Goal: Information Seeking & Learning: Check status

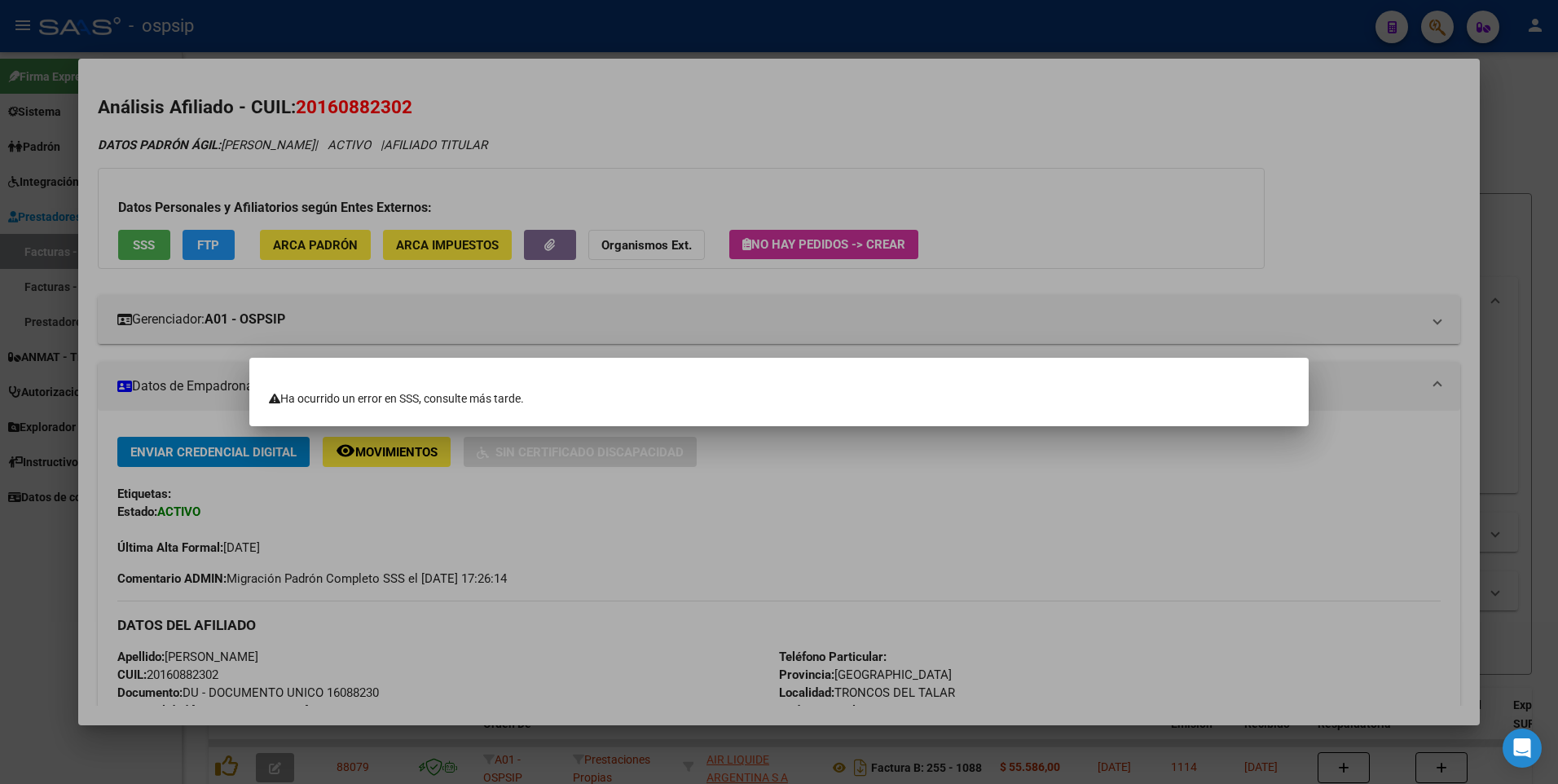
scroll to position [155, 0]
click at [1526, 194] on div at bounding box center [779, 392] width 1558 height 784
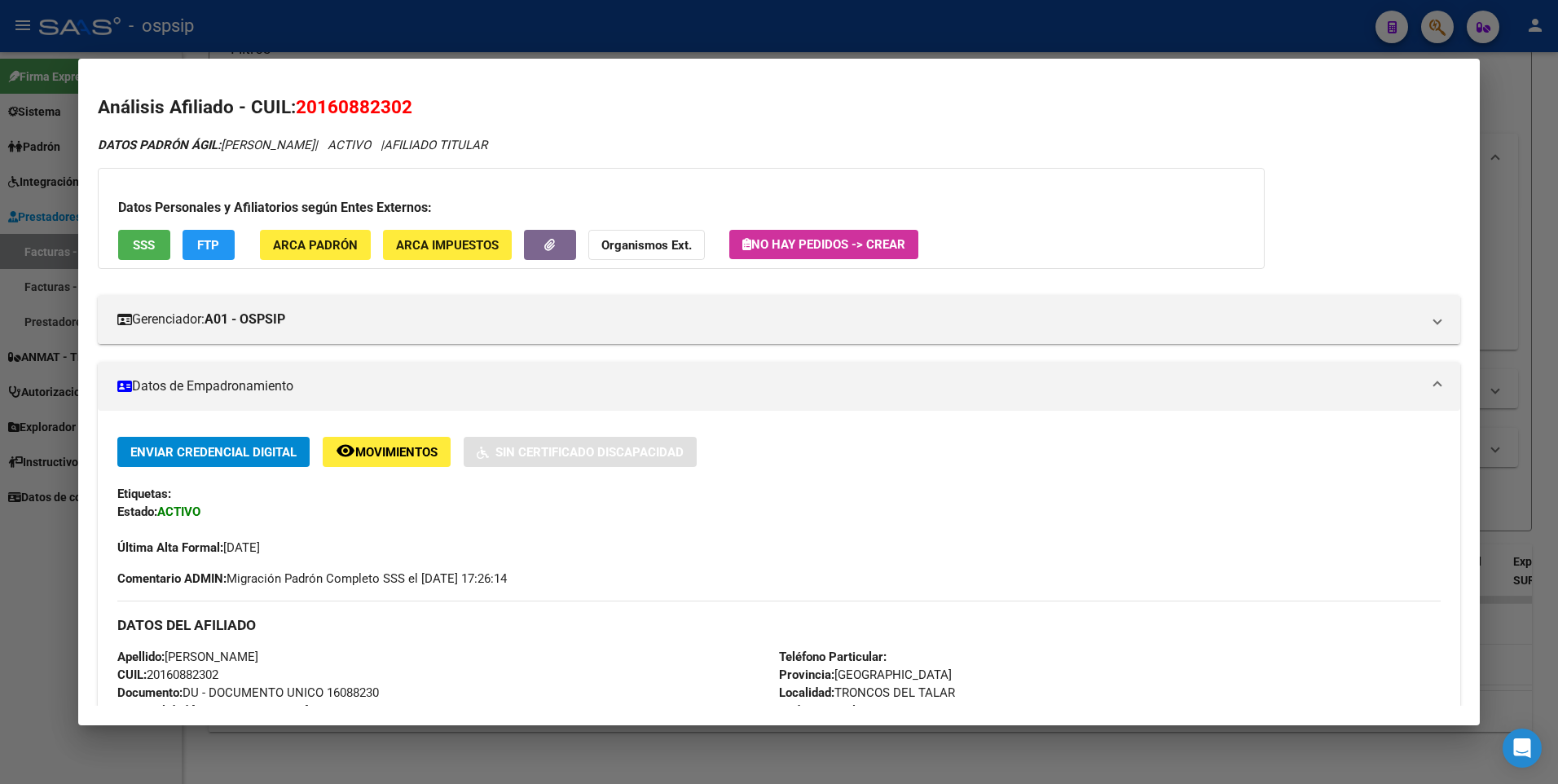
click at [1526, 194] on div at bounding box center [779, 392] width 1558 height 784
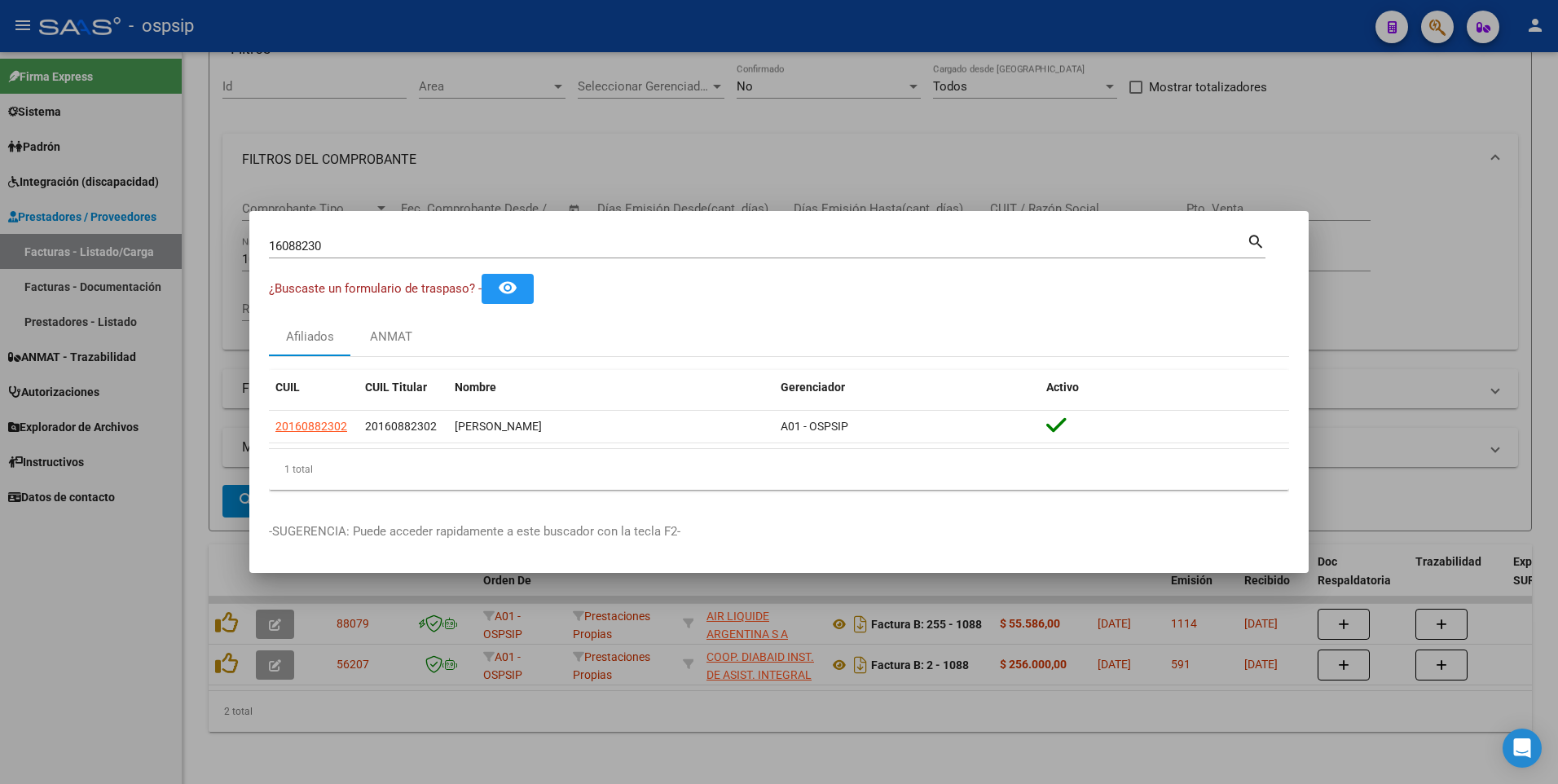
click at [1526, 194] on div at bounding box center [779, 392] width 1558 height 784
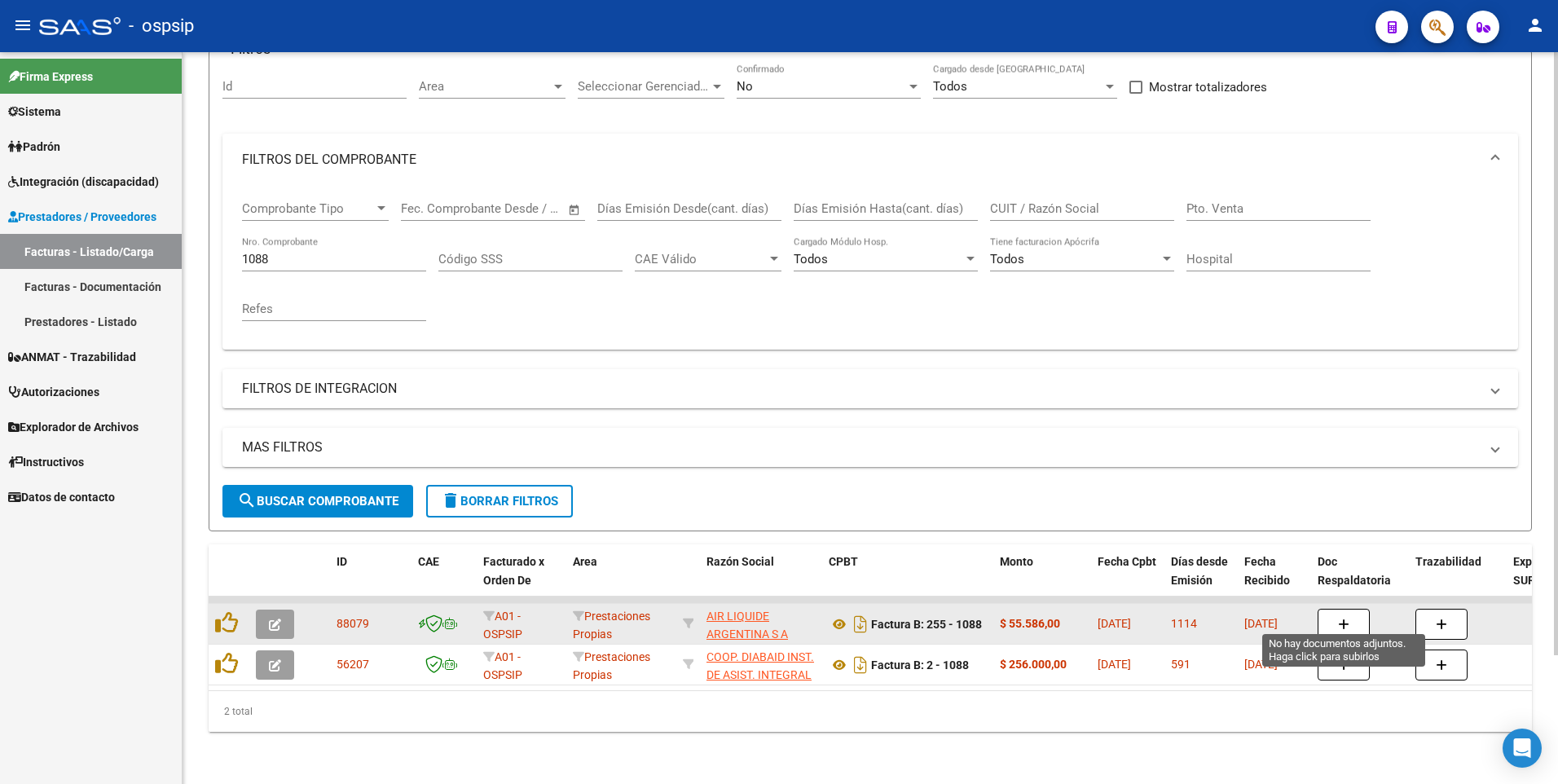
click at [1339, 609] on button "button" at bounding box center [1344, 624] width 52 height 31
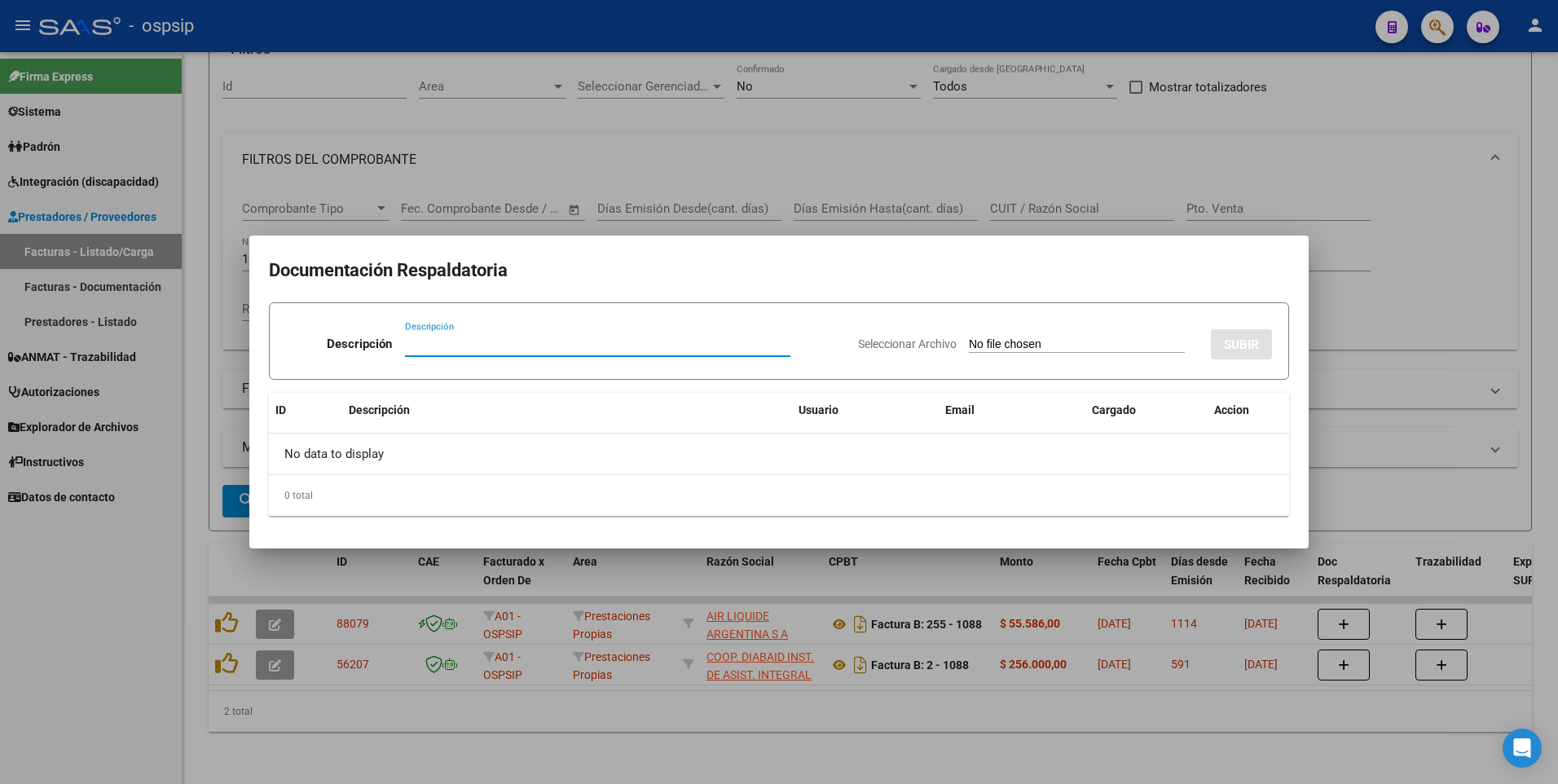
click at [1325, 199] on div at bounding box center [779, 392] width 1558 height 784
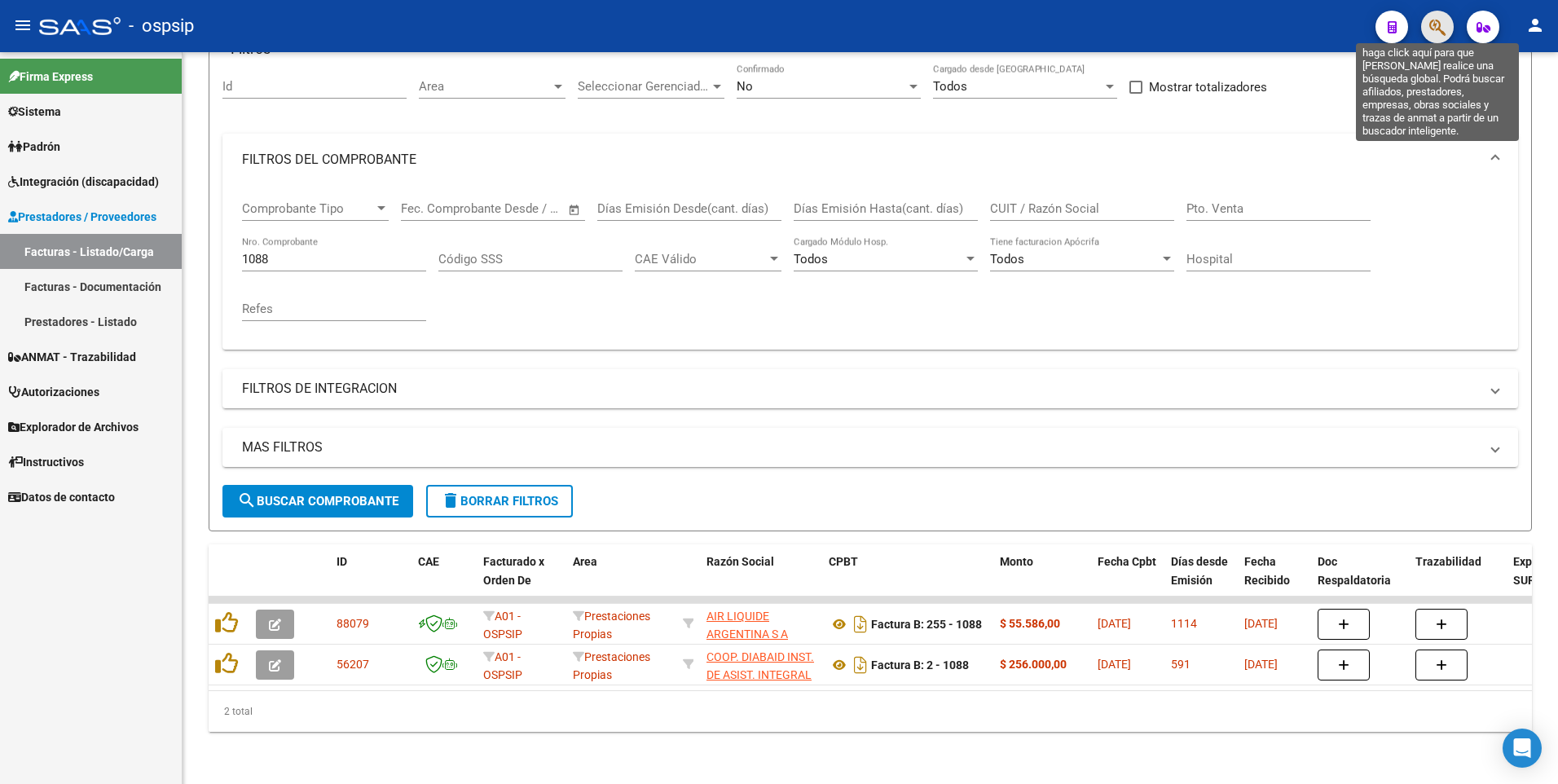
click at [1436, 34] on icon "button" at bounding box center [1438, 27] width 17 height 19
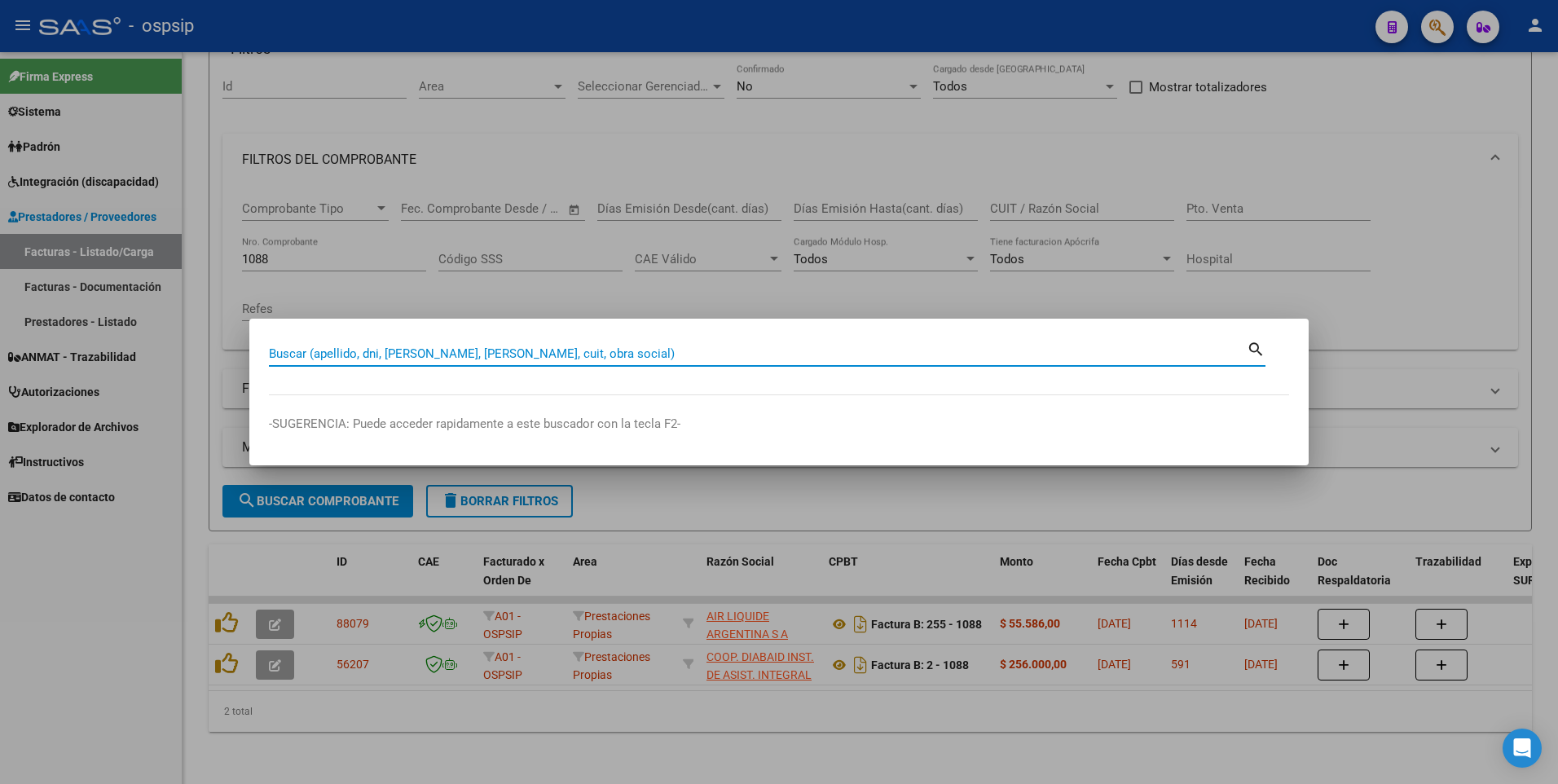
click at [310, 352] on input "Buscar (apellido, dni, [PERSON_NAME], [PERSON_NAME], cuit, obra social)" at bounding box center [758, 354] width 978 height 15
type input "34584603"
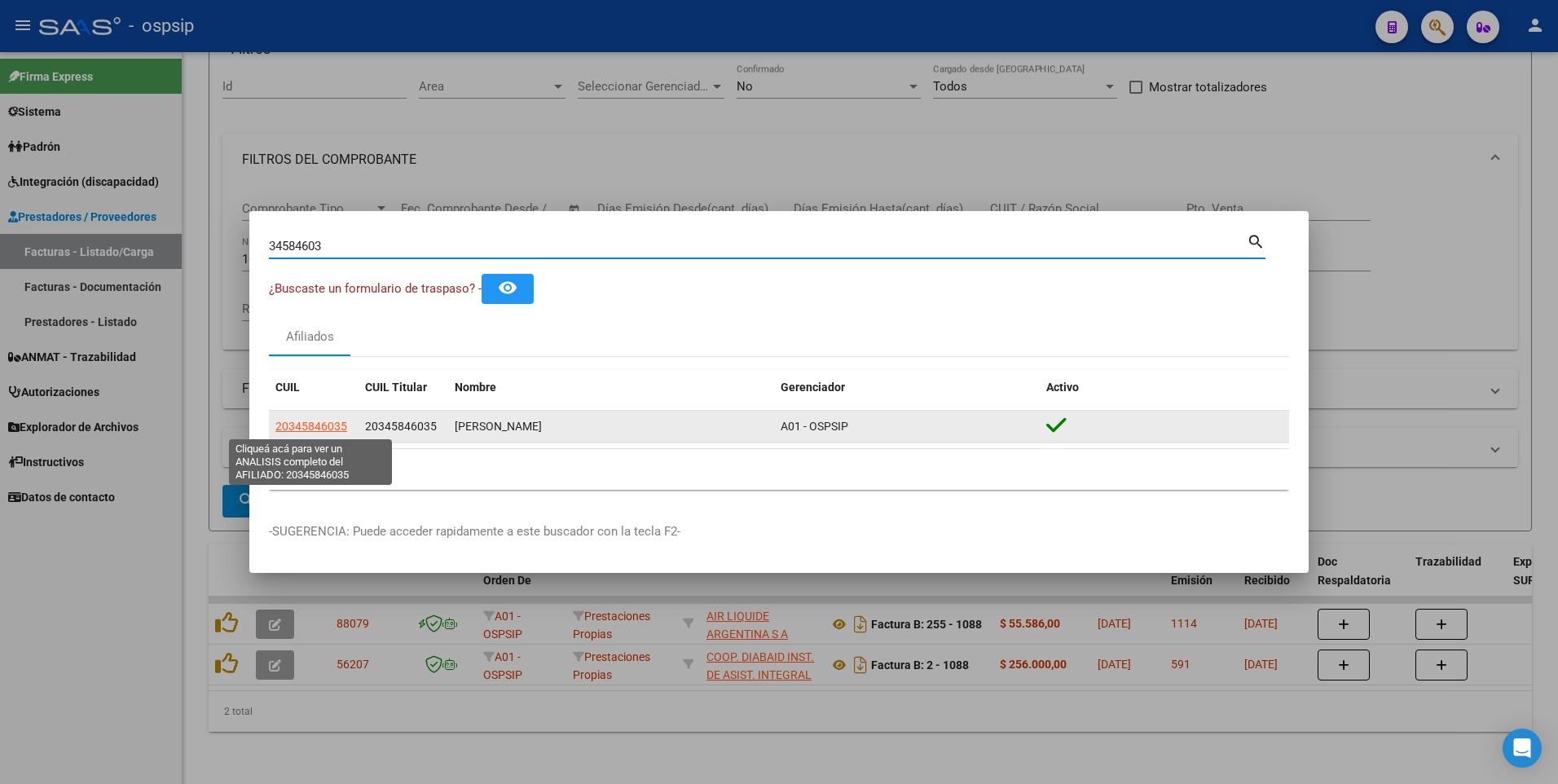
click at [336, 434] on app-link-go-to "20345846035" at bounding box center [311, 426] width 72 height 19
click at [325, 428] on span "20345846035" at bounding box center [311, 426] width 72 height 13
type textarea "20345846035"
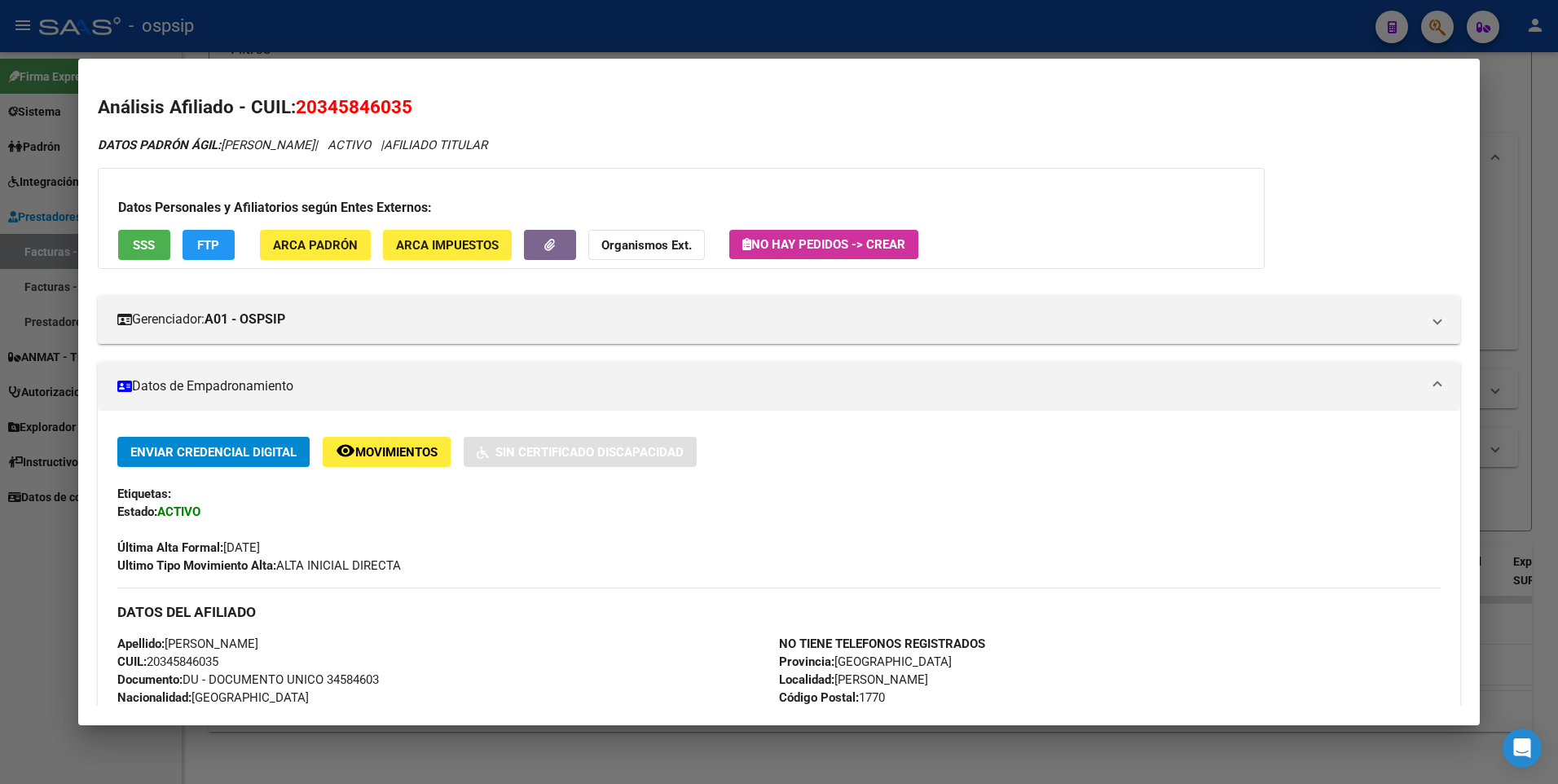
click at [138, 242] on span "SSS" at bounding box center [144, 246] width 22 height 15
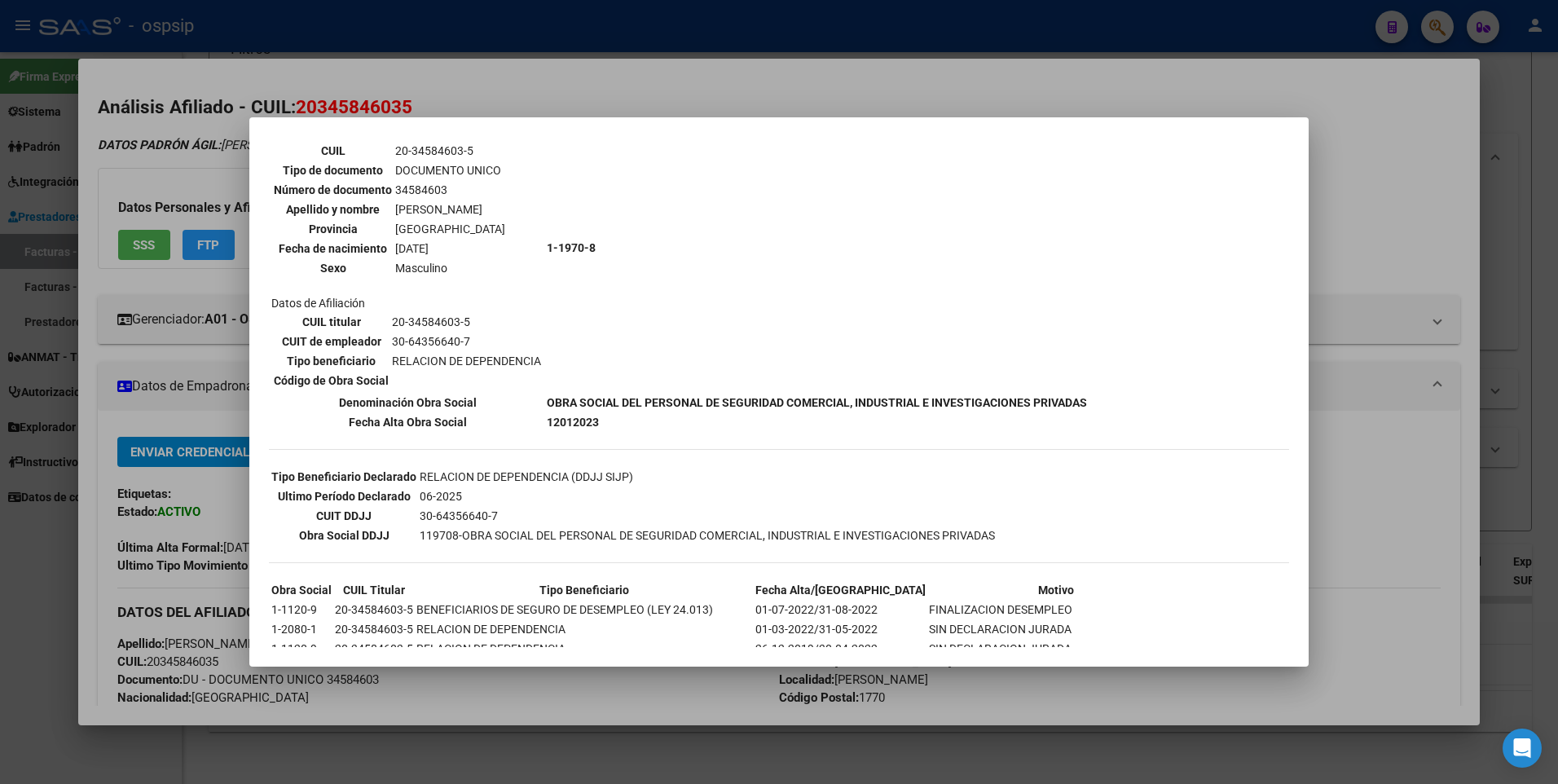
scroll to position [0, 0]
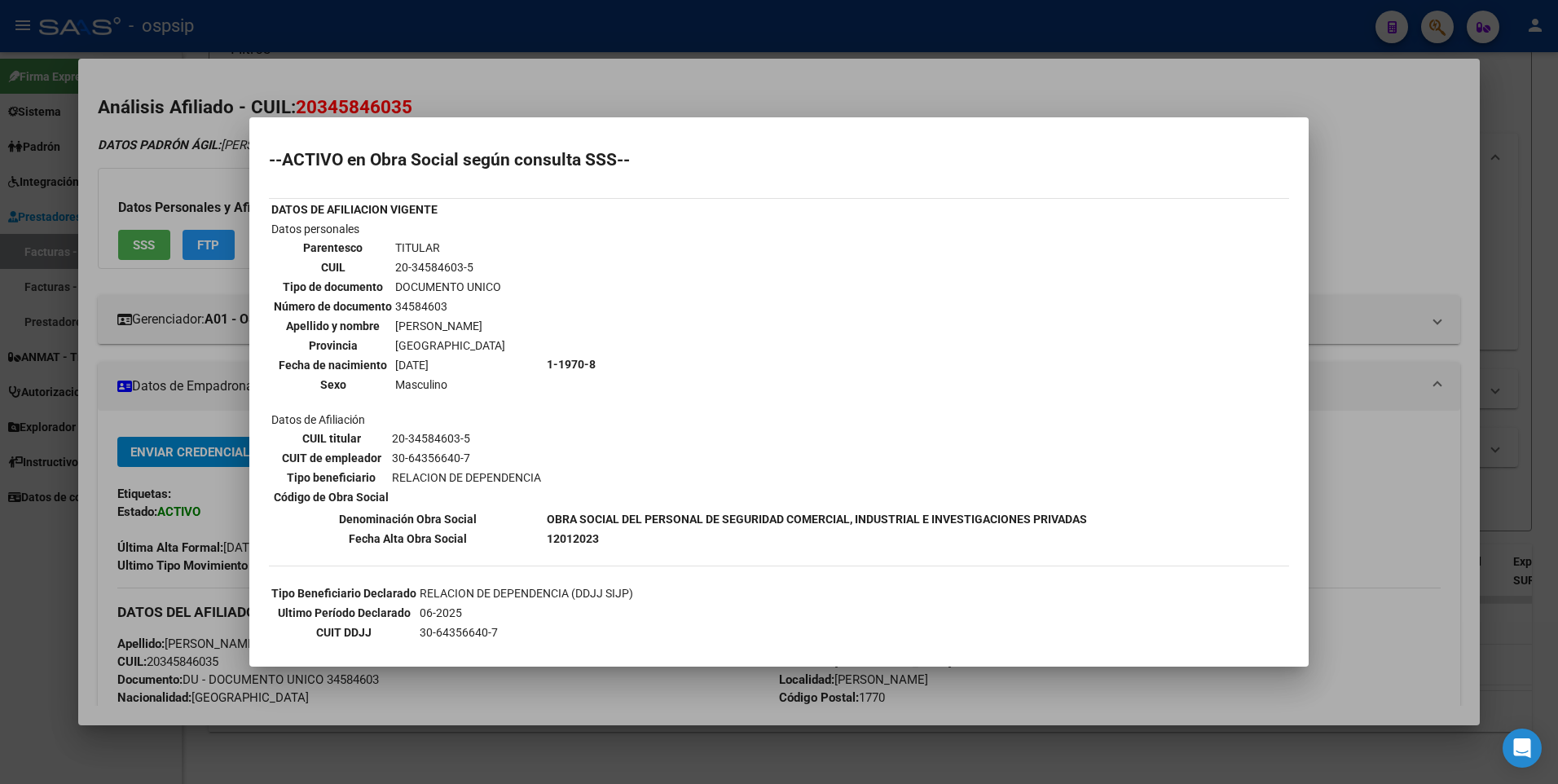
click at [1430, 189] on div at bounding box center [779, 392] width 1558 height 784
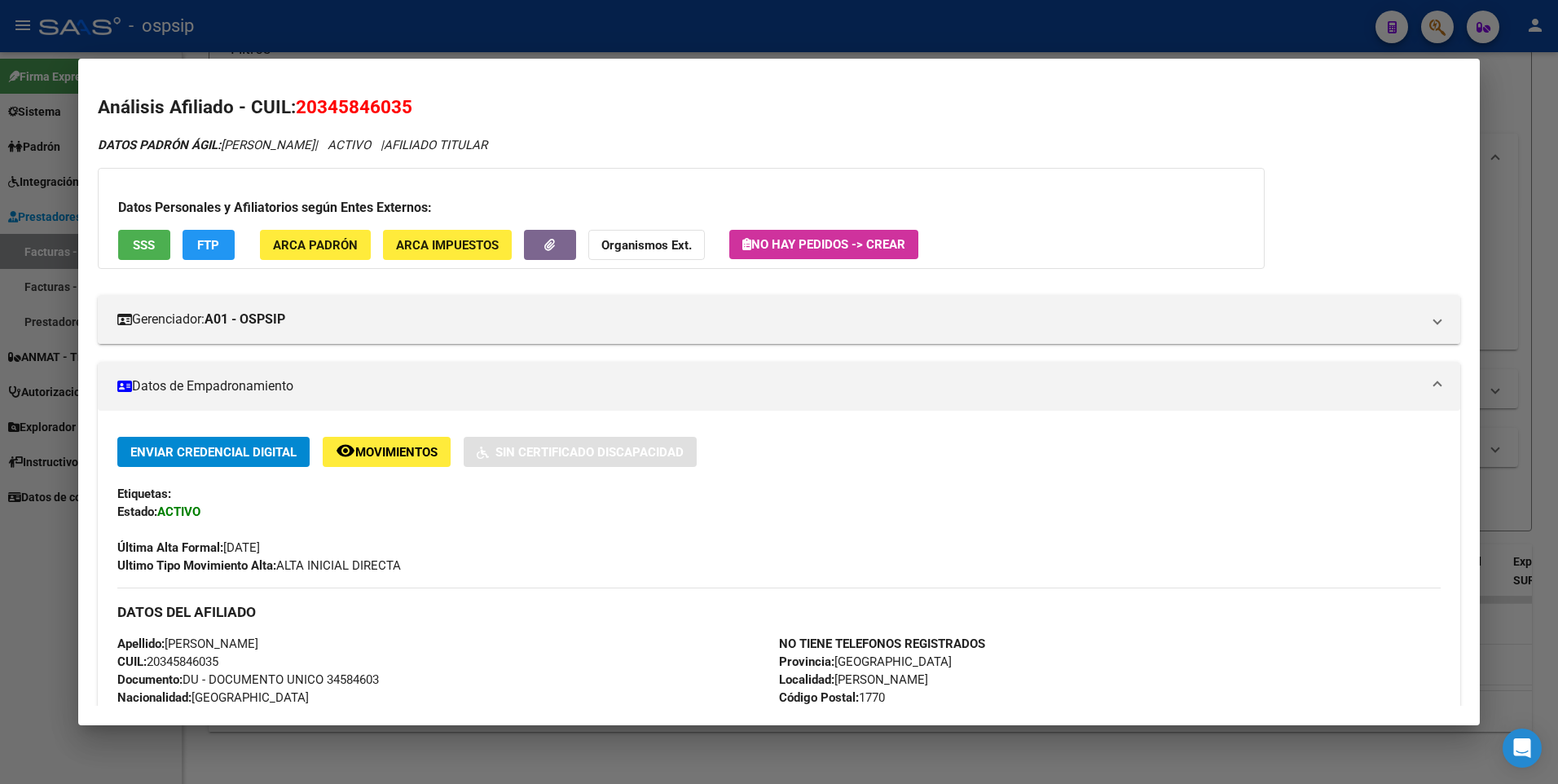
click at [1504, 142] on div at bounding box center [779, 392] width 1558 height 784
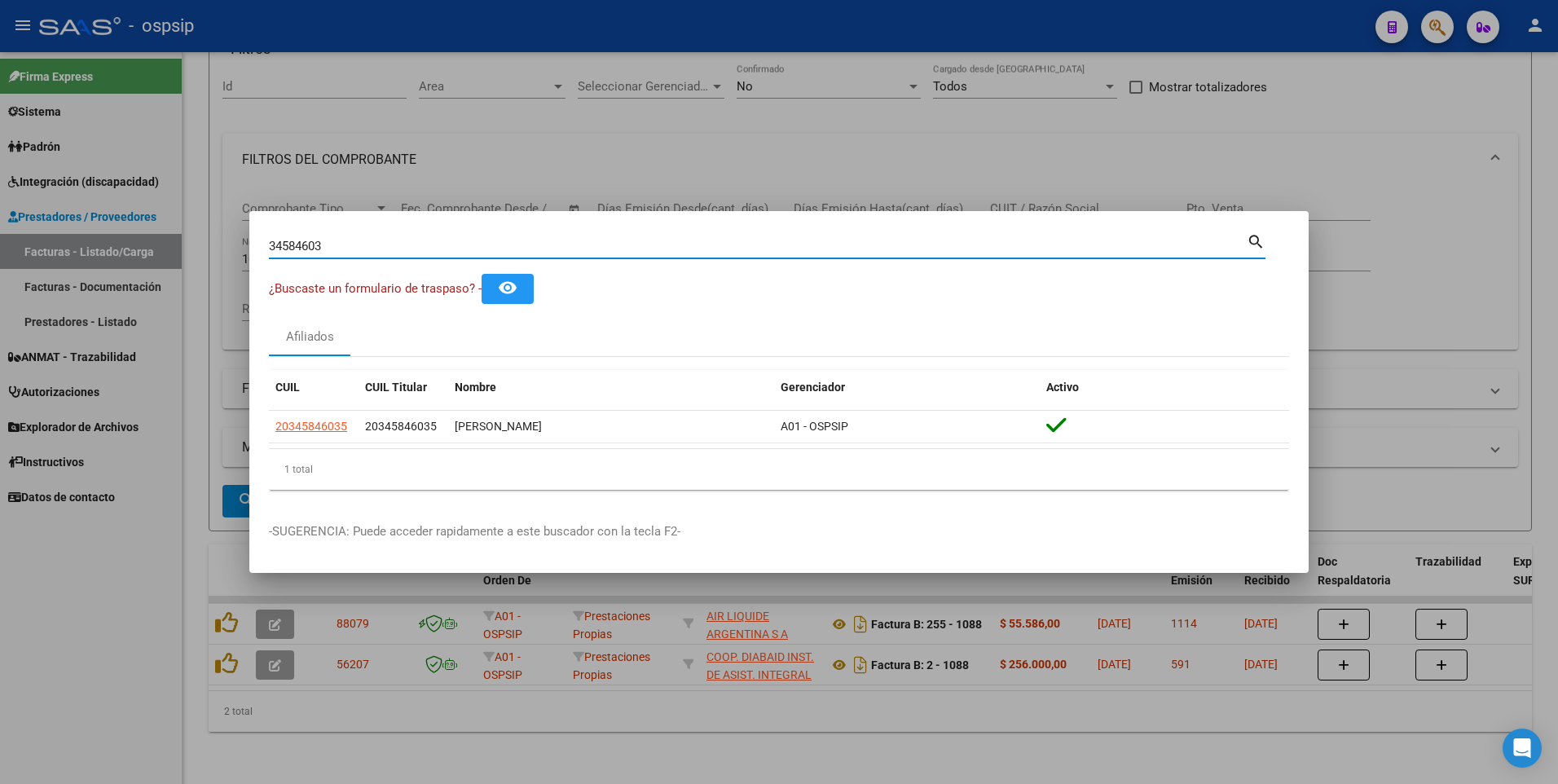
drag, startPoint x: 334, startPoint y: 249, endPoint x: 222, endPoint y: 250, distance: 112.0
click at [222, 250] on div "34584603 Buscar (apellido, dni, cuil, nro traspaso, cuit, obra social) search ¿…" at bounding box center [779, 392] width 1558 height 784
type input "23026706"
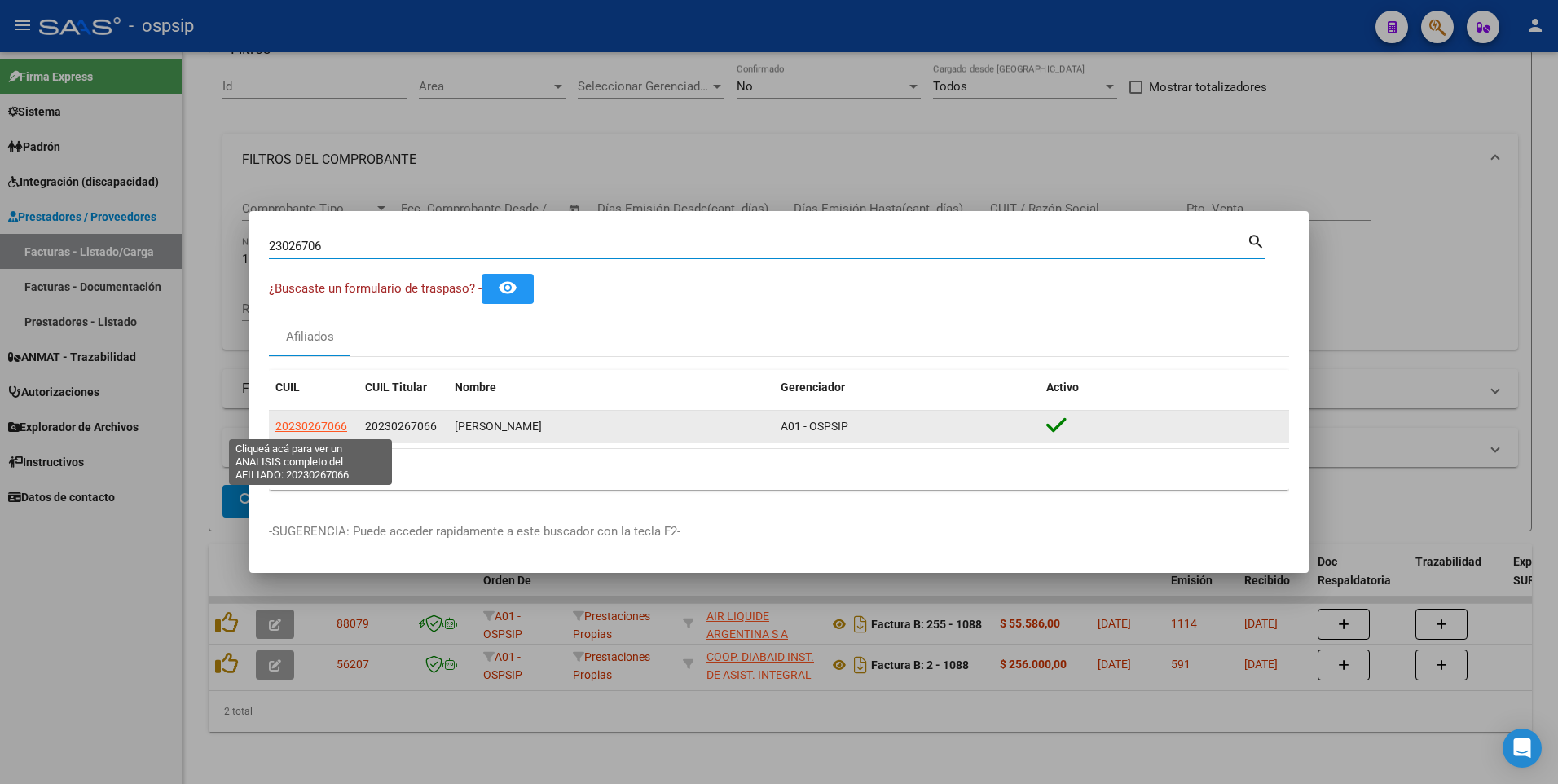
click at [309, 428] on span "20230267066" at bounding box center [311, 426] width 72 height 13
type textarea "20230267066"
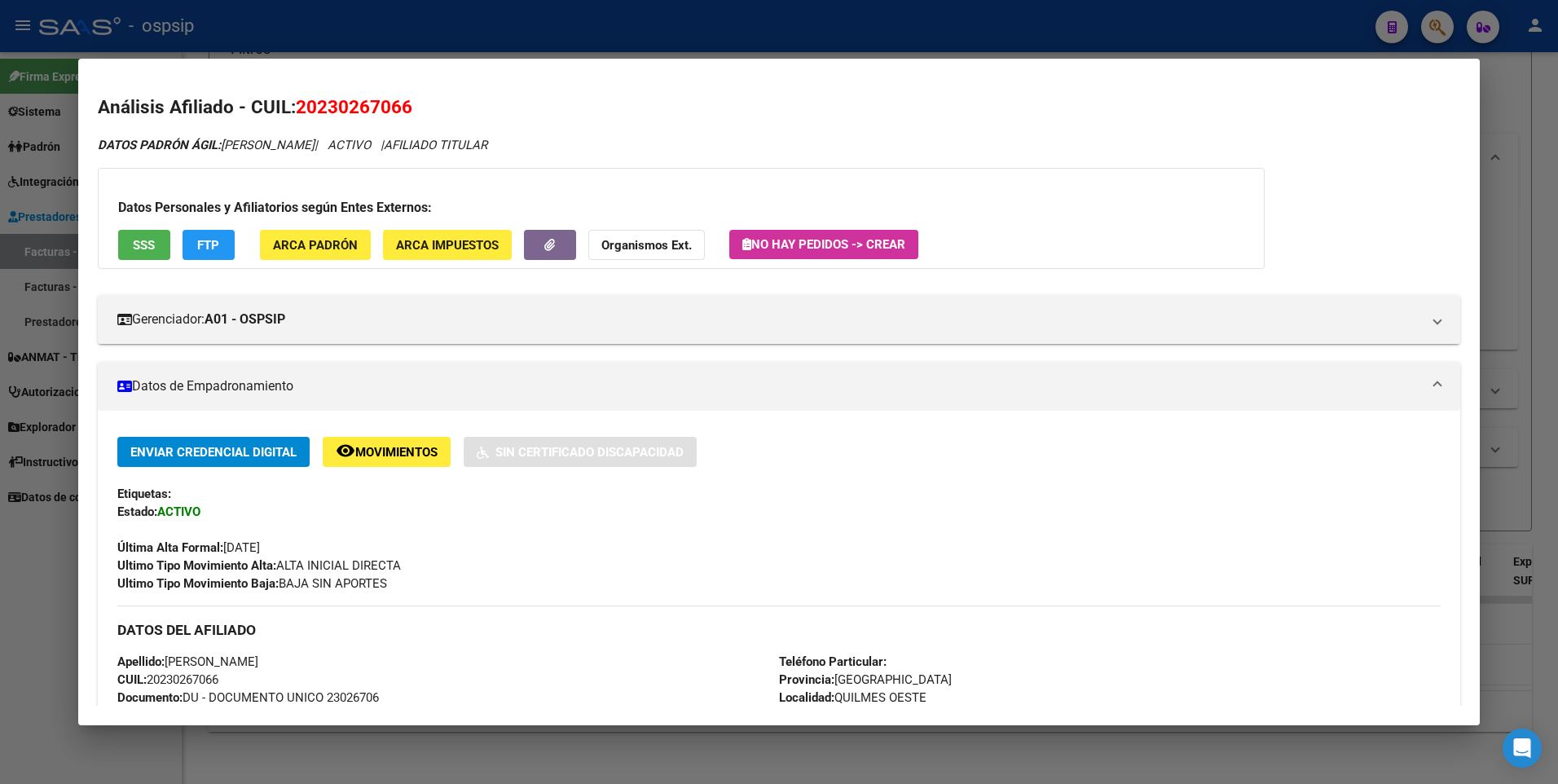
click at [118, 245] on button "SSS" at bounding box center [144, 245] width 52 height 30
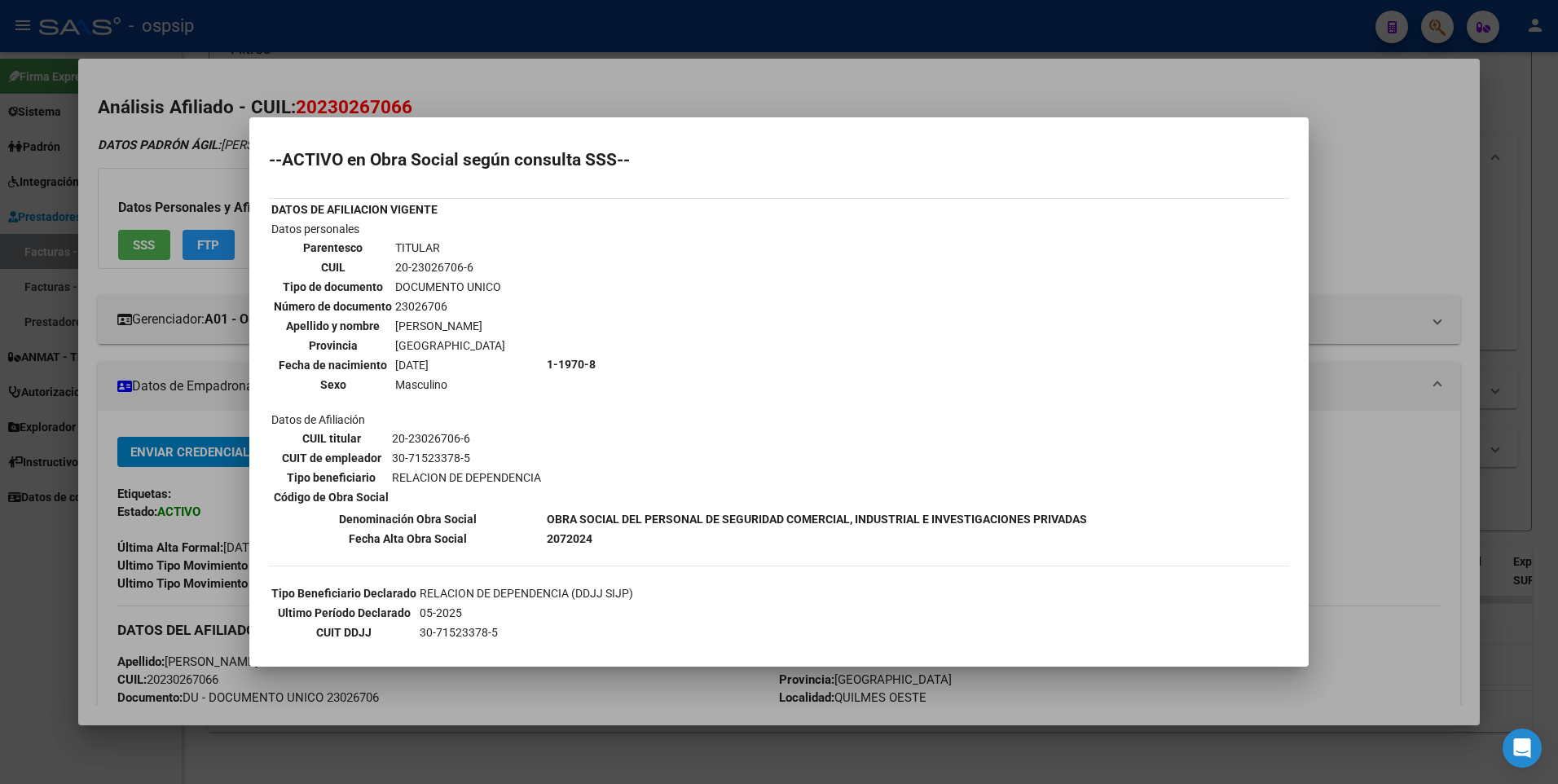
click at [1400, 110] on div at bounding box center [779, 392] width 1558 height 784
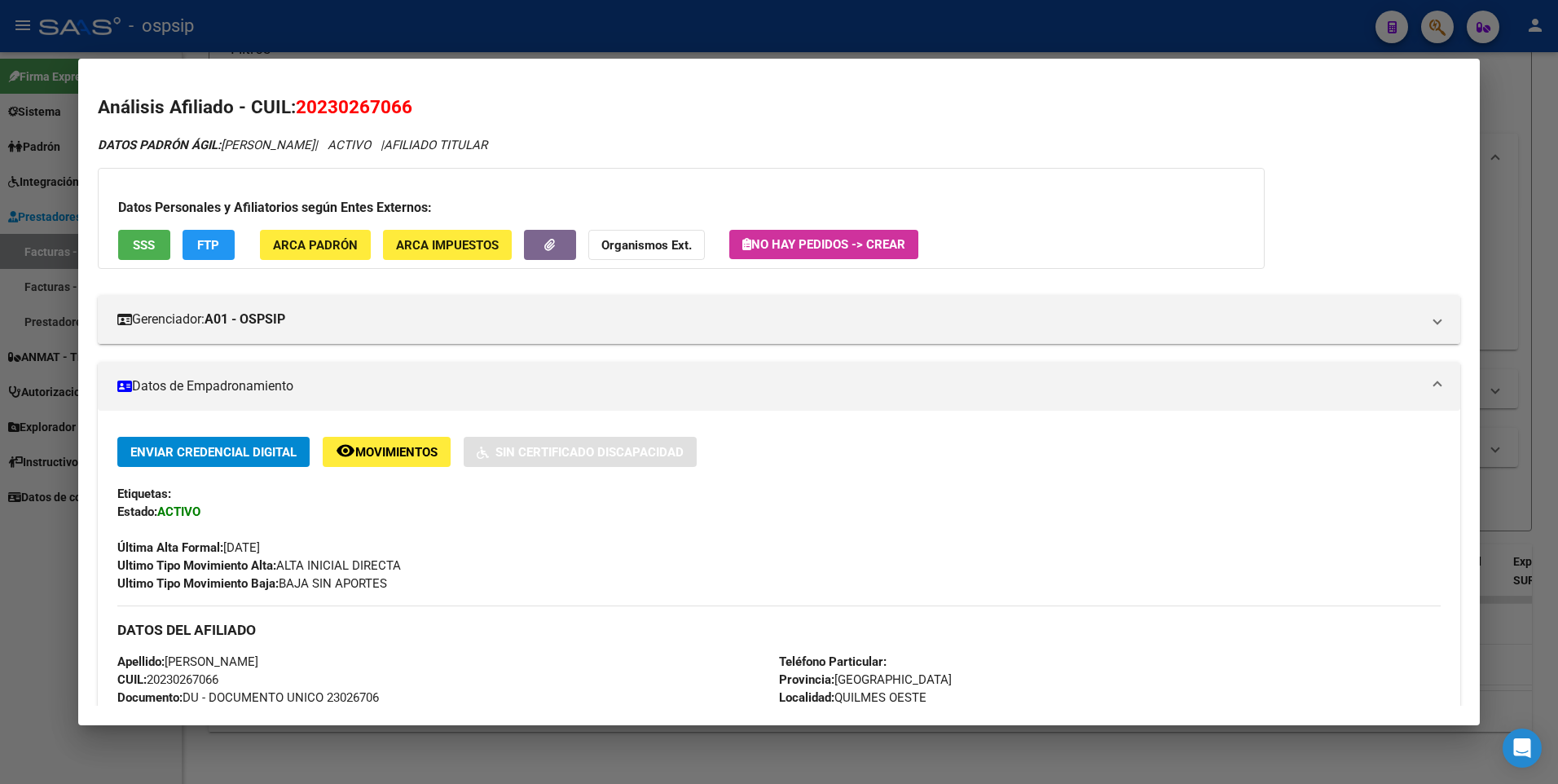
click at [1500, 82] on div at bounding box center [779, 392] width 1558 height 784
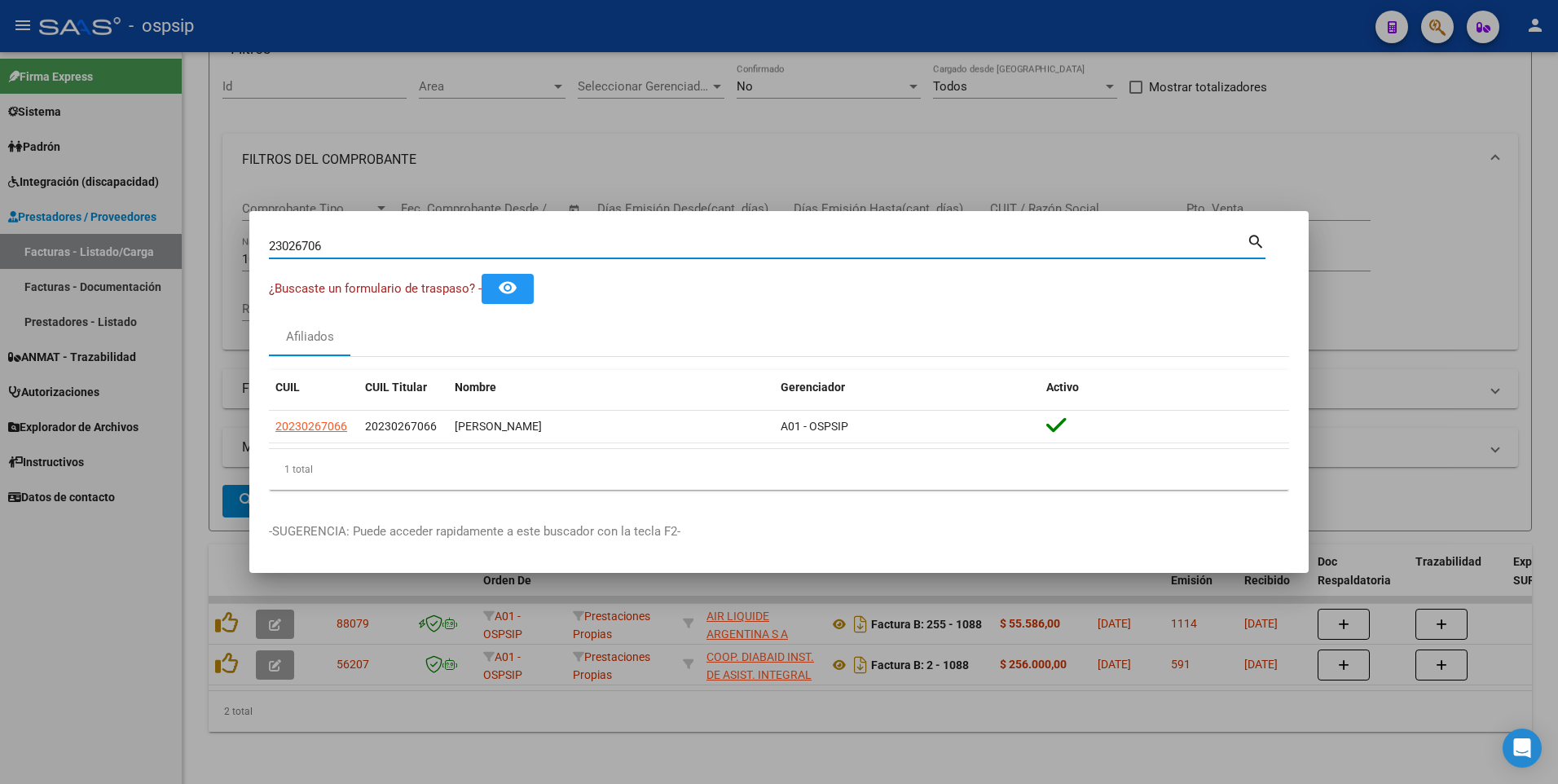
drag, startPoint x: 336, startPoint y: 247, endPoint x: 168, endPoint y: 296, distance: 175.0
click at [168, 296] on div "23026706 Buscar (apellido, dni, cuil, nro traspaso, cuit, obra social) search ¿…" at bounding box center [779, 392] width 1558 height 784
type input "22781521"
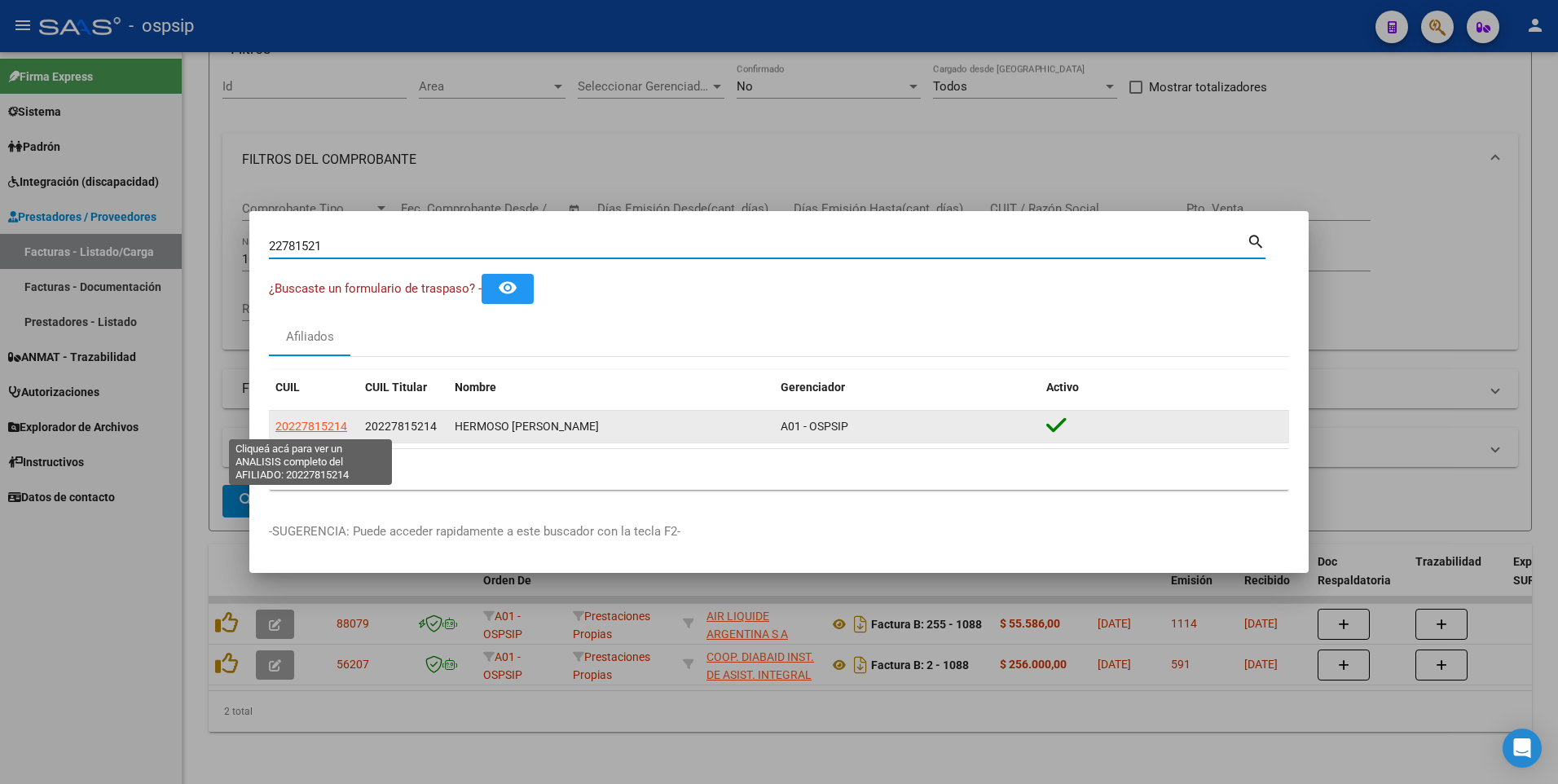
click at [310, 427] on span "20227815214" at bounding box center [311, 426] width 72 height 13
type textarea "20227815214"
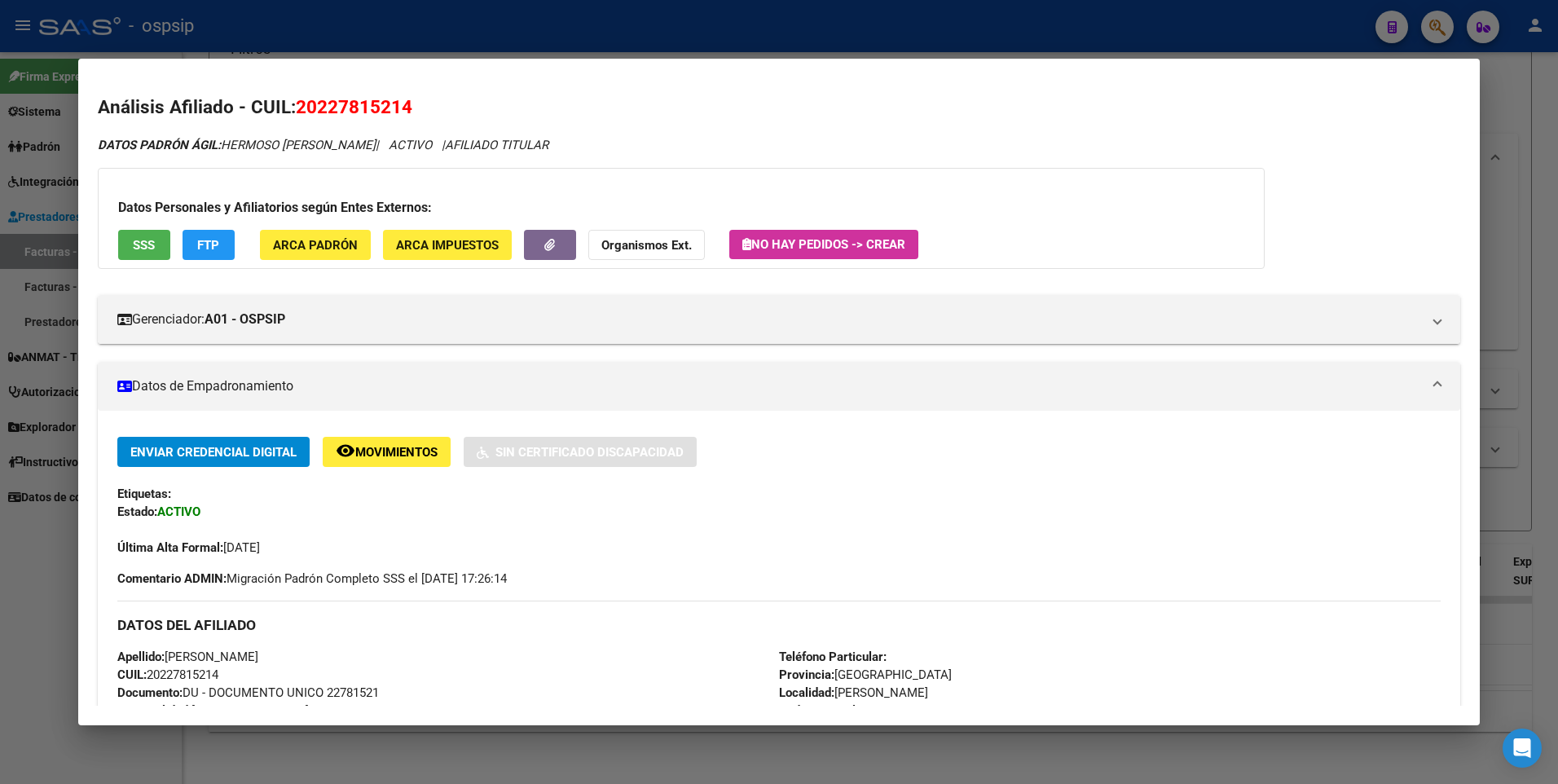
click at [145, 261] on div "Datos Personales y Afiliatorios según Entes Externos: SSS FTP ARCA Padrón ARCA …" at bounding box center [681, 218] width 1167 height 101
click at [143, 254] on button "SSS" at bounding box center [144, 245] width 52 height 30
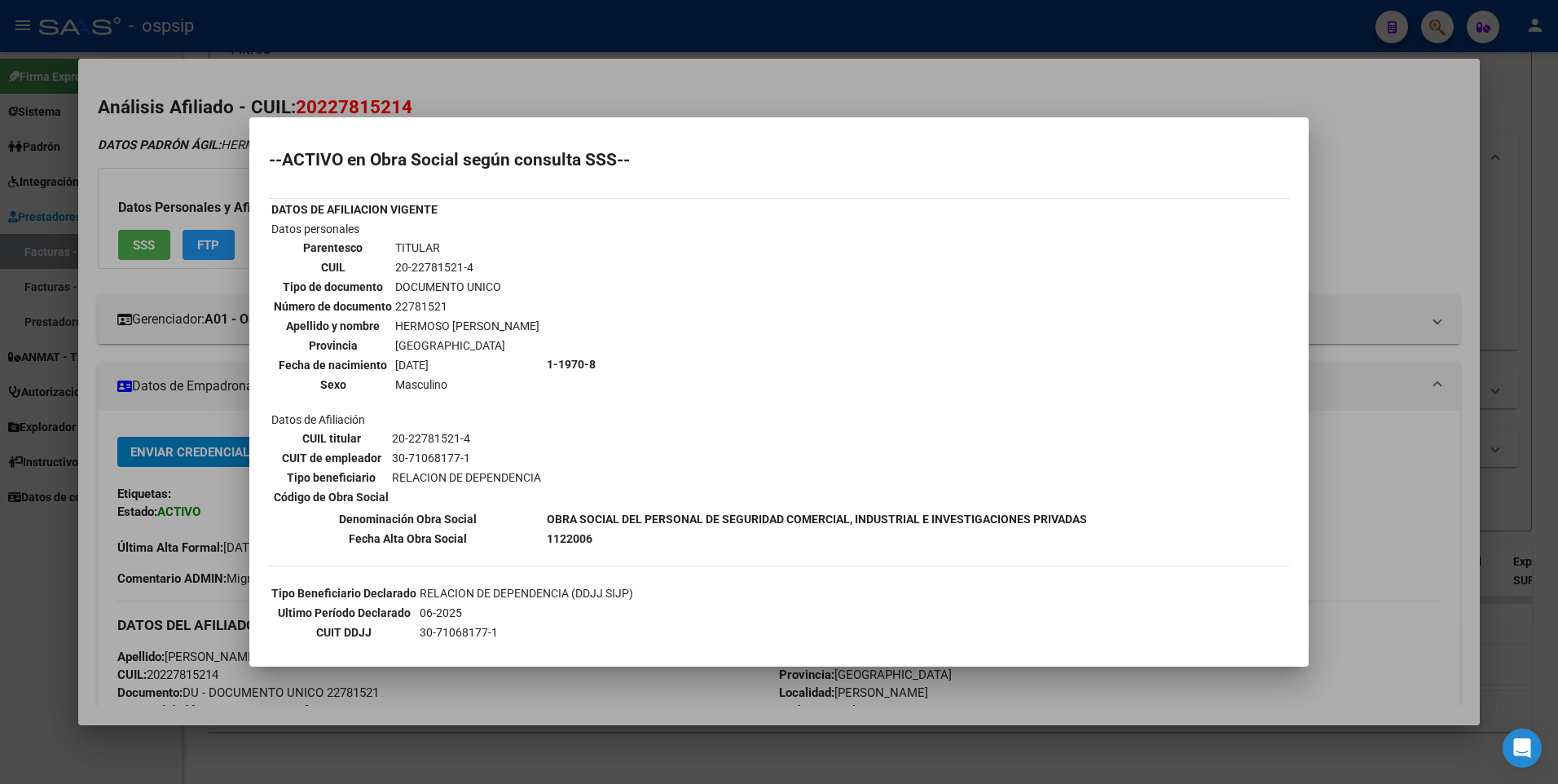
click at [1369, 128] on div at bounding box center [779, 392] width 1558 height 784
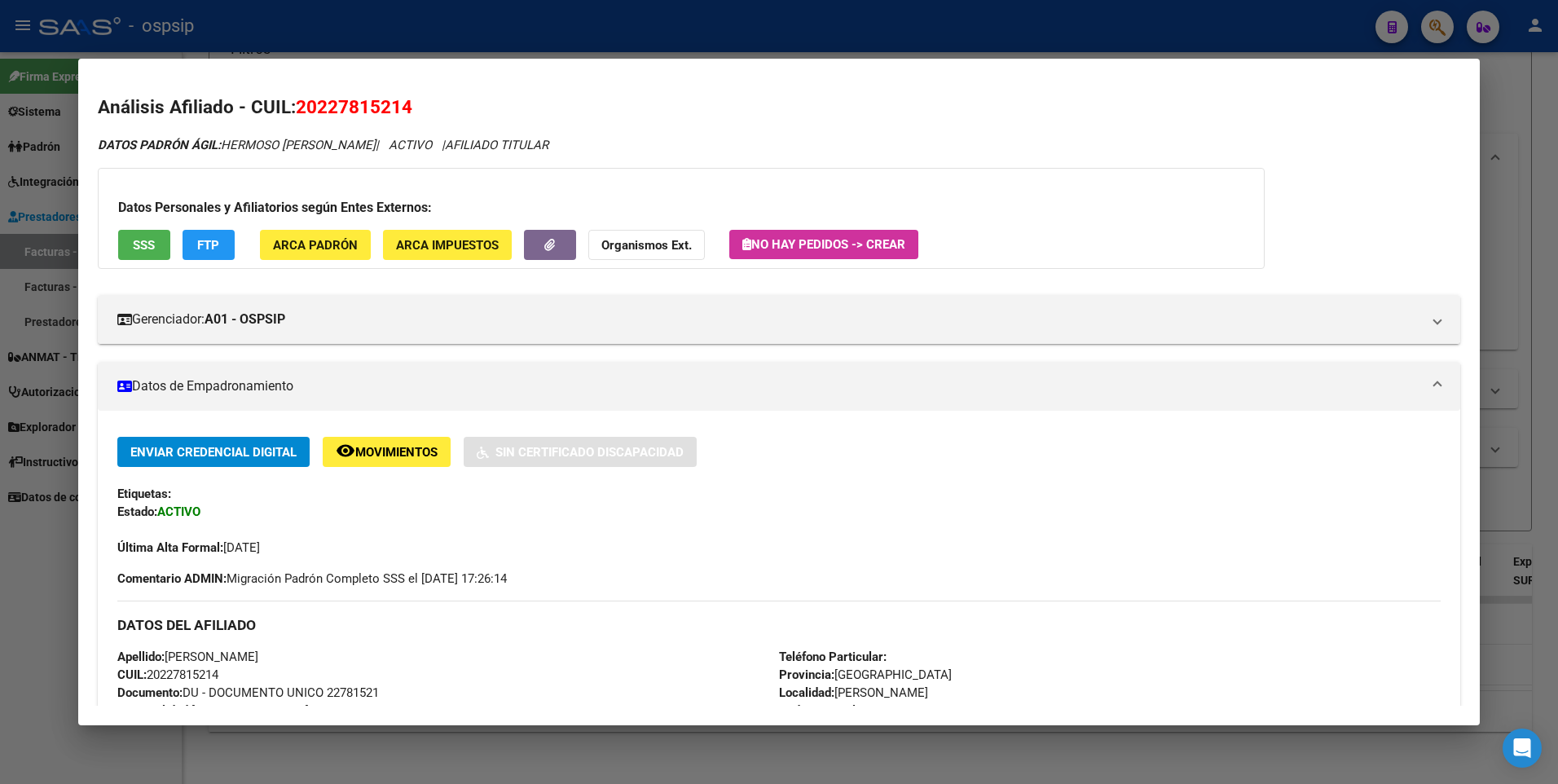
click at [1539, 86] on div at bounding box center [779, 392] width 1558 height 784
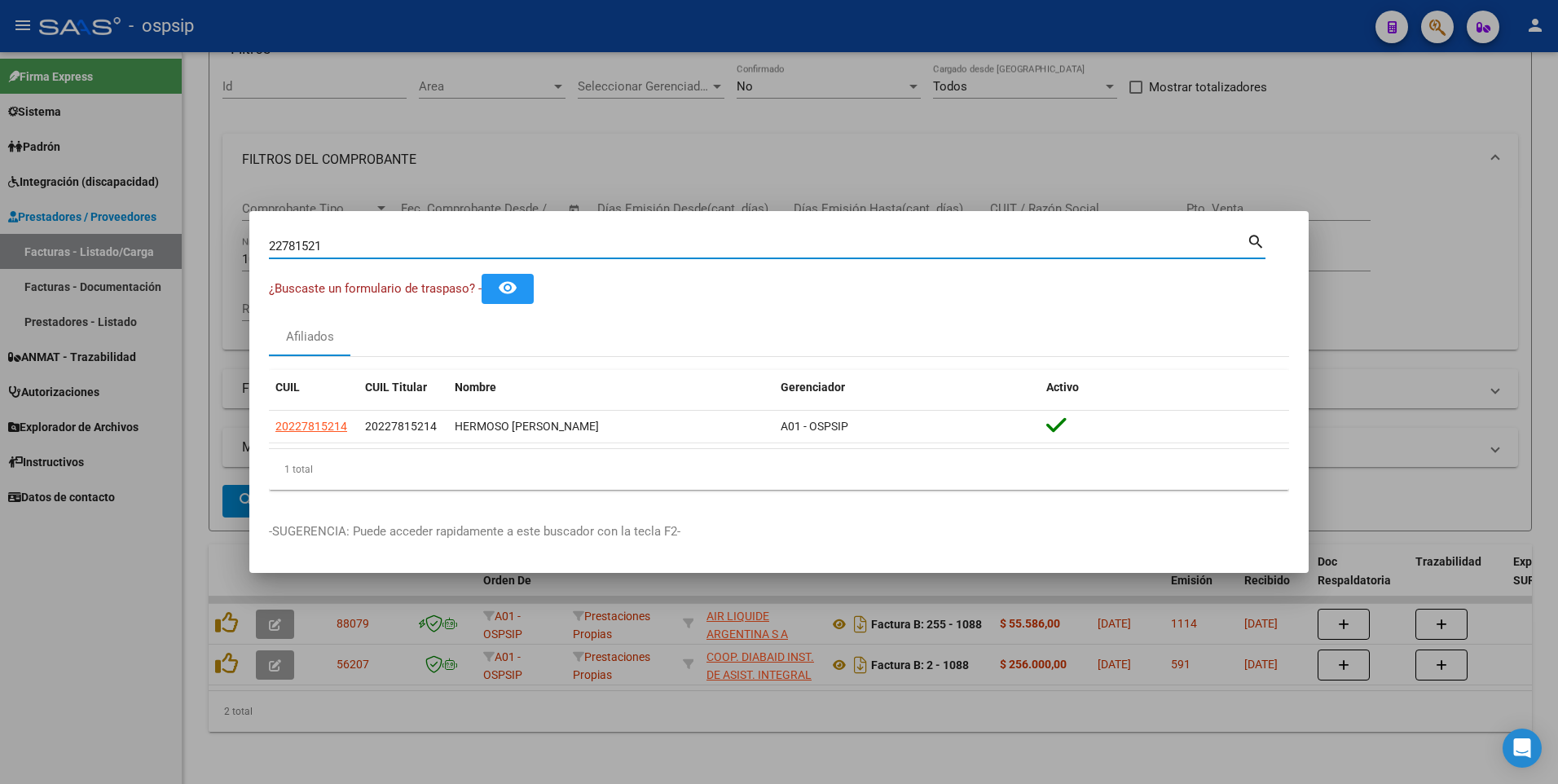
drag, startPoint x: 343, startPoint y: 249, endPoint x: 174, endPoint y: 267, distance: 170.0
click at [184, 267] on div "22781521 Buscar (apellido, dni, cuil, nro traspaso, cuit, obra social) search ¿…" at bounding box center [779, 392] width 1558 height 784
type input "20852545"
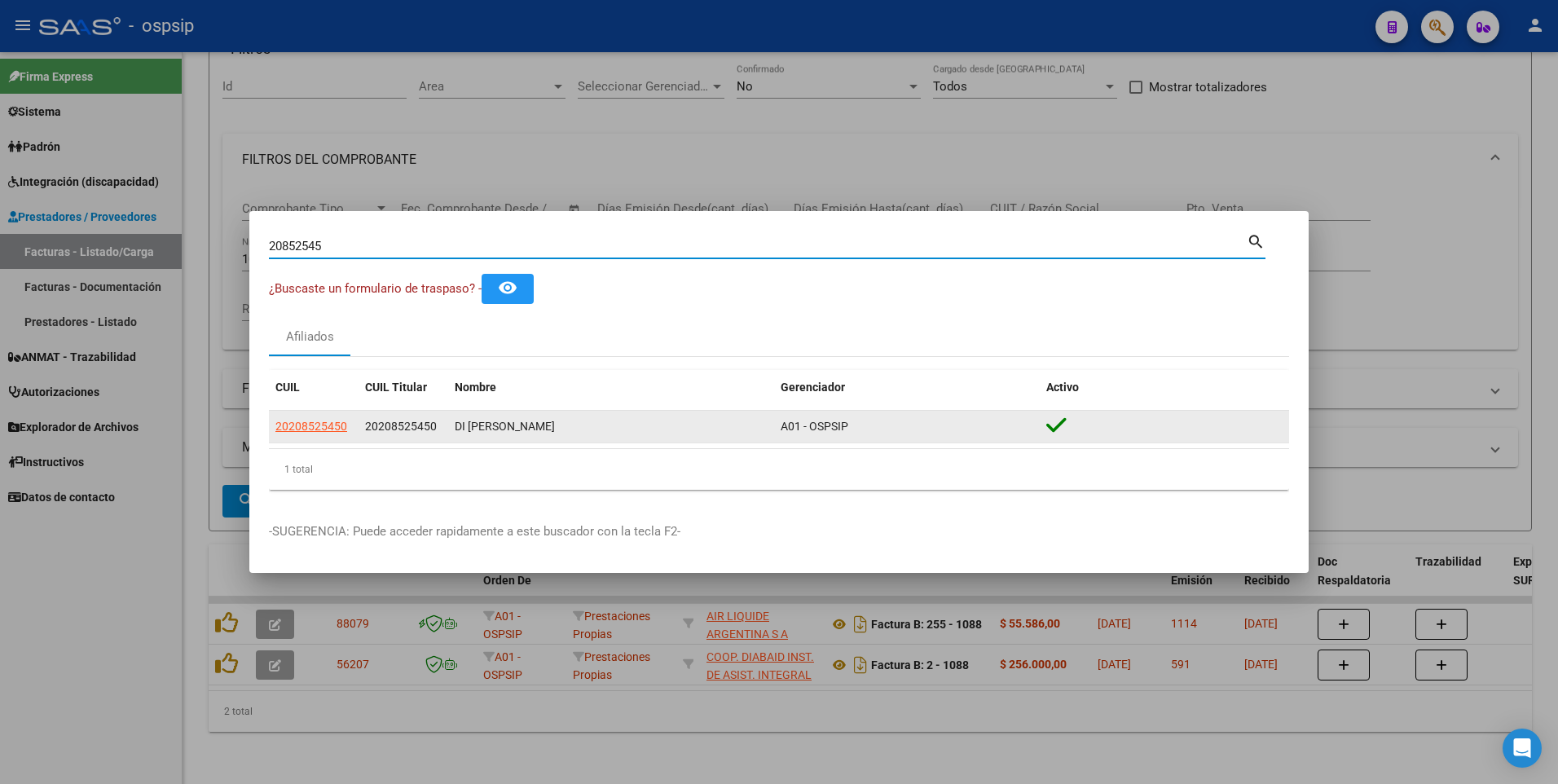
click at [295, 413] on datatable-body-cell "20208525450" at bounding box center [314, 426] width 89 height 32
click at [307, 432] on span "20208525450" at bounding box center [311, 426] width 72 height 13
type textarea "20208525450"
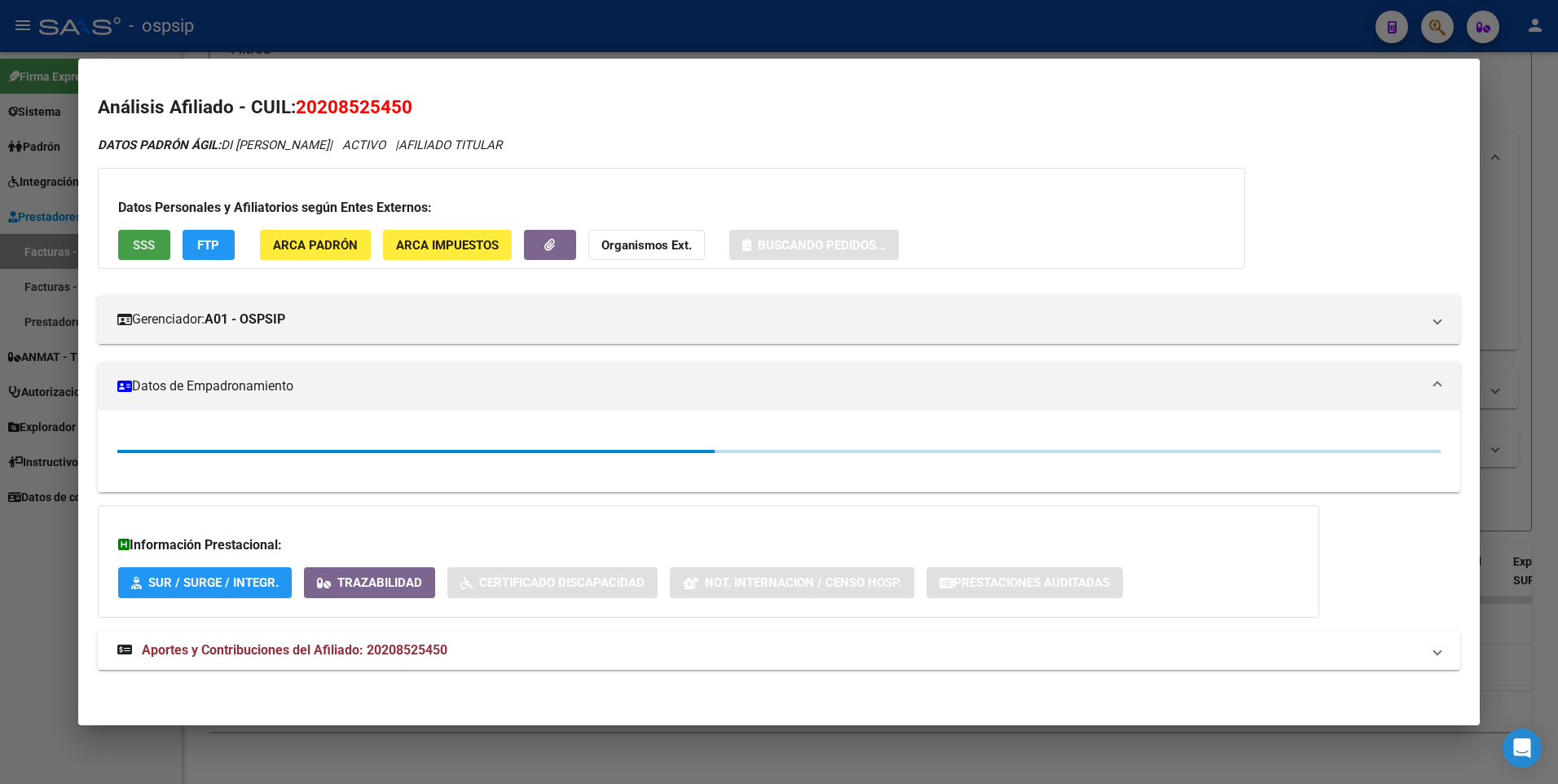
click at [139, 237] on span "SSS" at bounding box center [144, 245] width 22 height 15
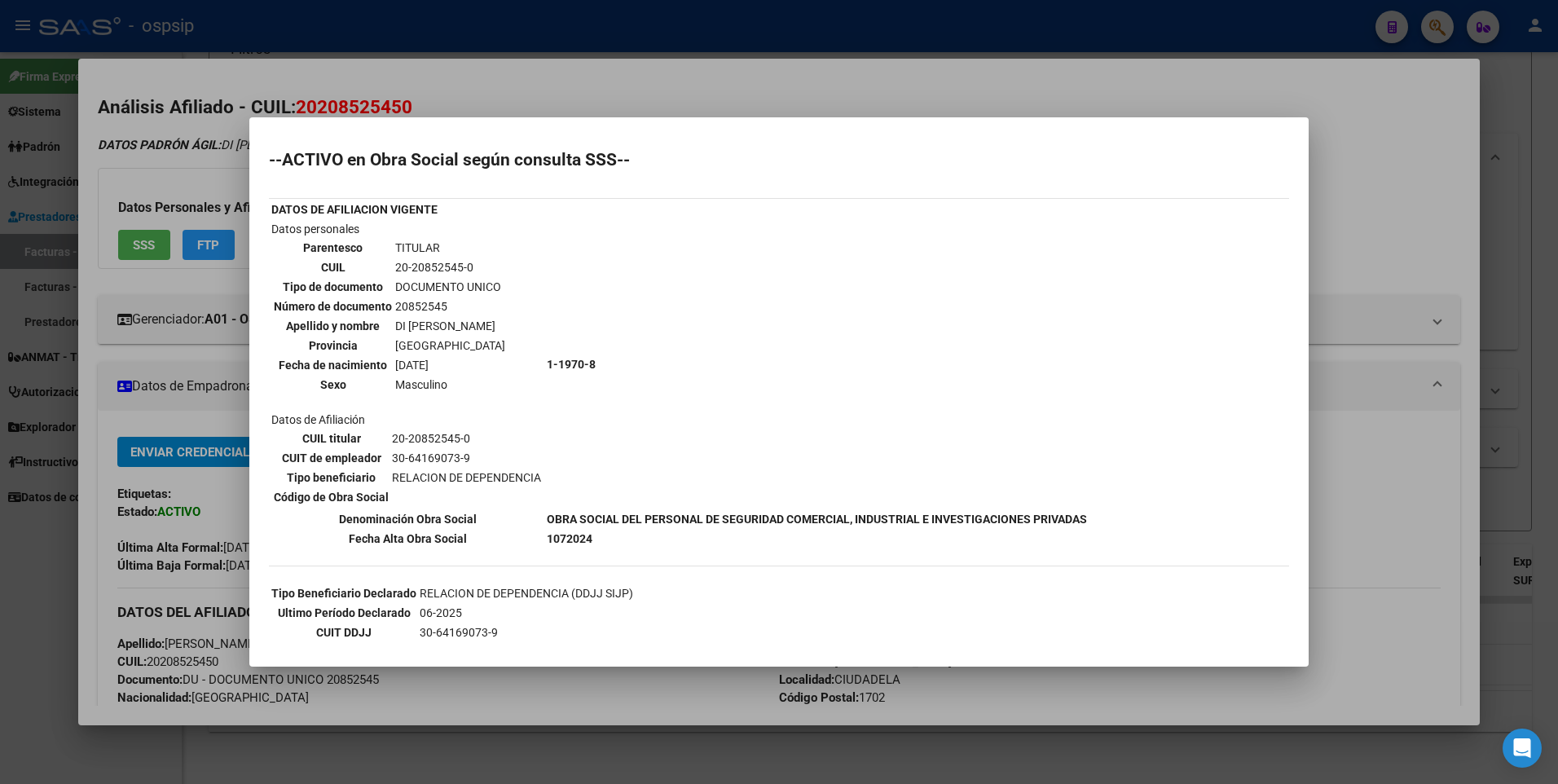
click at [1385, 128] on div at bounding box center [779, 392] width 1558 height 784
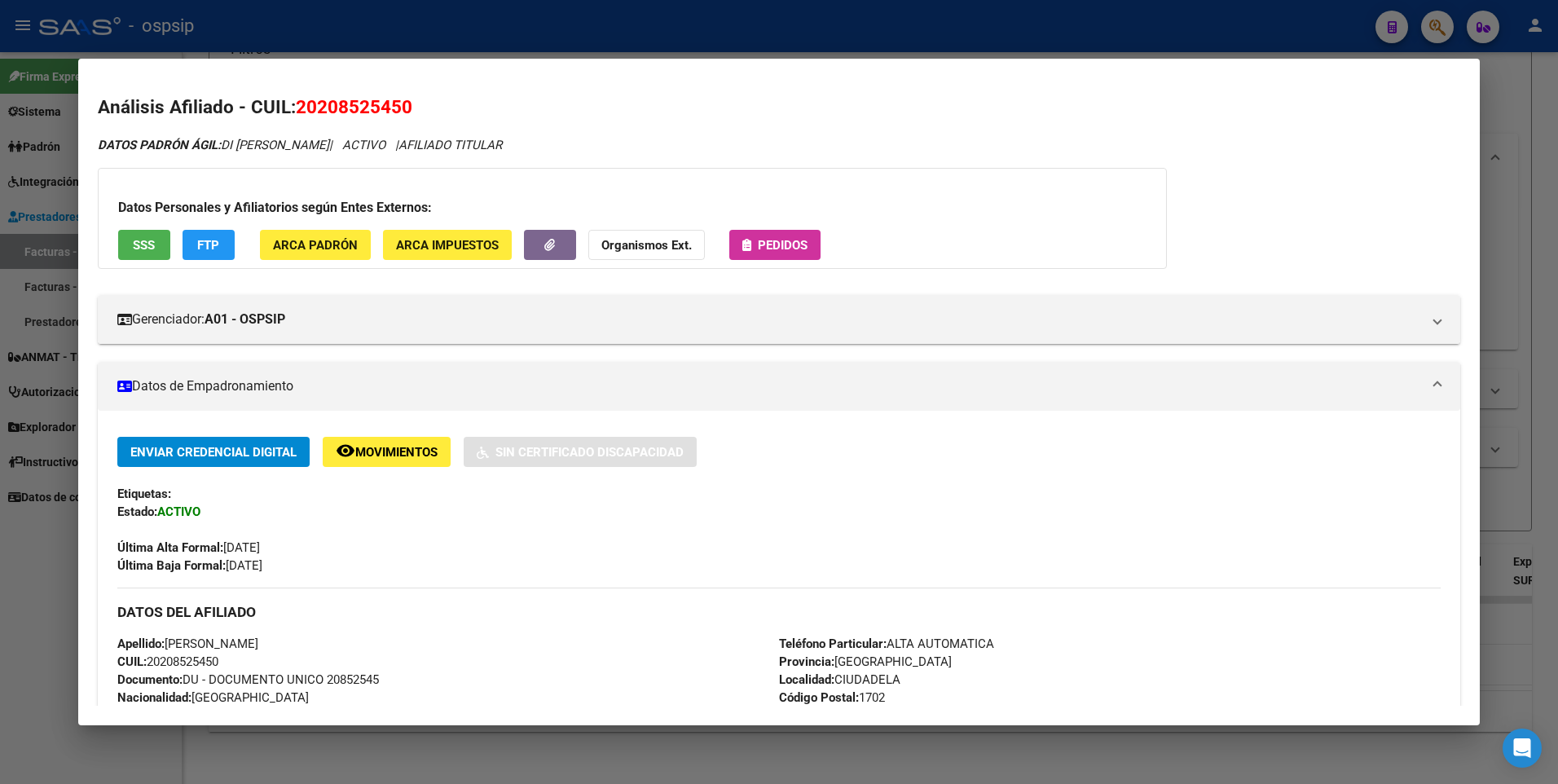
click at [1512, 88] on div at bounding box center [779, 392] width 1558 height 784
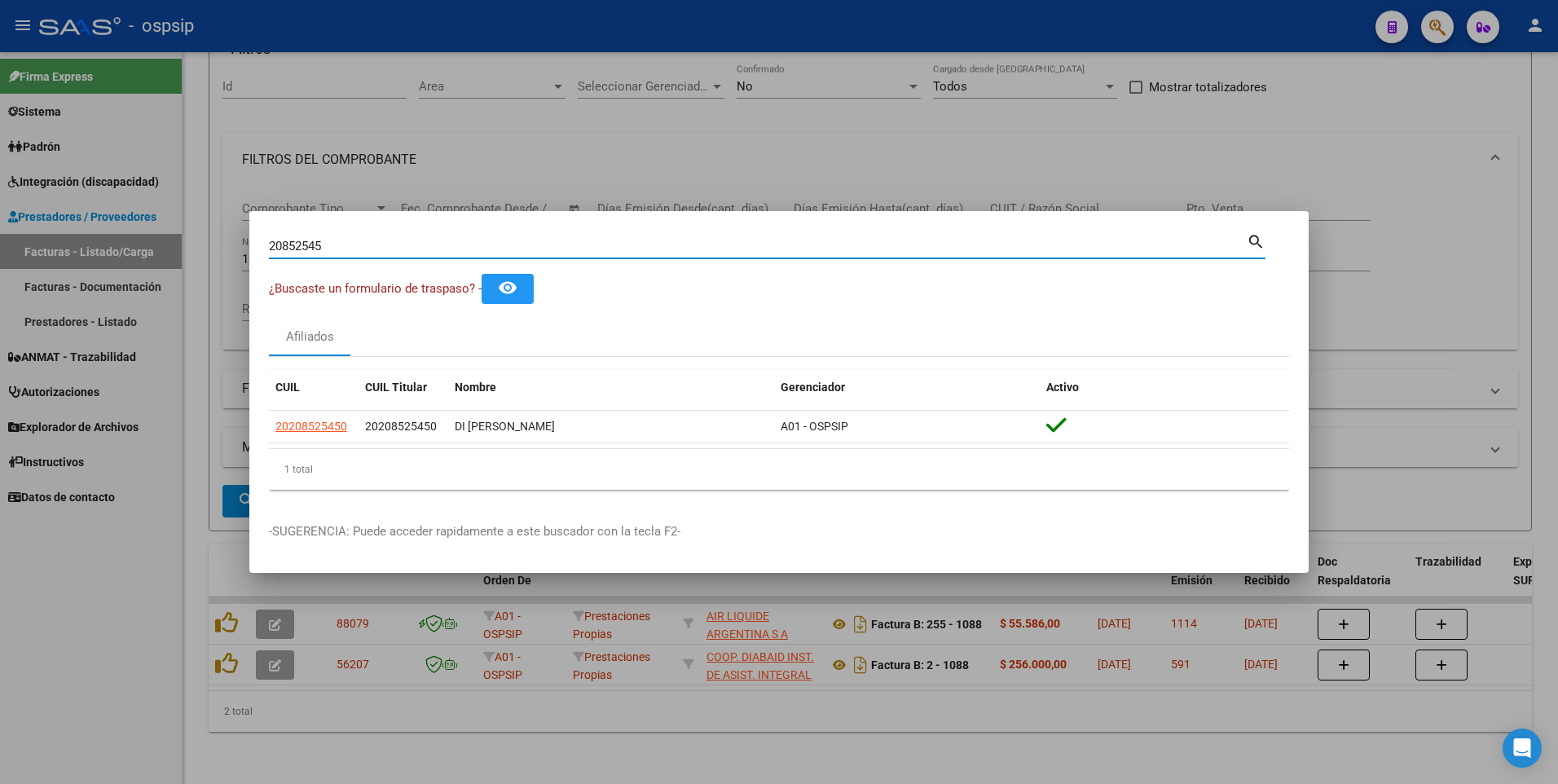
drag, startPoint x: 336, startPoint y: 244, endPoint x: 222, endPoint y: 304, distance: 128.8
click at [115, 291] on div "20852545 Buscar (apellido, dni, cuil, nro traspaso, cuit, obra social) search ¿…" at bounding box center [779, 392] width 1558 height 784
type input "40914236"
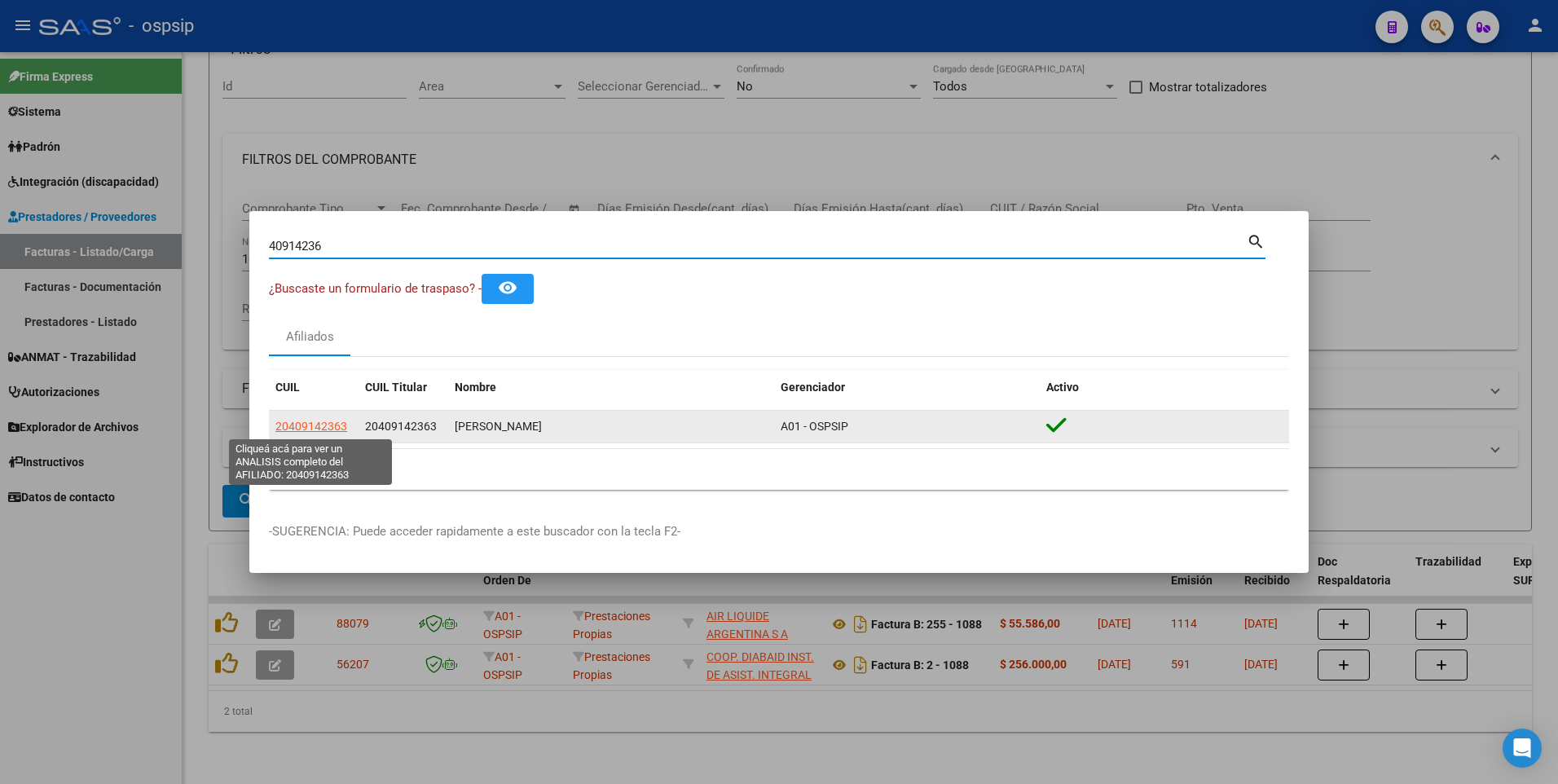
click at [305, 429] on span "20409142363" at bounding box center [311, 426] width 72 height 13
type textarea "20409142363"
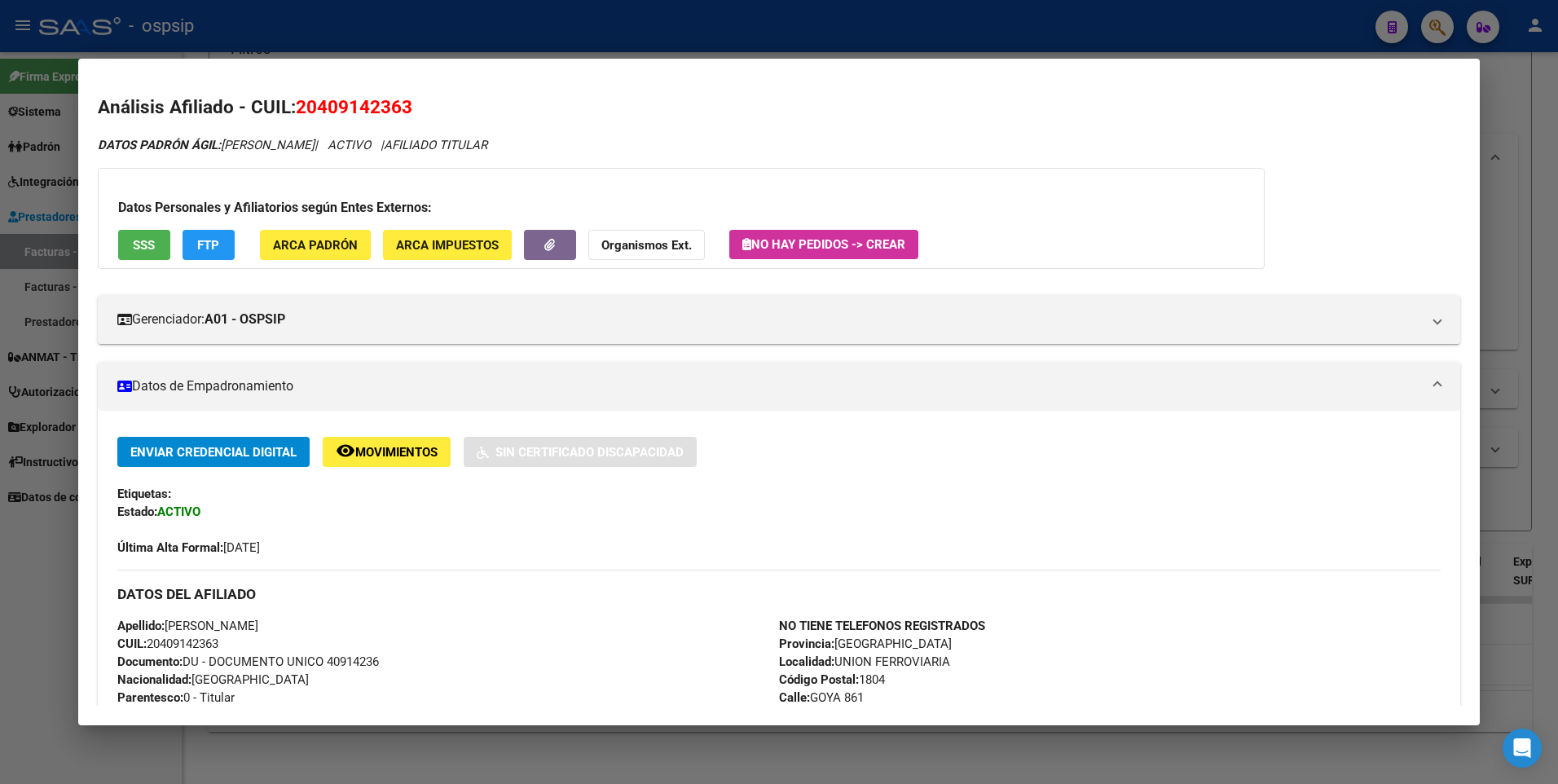
click at [129, 242] on button "SSS" at bounding box center [144, 245] width 52 height 30
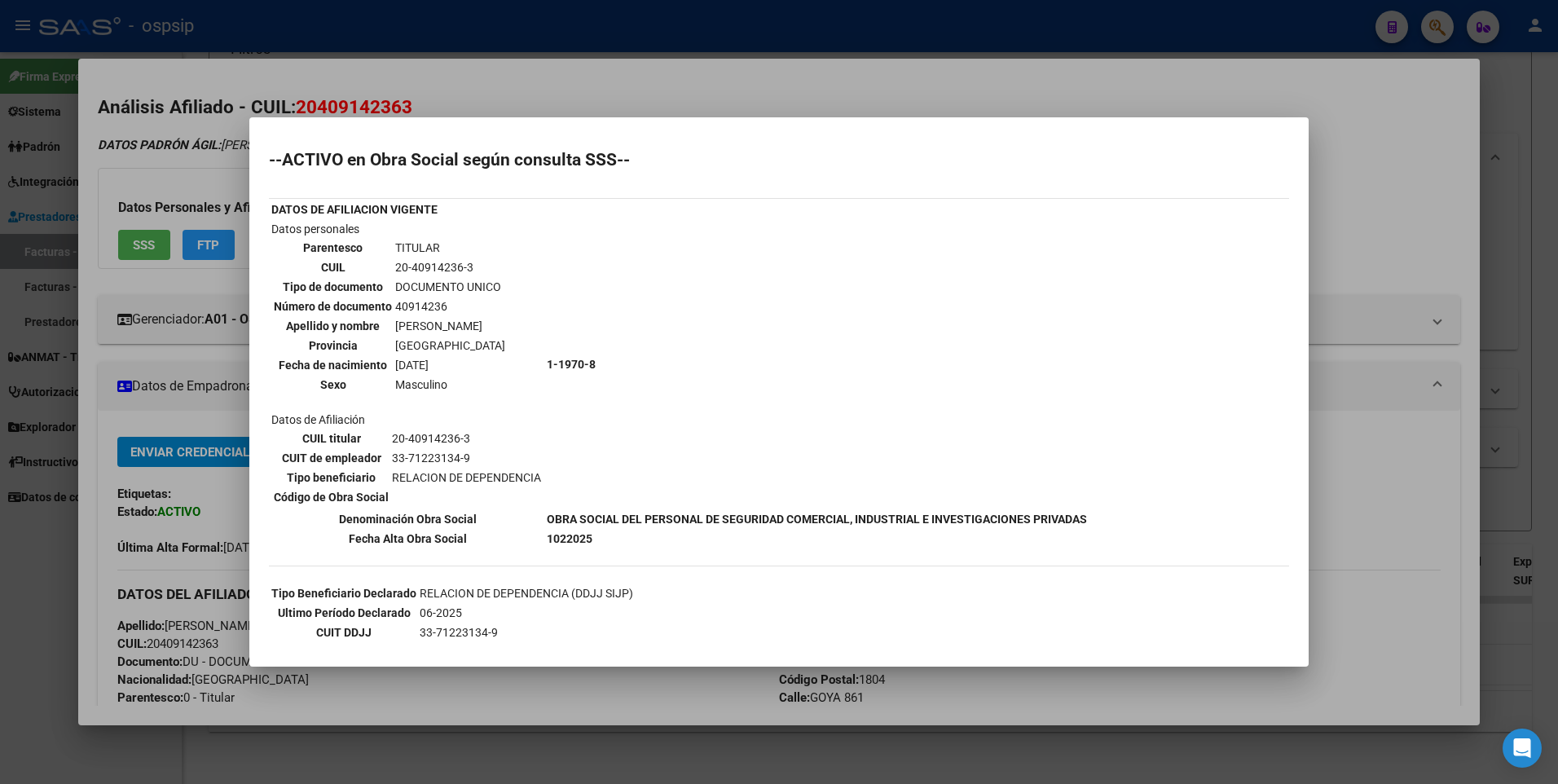
click at [1389, 191] on div at bounding box center [779, 392] width 1558 height 784
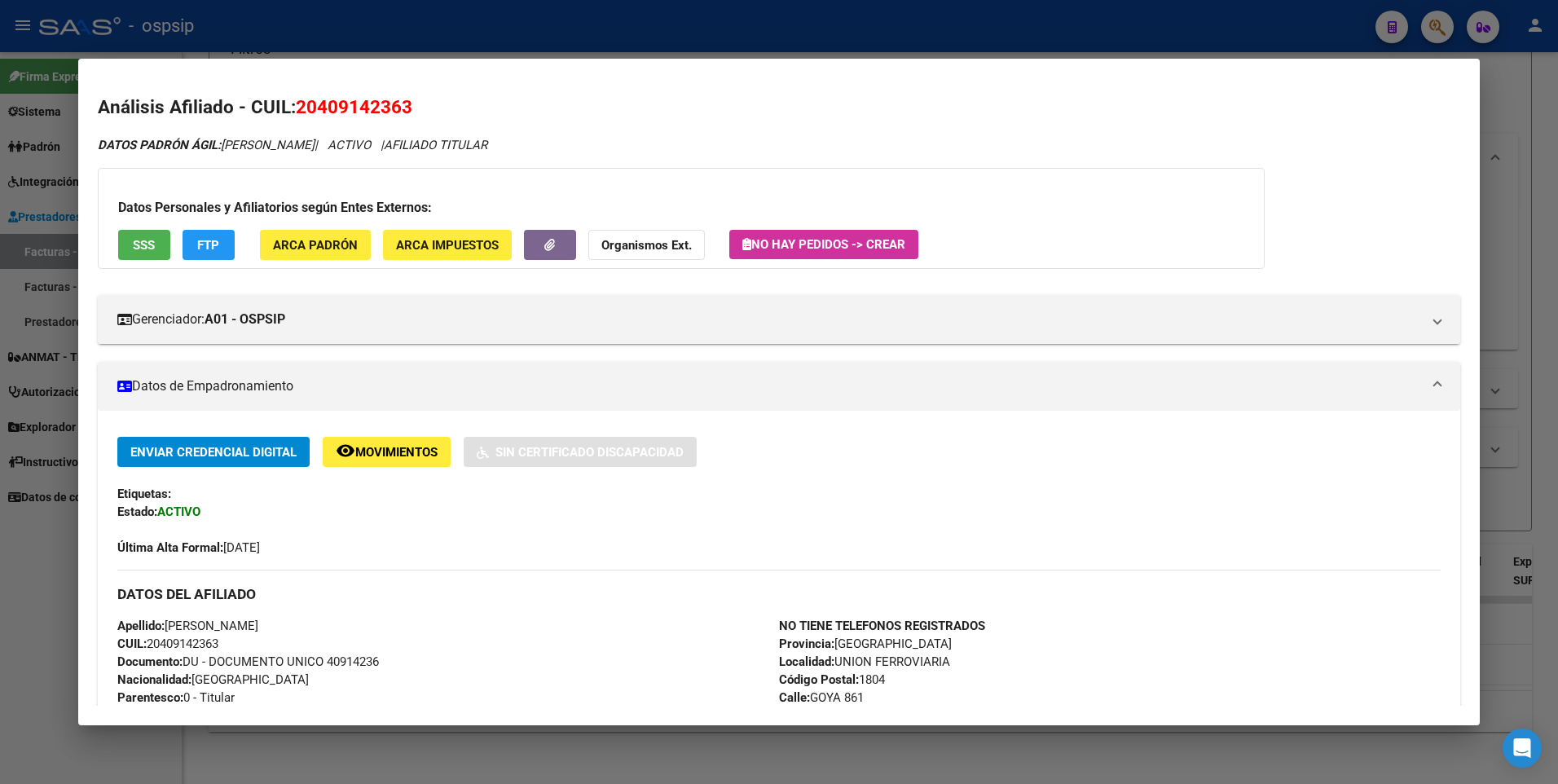
click at [1511, 108] on div at bounding box center [779, 392] width 1558 height 784
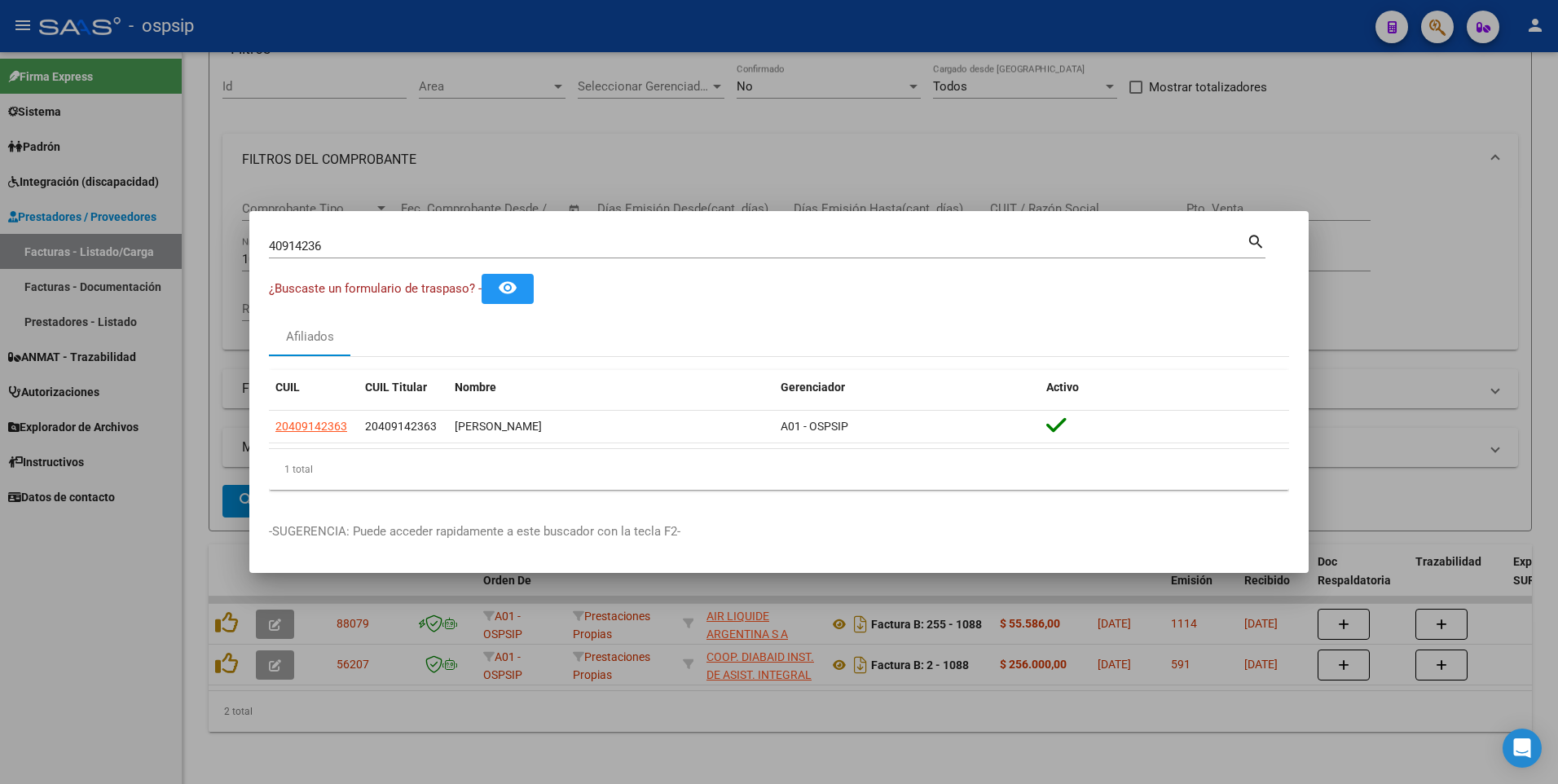
drag, startPoint x: 332, startPoint y: 253, endPoint x: 318, endPoint y: 253, distance: 14.0
click at [323, 254] on div "40914236 Buscar (apellido, dni, cuil, [PERSON_NAME], cuit, obra social)" at bounding box center [758, 246] width 978 height 24
drag, startPoint x: 338, startPoint y: 247, endPoint x: 128, endPoint y: 277, distance: 212.1
click at [128, 276] on div "40914236 Buscar (apellido, dni, cuil, nro traspaso, cuit, obra social) search ¿…" at bounding box center [779, 392] width 1558 height 784
type input "38422061"
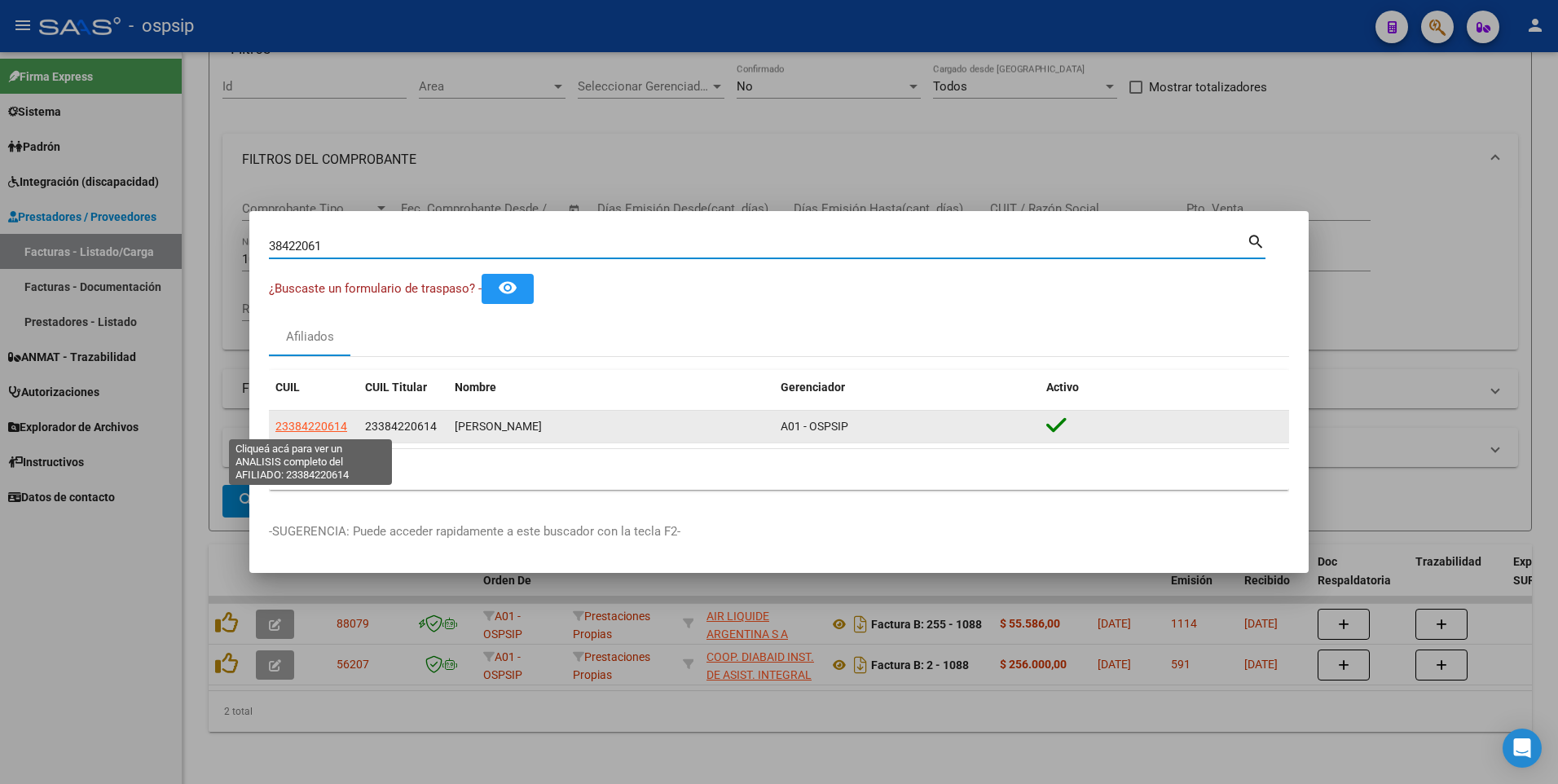
click at [310, 426] on span "23384220614" at bounding box center [311, 426] width 72 height 13
type textarea "23384220614"
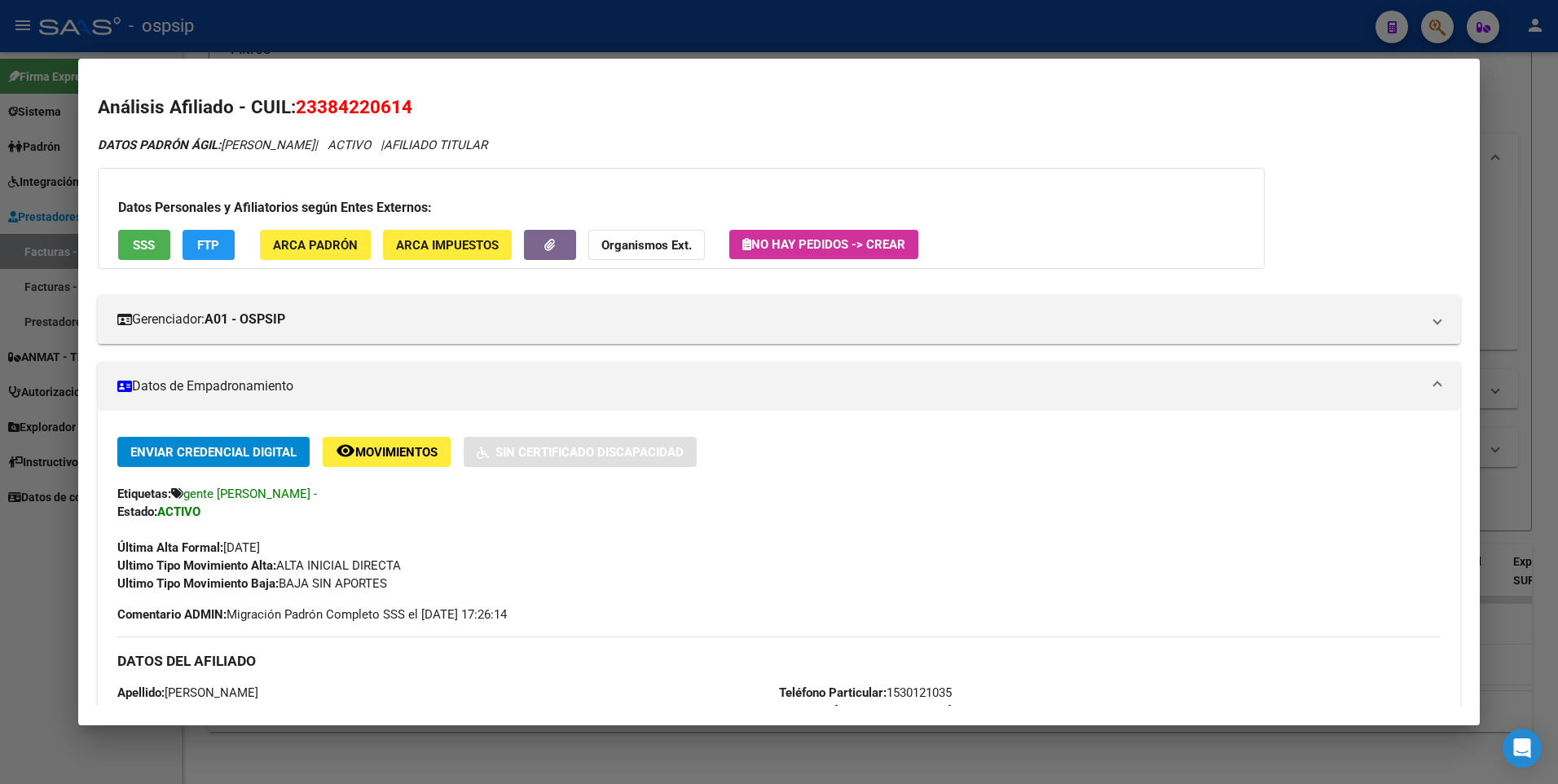
click at [128, 238] on button "SSS" at bounding box center [144, 245] width 52 height 30
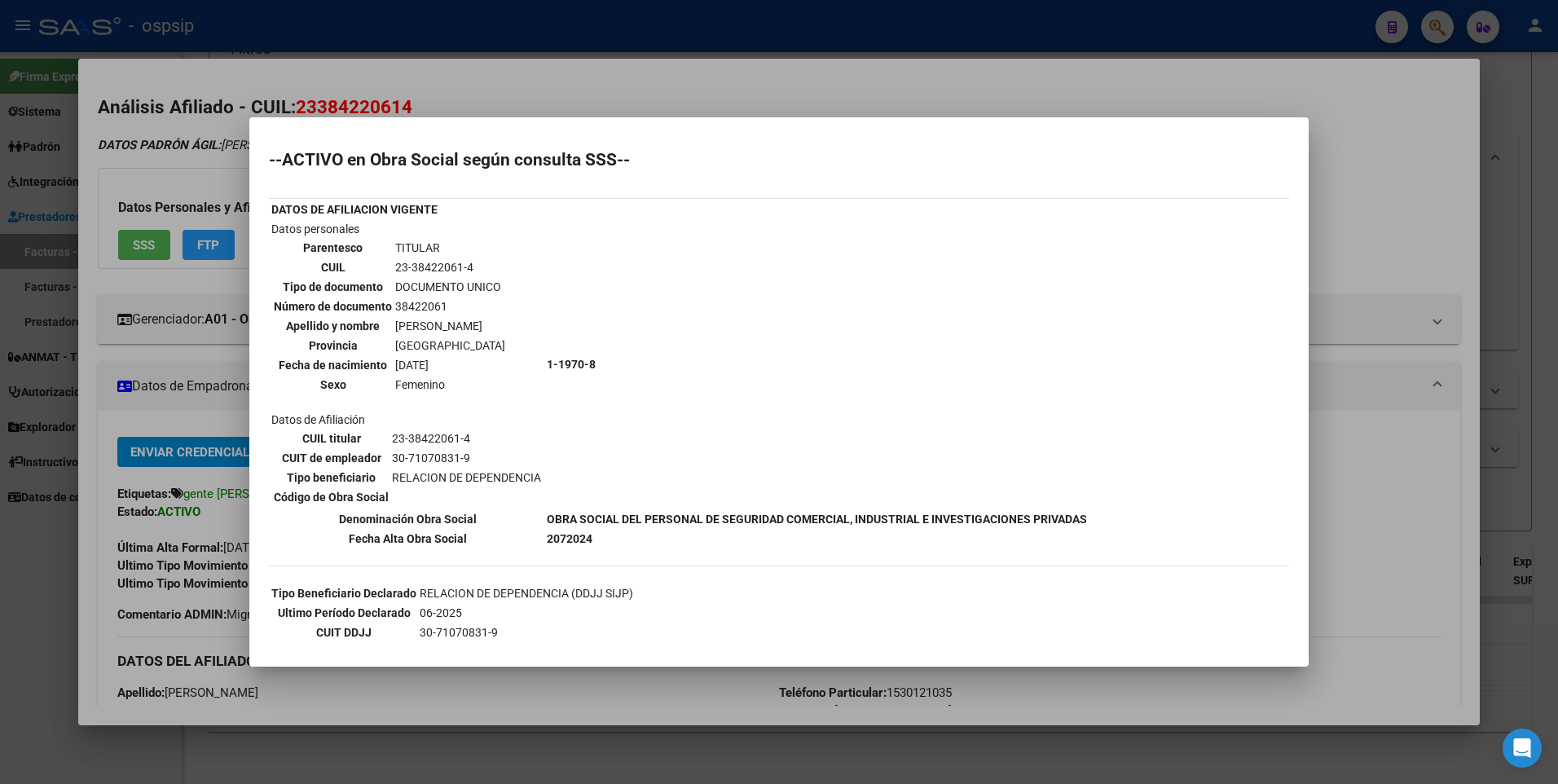
click at [1348, 201] on div at bounding box center [779, 392] width 1558 height 784
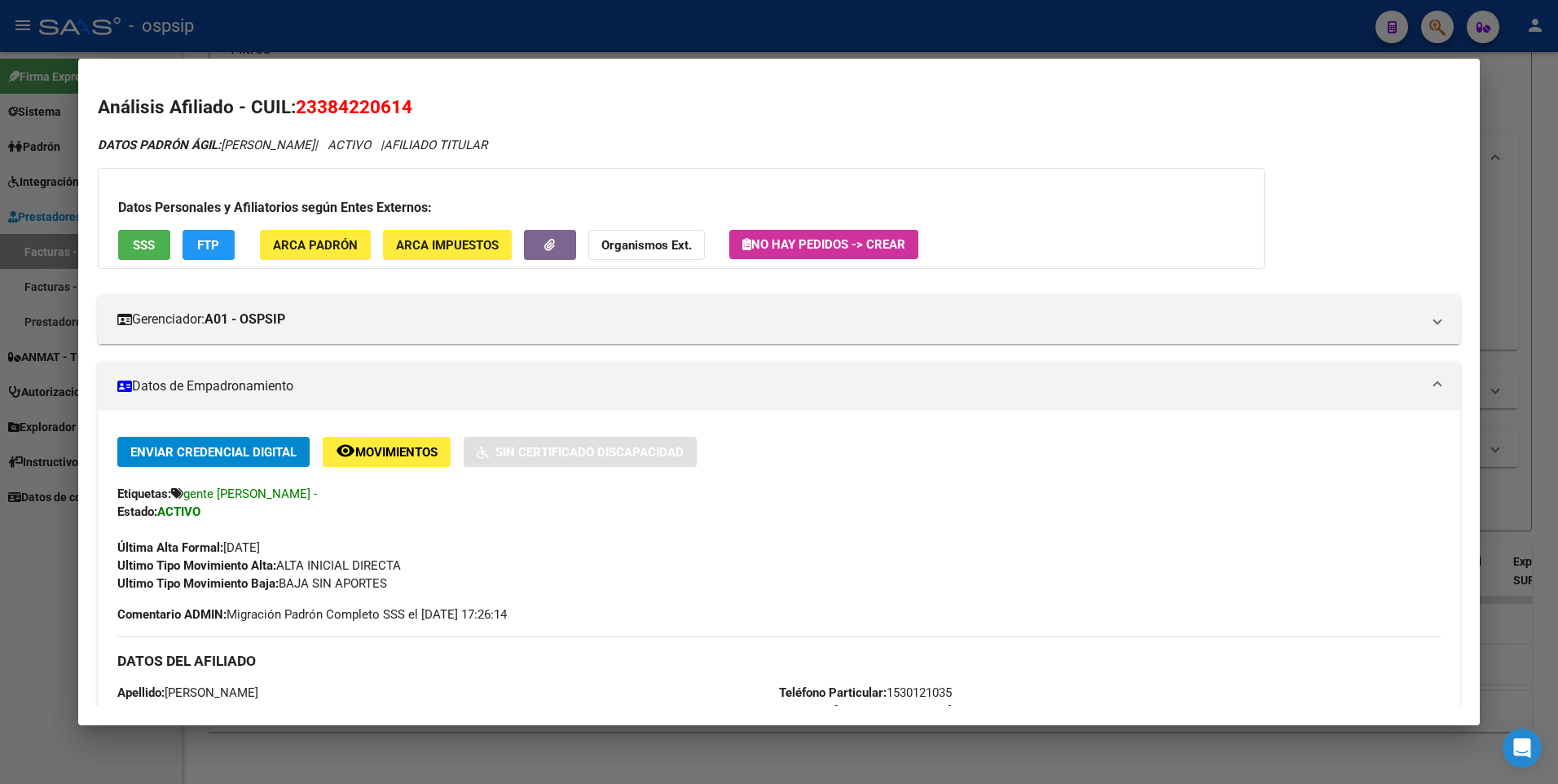
click at [1557, 121] on html "menu - ospsip person Firma Express Sistema Usuarios Todos los Usuarios Padrón A…" at bounding box center [779, 392] width 1558 height 784
click at [1530, 117] on div at bounding box center [779, 392] width 1558 height 784
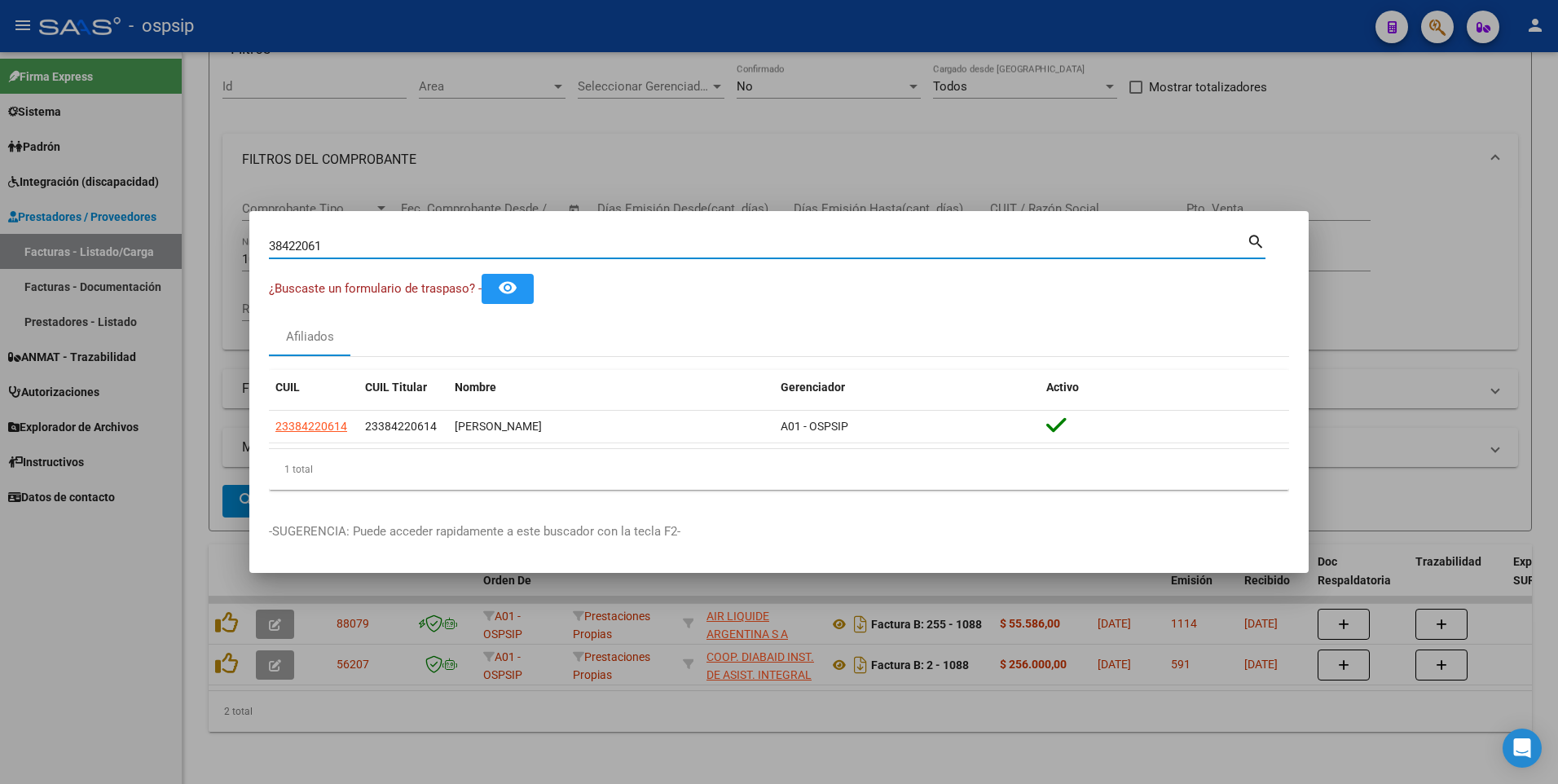
drag, startPoint x: 323, startPoint y: 244, endPoint x: 94, endPoint y: 266, distance: 230.1
click at [94, 266] on div "38422061 Buscar (apellido, dni, cuil, nro traspaso, cuit, obra social) search ¿…" at bounding box center [779, 392] width 1558 height 784
type input "17846240"
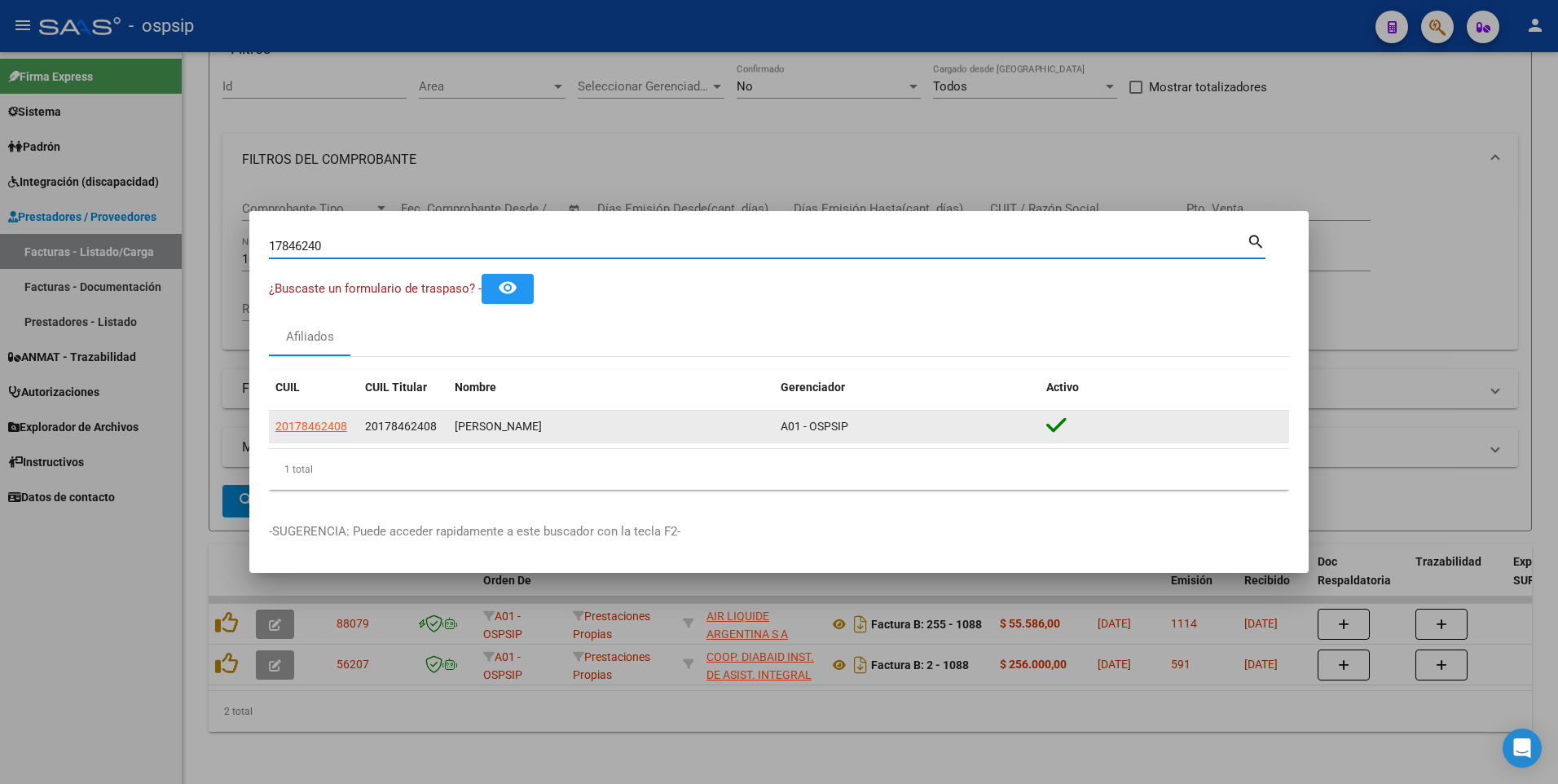
click at [350, 426] on div "20178462408" at bounding box center [314, 426] width 76 height 19
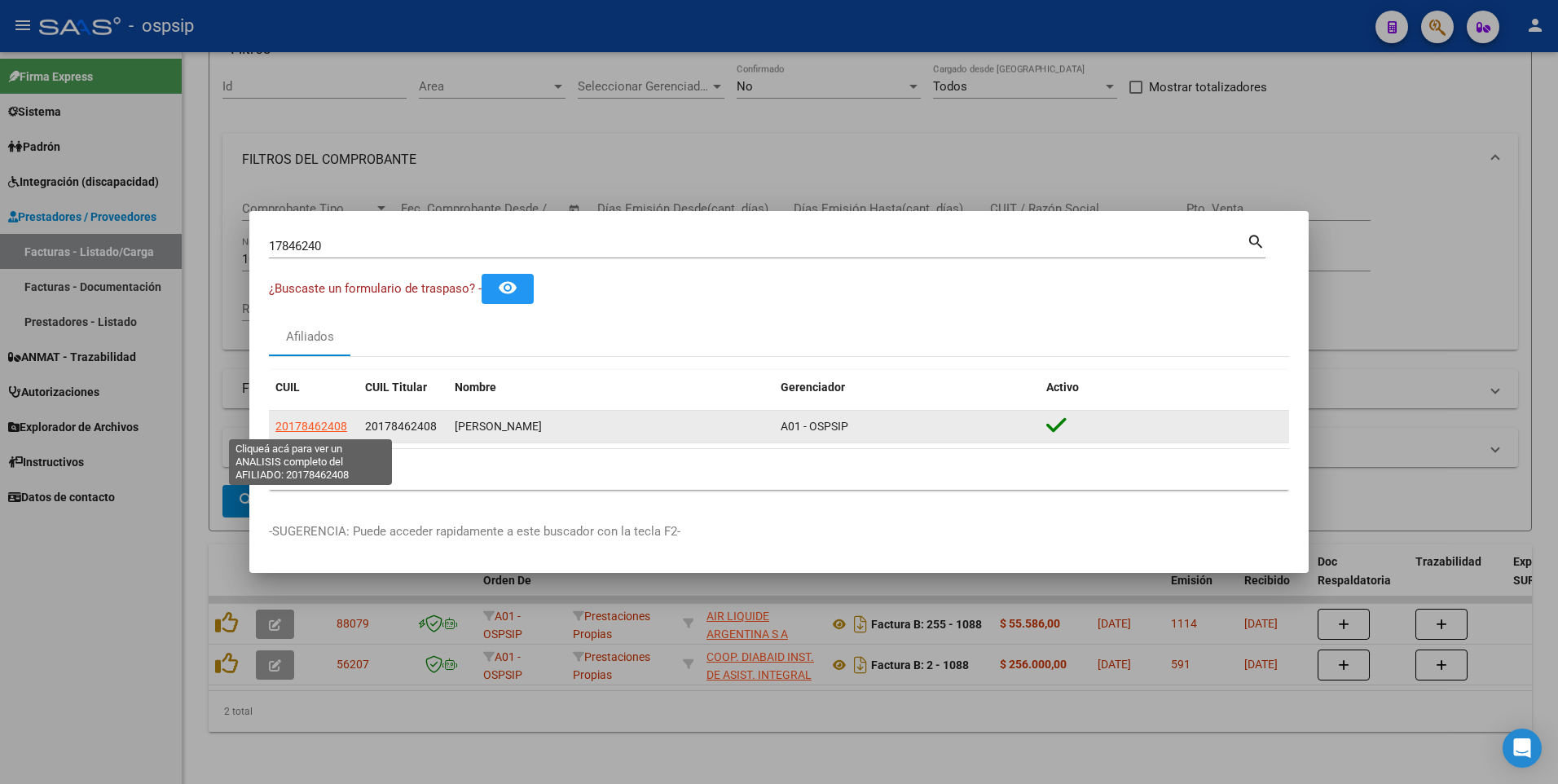
click at [337, 427] on span "20178462408" at bounding box center [311, 426] width 72 height 13
type textarea "20178462408"
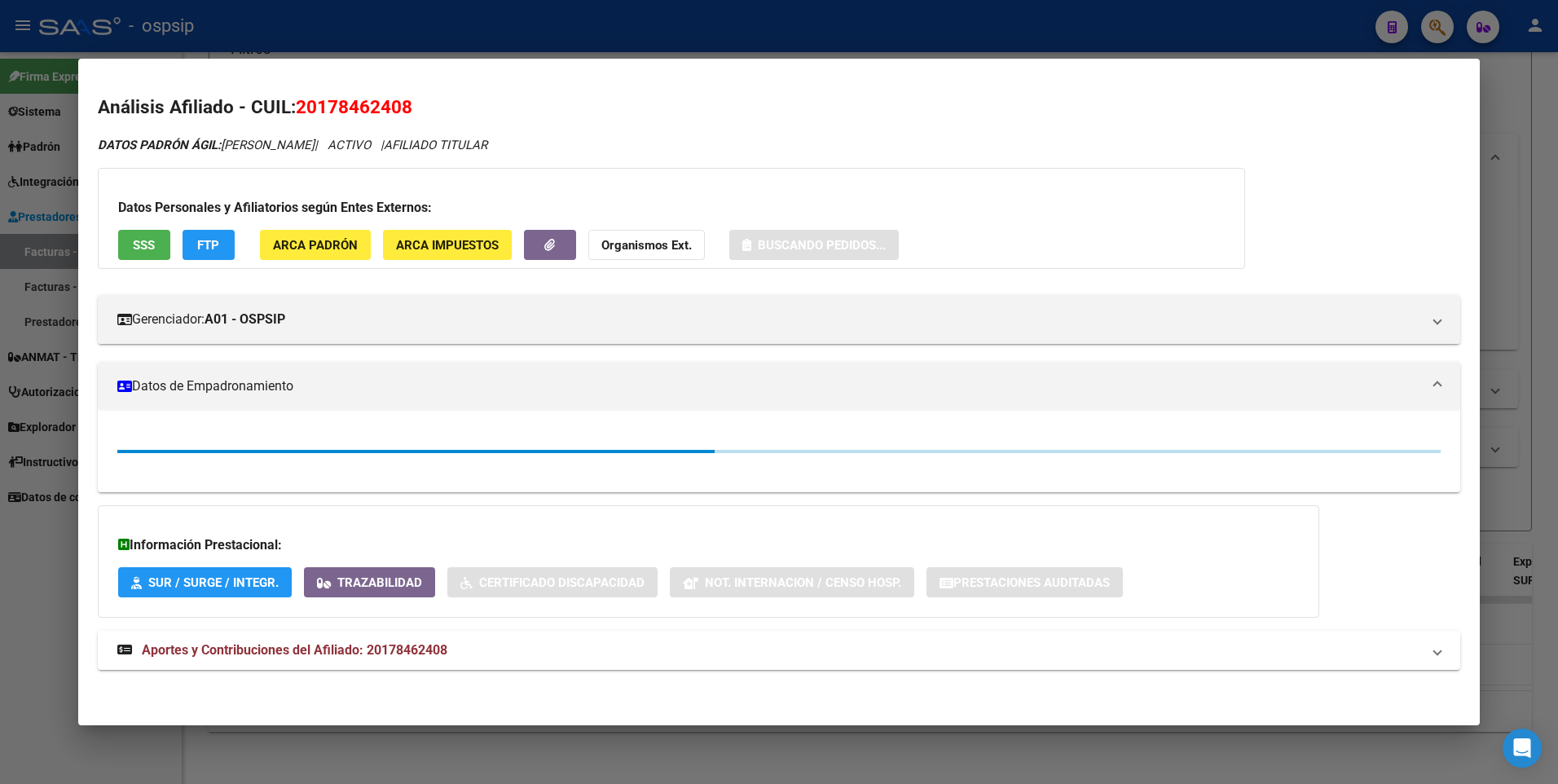
click at [145, 240] on span "SSS" at bounding box center [144, 246] width 22 height 15
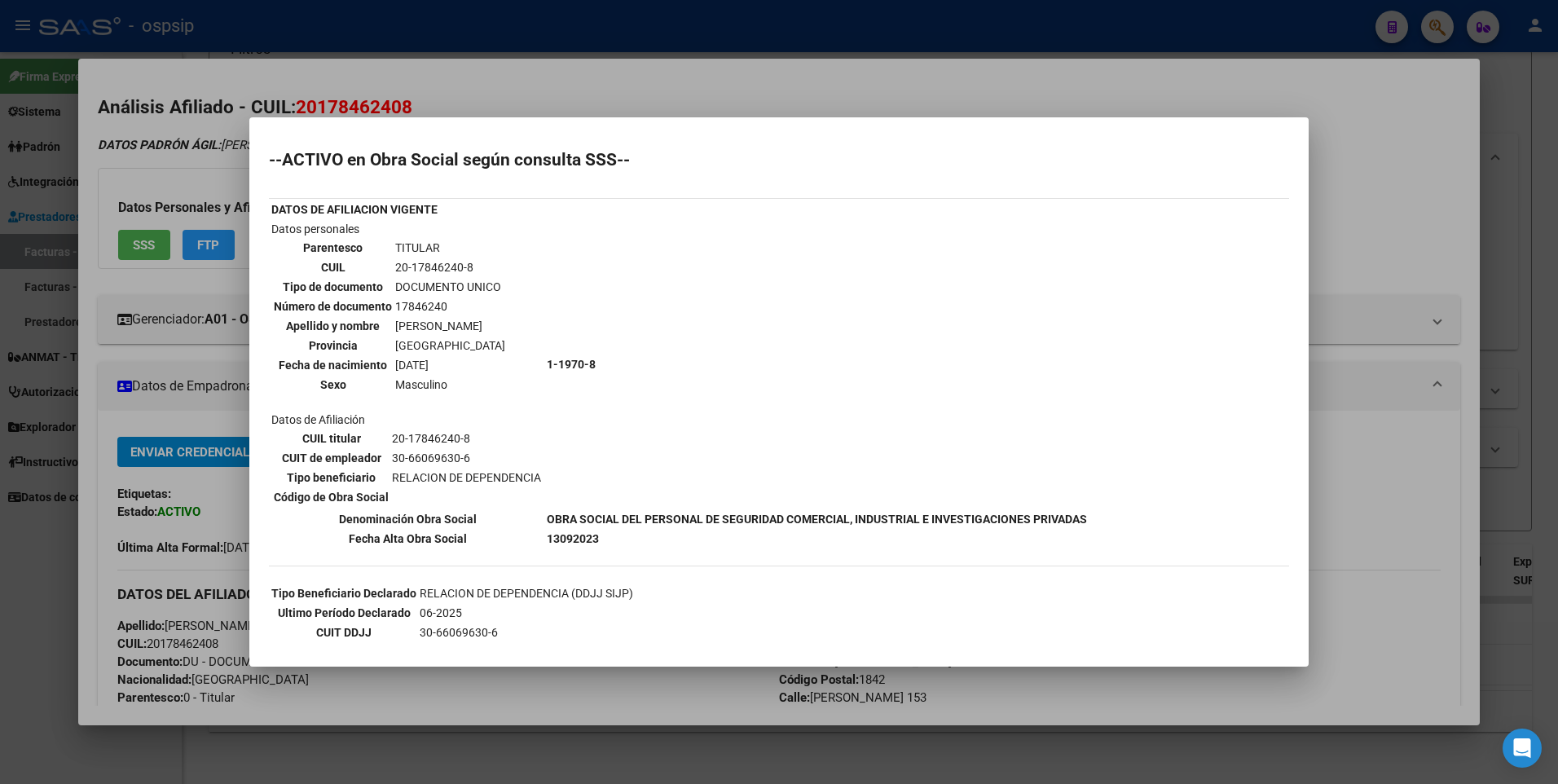
click at [1351, 210] on div at bounding box center [779, 392] width 1558 height 784
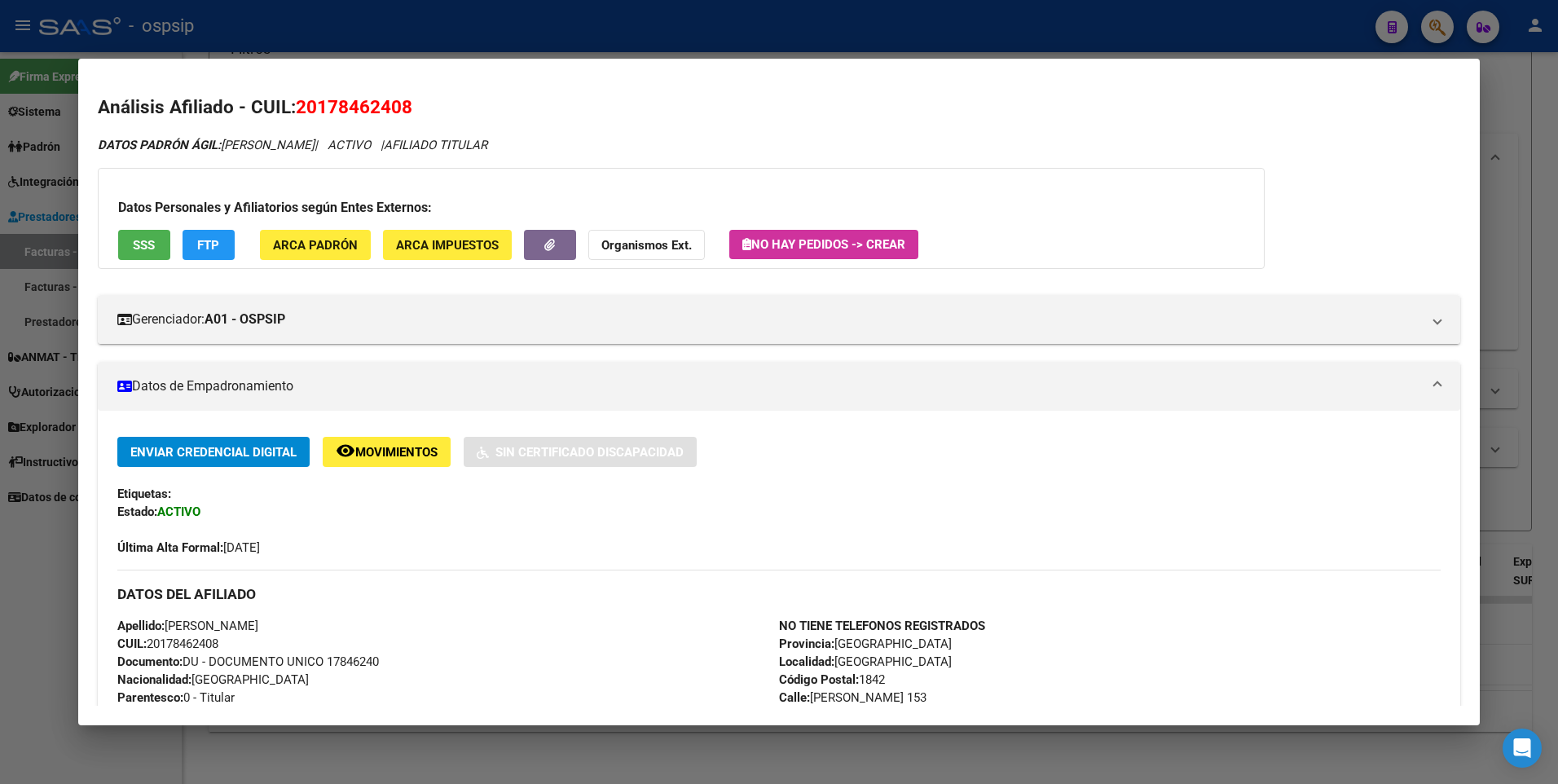
click at [1493, 160] on div at bounding box center [779, 392] width 1558 height 784
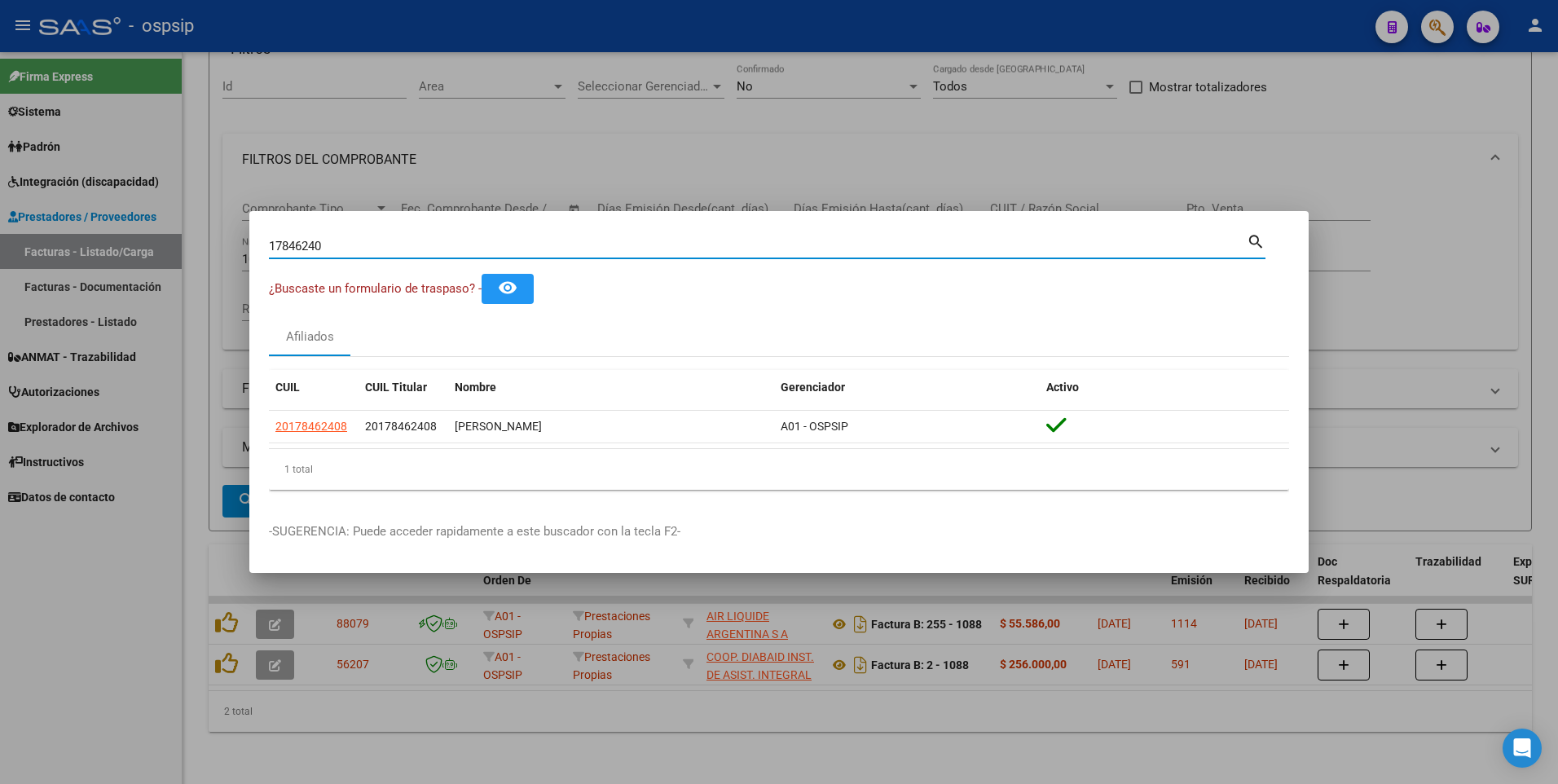
drag, startPoint x: 345, startPoint y: 240, endPoint x: 60, endPoint y: 291, distance: 289.5
click at [60, 291] on div "17846240 Buscar (apellido, dni, cuil, nro traspaso, cuit, obra social) search ¿…" at bounding box center [779, 392] width 1558 height 784
type input "14071487"
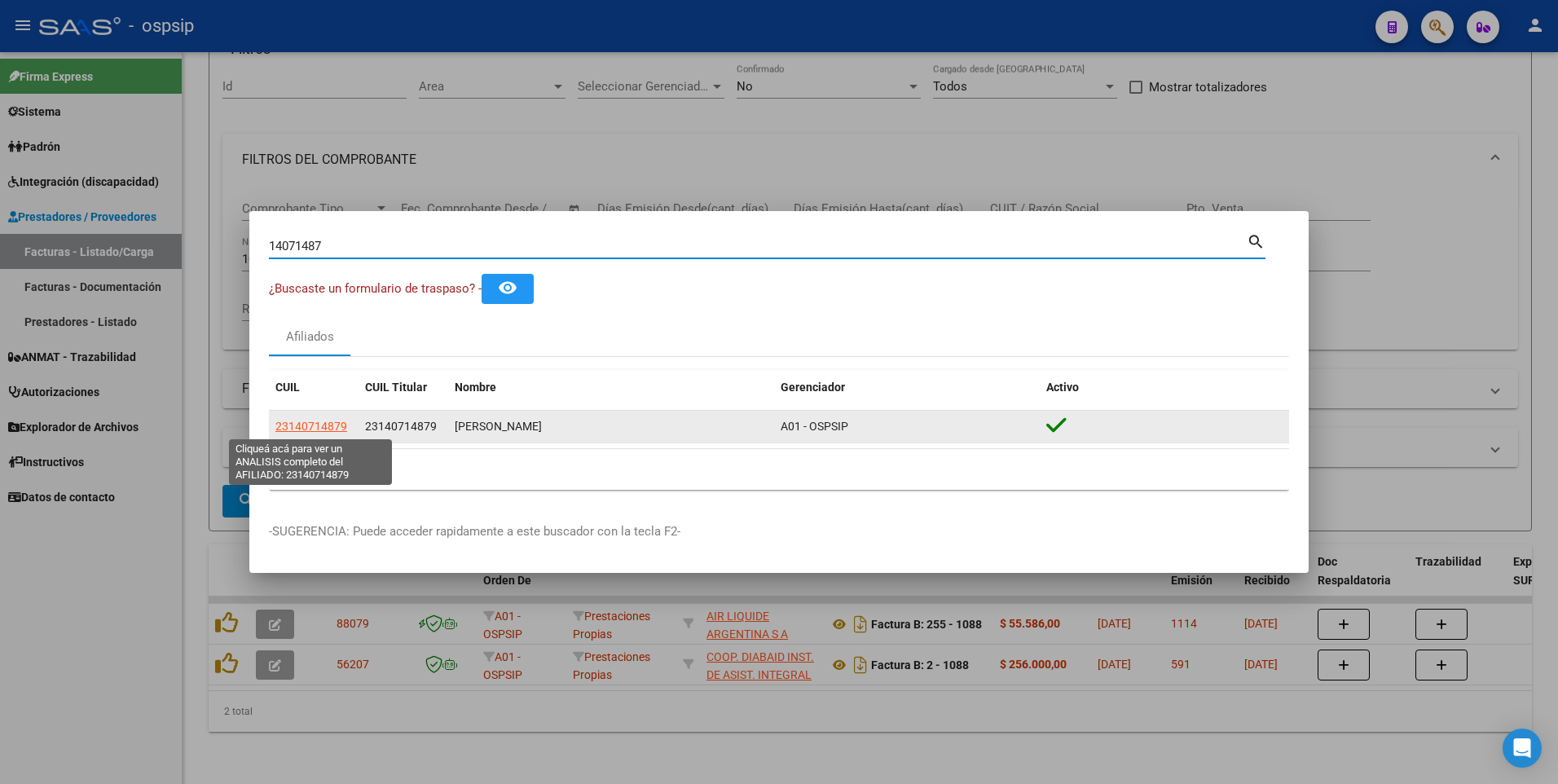
click at [287, 427] on span "23140714879" at bounding box center [311, 426] width 72 height 13
type textarea "23140714879"
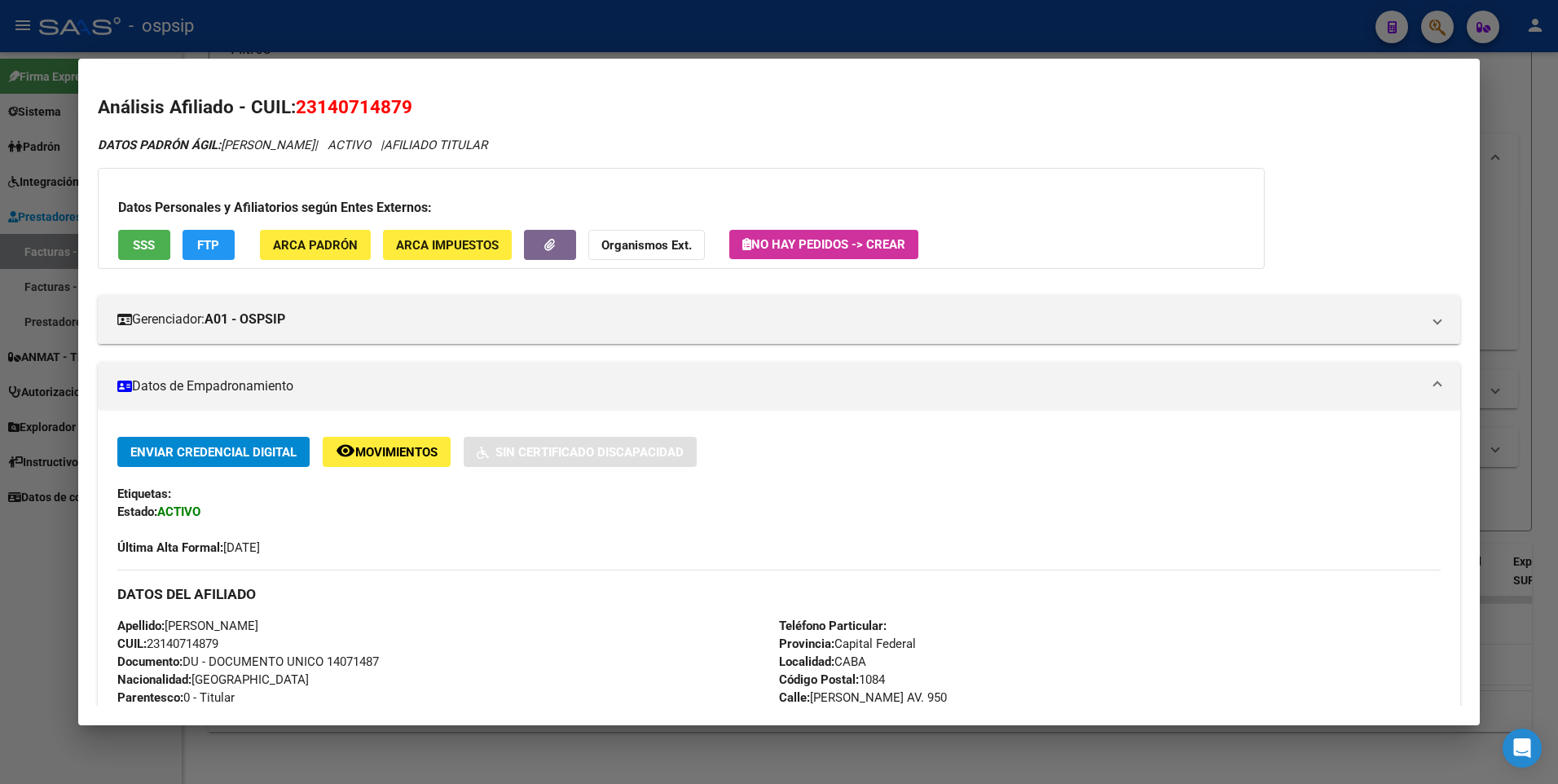
click at [138, 250] on span "SSS" at bounding box center [144, 246] width 22 height 15
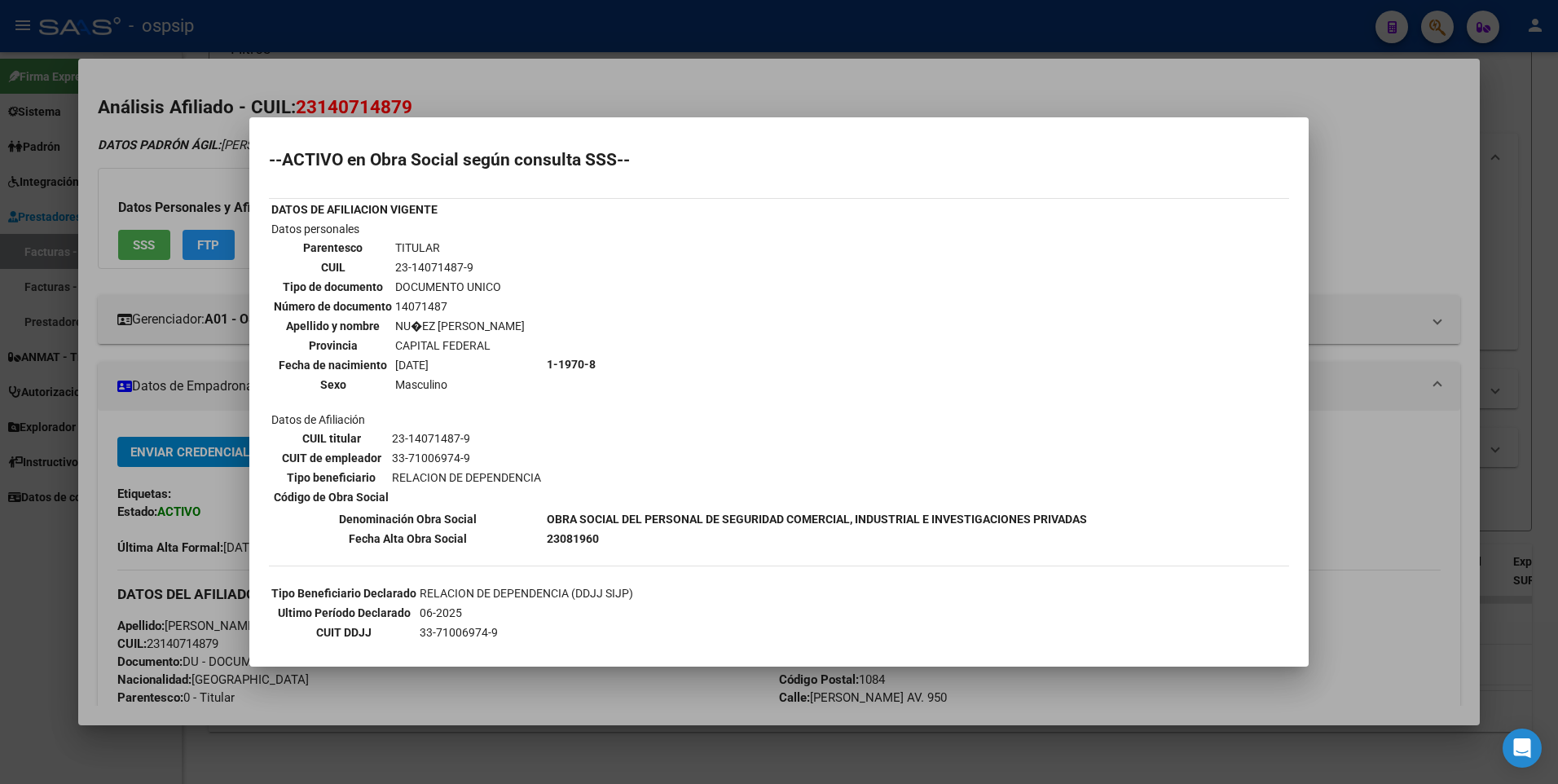
click at [1443, 231] on div at bounding box center [779, 392] width 1558 height 784
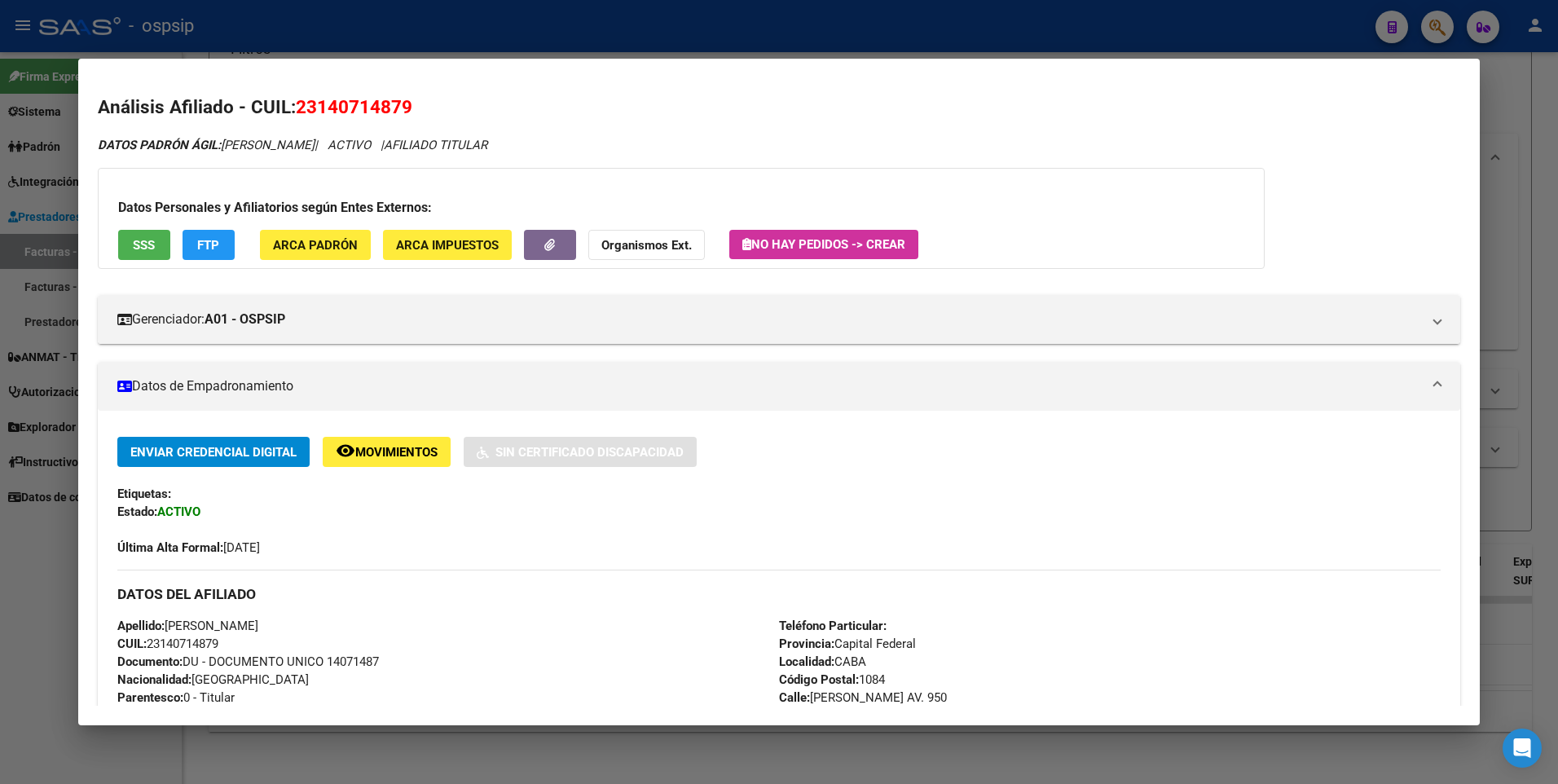
click at [1508, 134] on div at bounding box center [779, 392] width 1558 height 784
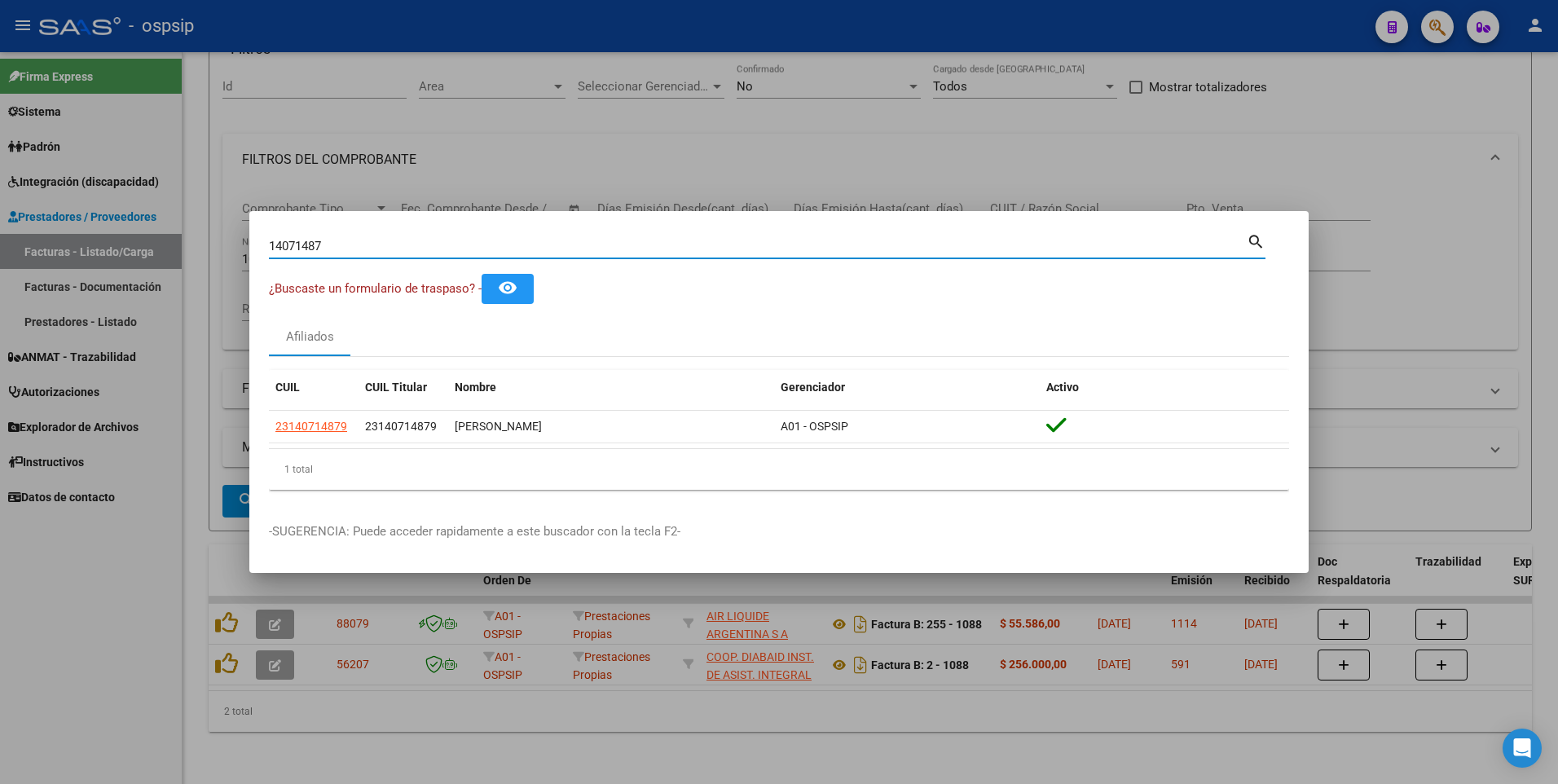
drag, startPoint x: 323, startPoint y: 240, endPoint x: 82, endPoint y: 283, distance: 244.8
click at [82, 283] on div "14071487 Buscar (apellido, dni, cuil, nro traspaso, cuit, obra social) search ¿…" at bounding box center [779, 392] width 1558 height 784
type input "18388968"
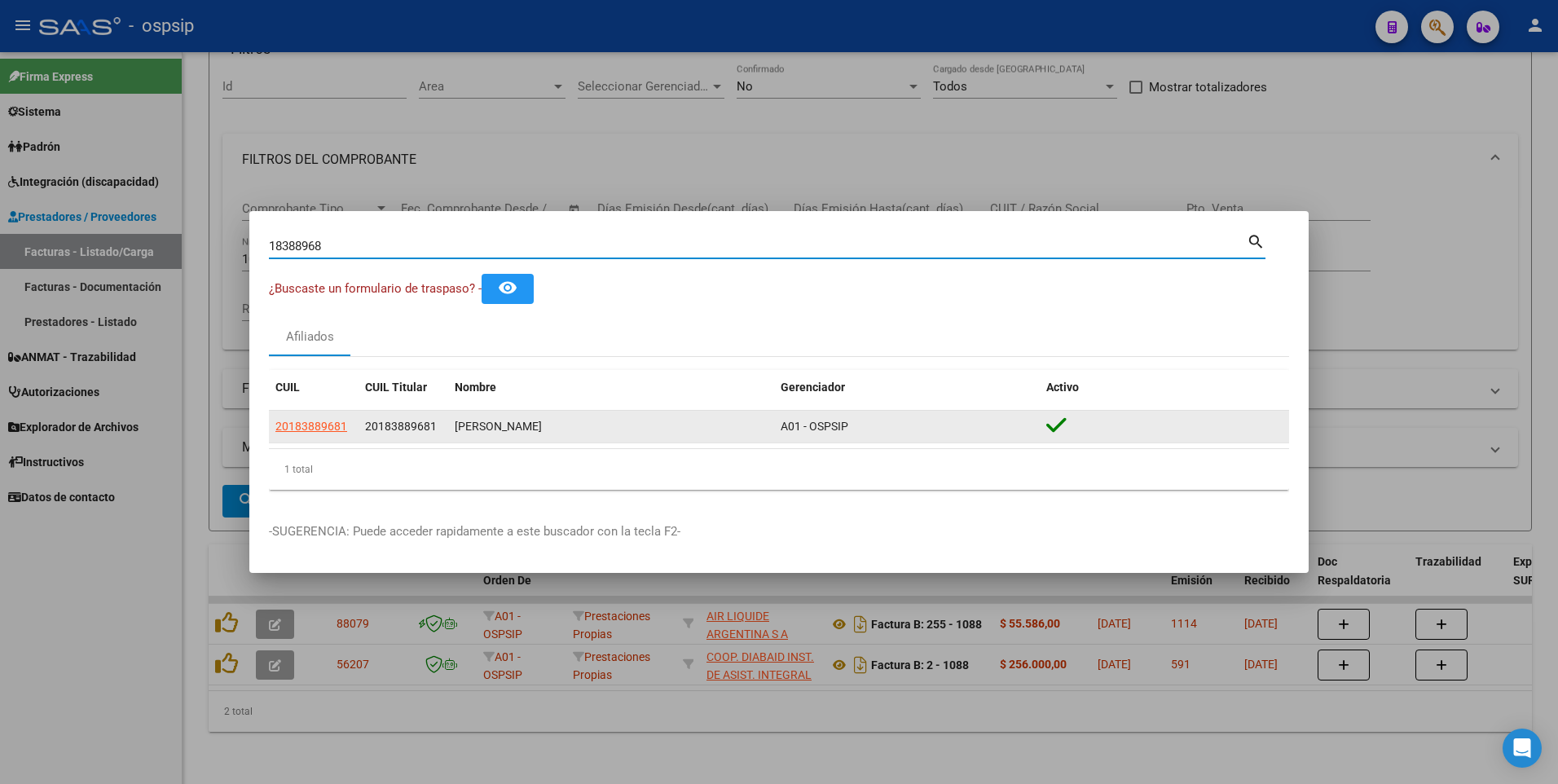
click at [278, 427] on span "20183889681" at bounding box center [311, 426] width 72 height 13
copy span "2"
type textarea "20183889681"
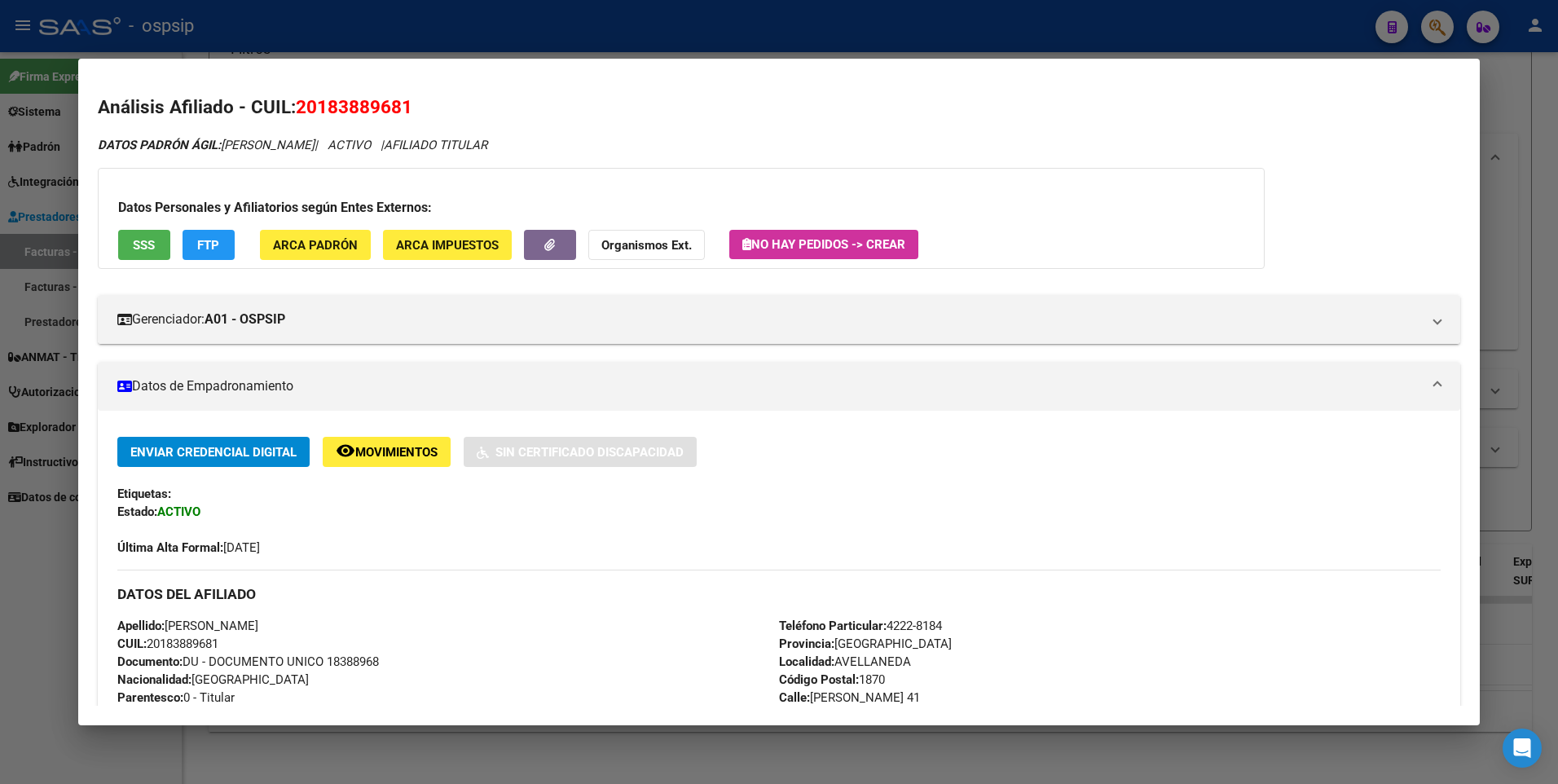
click at [154, 241] on span "SSS" at bounding box center [144, 246] width 22 height 15
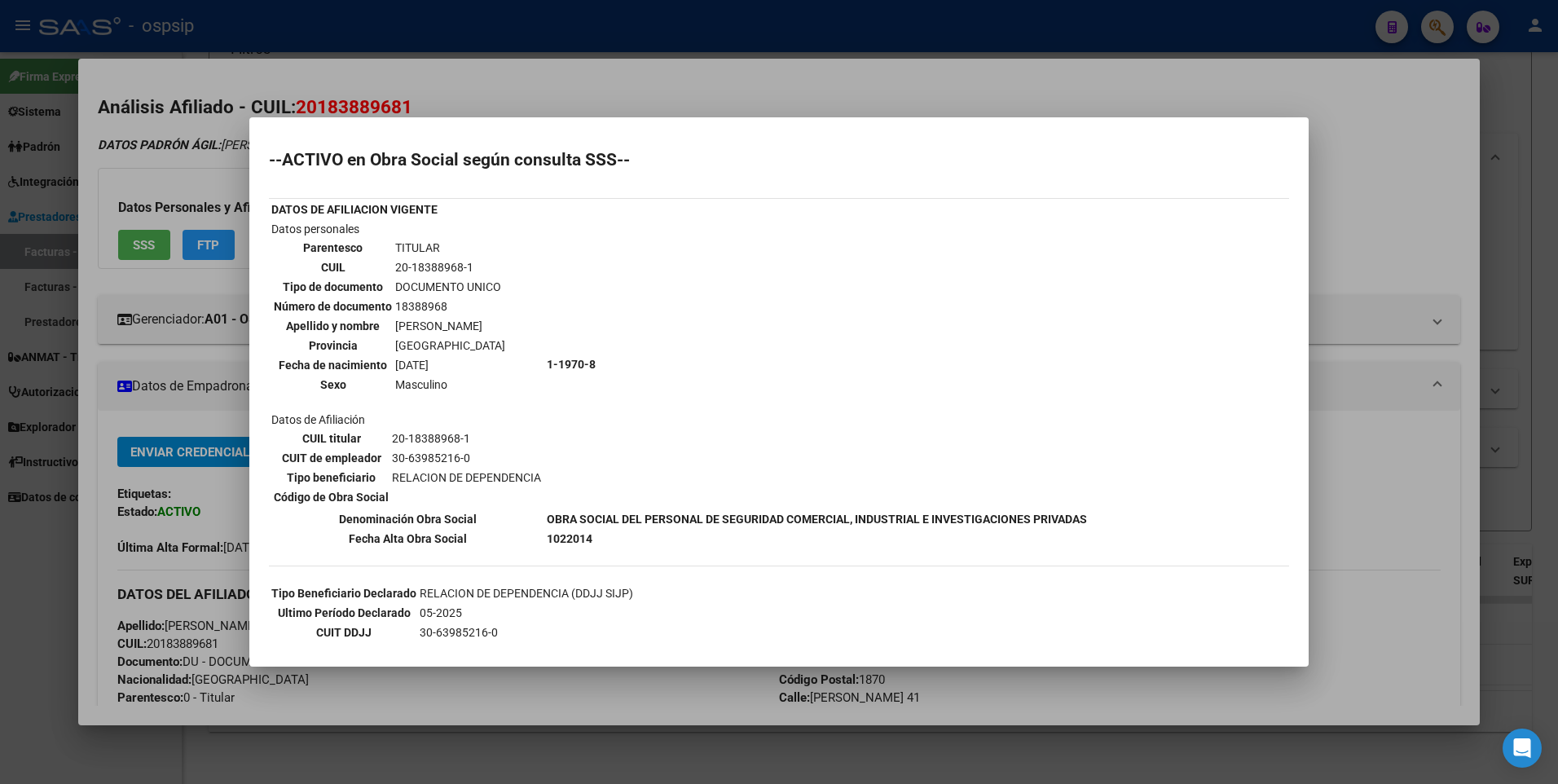
click at [1413, 185] on div at bounding box center [779, 392] width 1558 height 784
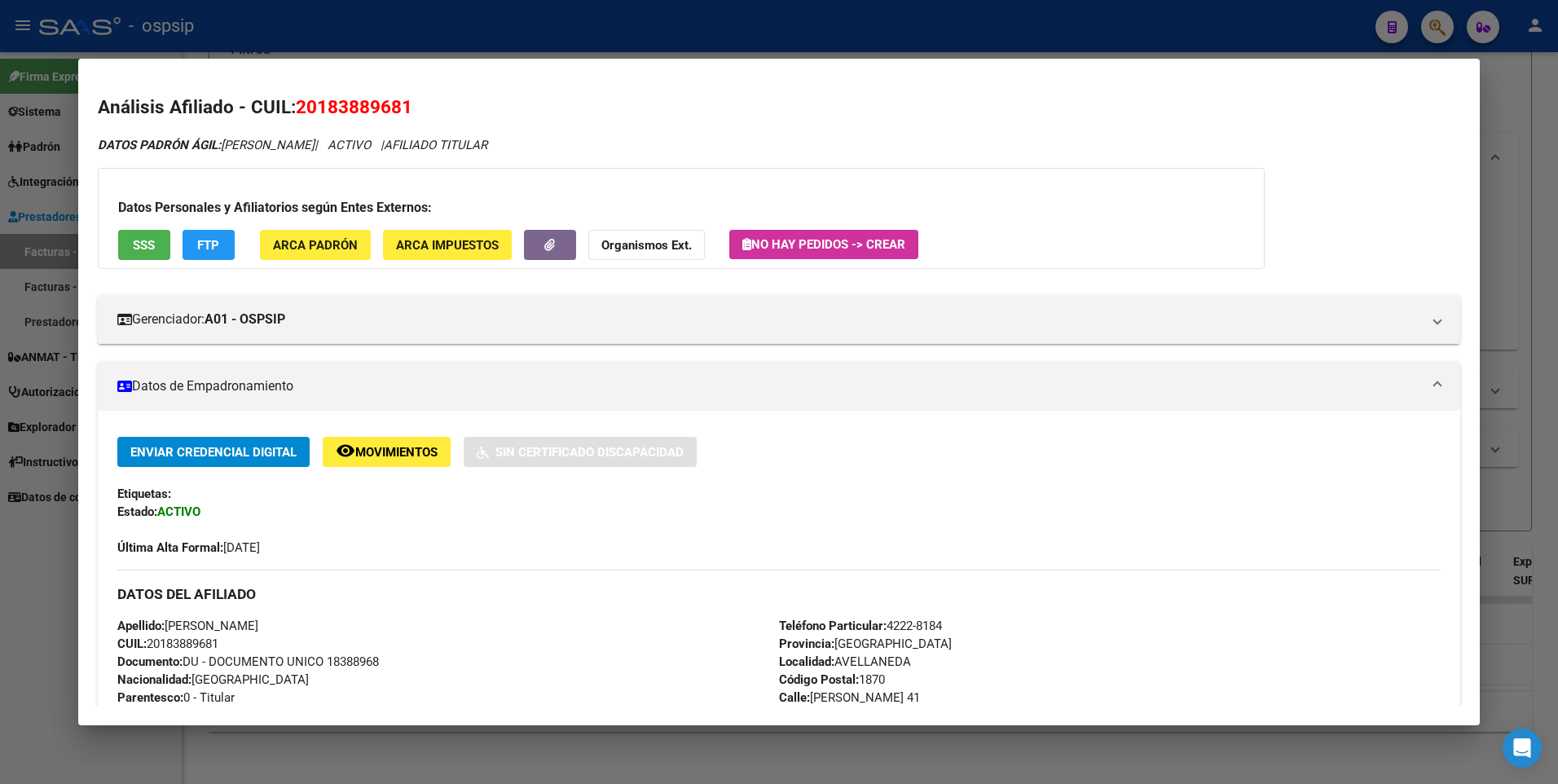
click at [1543, 125] on div at bounding box center [779, 392] width 1558 height 784
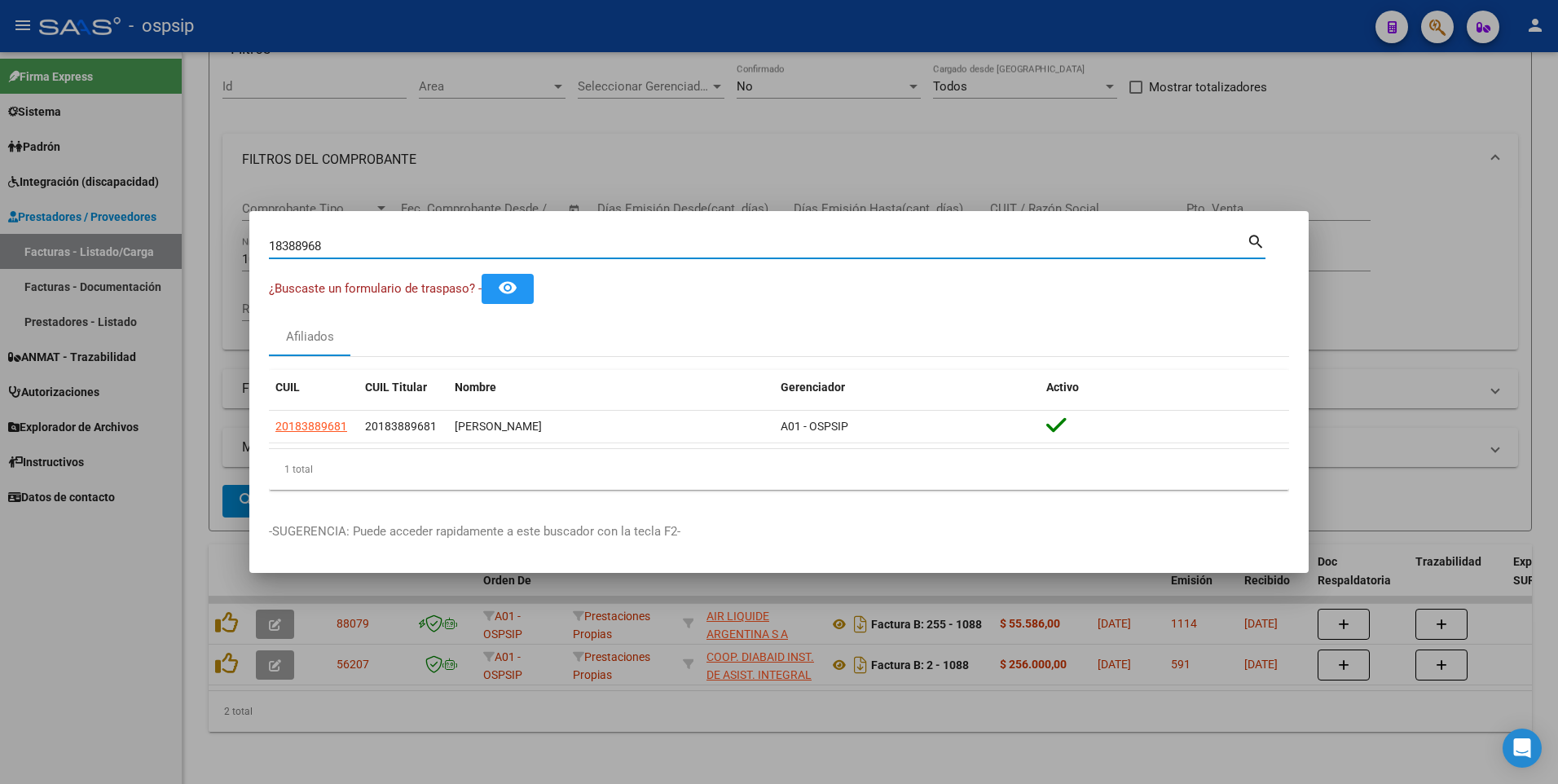
drag, startPoint x: 328, startPoint y: 246, endPoint x: 34, endPoint y: 286, distance: 296.7
click at [0, 266] on html "menu - ospsip person Firma Express Sistema Usuarios Todos los Usuarios Padrón A…" at bounding box center [779, 392] width 1558 height 784
type input "16240987"
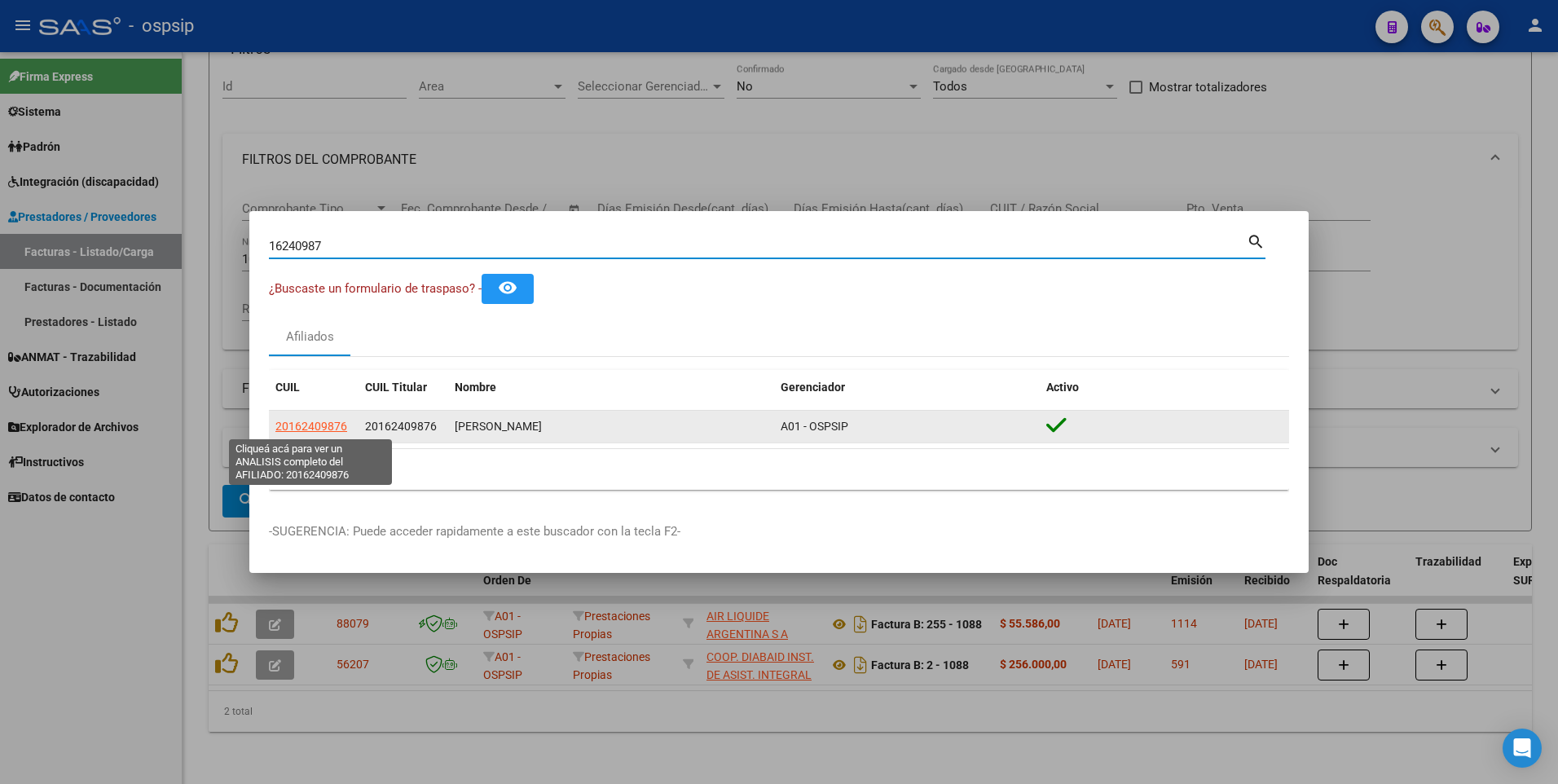
click at [306, 426] on span "20162409876" at bounding box center [311, 426] width 72 height 13
type textarea "20162409876"
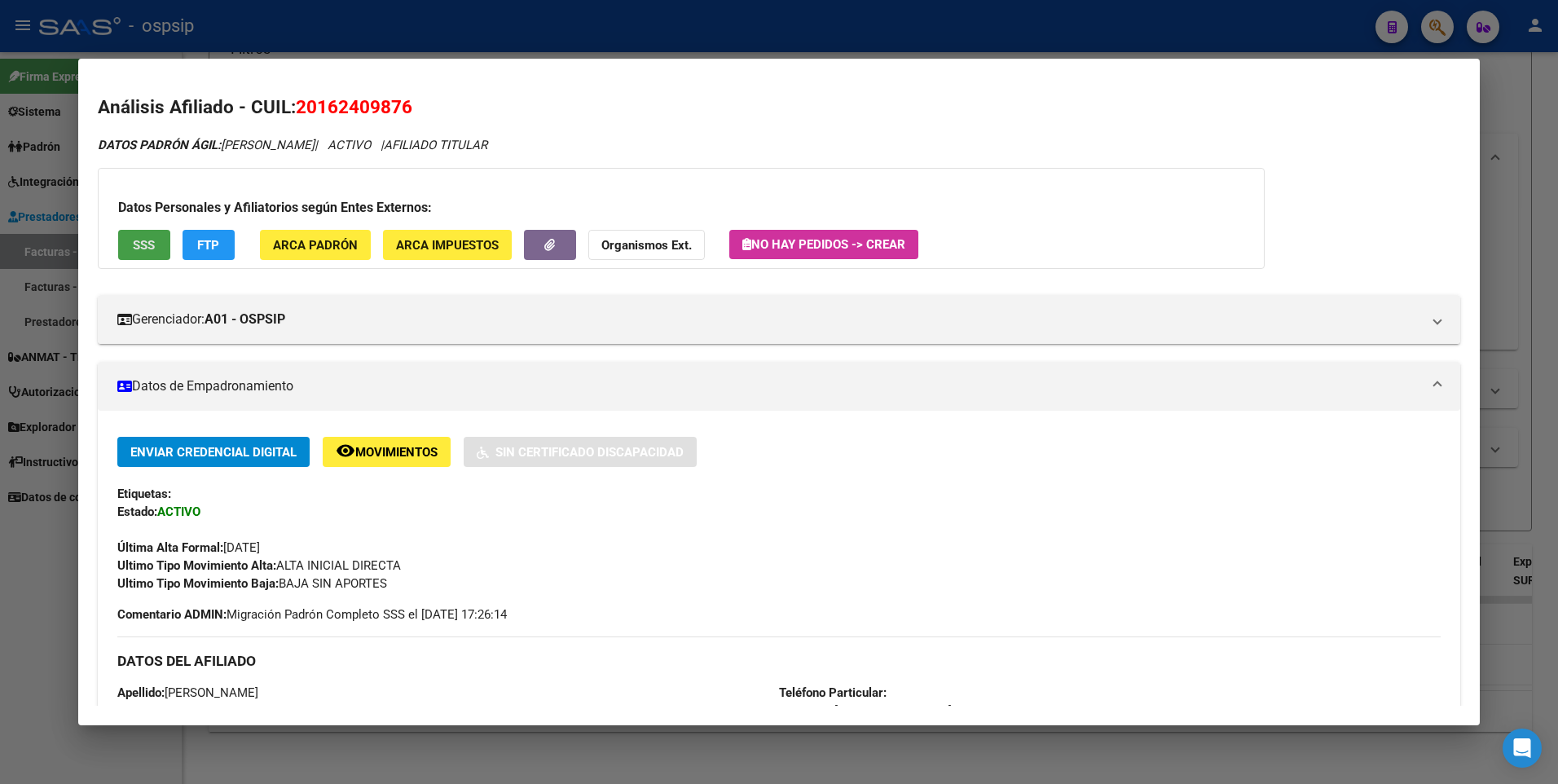
click at [154, 259] on button "SSS" at bounding box center [144, 245] width 52 height 30
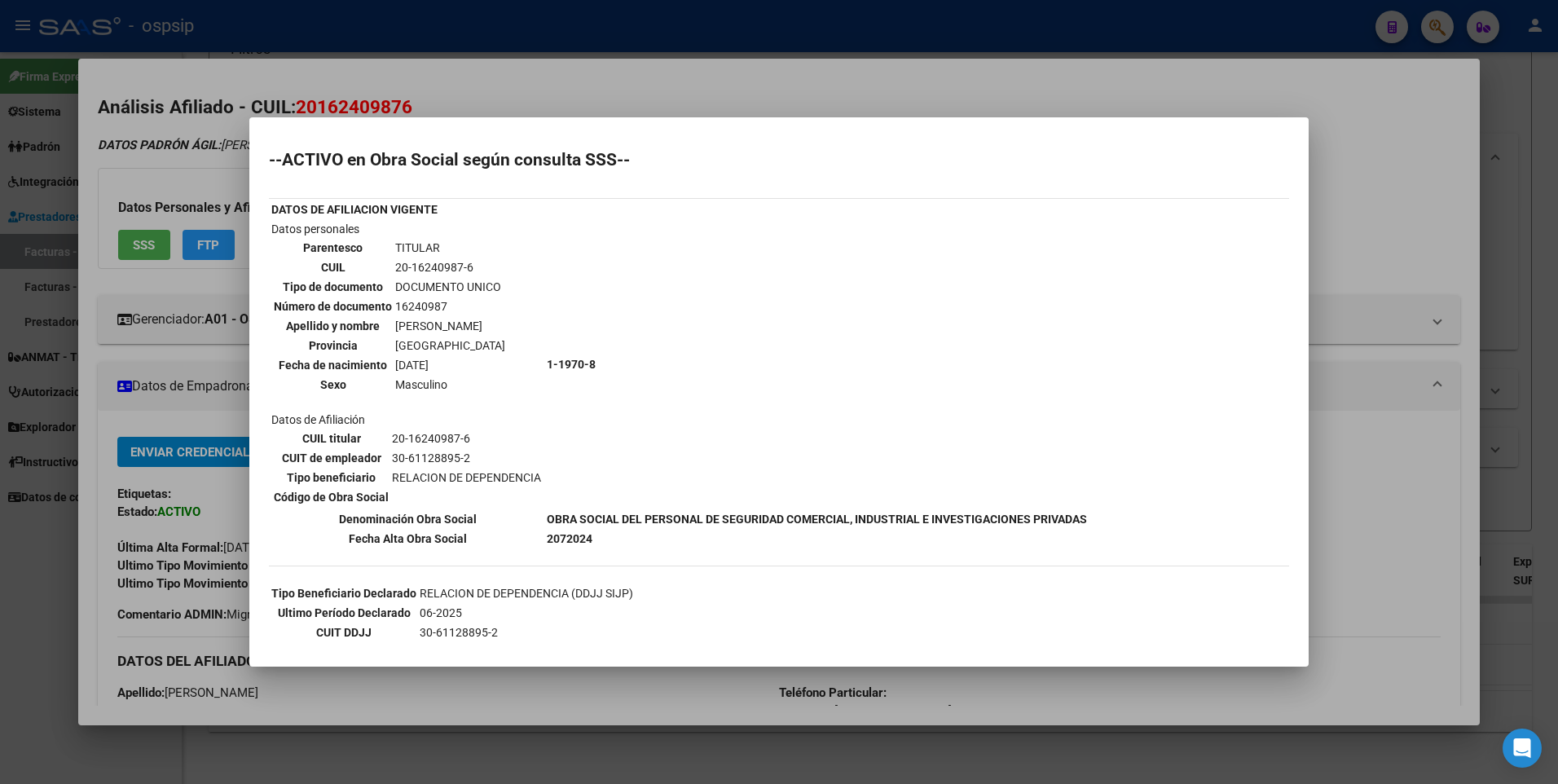
click at [1327, 160] on div at bounding box center [779, 392] width 1558 height 784
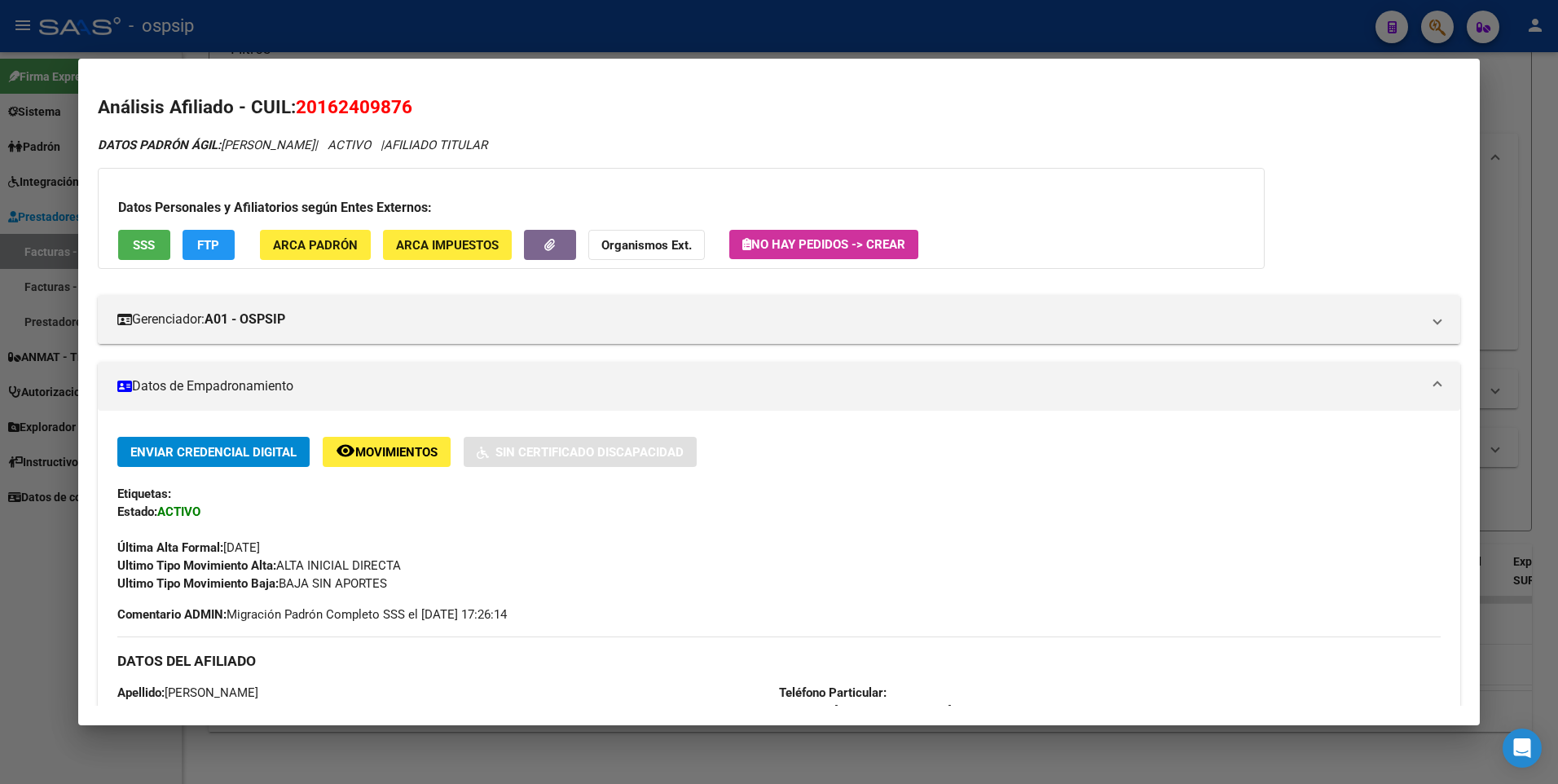
click at [1498, 88] on div at bounding box center [779, 392] width 1558 height 784
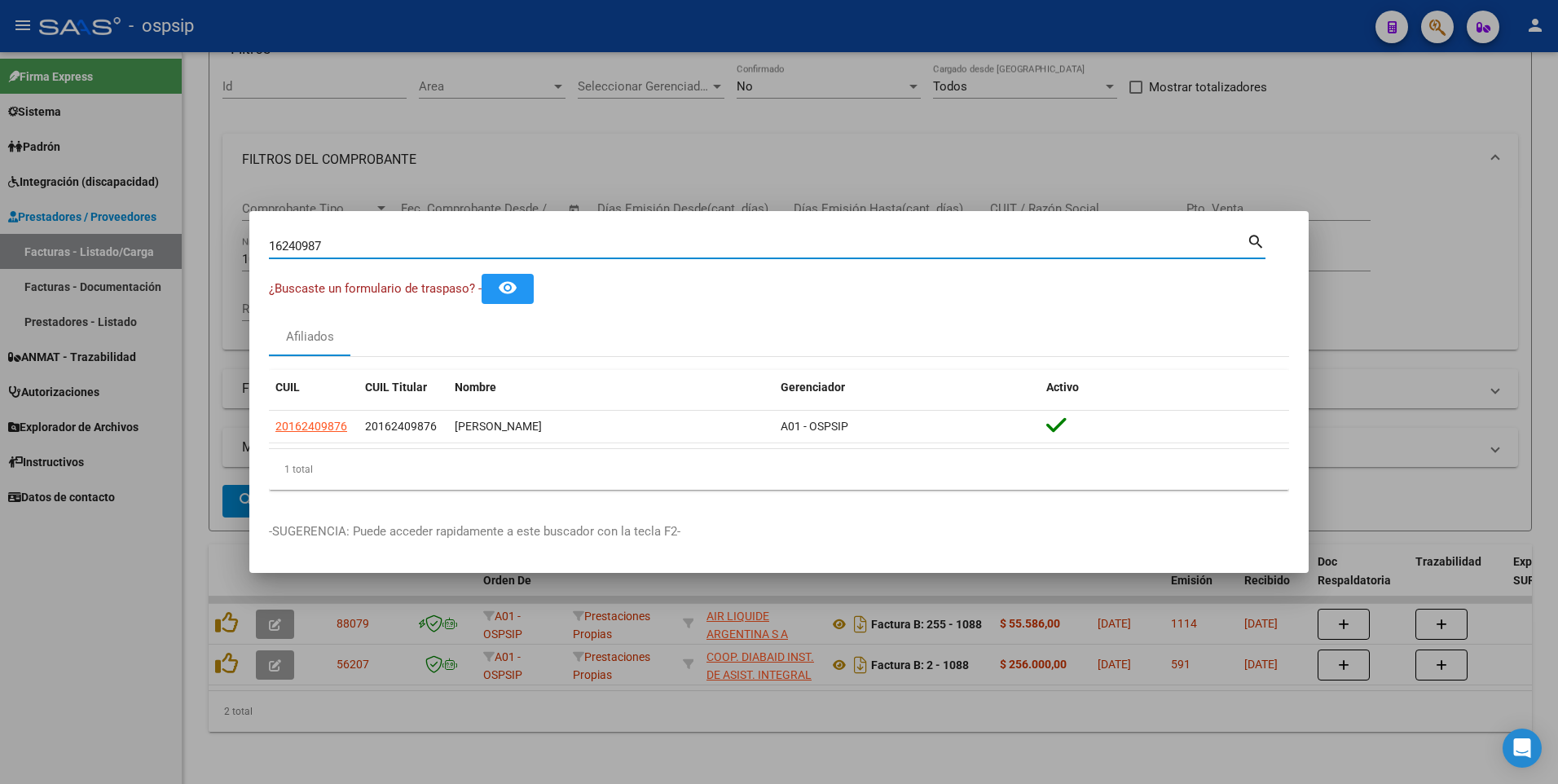
drag, startPoint x: 340, startPoint y: 249, endPoint x: 80, endPoint y: 259, distance: 260.2
click at [82, 258] on div "16240987 Buscar (apellido, dni, cuil, nro traspaso, cuit, obra social) search ¿…" at bounding box center [779, 392] width 1558 height 784
type input "22388933"
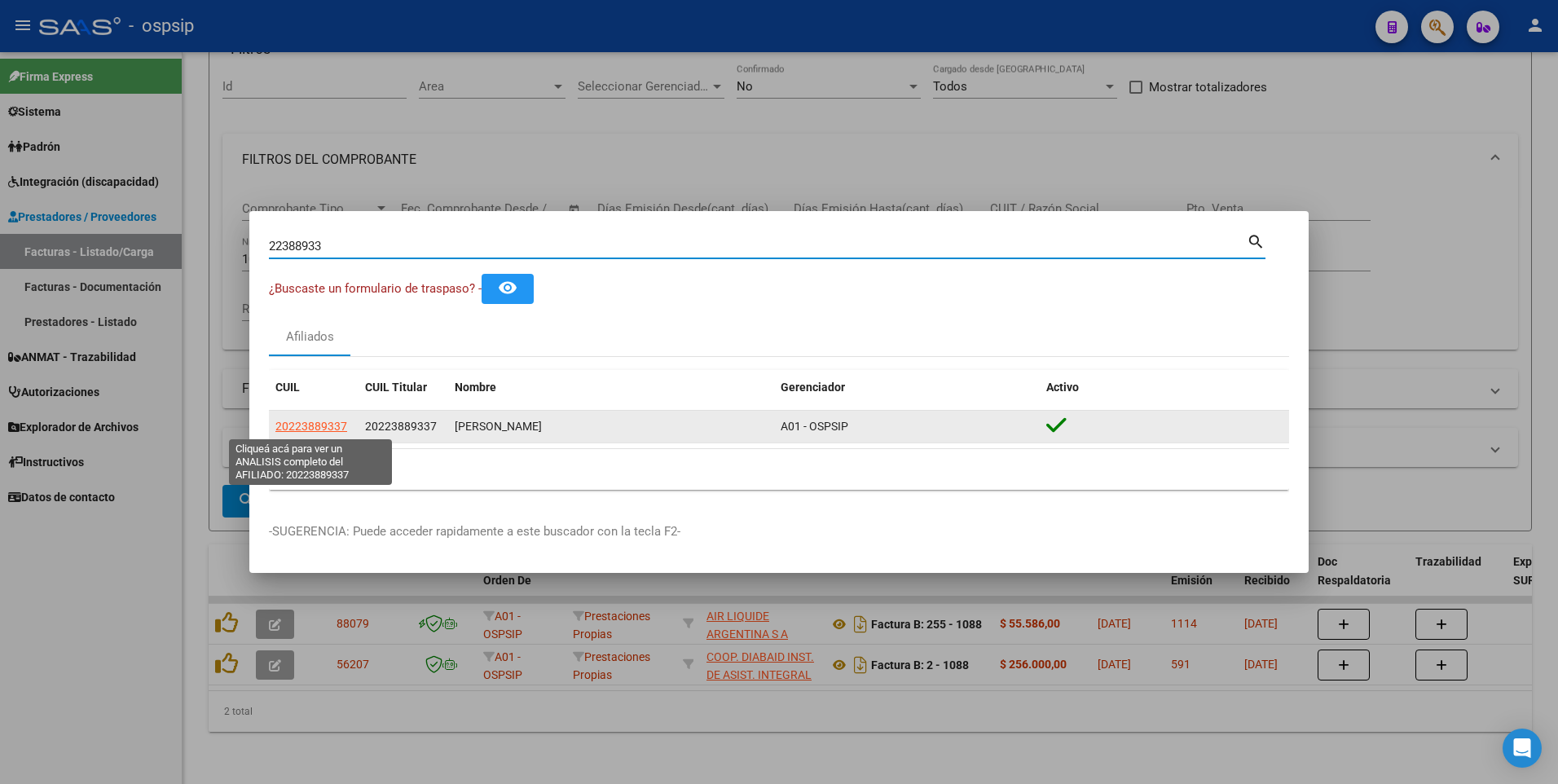
click at [326, 426] on span "20223889337" at bounding box center [311, 426] width 72 height 13
type textarea "20223889337"
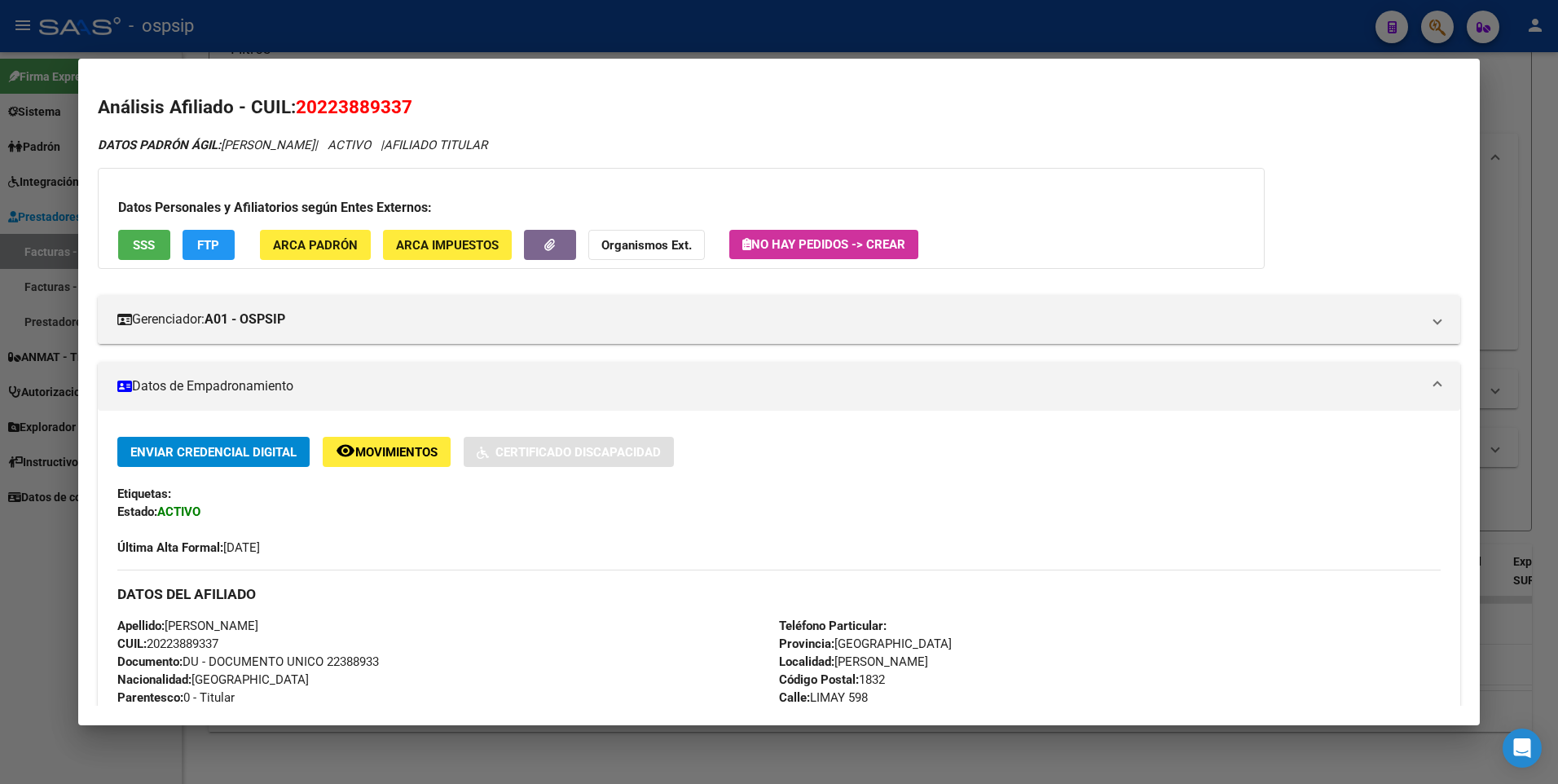
click at [160, 264] on div "Datos Personales y Afiliatorios según Entes Externos: SSS FTP ARCA Padrón ARCA …" at bounding box center [681, 218] width 1167 height 101
click at [150, 244] on span "SSS" at bounding box center [144, 246] width 22 height 15
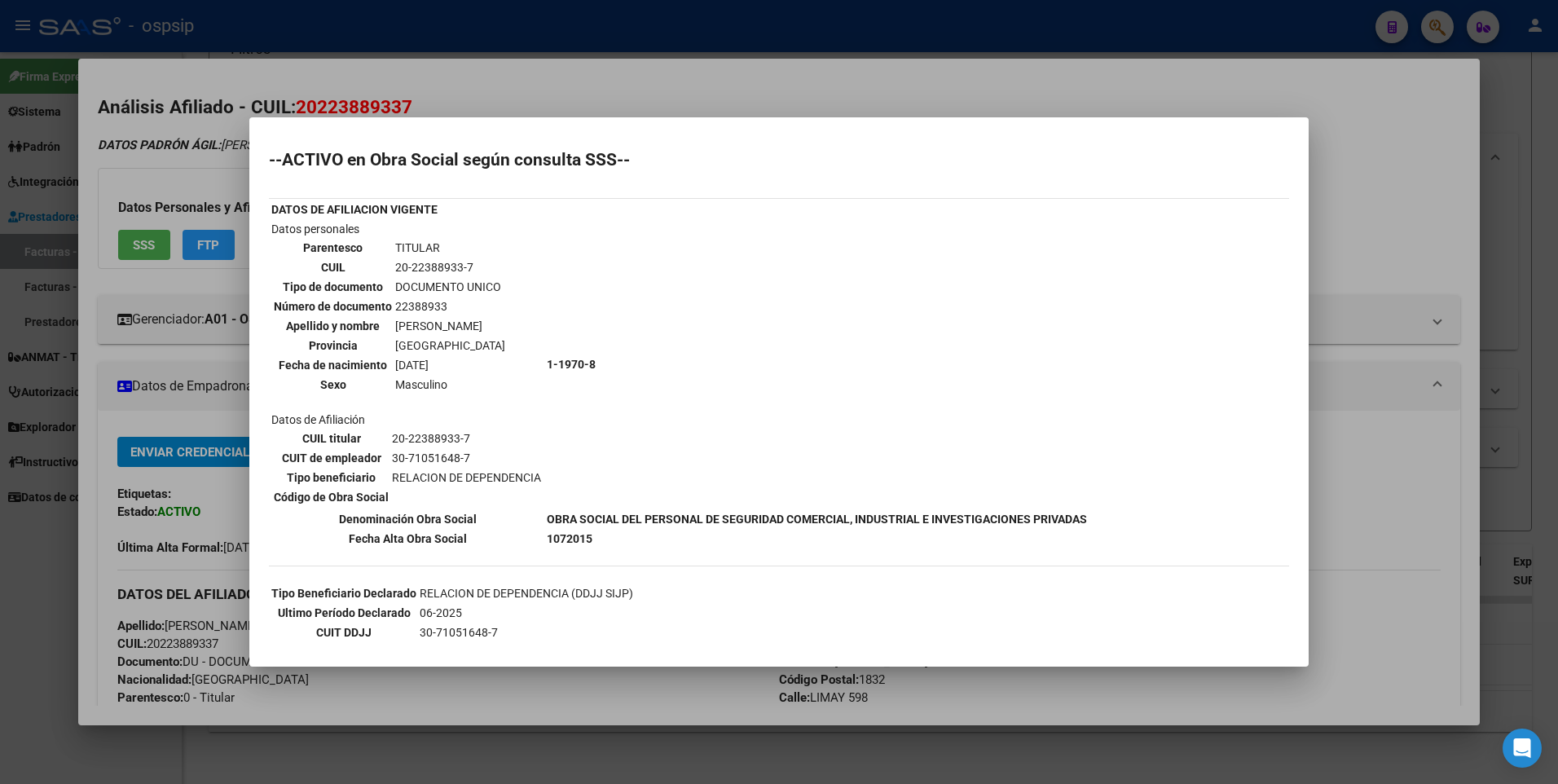
scroll to position [489, 0]
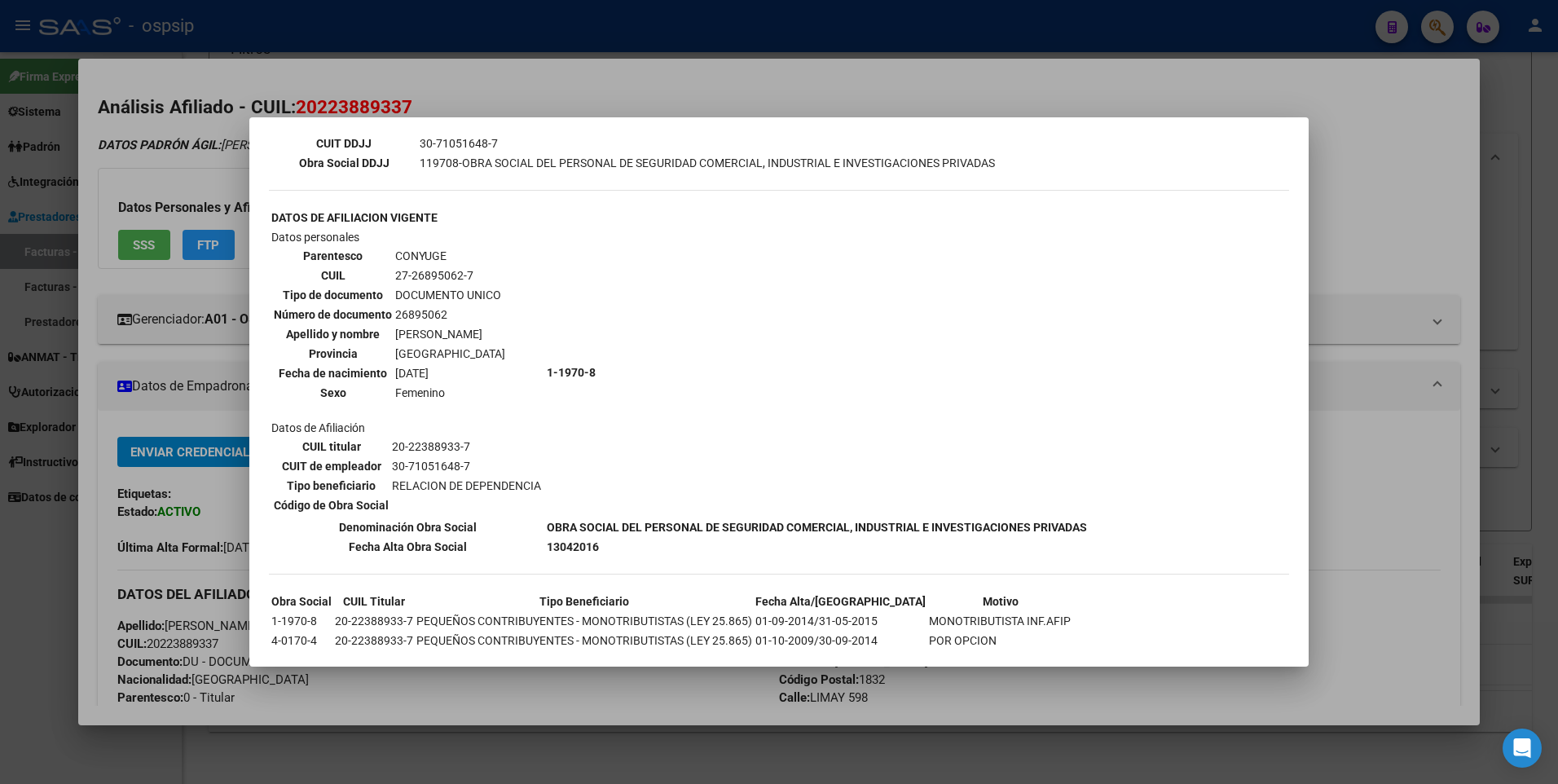
click at [1354, 166] on div at bounding box center [779, 392] width 1558 height 784
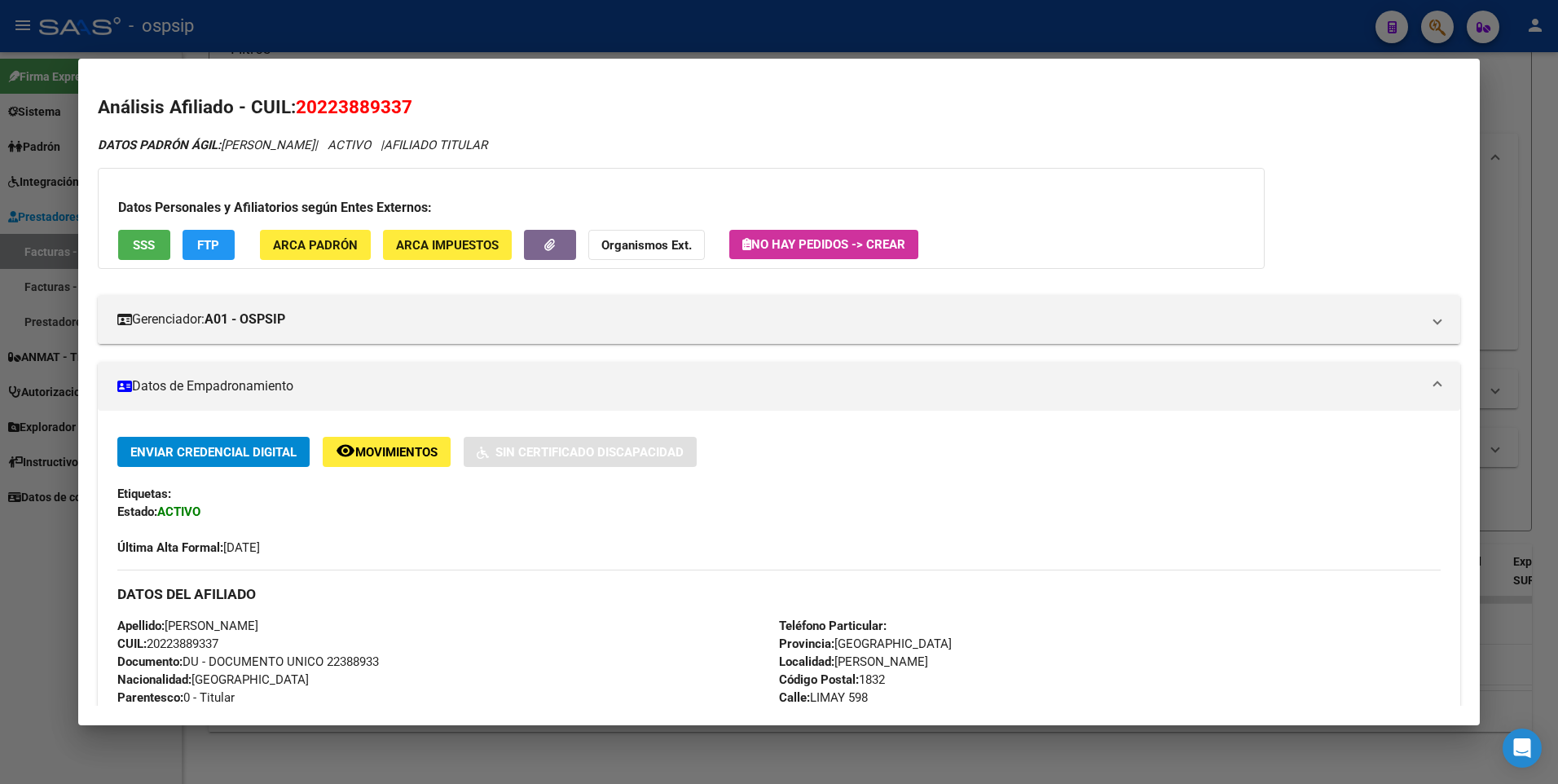
click at [1501, 84] on div at bounding box center [779, 392] width 1558 height 784
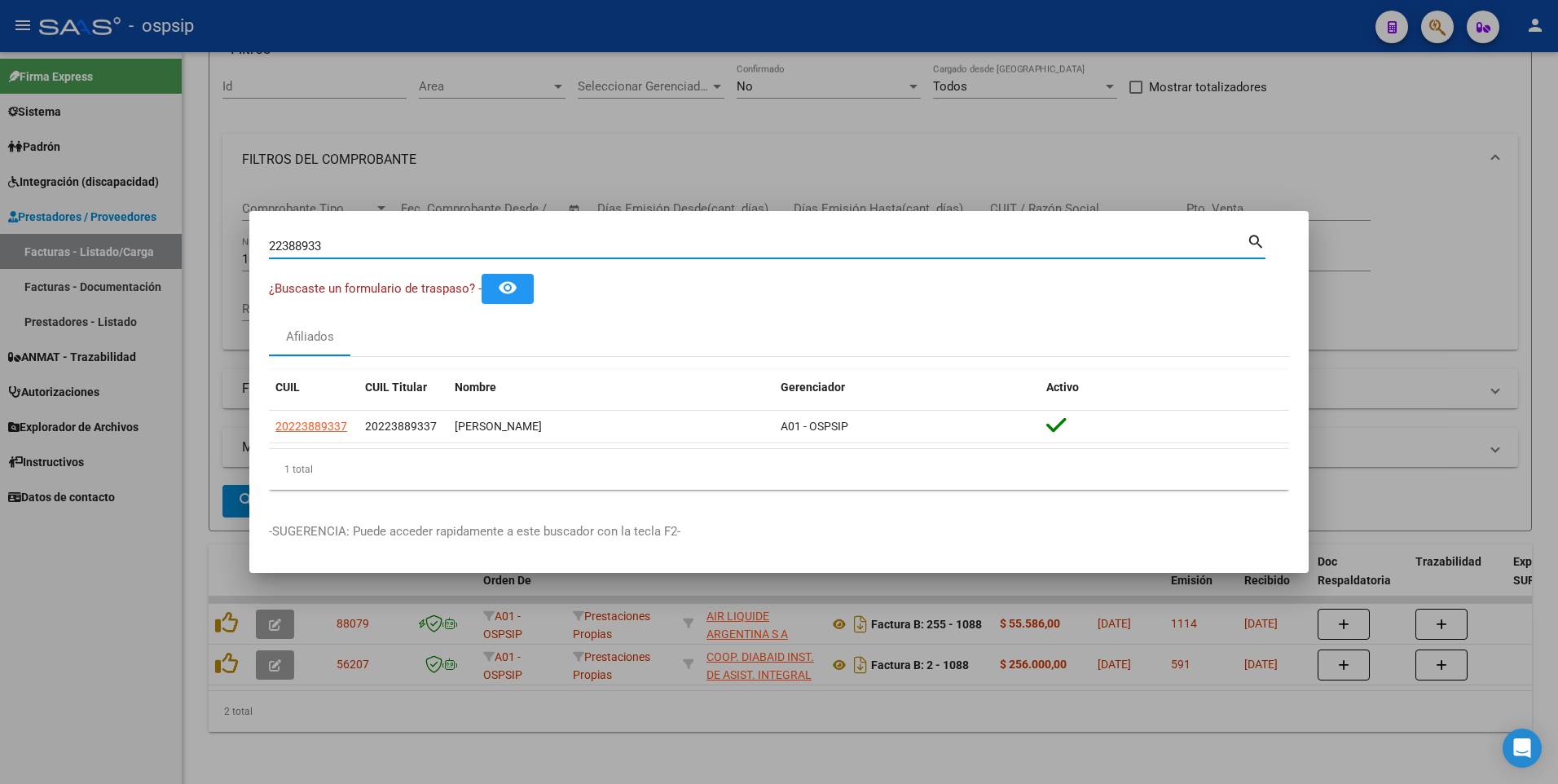
drag, startPoint x: 336, startPoint y: 250, endPoint x: 67, endPoint y: 283, distance: 271.0
click at [67, 283] on div "22388933 Buscar (apellido, dni, cuil, nro traspaso, cuit, obra social) search ¿…" at bounding box center [779, 392] width 1558 height 784
type input "13187281"
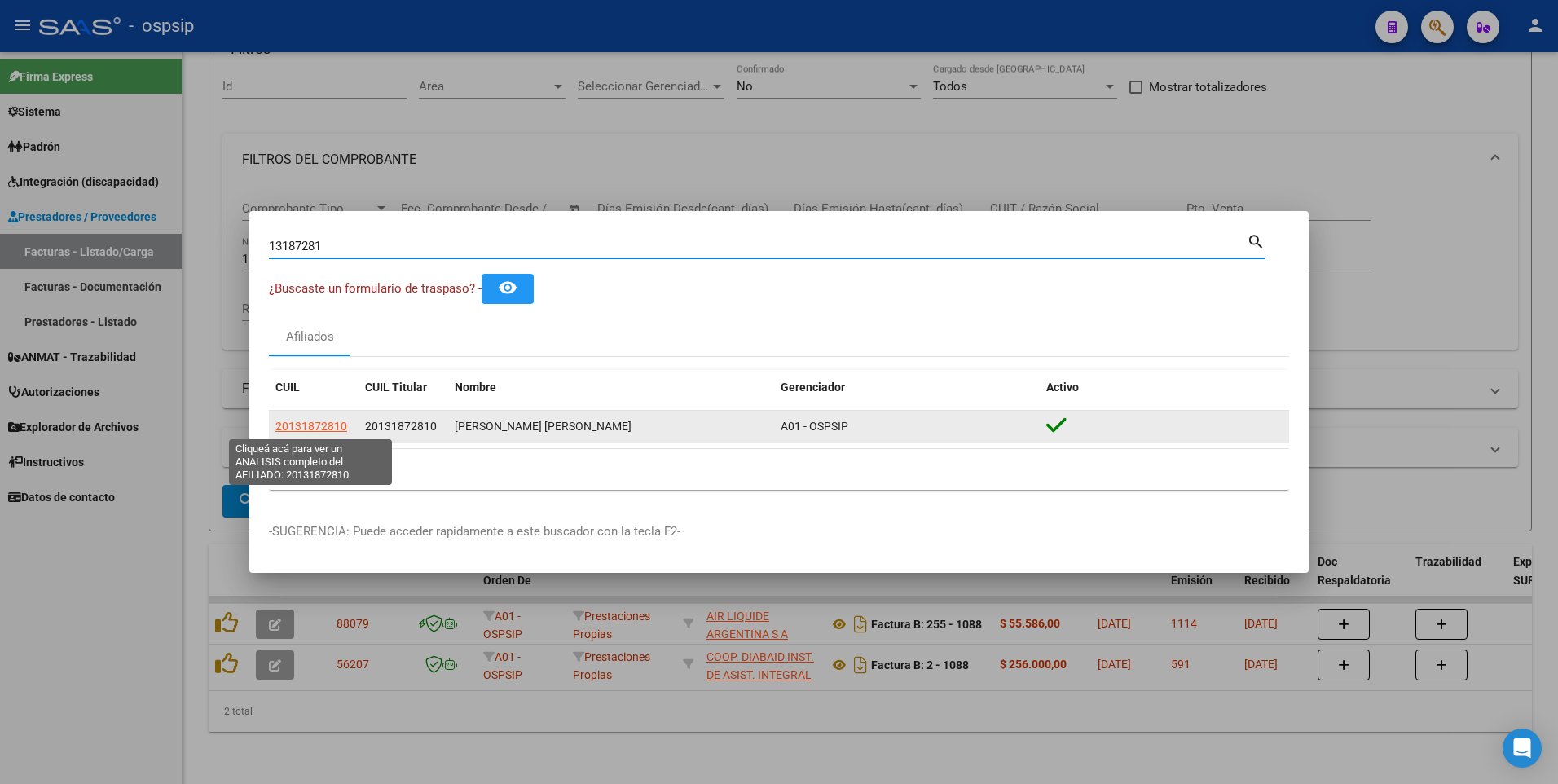
click at [313, 431] on span "20131872810" at bounding box center [311, 426] width 72 height 13
type textarea "20131872810"
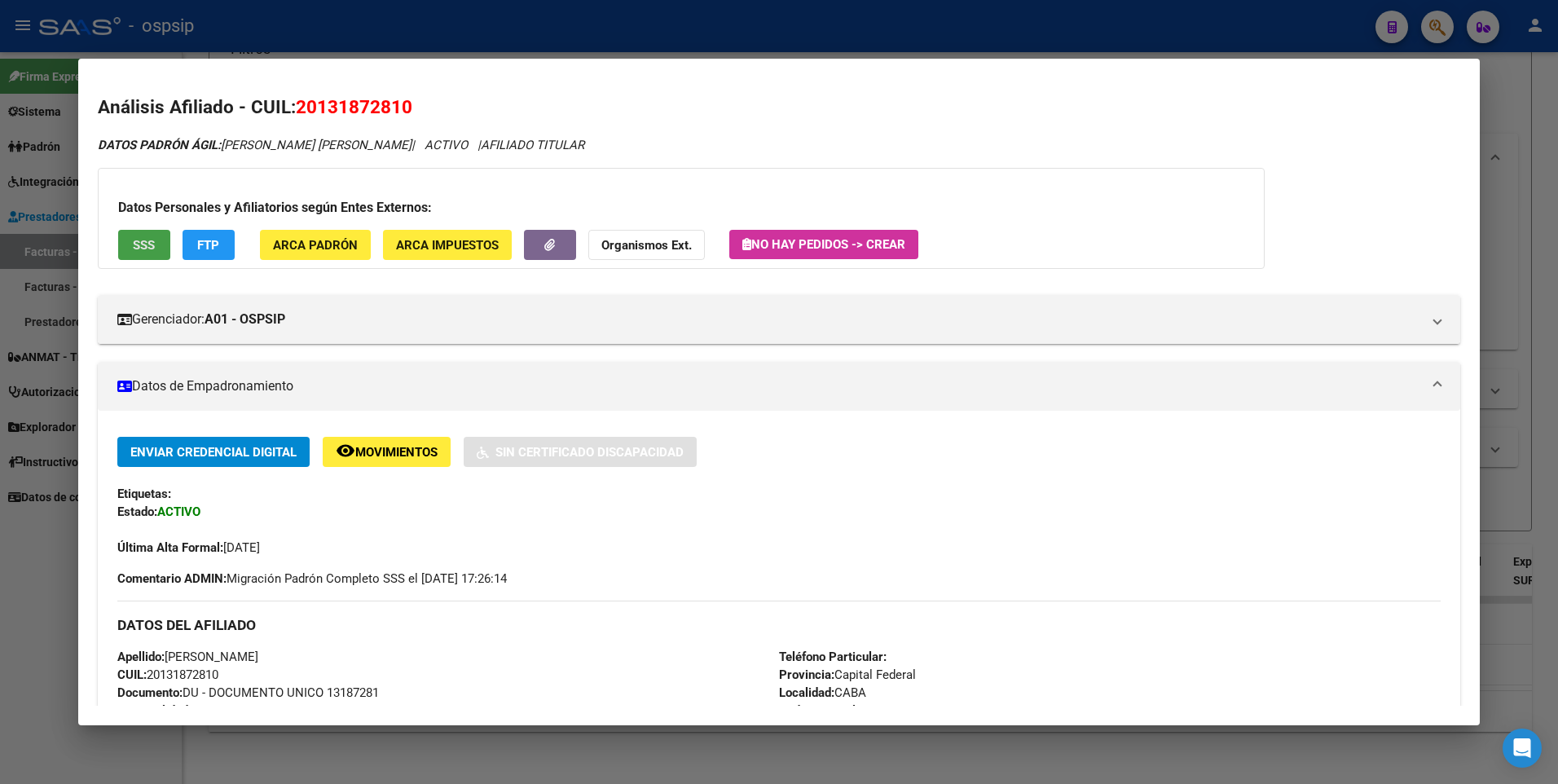
click at [151, 246] on span "SSS" at bounding box center [144, 246] width 22 height 15
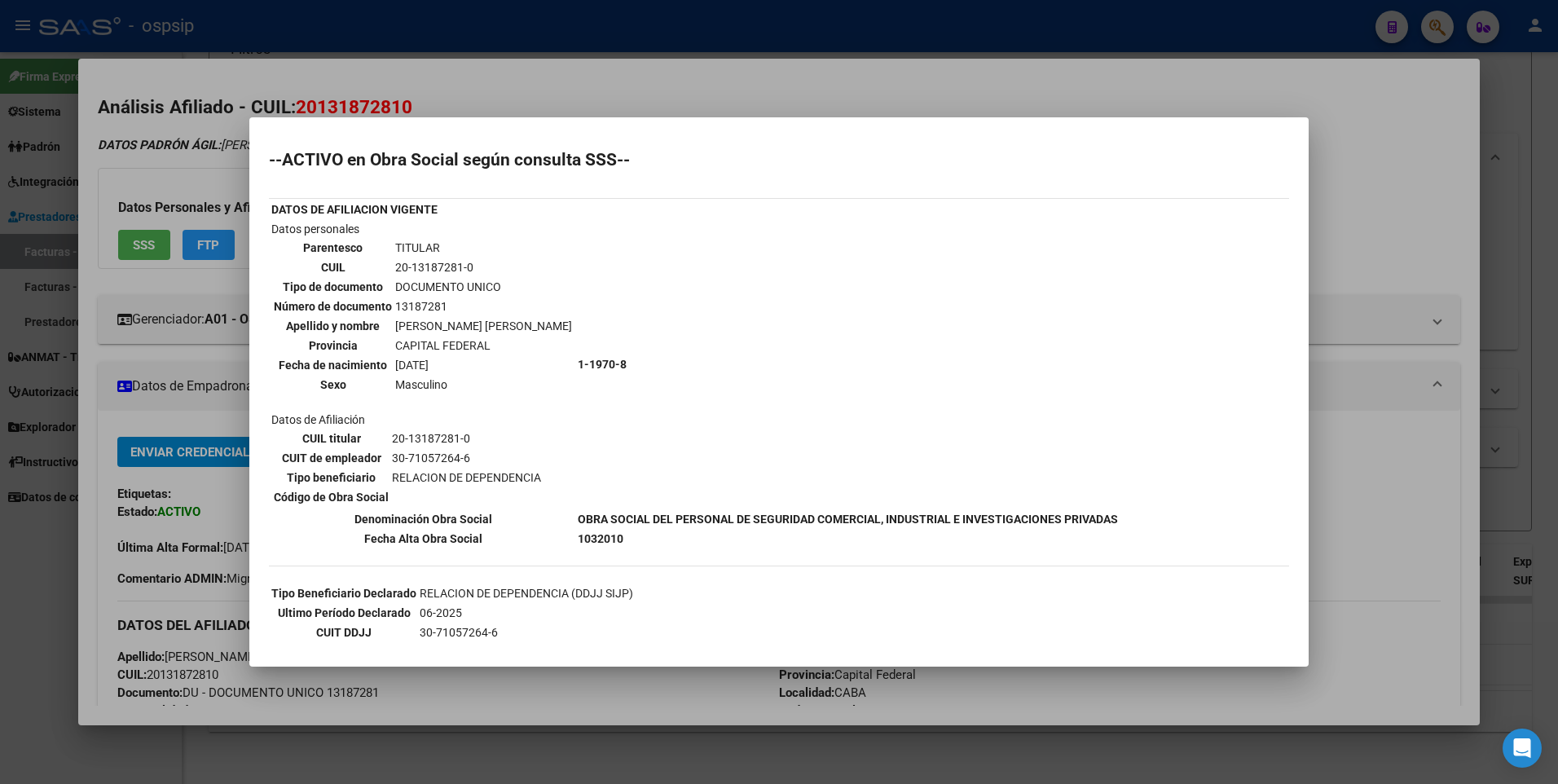
click at [1385, 173] on div at bounding box center [779, 392] width 1558 height 784
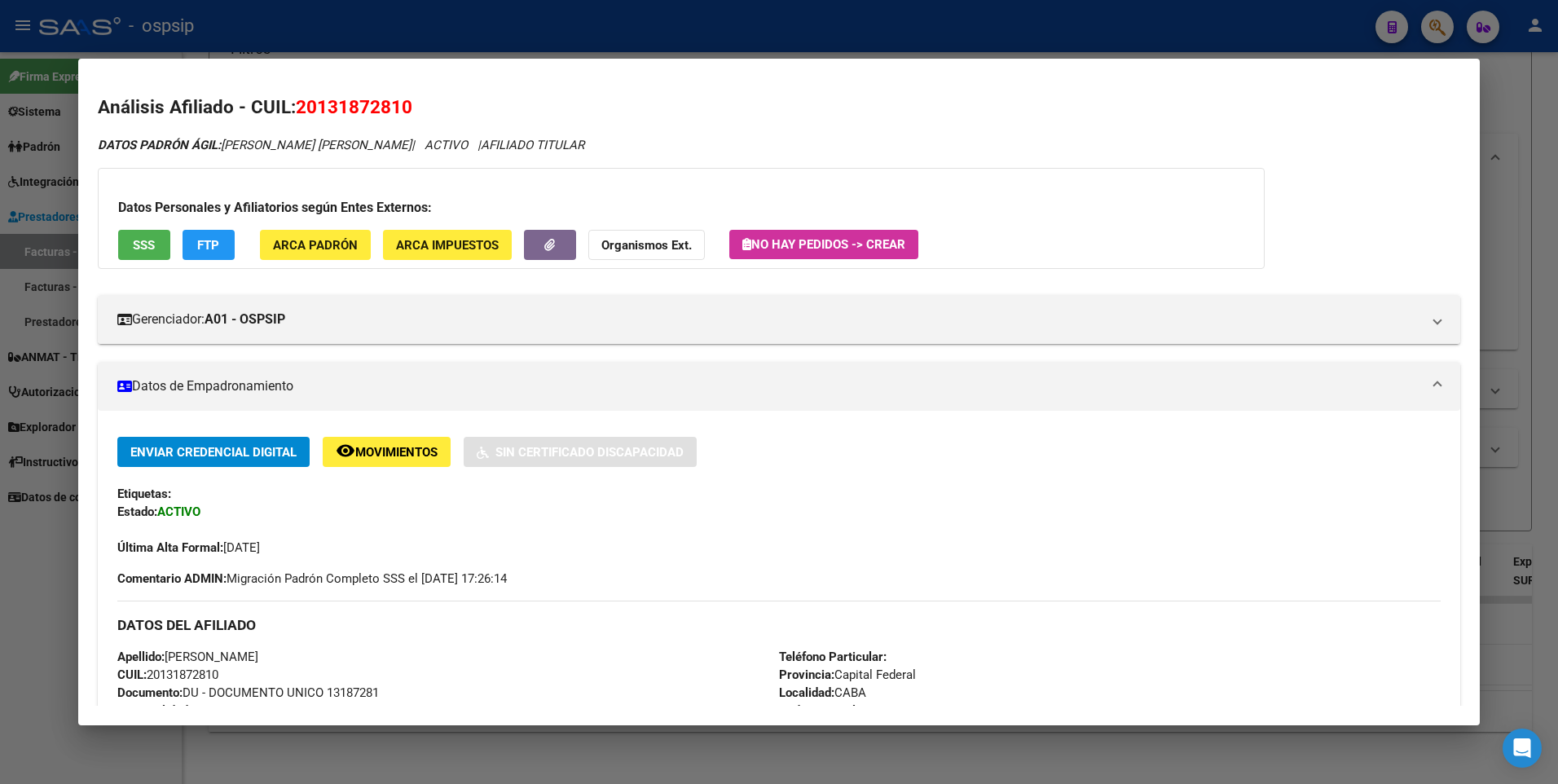
click at [1519, 101] on div at bounding box center [779, 392] width 1558 height 784
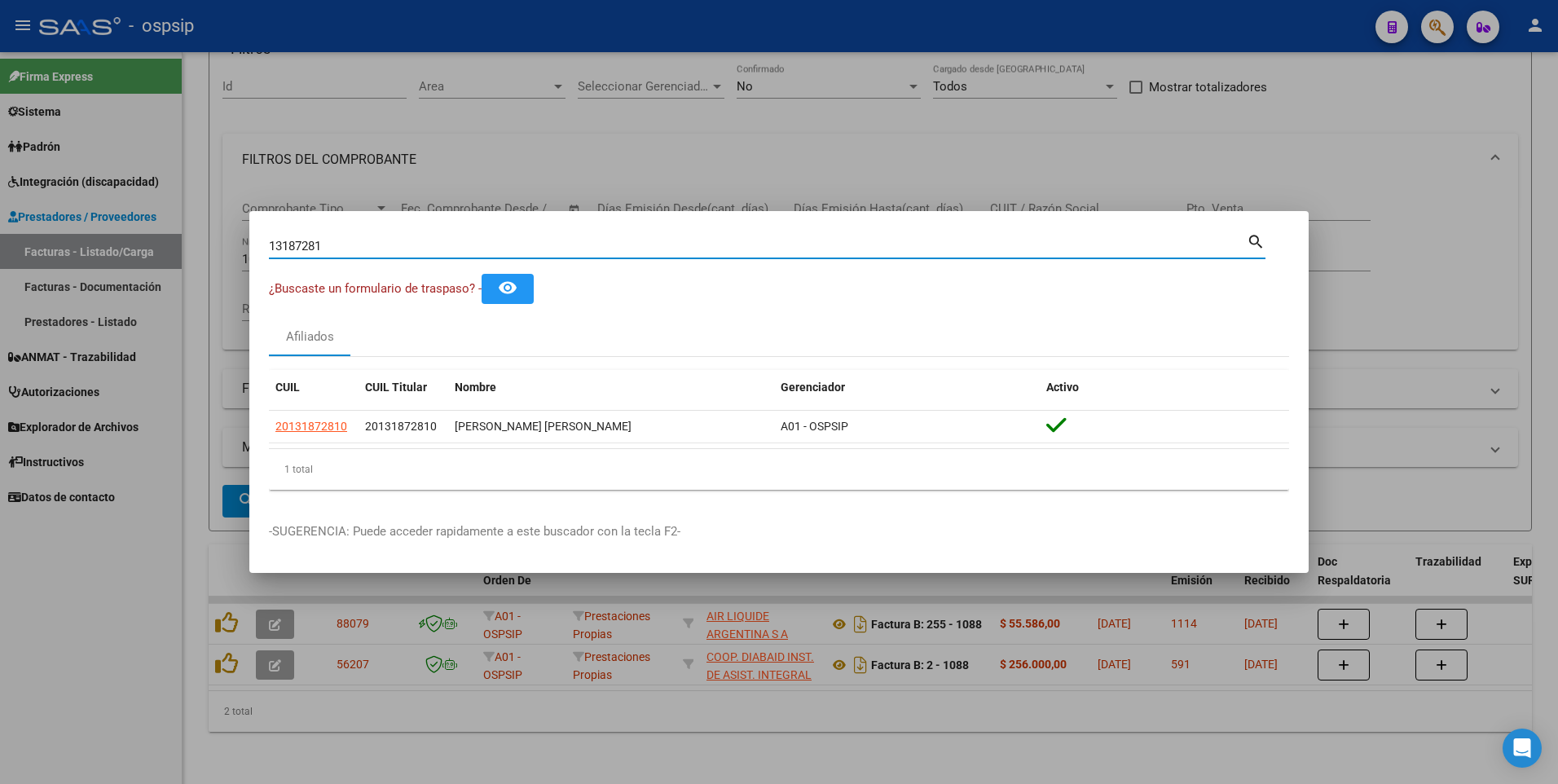
drag, startPoint x: 334, startPoint y: 246, endPoint x: 128, endPoint y: 269, distance: 207.3
click at [128, 269] on div "13187281 Buscar (apellido, dni, cuil, nro traspaso, cuit, obra social) search ¿…" at bounding box center [779, 392] width 1558 height 784
type input "2"
type input "16709987"
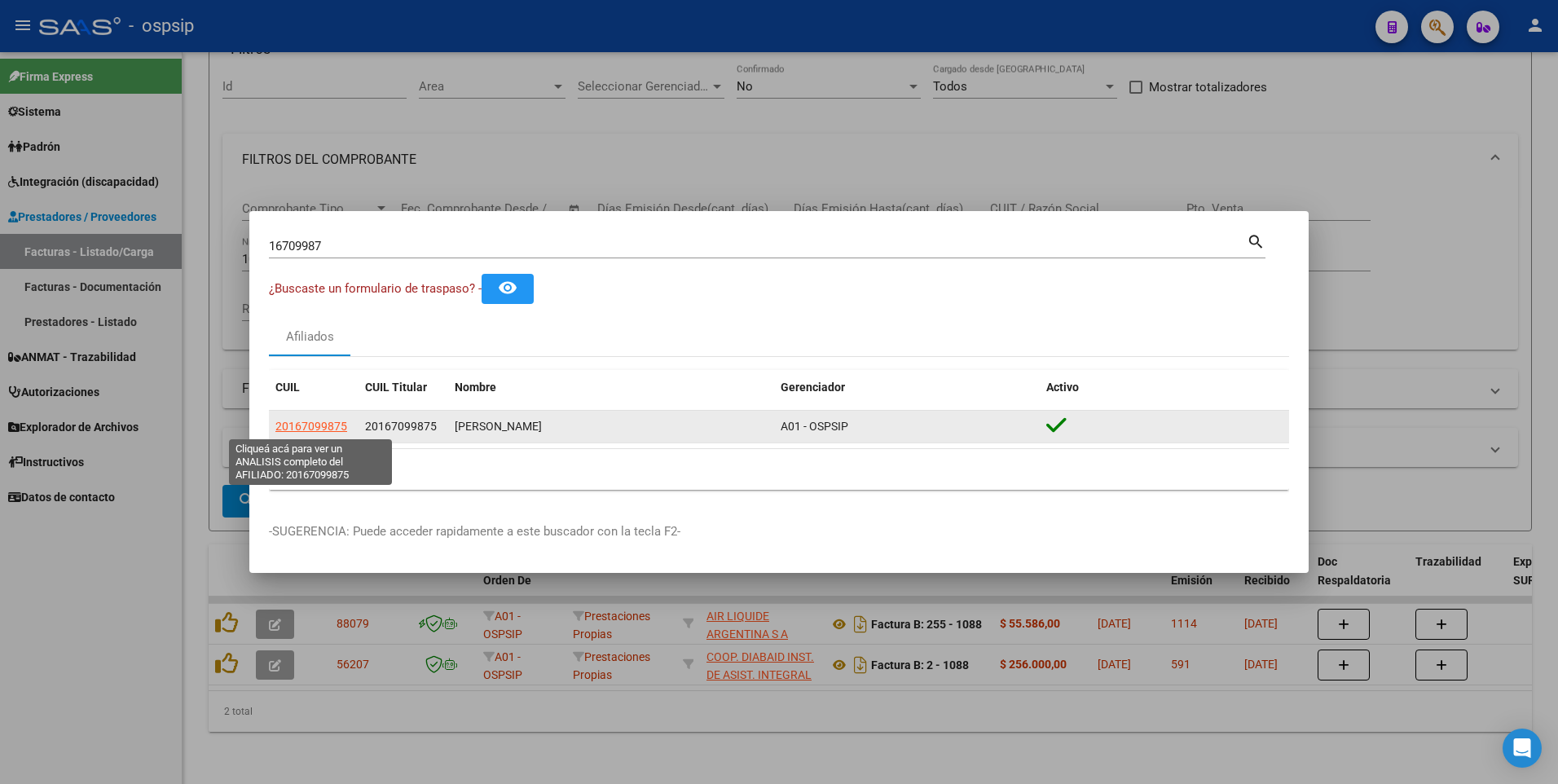
click at [326, 420] on span "20167099875" at bounding box center [311, 426] width 72 height 13
type textarea "20167099875"
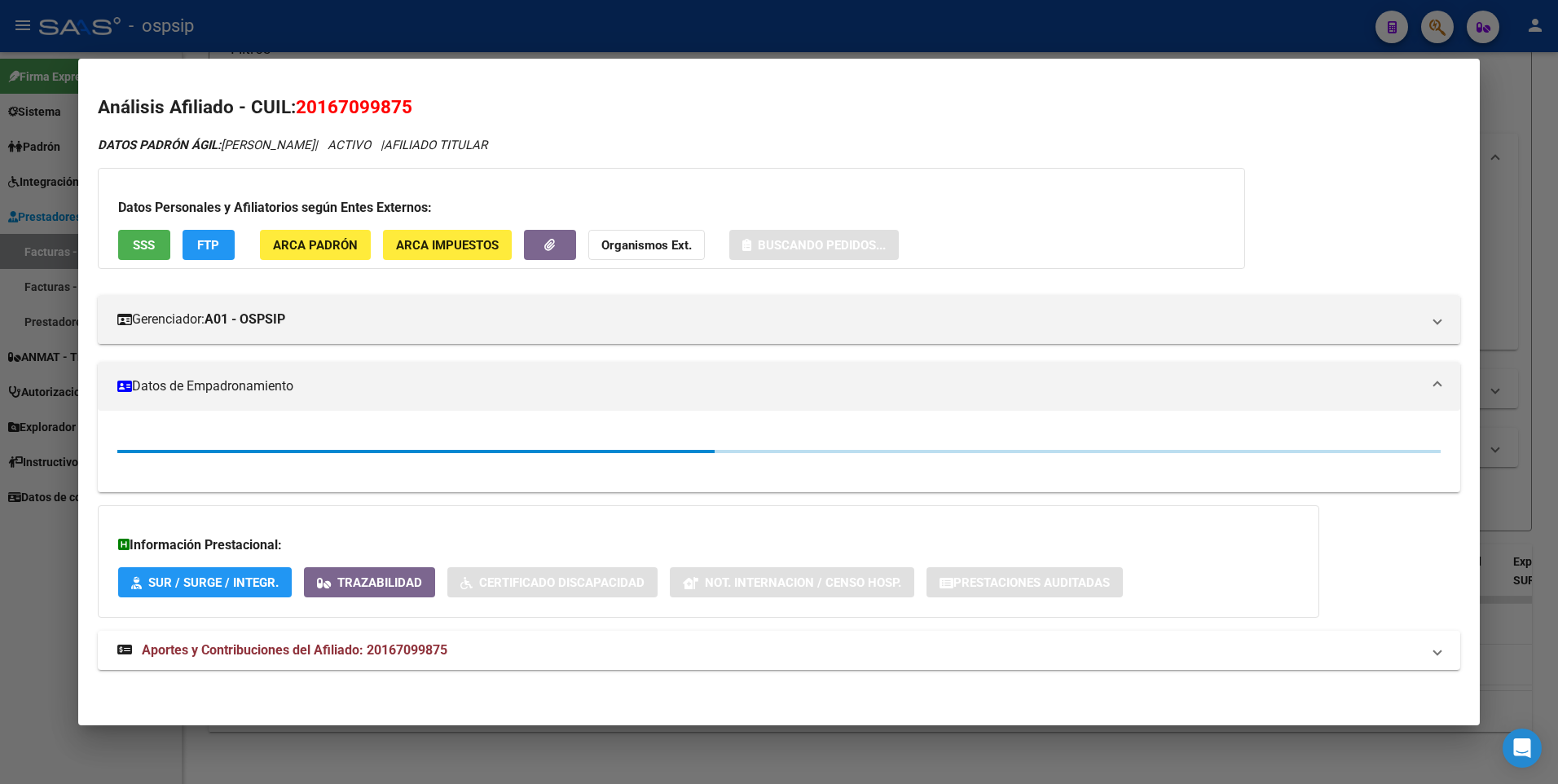
click at [141, 250] on span "SSS" at bounding box center [144, 246] width 22 height 15
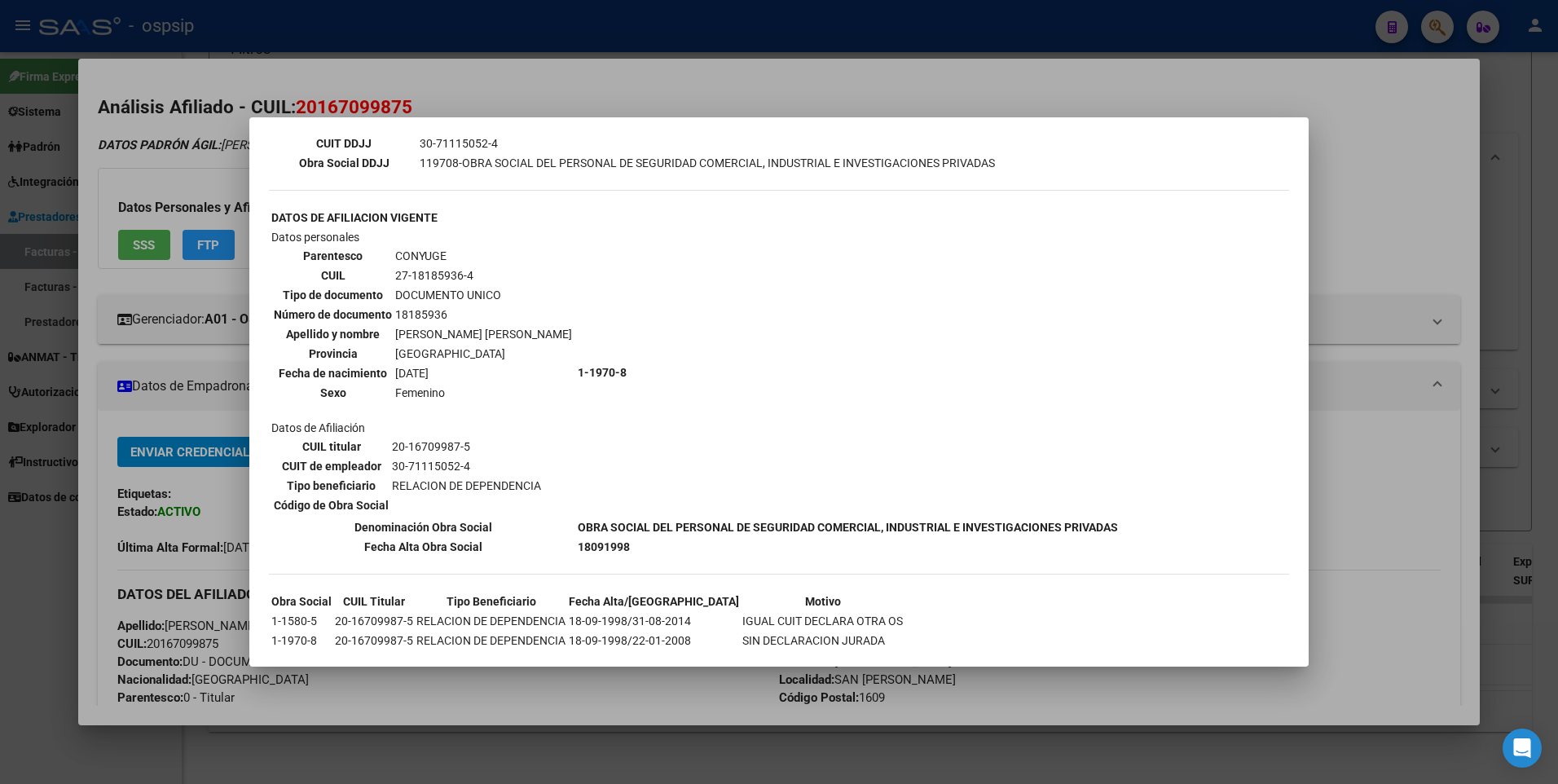
click at [1358, 200] on div at bounding box center [779, 392] width 1558 height 784
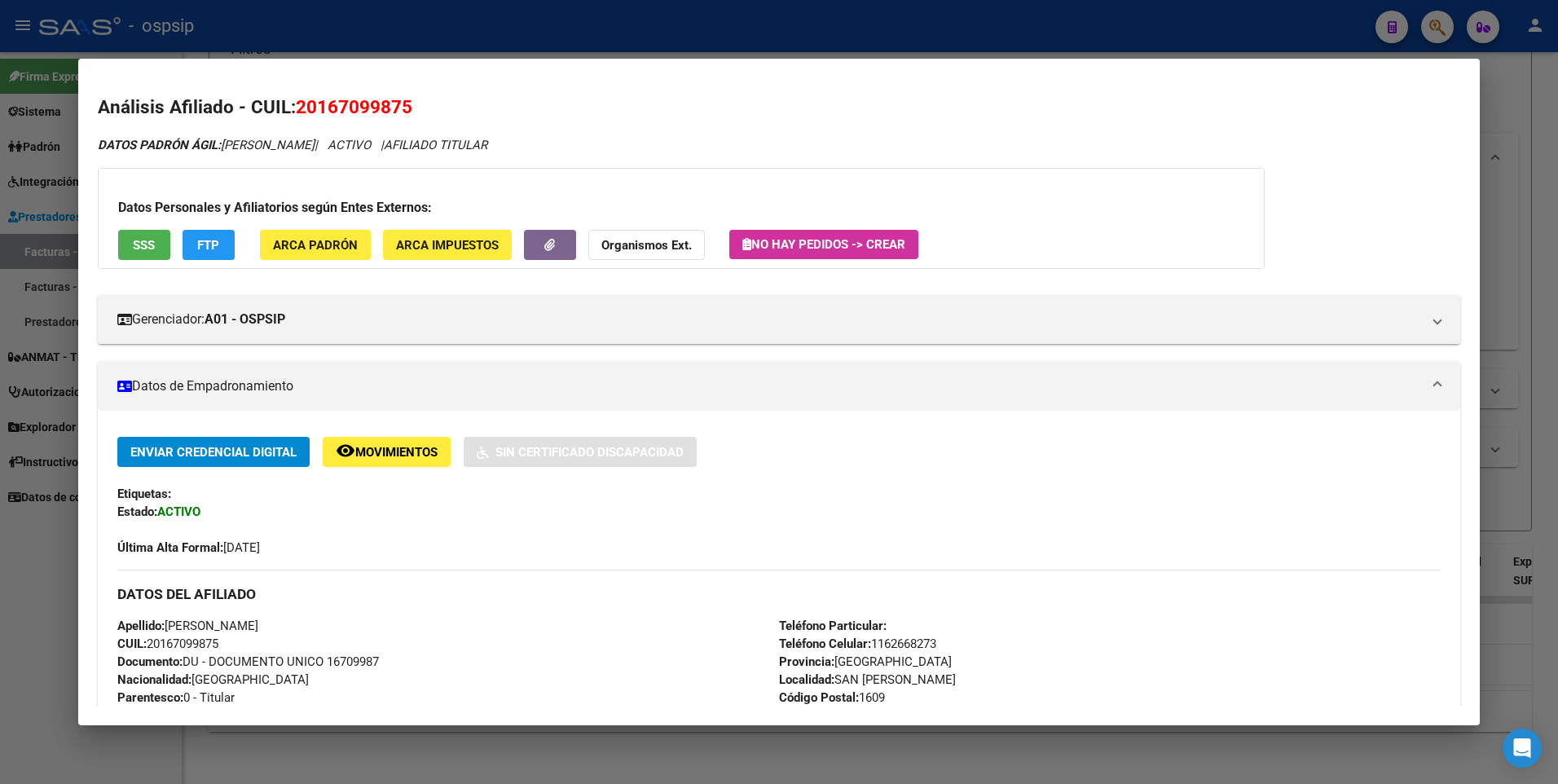
click at [1511, 95] on div at bounding box center [779, 392] width 1558 height 784
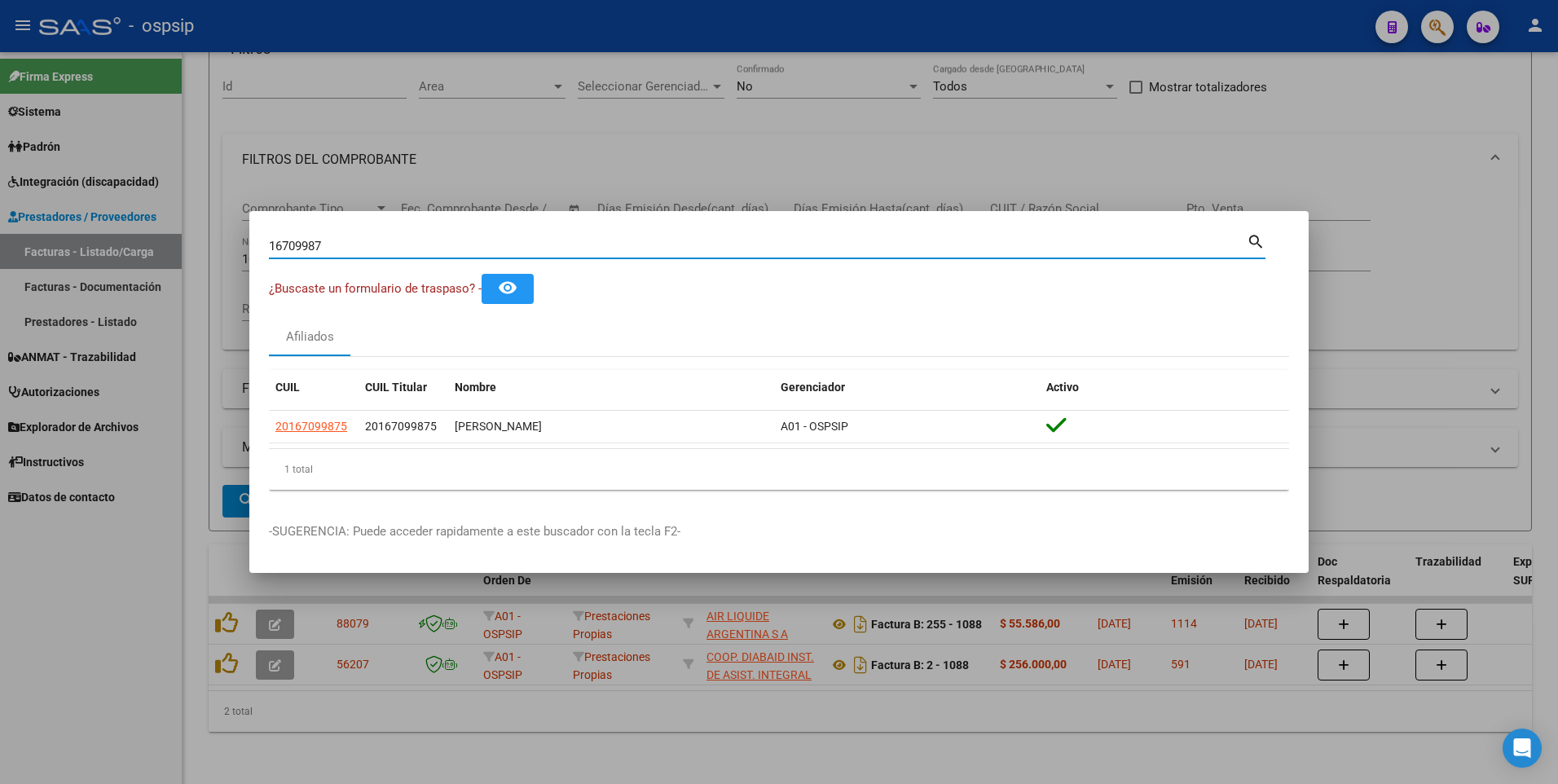
drag, startPoint x: 331, startPoint y: 245, endPoint x: 75, endPoint y: 297, distance: 261.2
click at [75, 297] on div "16709987 Buscar (apellido, dni, cuil, nro traspaso, cuit, obra social) search ¿…" at bounding box center [779, 392] width 1558 height 784
type input "16823535"
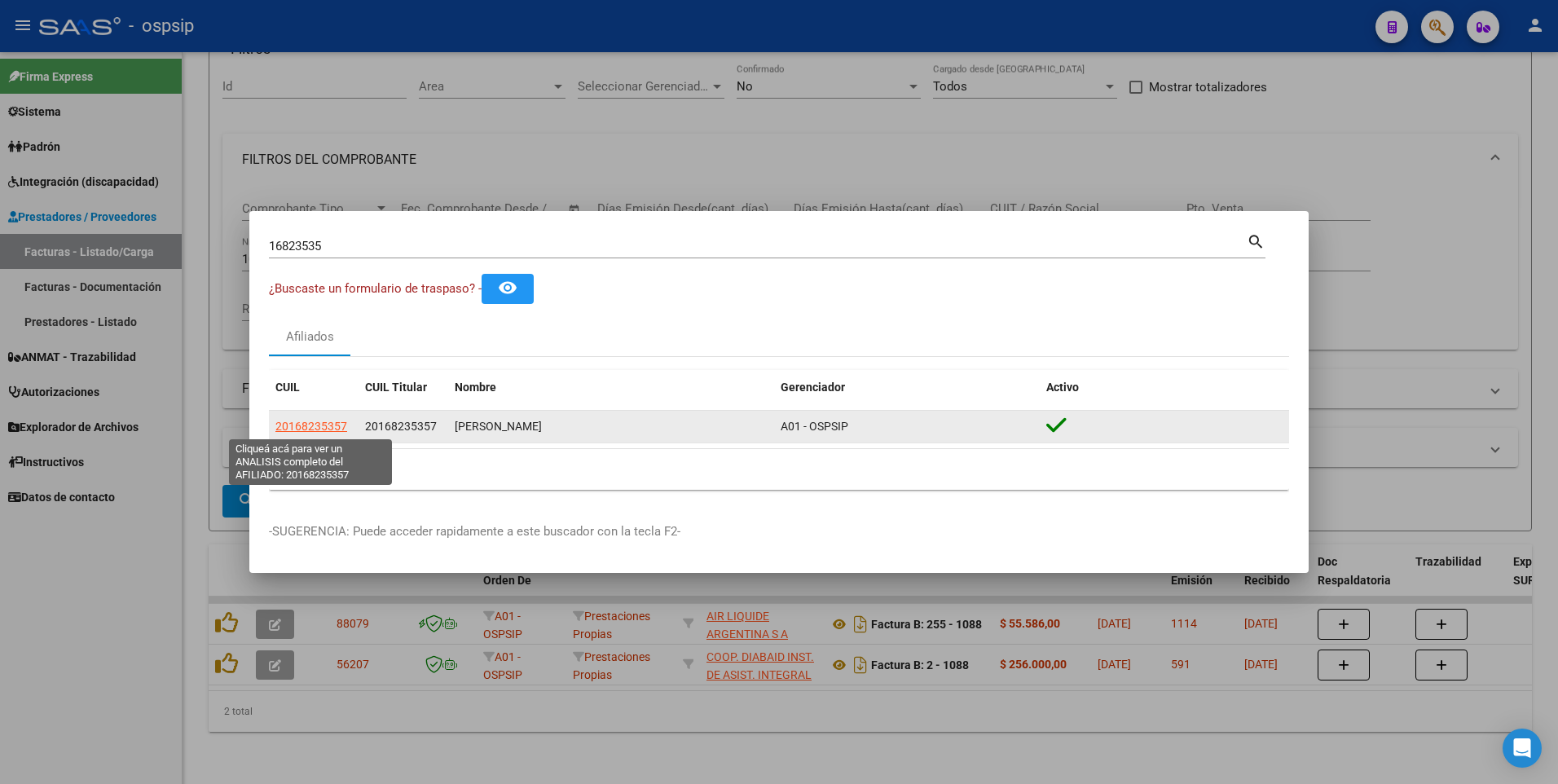
click at [300, 430] on span "20168235357" at bounding box center [311, 426] width 72 height 13
type textarea "20168235357"
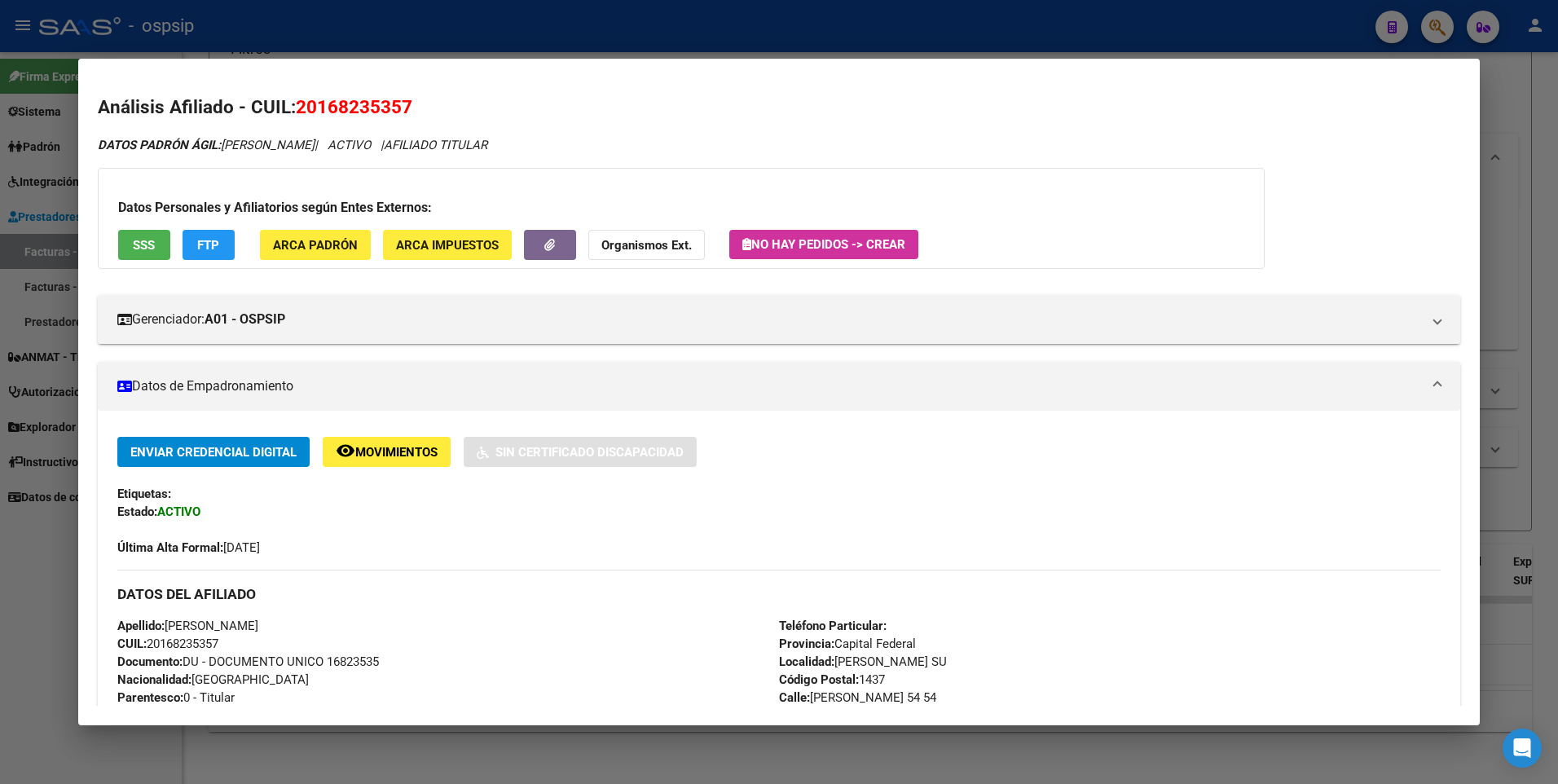
click at [160, 245] on button "SSS" at bounding box center [144, 245] width 52 height 30
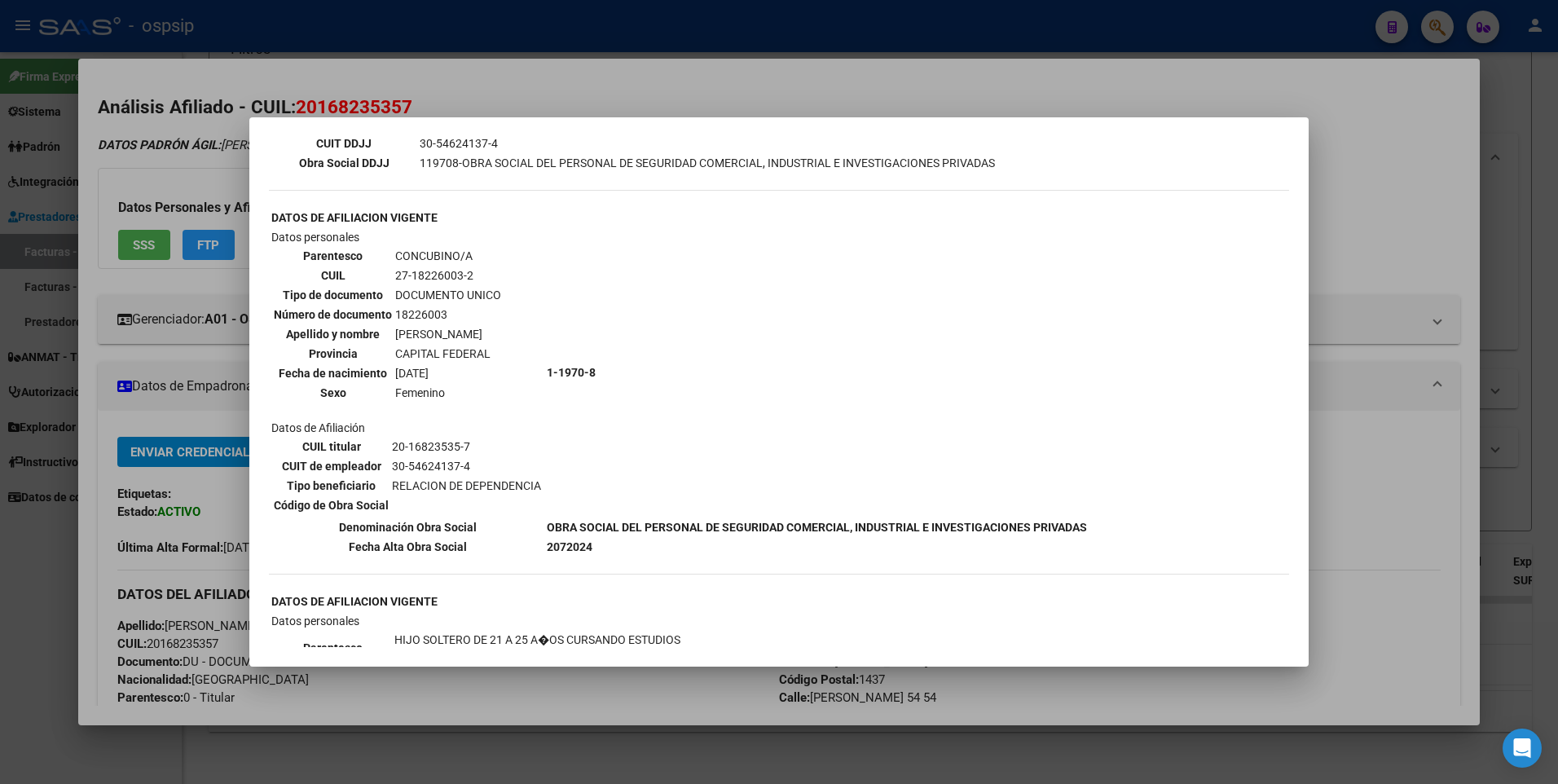
click at [1421, 137] on div at bounding box center [779, 392] width 1558 height 784
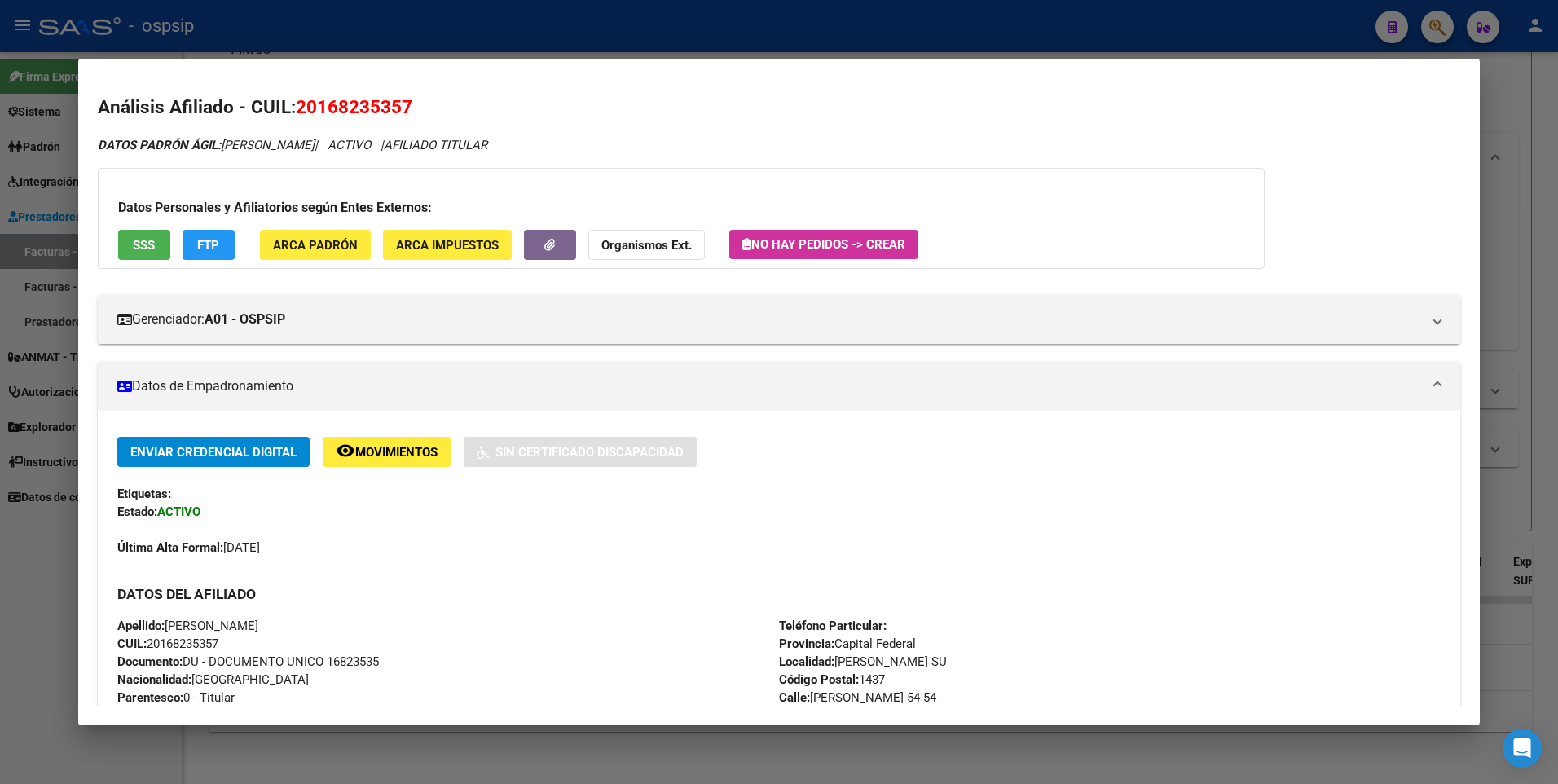
click at [1497, 97] on div at bounding box center [779, 392] width 1558 height 784
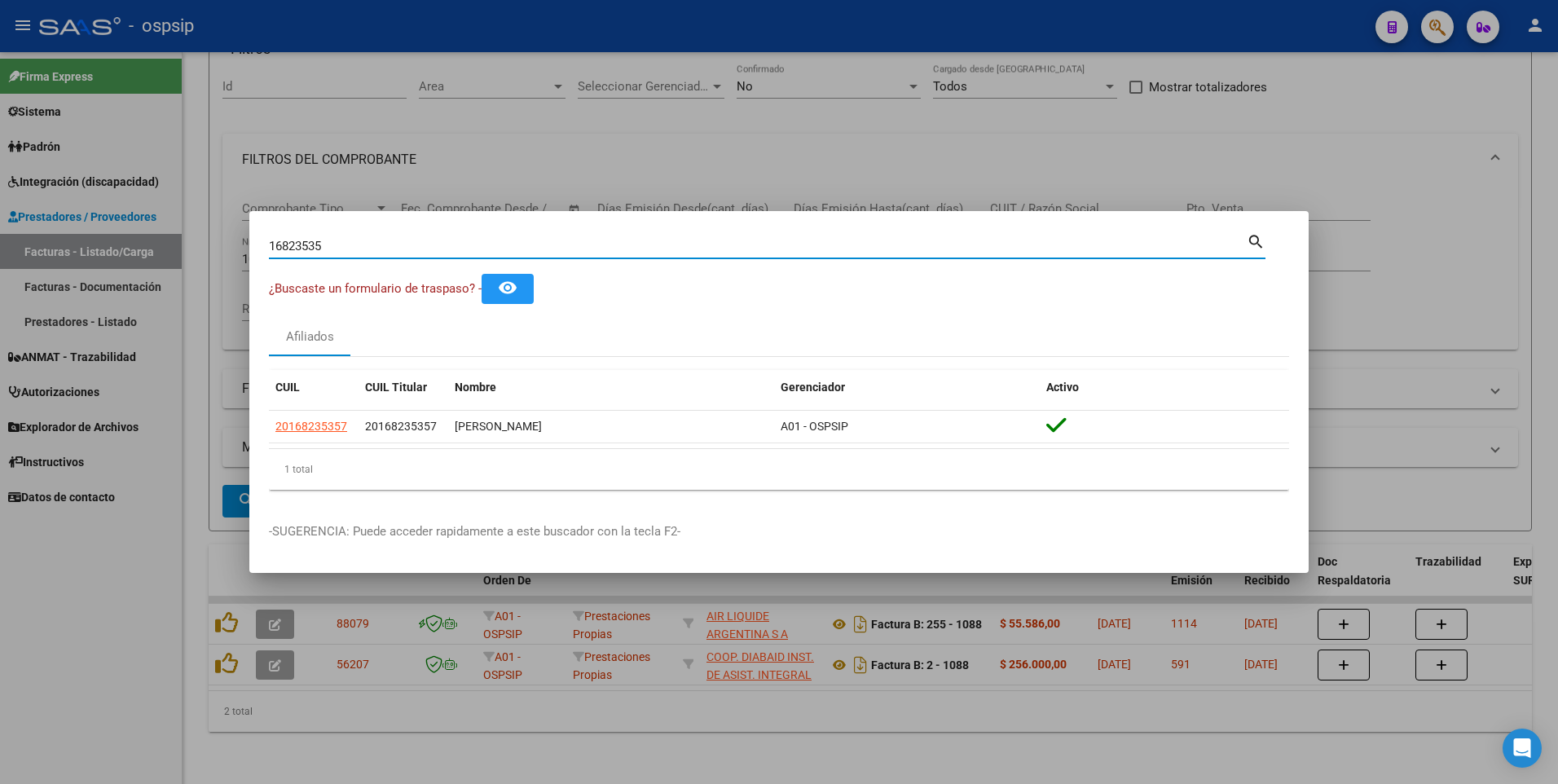
drag, startPoint x: 336, startPoint y: 243, endPoint x: 147, endPoint y: 286, distance: 193.8
click at [152, 277] on div "16823535 Buscar (apellido, dni, cuil, nro traspaso, cuit, obra social) search ¿…" at bounding box center [779, 392] width 1558 height 784
type input "21777492"
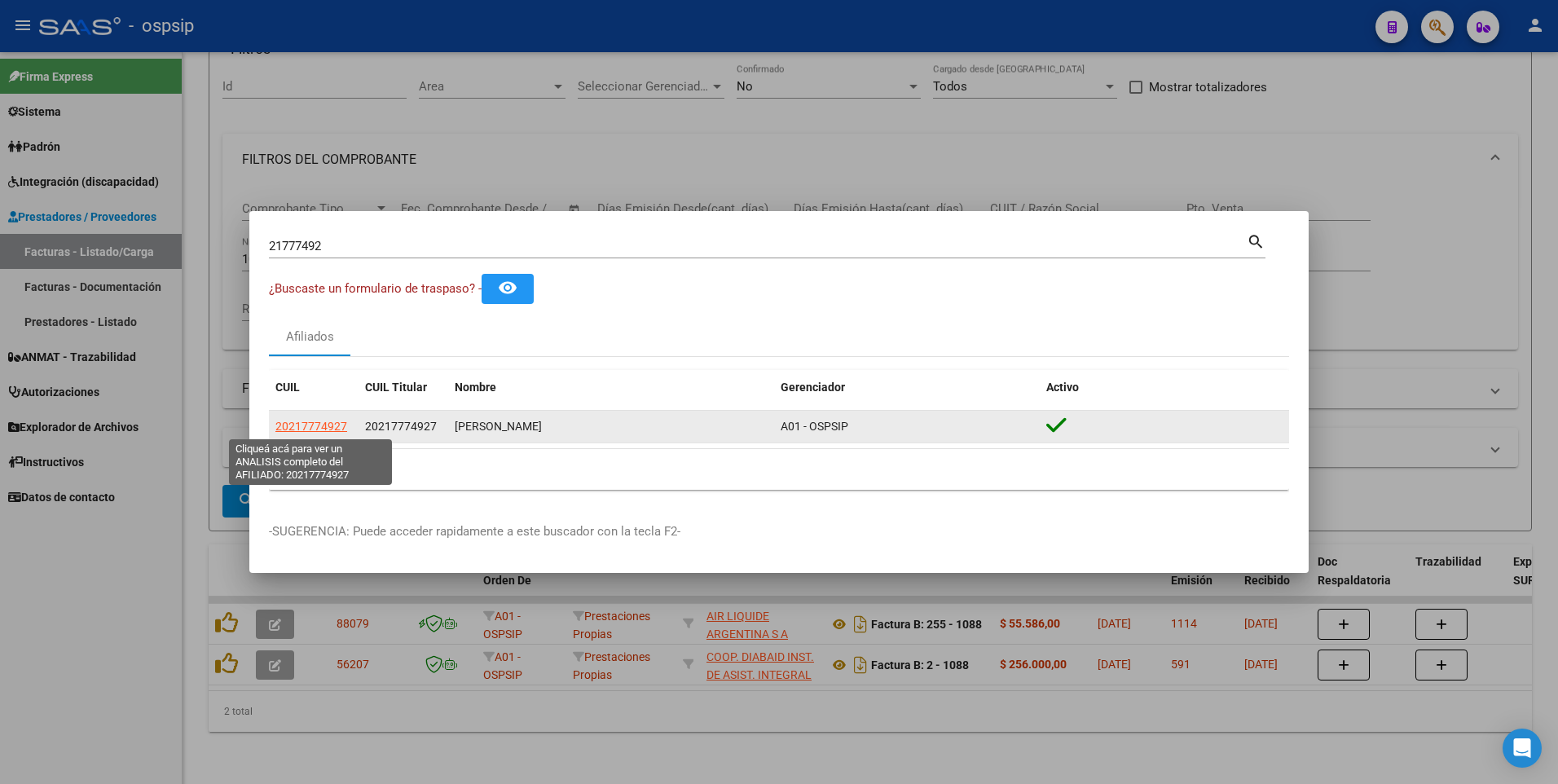
click at [278, 423] on span "20217774927" at bounding box center [311, 426] width 72 height 13
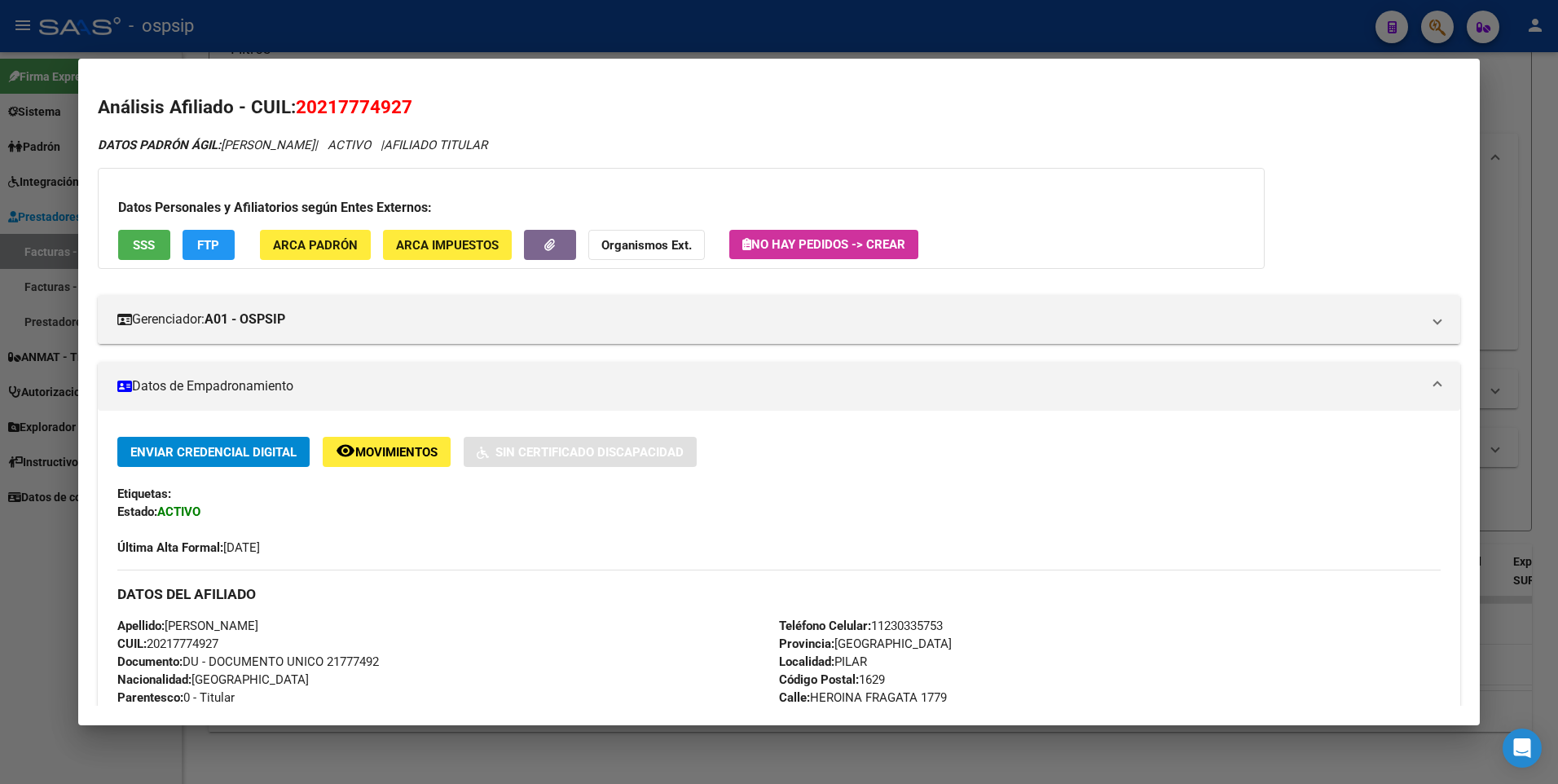
click at [142, 244] on span "SSS" at bounding box center [144, 246] width 22 height 15
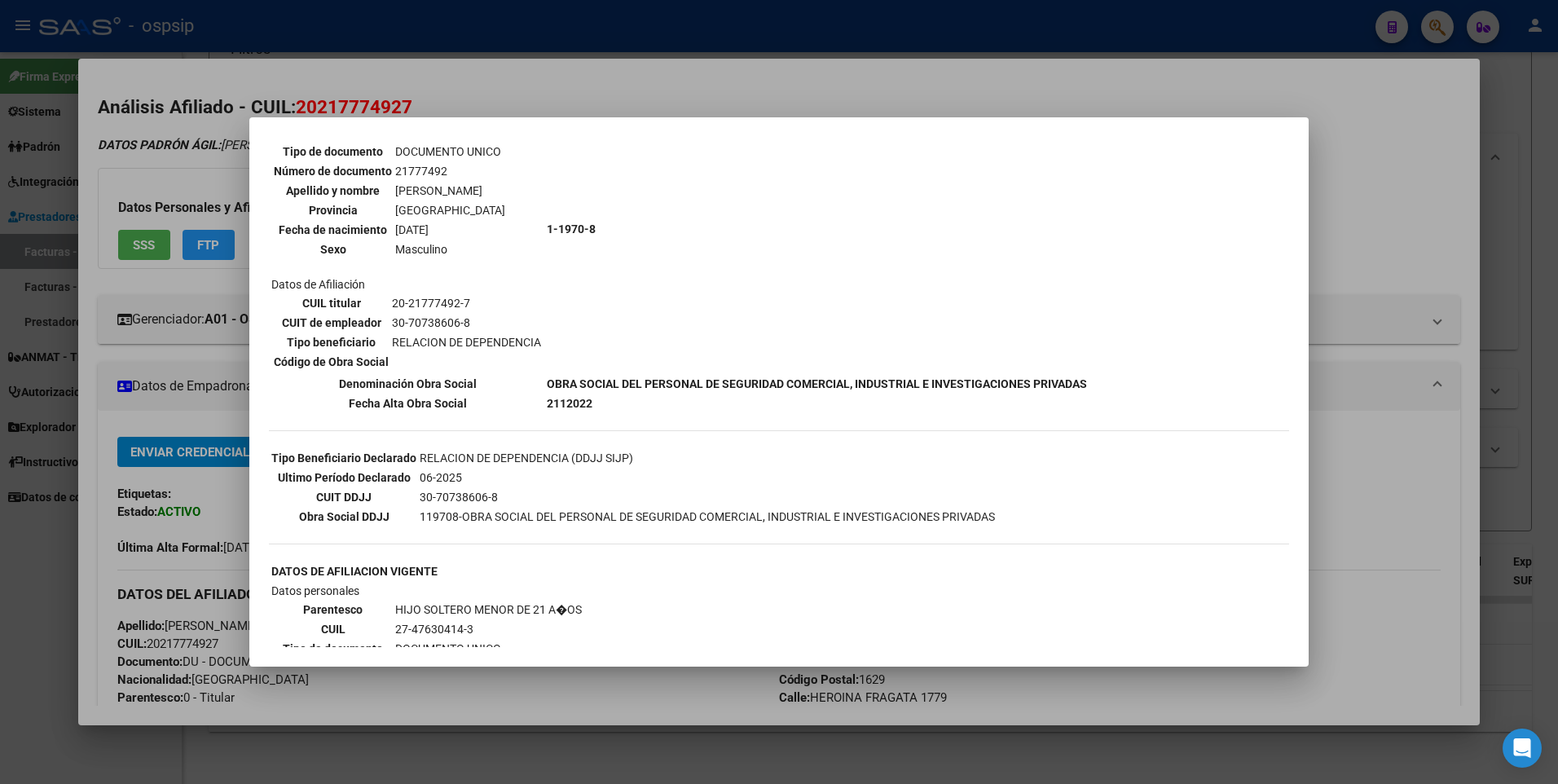
scroll to position [0, 0]
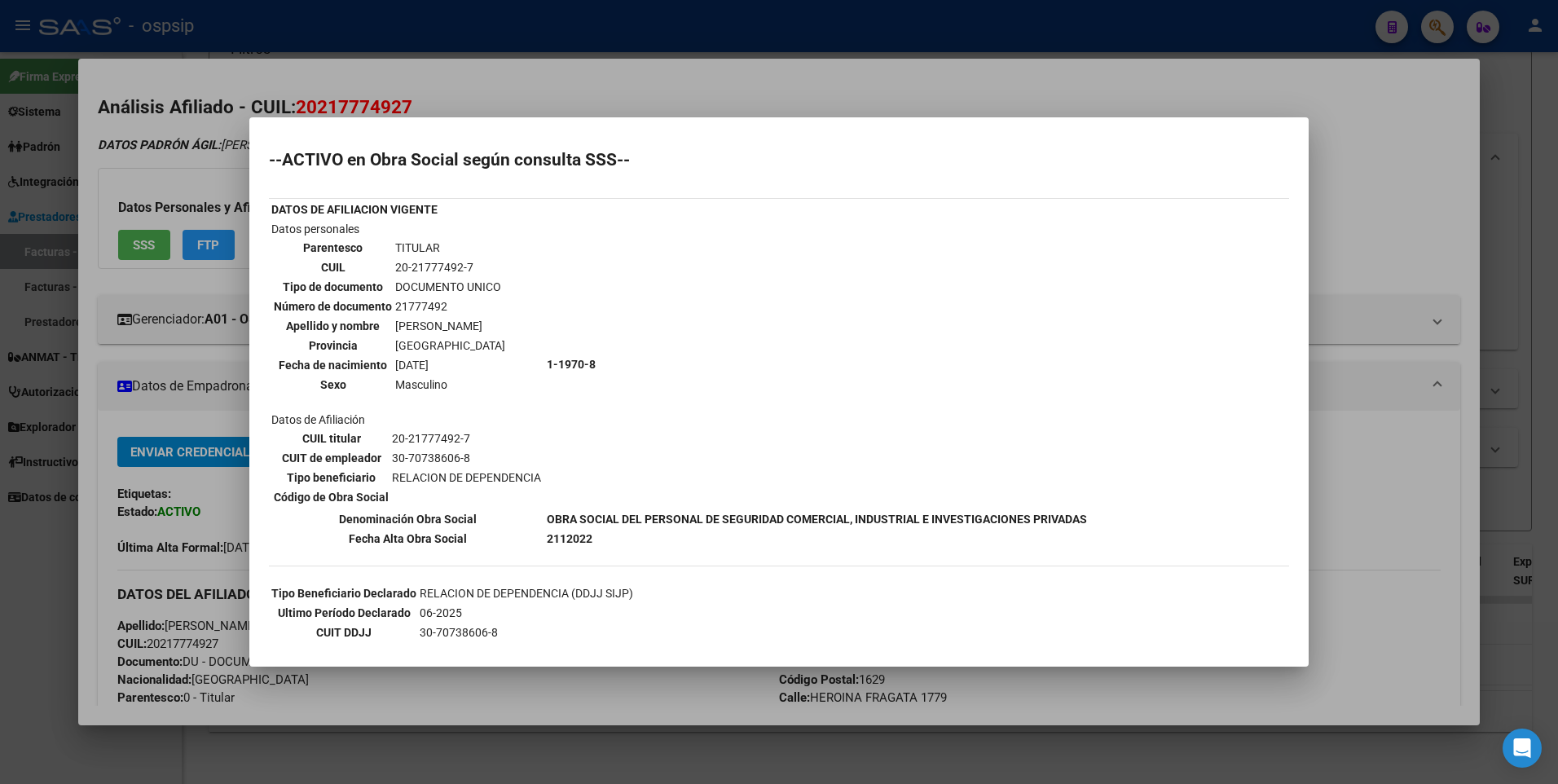
click at [1319, 212] on div at bounding box center [779, 392] width 1558 height 784
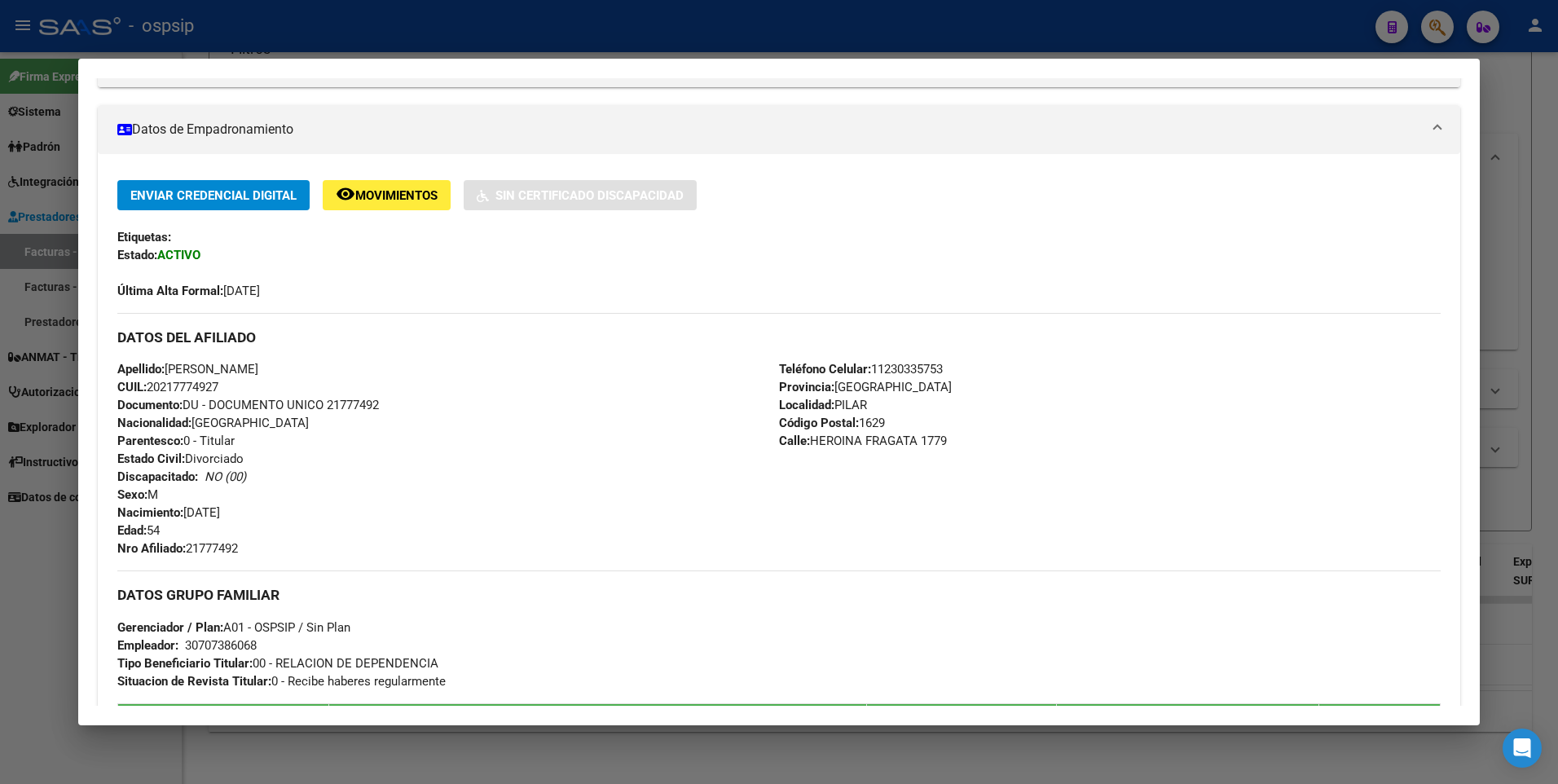
scroll to position [489, 0]
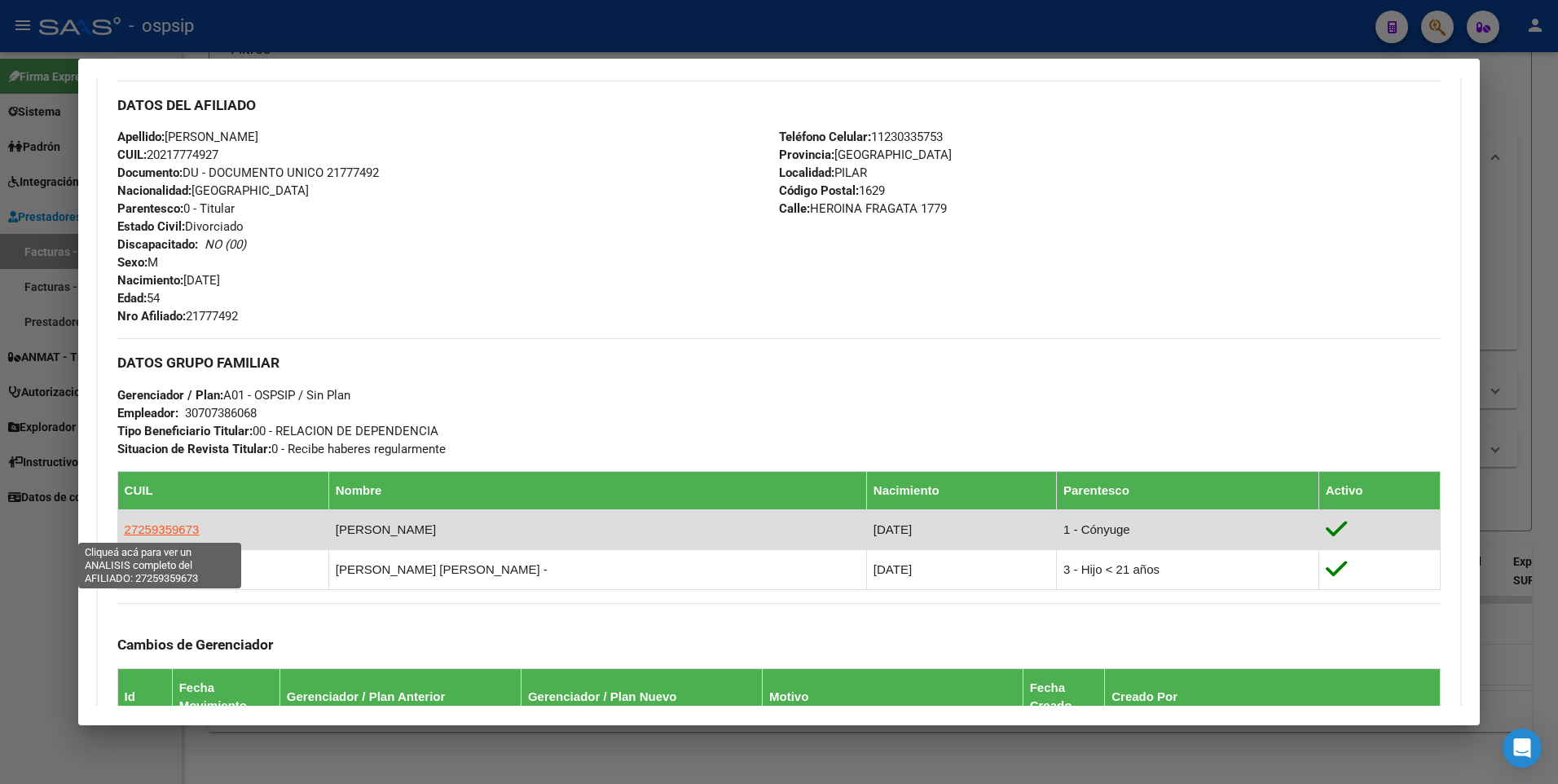
click at [159, 528] on span "27259359673" at bounding box center [162, 529] width 75 height 14
type textarea "27259359673"
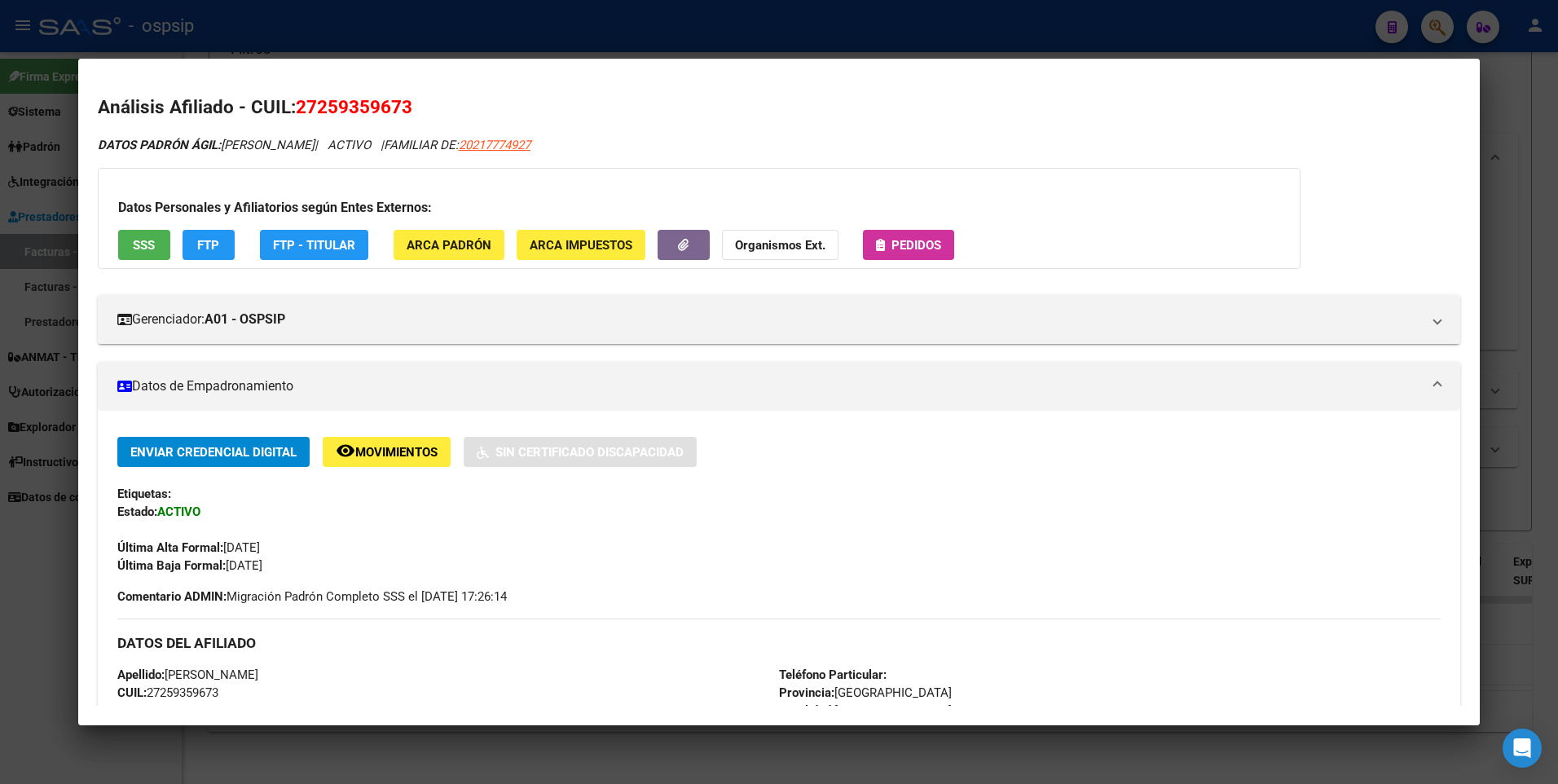
click at [133, 246] on span "SSS" at bounding box center [144, 246] width 22 height 15
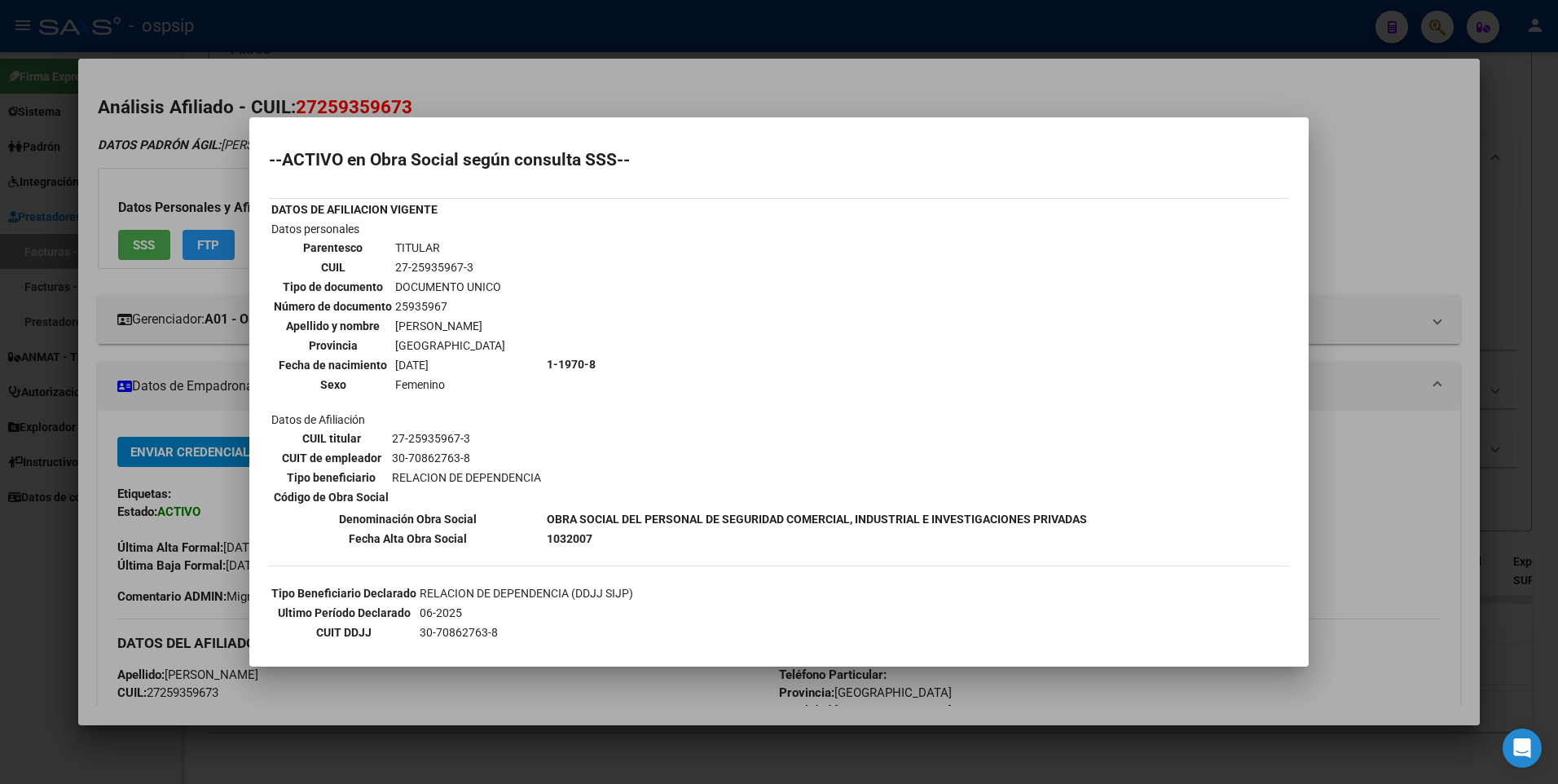
click at [1379, 173] on div at bounding box center [779, 392] width 1558 height 784
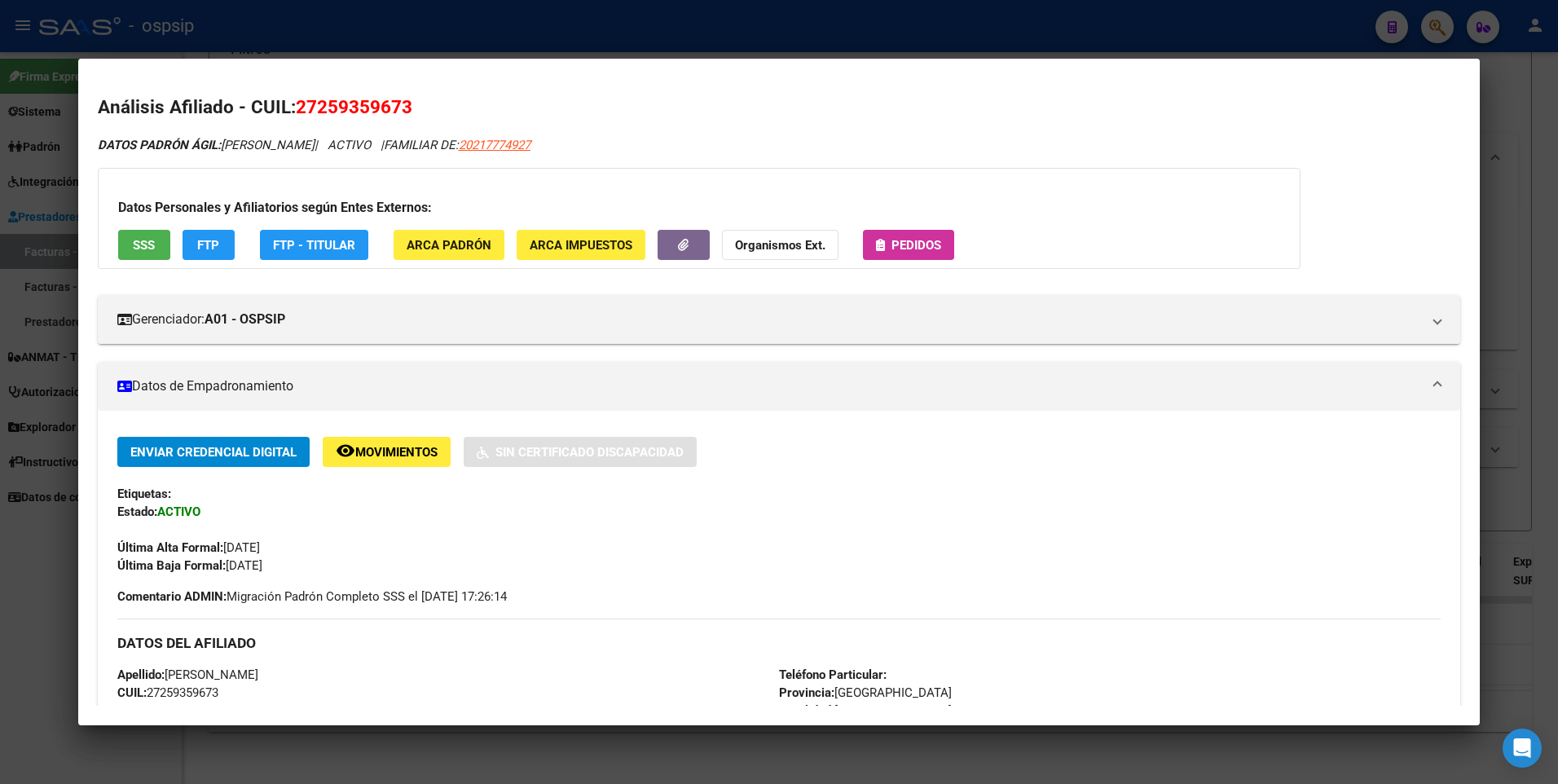
click at [1491, 125] on div at bounding box center [779, 392] width 1558 height 784
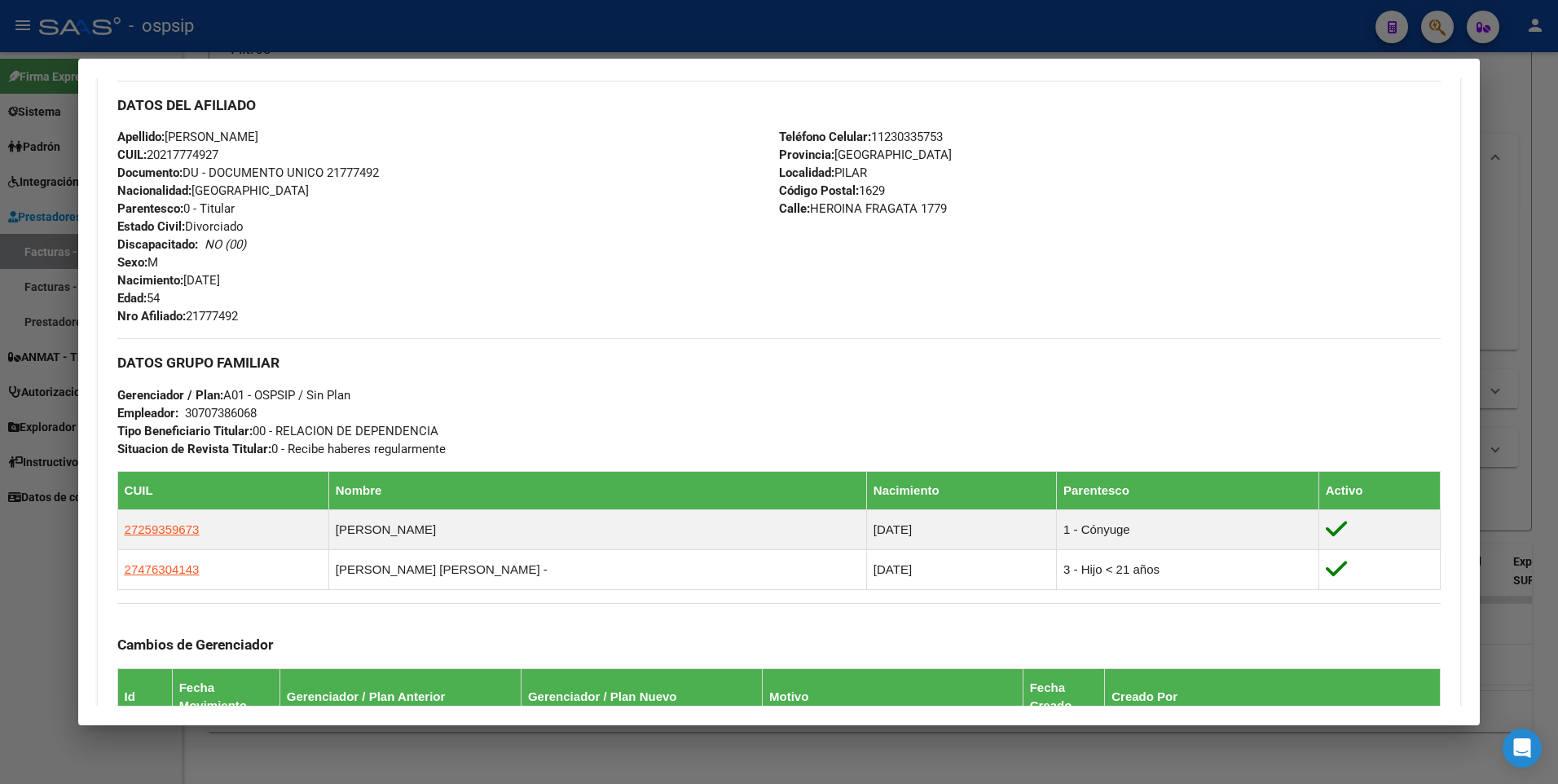
click at [1497, 163] on div at bounding box center [779, 392] width 1558 height 784
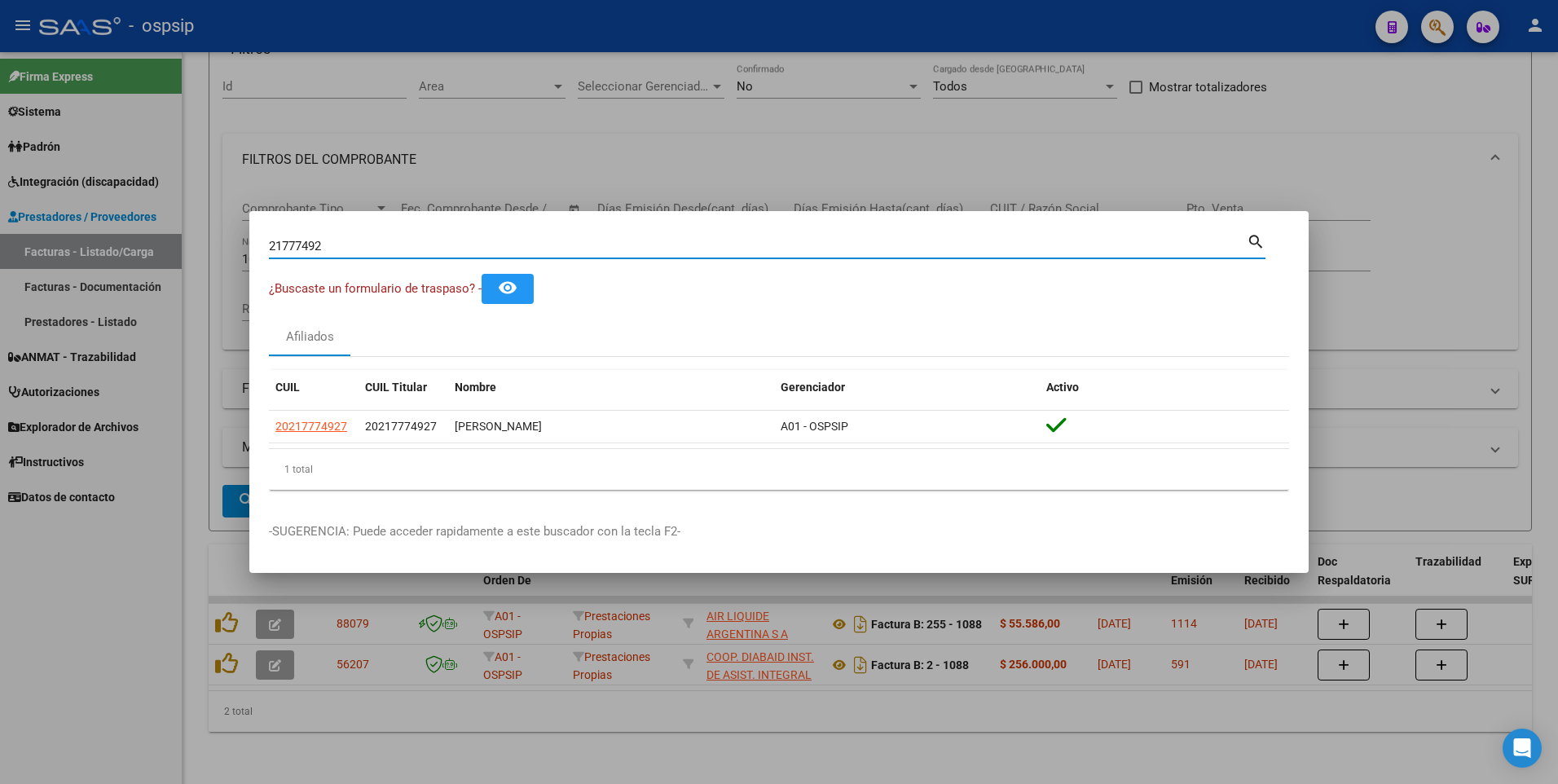
drag, startPoint x: 336, startPoint y: 249, endPoint x: 94, endPoint y: 271, distance: 243.0
click at [97, 271] on div "21777492 Buscar (apellido, dni, cuil, nro traspaso, cuit, obra social) search ¿…" at bounding box center [779, 392] width 1558 height 784
type input "13892148"
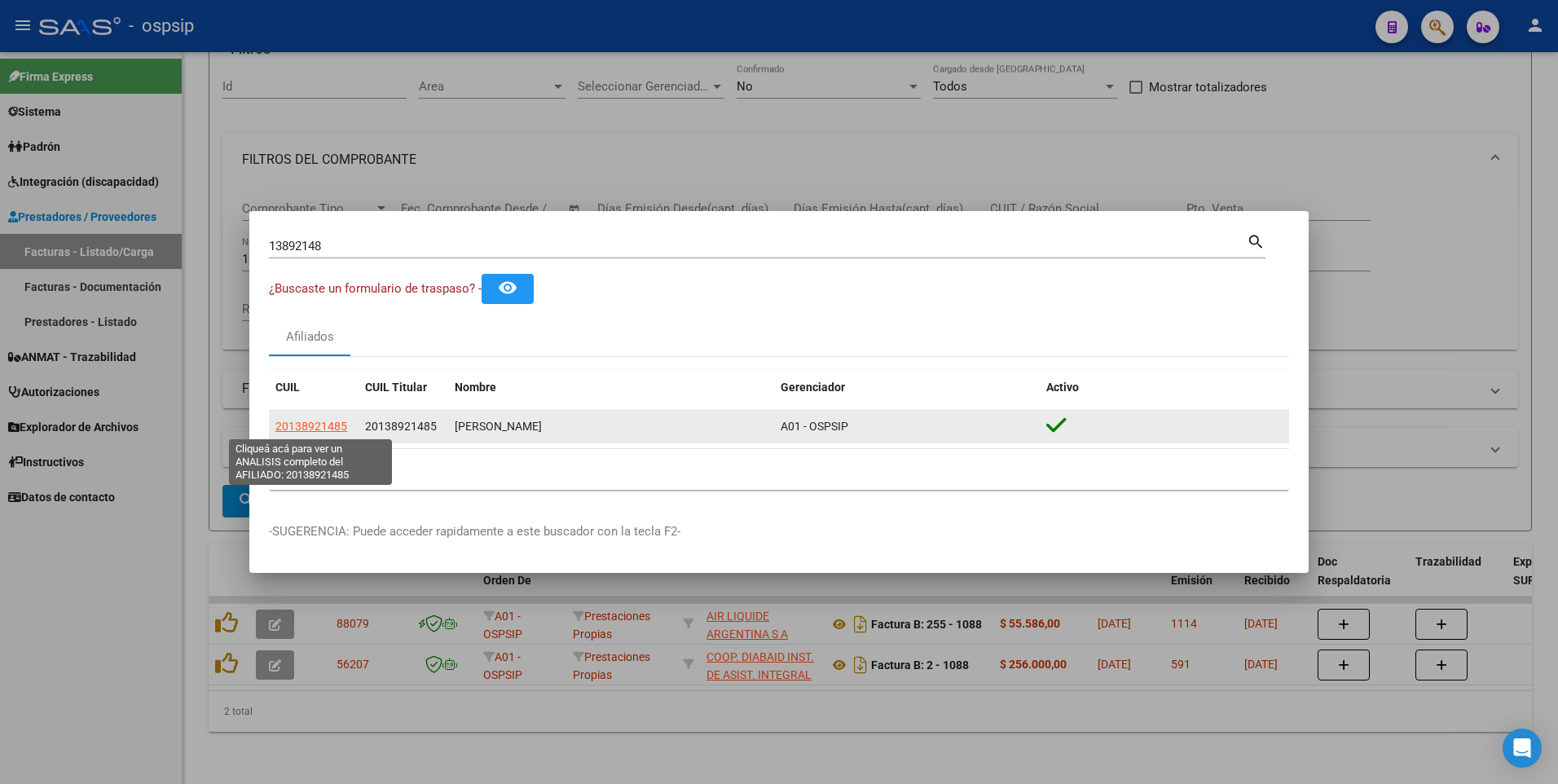
click at [310, 427] on span "20138921485" at bounding box center [311, 426] width 72 height 13
type textarea "20138921485"
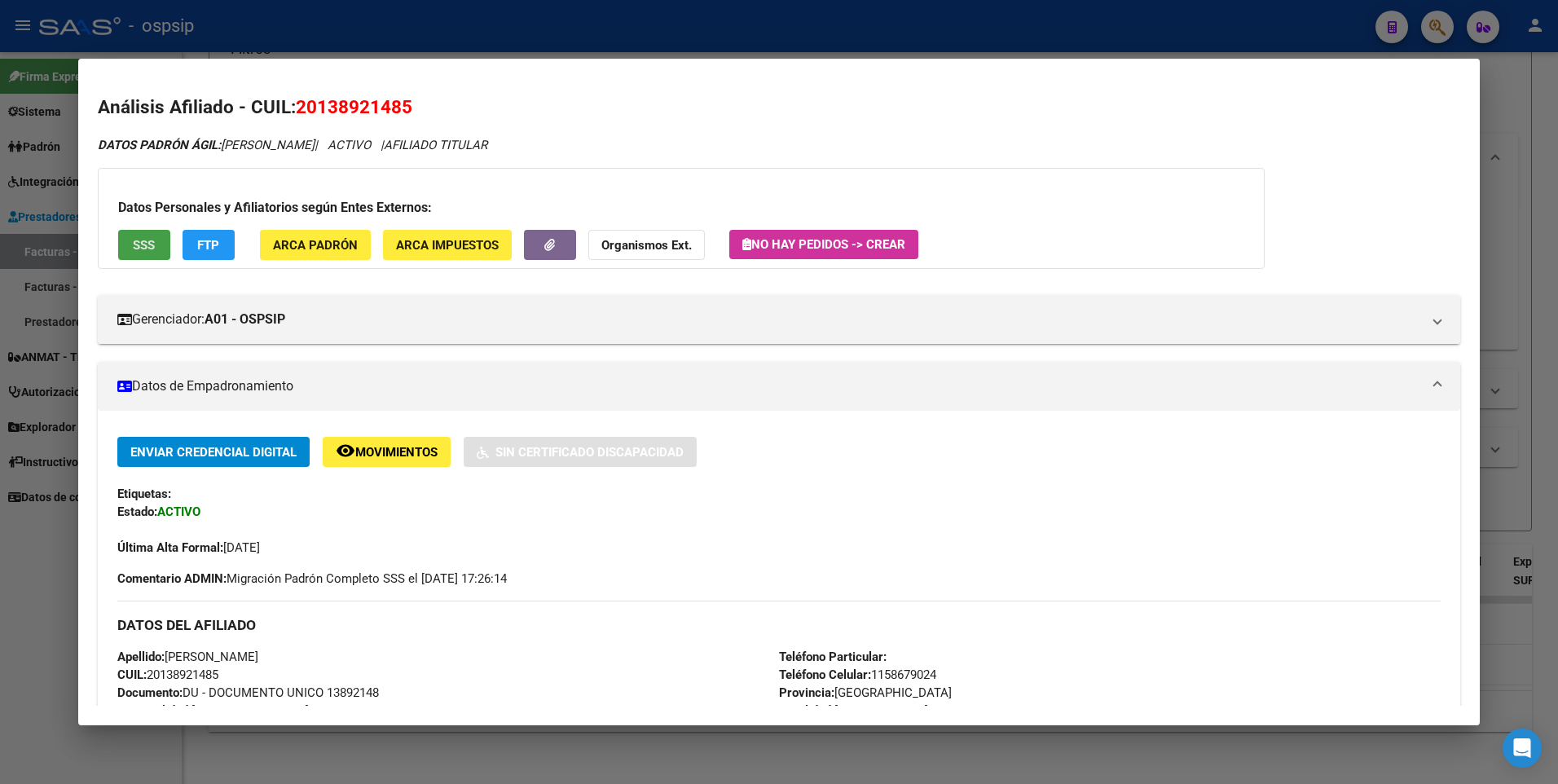
click at [136, 248] on span "SSS" at bounding box center [144, 246] width 22 height 15
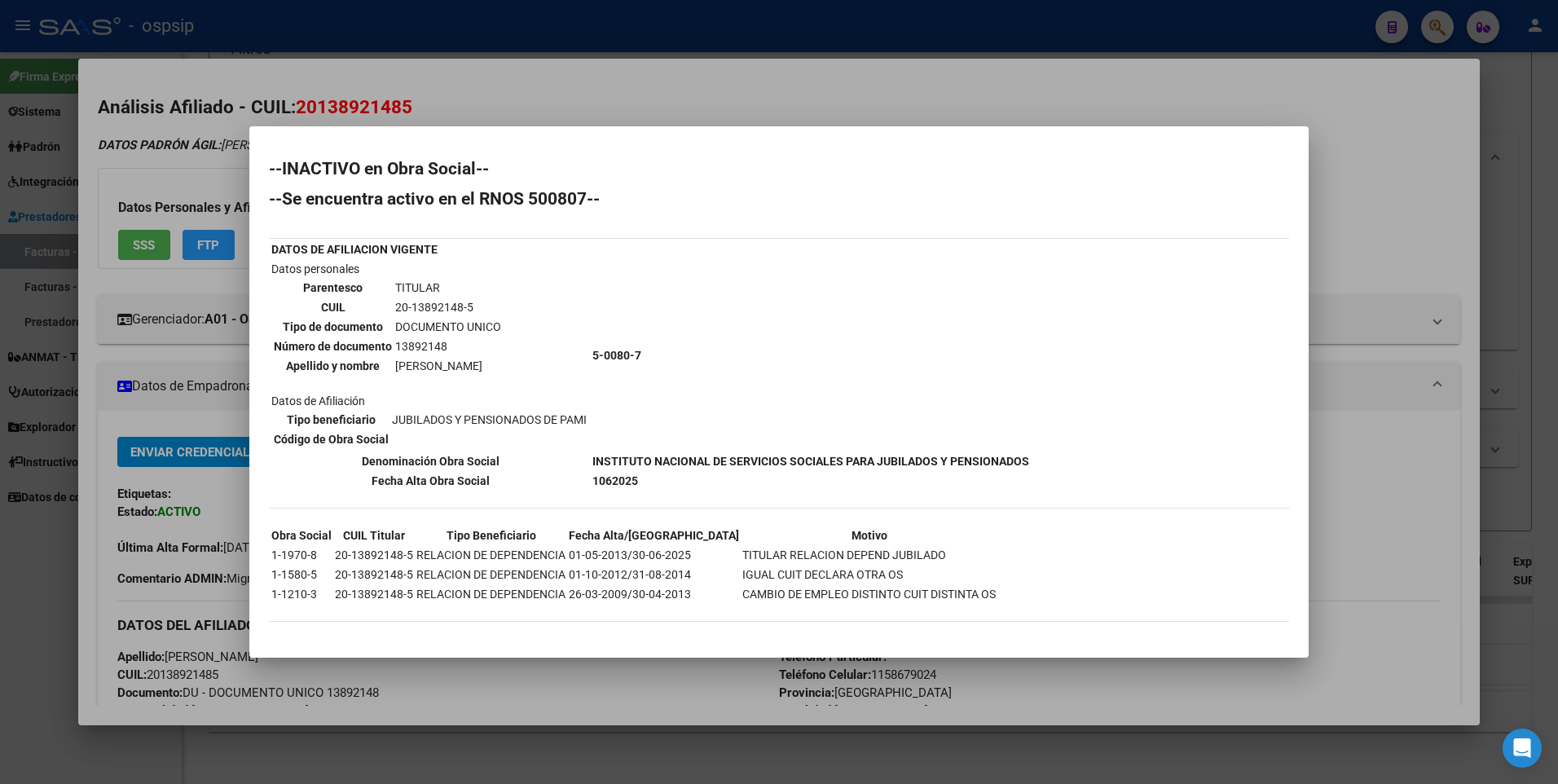
click at [1362, 150] on div at bounding box center [779, 392] width 1558 height 784
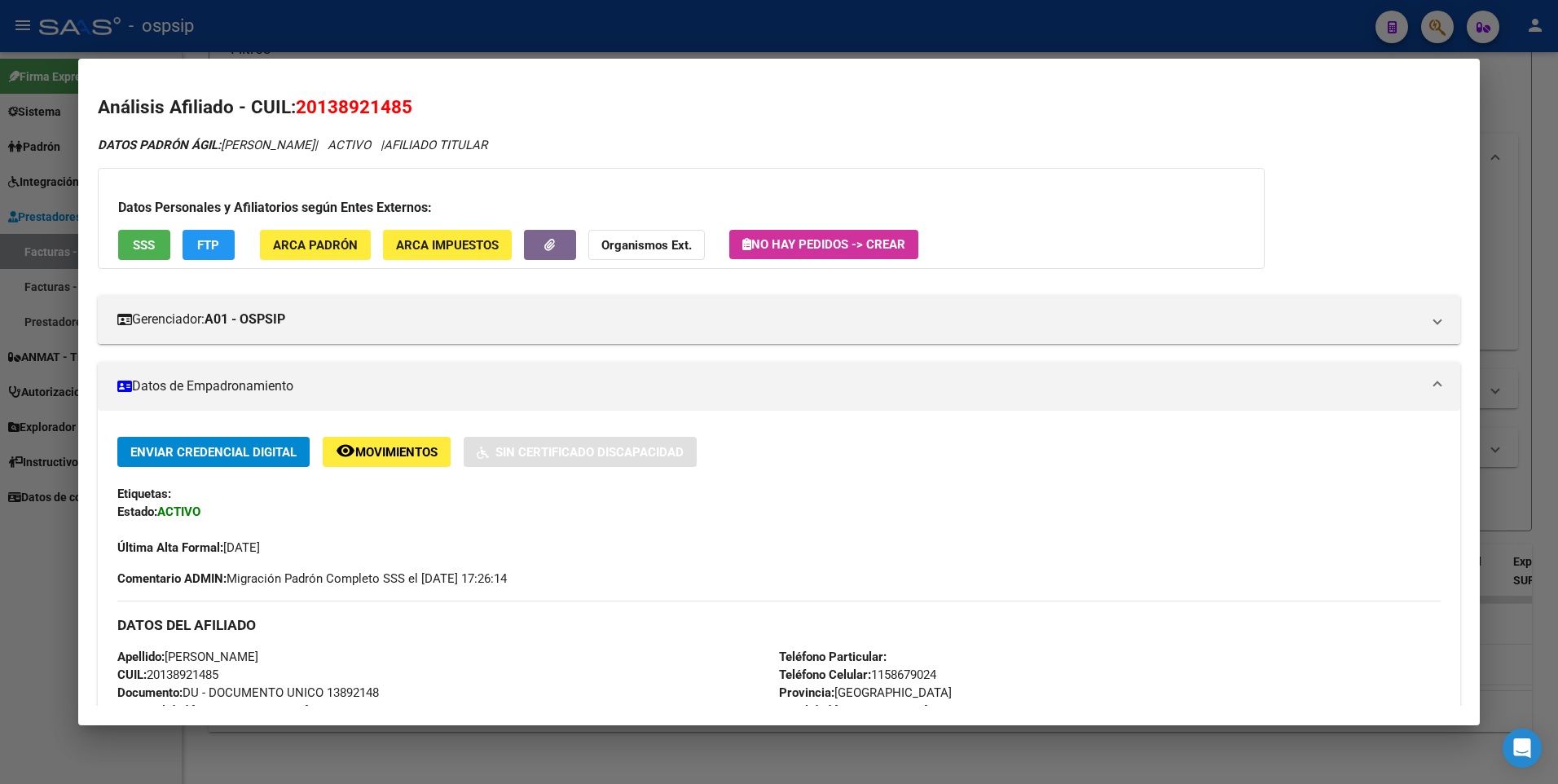
click at [1529, 129] on div at bounding box center [779, 392] width 1558 height 784
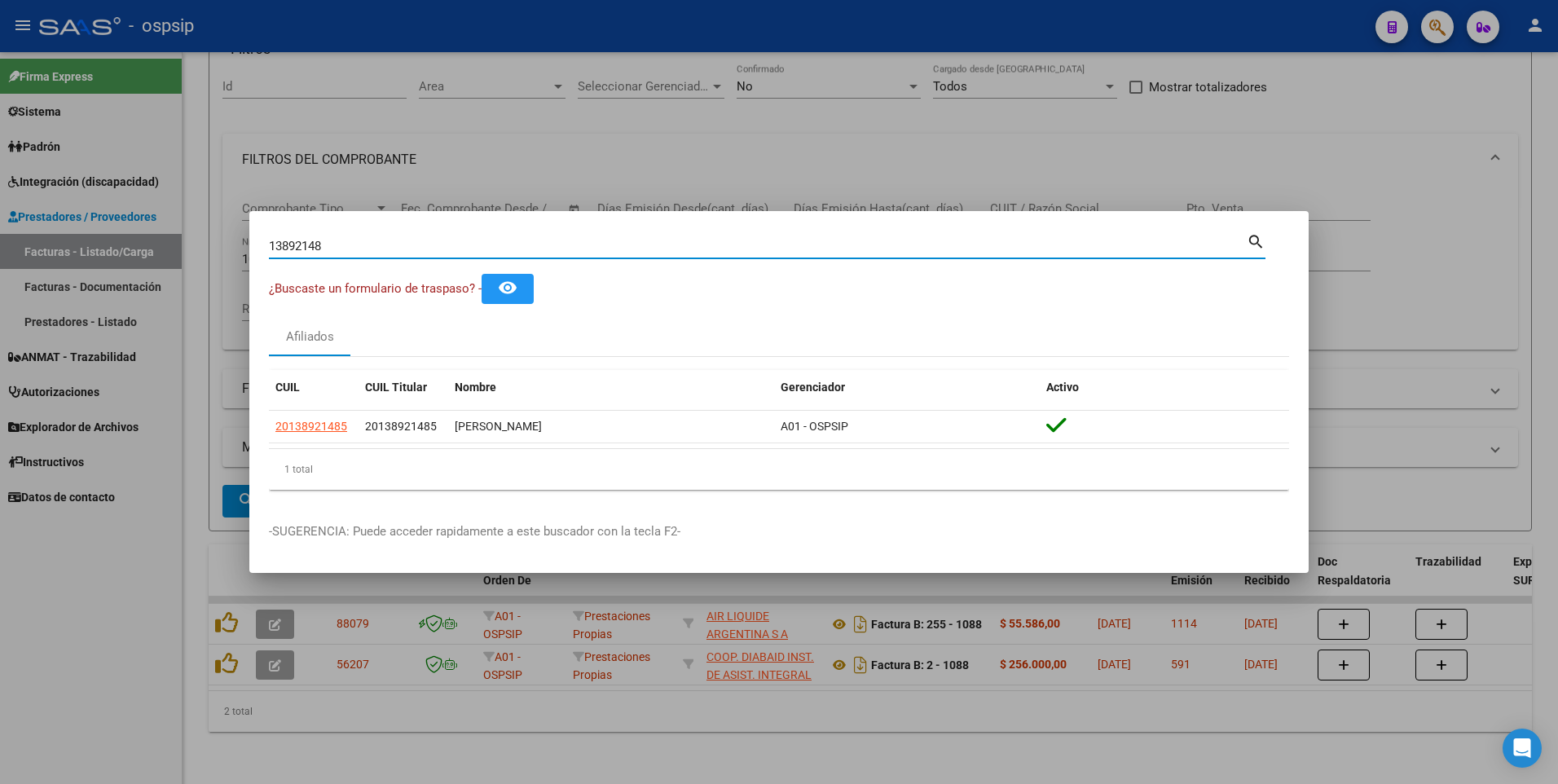
drag, startPoint x: 368, startPoint y: 246, endPoint x: 59, endPoint y: 258, distance: 309.2
click at [59, 258] on div "13892148 Buscar (apellido, dni, cuil, nro traspaso, cuit, obra social) search ¿…" at bounding box center [779, 392] width 1558 height 784
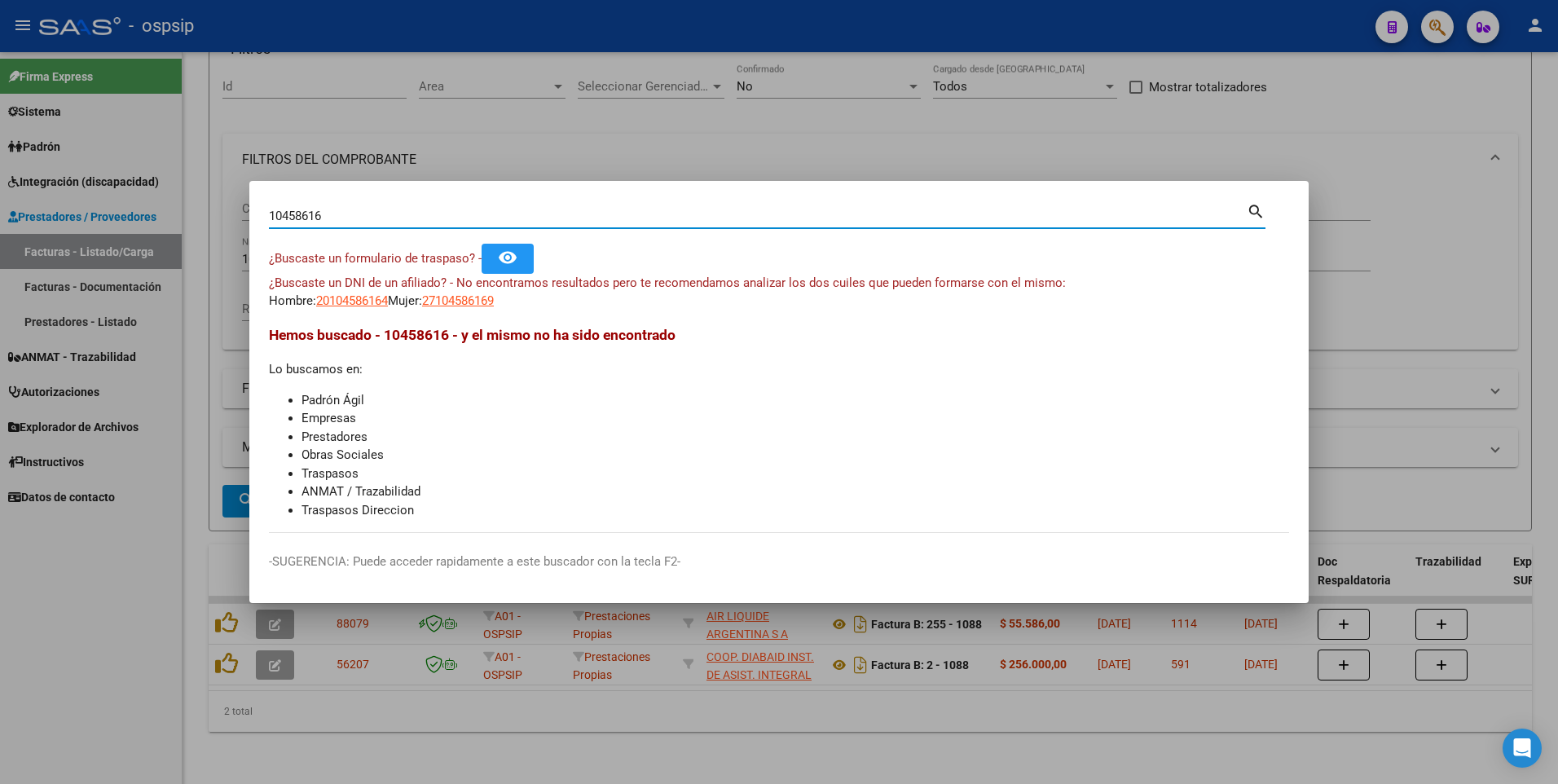
drag, startPoint x: 329, startPoint y: 219, endPoint x: 201, endPoint y: 241, distance: 129.9
click at [201, 241] on div "10458616 Buscar (apellido, dni, cuil, nro traspaso, cuit, obra social) search ¿…" at bounding box center [779, 392] width 1558 height 784
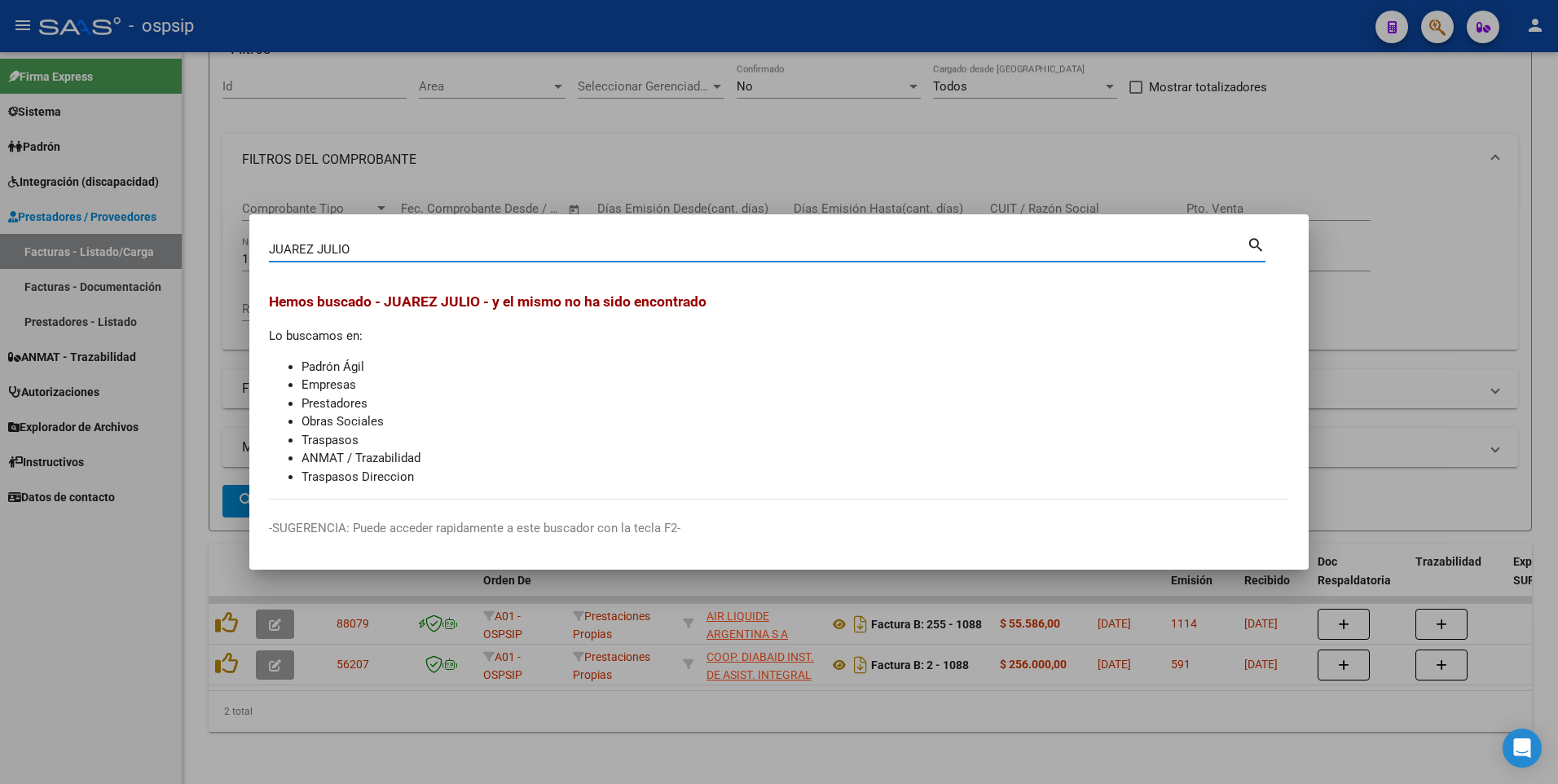
click at [371, 248] on input "JUAREZ JULIO" at bounding box center [758, 250] width 978 height 15
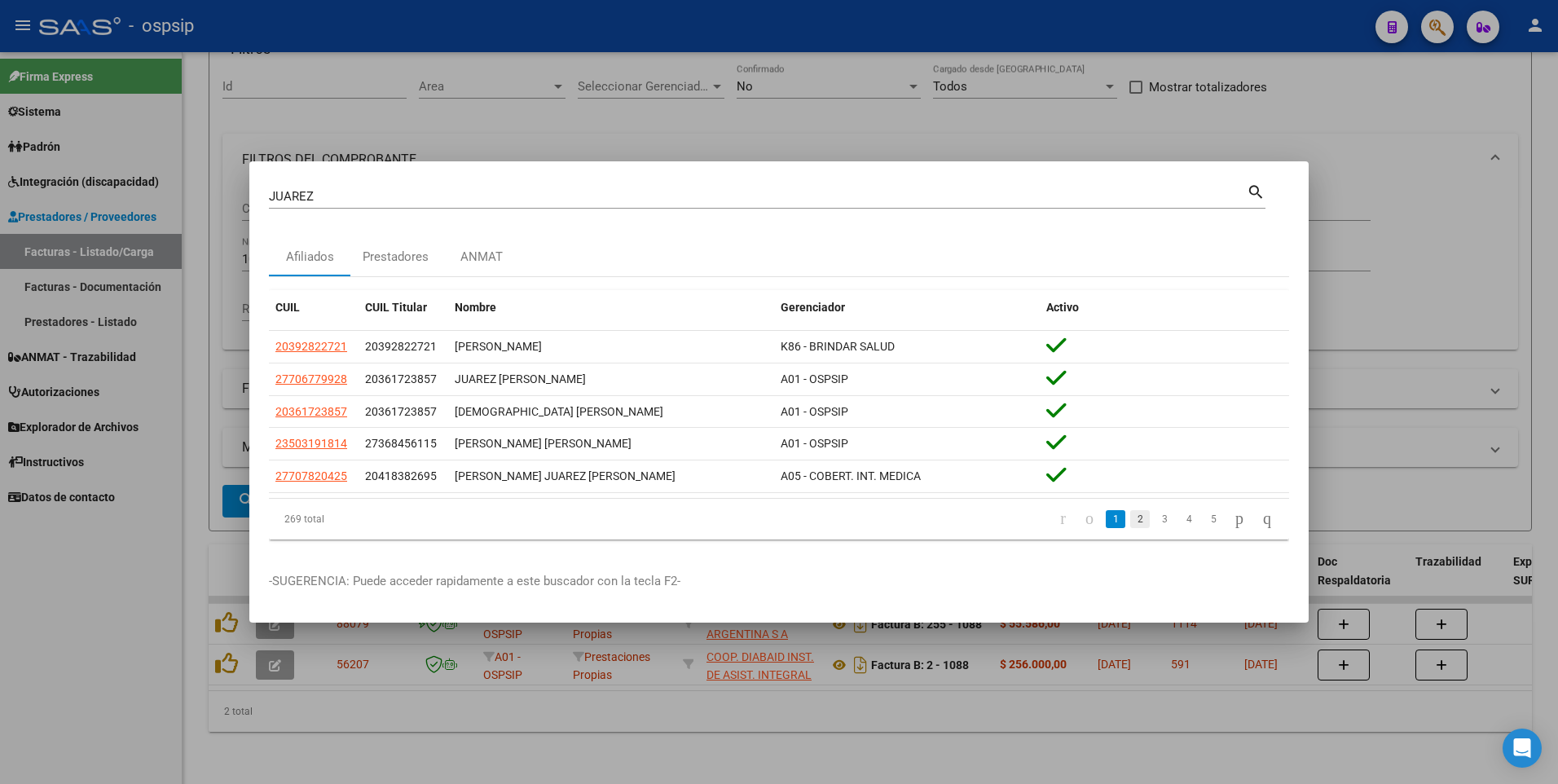
click at [1131, 519] on link "2" at bounding box center [1140, 519] width 20 height 18
click at [1155, 527] on link "3" at bounding box center [1164, 519] width 20 height 18
click at [1179, 522] on link "4" at bounding box center [1188, 519] width 20 height 18
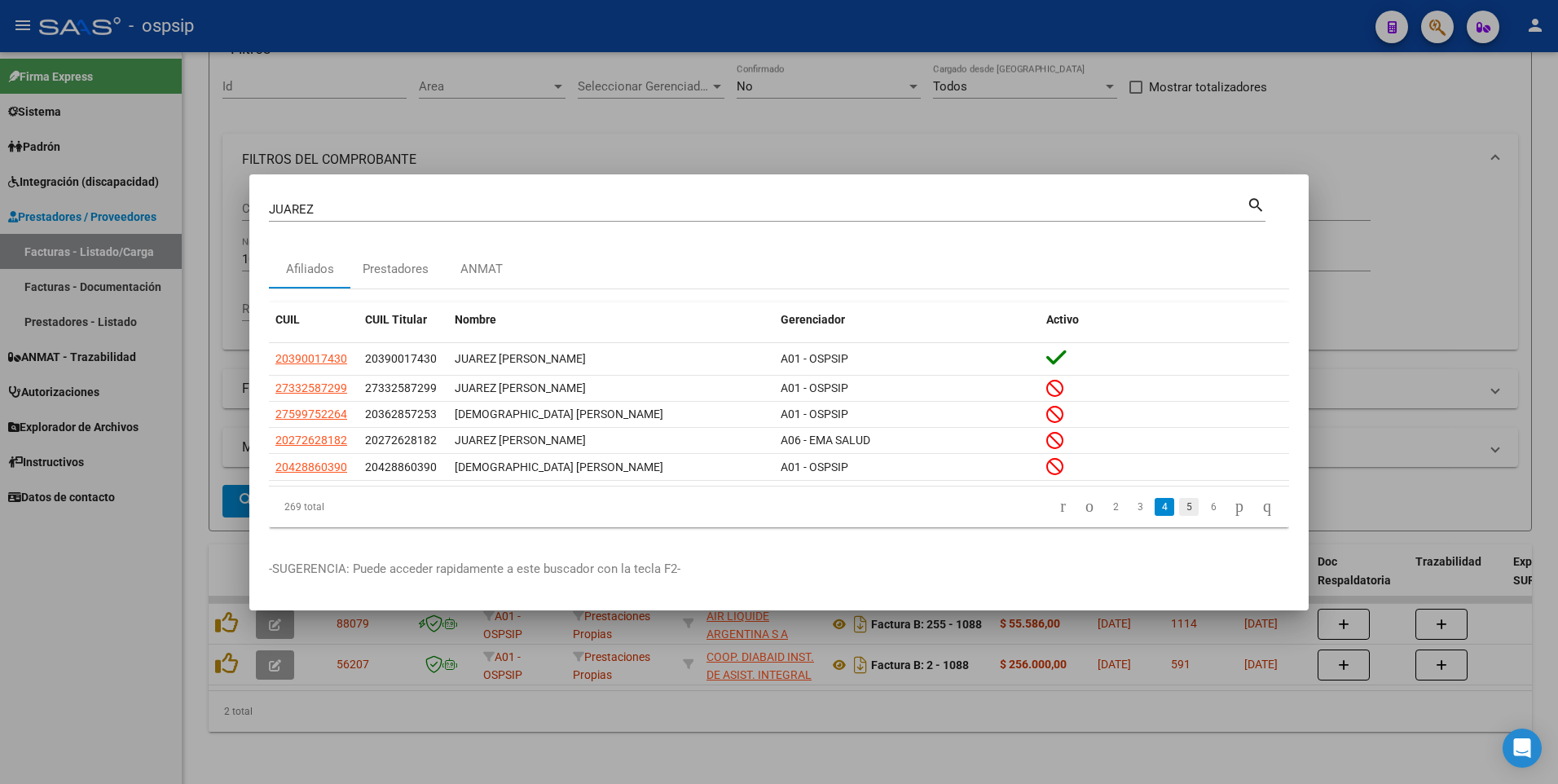
click at [1179, 509] on link "5" at bounding box center [1188, 507] width 20 height 18
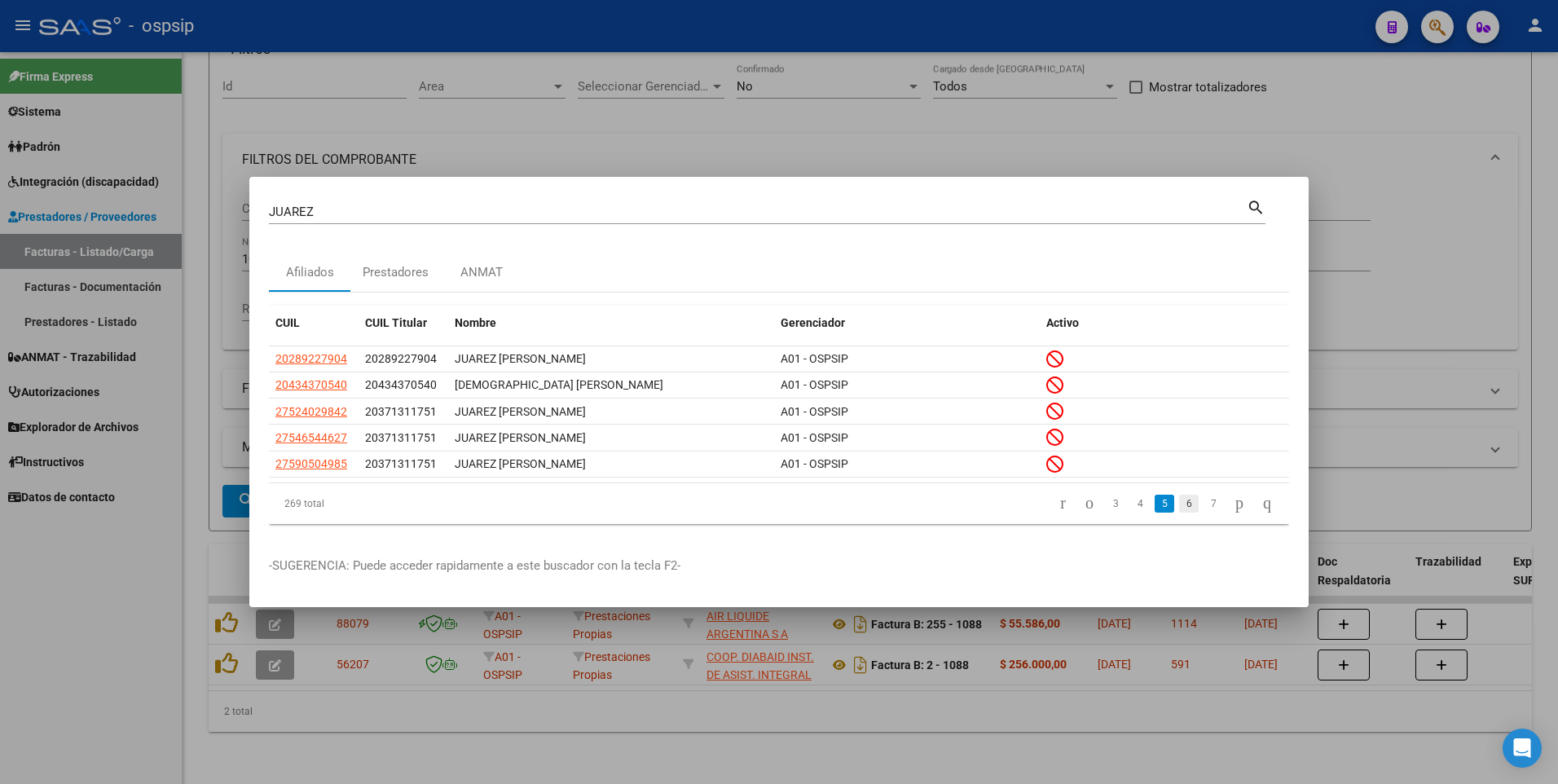
click at [1179, 502] on link "6" at bounding box center [1188, 503] width 20 height 18
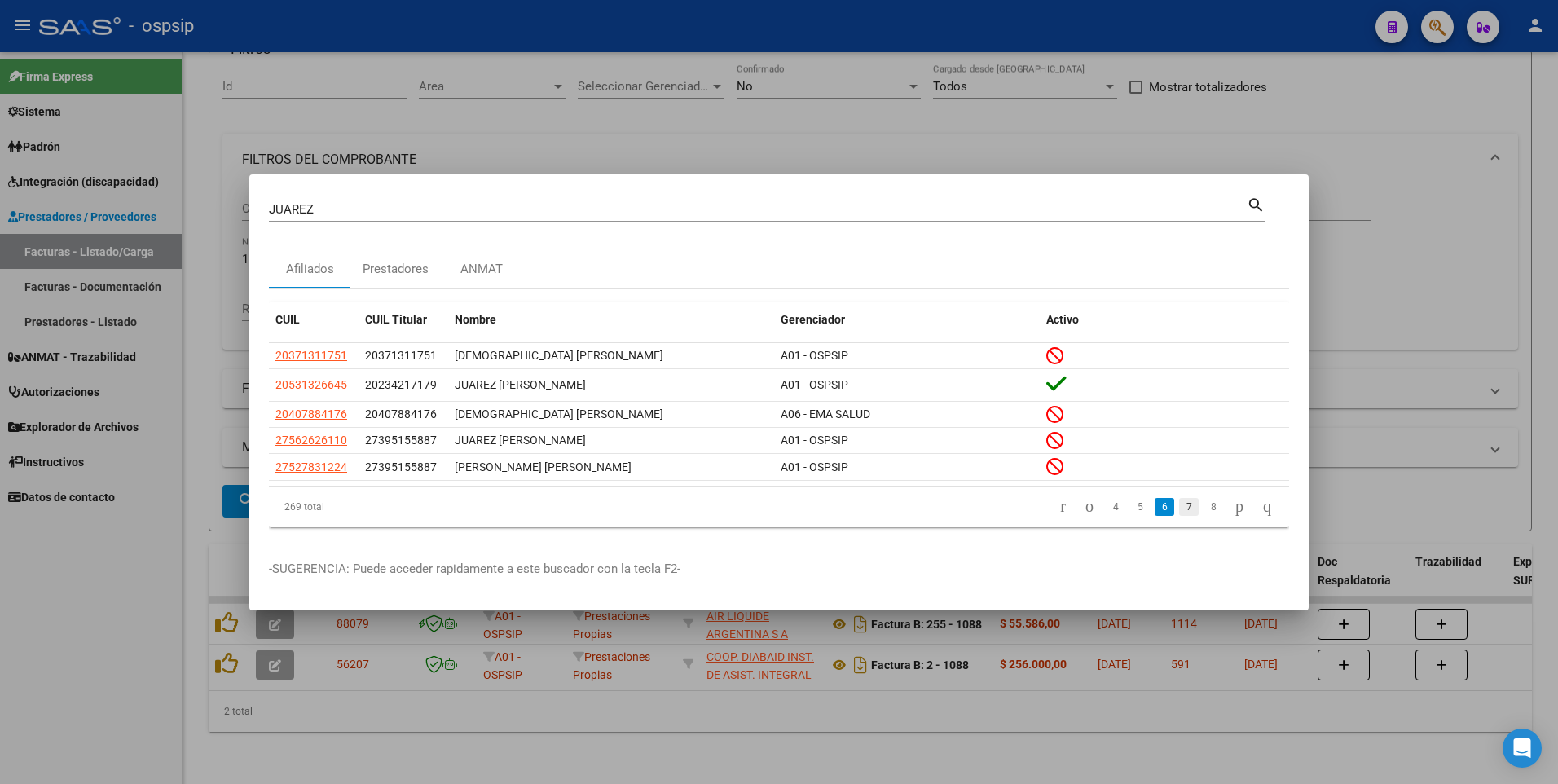
click at [1179, 512] on link "7" at bounding box center [1188, 507] width 20 height 18
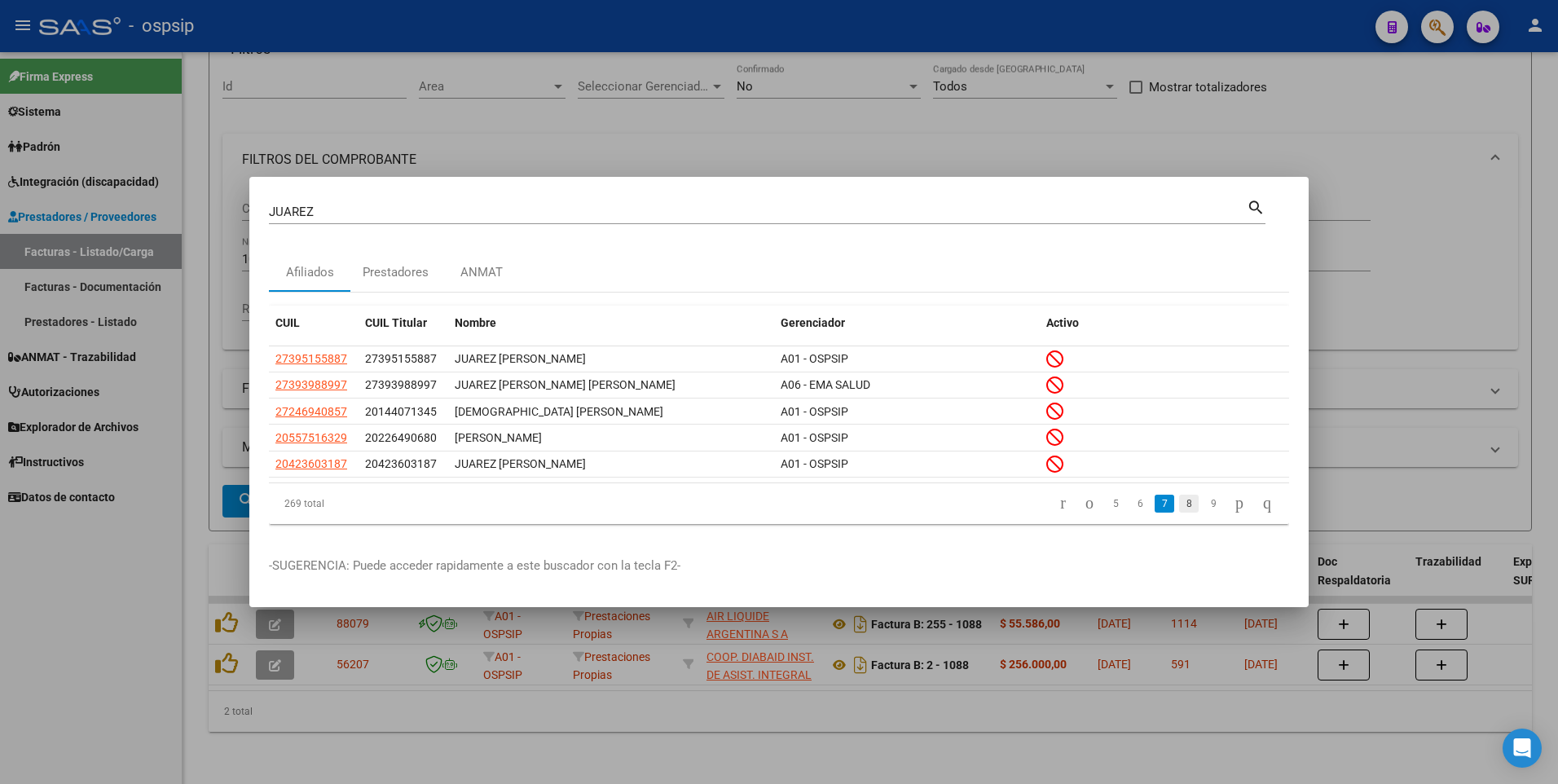
click at [1179, 509] on link "8" at bounding box center [1188, 503] width 20 height 18
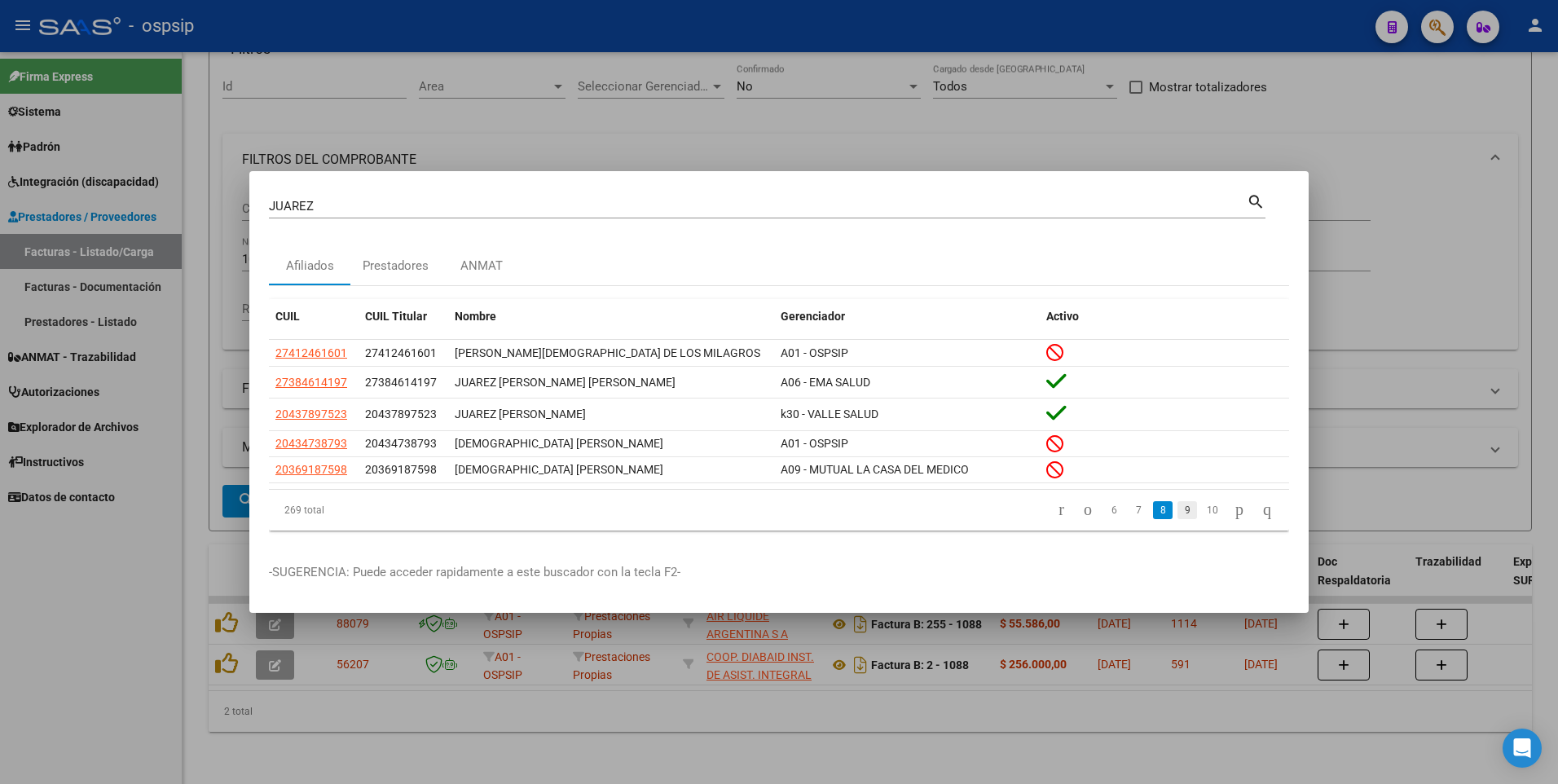
click at [1178, 519] on link "9" at bounding box center [1187, 509] width 20 height 18
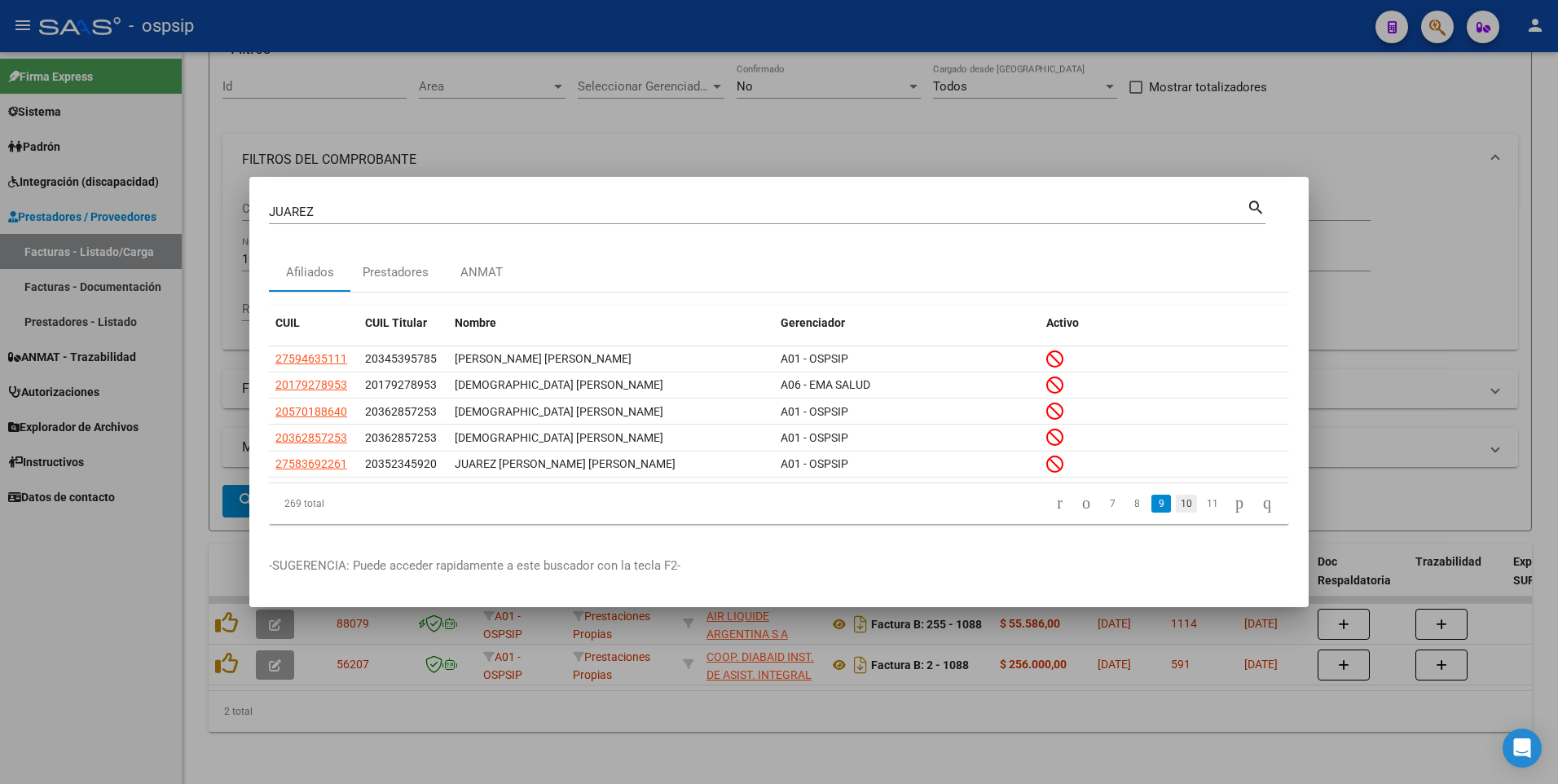
click at [1176, 512] on link "10" at bounding box center [1186, 503] width 21 height 18
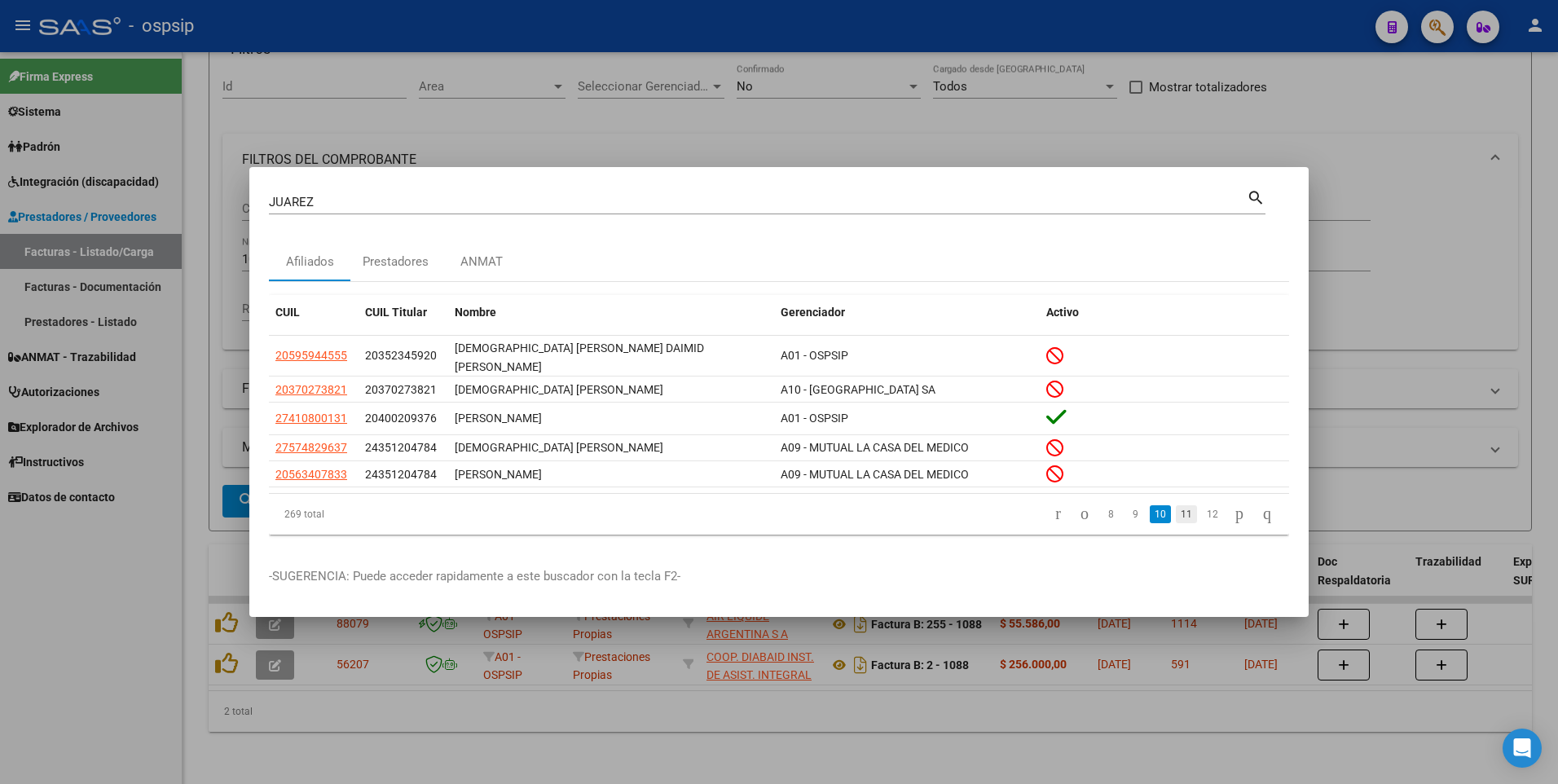
click at [1176, 516] on link "11" at bounding box center [1186, 514] width 21 height 18
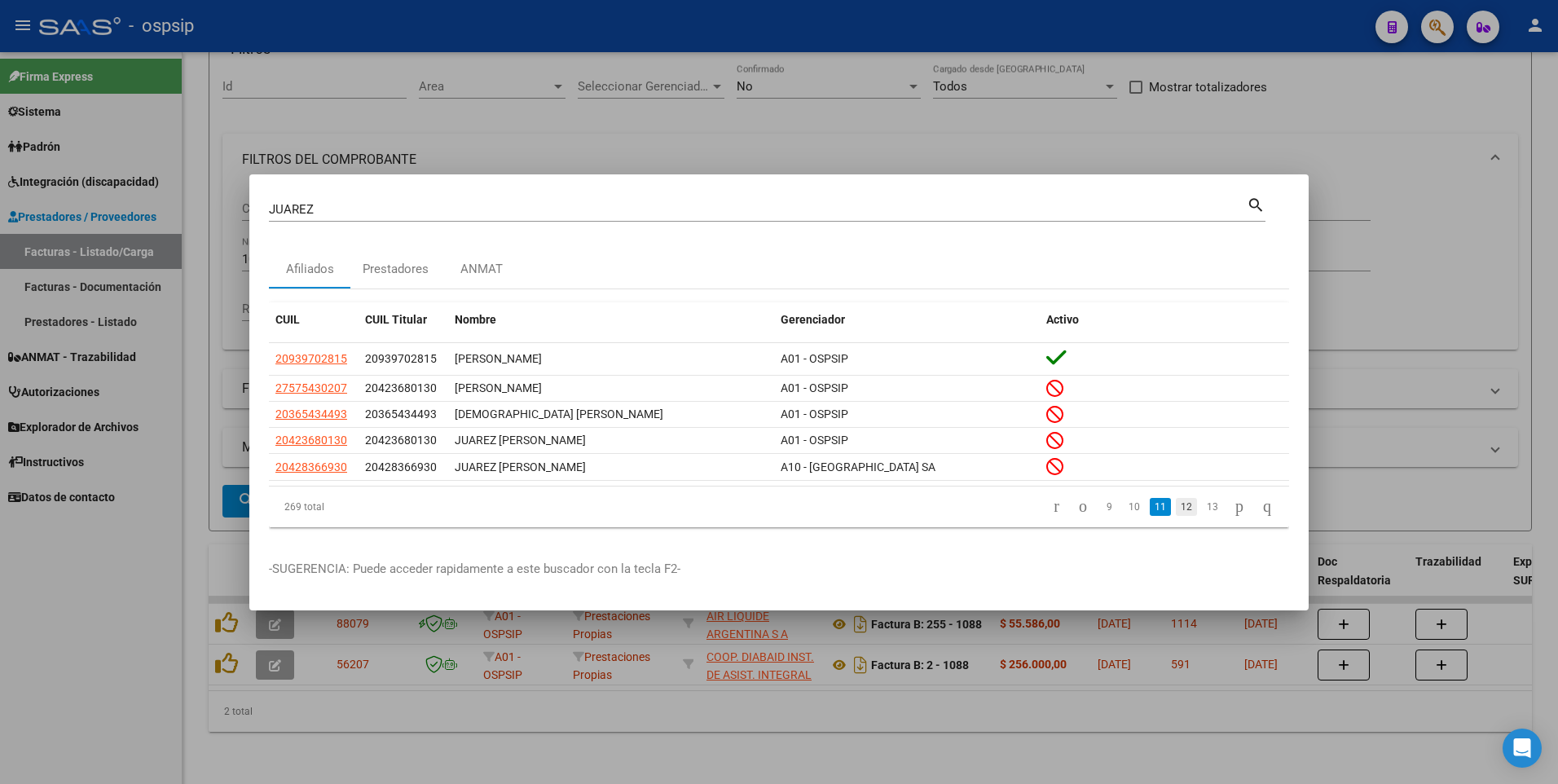
click at [1177, 512] on link "12" at bounding box center [1186, 507] width 21 height 18
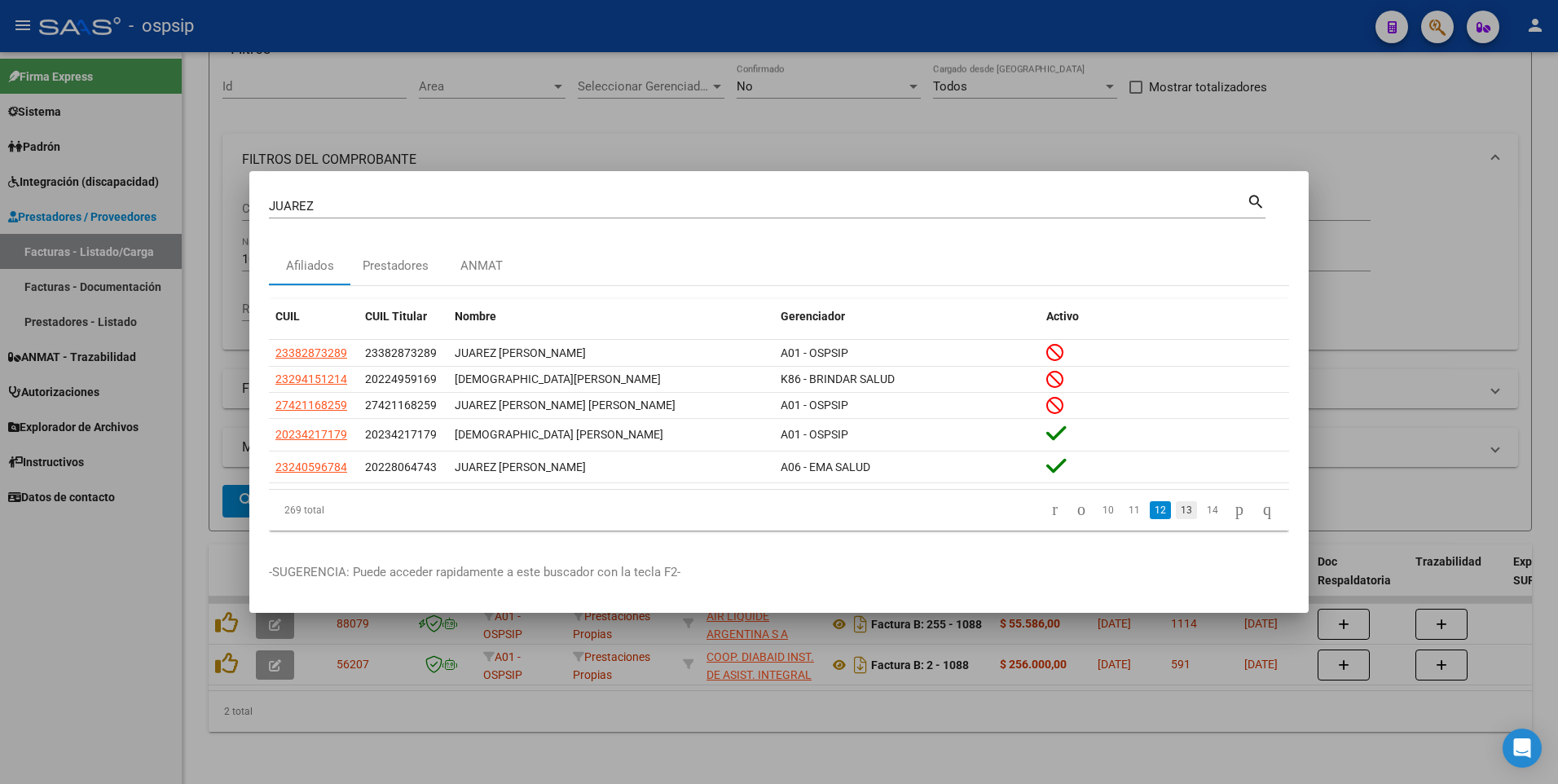
click at [1176, 507] on link "13" at bounding box center [1186, 509] width 21 height 18
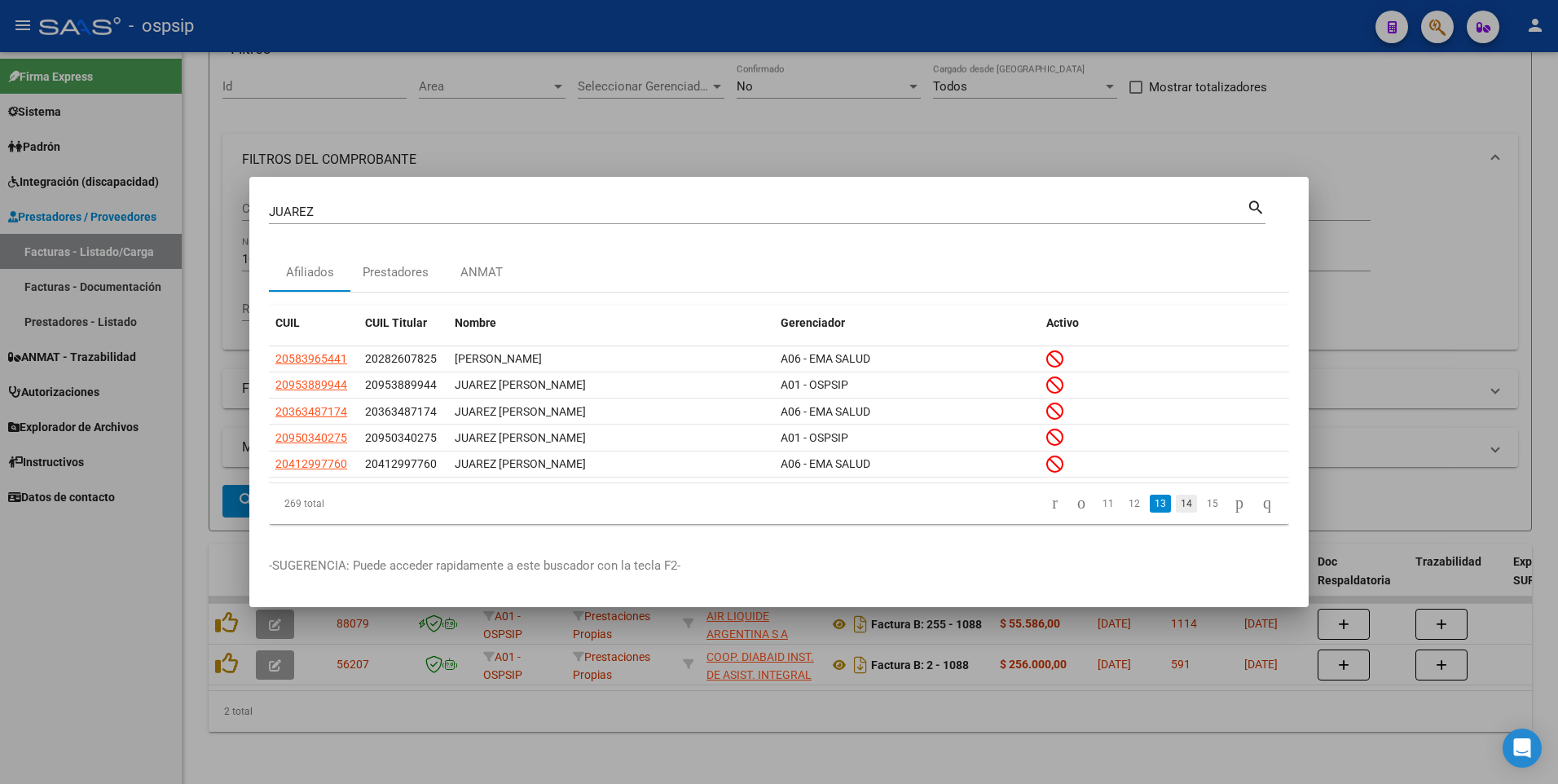
click at [1176, 509] on link "14" at bounding box center [1186, 503] width 21 height 18
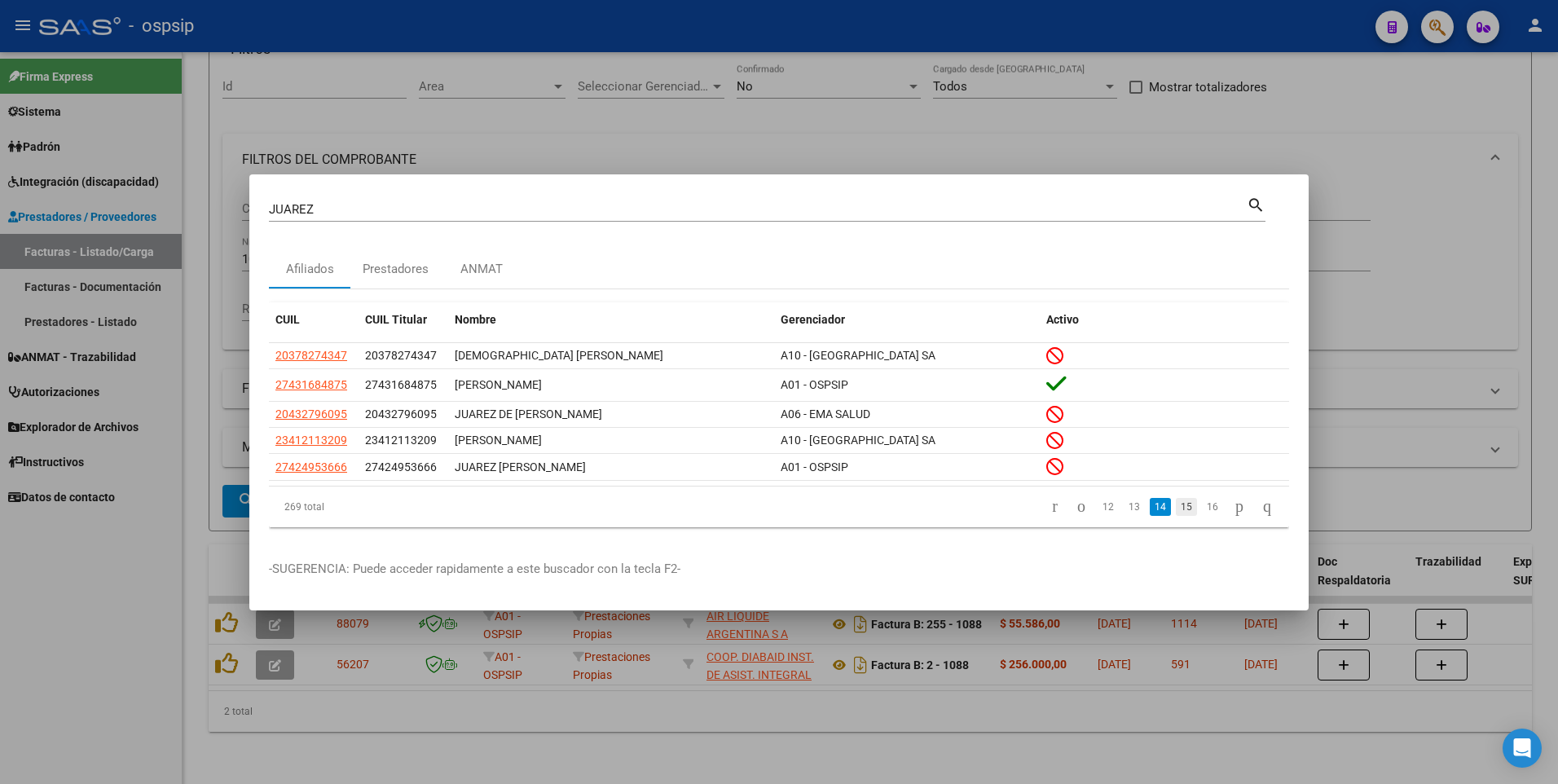
click at [1176, 507] on link "15" at bounding box center [1186, 507] width 21 height 18
click at [1176, 512] on link "16" at bounding box center [1186, 507] width 21 height 18
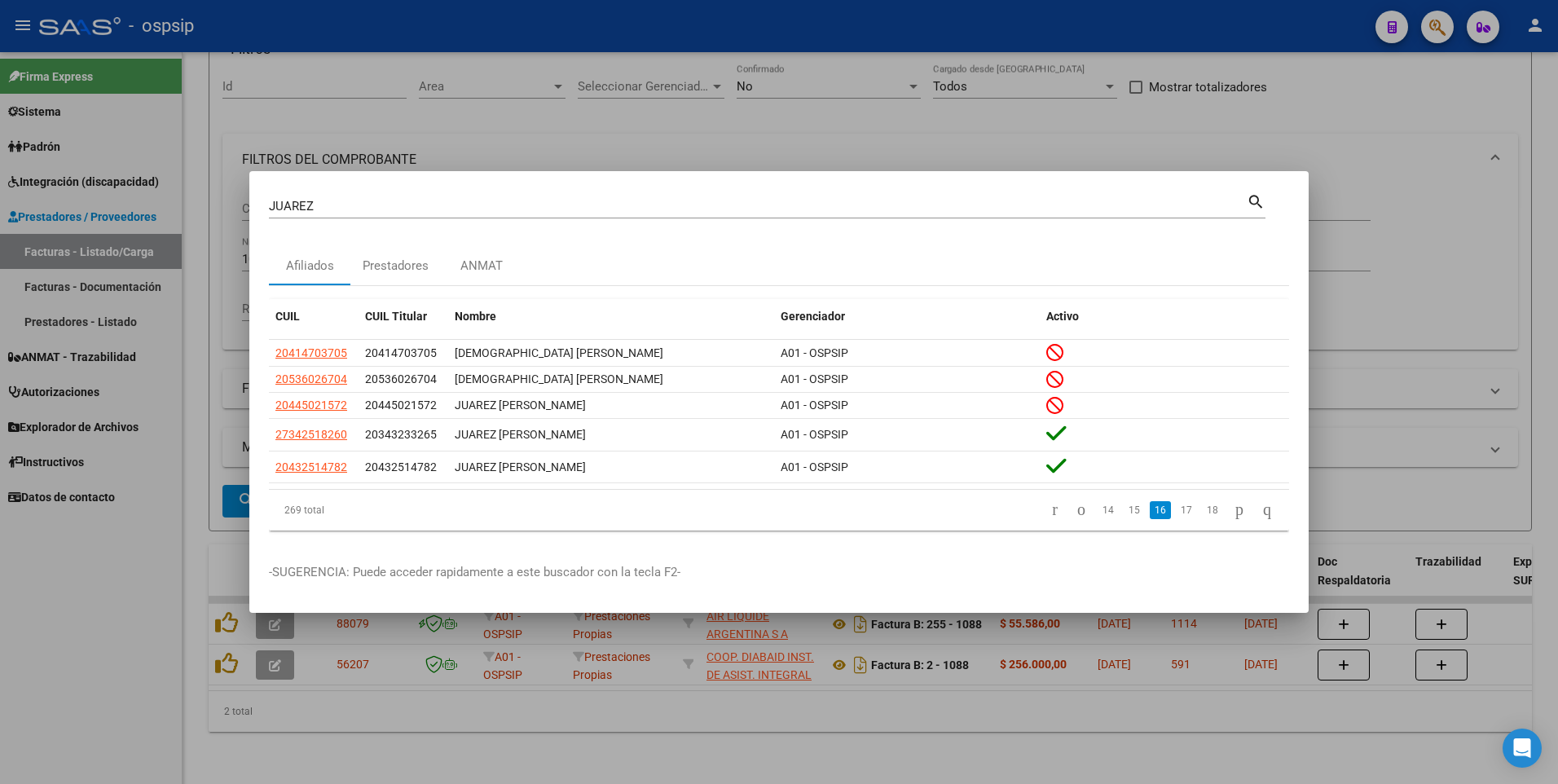
click at [1176, 512] on link "17" at bounding box center [1186, 509] width 21 height 18
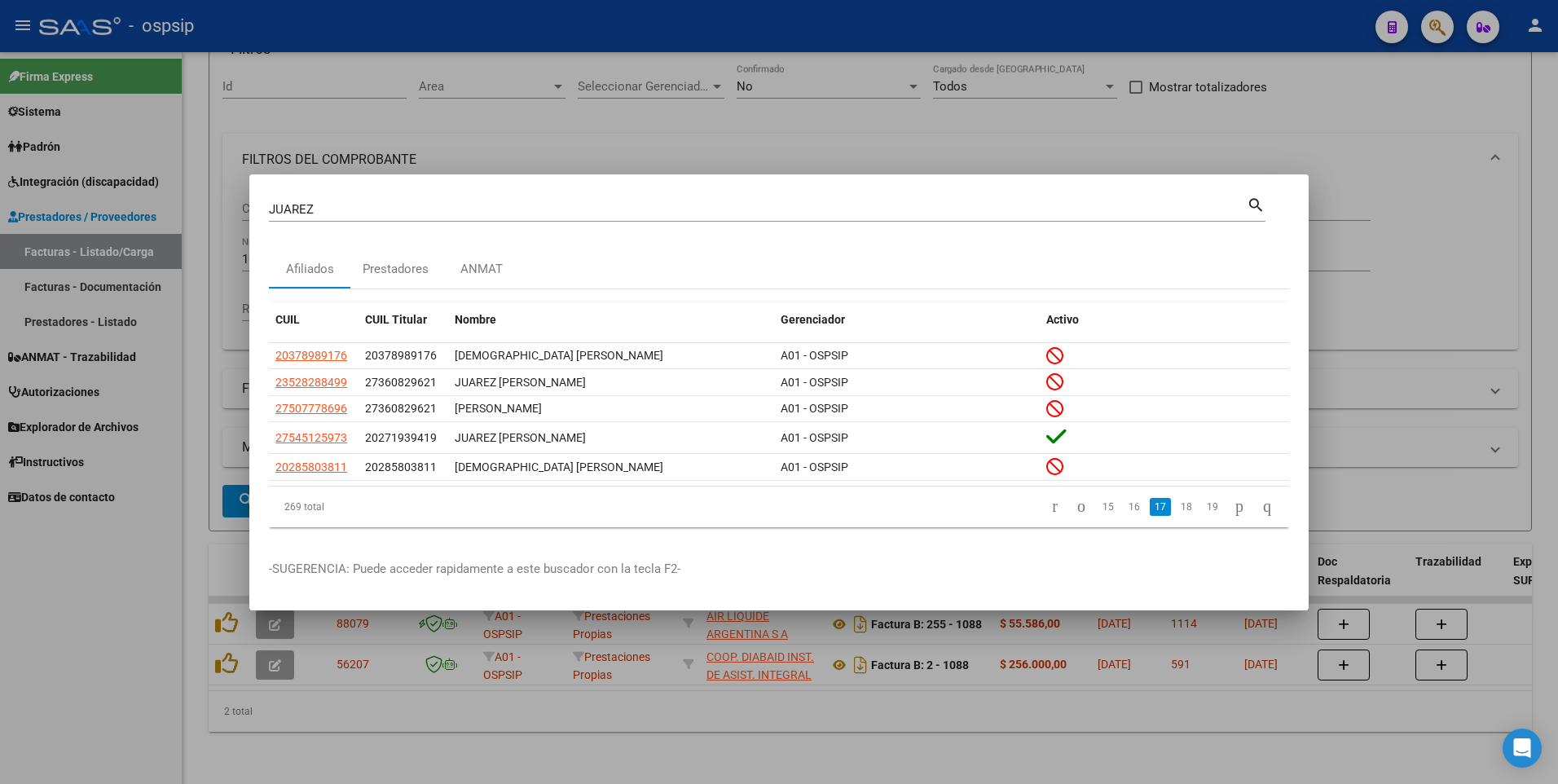
click at [1176, 512] on link "18" at bounding box center [1186, 507] width 21 height 18
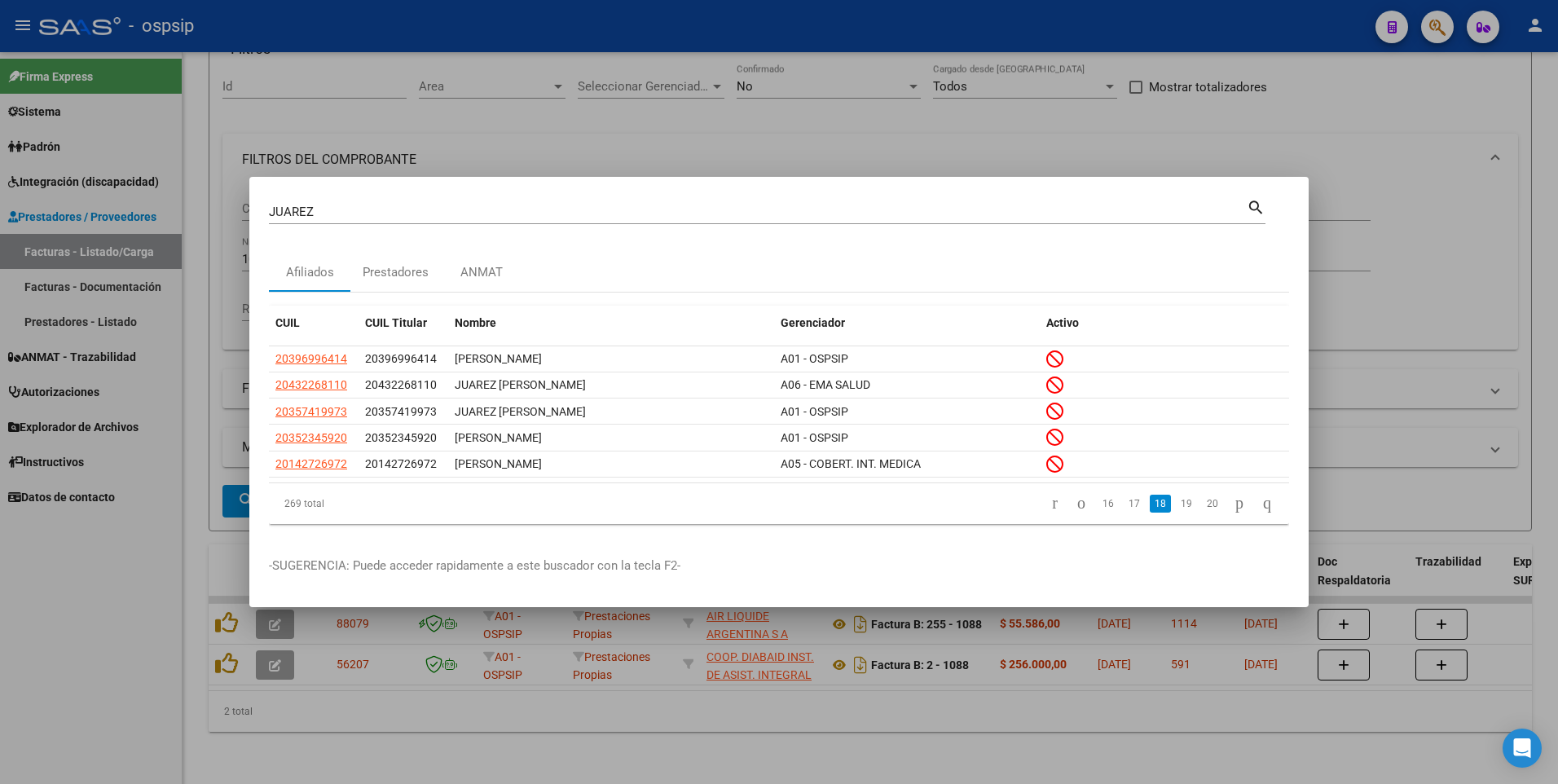
click at [1176, 512] on link "19" at bounding box center [1186, 503] width 21 height 18
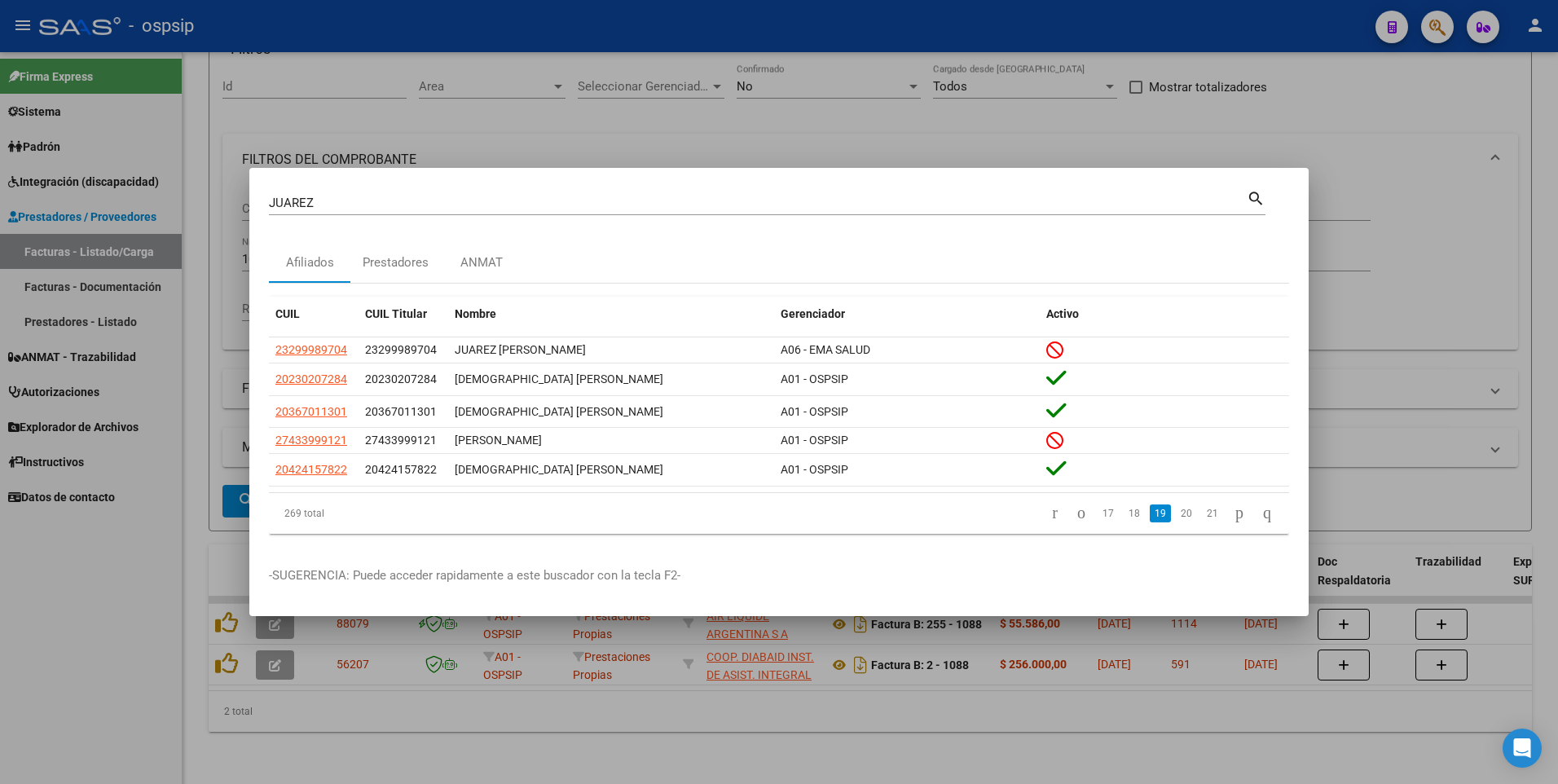
click at [1176, 512] on link "20" at bounding box center [1186, 513] width 21 height 18
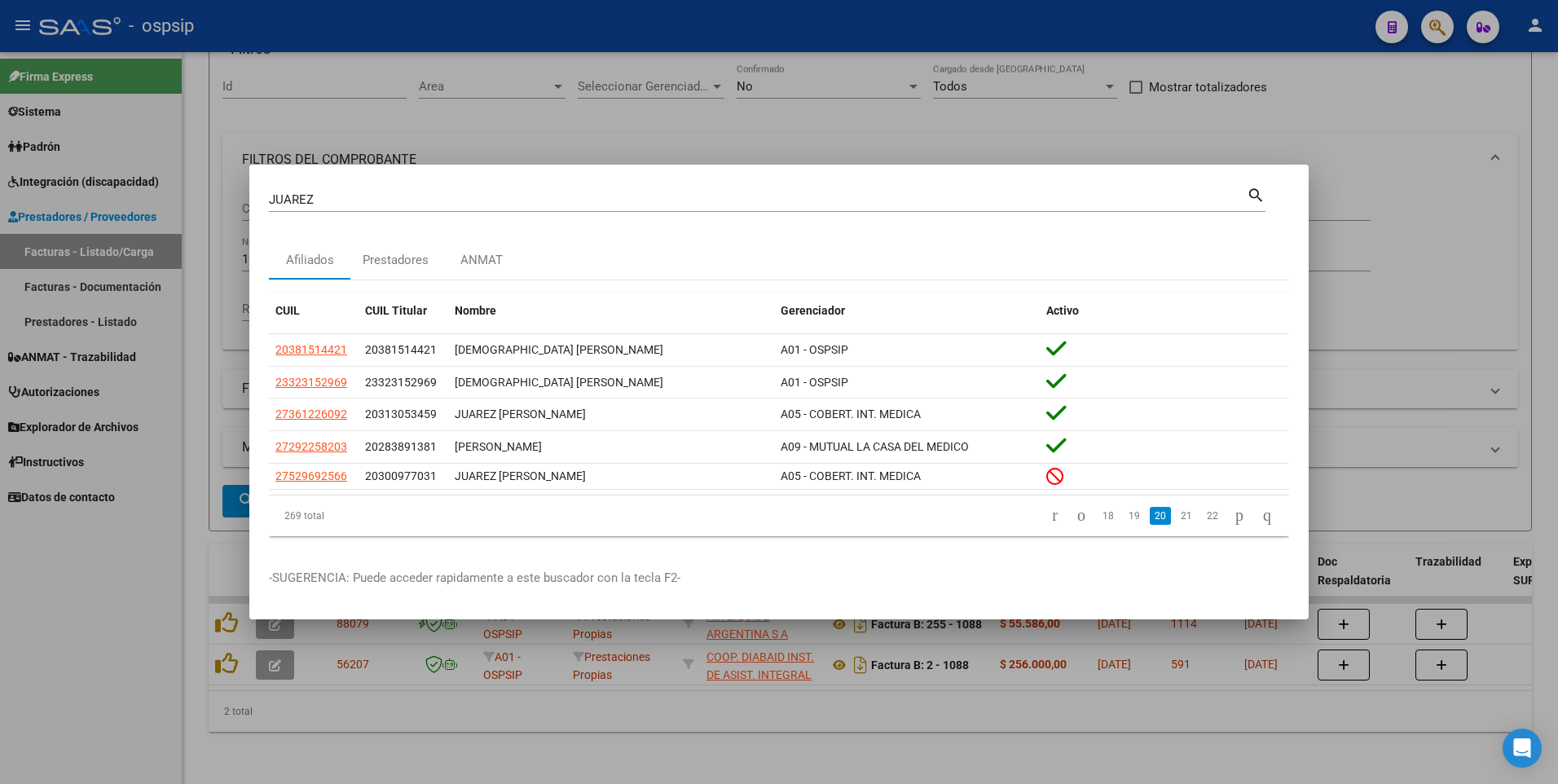
click at [1176, 512] on link "21" at bounding box center [1186, 515] width 21 height 18
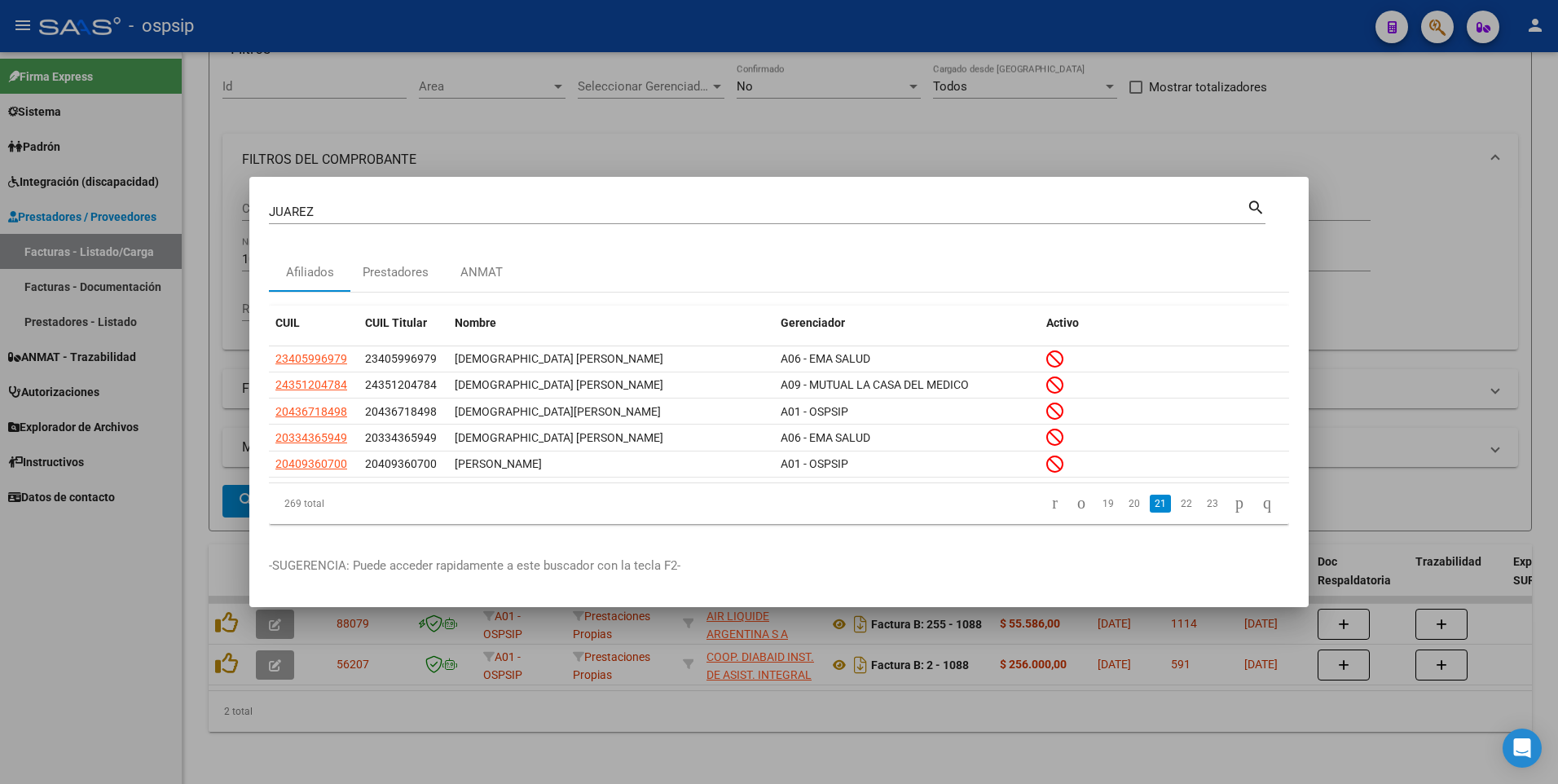
click at [1176, 512] on link "22" at bounding box center [1186, 503] width 21 height 18
click at [1176, 512] on link "23" at bounding box center [1186, 503] width 21 height 18
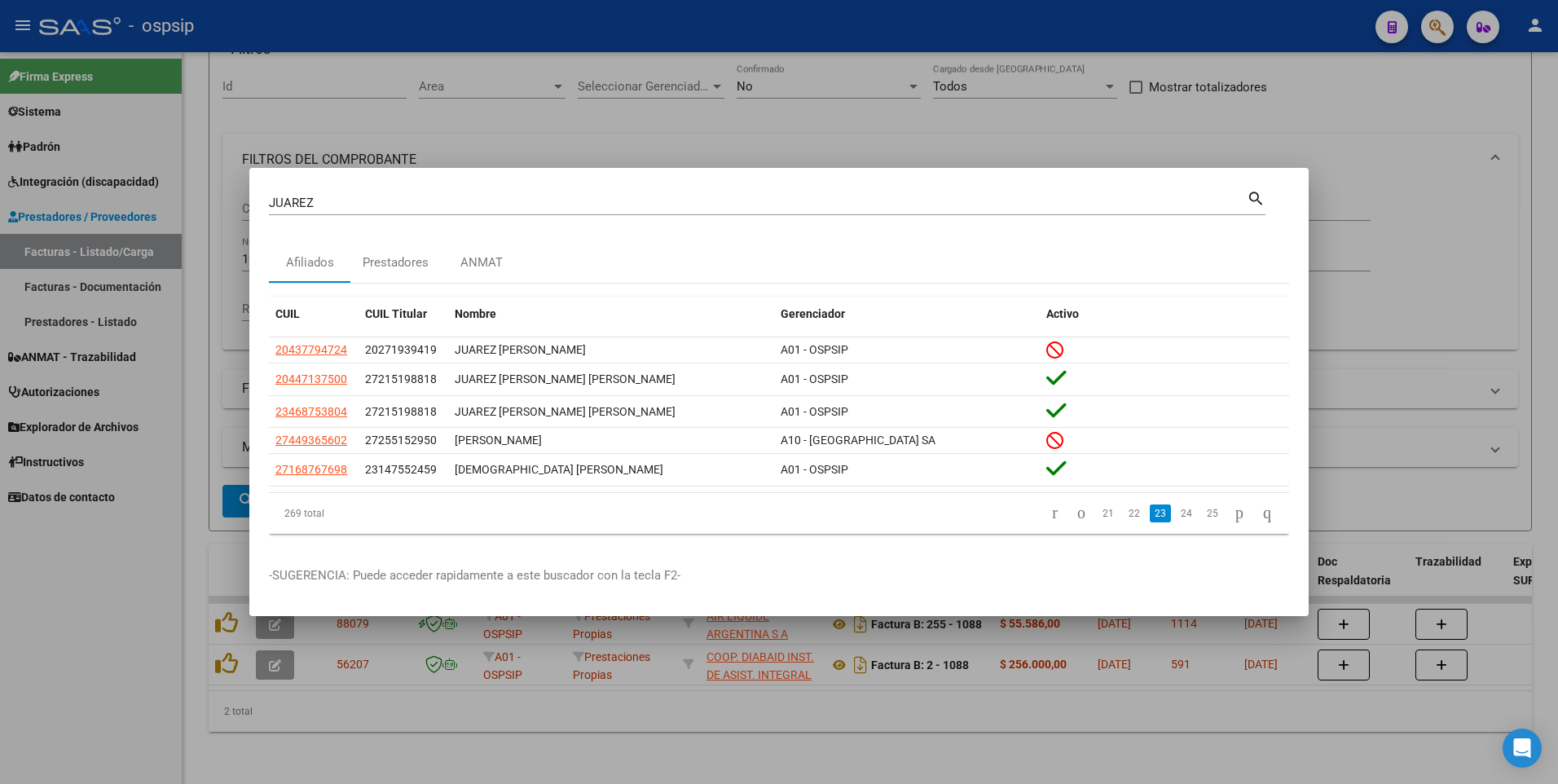
click at [1176, 512] on link "24" at bounding box center [1186, 513] width 21 height 18
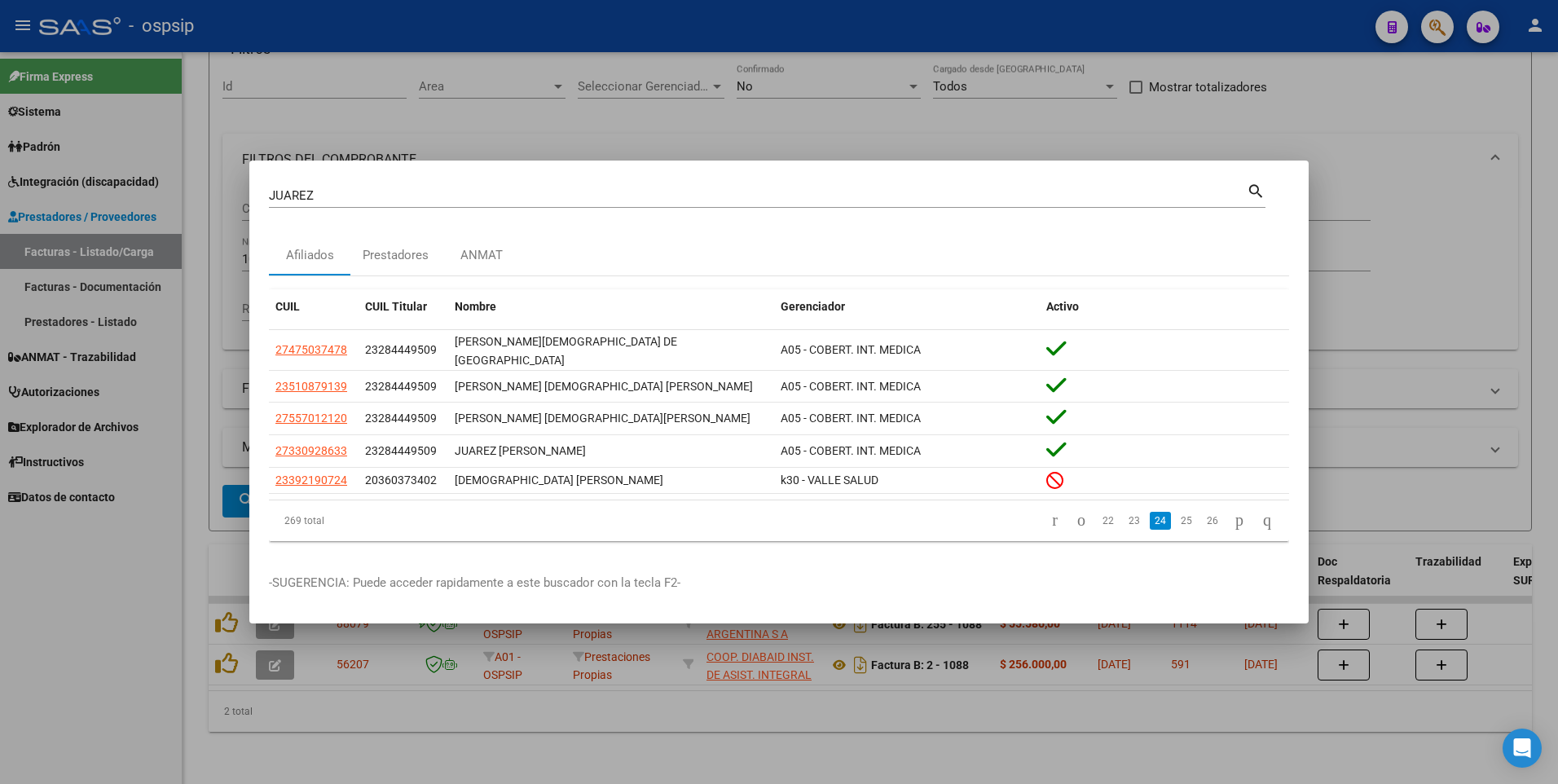
click at [1176, 512] on link "25" at bounding box center [1186, 520] width 21 height 18
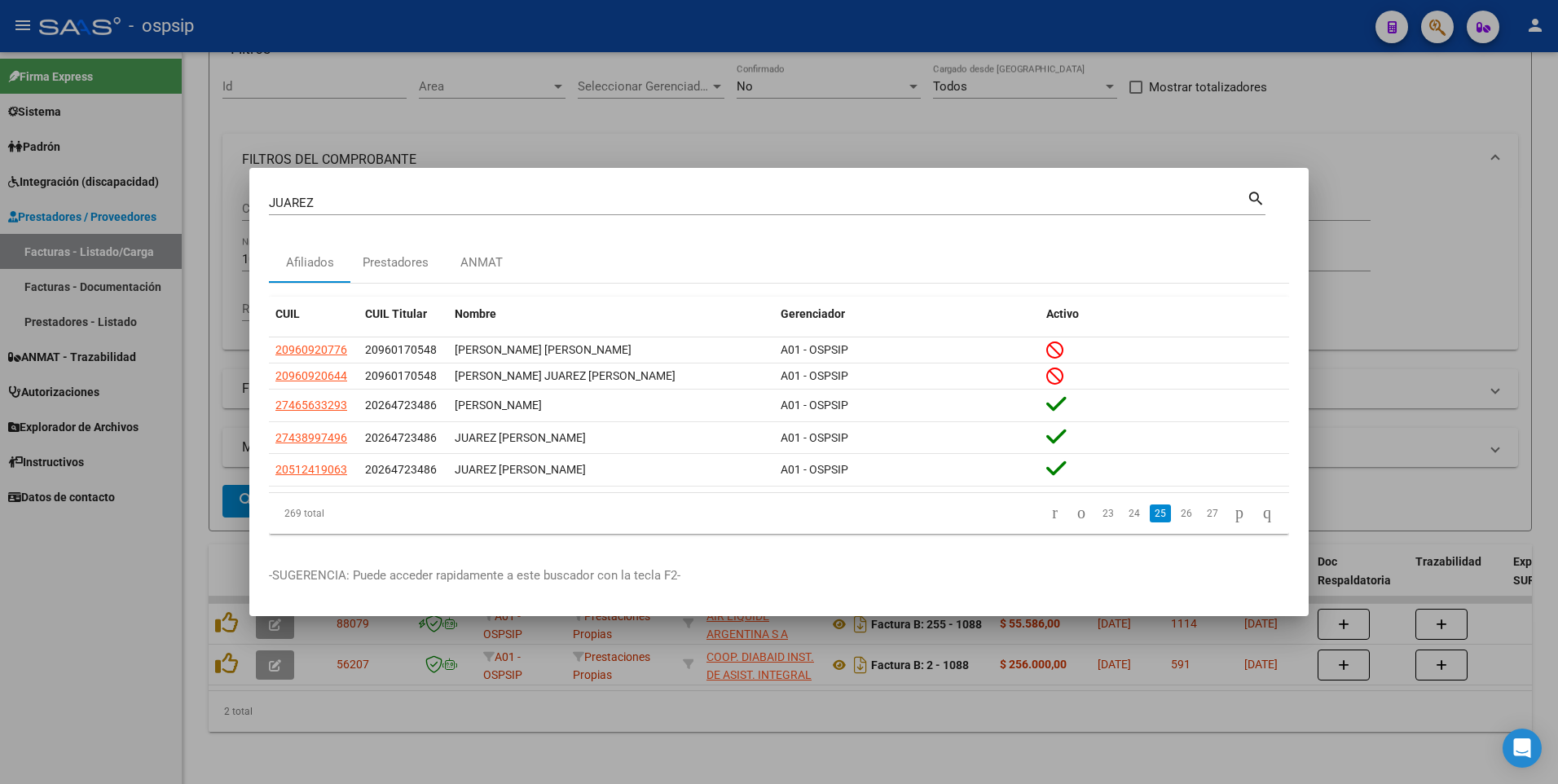
click at [1176, 512] on link "26" at bounding box center [1186, 513] width 21 height 18
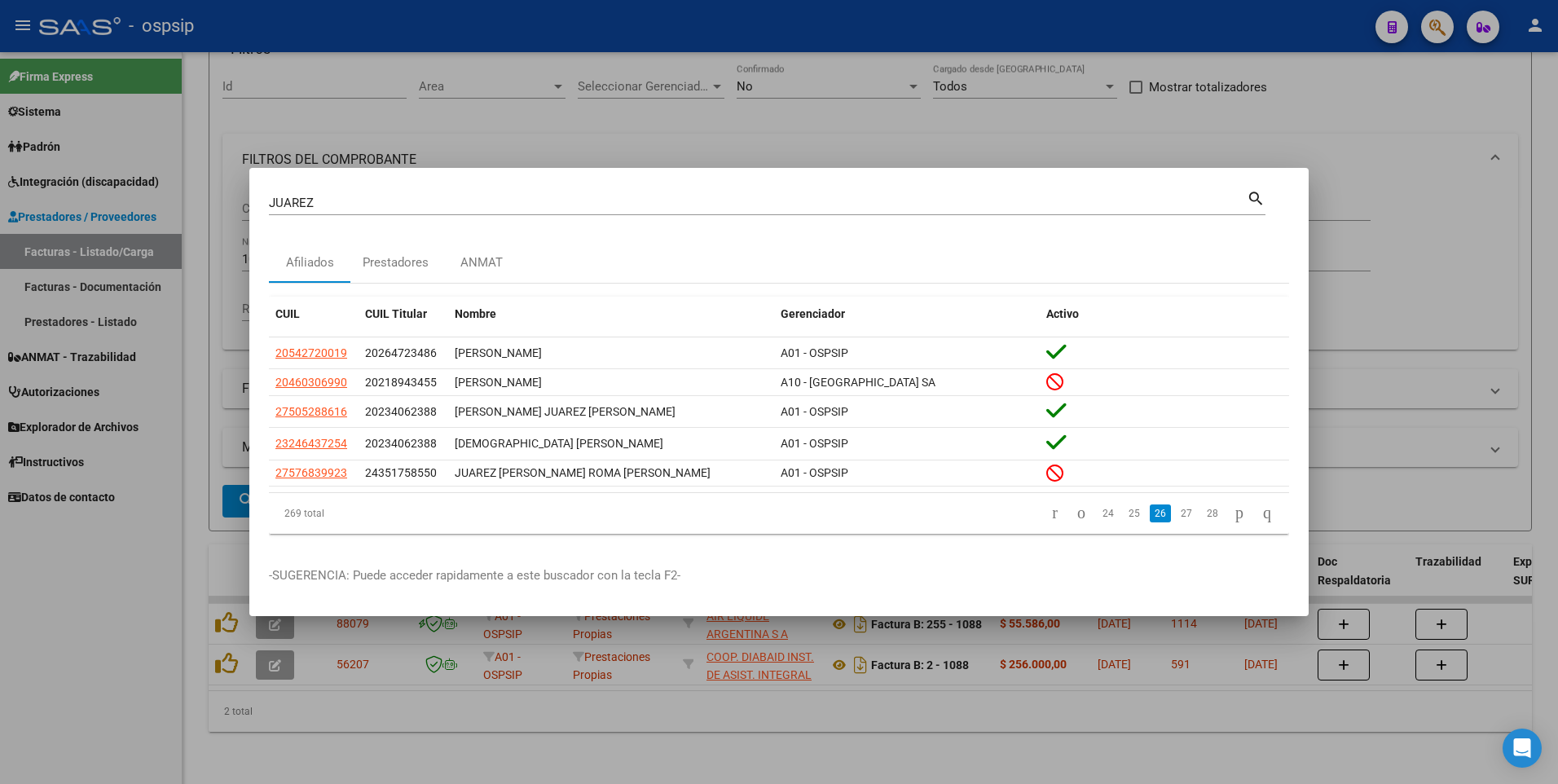
click at [1176, 512] on link "27" at bounding box center [1186, 513] width 21 height 18
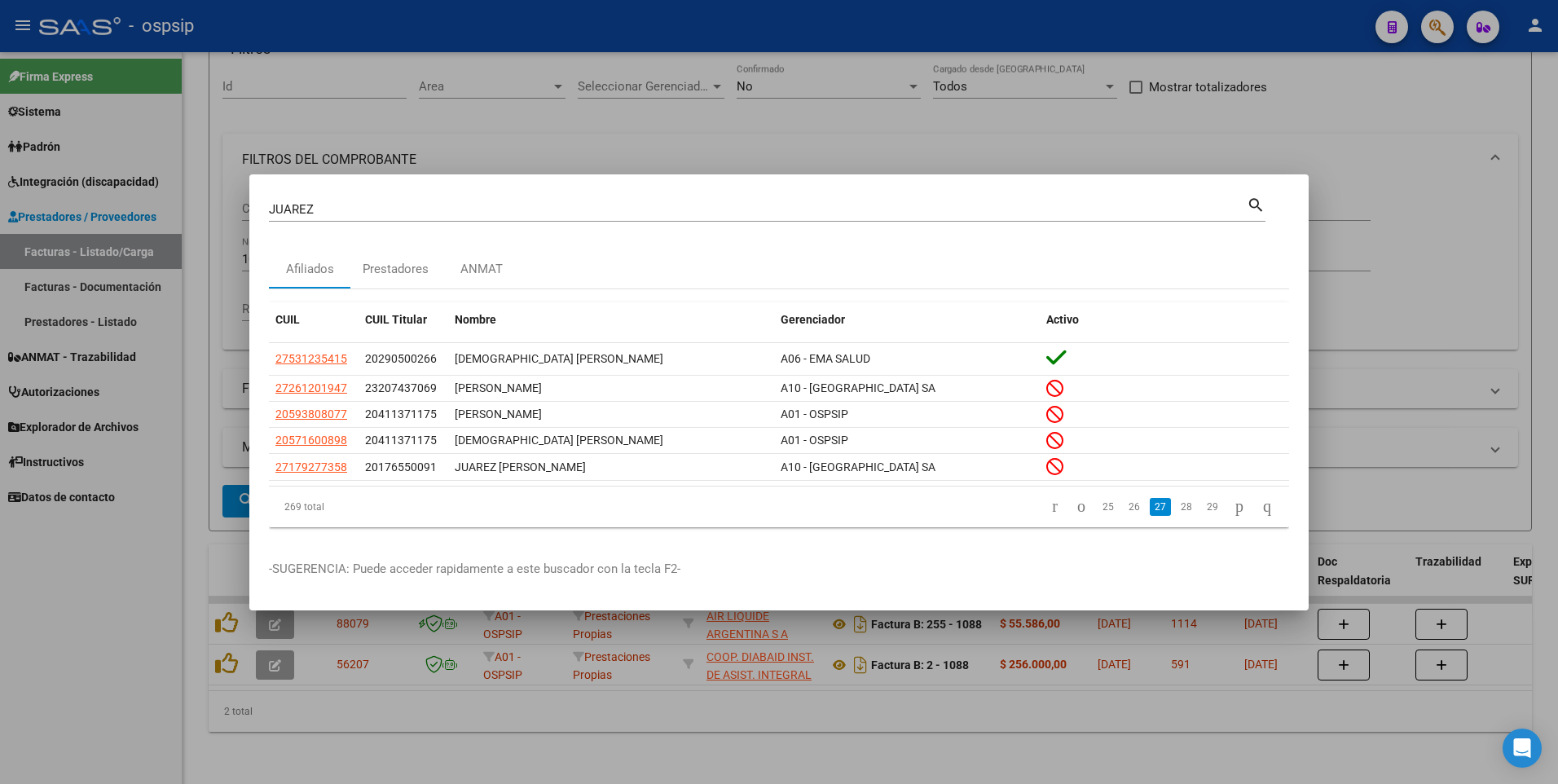
click at [1176, 512] on link "28" at bounding box center [1186, 507] width 21 height 18
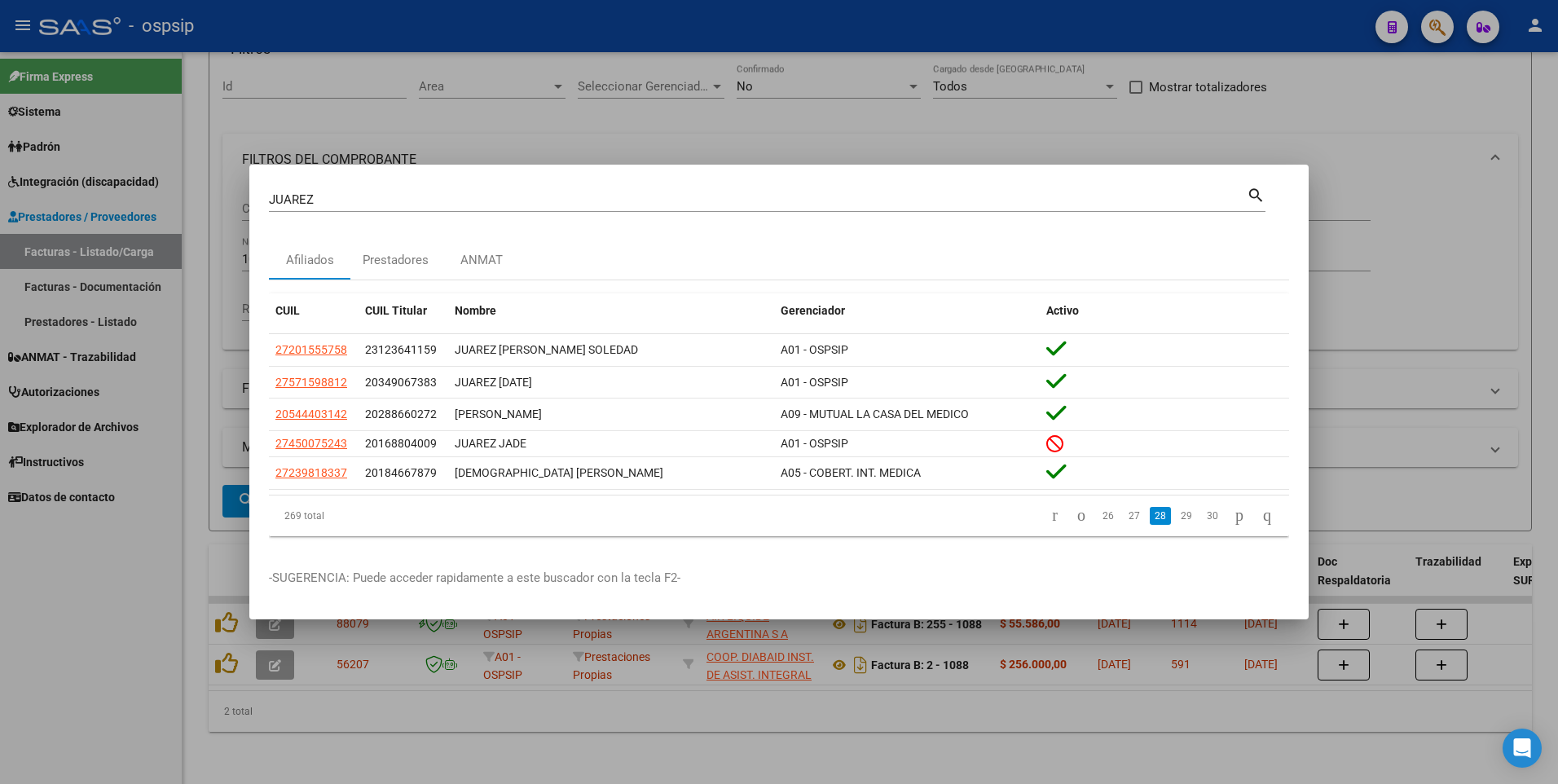
click at [1176, 512] on link "29" at bounding box center [1186, 515] width 21 height 18
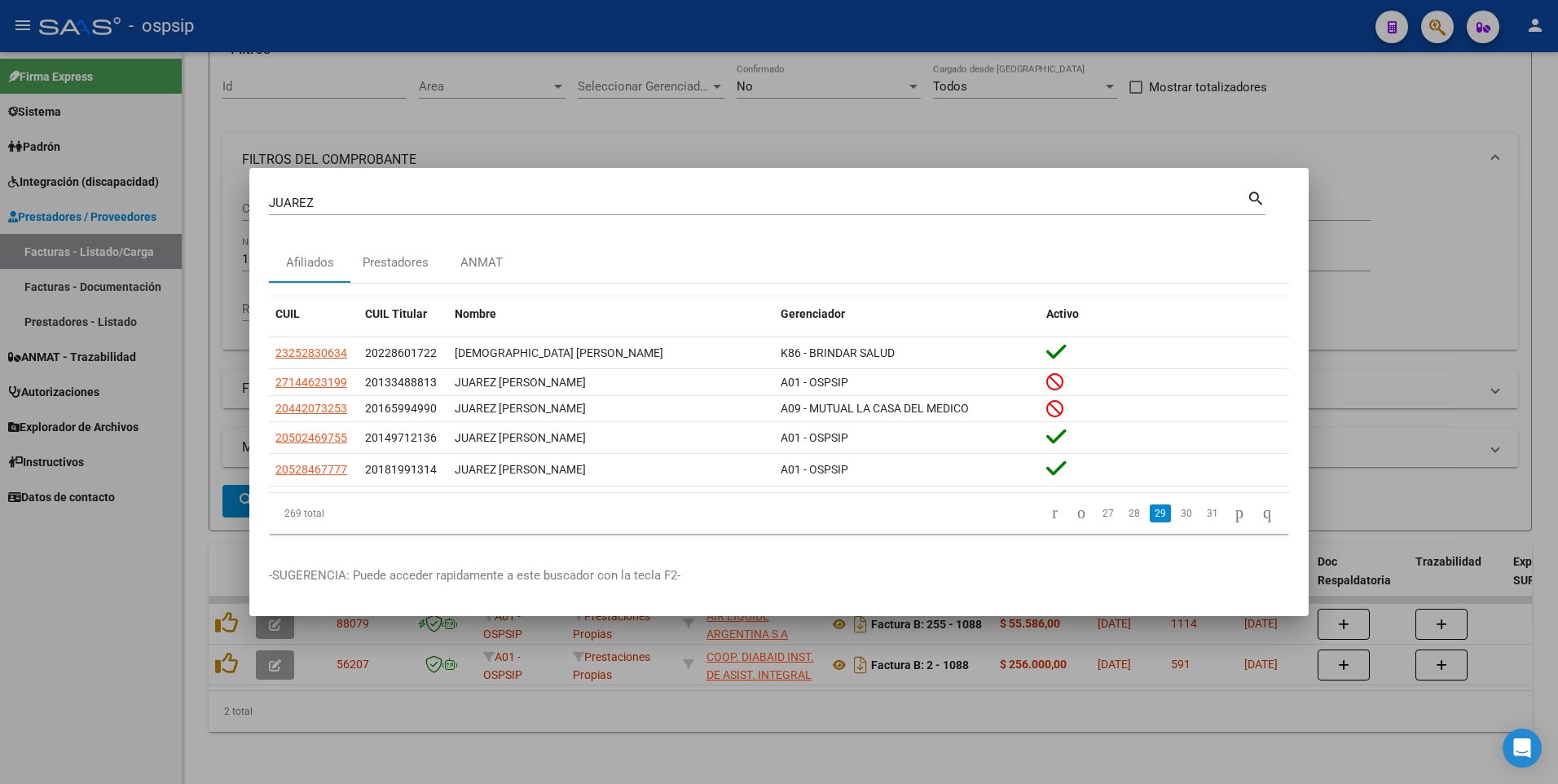
click at [1176, 512] on link "30" at bounding box center [1186, 513] width 21 height 18
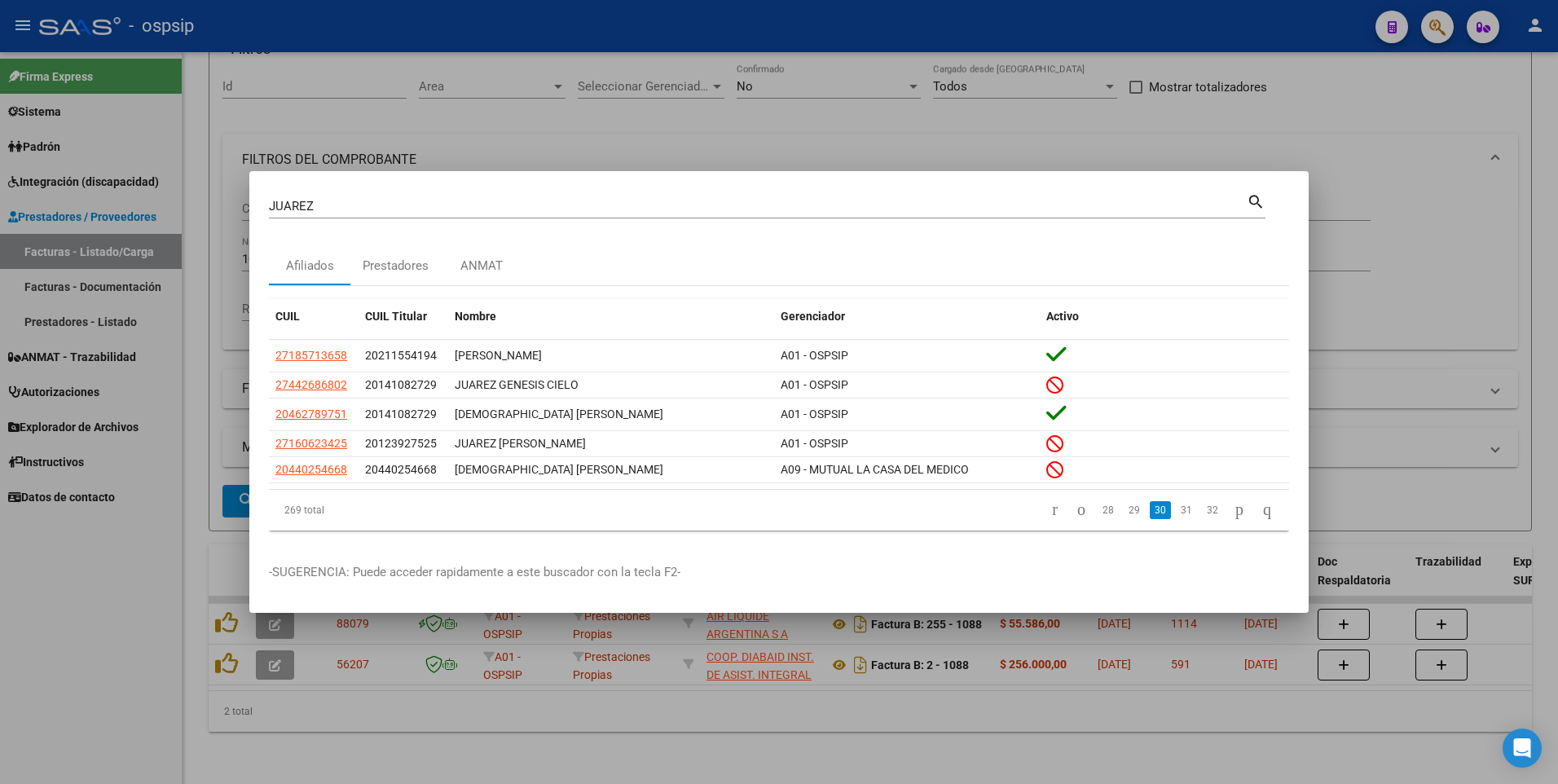
click at [1176, 512] on link "31" at bounding box center [1186, 509] width 21 height 18
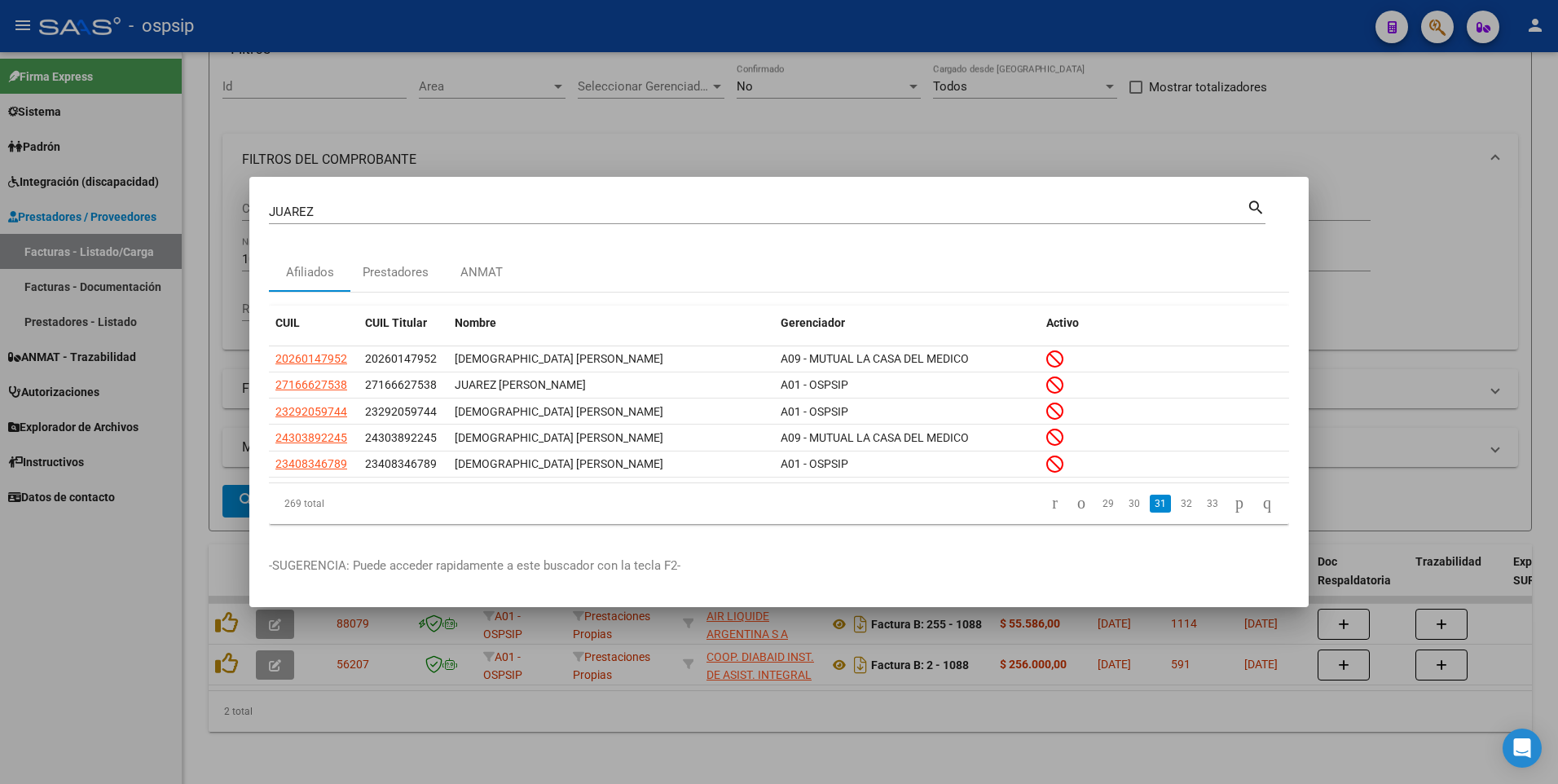
click at [1176, 512] on link "32" at bounding box center [1186, 503] width 21 height 18
click at [1176, 512] on link "33" at bounding box center [1186, 503] width 21 height 18
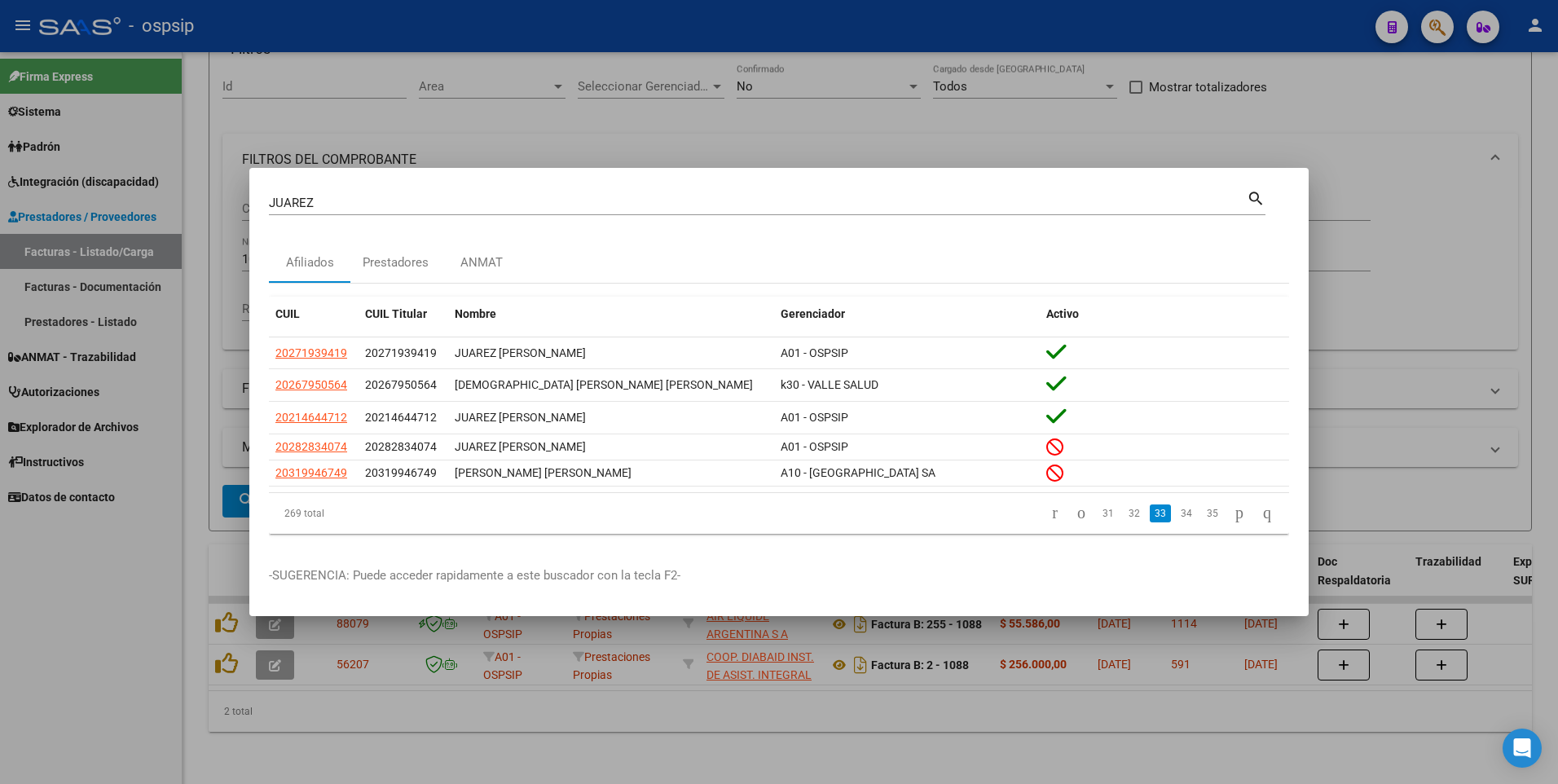
click at [1176, 512] on link "34" at bounding box center [1186, 513] width 21 height 18
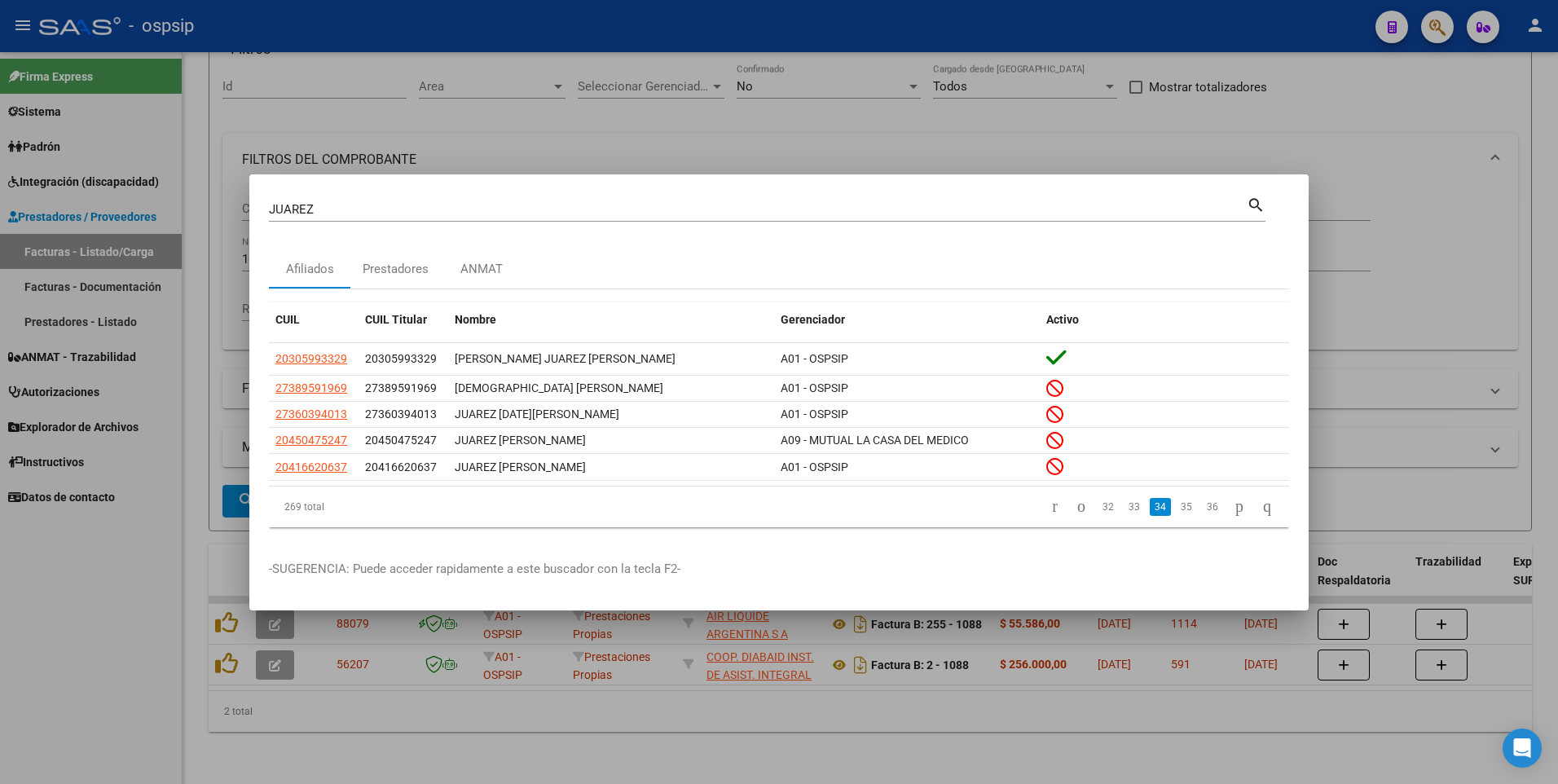
click at [1176, 512] on link "35" at bounding box center [1186, 507] width 21 height 18
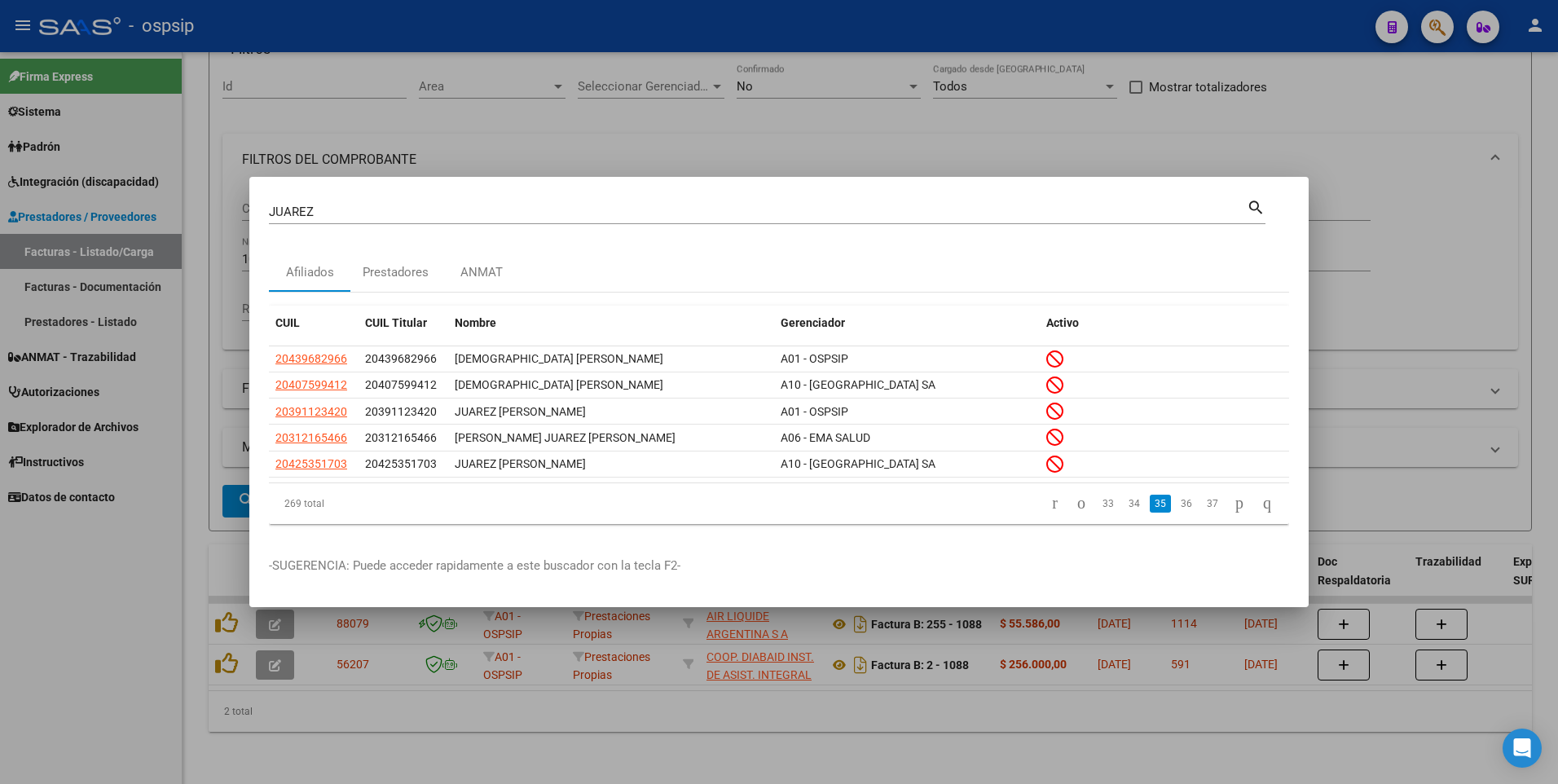
click at [1176, 512] on link "36" at bounding box center [1186, 503] width 21 height 18
click at [1177, 512] on link "37" at bounding box center [1186, 503] width 21 height 18
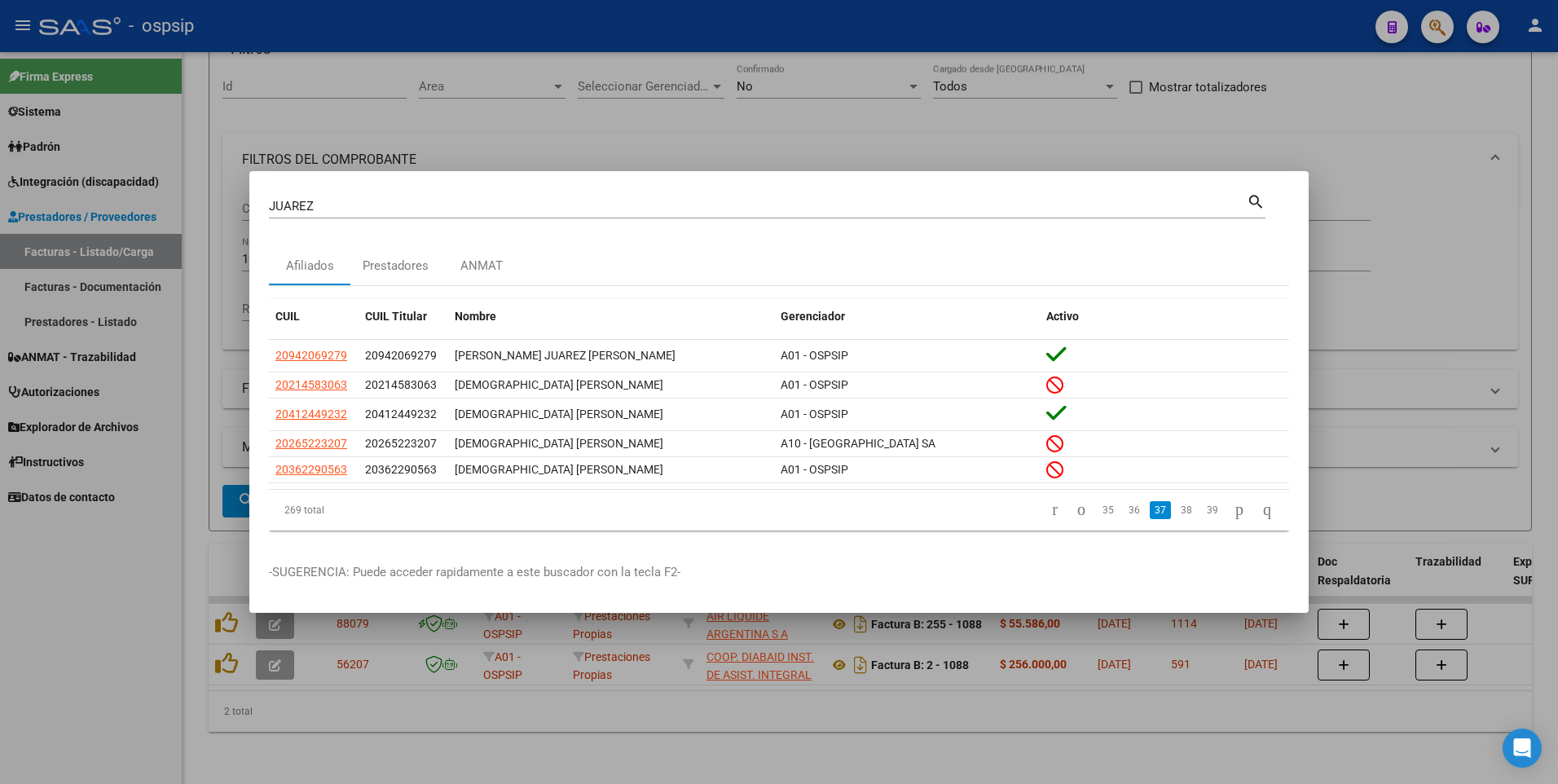
click at [1177, 512] on link "38" at bounding box center [1186, 509] width 21 height 18
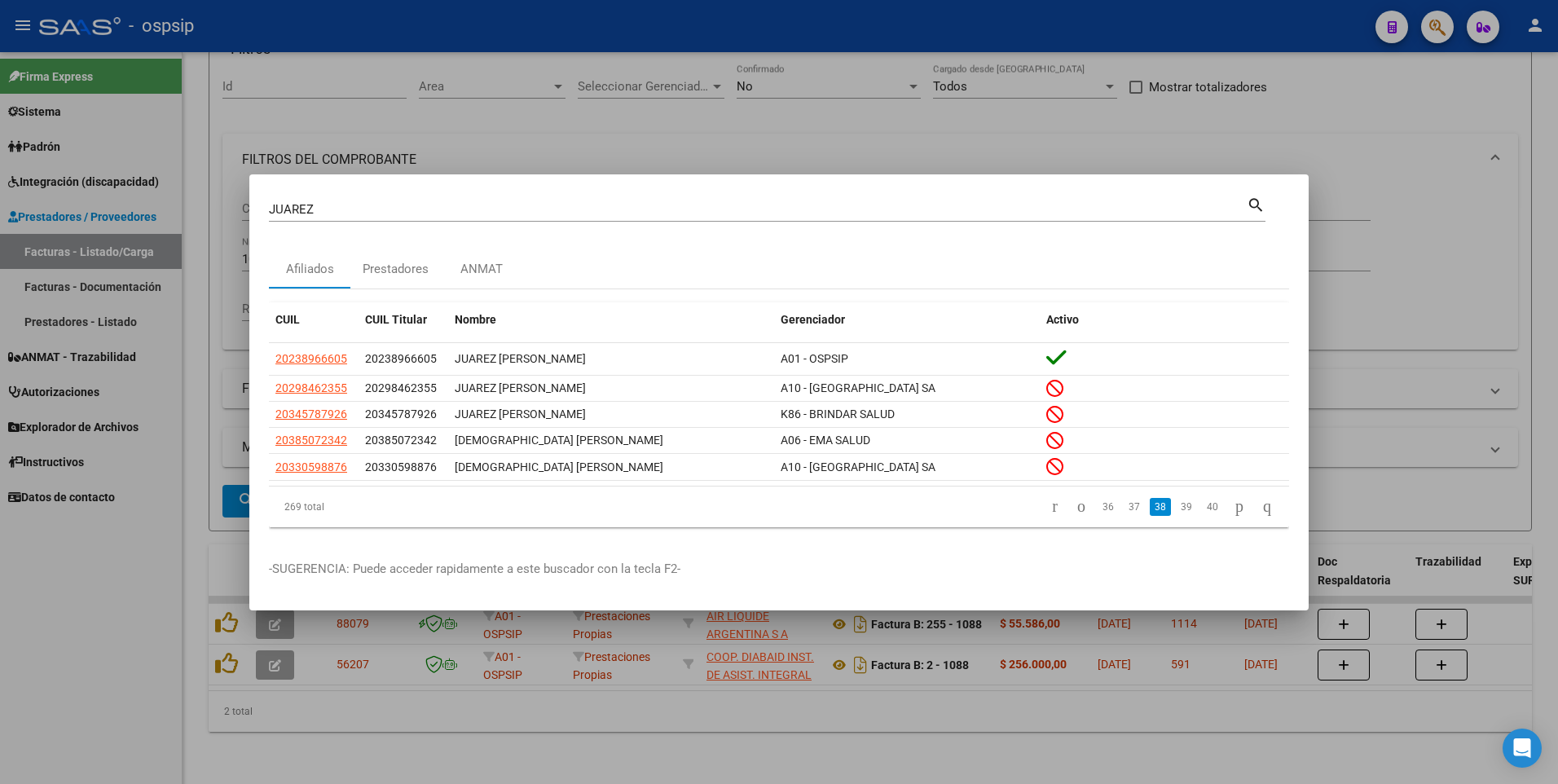
click at [1177, 512] on link "39" at bounding box center [1186, 507] width 21 height 18
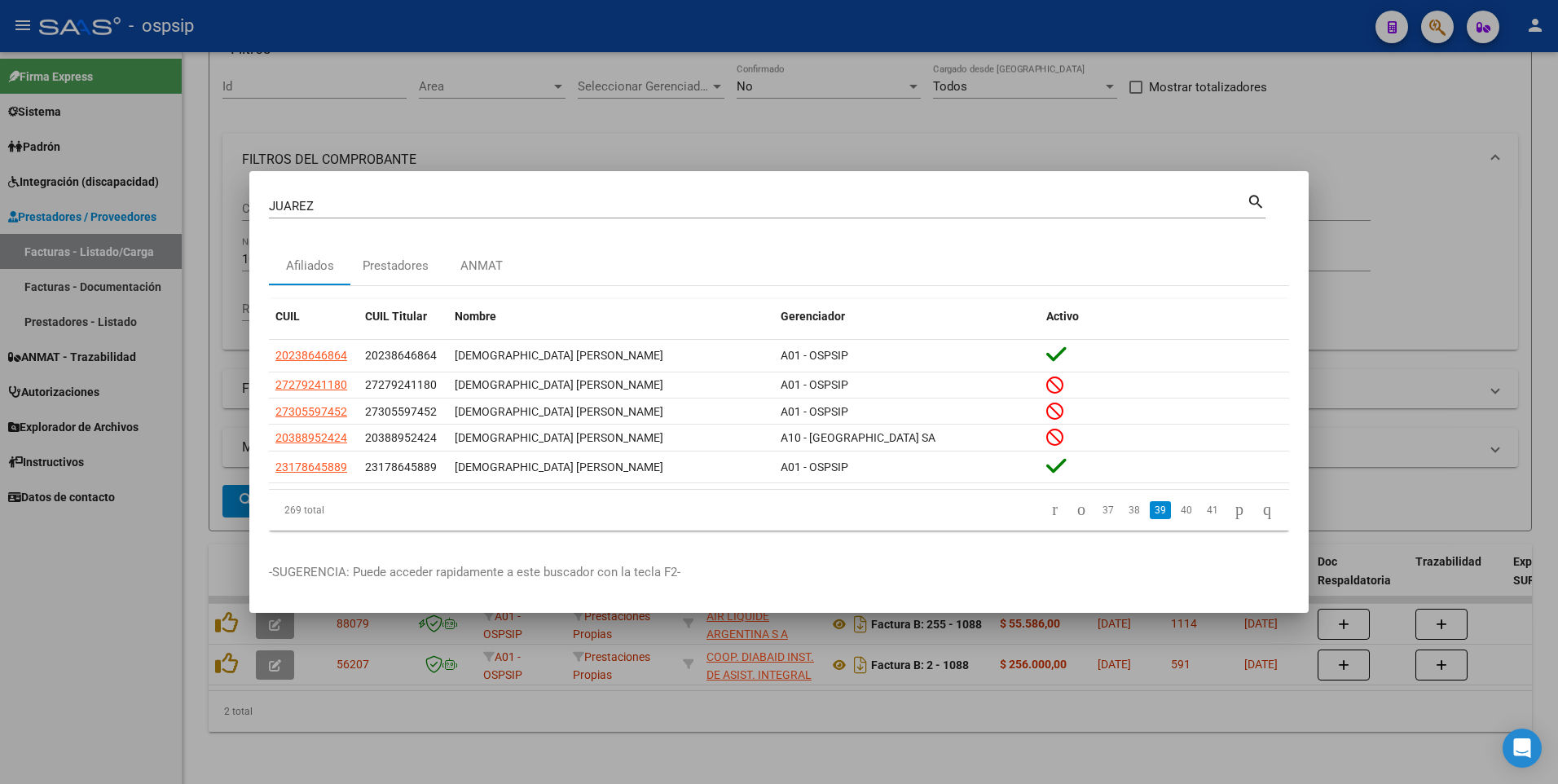
click at [1177, 512] on link "40" at bounding box center [1186, 509] width 21 height 18
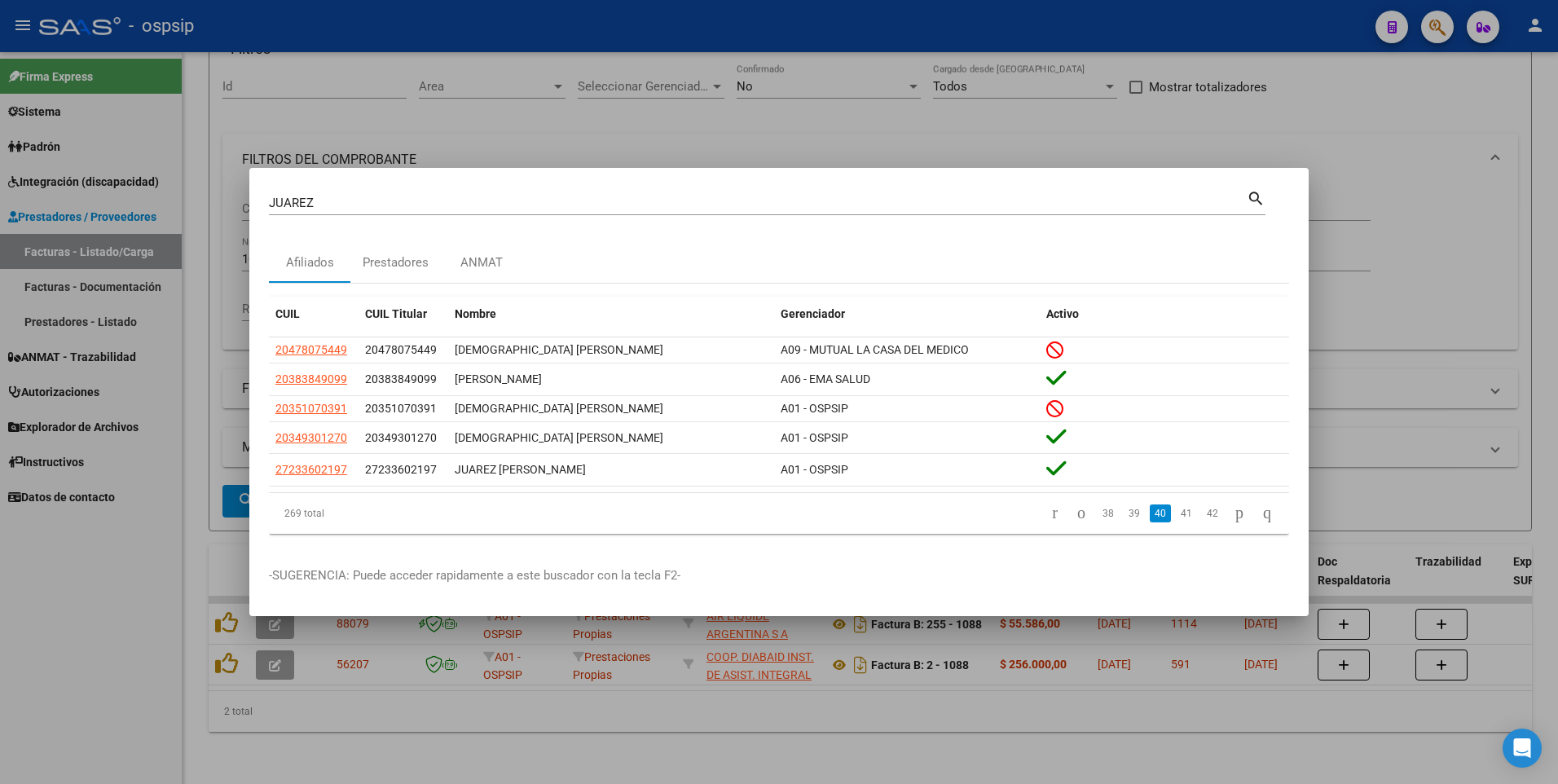
click at [1177, 512] on link "41" at bounding box center [1186, 513] width 21 height 18
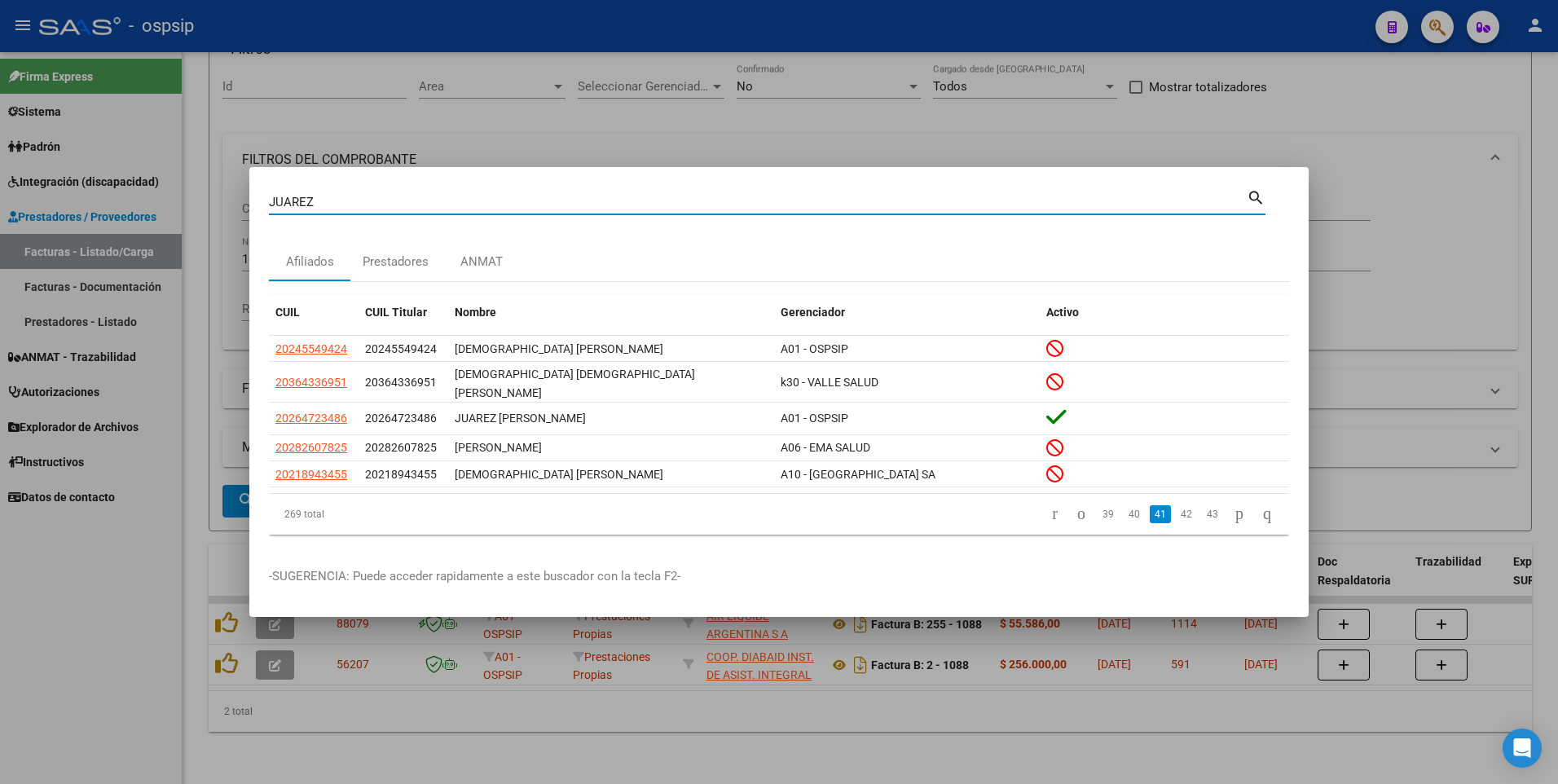
drag, startPoint x: 330, startPoint y: 203, endPoint x: 139, endPoint y: 248, distance: 196.2
click at [139, 248] on div "JUAREZ Buscar (apellido, dni, cuil, nro traspaso, cuit, obra social) search Afi…" at bounding box center [779, 392] width 1558 height 784
type input "16458616"
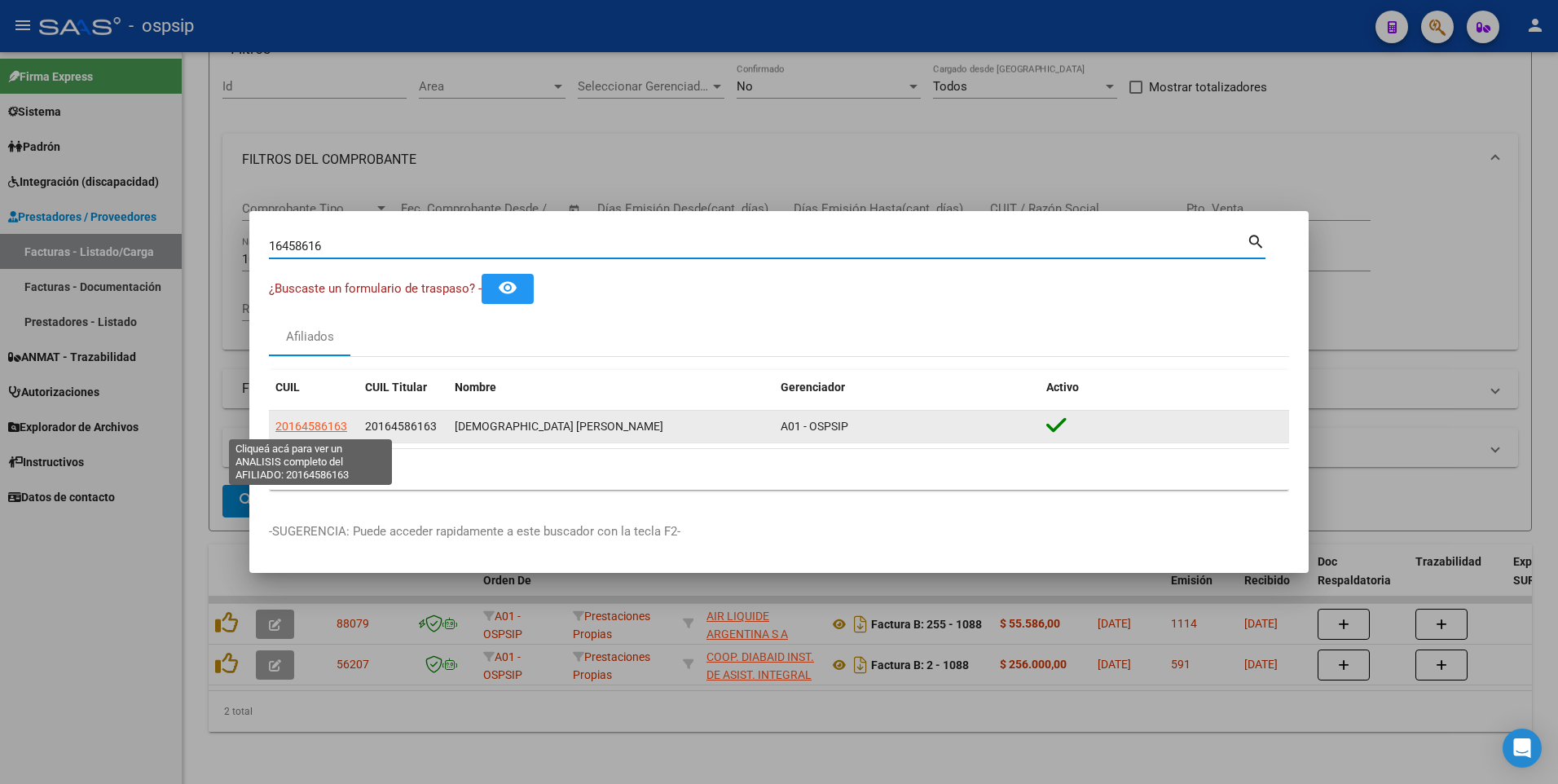
click at [303, 423] on span "20164586163" at bounding box center [311, 426] width 72 height 13
type textarea "20164586163"
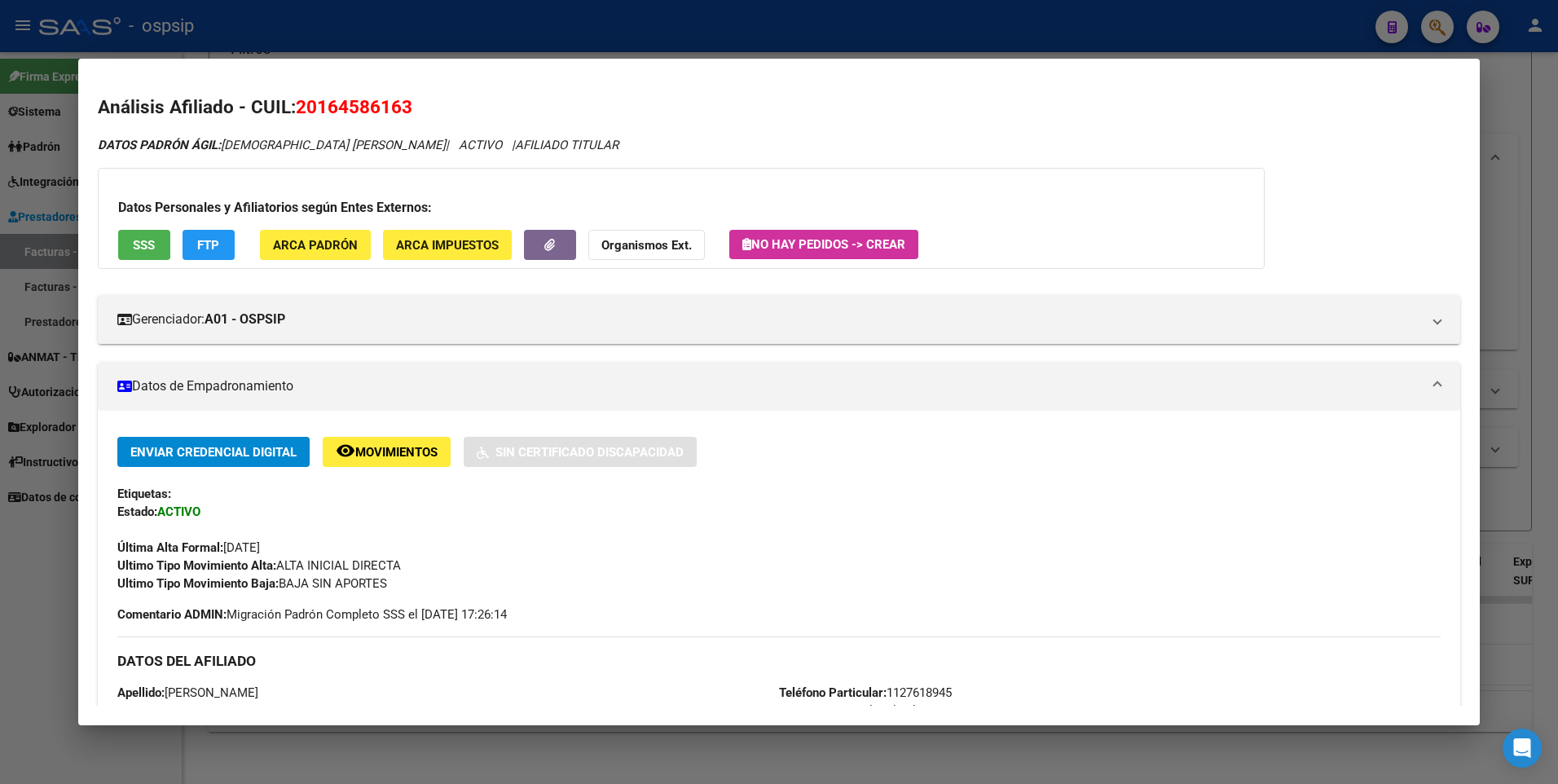
click at [147, 250] on span "SSS" at bounding box center [144, 246] width 22 height 15
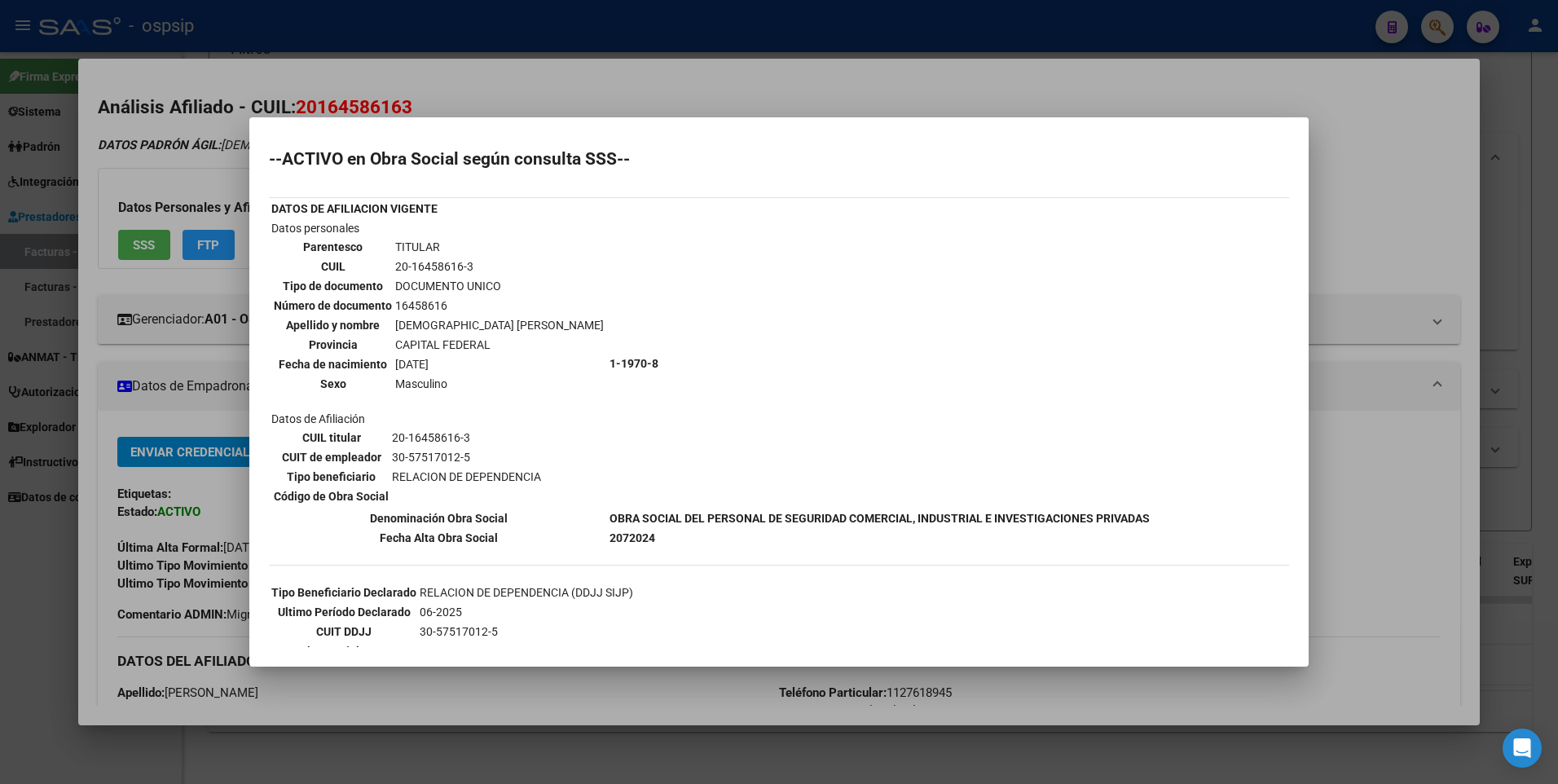
scroll to position [0, 0]
click at [1442, 192] on div at bounding box center [779, 392] width 1558 height 784
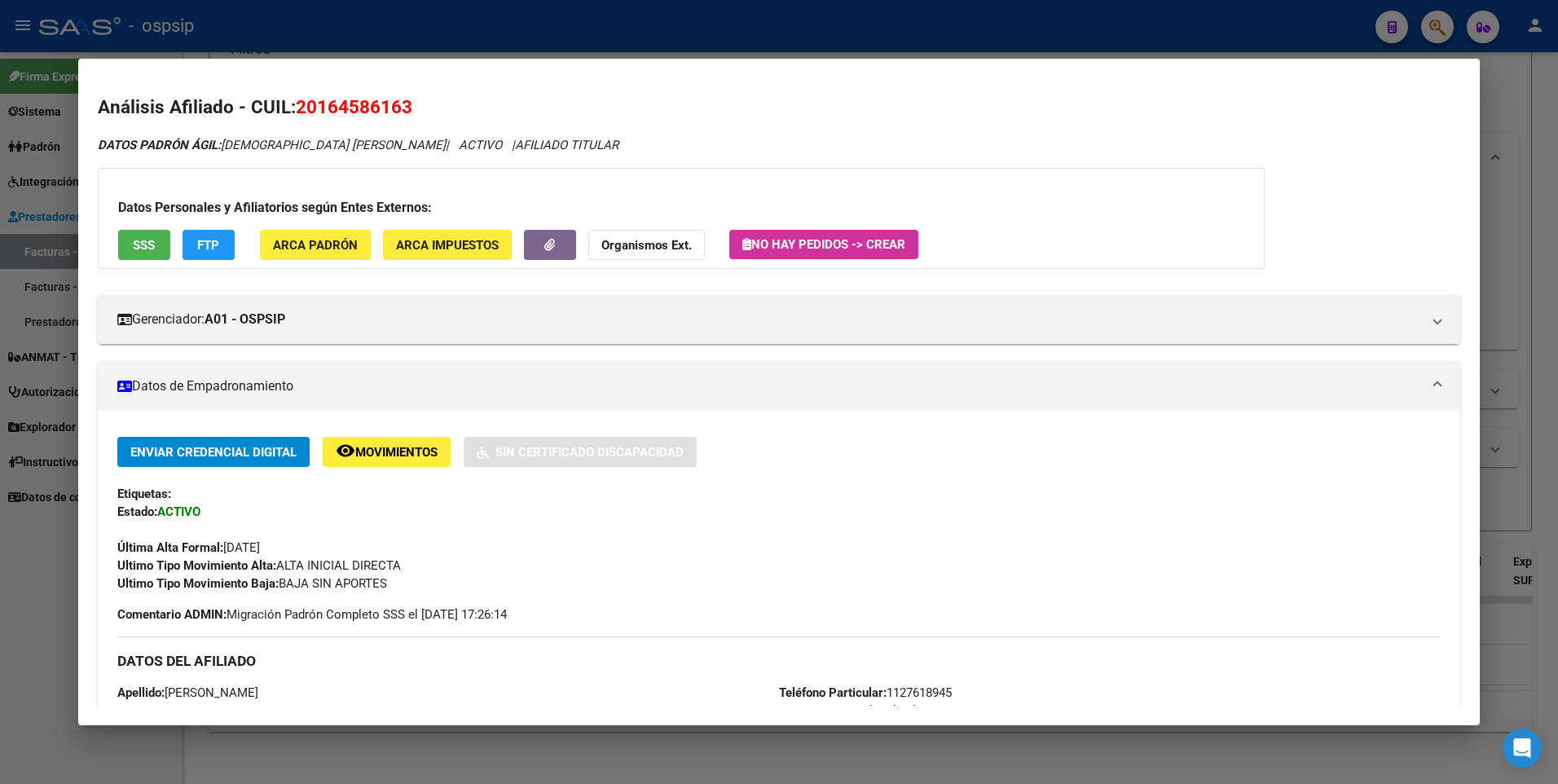
click at [1505, 138] on div at bounding box center [779, 392] width 1558 height 784
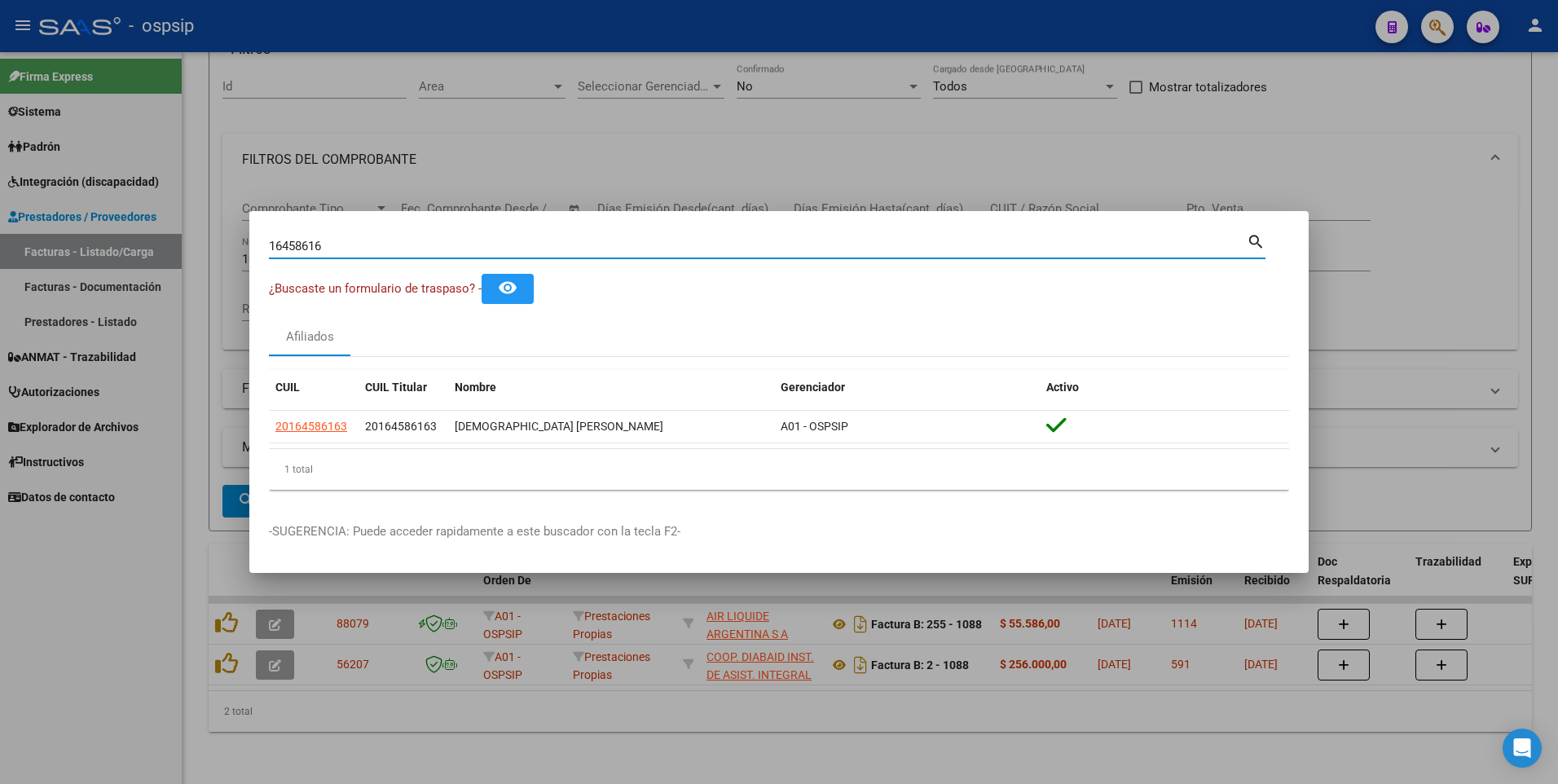
drag, startPoint x: 338, startPoint y: 245, endPoint x: 152, endPoint y: 304, distance: 195.1
click at [59, 284] on div "16458616 Buscar (apellido, dni, cuil, nro traspaso, cuit, obra social) search ¿…" at bounding box center [779, 392] width 1558 height 784
type input "16794052"
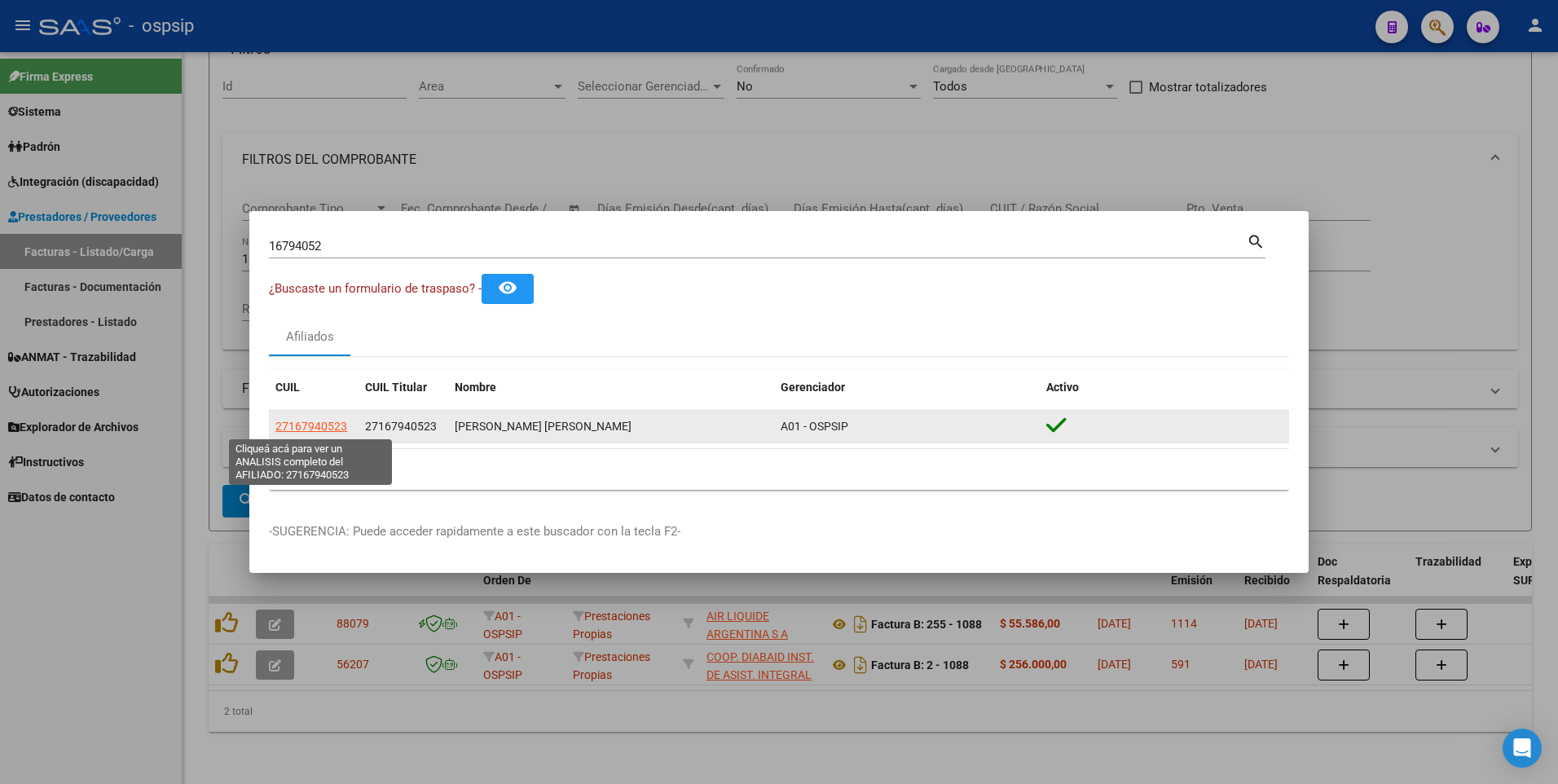
click at [325, 432] on span "27167940523" at bounding box center [311, 426] width 72 height 13
type textarea "27167940523"
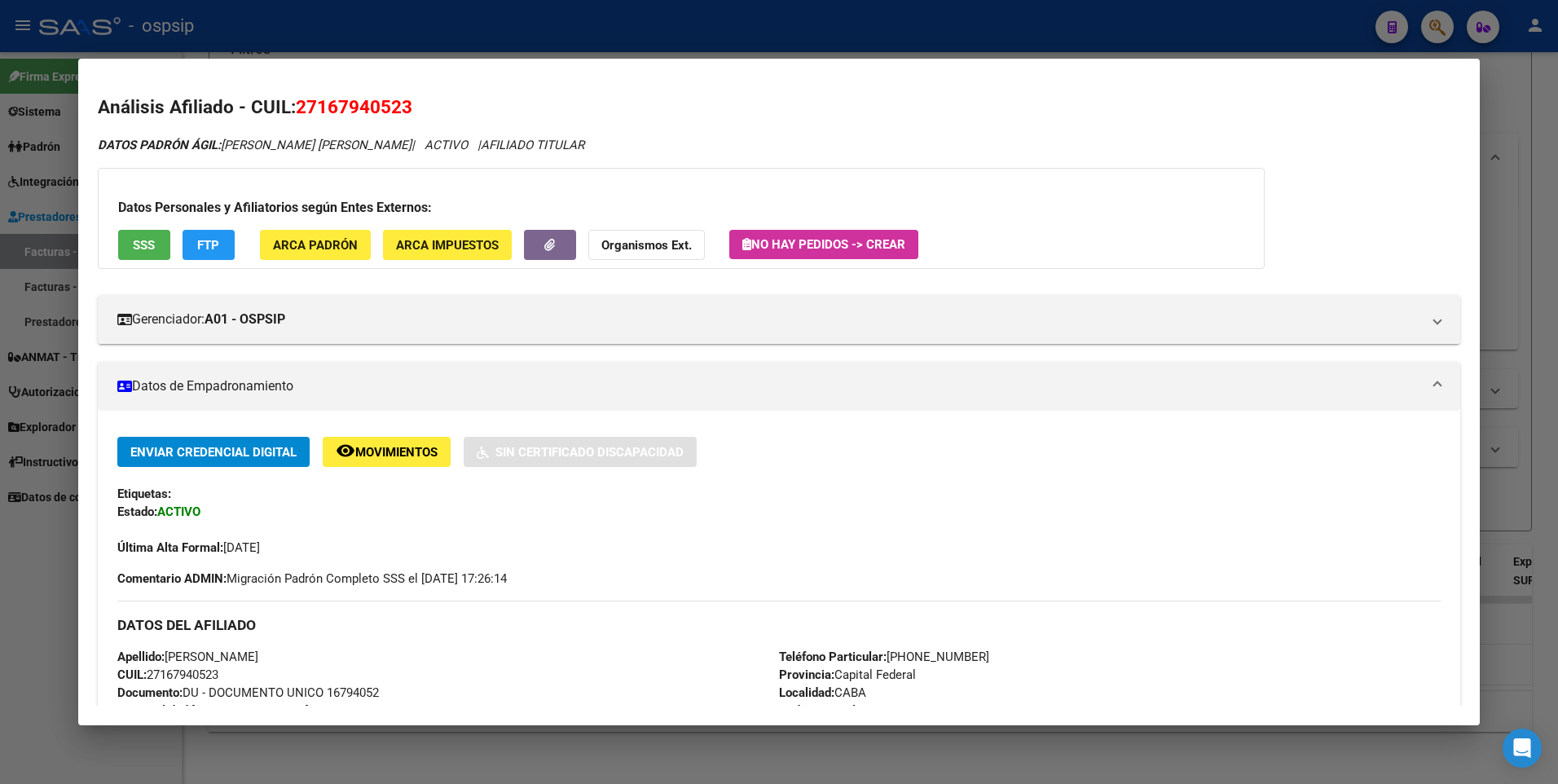
click at [142, 249] on span "SSS" at bounding box center [144, 246] width 22 height 15
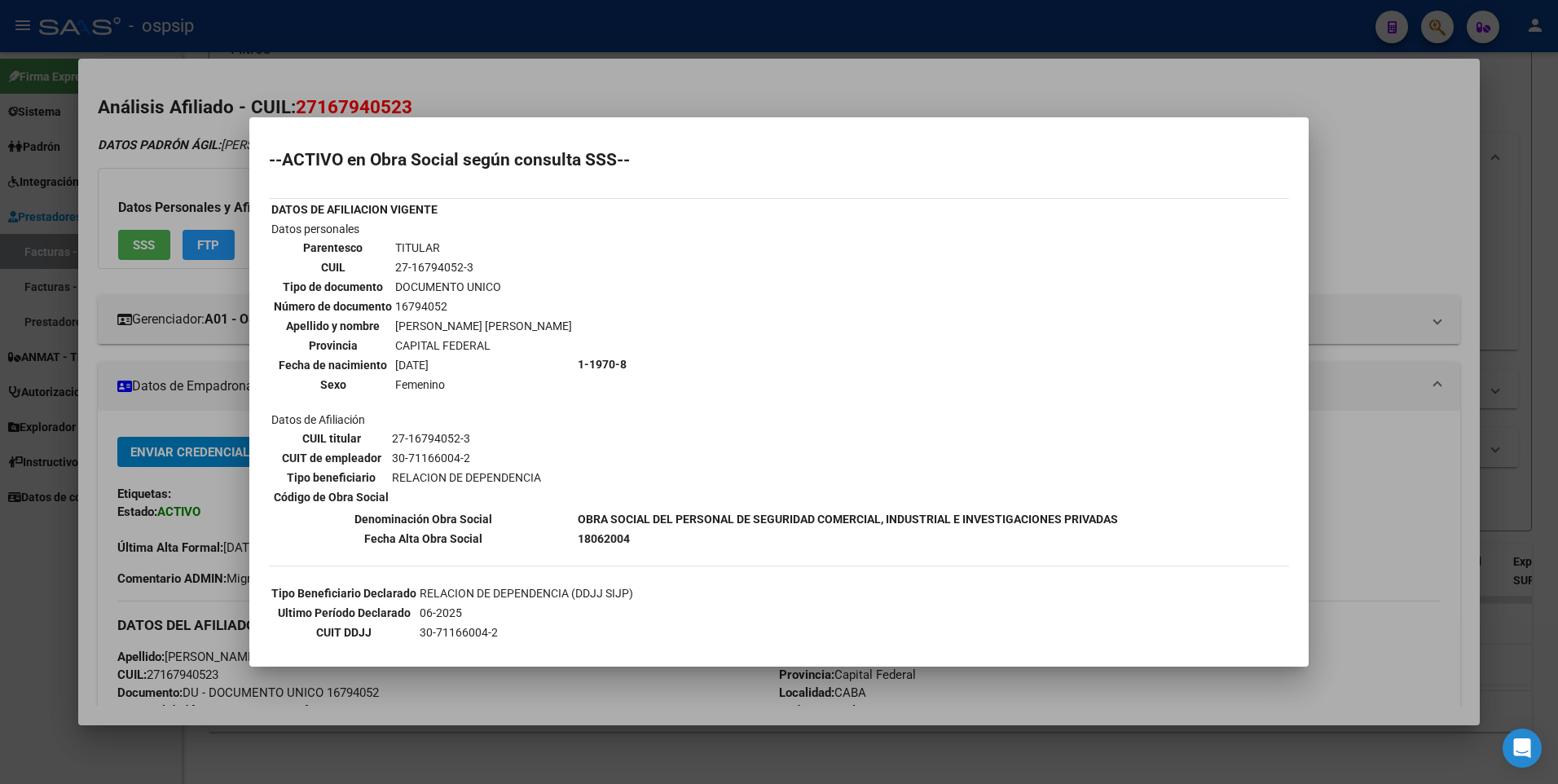
click at [1308, 117] on div at bounding box center [779, 392] width 1558 height 784
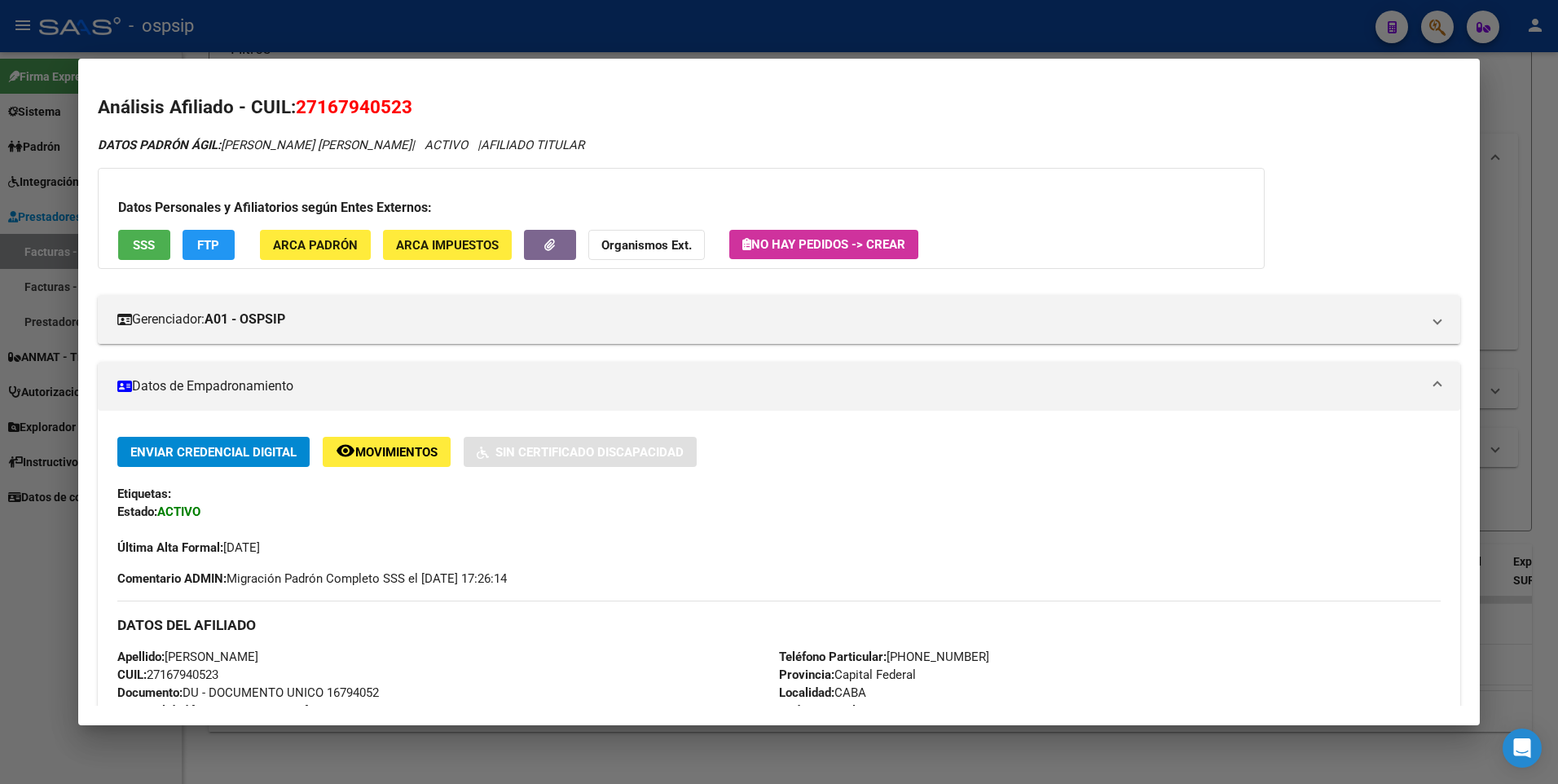
click at [1520, 94] on div at bounding box center [779, 392] width 1558 height 784
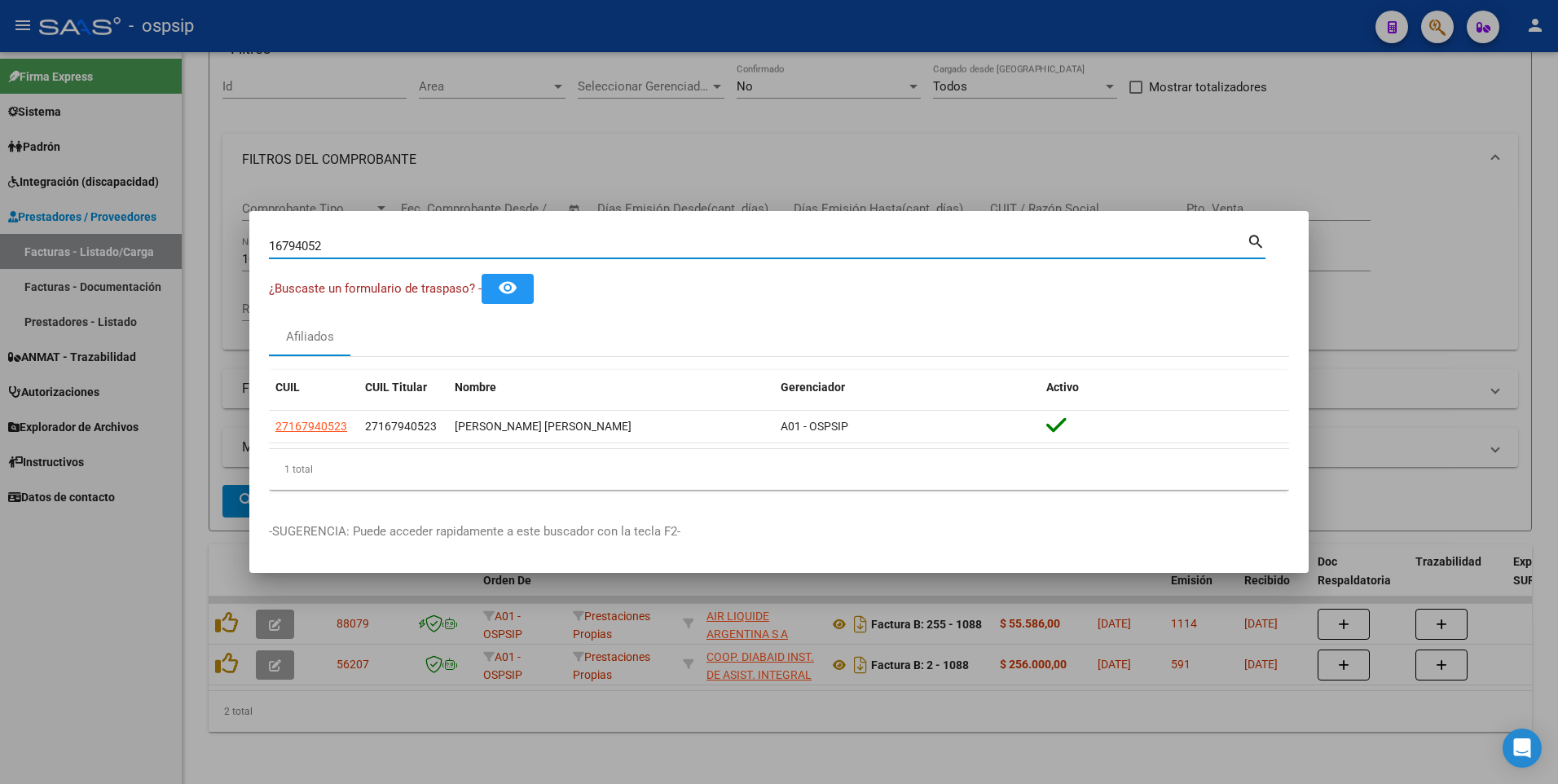
drag, startPoint x: 330, startPoint y: 247, endPoint x: 140, endPoint y: 294, distance: 195.7
click at [140, 294] on div "16794052 Buscar (apellido, dni, cuil, nro traspaso, cuit, obra social) search ¿…" at bounding box center [779, 392] width 1558 height 784
type input "14709519"
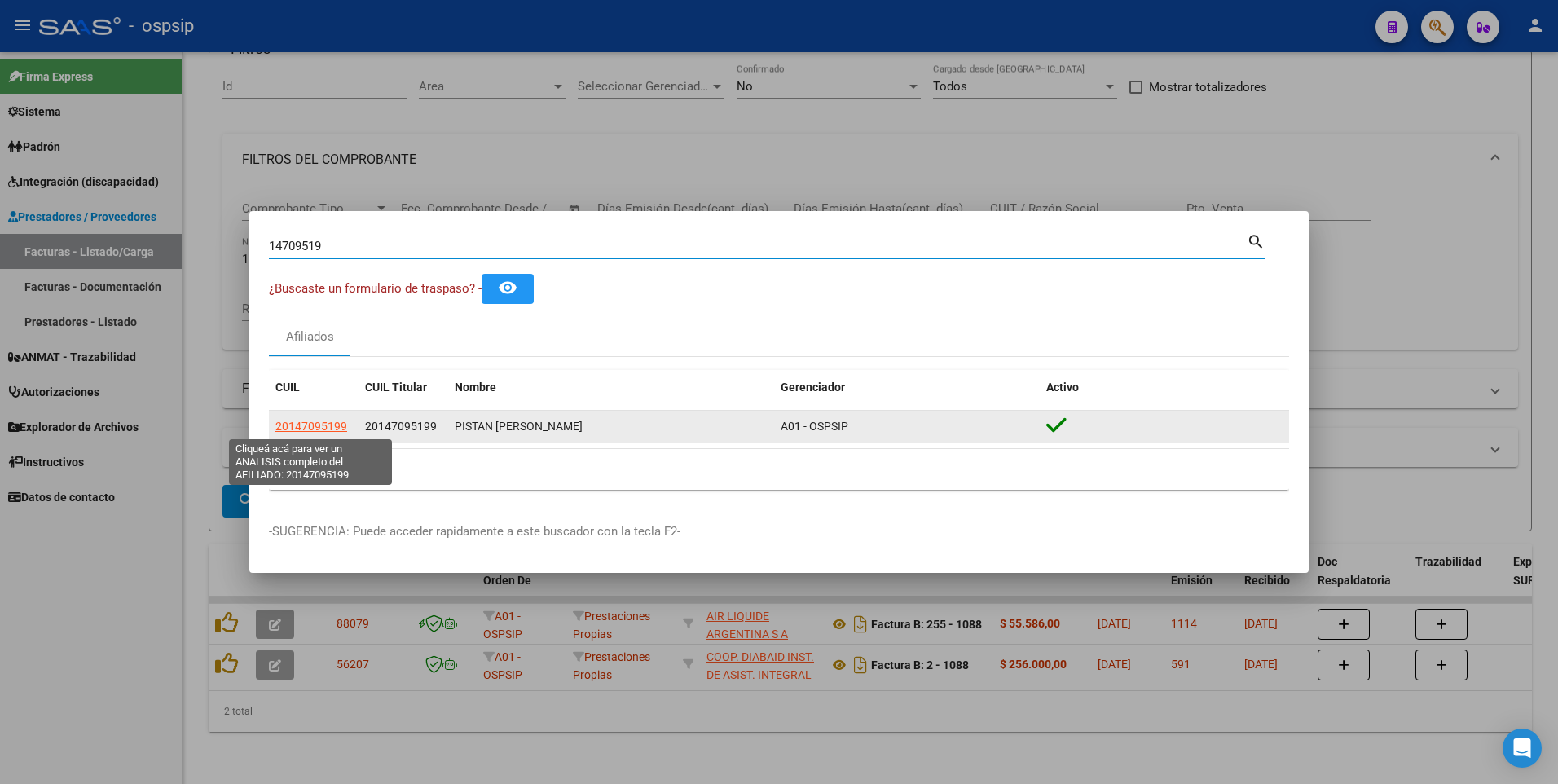
click at [288, 428] on span "20147095199" at bounding box center [311, 426] width 72 height 13
type textarea "20147095199"
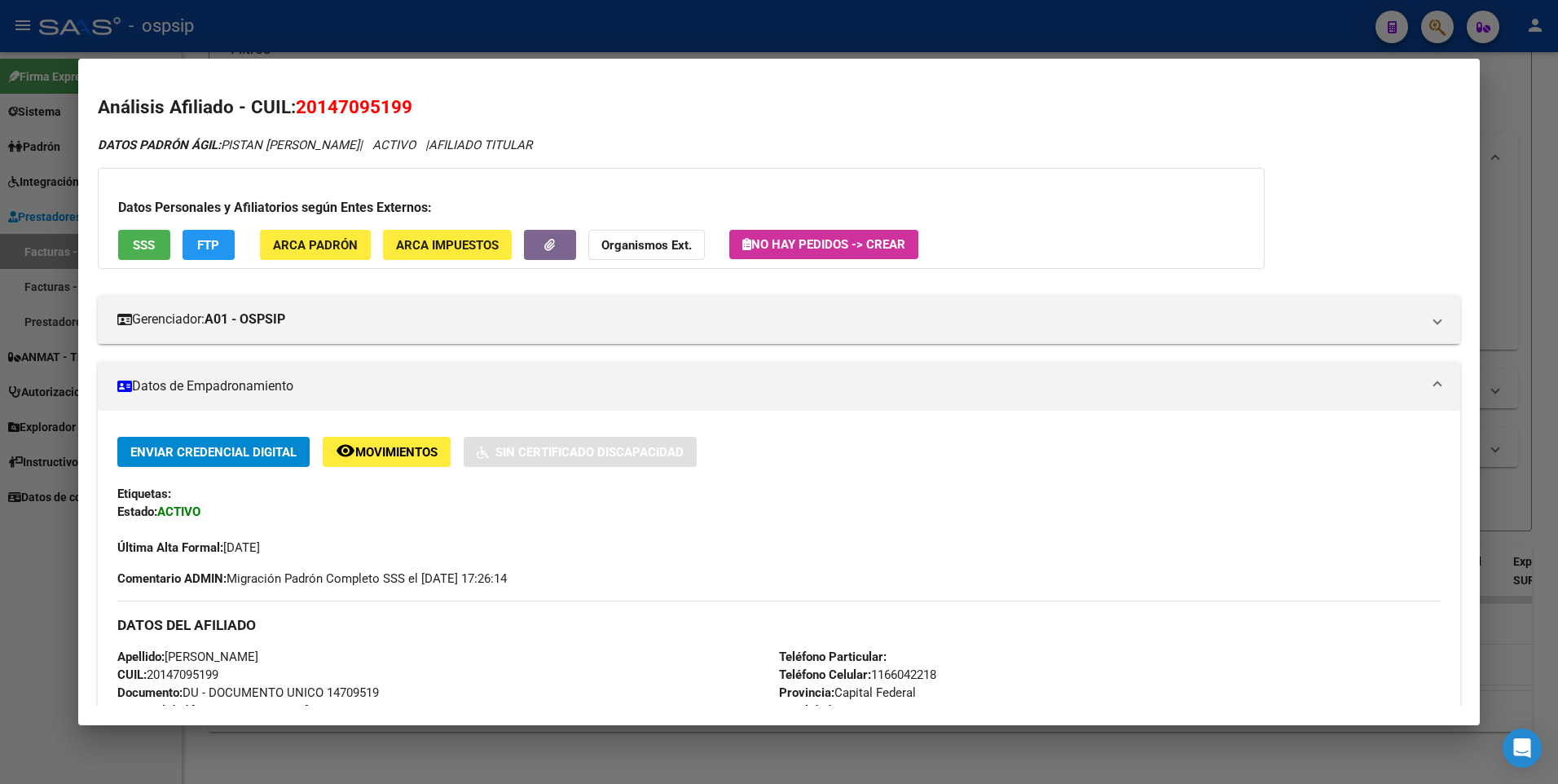
click at [143, 224] on div "Datos Personales y Afiliatorios según Entes Externos: SSS FTP ARCA Padrón ARCA …" at bounding box center [681, 218] width 1167 height 101
click at [143, 238] on span "SSS" at bounding box center [144, 246] width 22 height 15
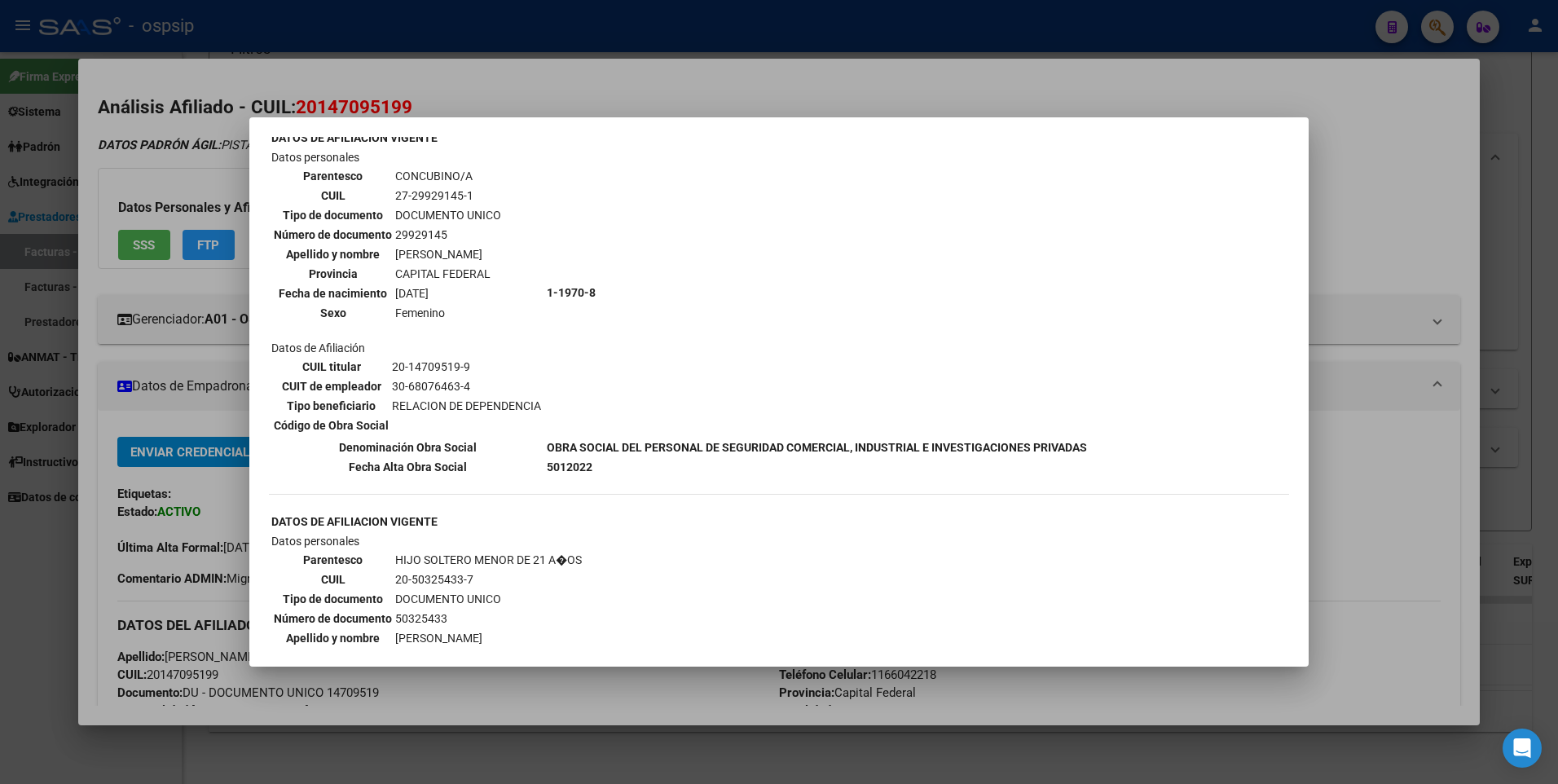
scroll to position [571, 0]
click at [1360, 200] on div at bounding box center [779, 392] width 1558 height 784
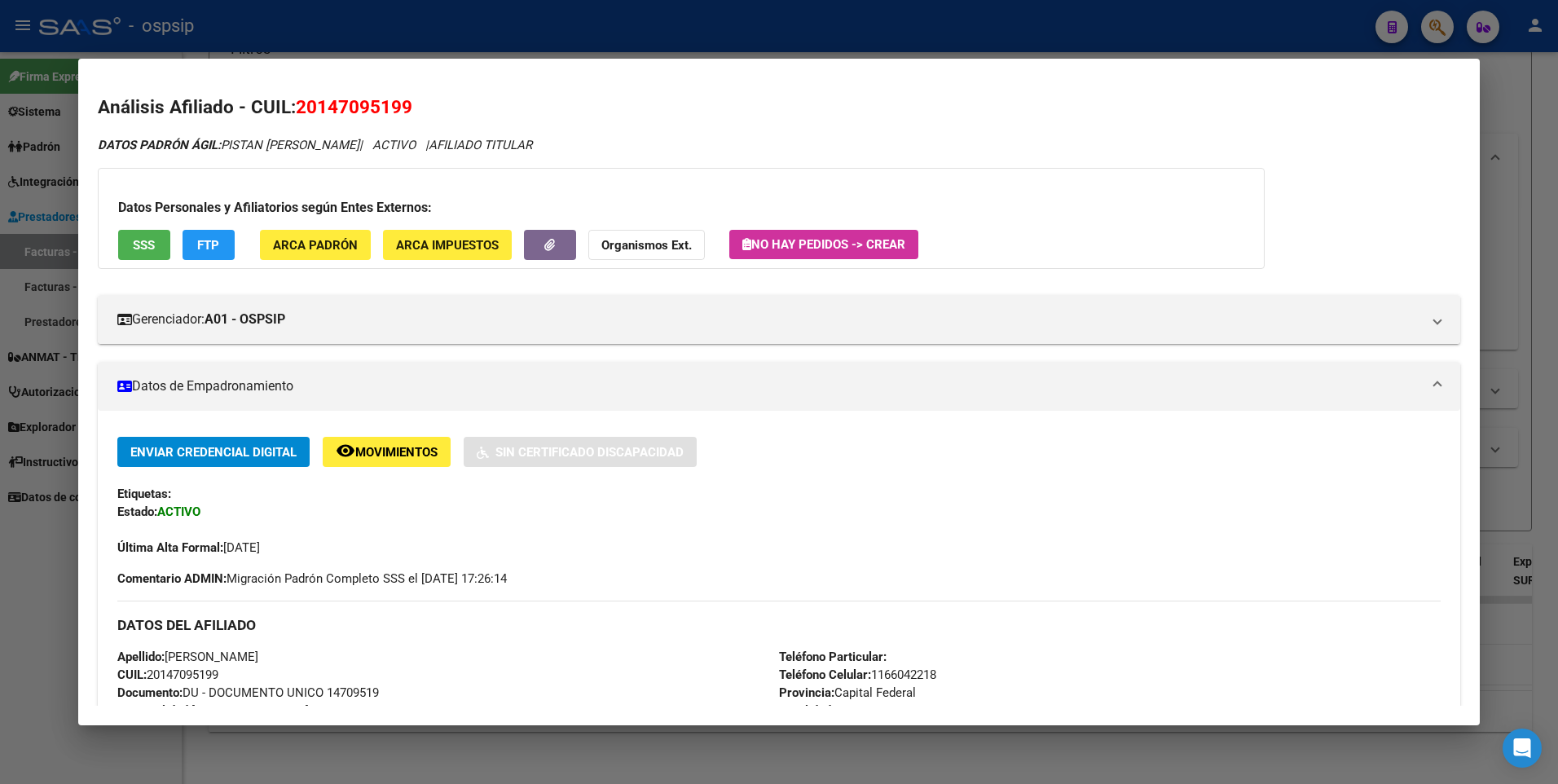
click at [1534, 108] on div at bounding box center [779, 392] width 1558 height 784
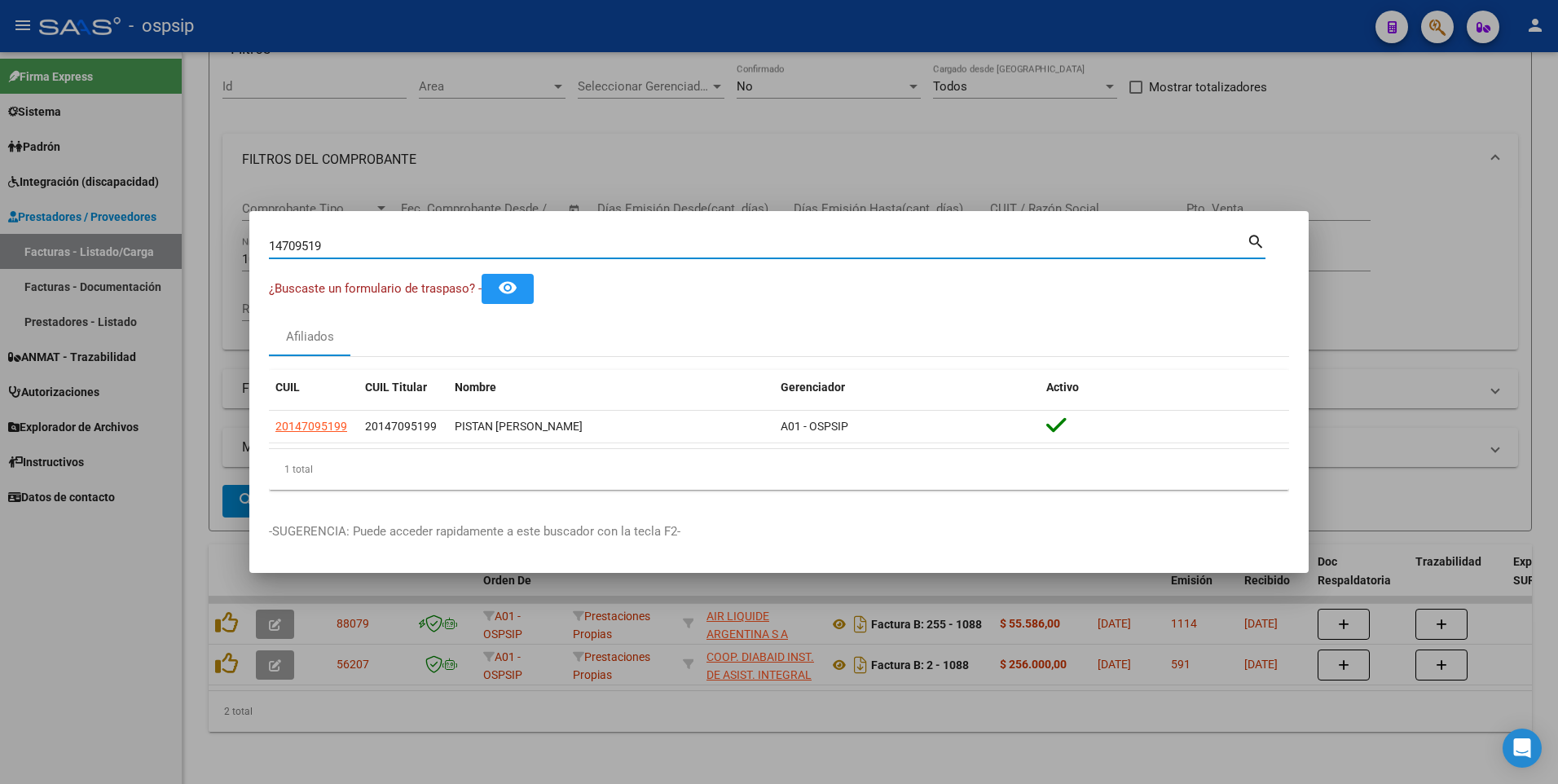
drag, startPoint x: 336, startPoint y: 245, endPoint x: 148, endPoint y: 283, distance: 191.8
click at [148, 283] on div "14709519 Buscar (apellido, dni, cuil, nro traspaso, cuit, obra social) search ¿…" at bounding box center [779, 392] width 1558 height 784
type input "14997764"
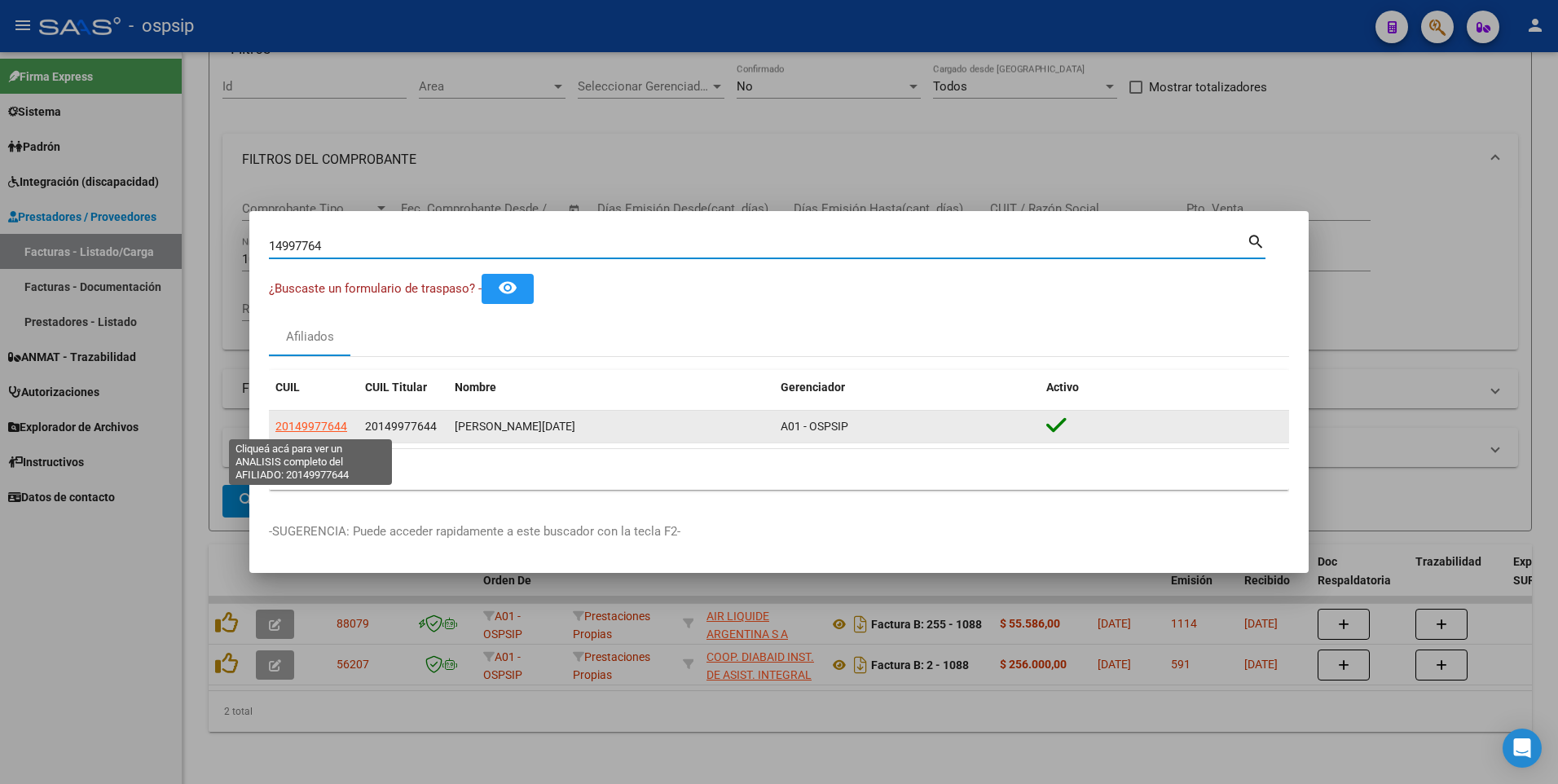
click at [329, 430] on span "20149977644" at bounding box center [311, 426] width 72 height 13
type textarea "20149977644"
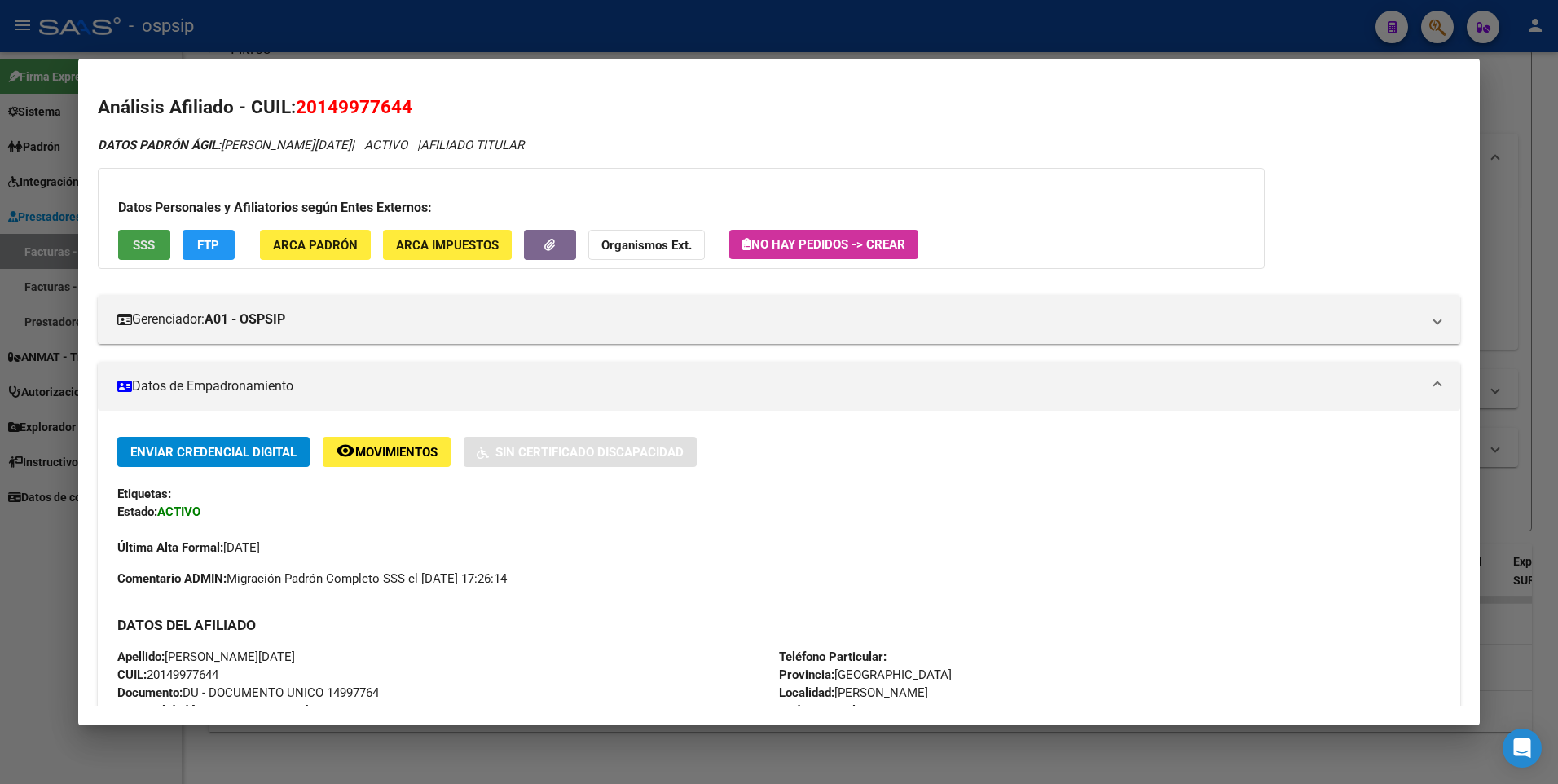
click at [147, 247] on span "SSS" at bounding box center [144, 246] width 22 height 15
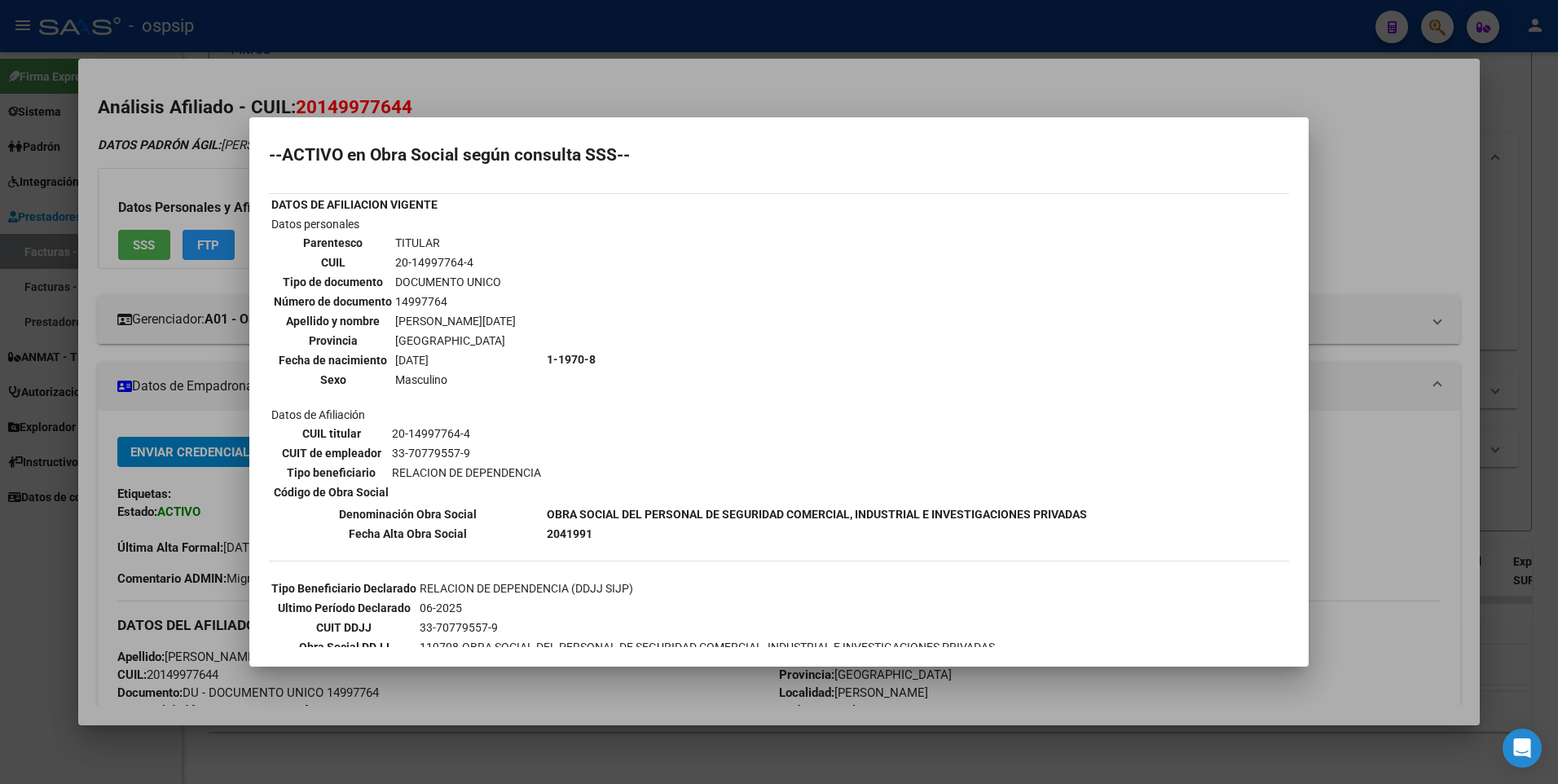
scroll to position [0, 0]
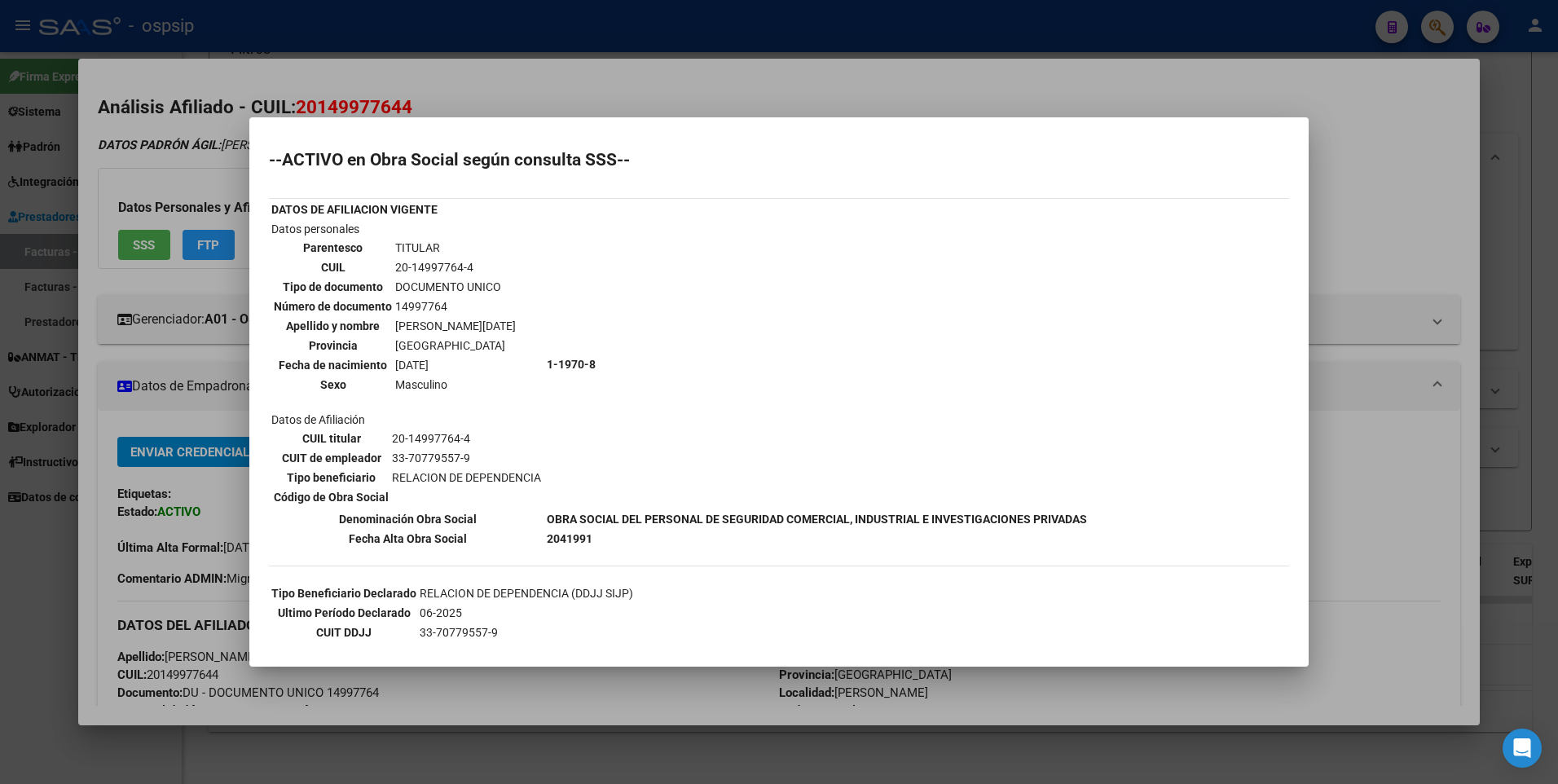
click at [1426, 178] on div at bounding box center [779, 392] width 1558 height 784
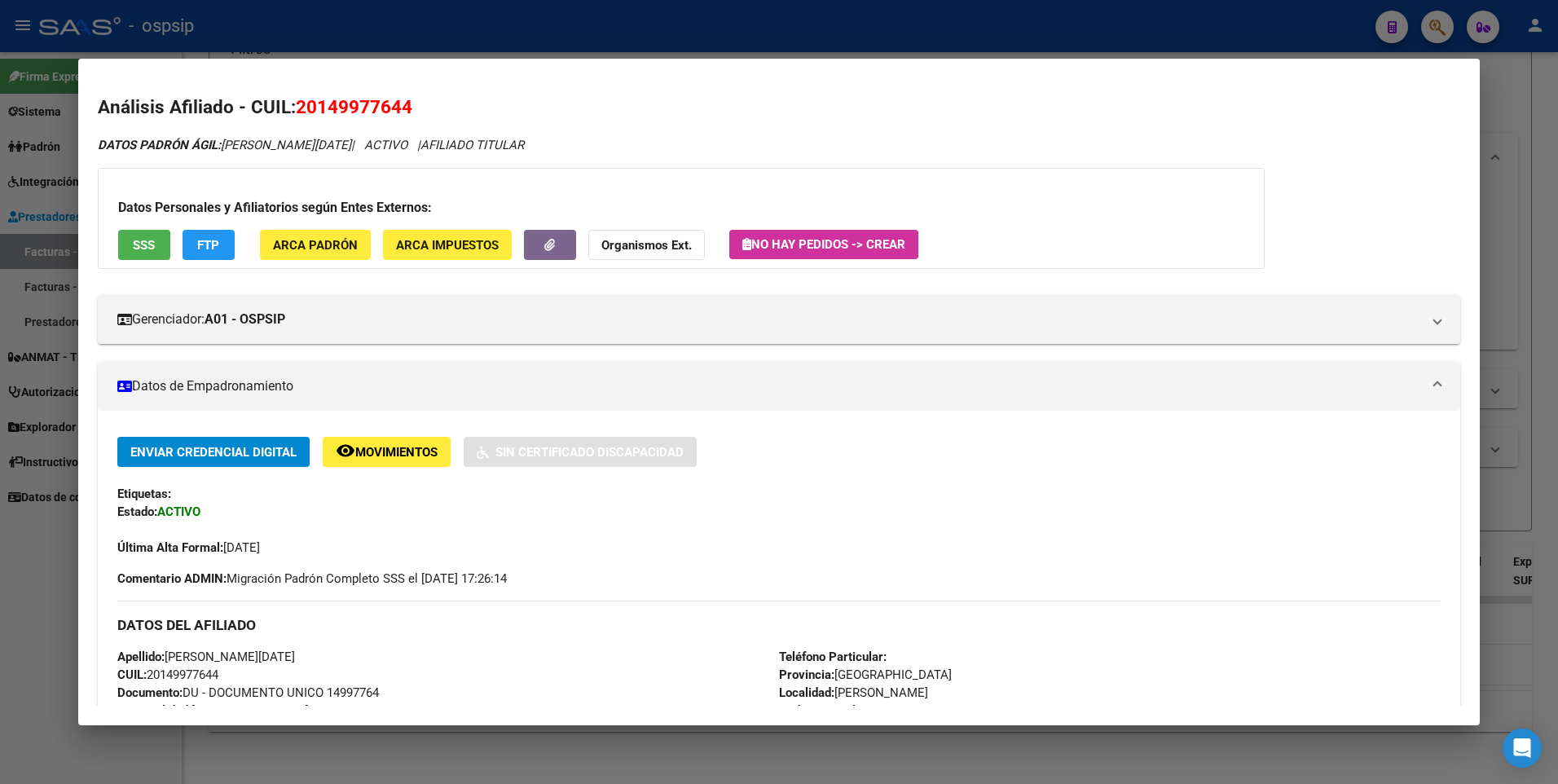
click at [1541, 118] on div at bounding box center [779, 392] width 1558 height 784
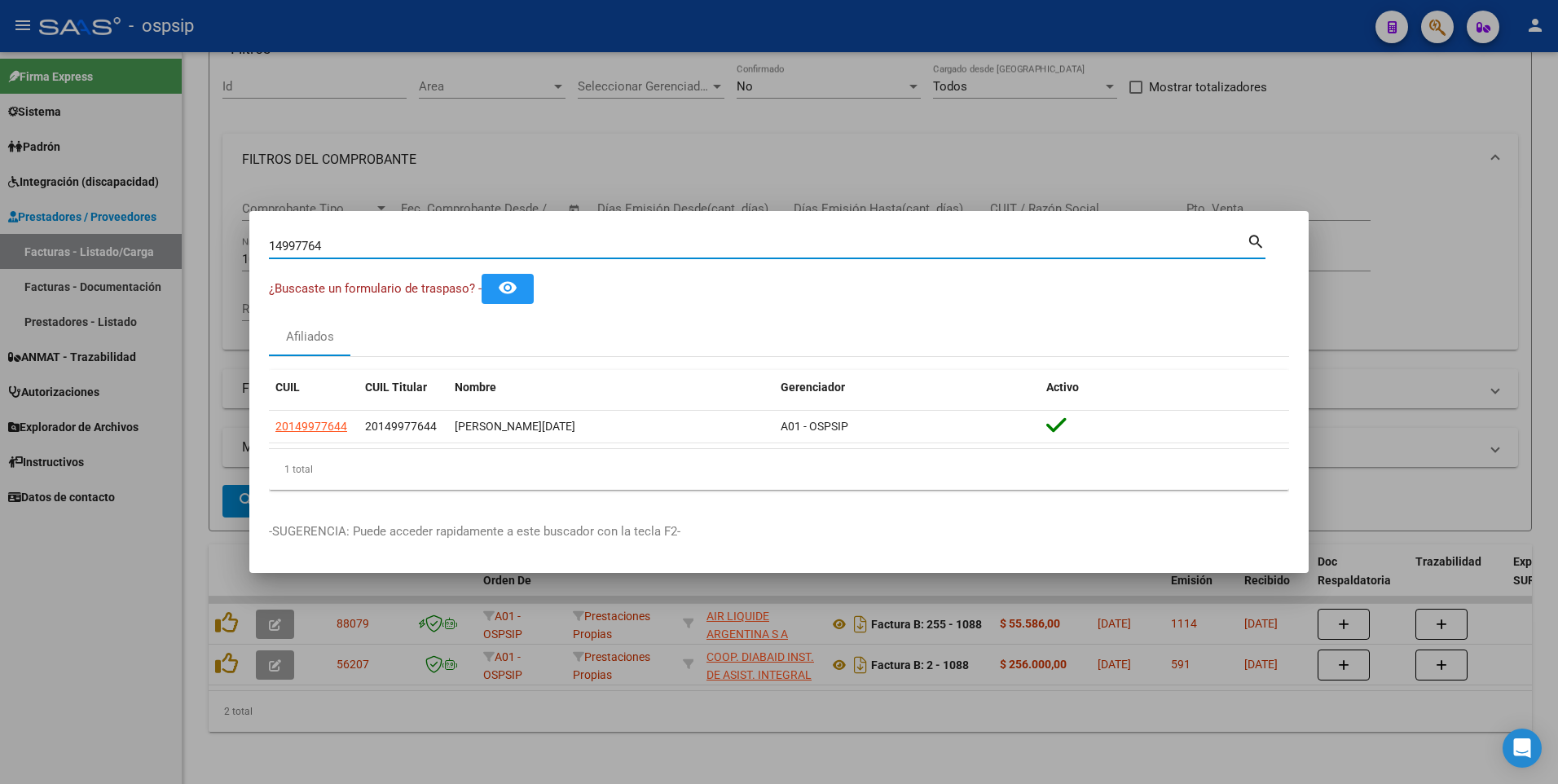
drag, startPoint x: 336, startPoint y: 247, endPoint x: 147, endPoint y: 268, distance: 190.2
click at [147, 268] on div "14997764 Buscar (apellido, dni, cuil, nro traspaso, cuit, obra social) search ¿…" at bounding box center [779, 392] width 1558 height 784
type input "22256884"
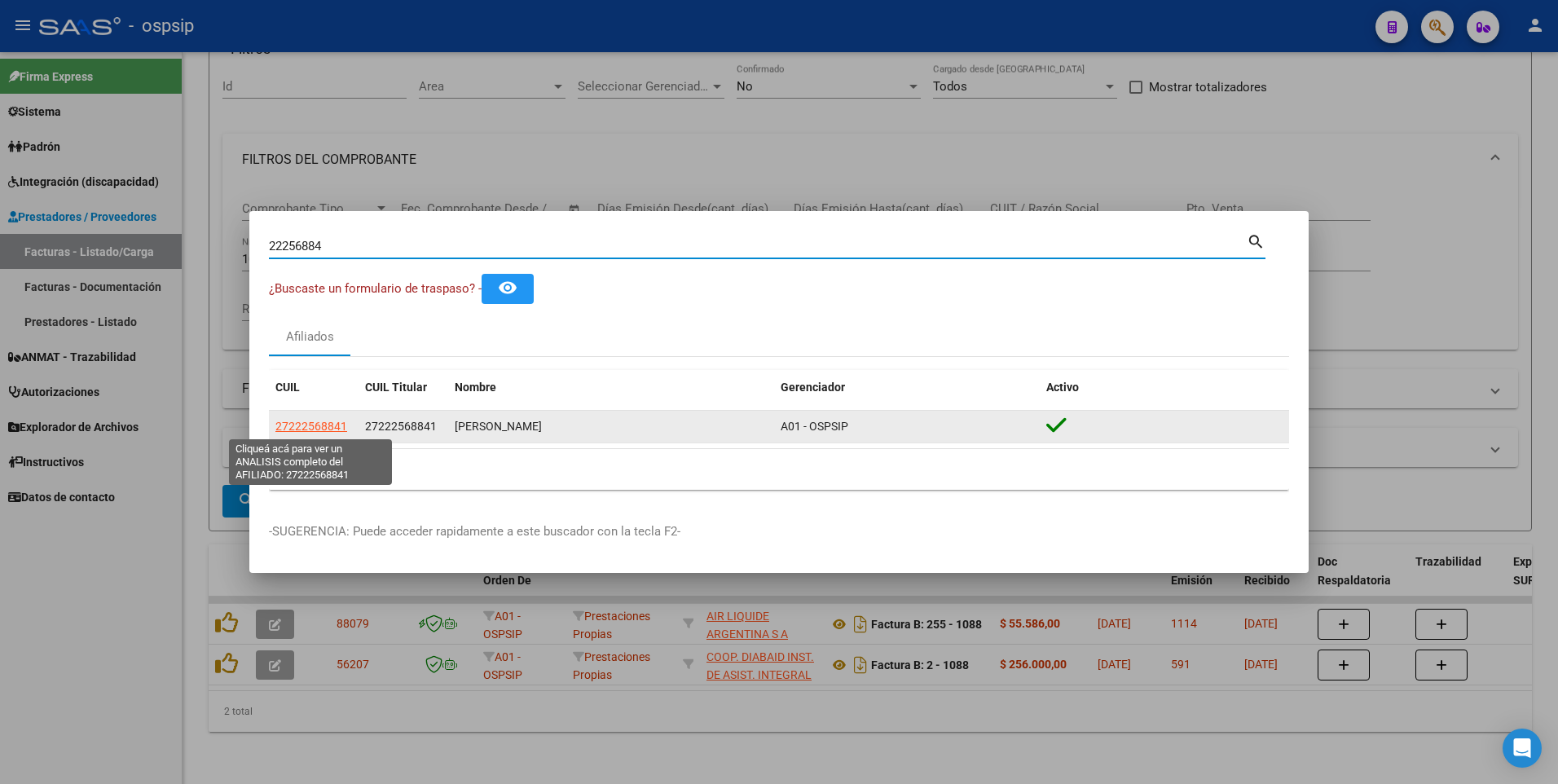
click at [318, 426] on span "27222568841" at bounding box center [311, 426] width 72 height 13
type textarea "27222568841"
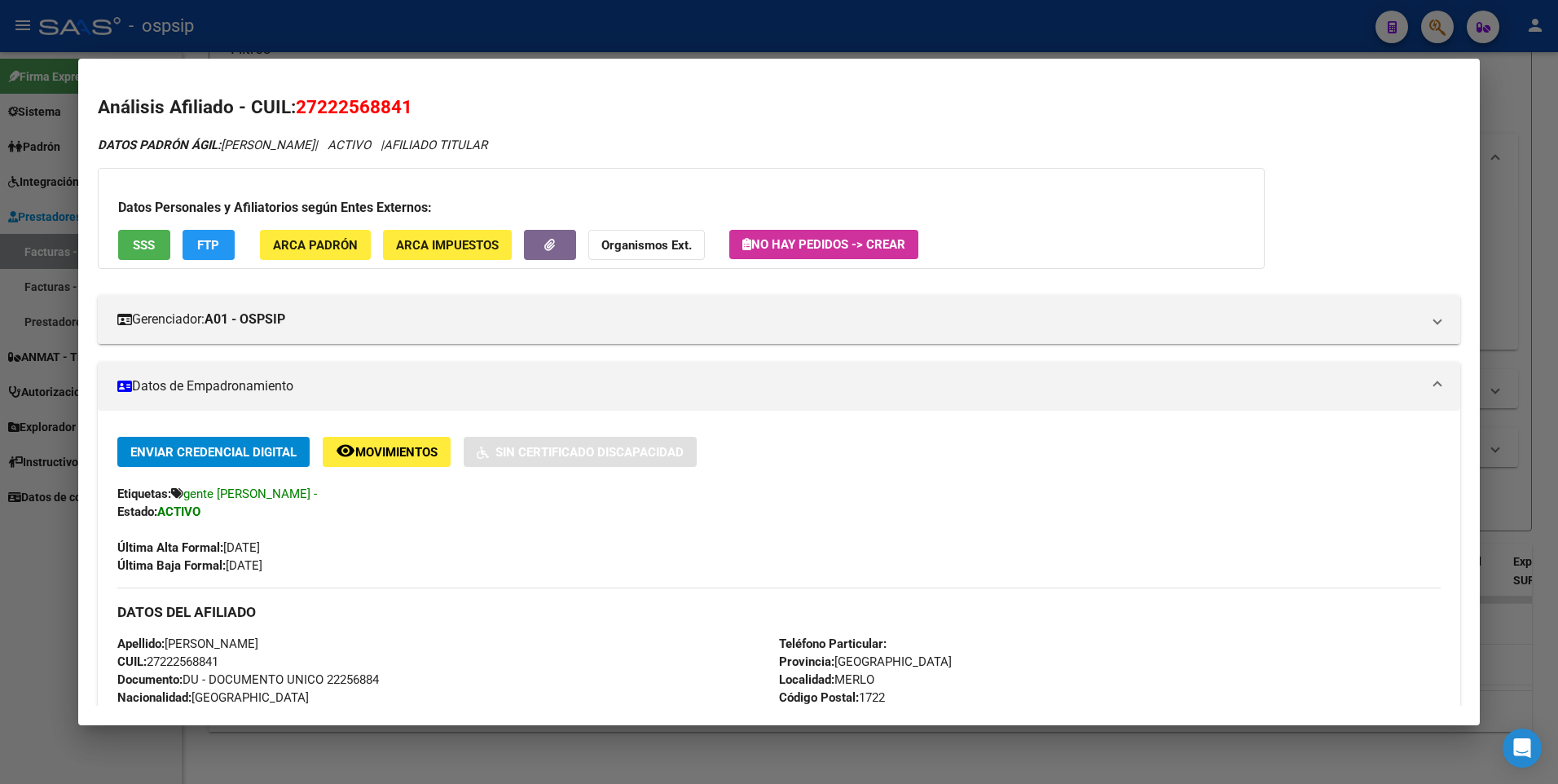
click at [162, 254] on button "SSS" at bounding box center [144, 245] width 52 height 30
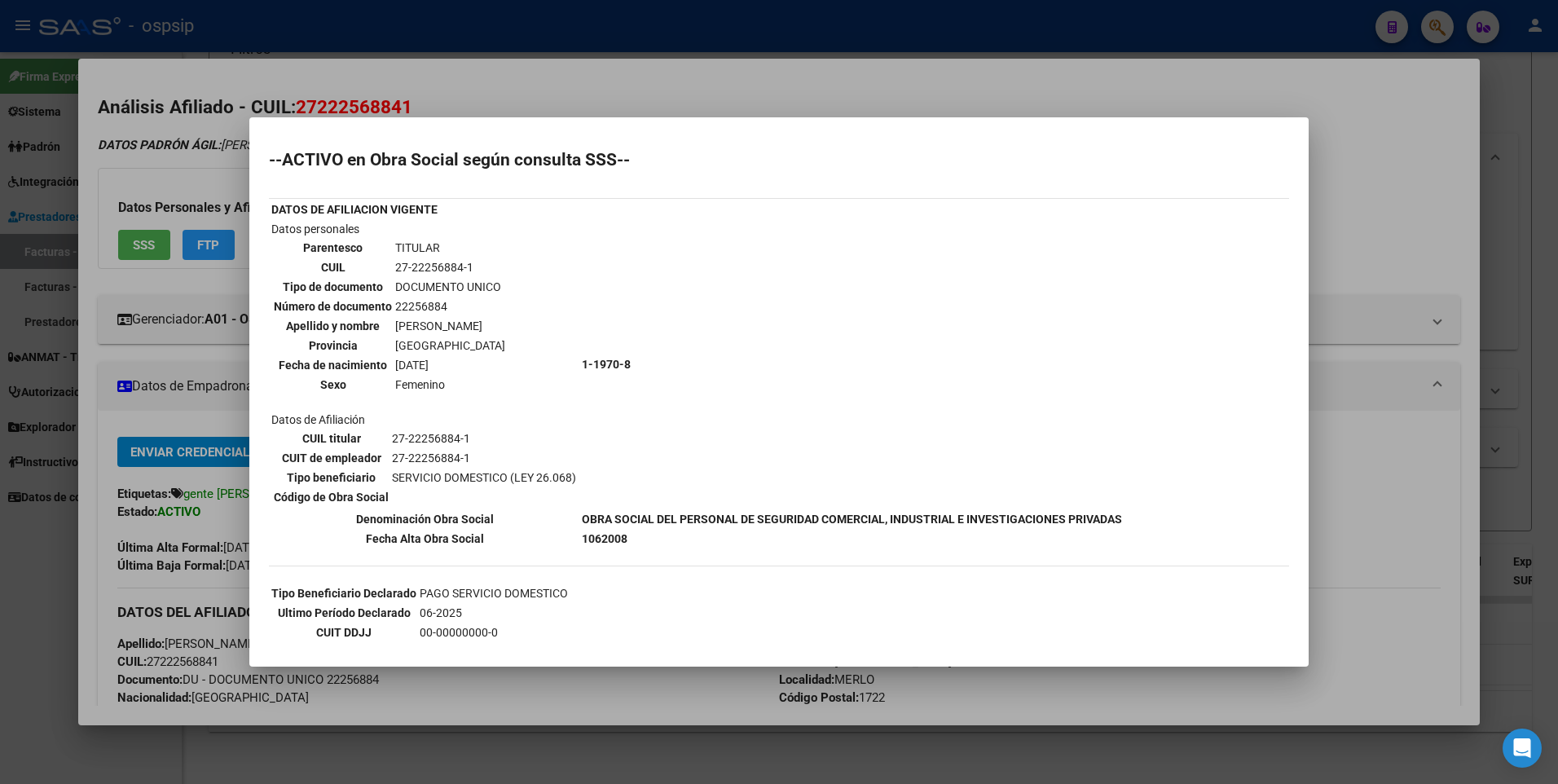
click at [1395, 166] on div at bounding box center [779, 392] width 1558 height 784
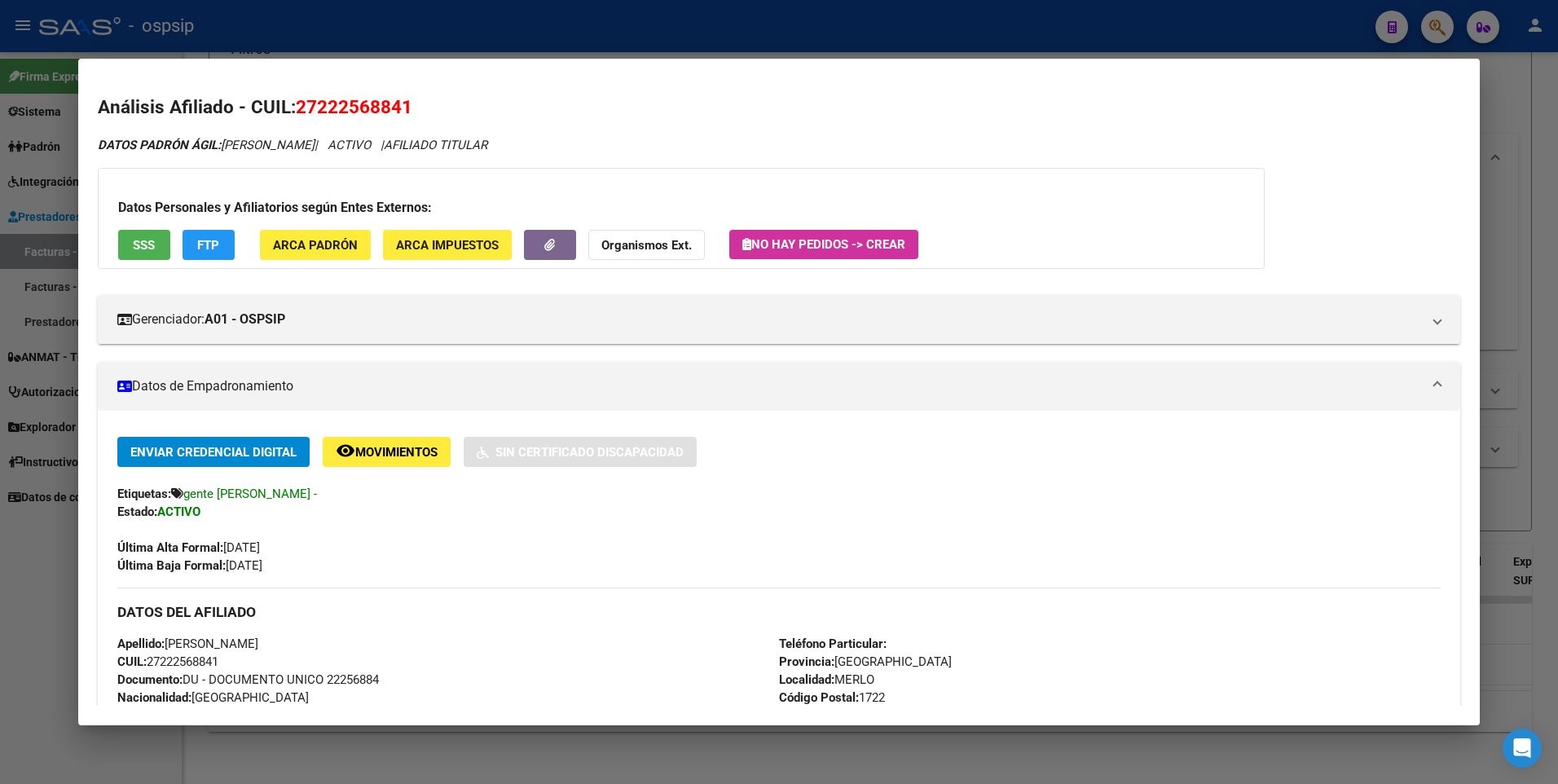
click at [1529, 114] on div at bounding box center [779, 392] width 1558 height 784
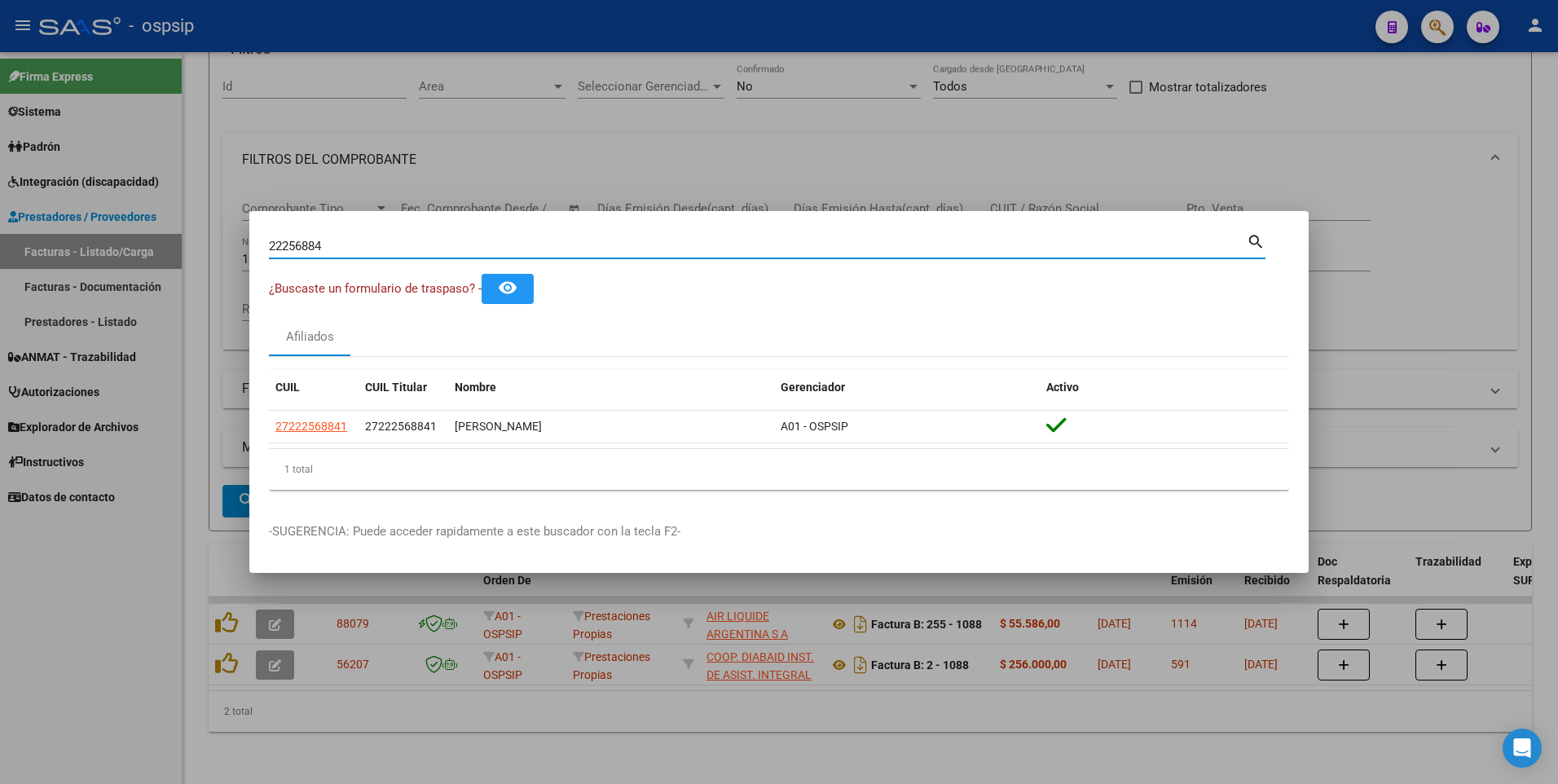
drag, startPoint x: 339, startPoint y: 243, endPoint x: 131, endPoint y: 274, distance: 210.3
click at [131, 274] on div "22256884 Buscar (apellido, dni, cuil, nro traspaso, cuit, obra social) search ¿…" at bounding box center [779, 392] width 1558 height 784
type input "13297845"
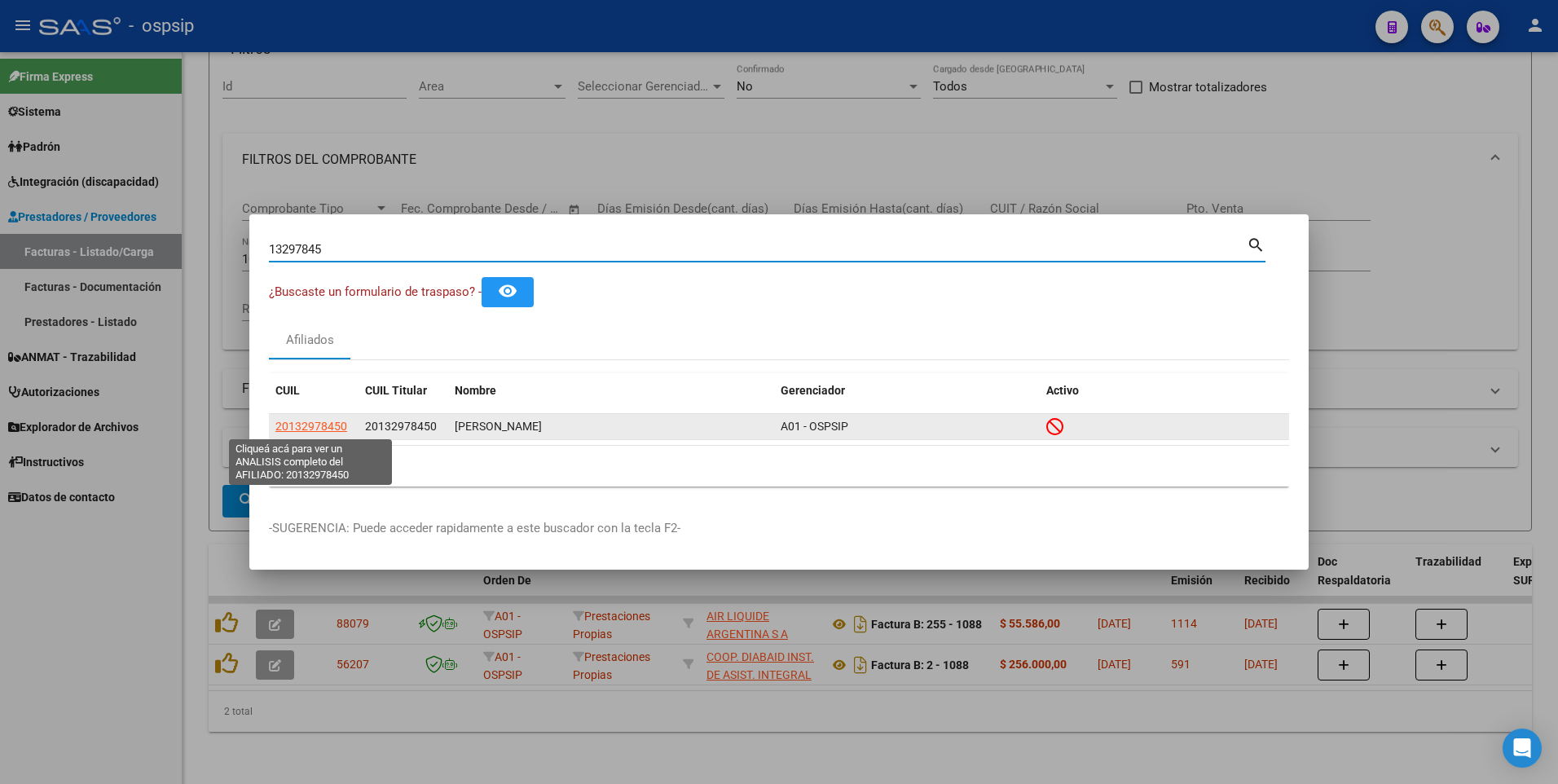
click at [291, 430] on span "20132978450" at bounding box center [311, 426] width 72 height 13
type textarea "20132978450"
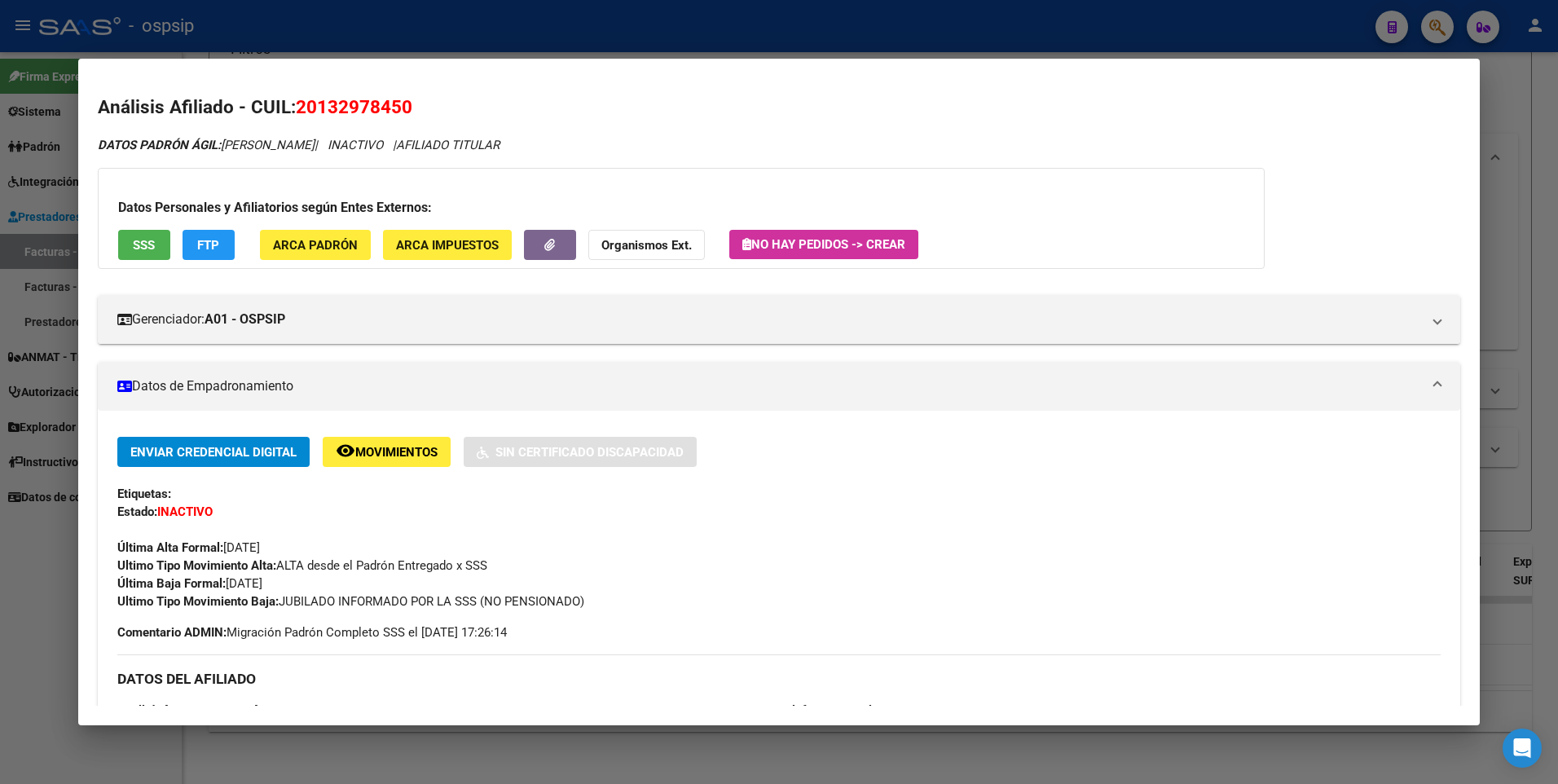
click at [156, 255] on button "SSS" at bounding box center [144, 245] width 52 height 30
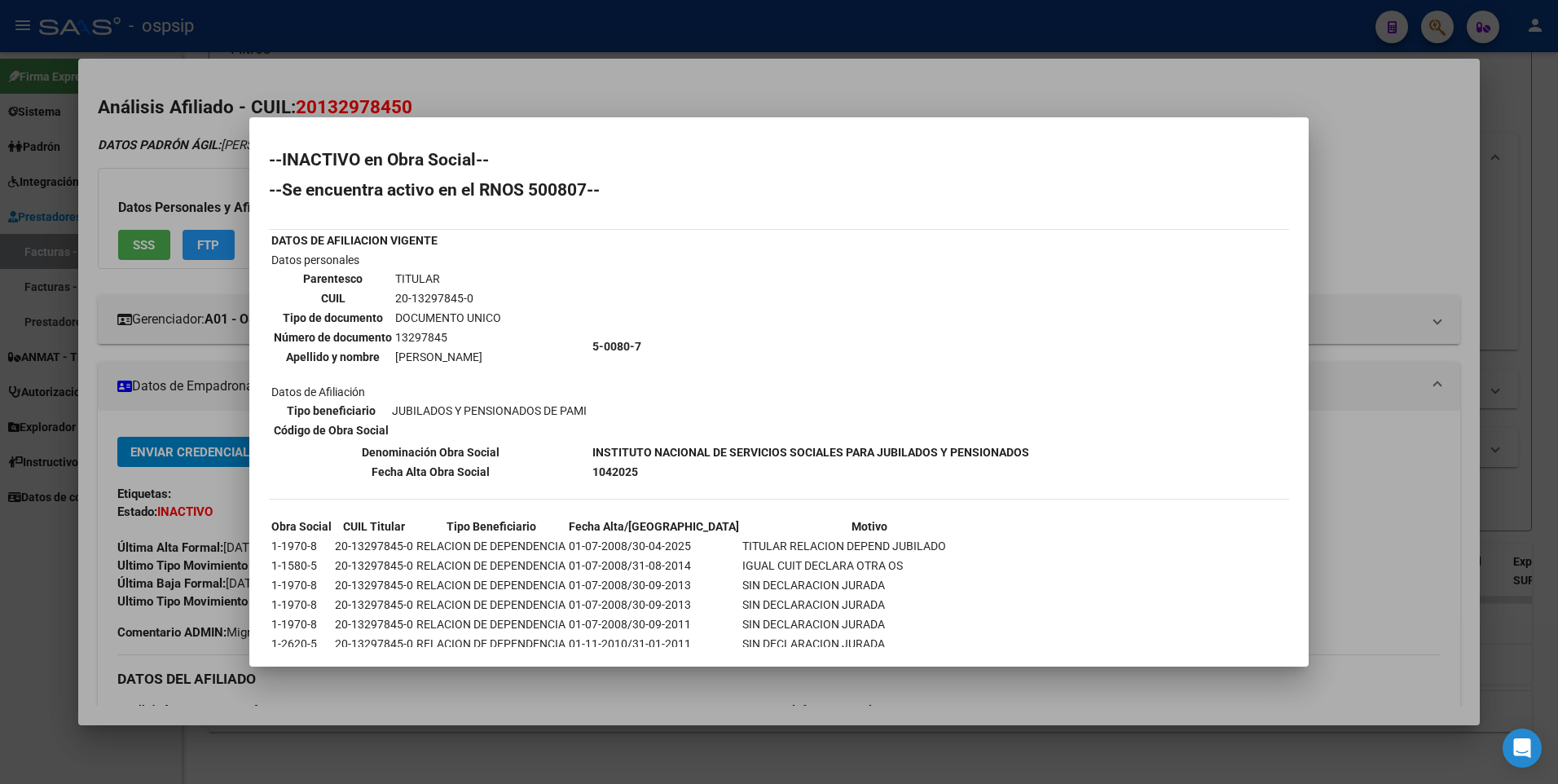
click at [1455, 164] on div at bounding box center [779, 392] width 1558 height 784
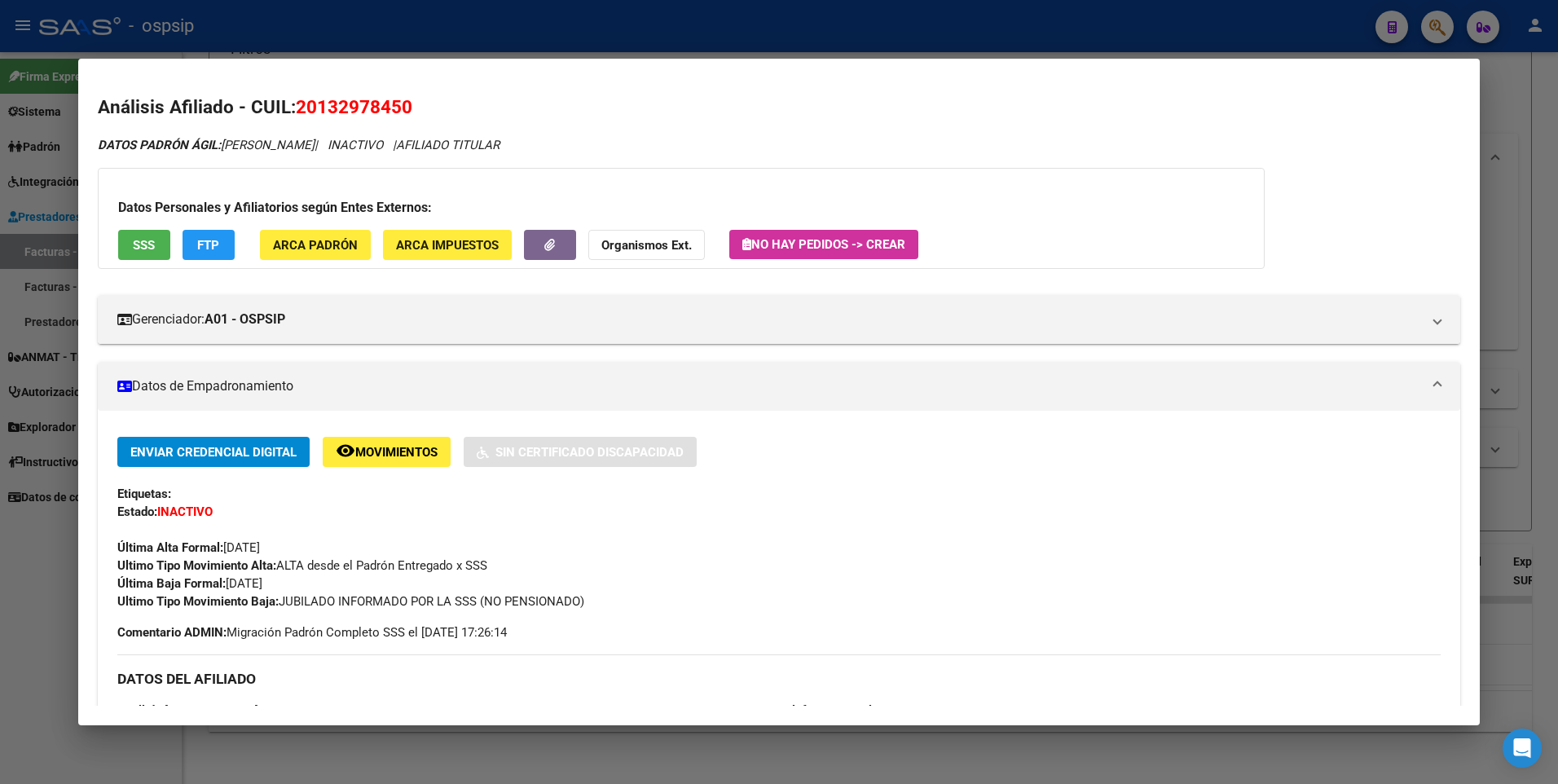
click at [1557, 108] on html "menu - ospsip person Firma Express Sistema Usuarios Todos los Usuarios Padrón A…" at bounding box center [779, 392] width 1558 height 784
click at [1520, 93] on div at bounding box center [779, 392] width 1558 height 784
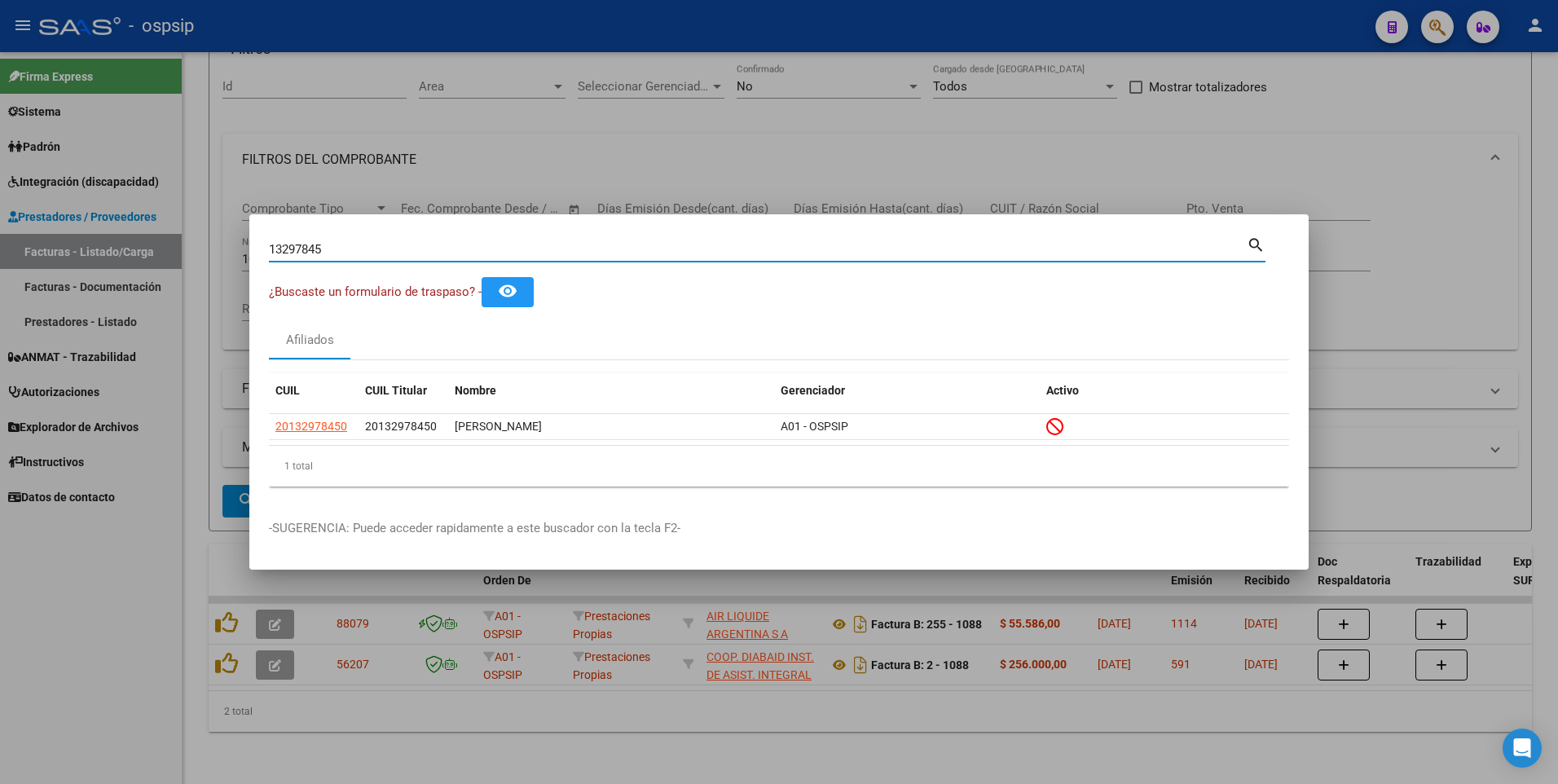
drag, startPoint x: 338, startPoint y: 247, endPoint x: 49, endPoint y: 277, distance: 290.6
click at [51, 277] on div "13297845 Buscar (apellido, dni, cuil, nro traspaso, cuit, obra social) search ¿…" at bounding box center [779, 392] width 1558 height 784
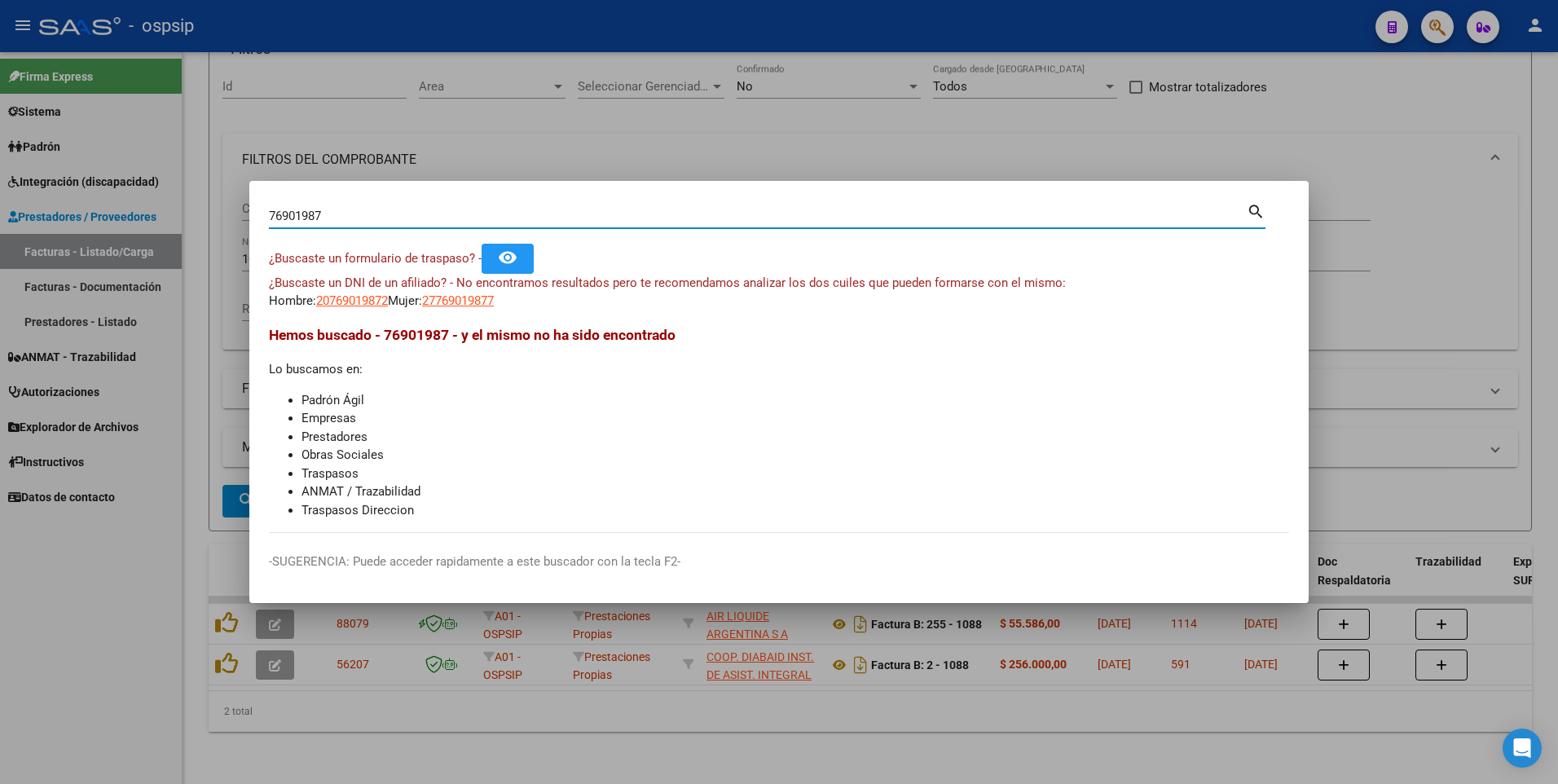
click at [278, 215] on input "76901987" at bounding box center [758, 216] width 978 height 15
type input "16901987"
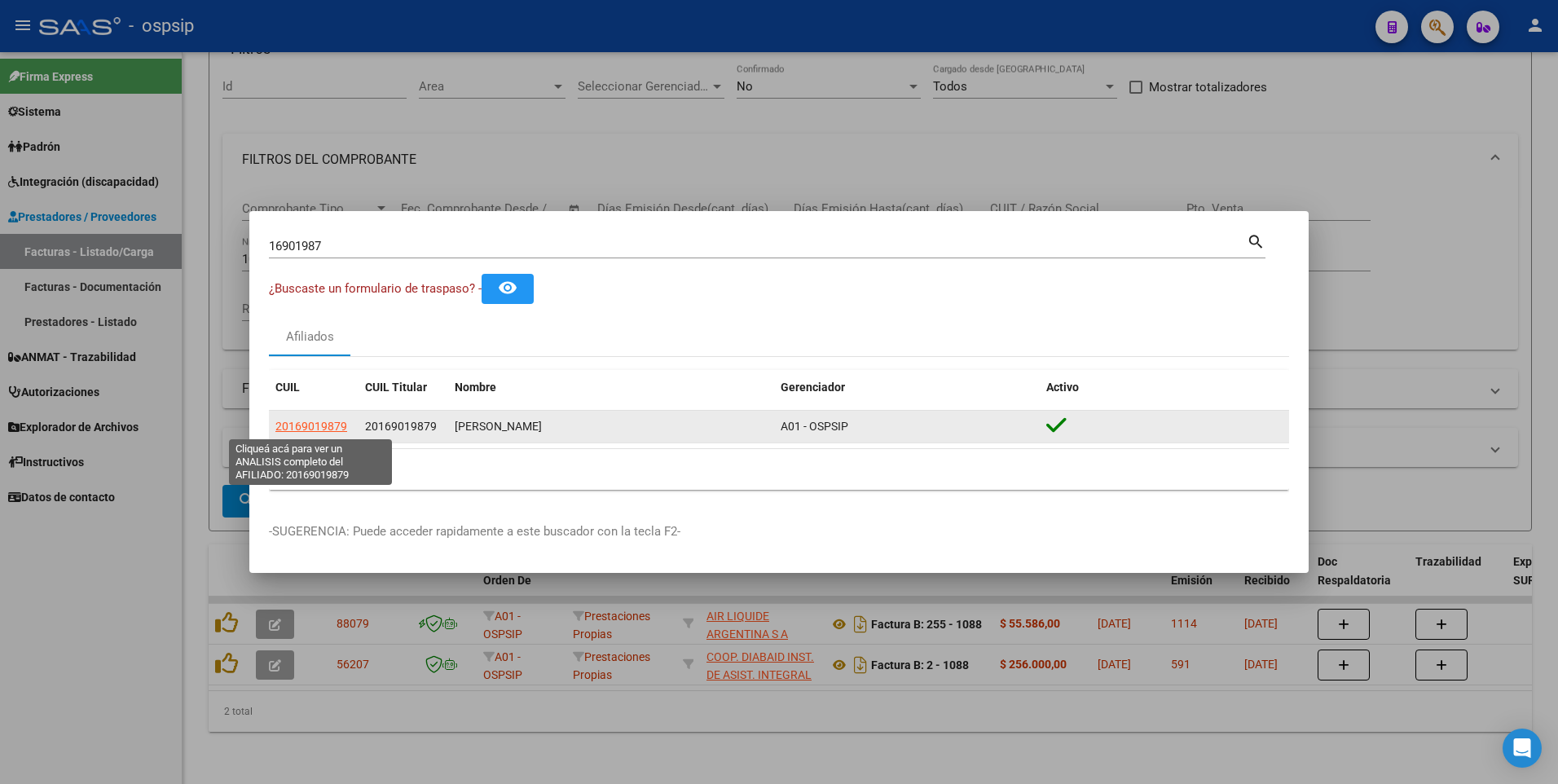
click at [323, 430] on span "20169019879" at bounding box center [311, 426] width 72 height 13
type textarea "20169019879"
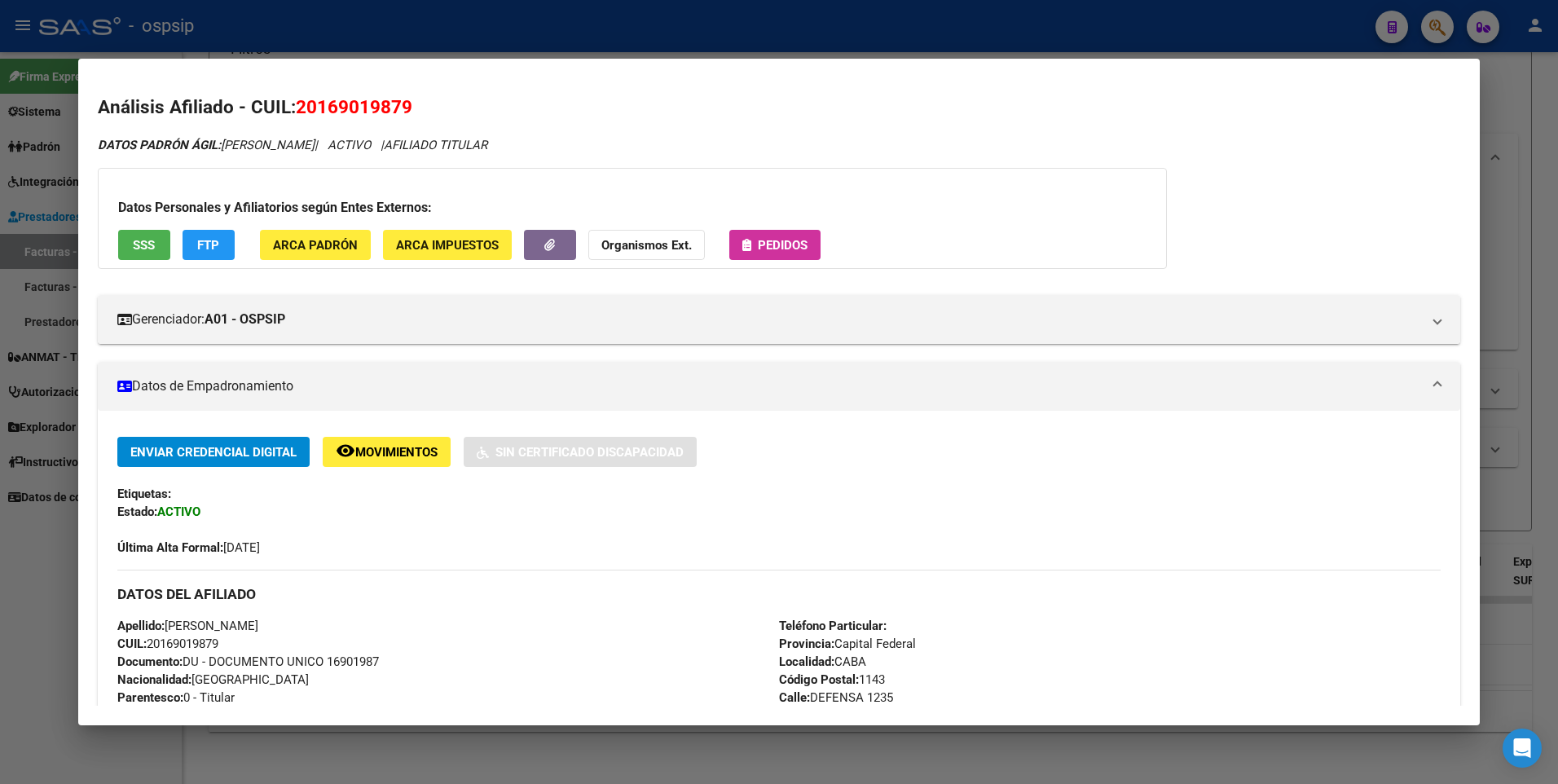
click at [136, 231] on button "SSS" at bounding box center [144, 245] width 52 height 30
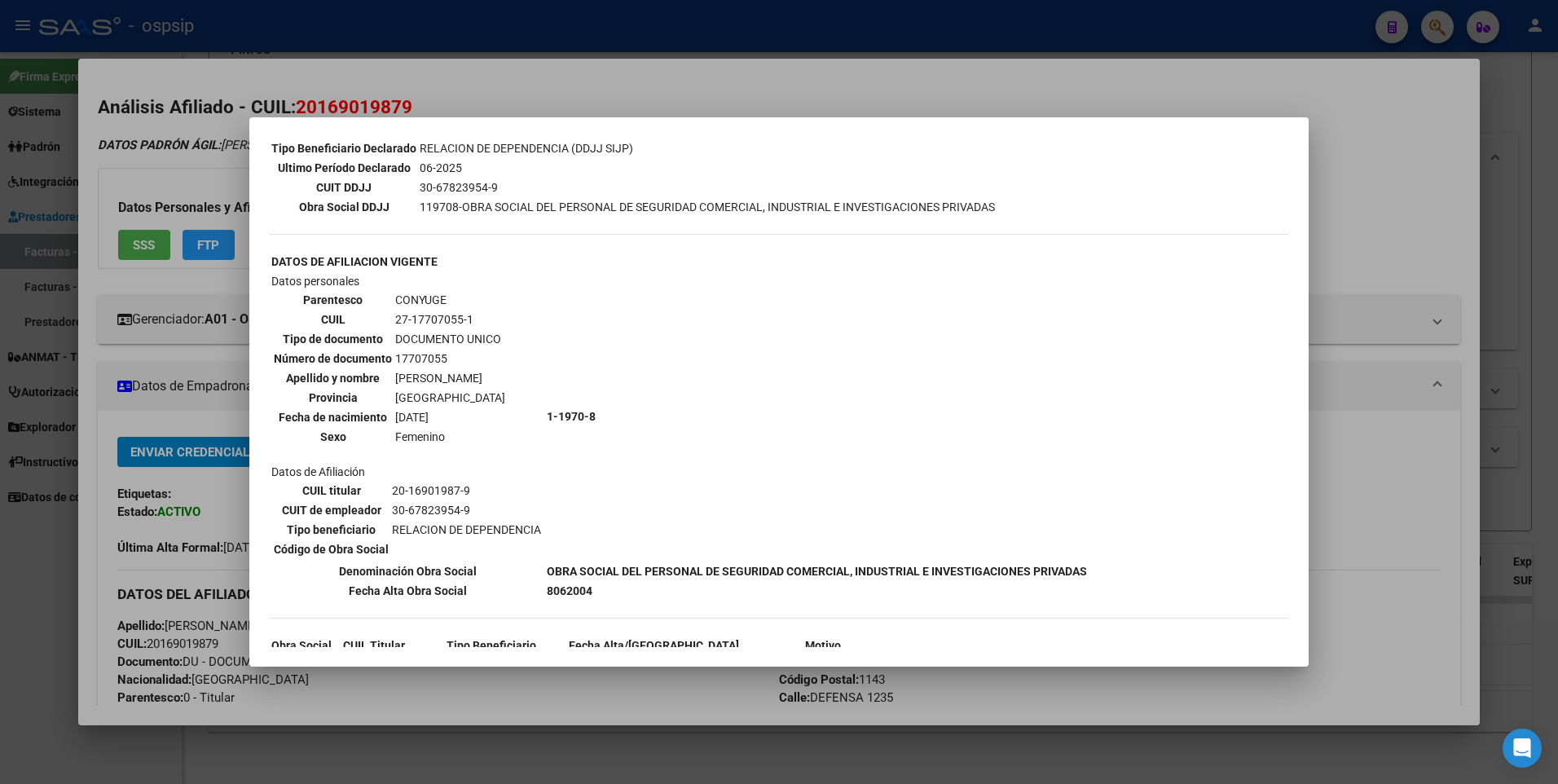
scroll to position [489, 0]
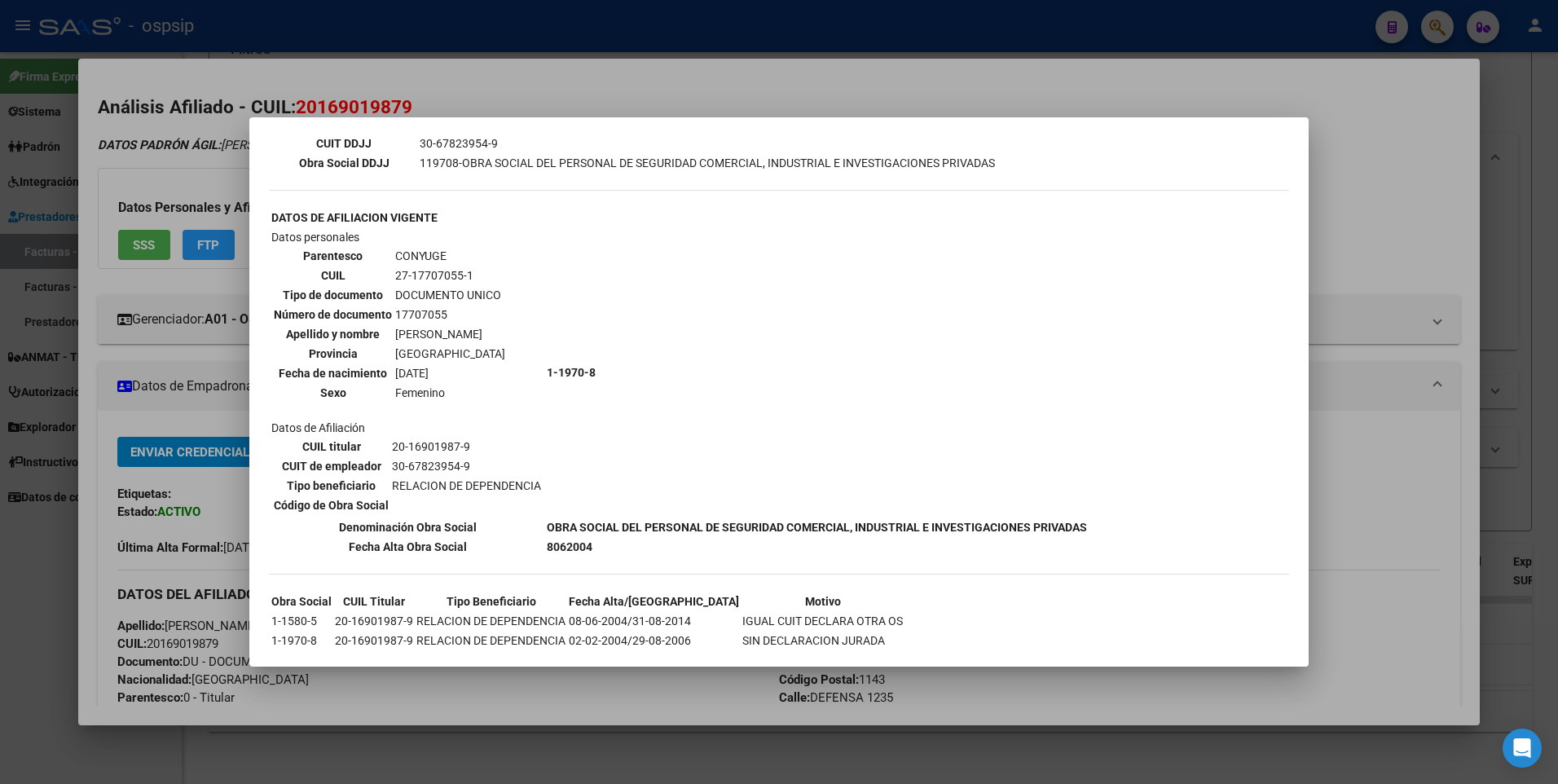
click at [1349, 164] on div at bounding box center [779, 392] width 1558 height 784
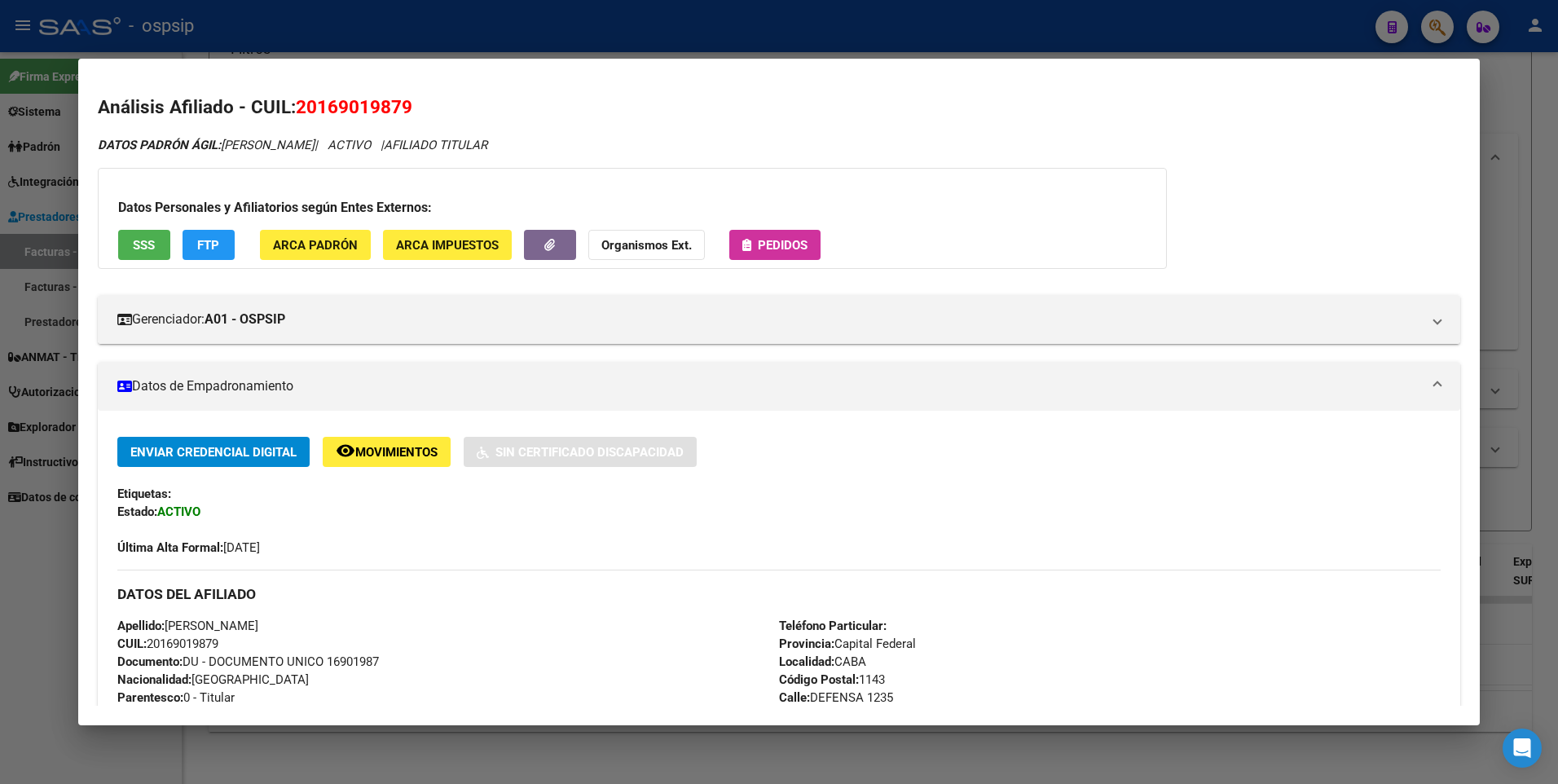
click at [1542, 134] on div at bounding box center [779, 392] width 1558 height 784
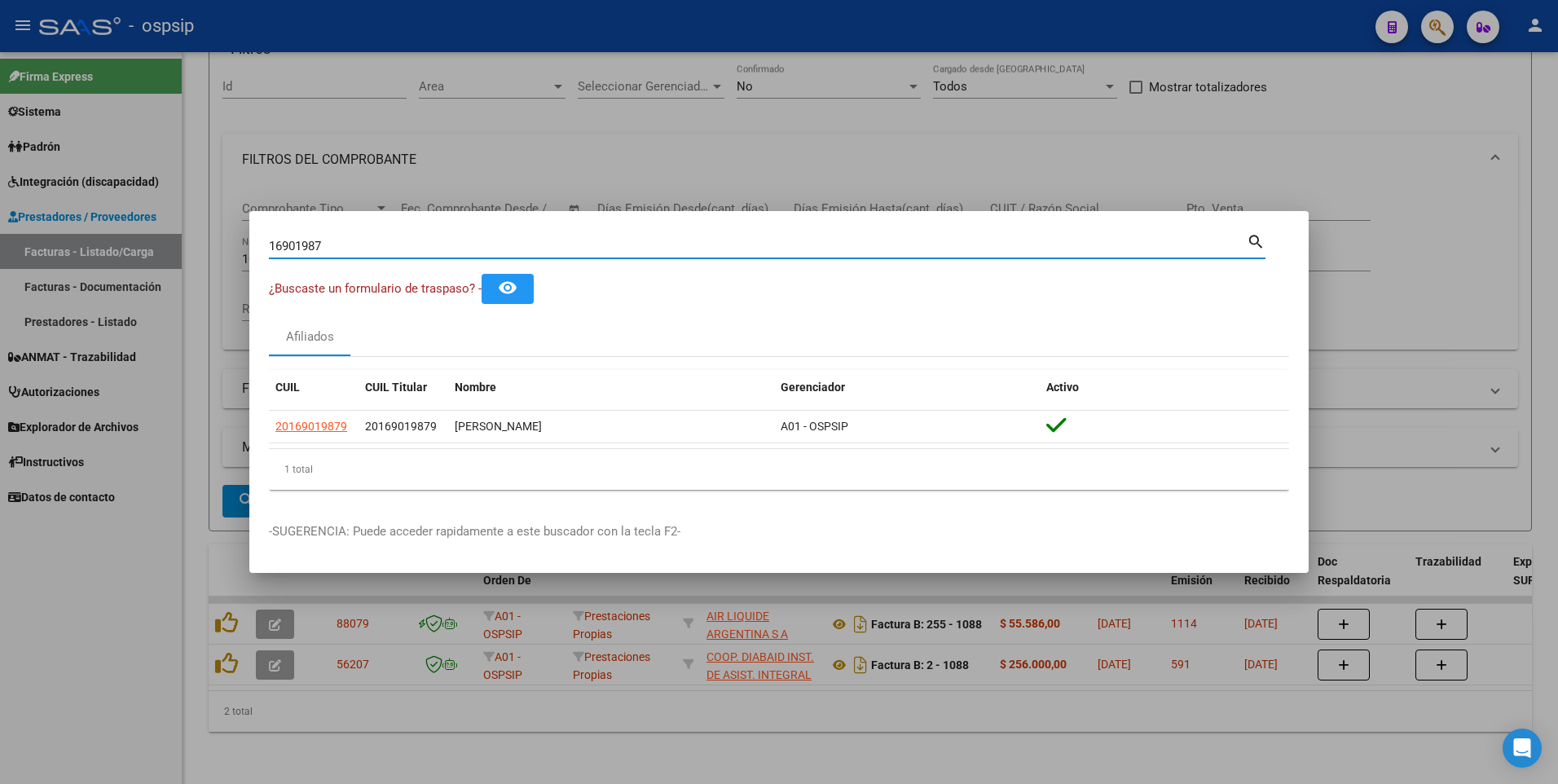
drag, startPoint x: 321, startPoint y: 248, endPoint x: 85, endPoint y: 274, distance: 237.4
click at [85, 274] on div "16901987 Buscar (apellido, dni, cuil, nro traspaso, cuit, obra social) search ¿…" at bounding box center [779, 392] width 1558 height 784
type input "16874675"
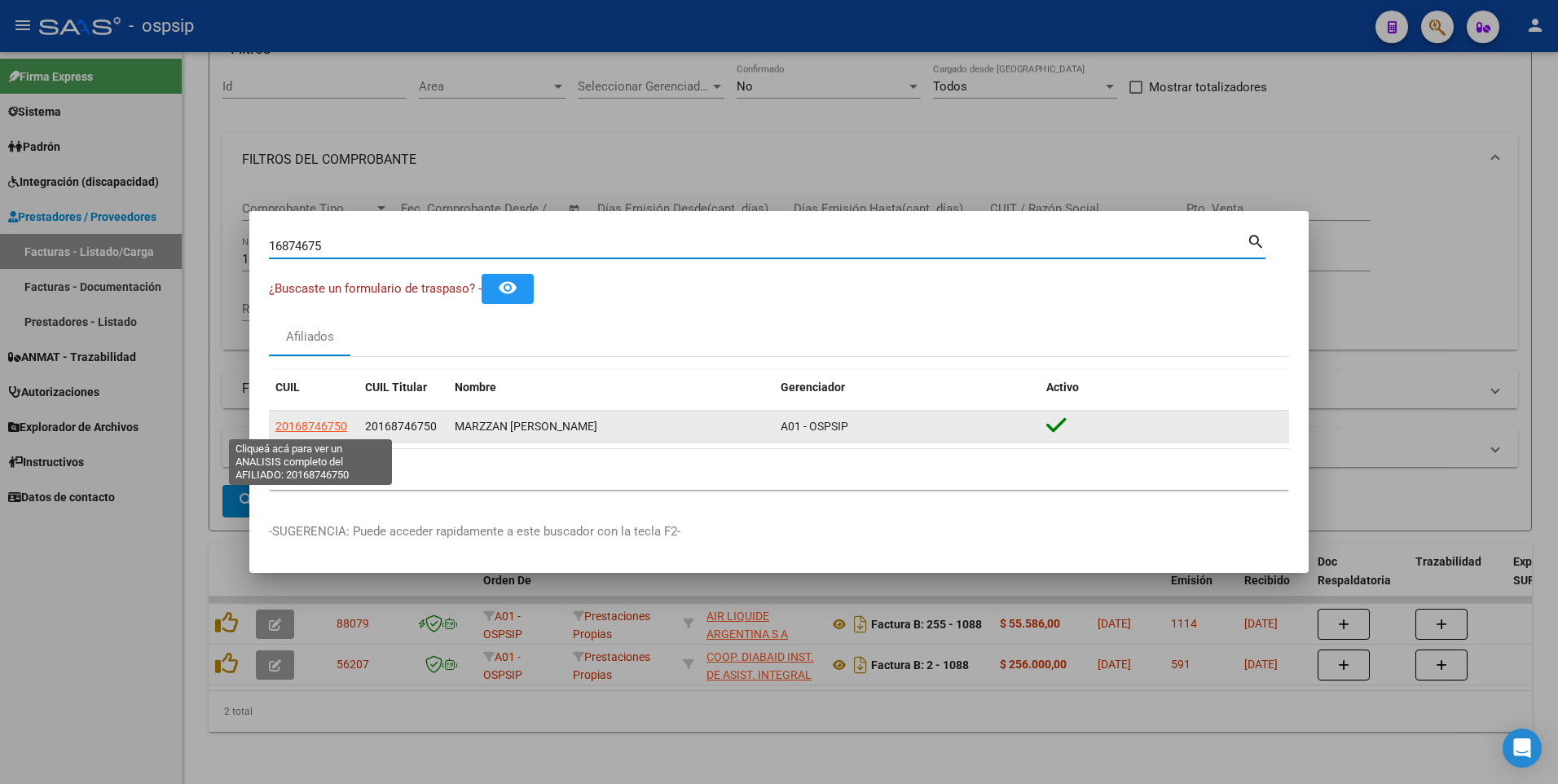
click at [321, 426] on span "20168746750" at bounding box center [311, 426] width 72 height 13
type textarea "20168746750"
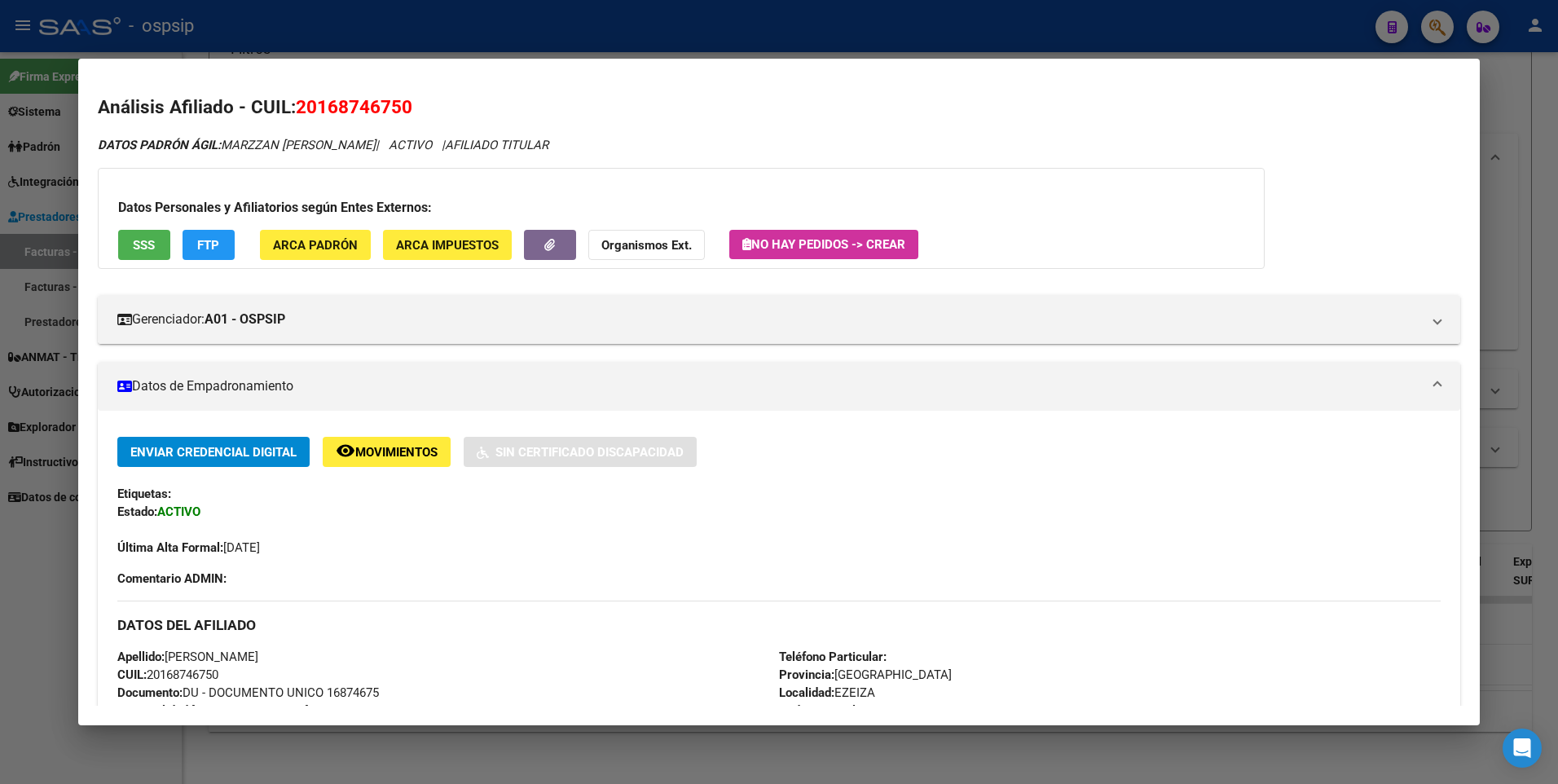
click at [156, 250] on button "SSS" at bounding box center [144, 245] width 52 height 30
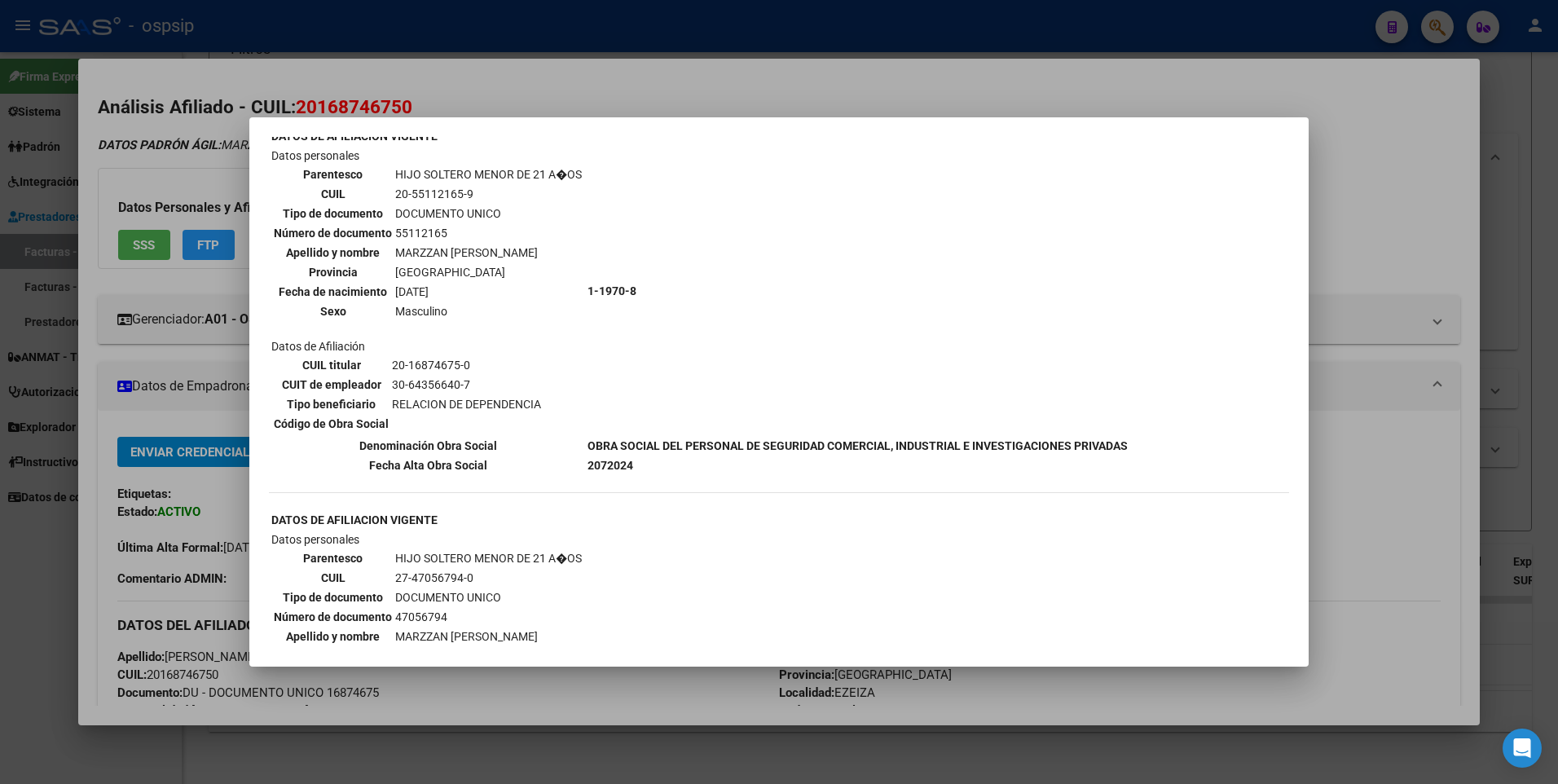
scroll to position [0, 0]
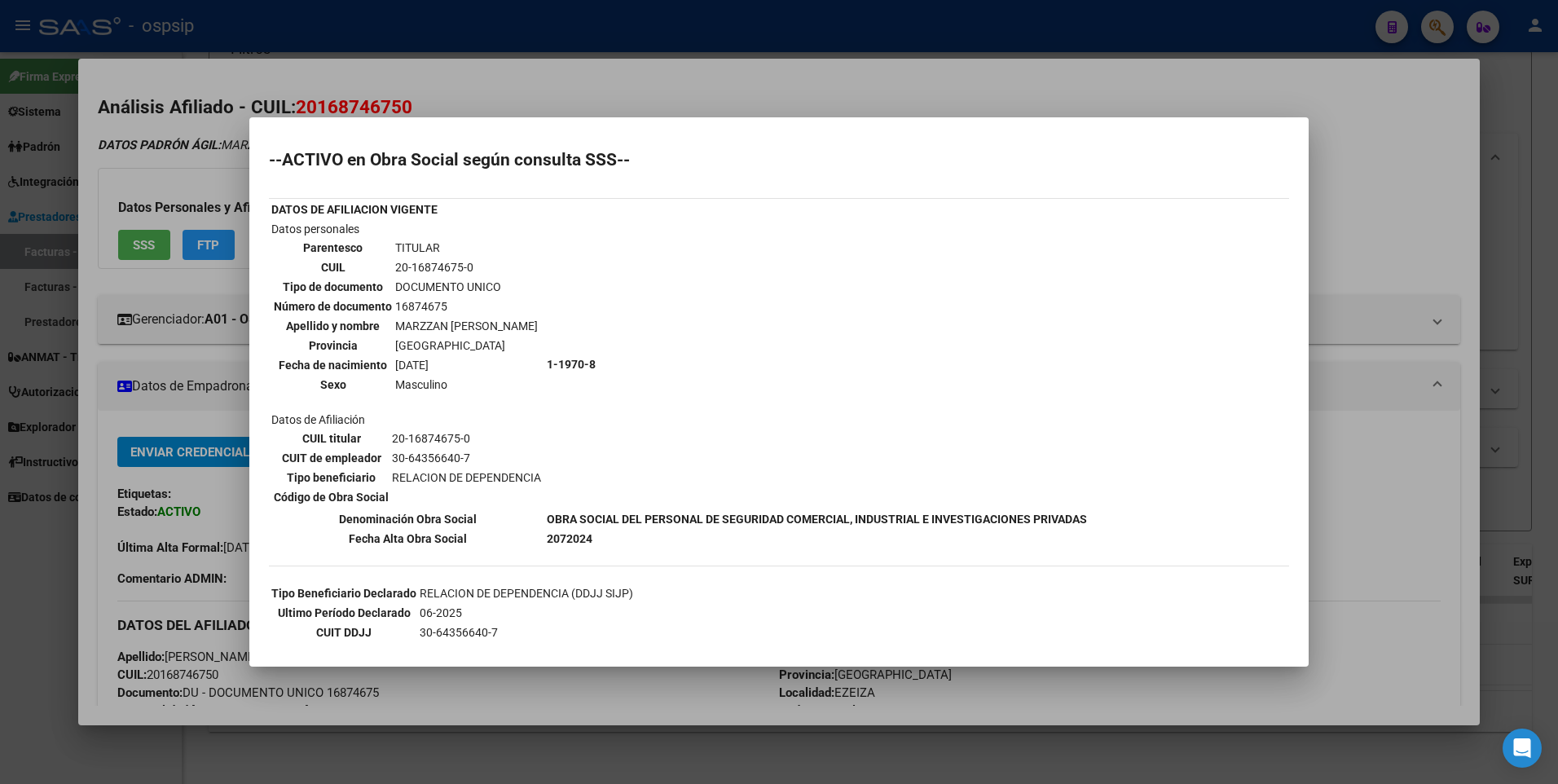
click at [1361, 124] on div at bounding box center [779, 392] width 1558 height 784
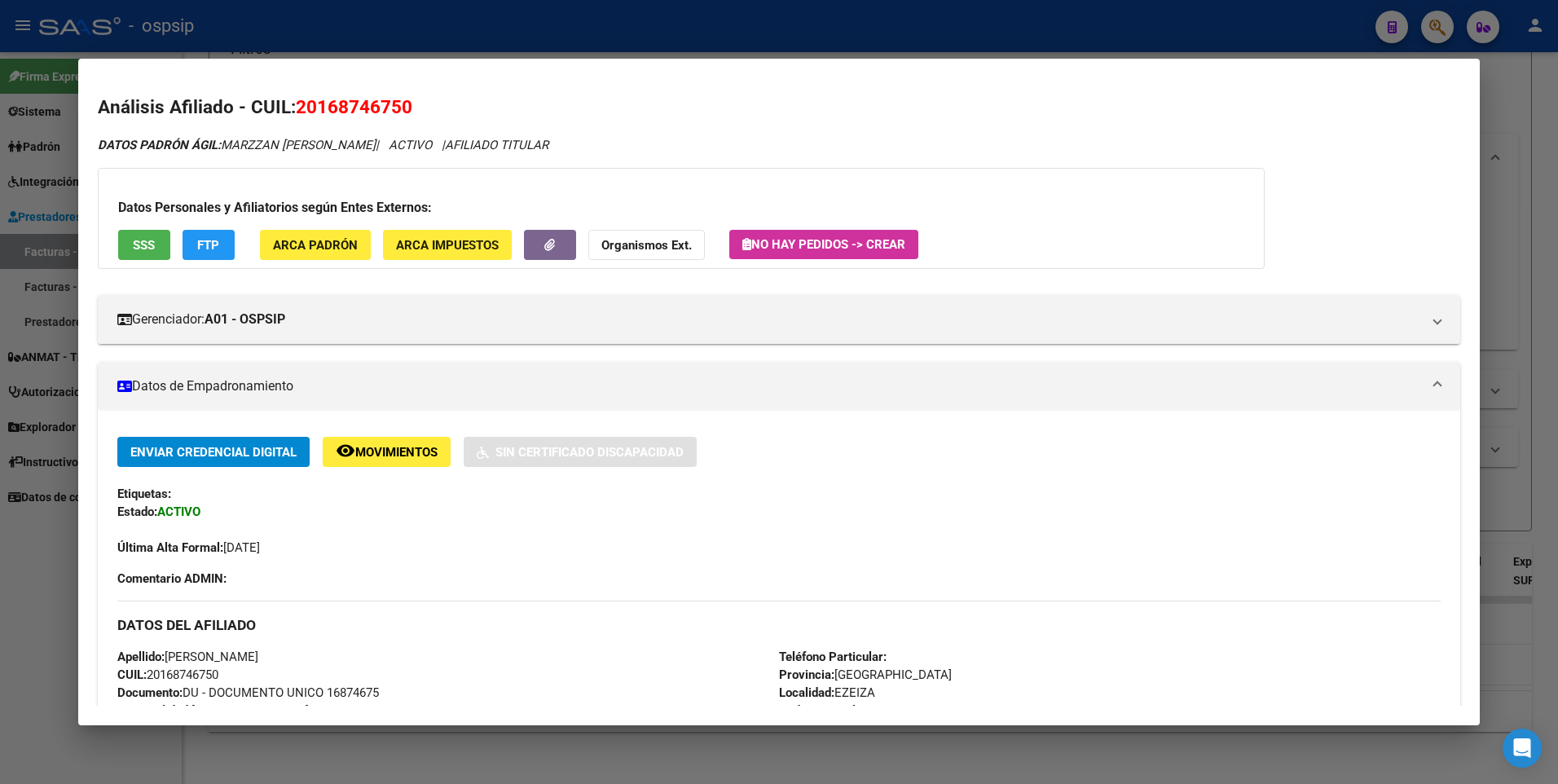
click at [1489, 99] on div at bounding box center [779, 392] width 1558 height 784
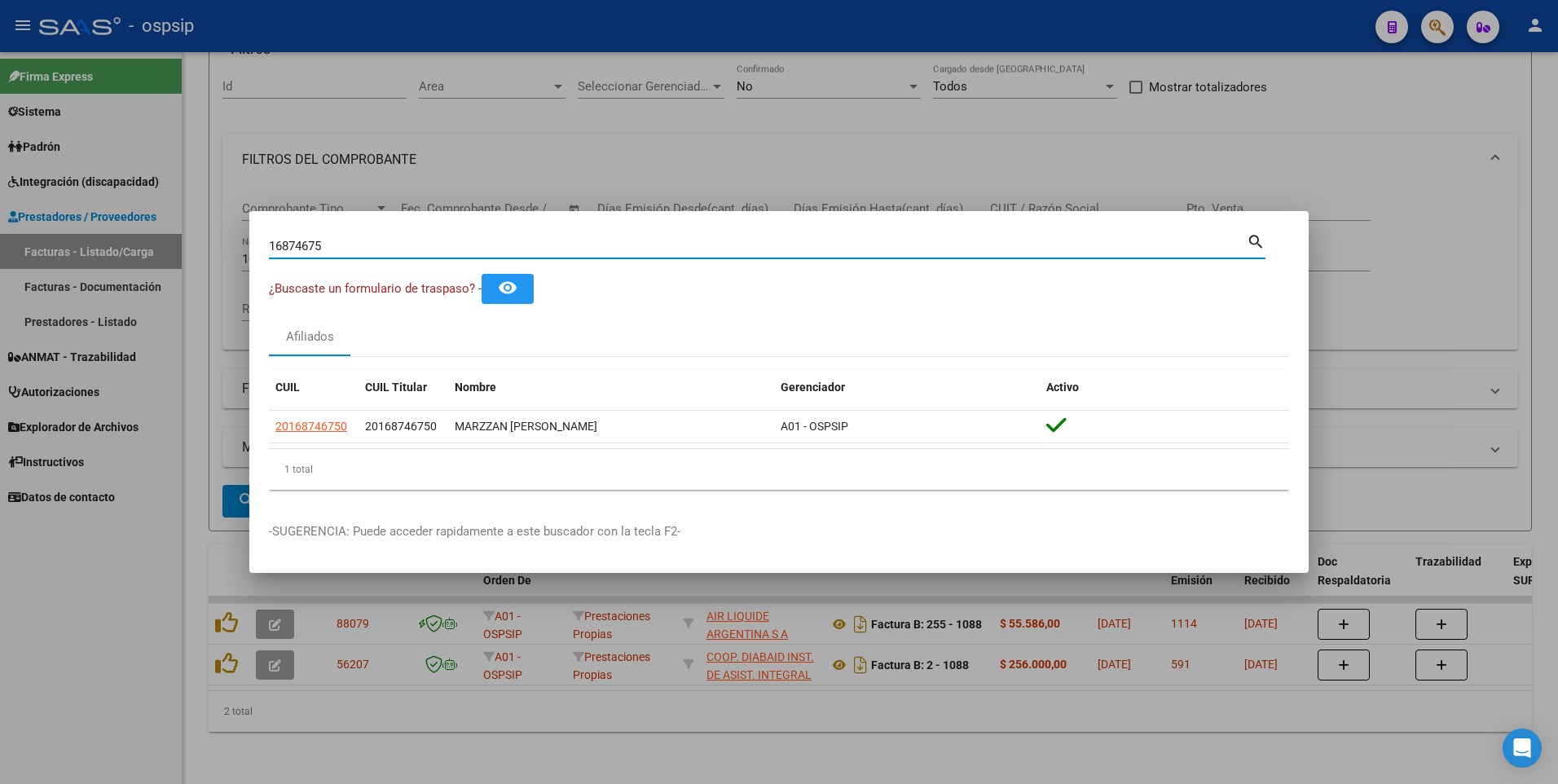
drag, startPoint x: 333, startPoint y: 239, endPoint x: 169, endPoint y: 271, distance: 167.1
click at [169, 271] on div "16874675 Buscar (apellido, dni, cuil, nro traspaso, cuit, obra social) search ¿…" at bounding box center [779, 392] width 1558 height 784
type input "16902632"
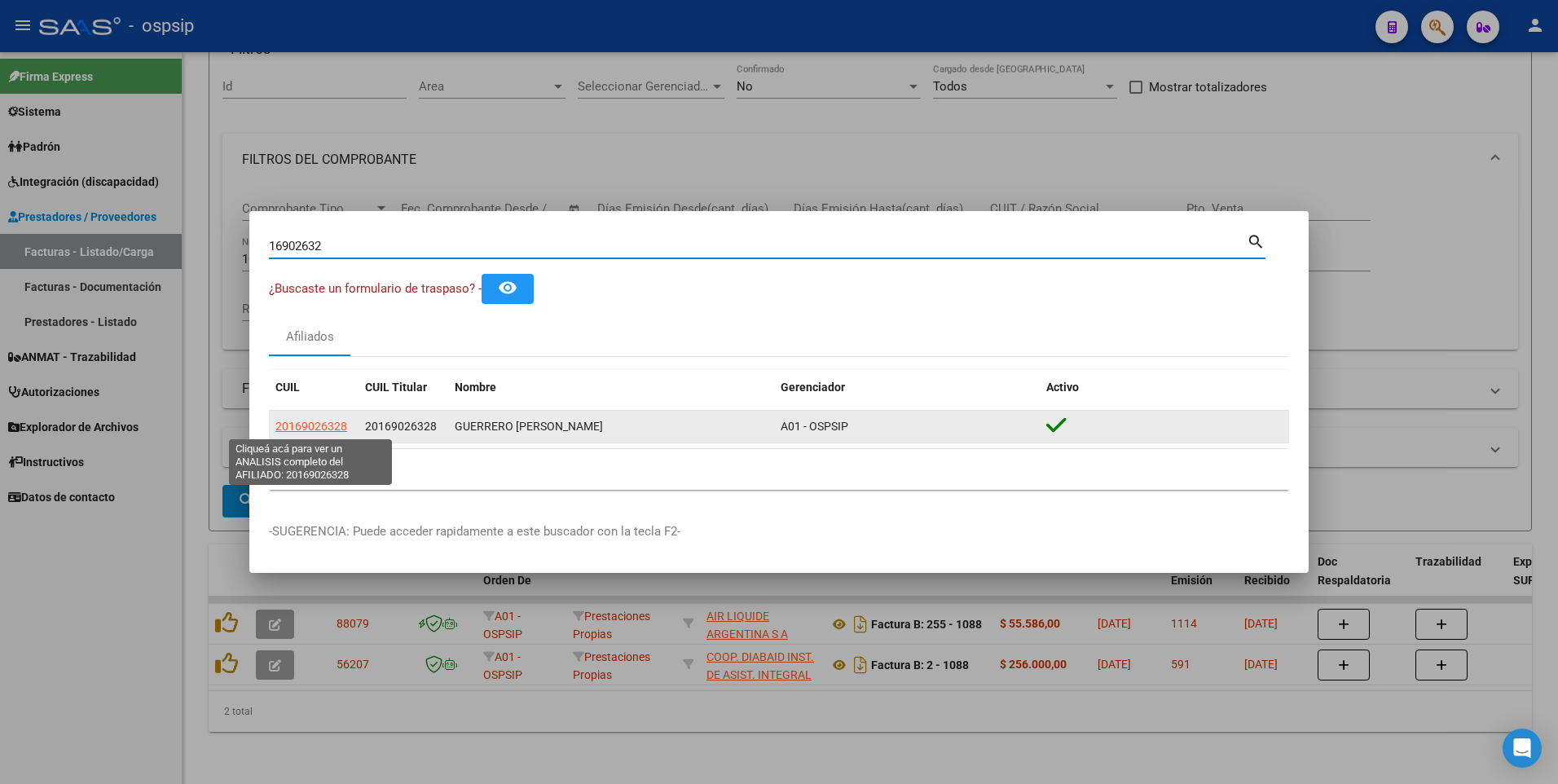
click at [278, 422] on span "20169026328" at bounding box center [311, 426] width 72 height 13
type textarea "20169026328"
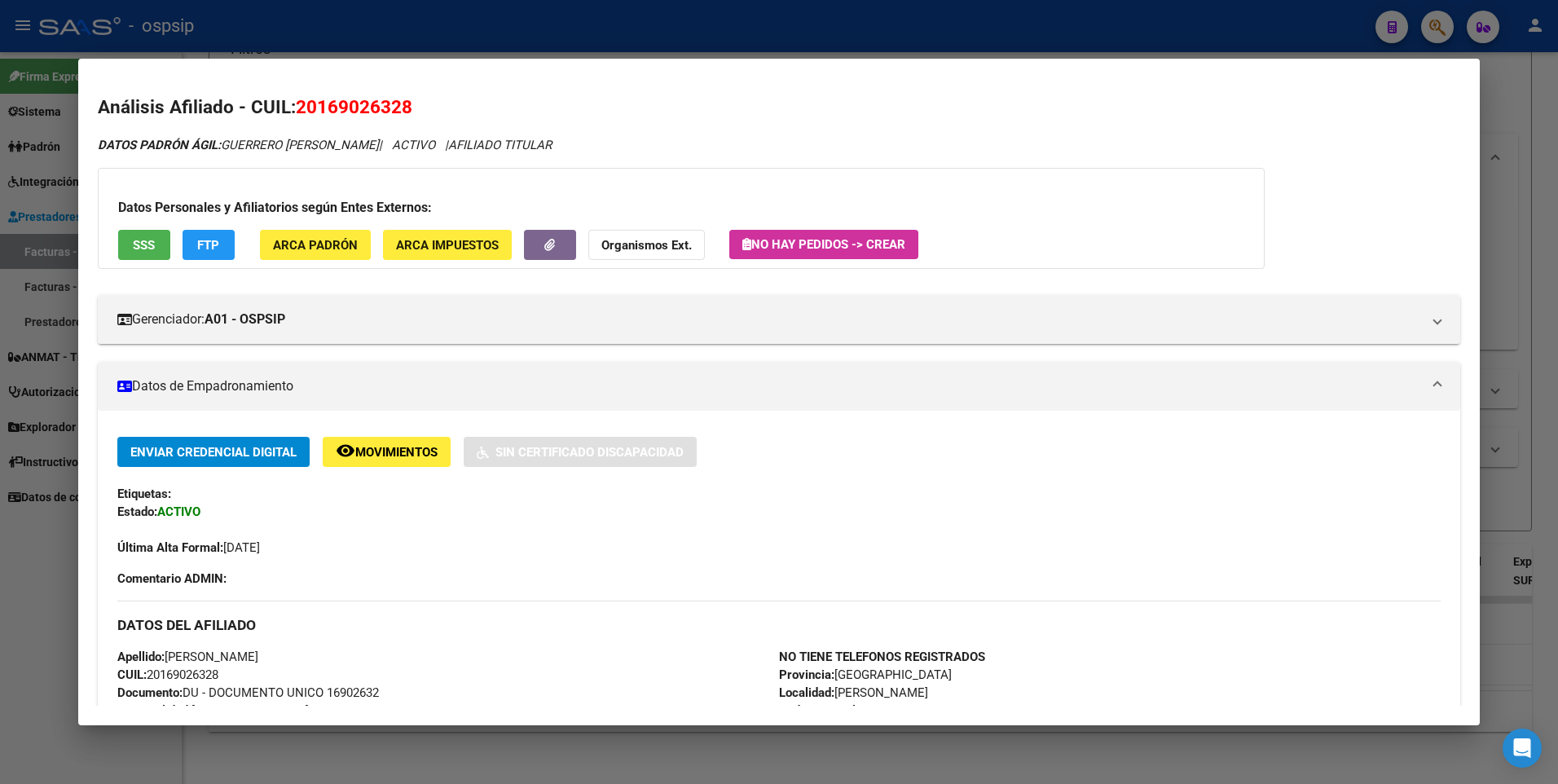
click at [131, 246] on button "SSS" at bounding box center [144, 245] width 52 height 30
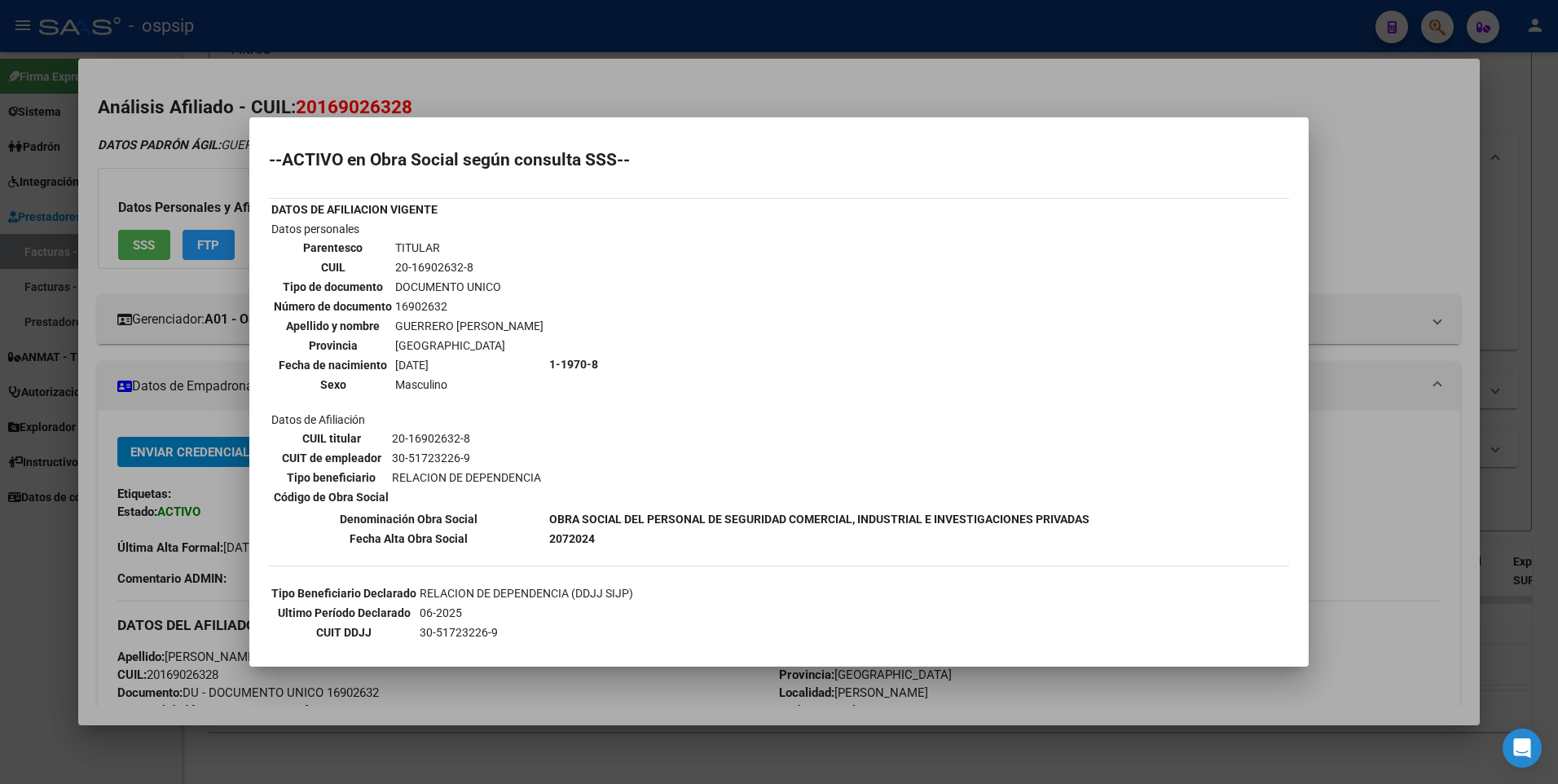
click at [1373, 119] on div at bounding box center [779, 392] width 1558 height 784
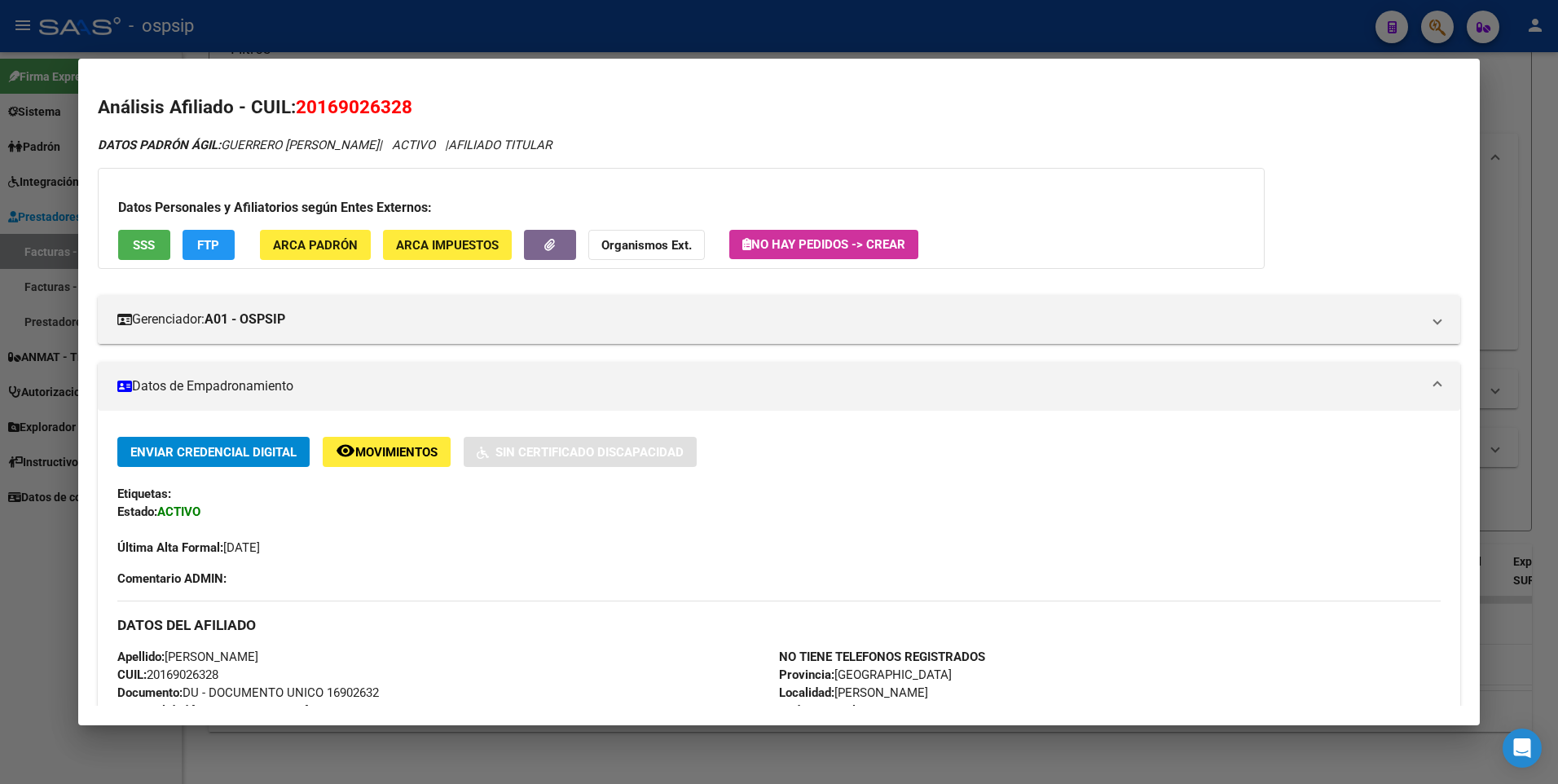
click at [1478, 77] on mat-dialog-container "Análisis Afiliado - CUIL: 20169026328 DATOS PADRÓN ÁGIL: GUERRERO [PERSON_NAME]…" at bounding box center [779, 392] width 1402 height 667
click at [1503, 80] on div at bounding box center [779, 392] width 1558 height 784
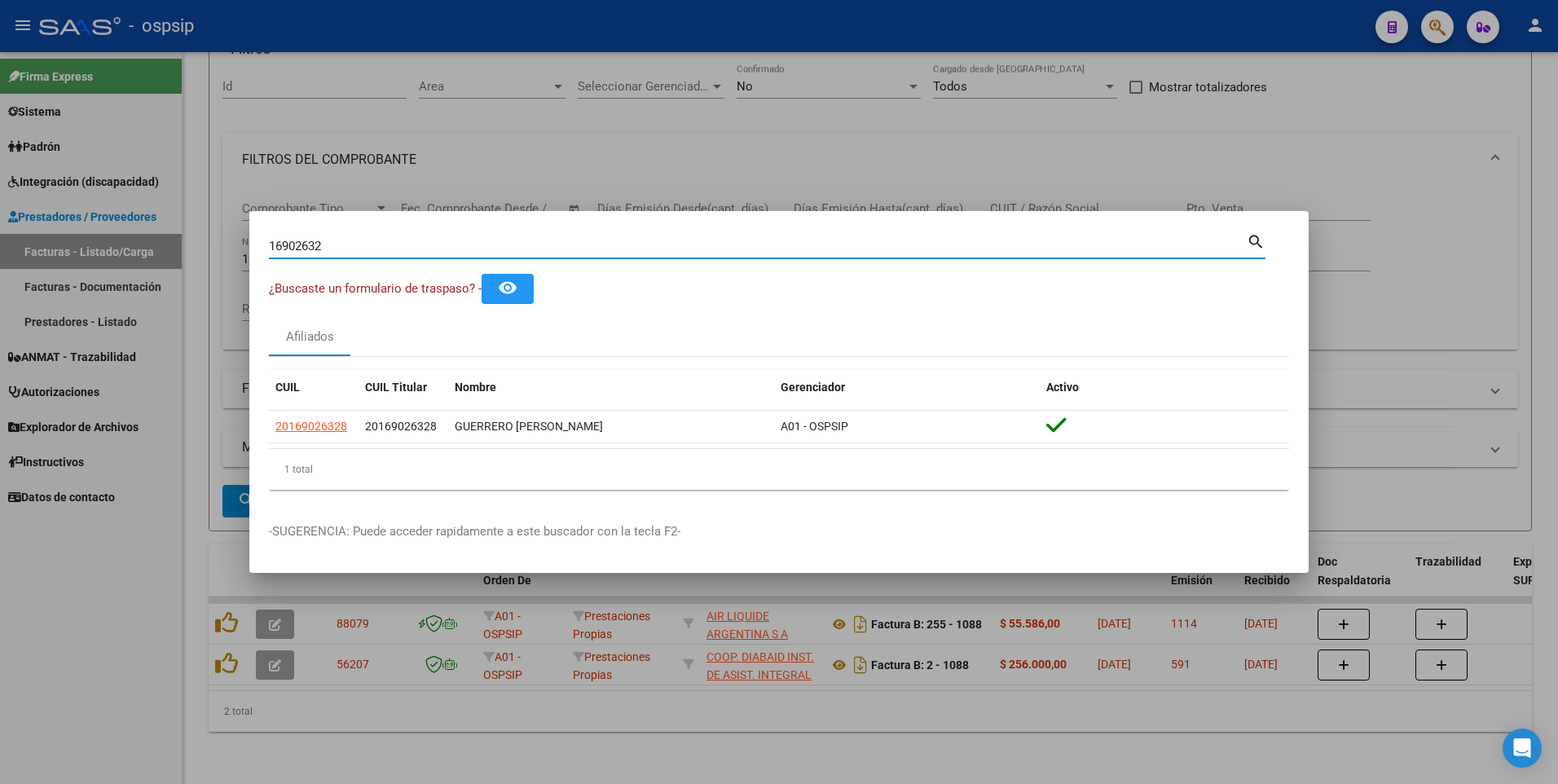
drag, startPoint x: 345, startPoint y: 245, endPoint x: 121, endPoint y: 271, distance: 225.5
click at [121, 271] on div "16902632 Buscar (apellido, dni, cuil, nro traspaso, cuit, obra social) search ¿…" at bounding box center [779, 392] width 1558 height 784
type input "22860525"
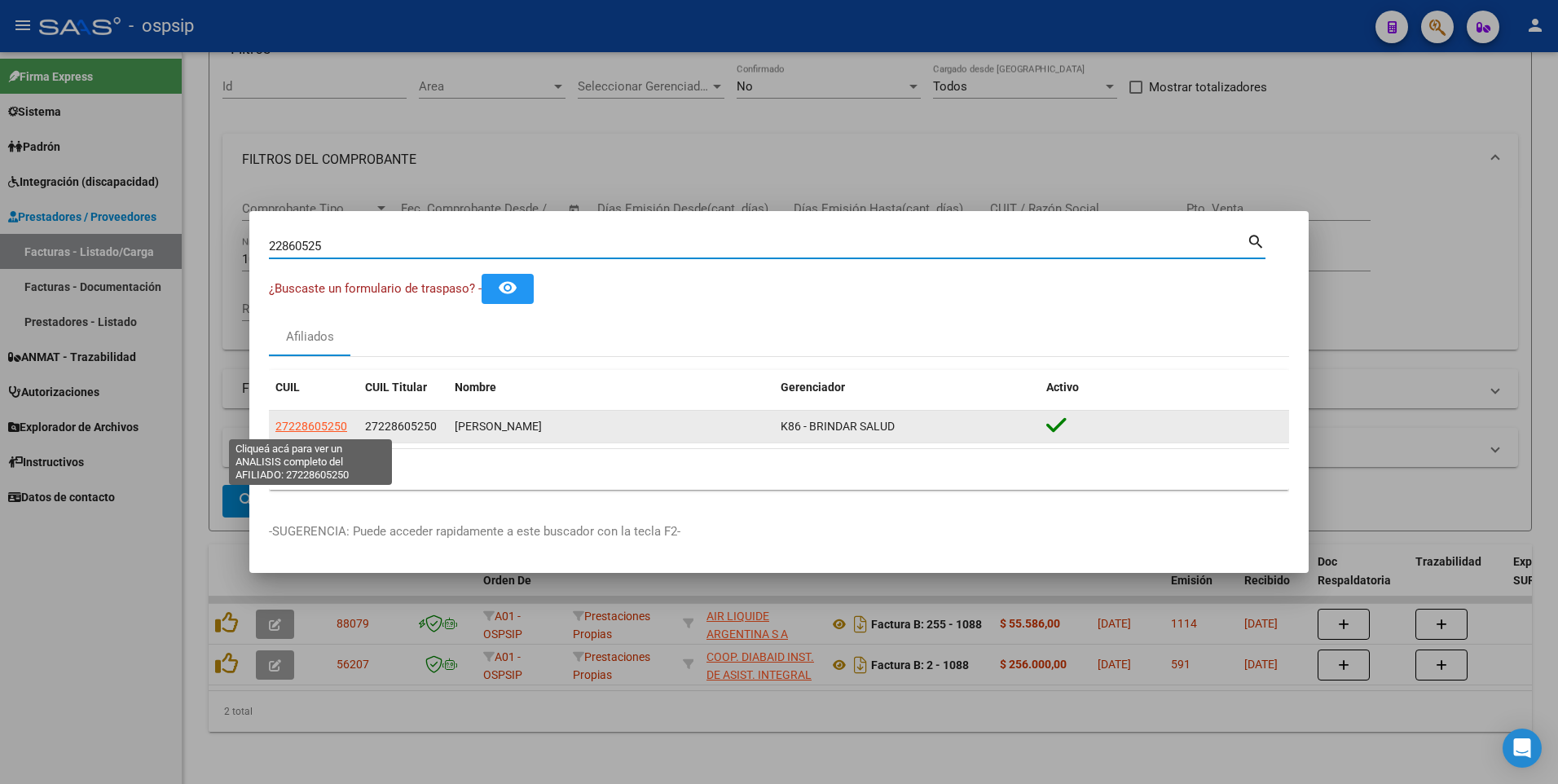
click at [296, 427] on span "27228605250" at bounding box center [311, 426] width 72 height 13
type textarea "27228605250"
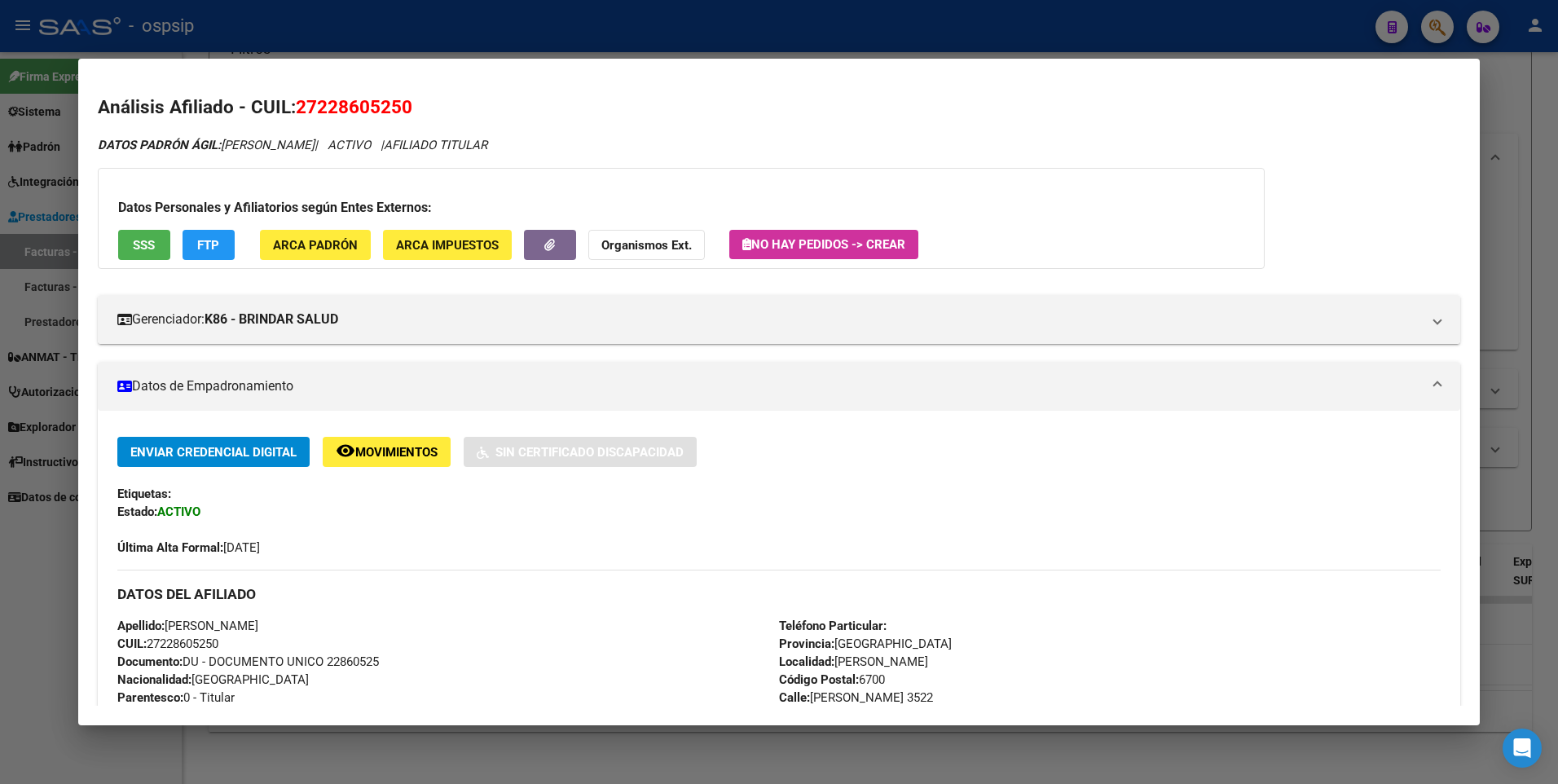
click at [122, 245] on button "SSS" at bounding box center [144, 245] width 52 height 30
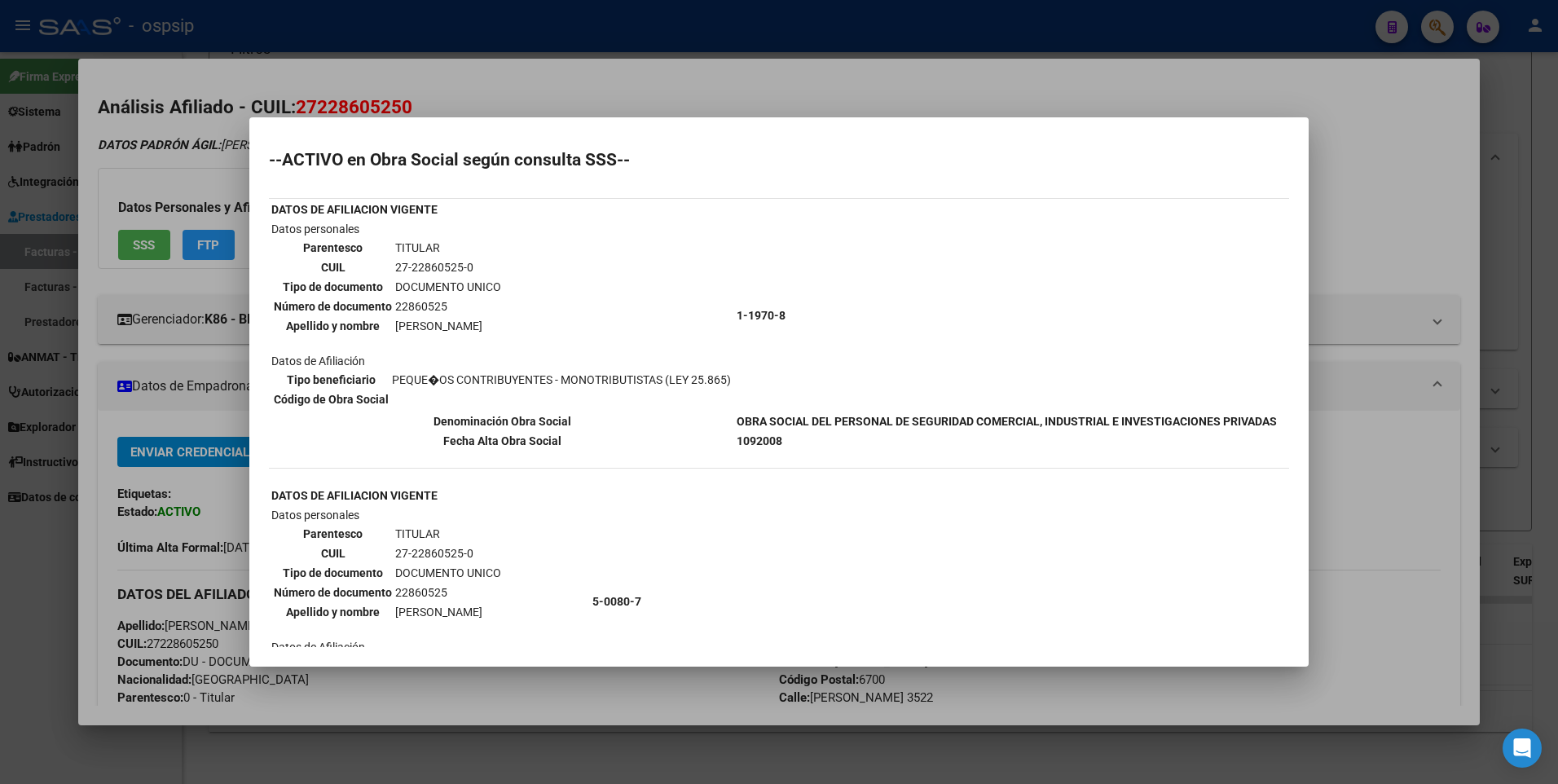
click at [1377, 139] on div at bounding box center [779, 392] width 1558 height 784
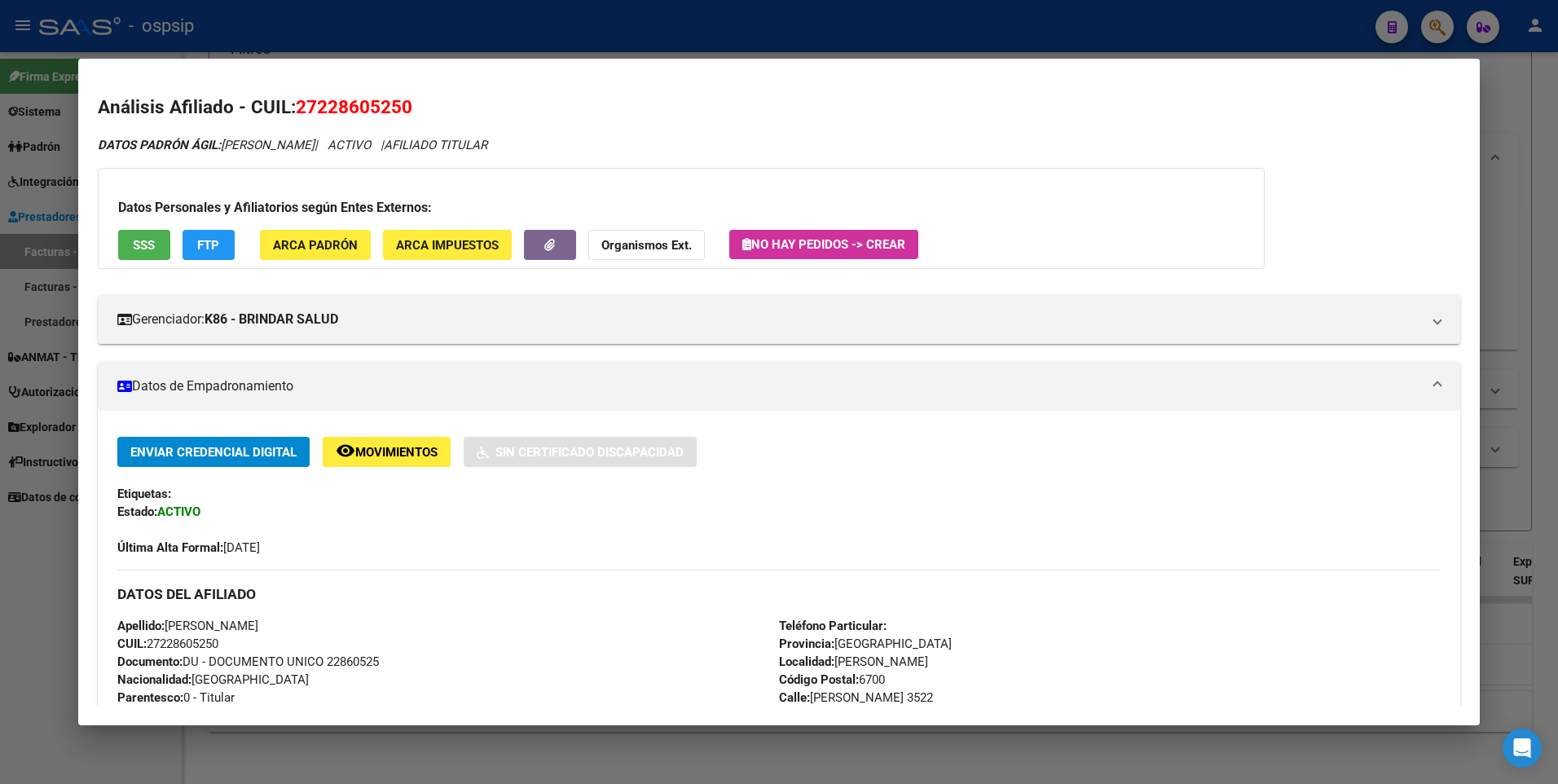
click at [1461, 124] on mat-dialog-content "Análisis Afiliado - CUIL: 27228605250 DATOS PADRÓN ÁGIL: [PERSON_NAME] | ACTIVO…" at bounding box center [779, 392] width 1402 height 628
click at [1502, 108] on div at bounding box center [779, 392] width 1558 height 784
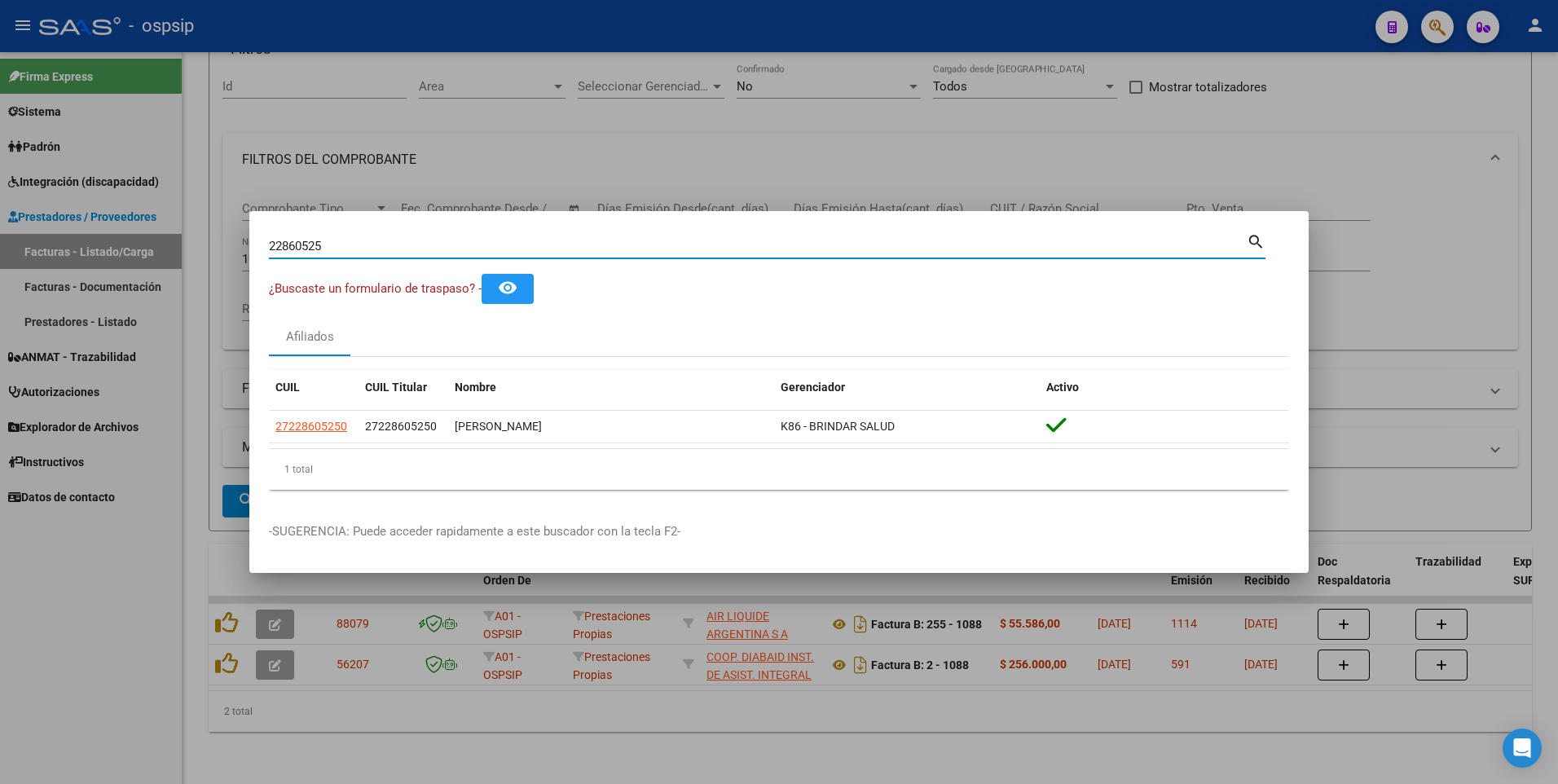
drag, startPoint x: 335, startPoint y: 245, endPoint x: 1, endPoint y: 294, distance: 337.6
click at [1, 294] on div "22860525 Buscar (apellido, dni, cuil, nro traspaso, cuit, obra social) search ¿…" at bounding box center [779, 392] width 1558 height 784
type input "21787045"
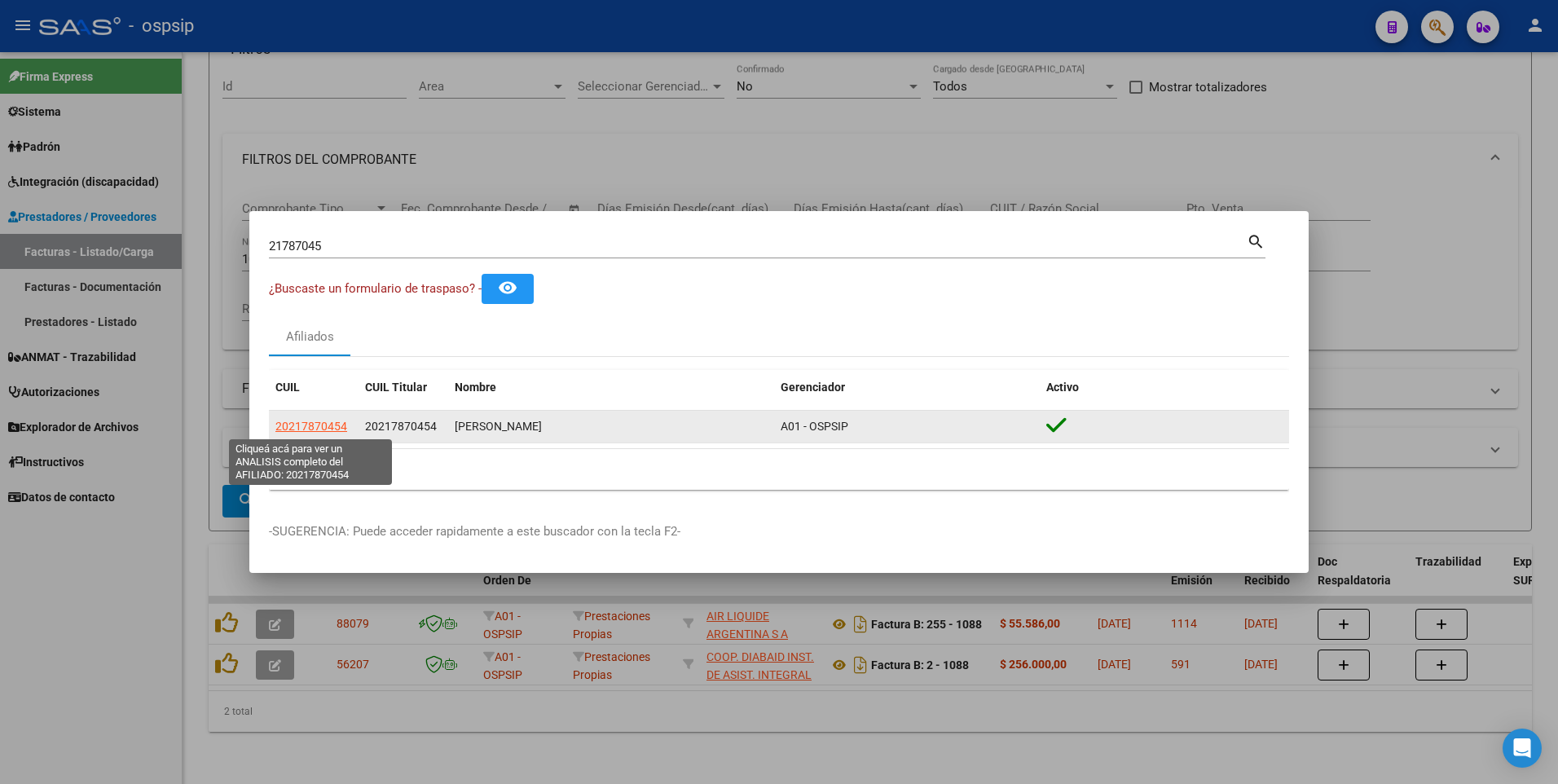
click at [318, 425] on span "20217870454" at bounding box center [311, 426] width 72 height 13
type textarea "20217870454"
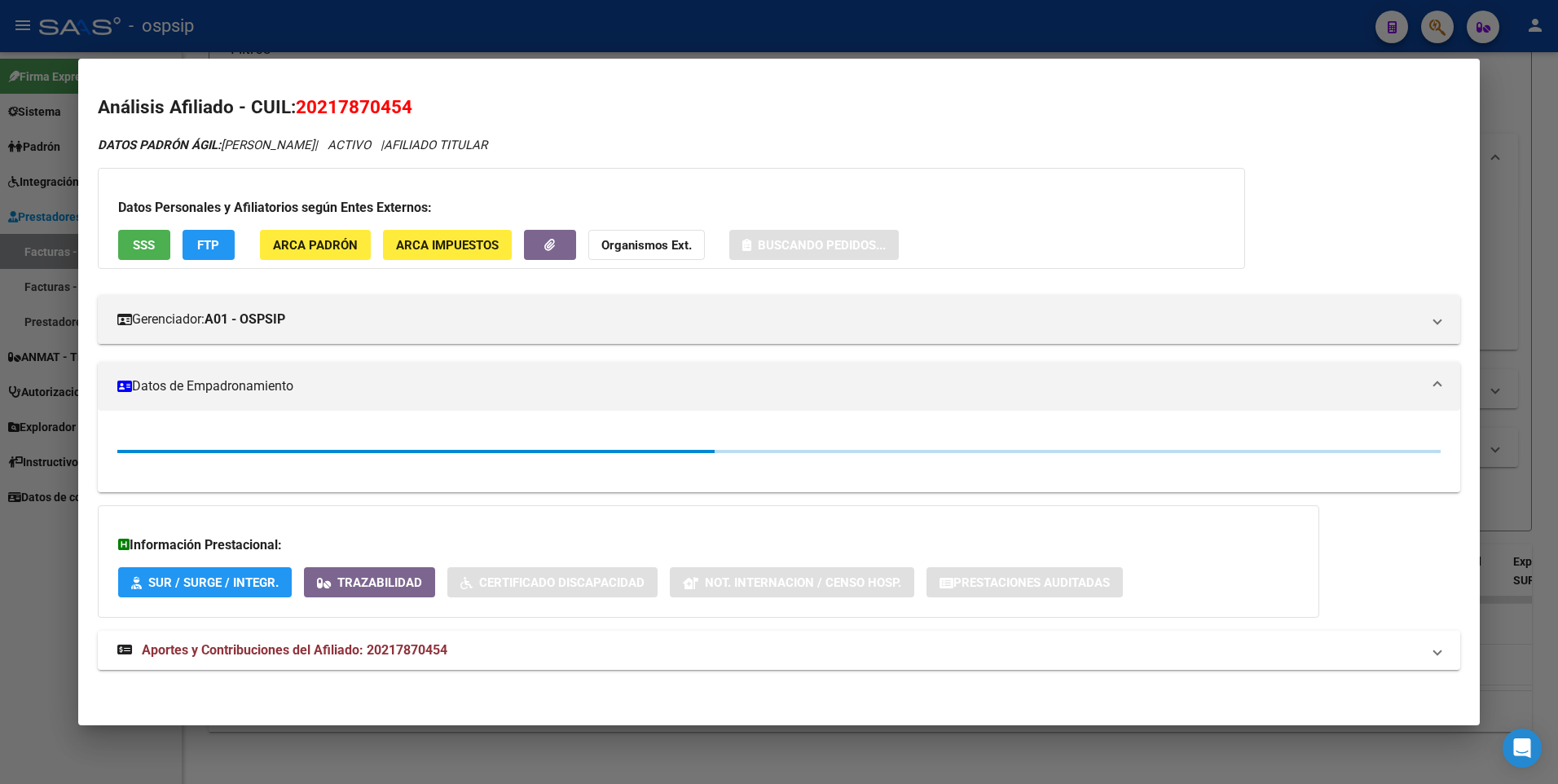
click at [138, 240] on span "SSS" at bounding box center [144, 246] width 22 height 15
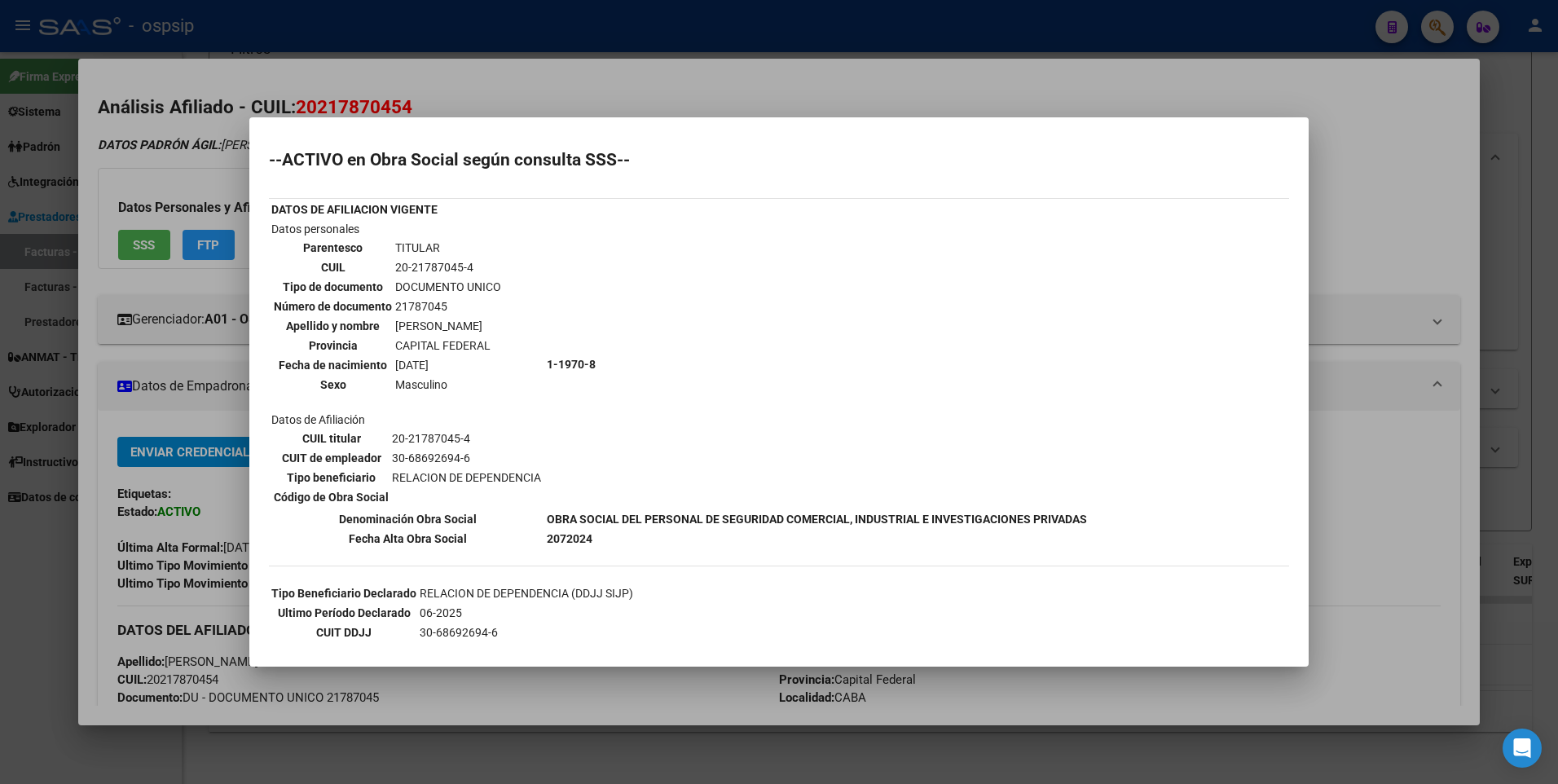
click at [1381, 108] on div at bounding box center [779, 392] width 1558 height 784
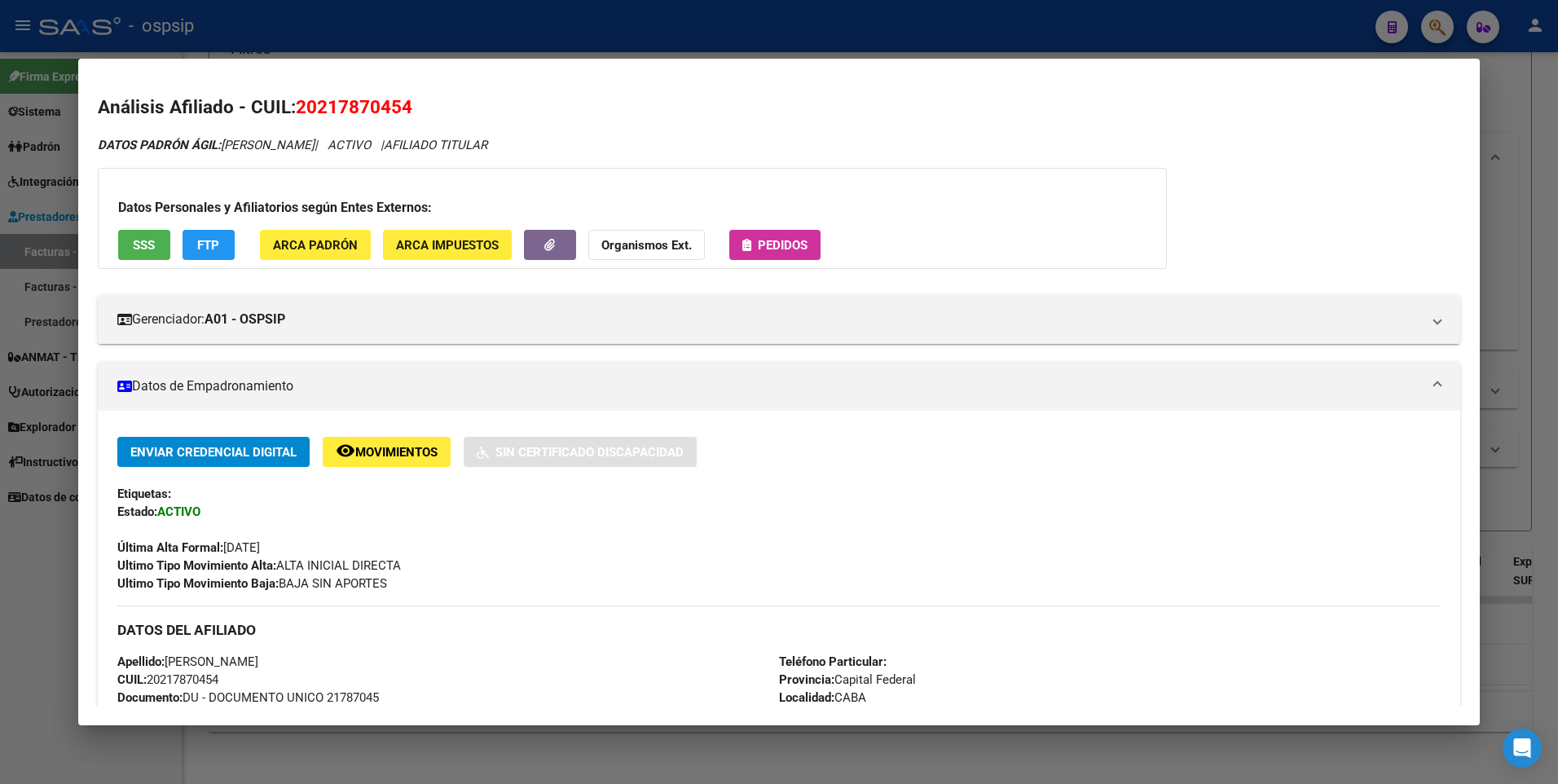
click at [1499, 91] on div at bounding box center [779, 392] width 1558 height 784
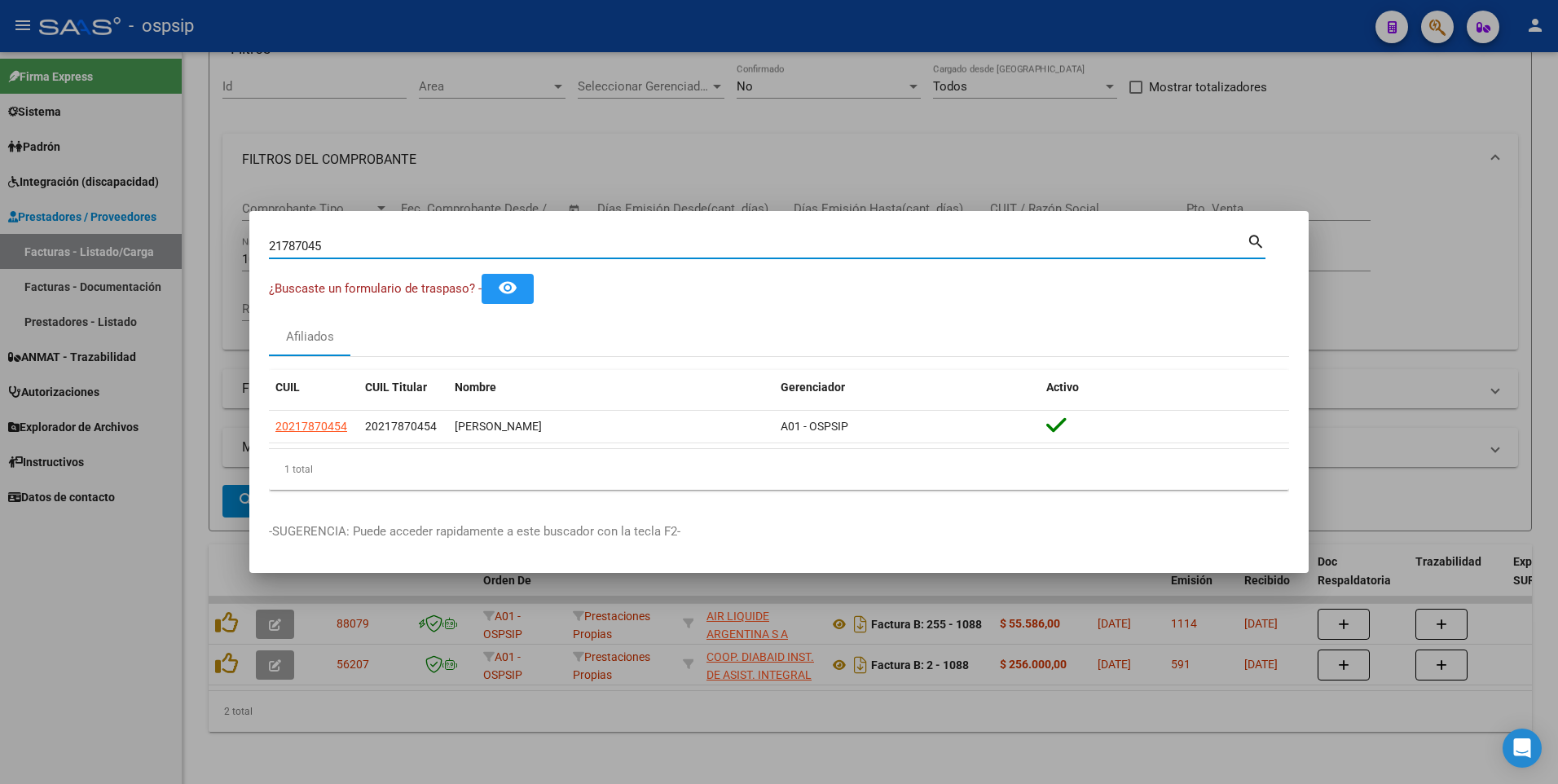
drag, startPoint x: 349, startPoint y: 246, endPoint x: 150, endPoint y: 256, distance: 199.3
click at [150, 256] on div "21787045 Buscar (apellido, dni, cuil, nro traspaso, cuit, obra social) search ¿…" at bounding box center [779, 392] width 1558 height 784
type input "94180115"
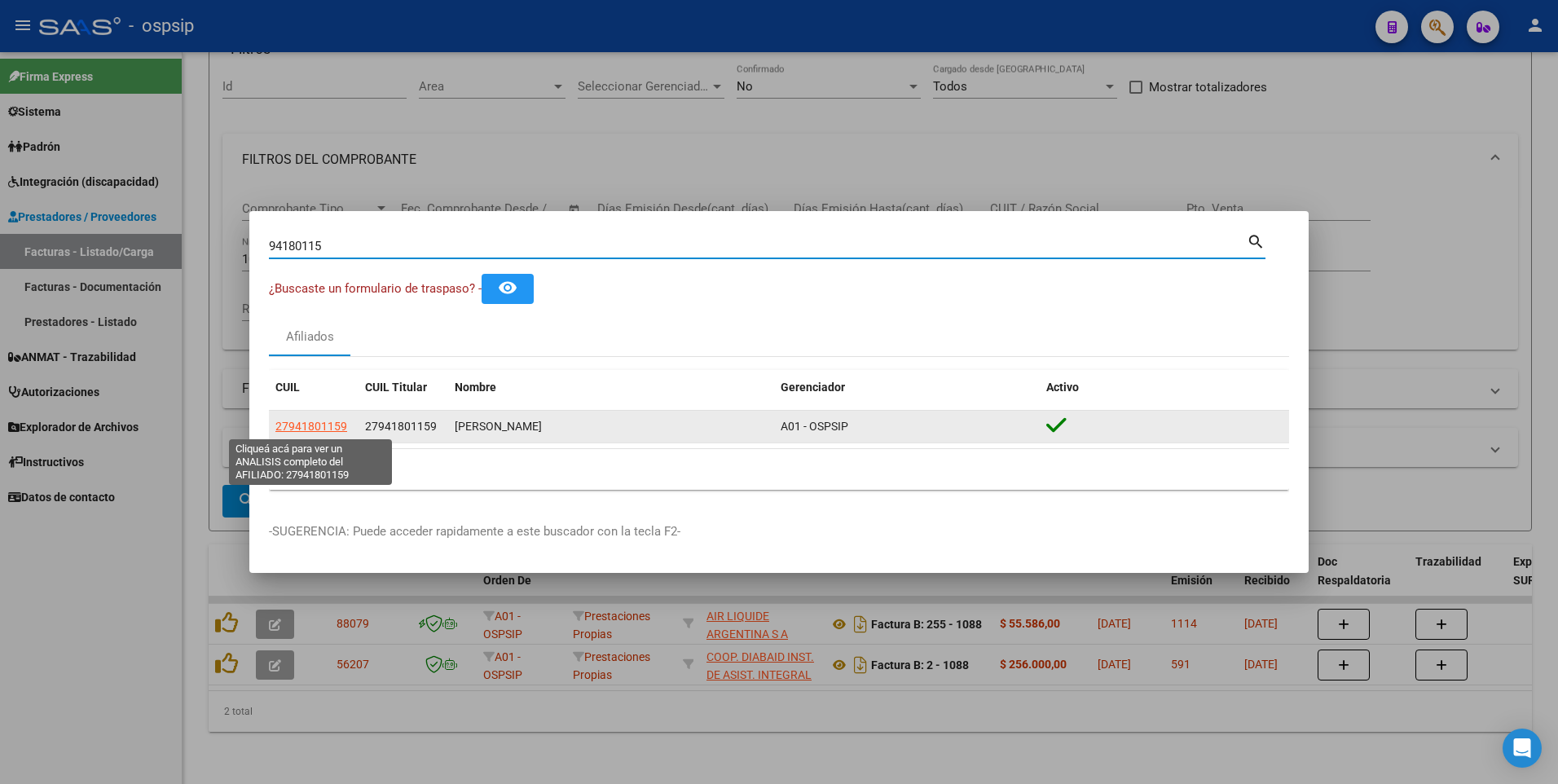
click at [341, 431] on span "27941801159" at bounding box center [311, 426] width 72 height 13
type textarea "27941801159"
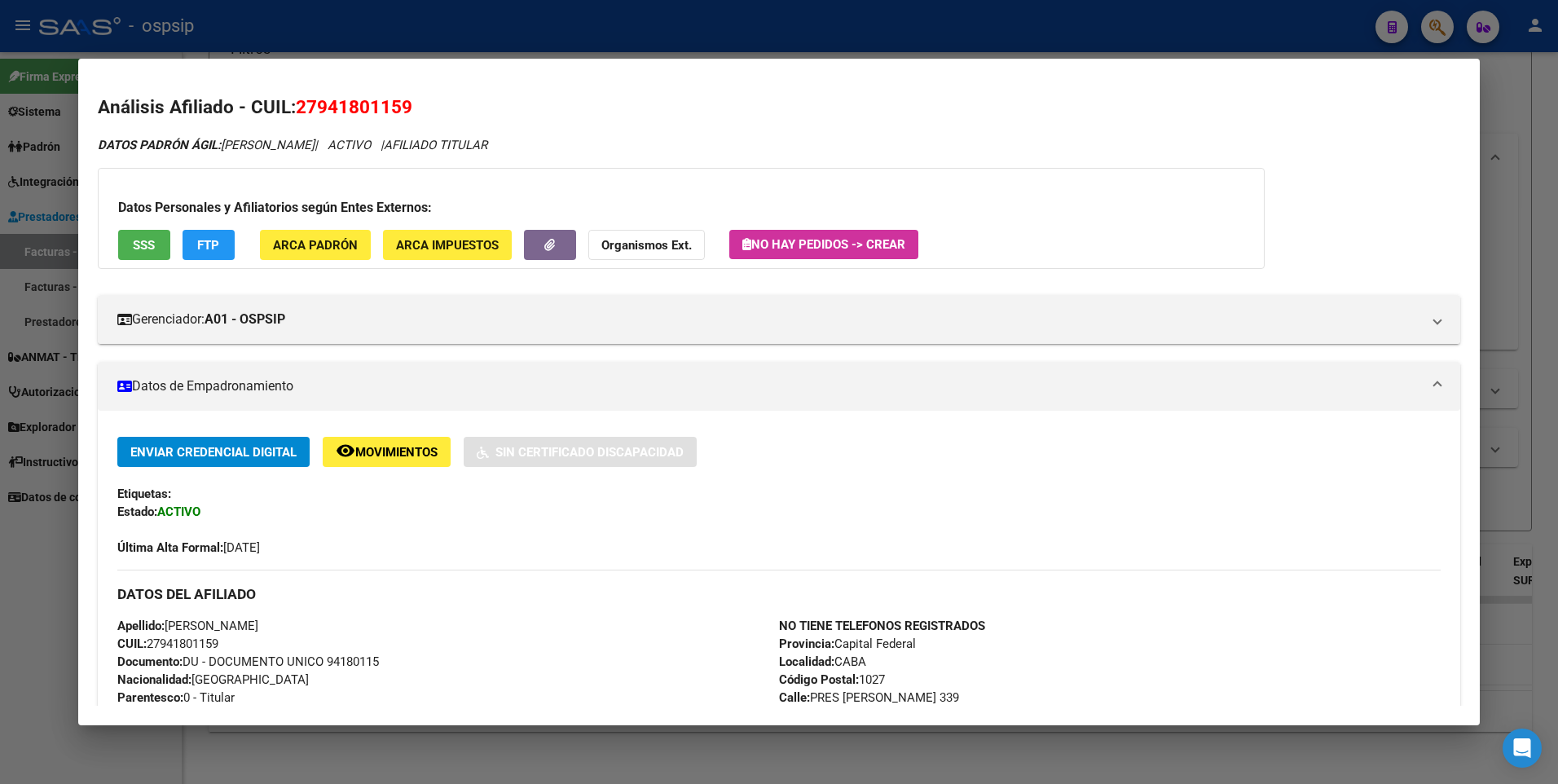
click at [164, 232] on button "SSS" at bounding box center [144, 245] width 52 height 30
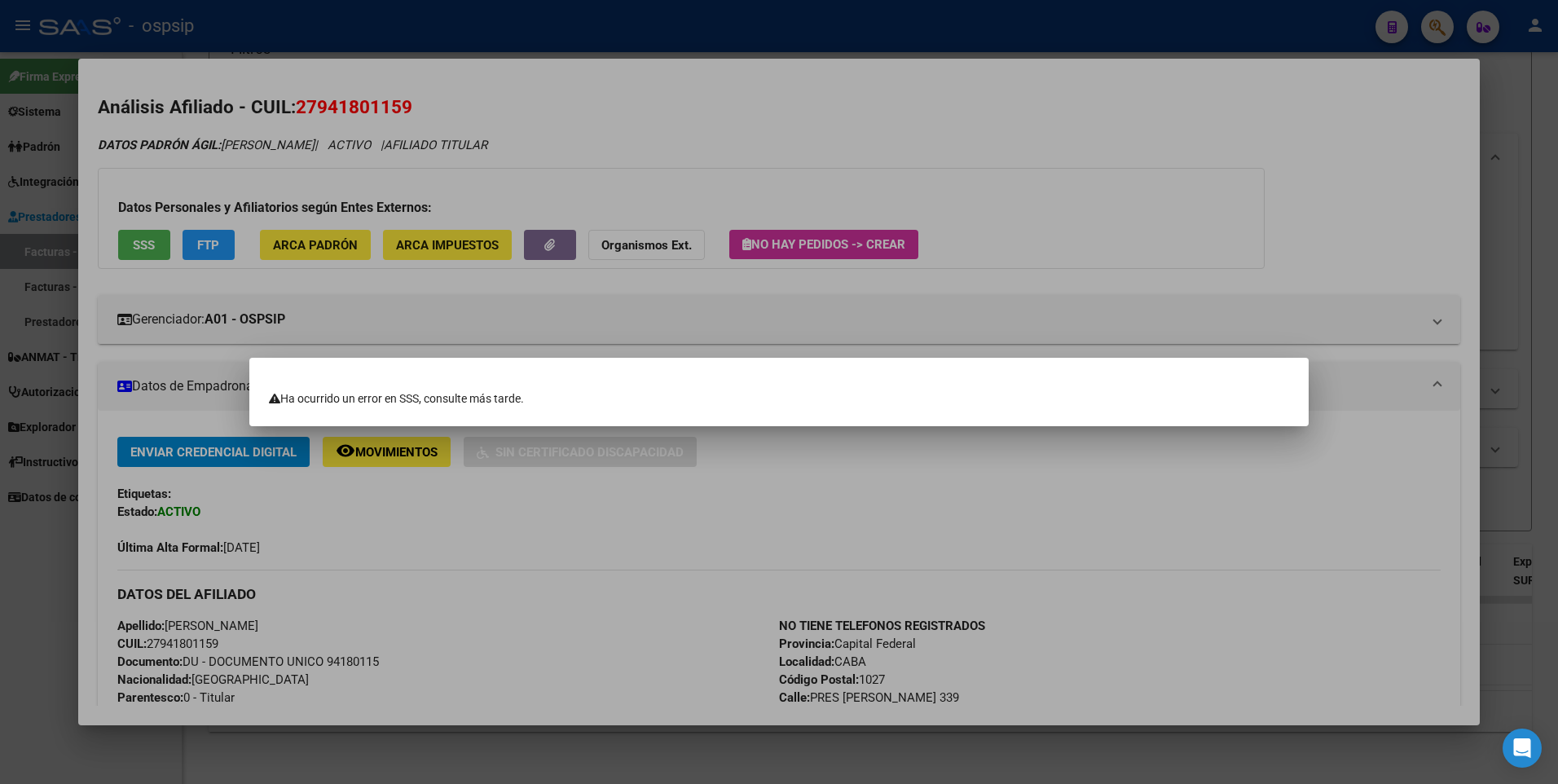
click at [1187, 304] on div at bounding box center [779, 392] width 1558 height 784
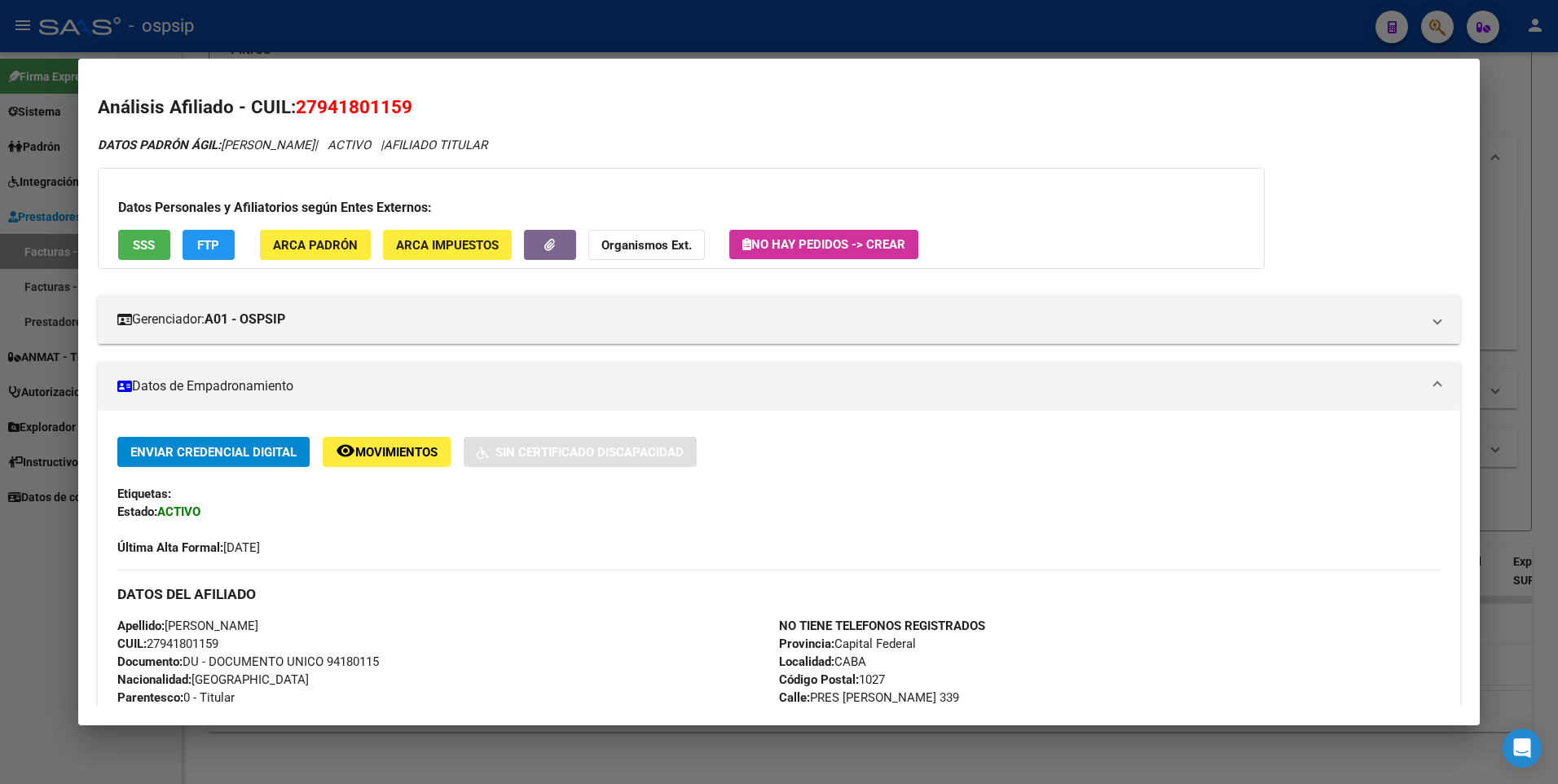
click at [1503, 135] on div at bounding box center [779, 392] width 1558 height 784
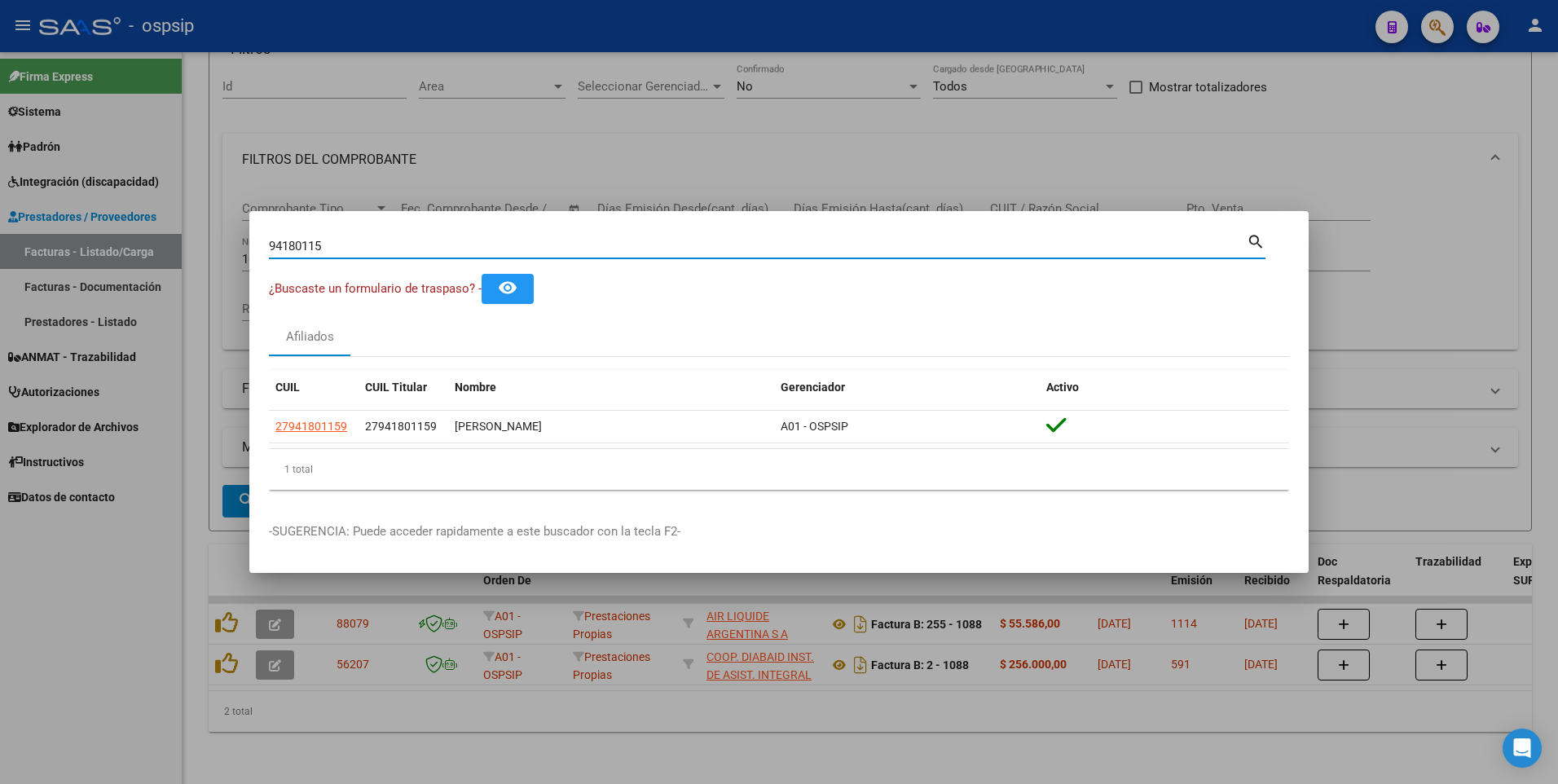
drag, startPoint x: 338, startPoint y: 250, endPoint x: 116, endPoint y: 255, distance: 222.1
click at [116, 255] on div "94180115 Buscar (apellido, dni, cuil, nro traspaso, cuit, obra social) search ¿…" at bounding box center [779, 392] width 1558 height 784
type input "29440024"
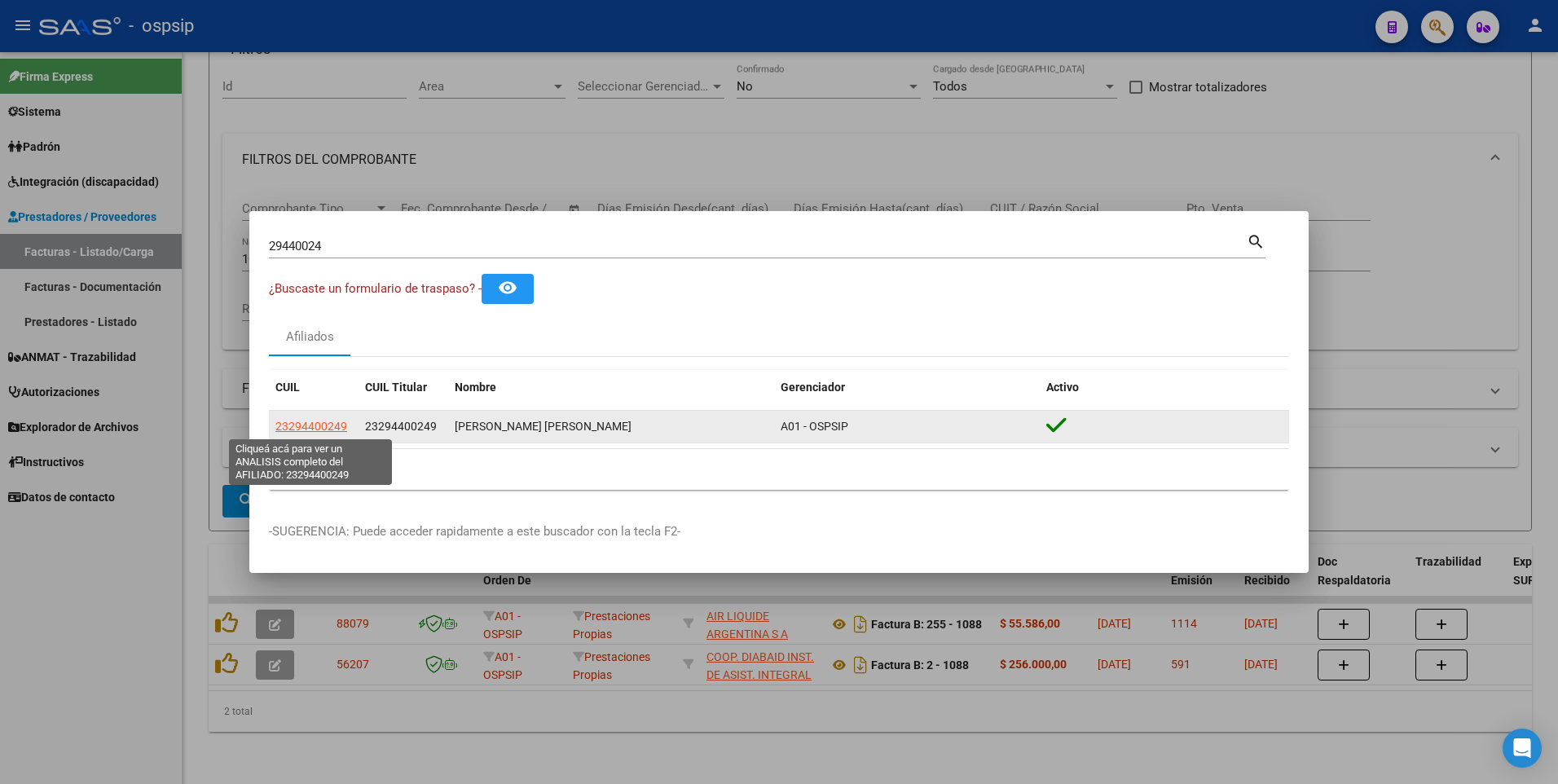
click at [340, 423] on span "23294400249" at bounding box center [311, 426] width 72 height 13
type textarea "23294400249"
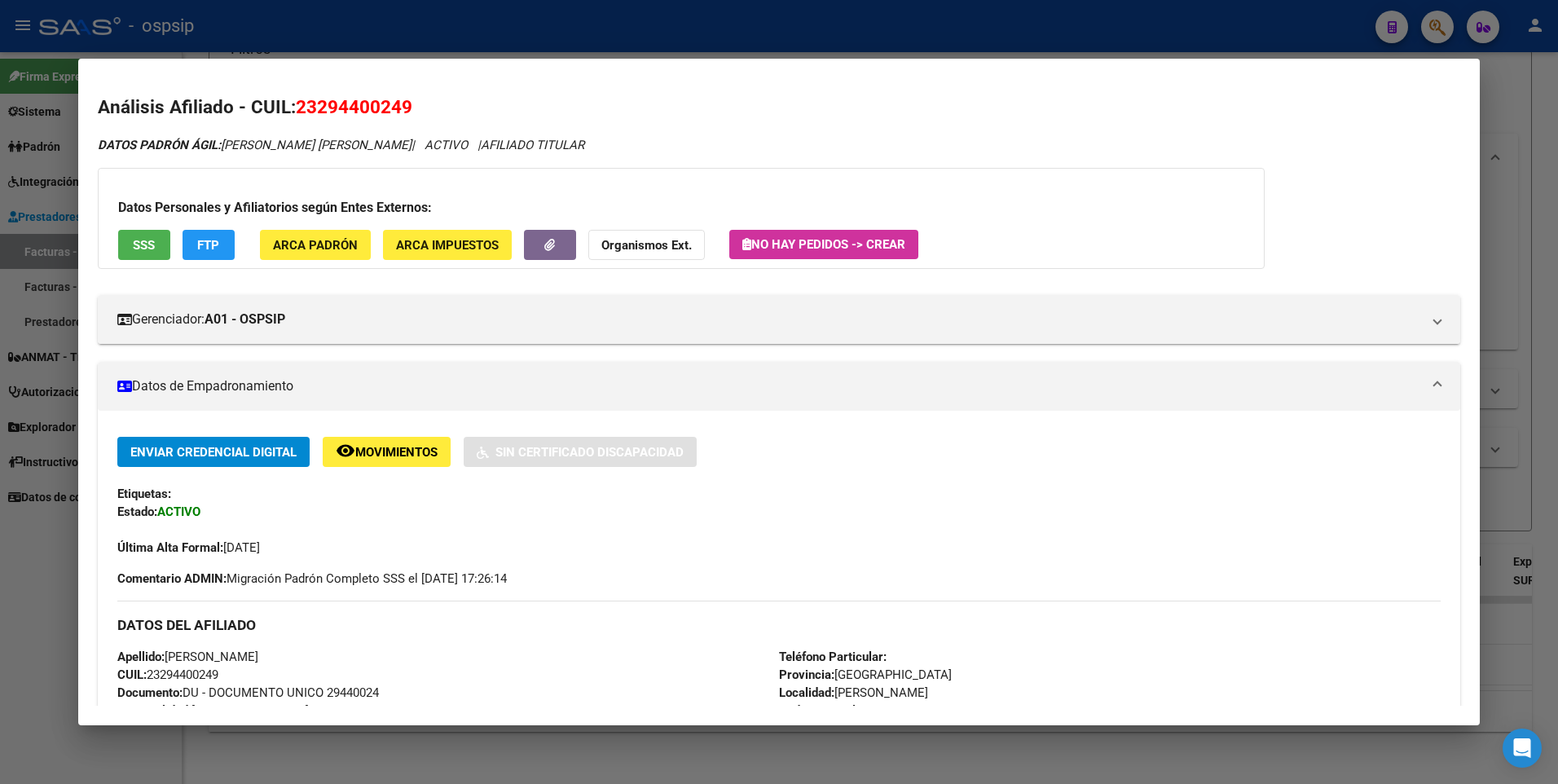
click at [156, 250] on button "SSS" at bounding box center [144, 245] width 52 height 30
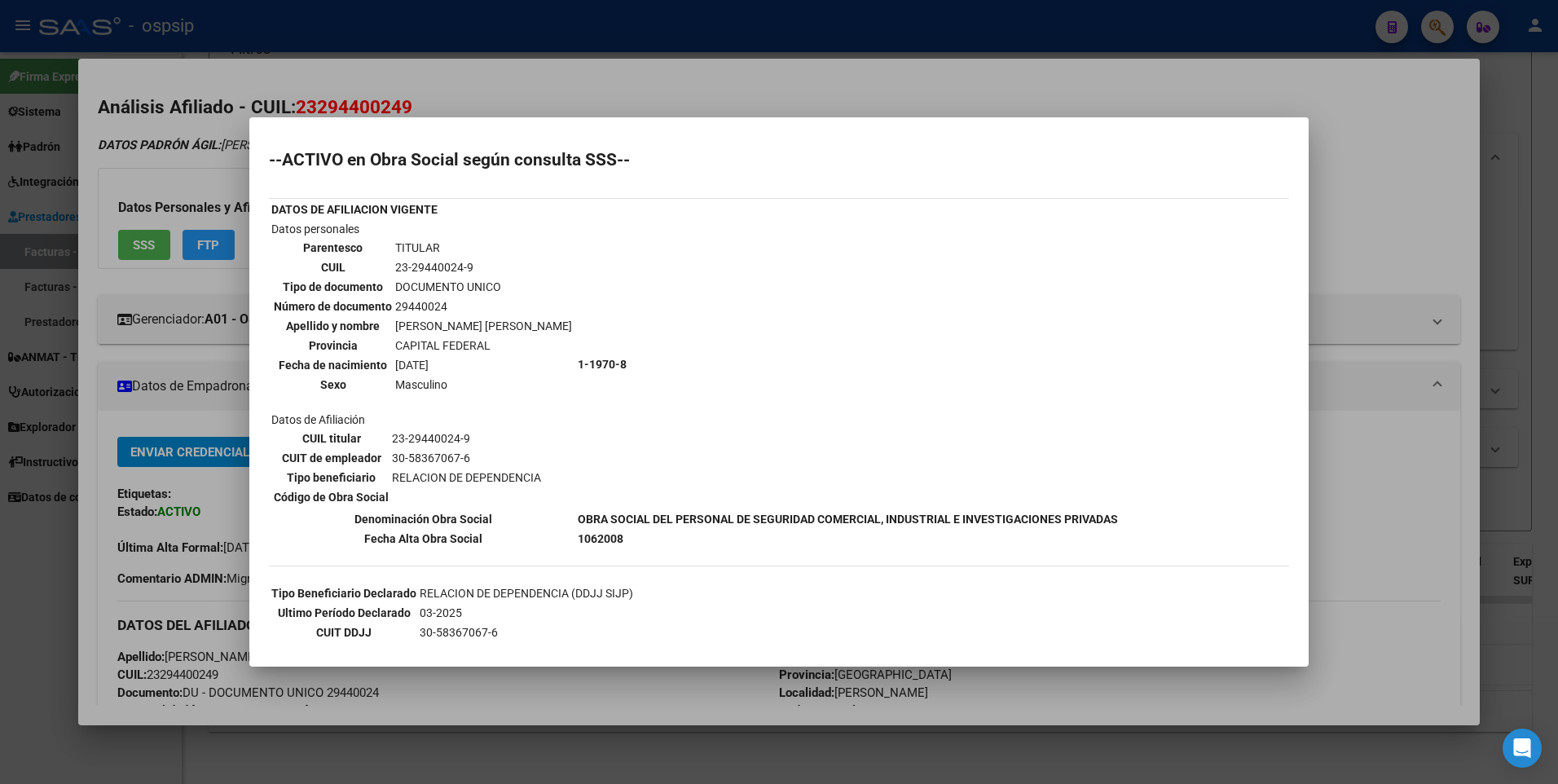
click at [1408, 142] on div at bounding box center [779, 392] width 1558 height 784
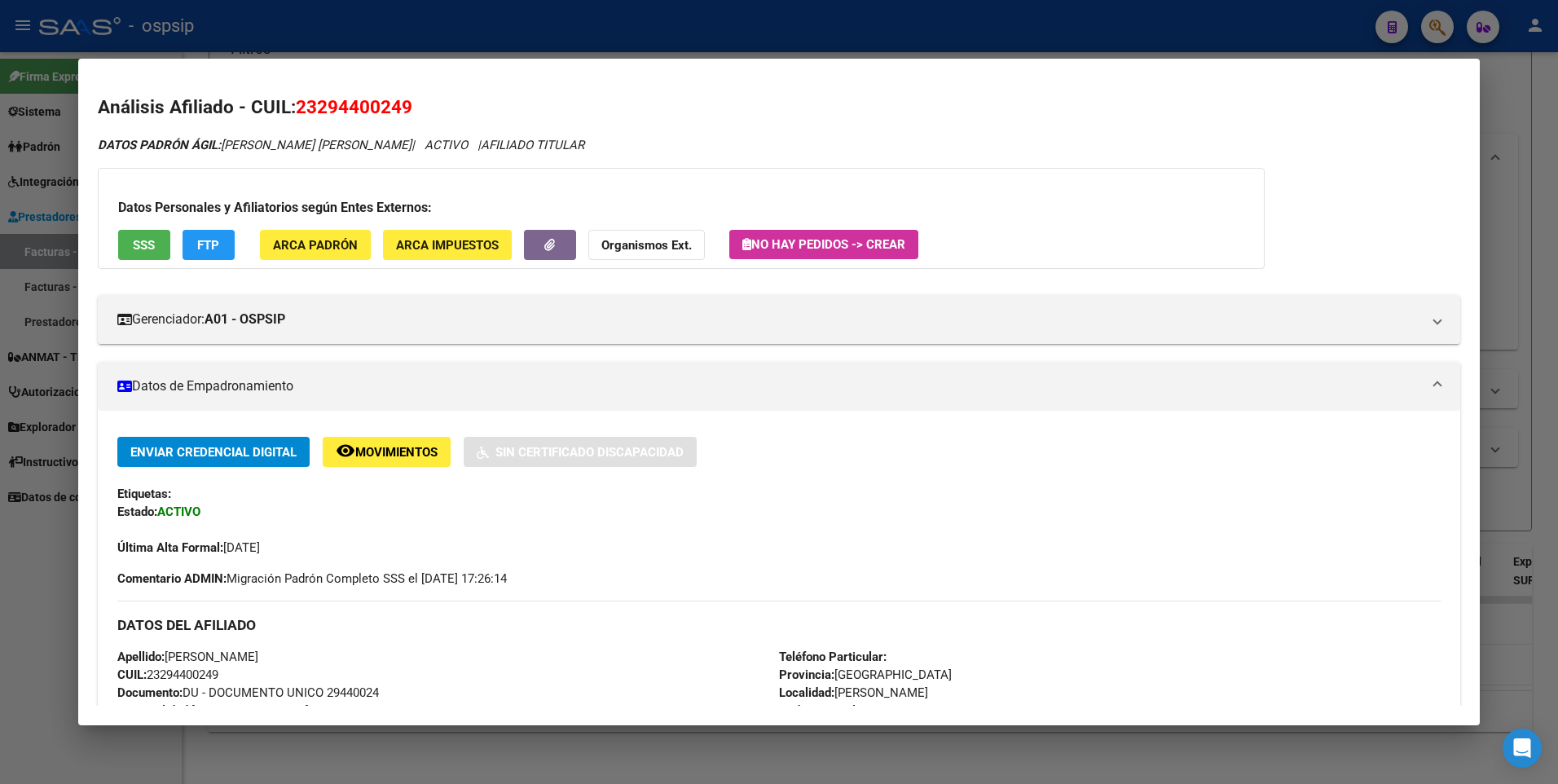
click at [1507, 70] on div at bounding box center [779, 392] width 1558 height 784
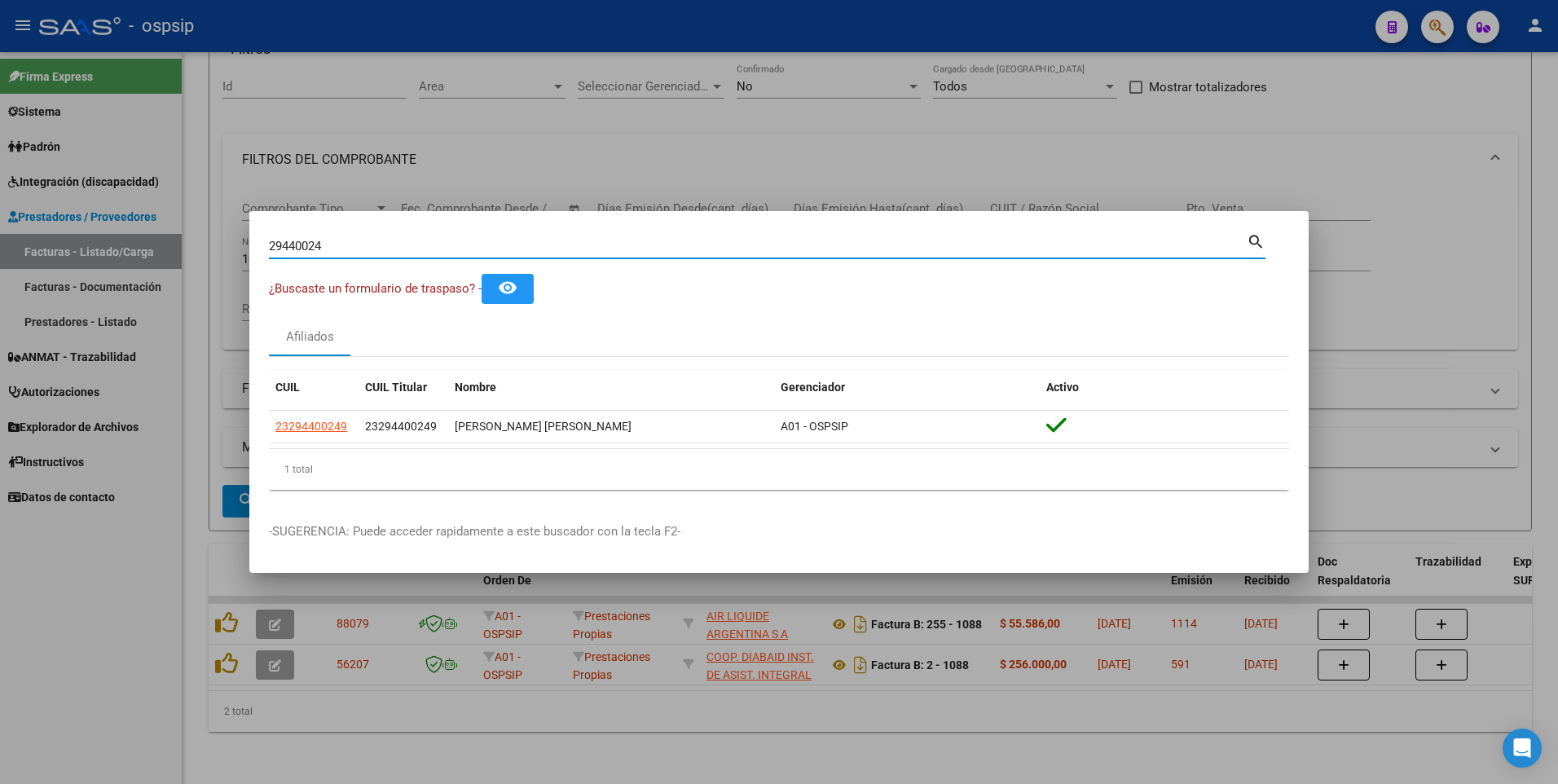
drag, startPoint x: 336, startPoint y: 252, endPoint x: 99, endPoint y: 283, distance: 239.0
click at [99, 283] on div "29440024 Buscar (apellido, dni, cuil, nro traspaso, cuit, obra social) search ¿…" at bounding box center [779, 392] width 1558 height 784
type input "25361933"
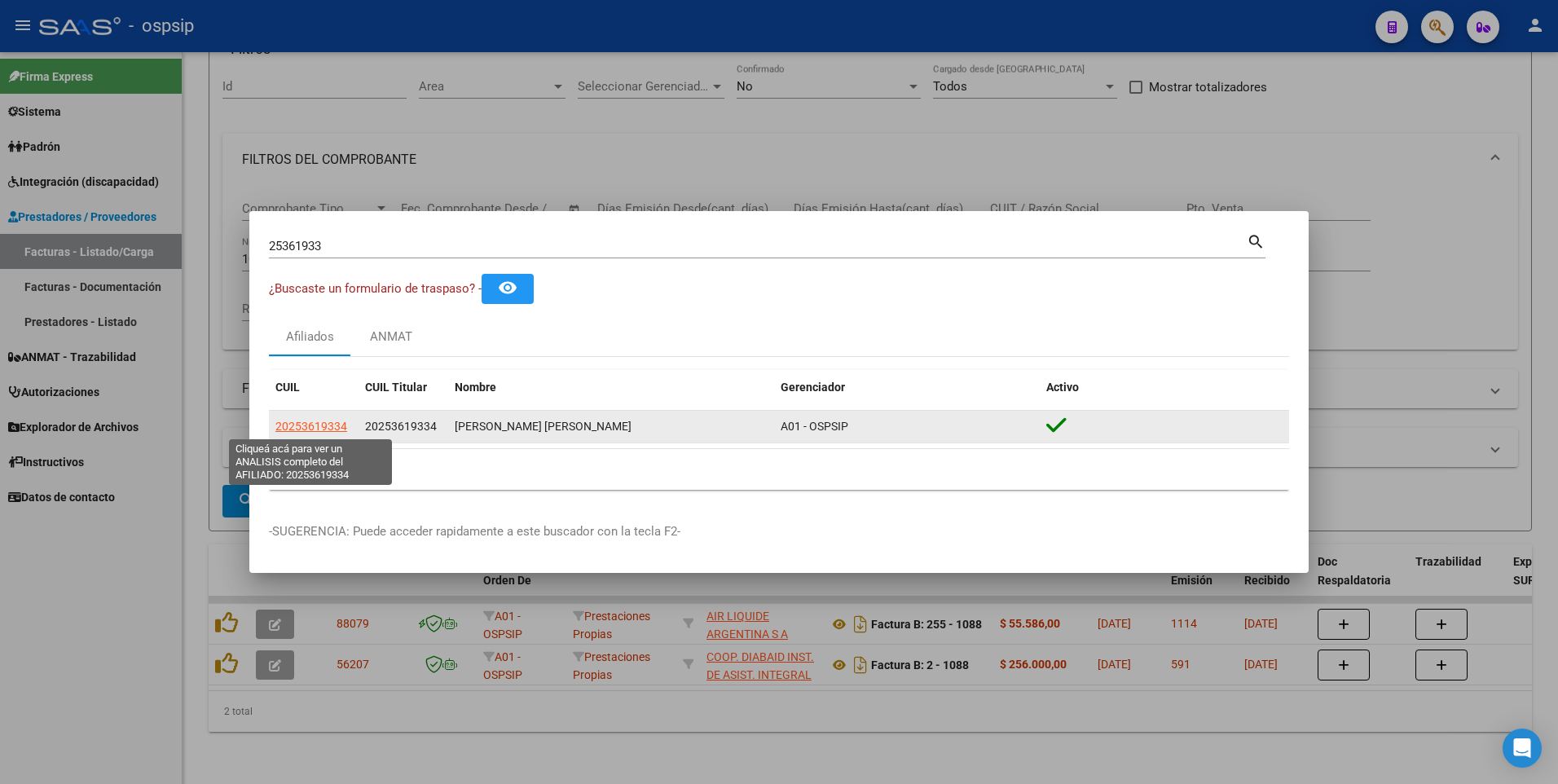
click at [322, 425] on span "20253619334" at bounding box center [311, 426] width 72 height 13
type textarea "20253619334"
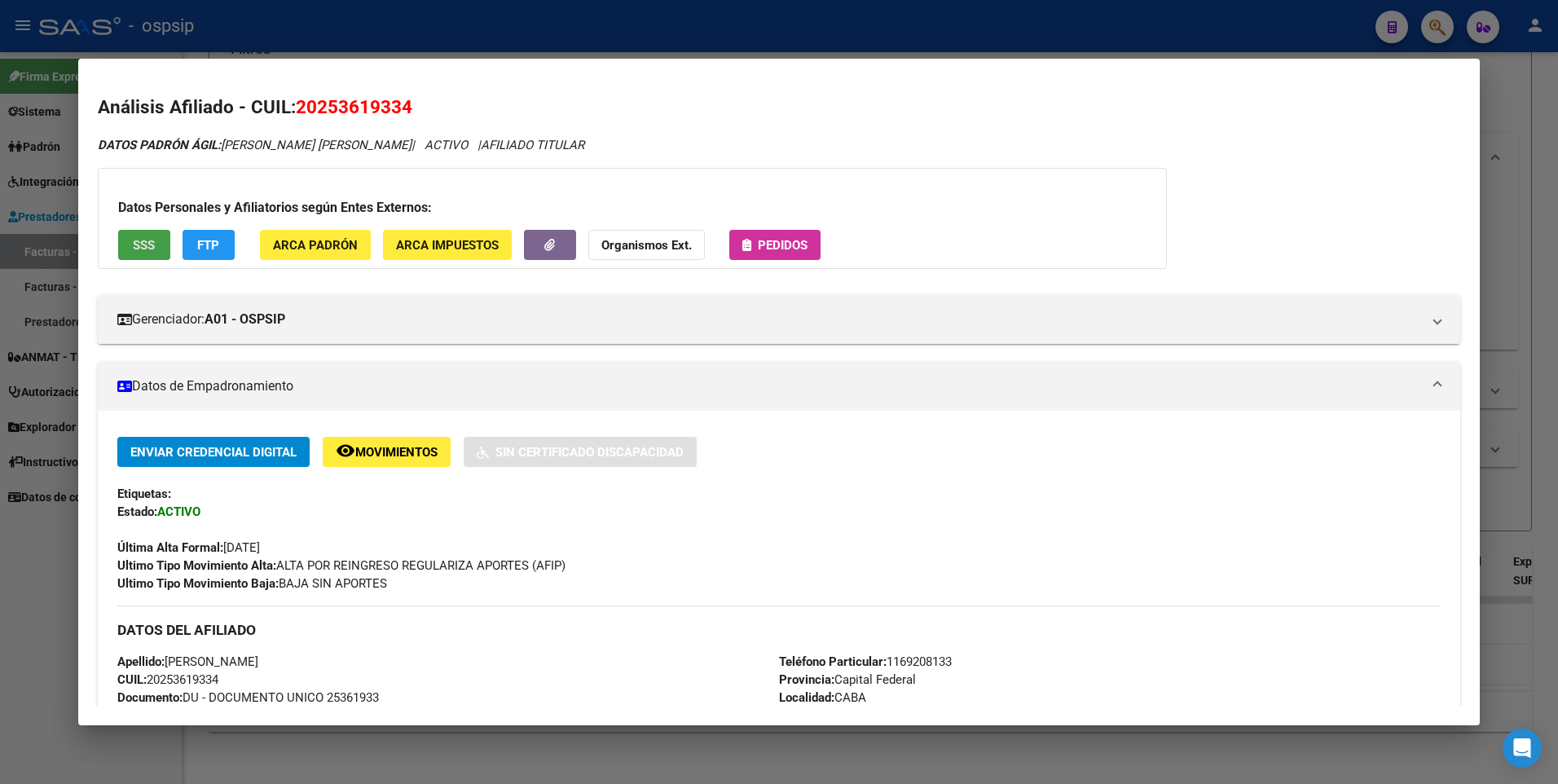
click at [134, 254] on button "SSS" at bounding box center [144, 245] width 52 height 30
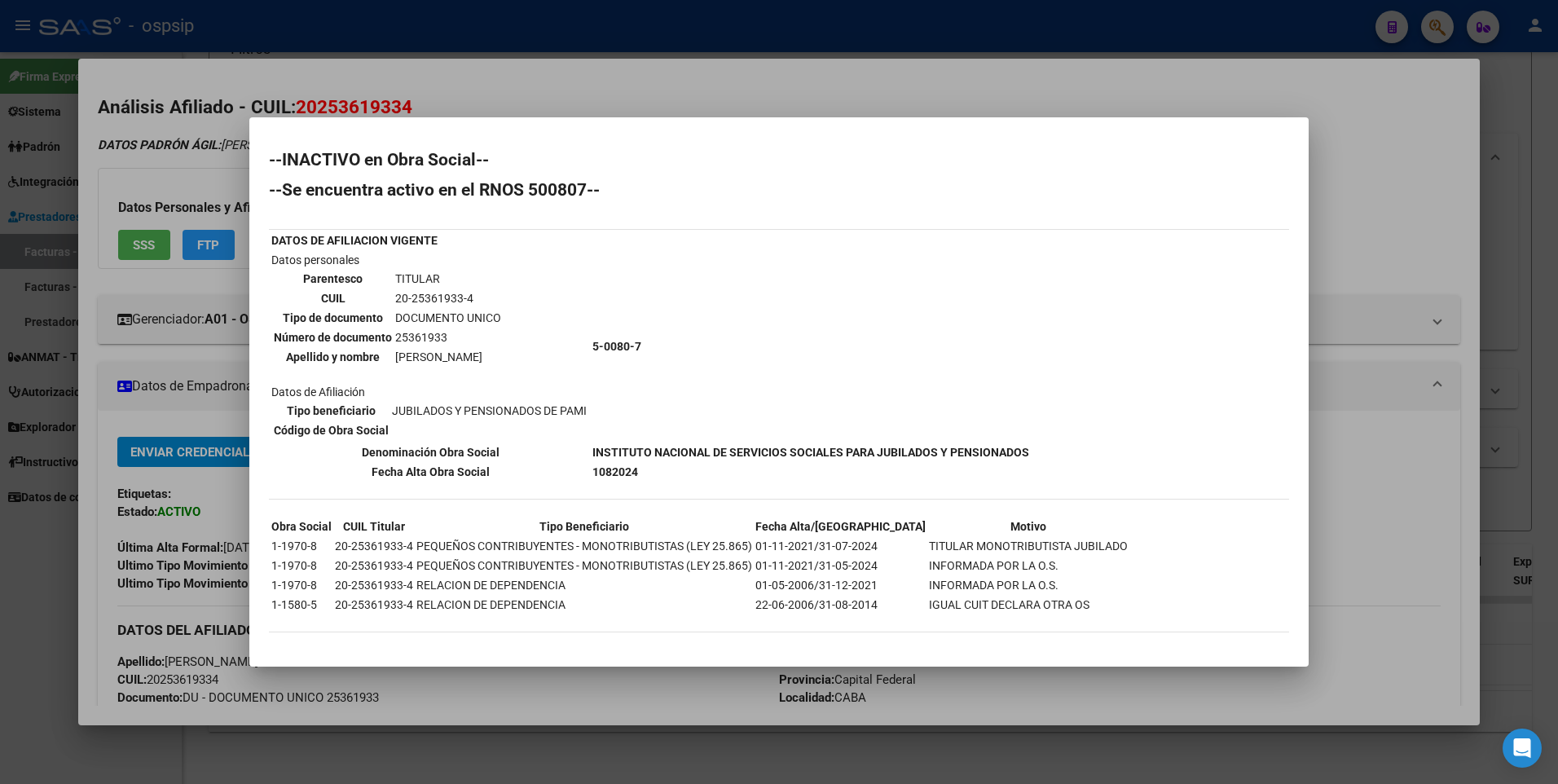
click at [1419, 121] on div at bounding box center [779, 392] width 1558 height 784
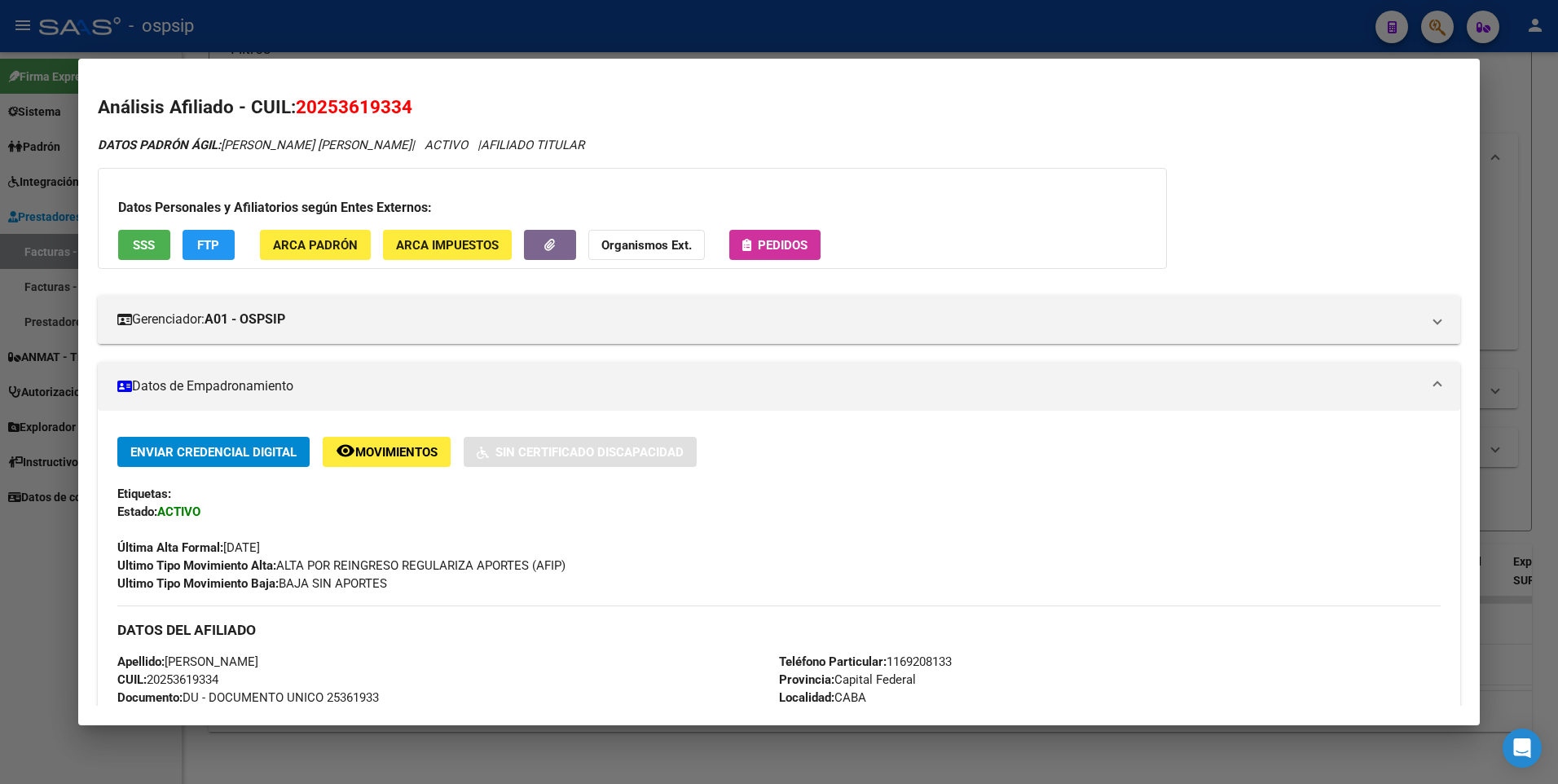
click at [1509, 95] on div at bounding box center [779, 392] width 1558 height 784
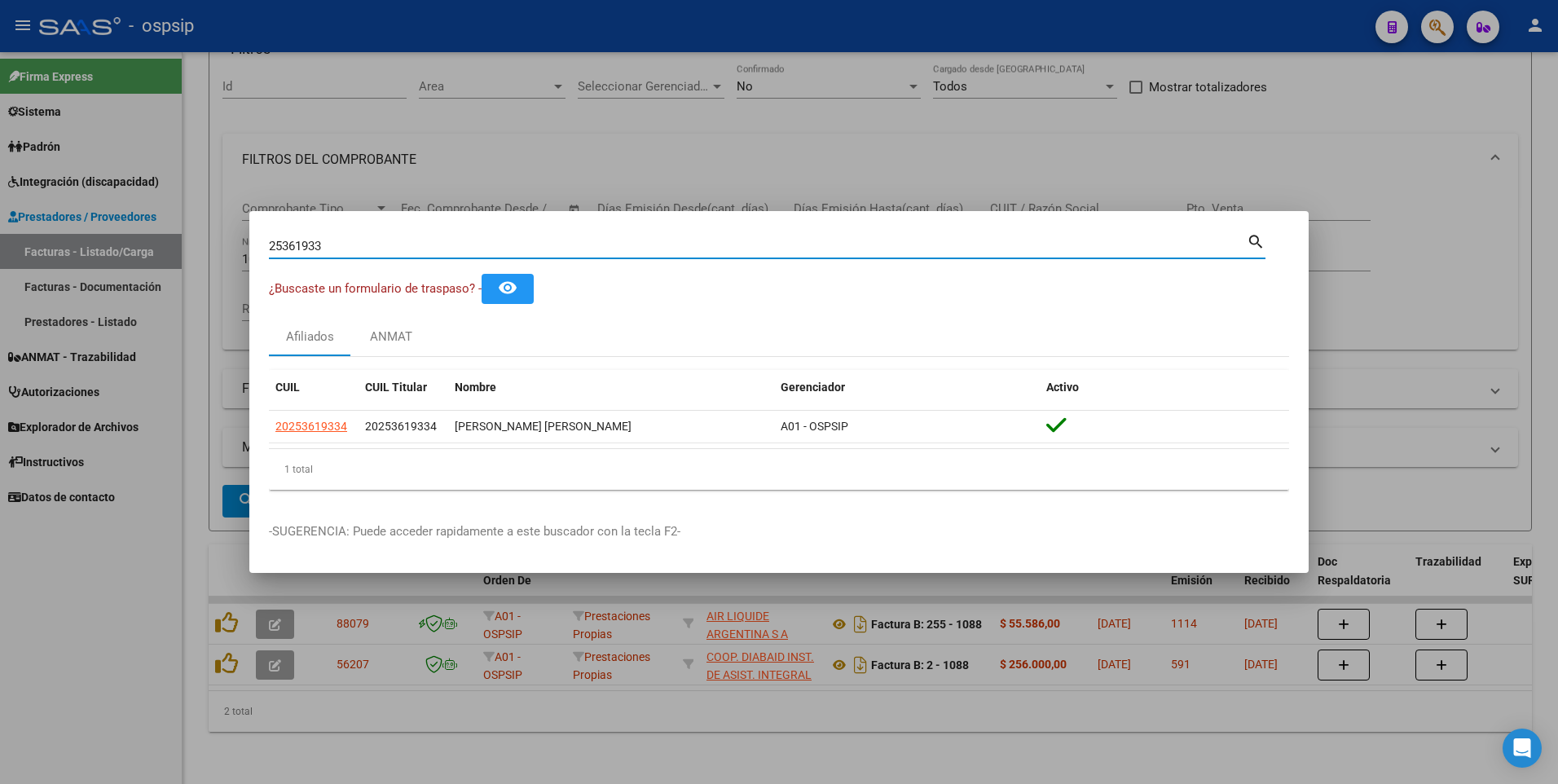
drag, startPoint x: 343, startPoint y: 247, endPoint x: 185, endPoint y: 258, distance: 158.4
click at [185, 258] on div "25361933 Buscar (apellido, dni, cuil, nro traspaso, cuit, obra social) search ¿…" at bounding box center [779, 392] width 1558 height 784
type input "26558740"
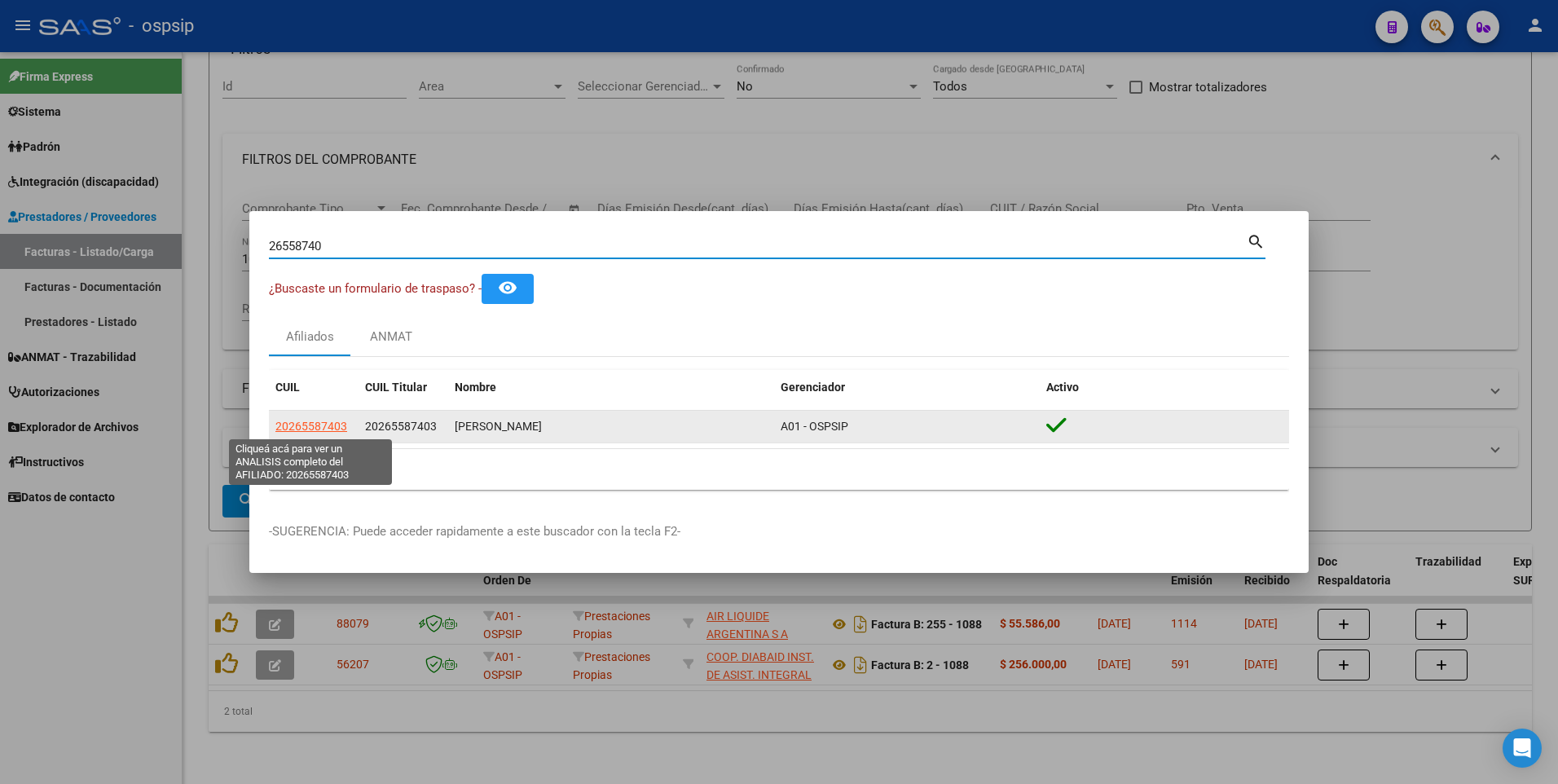
click at [325, 423] on span "20265587403" at bounding box center [311, 426] width 72 height 13
type textarea "20265587403"
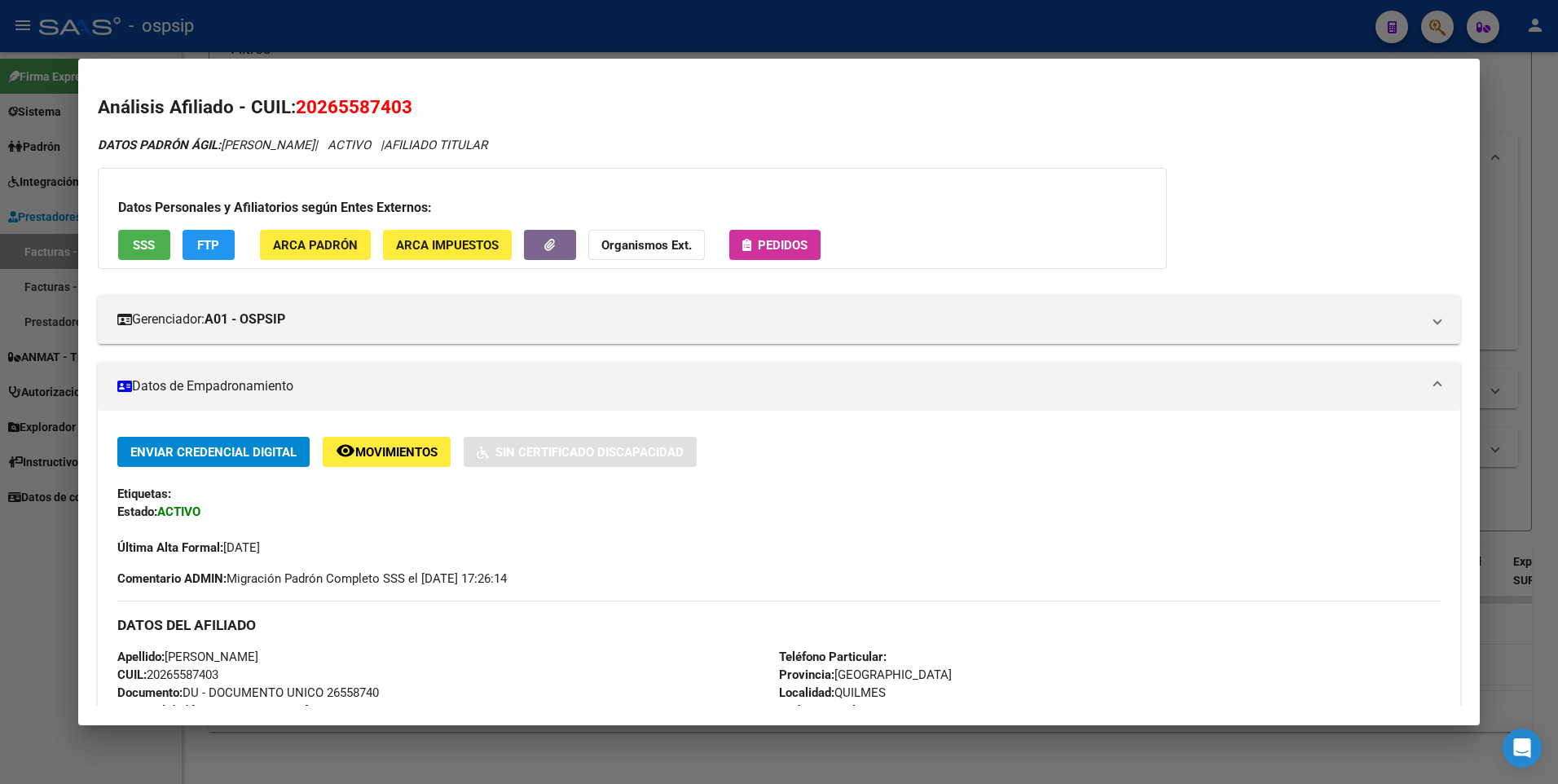
click at [138, 250] on span "SSS" at bounding box center [144, 246] width 22 height 15
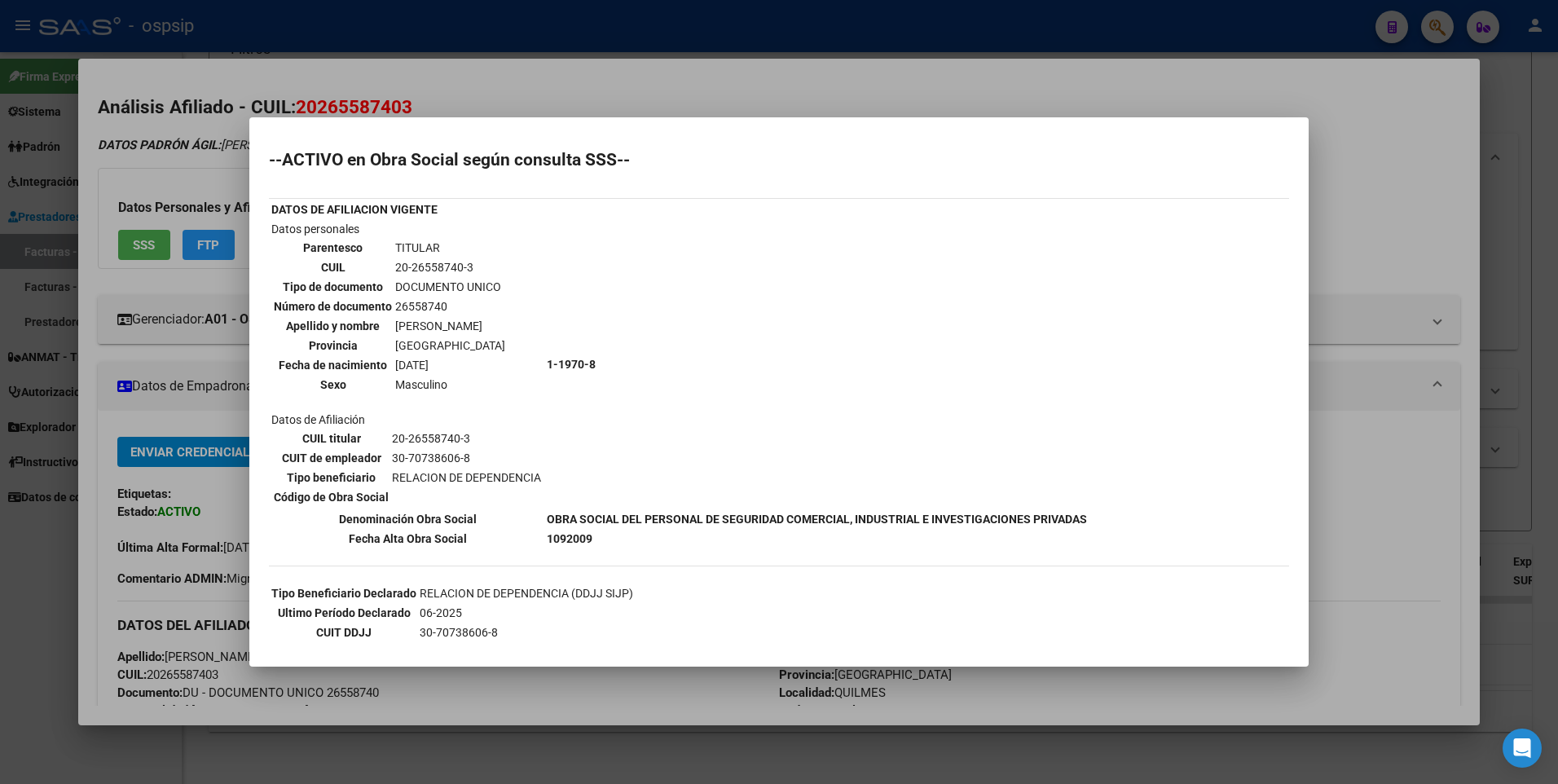
click at [1356, 182] on div at bounding box center [779, 392] width 1558 height 784
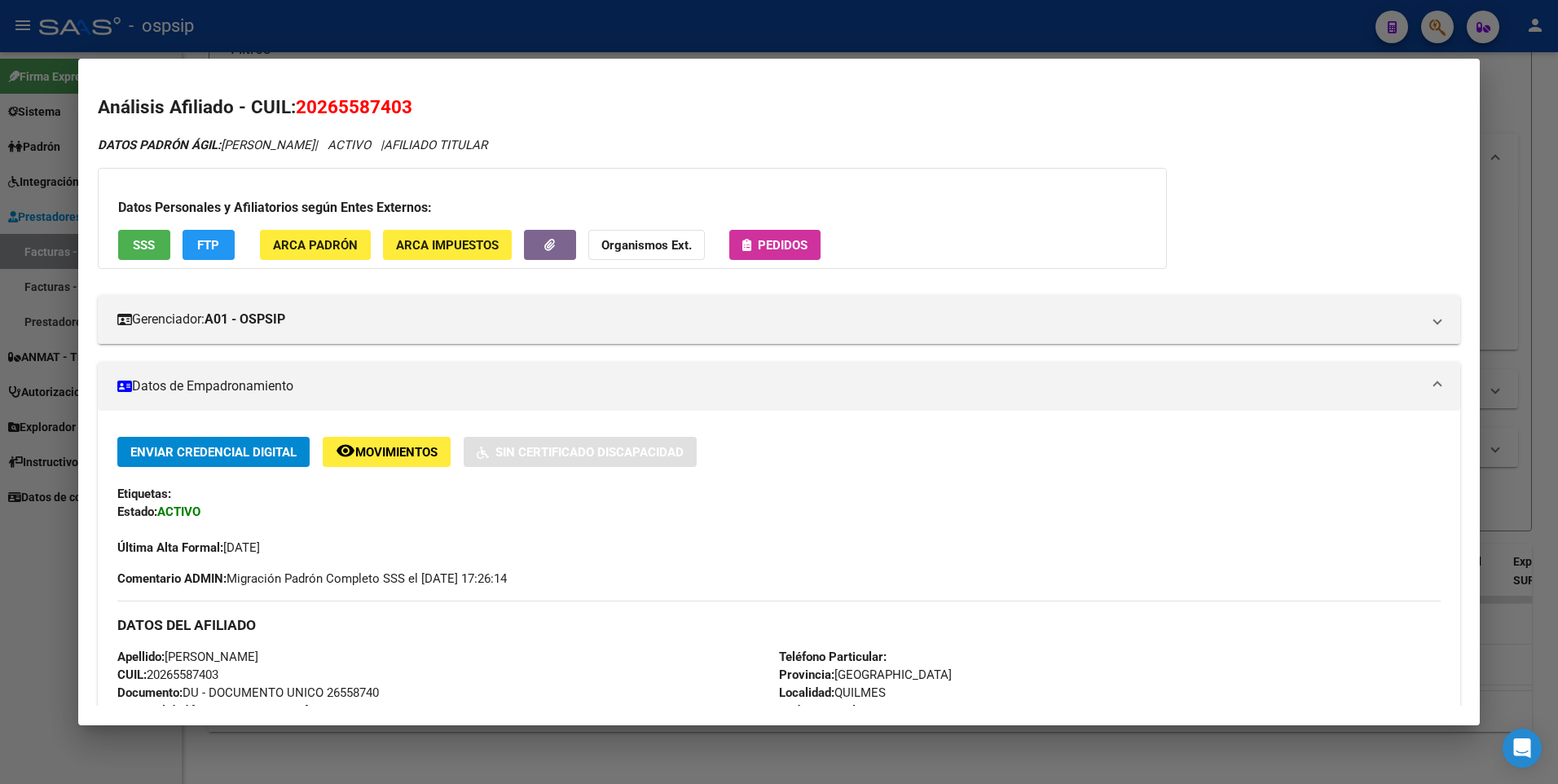
click at [1541, 108] on div at bounding box center [779, 392] width 1558 height 784
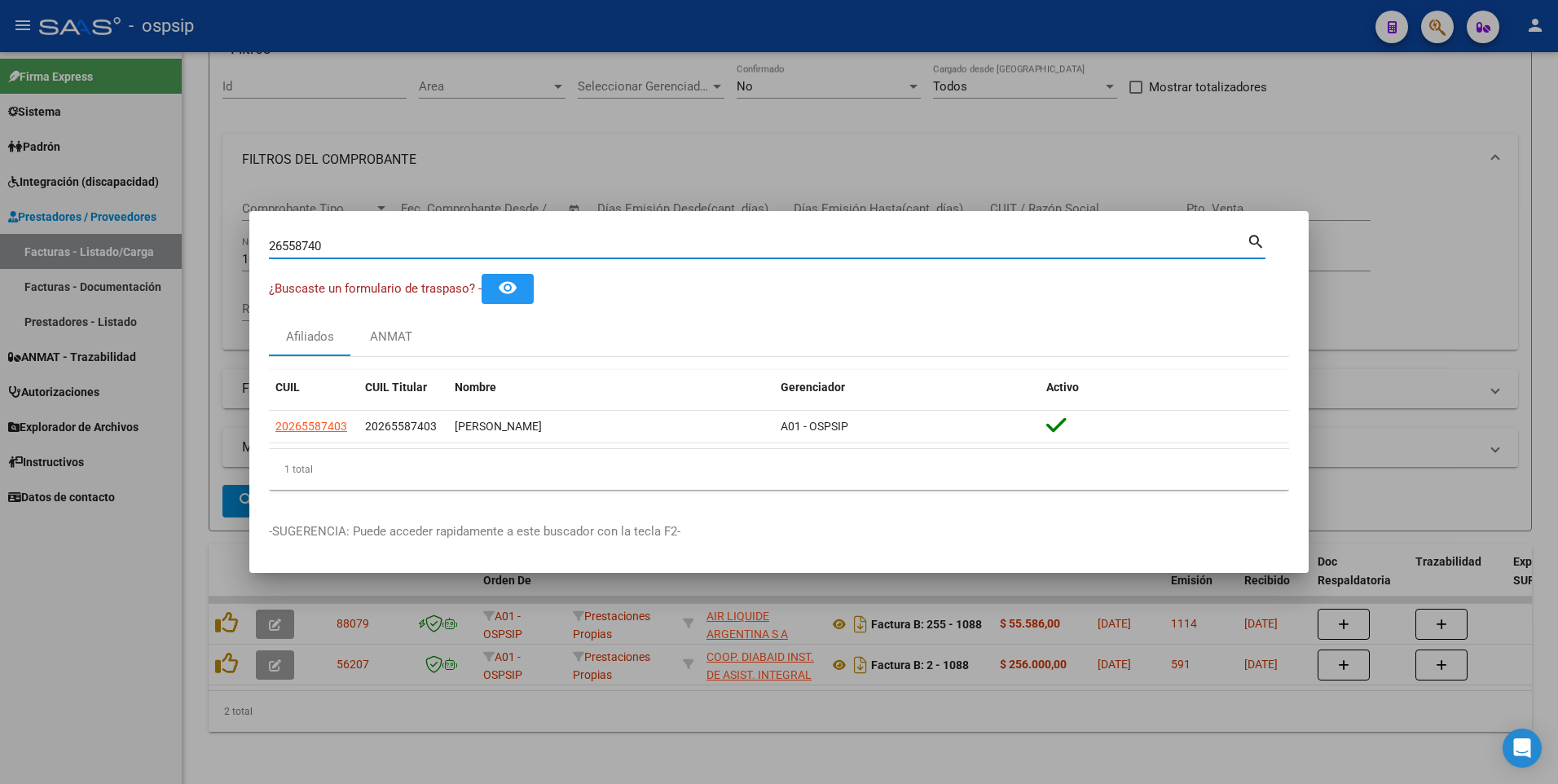
drag, startPoint x: 341, startPoint y: 243, endPoint x: 102, endPoint y: 291, distance: 243.8
click at [102, 291] on div "26558740 Buscar (apellido, dni, cuil, nro traspaso, cuit, obra social) search ¿…" at bounding box center [779, 392] width 1558 height 784
type input "22464243"
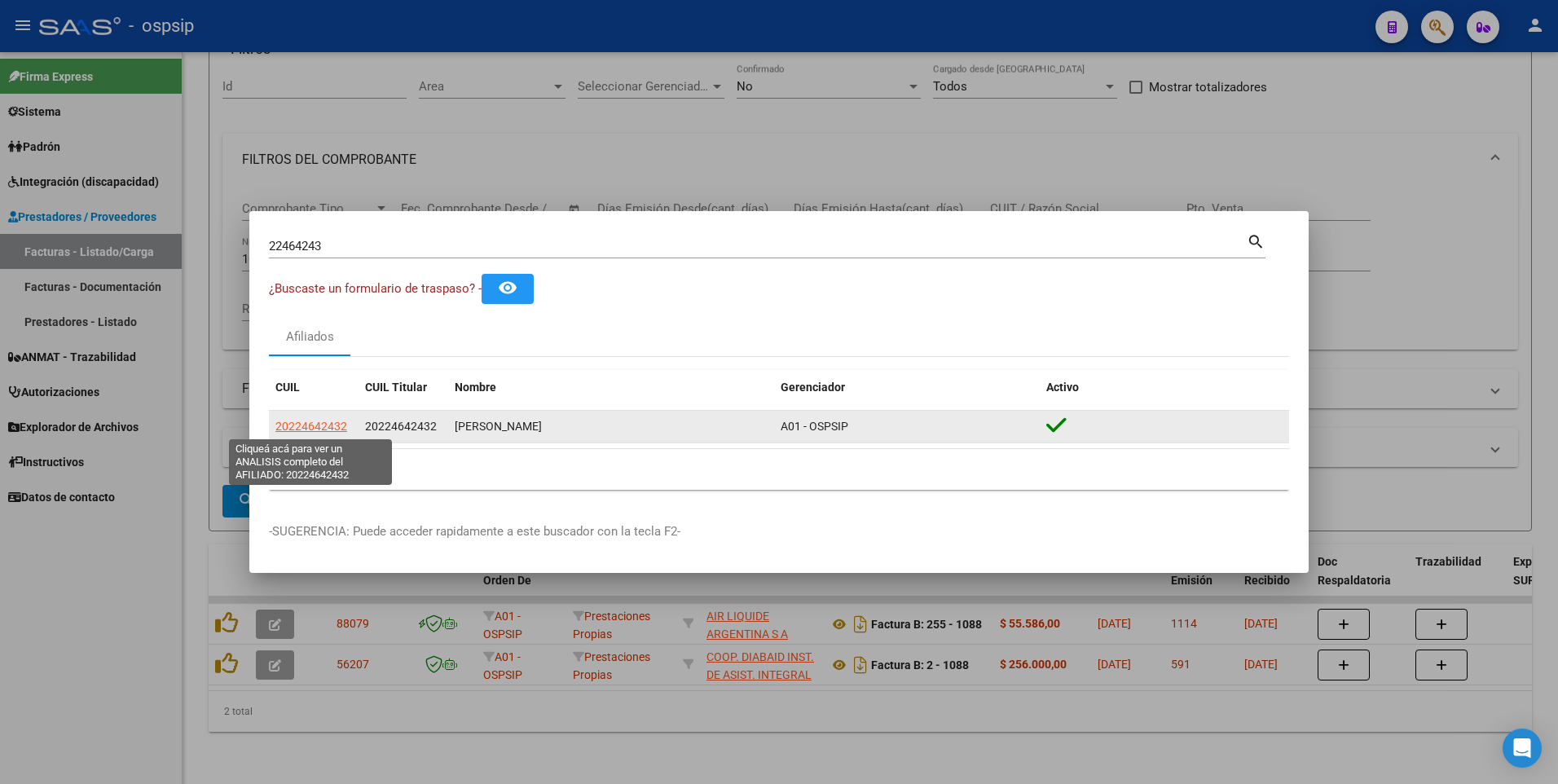
click at [291, 432] on span "20224642432" at bounding box center [311, 426] width 72 height 13
type textarea "20224642432"
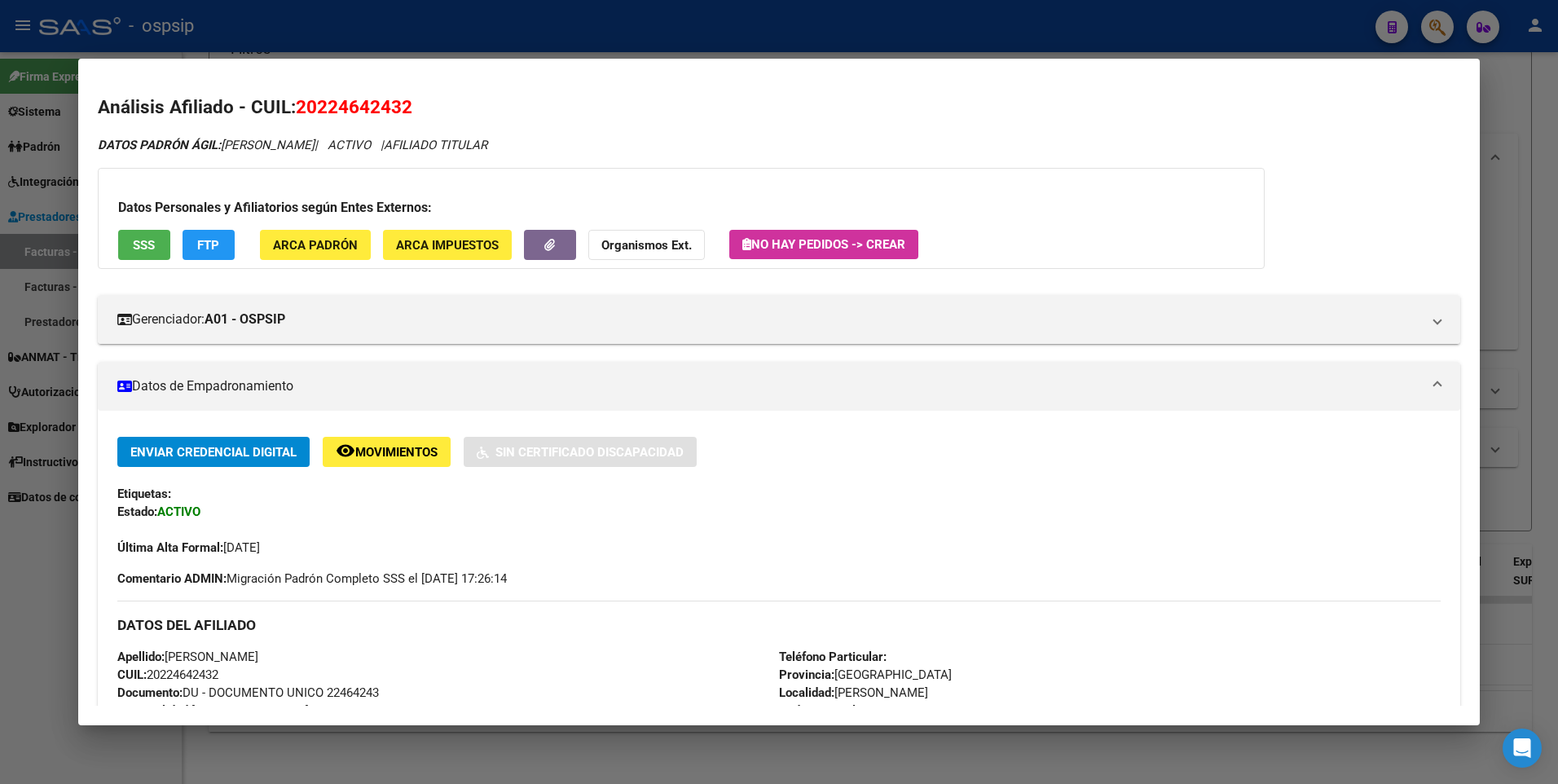
click at [132, 258] on button "SSS" at bounding box center [144, 245] width 52 height 30
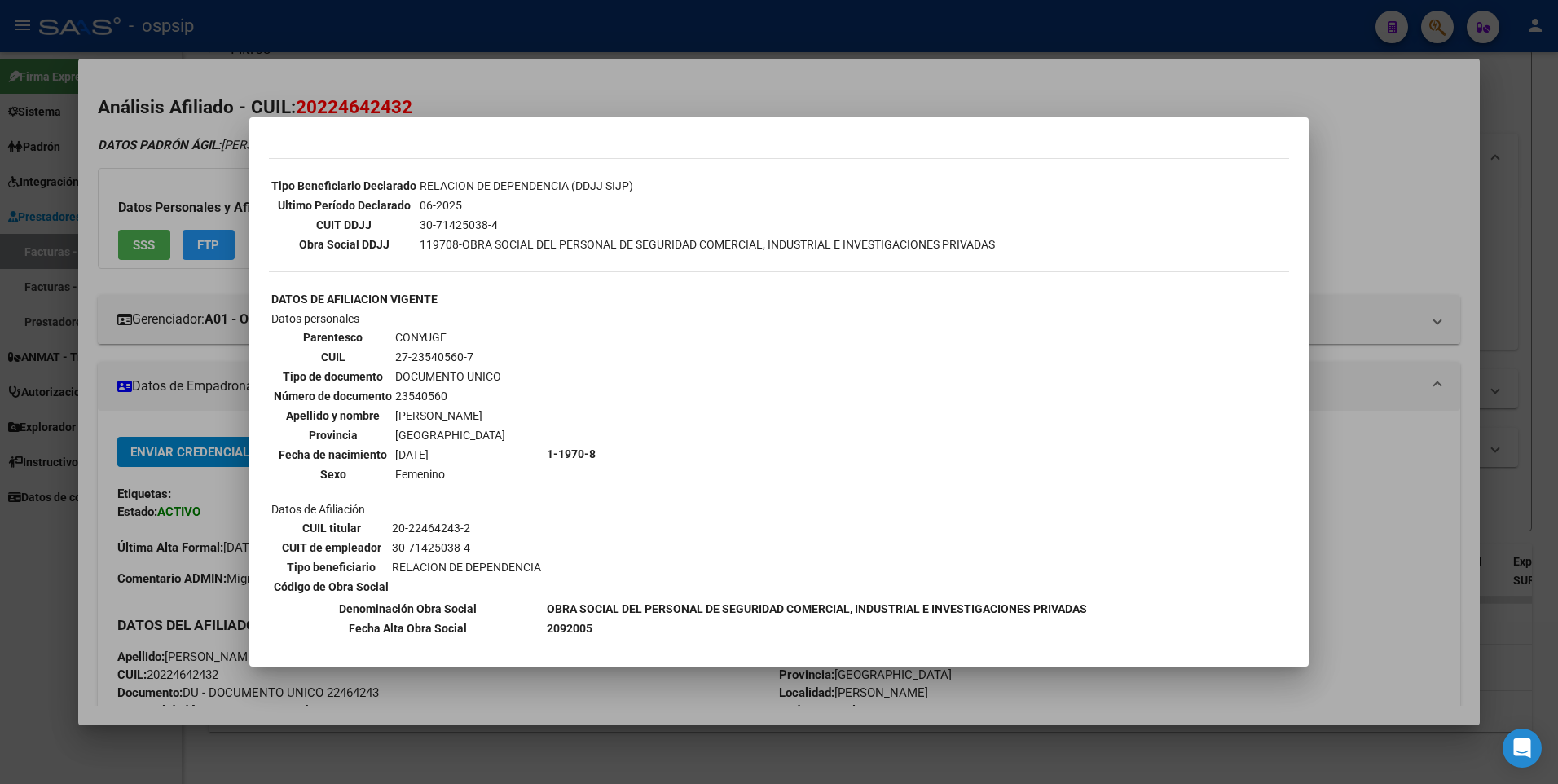
scroll to position [489, 0]
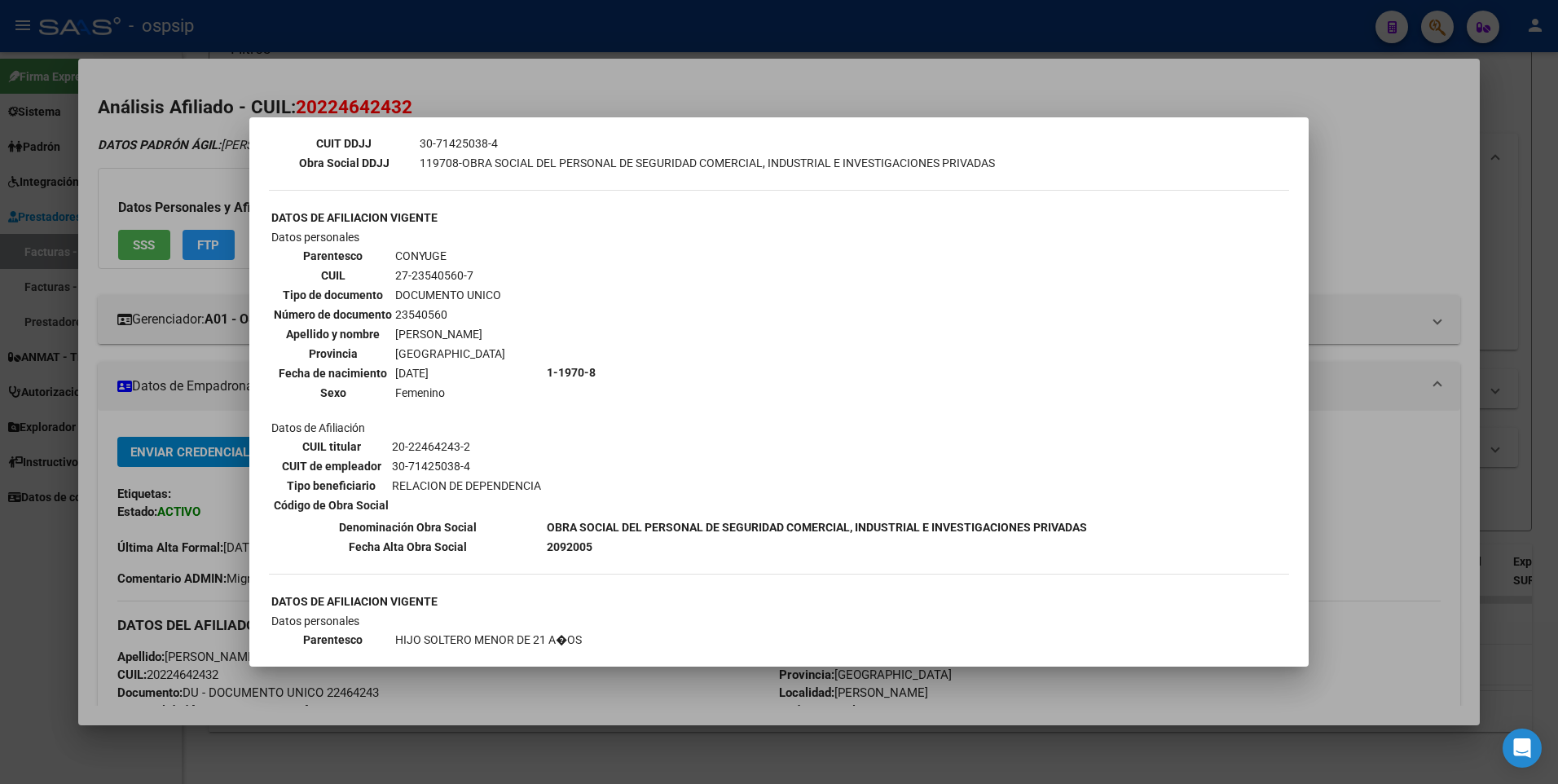
click at [1384, 132] on div at bounding box center [779, 392] width 1558 height 784
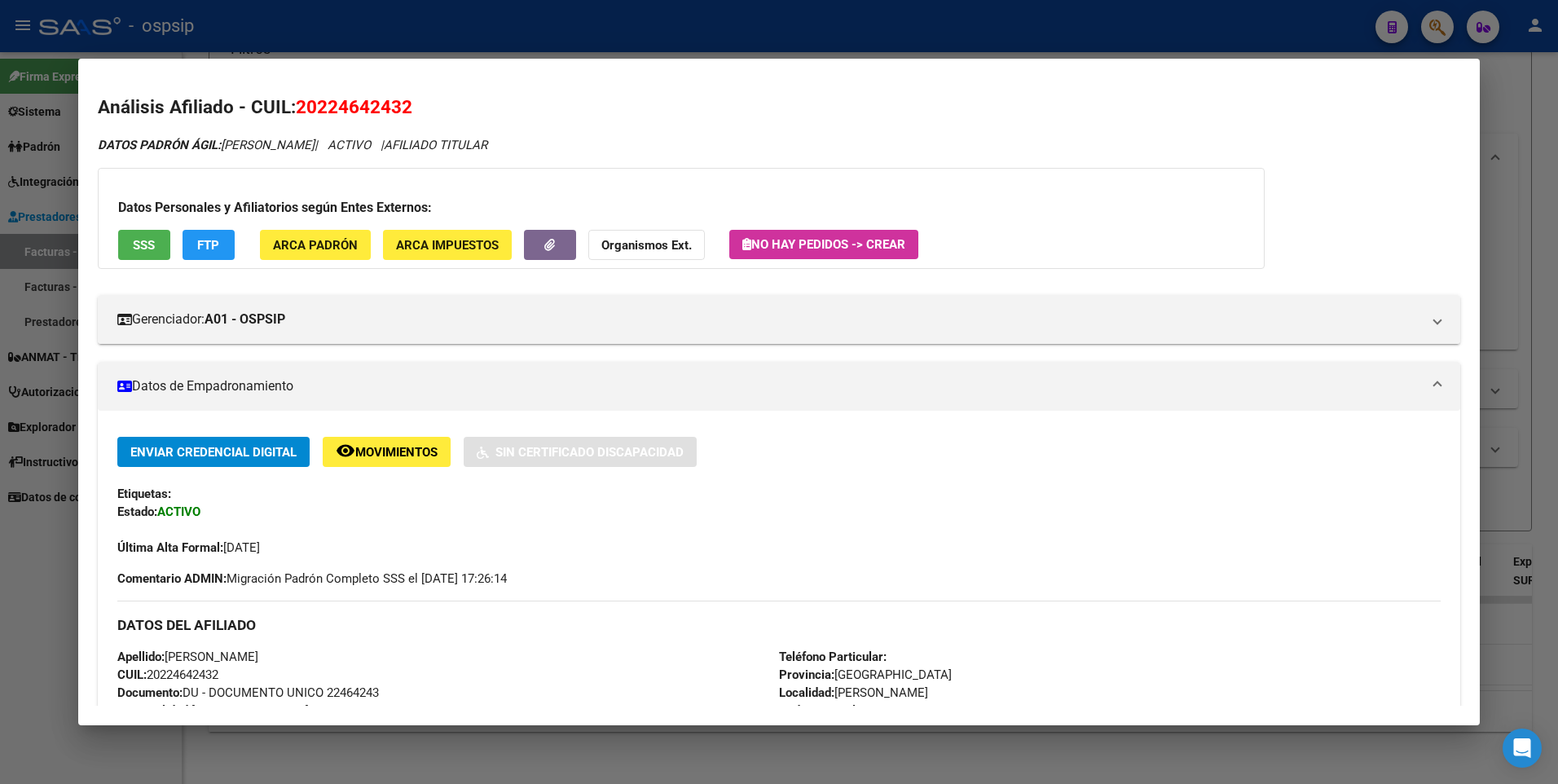
click at [1493, 99] on div at bounding box center [779, 392] width 1558 height 784
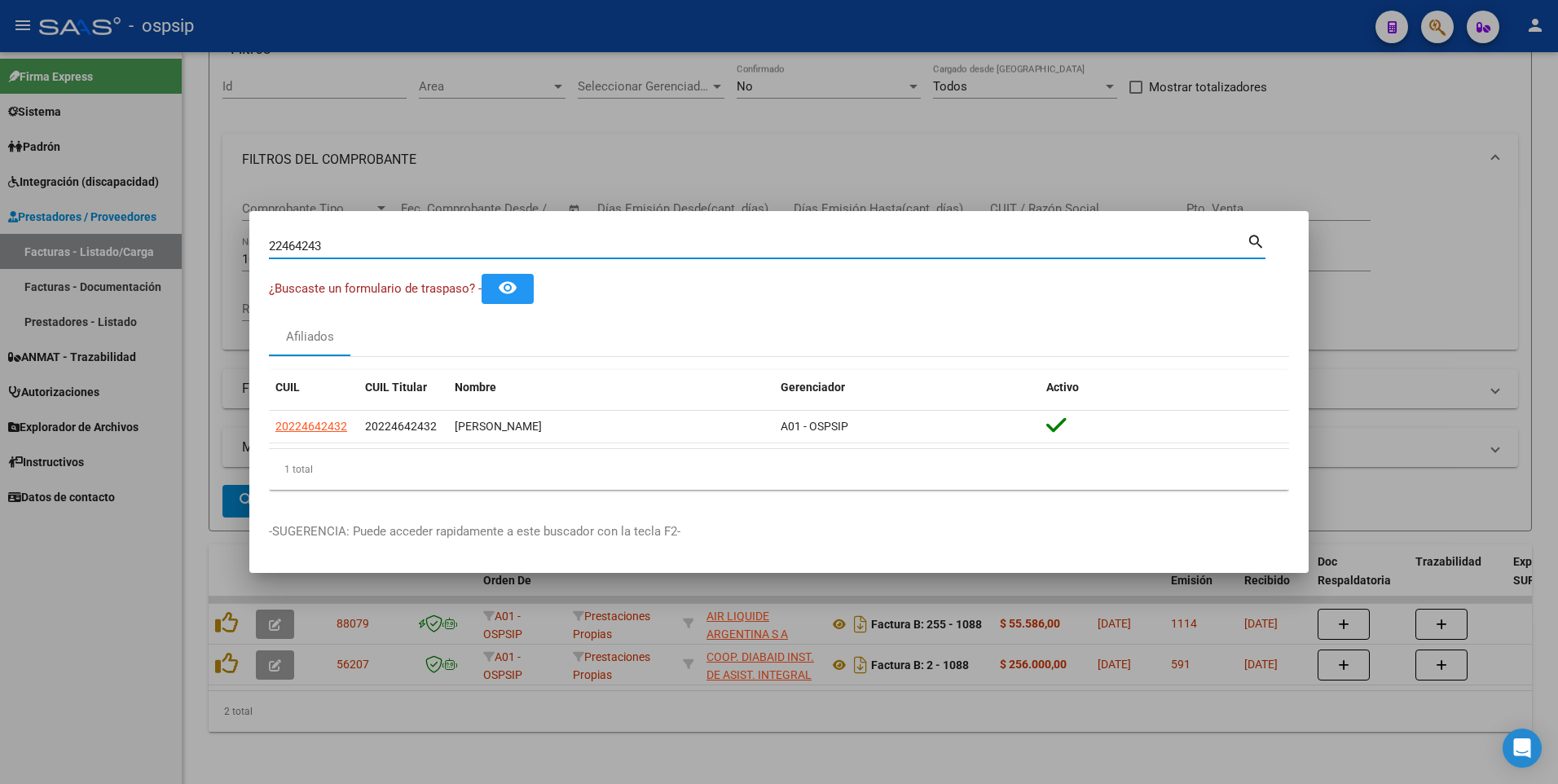
drag, startPoint x: 345, startPoint y: 248, endPoint x: 3, endPoint y: 274, distance: 343.0
click at [10, 271] on div "22464243 Buscar (apellido, dni, cuil, nro traspaso, cuit, obra social) search ¿…" at bounding box center [779, 392] width 1558 height 784
type input "21474881"
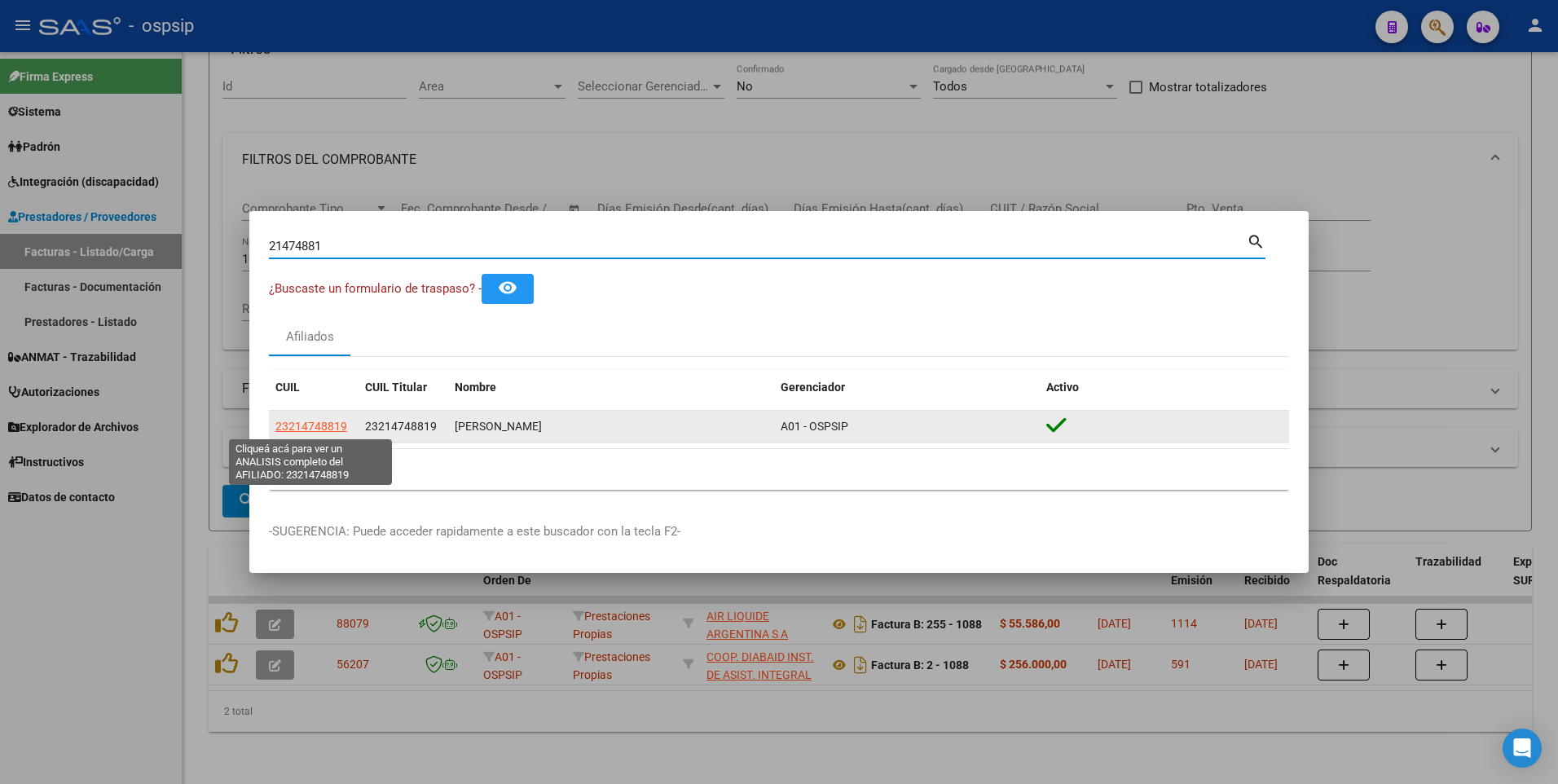
click at [313, 434] on app-link-go-to "23214748819" at bounding box center [311, 426] width 72 height 19
click at [307, 430] on span "23214748819" at bounding box center [311, 426] width 72 height 13
type textarea "23214748819"
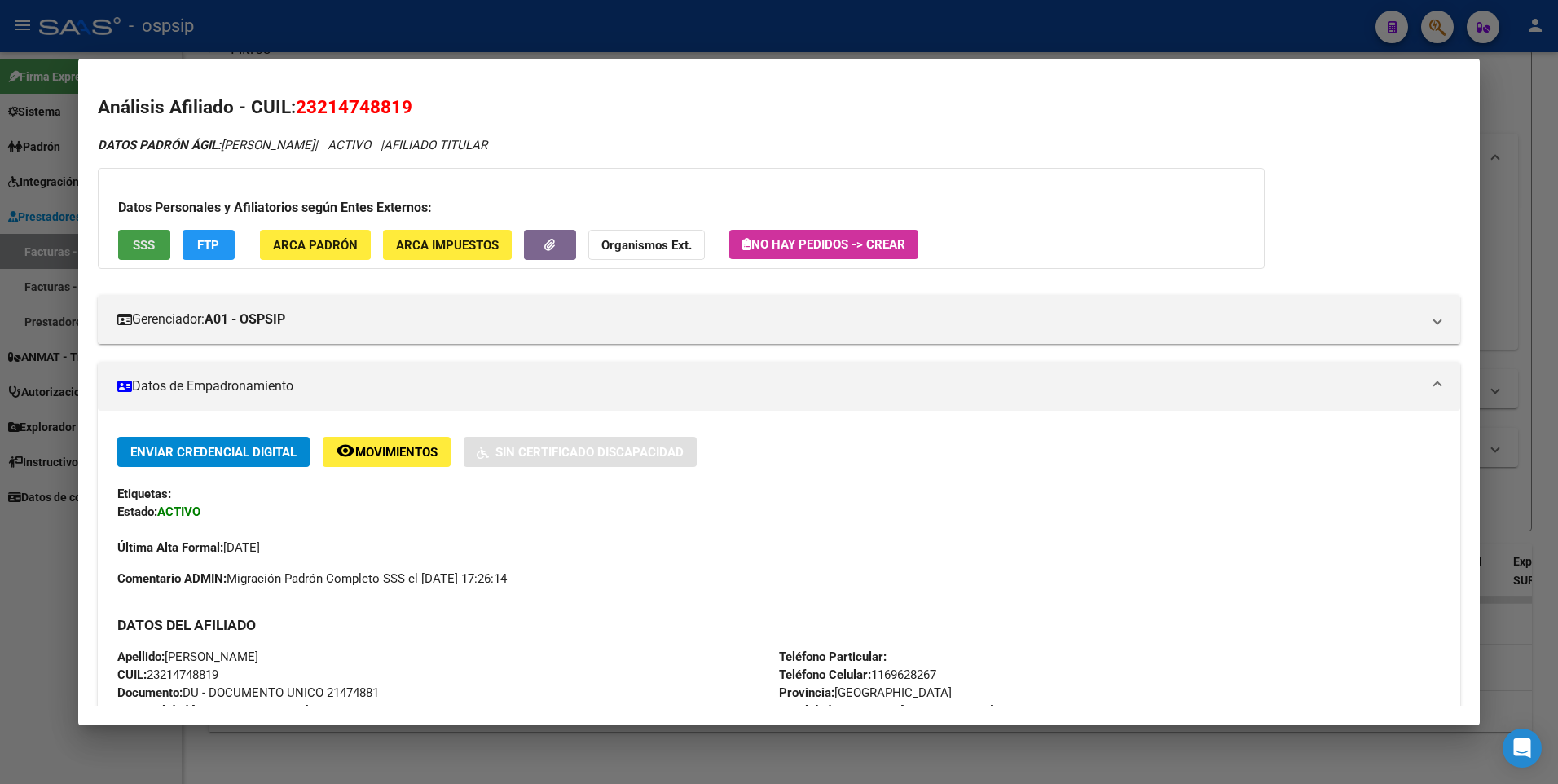
click at [141, 251] on span "SSS" at bounding box center [144, 246] width 22 height 15
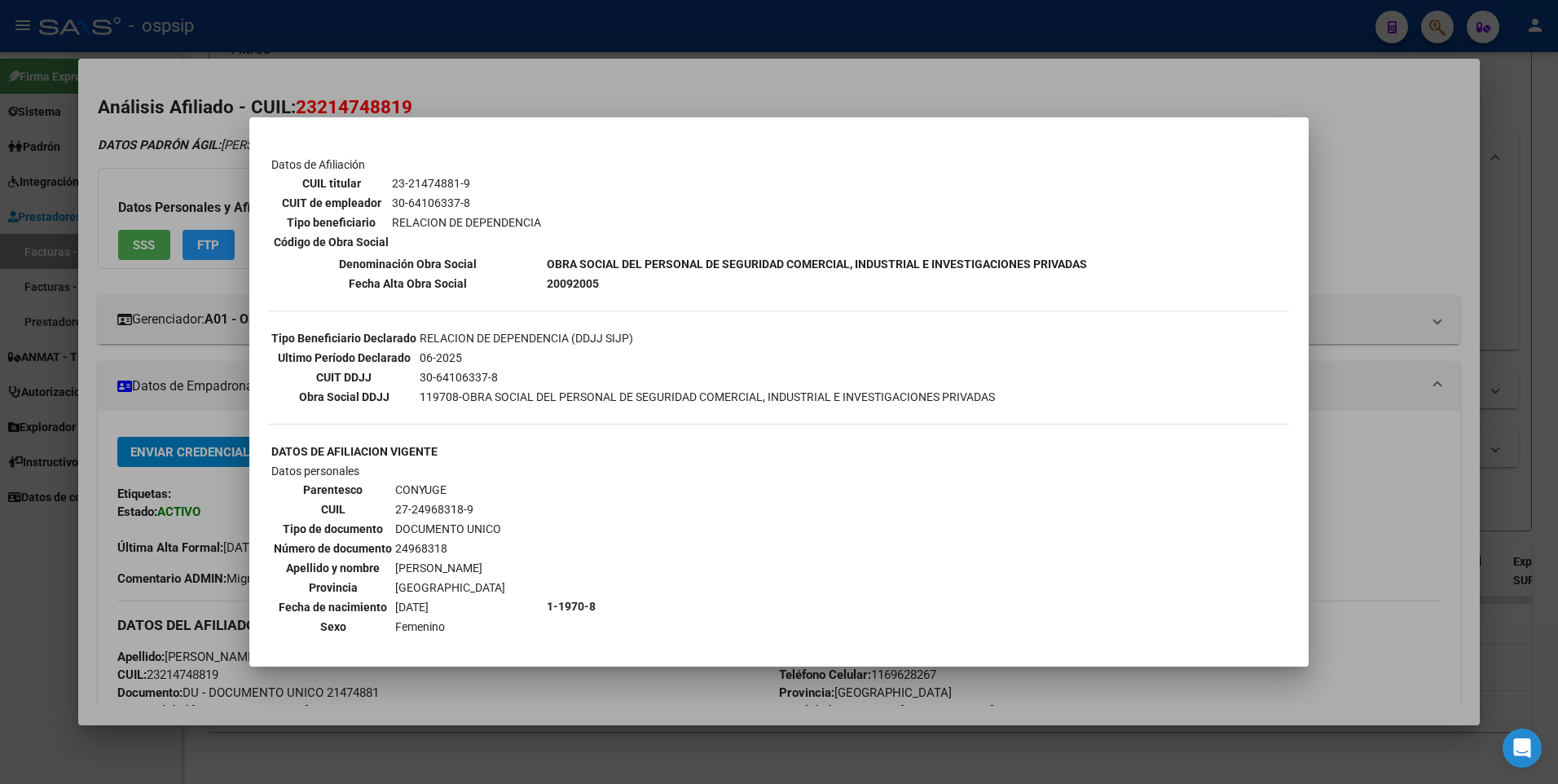
scroll to position [0, 0]
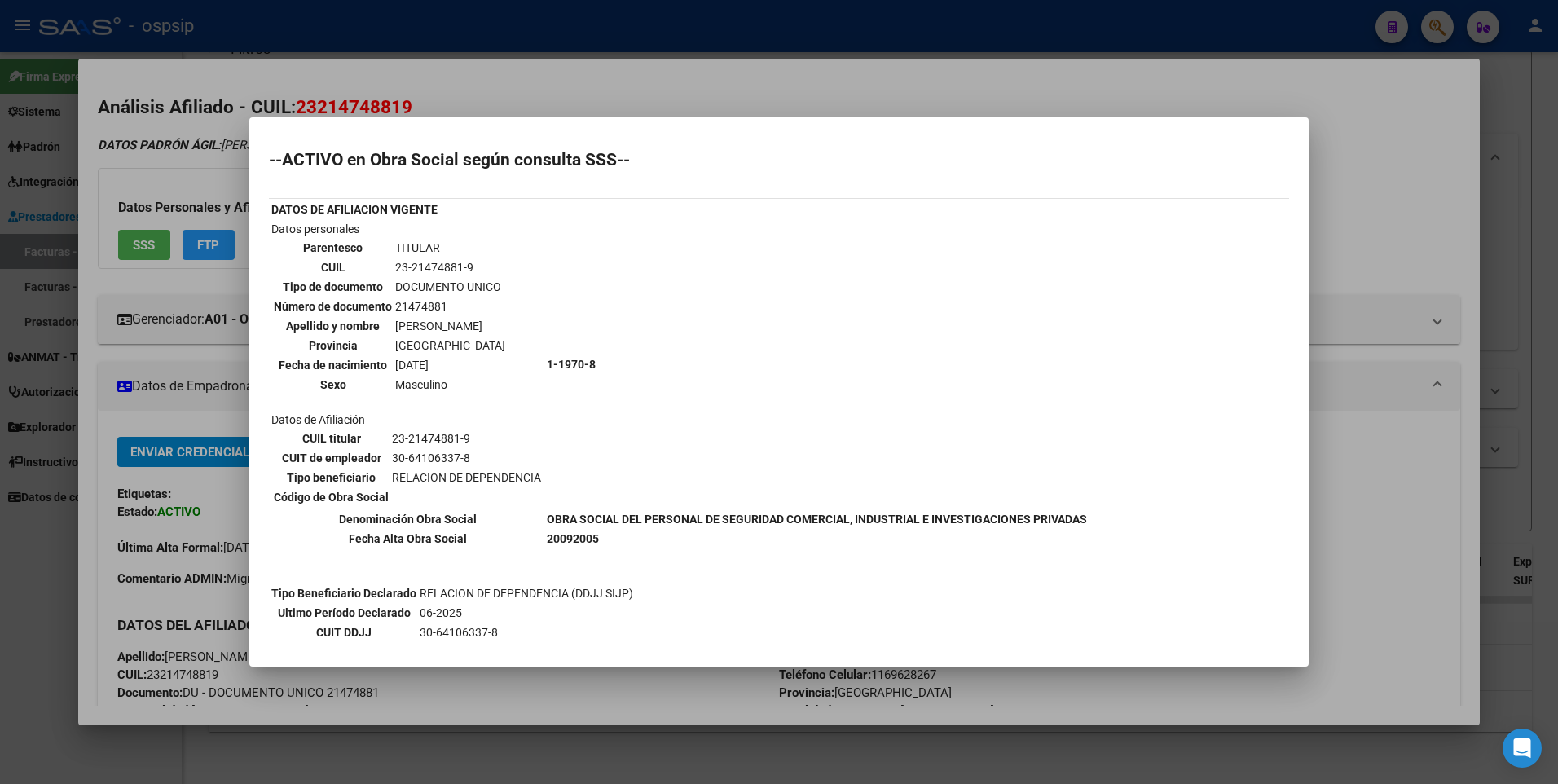
click at [1389, 140] on div at bounding box center [779, 392] width 1558 height 784
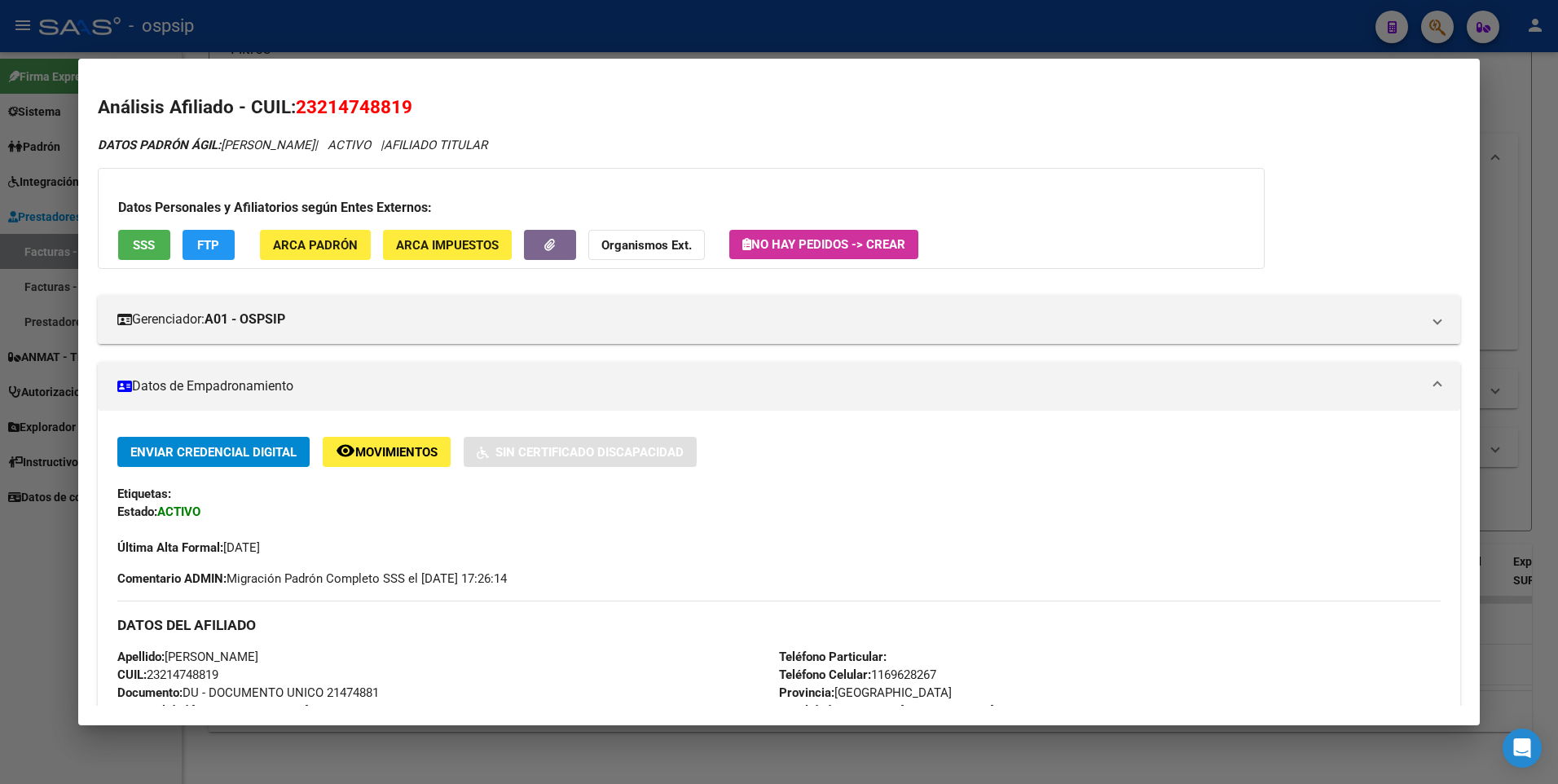
click at [1529, 88] on div at bounding box center [779, 392] width 1558 height 784
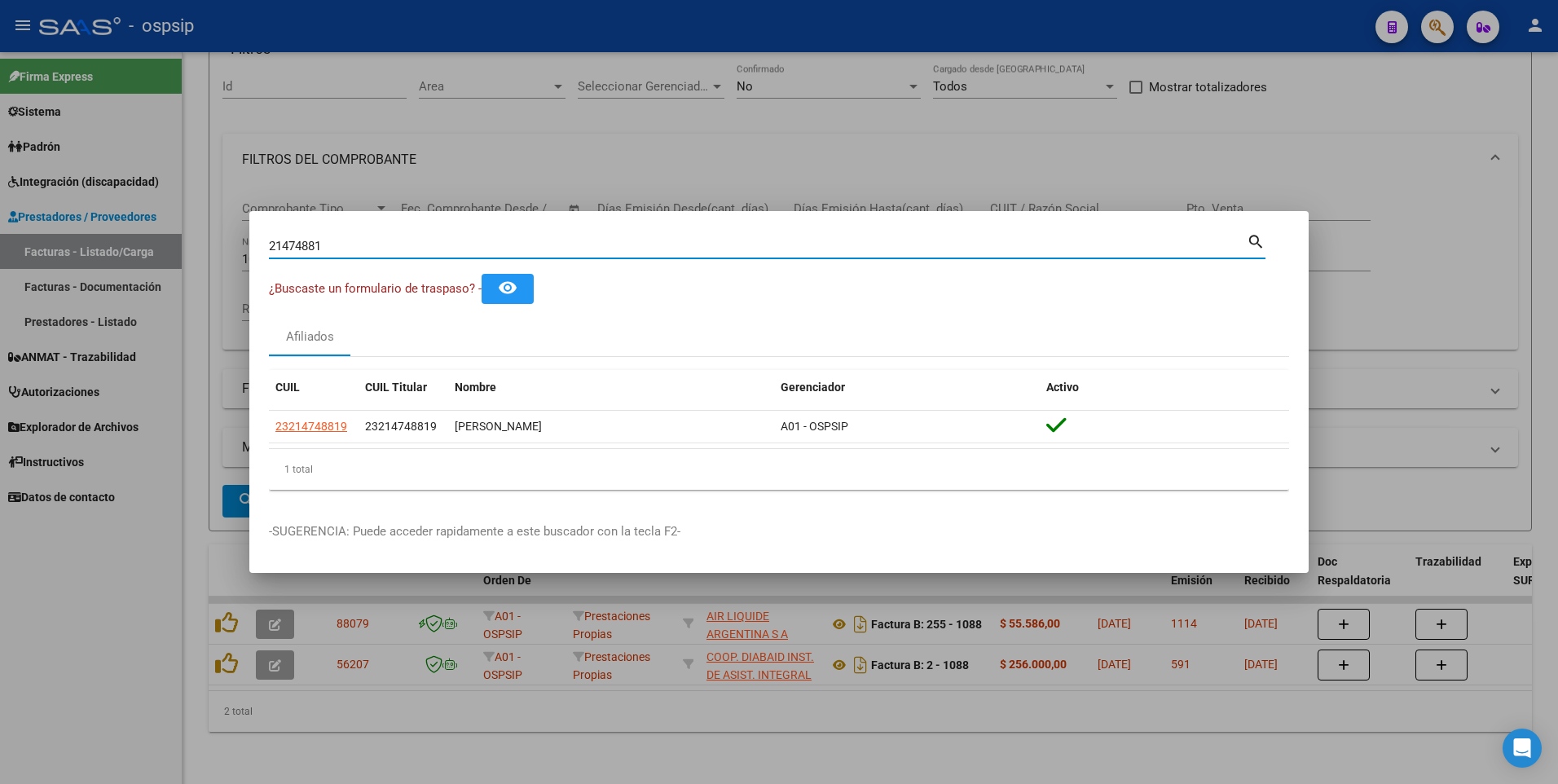
drag, startPoint x: 339, startPoint y: 247, endPoint x: 415, endPoint y: 310, distance: 98.7
click at [80, 274] on div "21474881 Buscar (apellido, dni, cuil, nro traspaso, cuit, obra social) search ¿…" at bounding box center [779, 392] width 1558 height 784
type input "17715695"
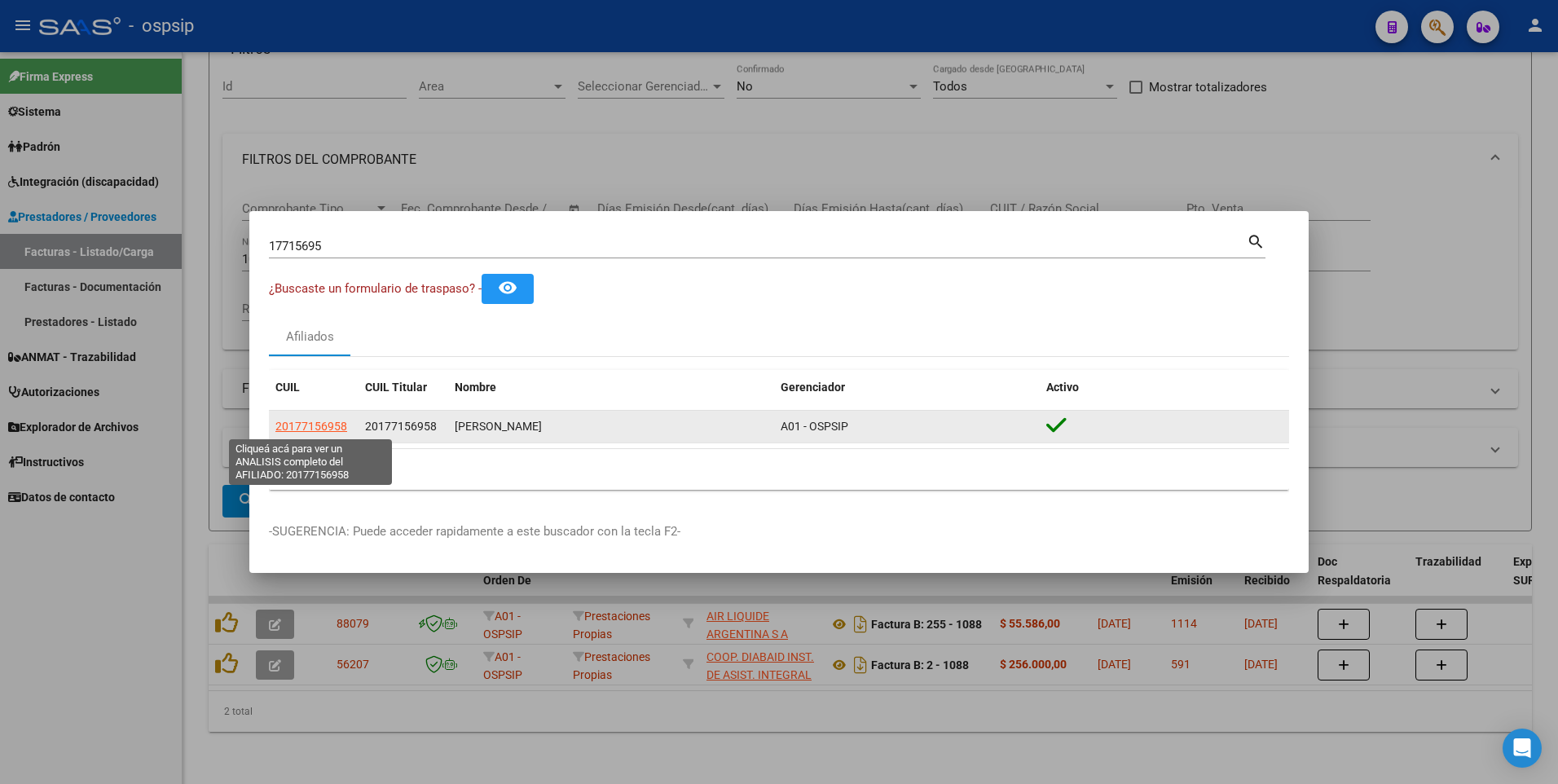
click at [278, 426] on span "20177156958" at bounding box center [311, 426] width 72 height 13
type textarea "20177156958"
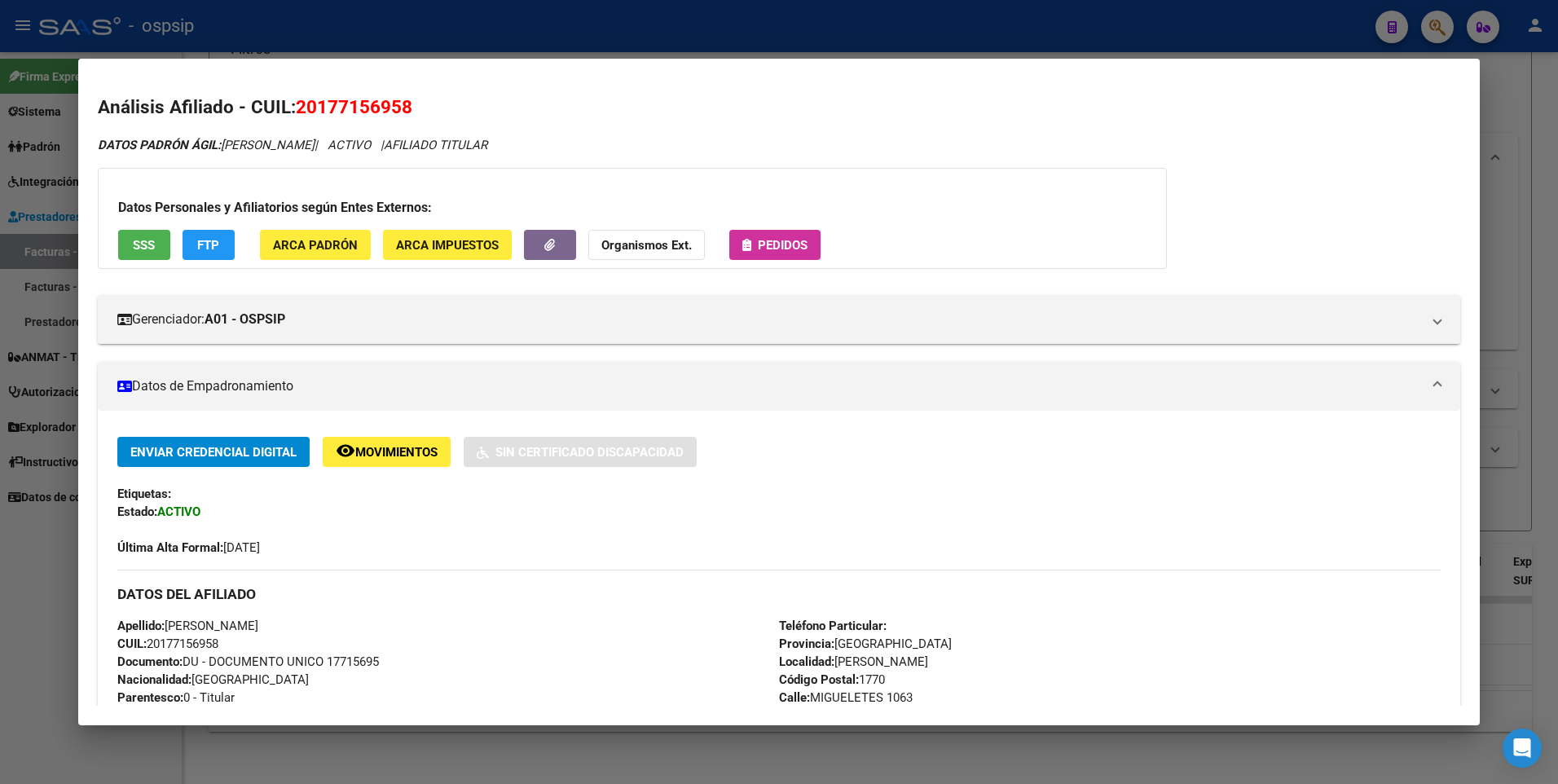
click at [164, 250] on button "SSS" at bounding box center [144, 245] width 52 height 30
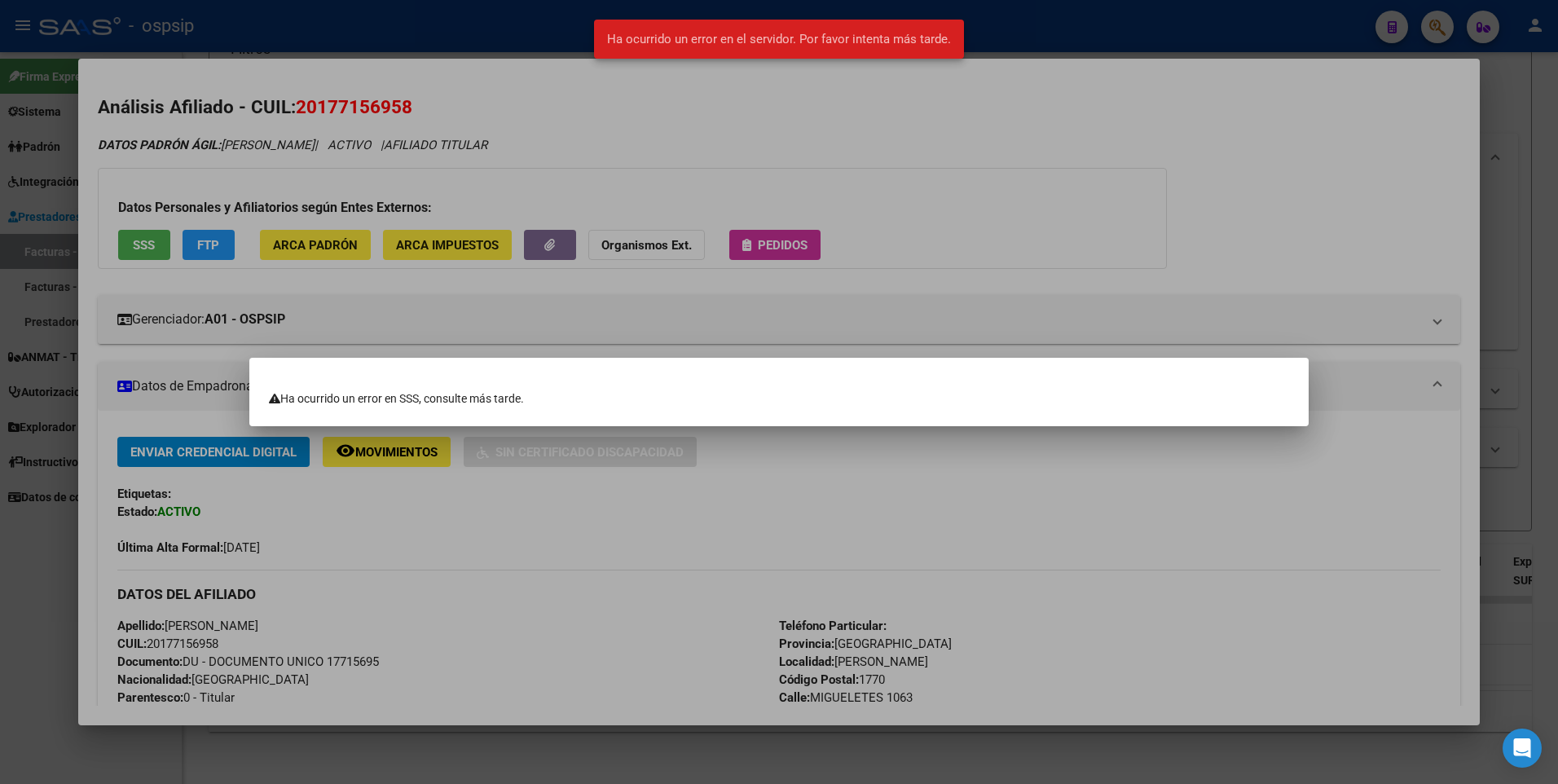
click at [944, 151] on div at bounding box center [779, 392] width 1558 height 784
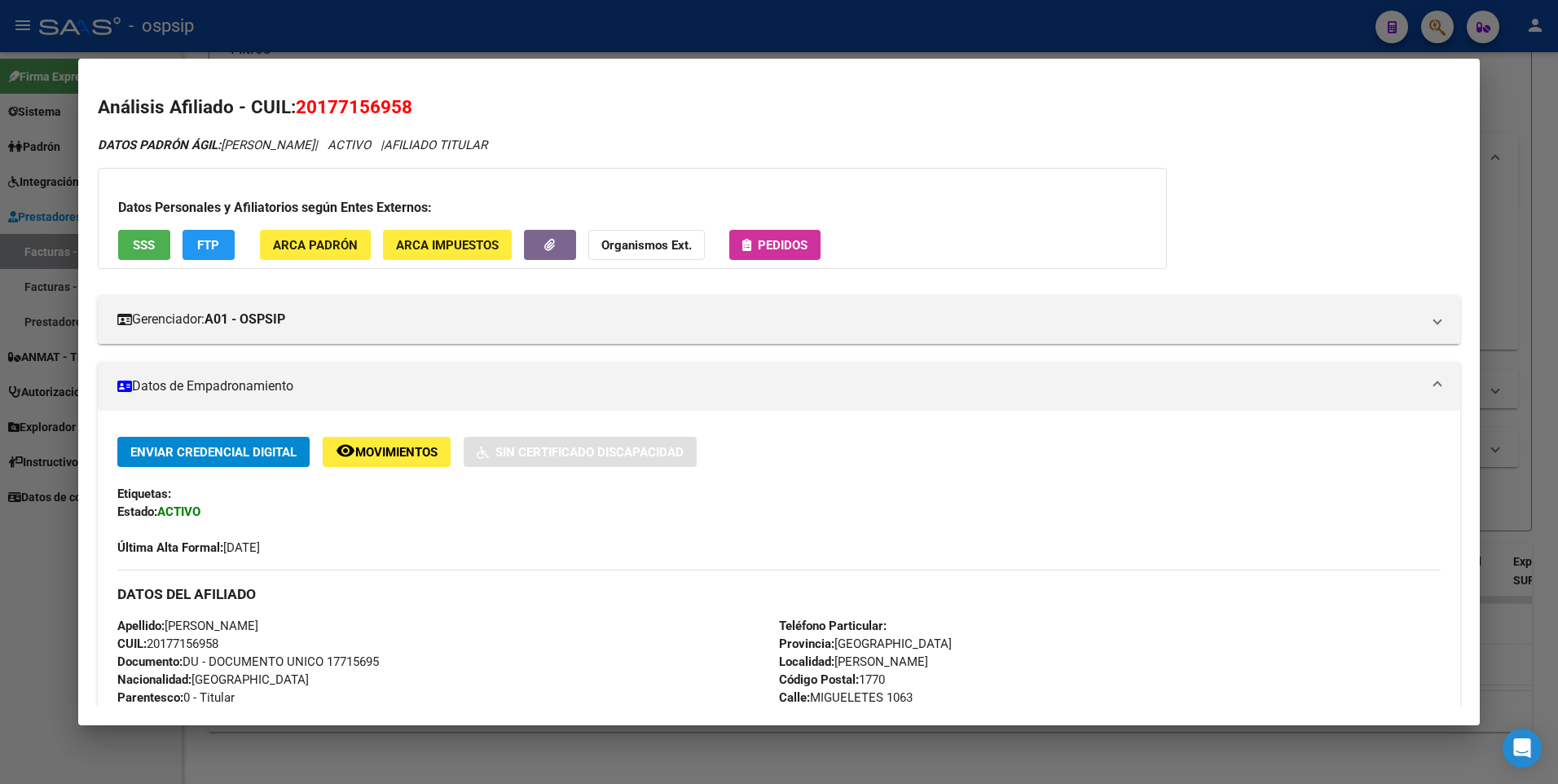
click at [1494, 149] on div at bounding box center [779, 392] width 1558 height 784
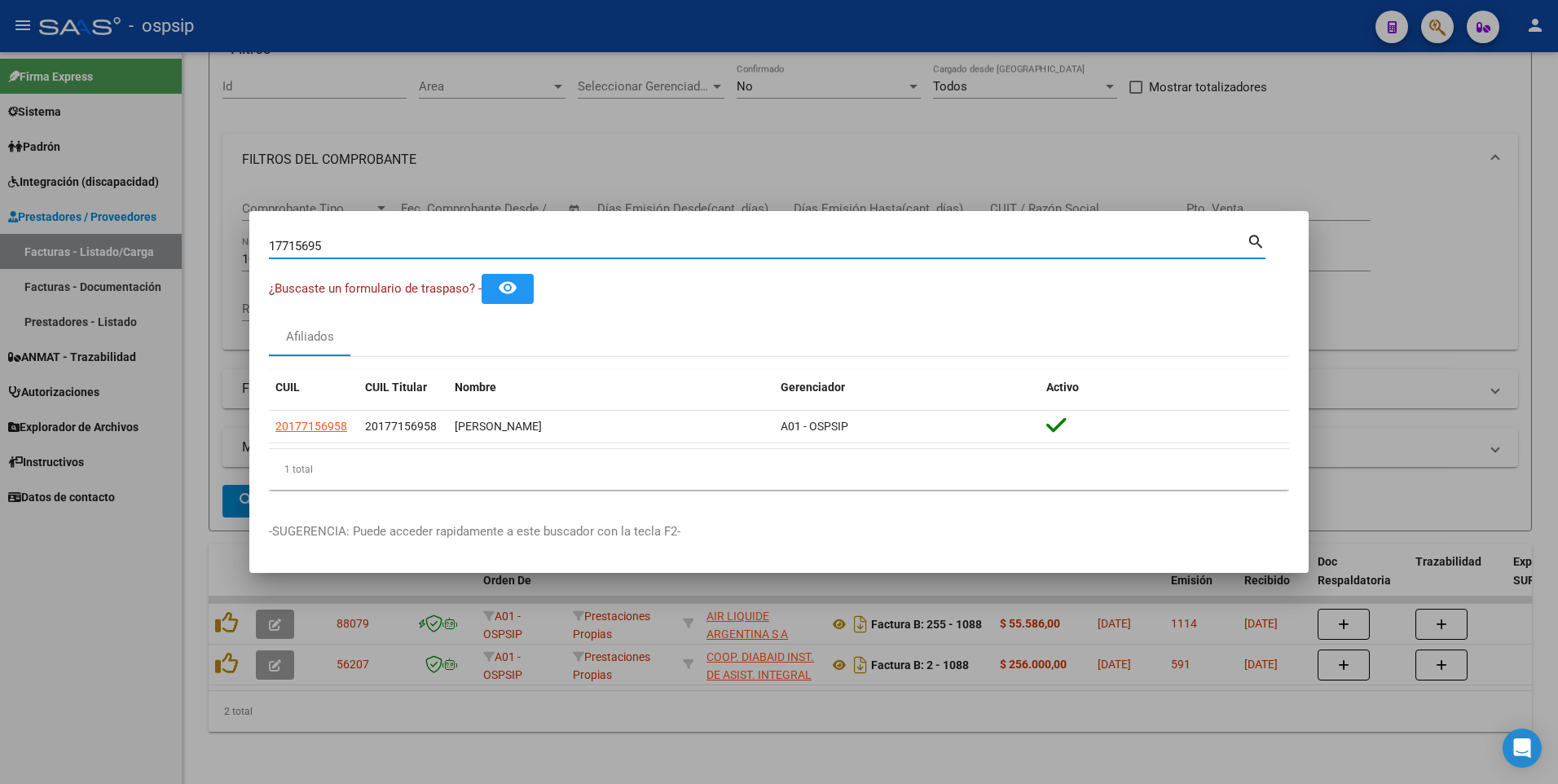
drag, startPoint x: 344, startPoint y: 250, endPoint x: 121, endPoint y: 279, distance: 224.9
click at [121, 279] on div "17715695 Buscar (apellido, dni, cuil, nro traspaso, cuit, obra social) search ¿…" at bounding box center [779, 392] width 1558 height 784
type input "17931340"
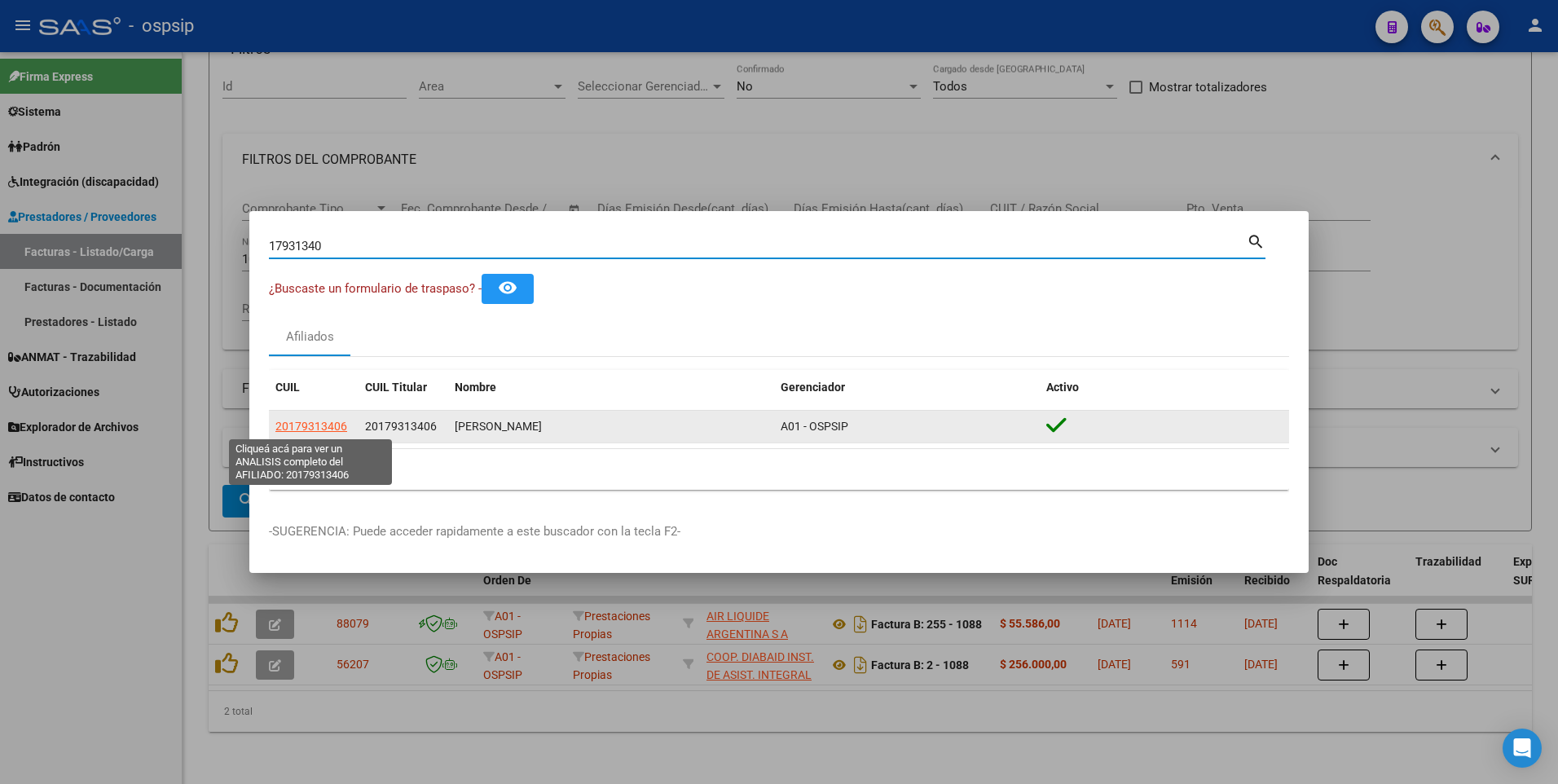
click at [312, 421] on span "20179313406" at bounding box center [311, 426] width 72 height 13
type textarea "20179313406"
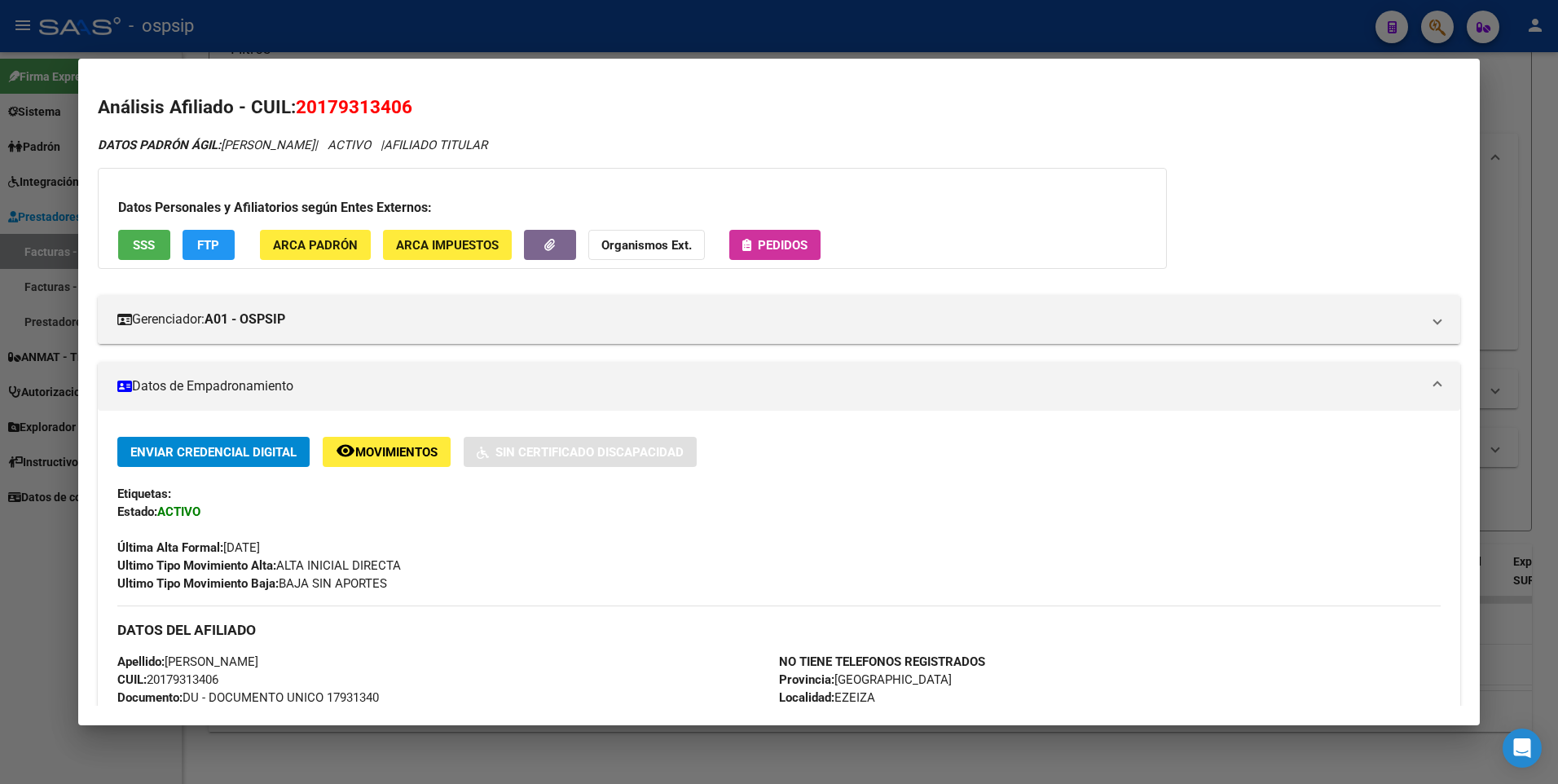
click at [169, 253] on button "SSS" at bounding box center [144, 245] width 52 height 30
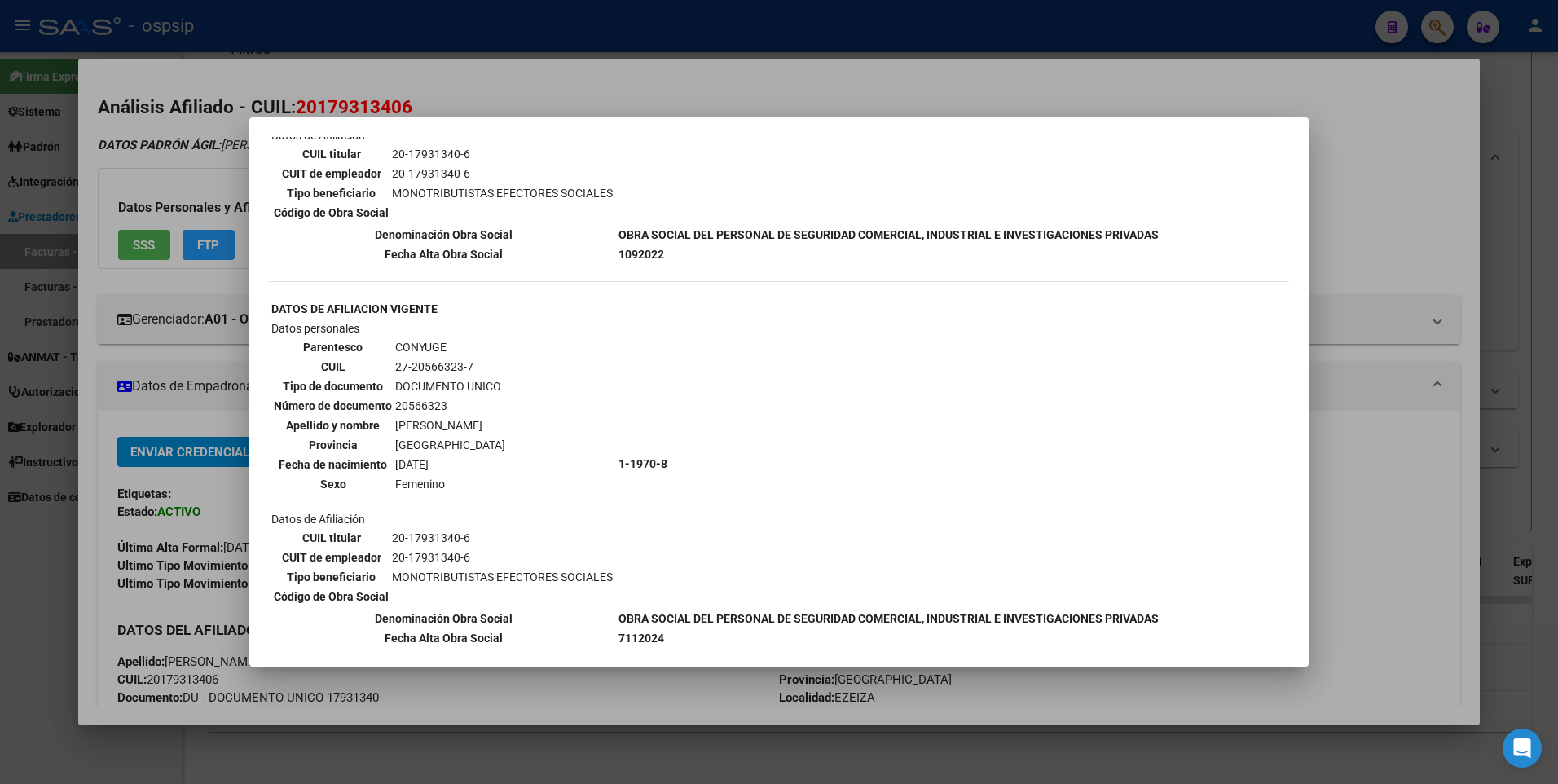
scroll to position [433, 0]
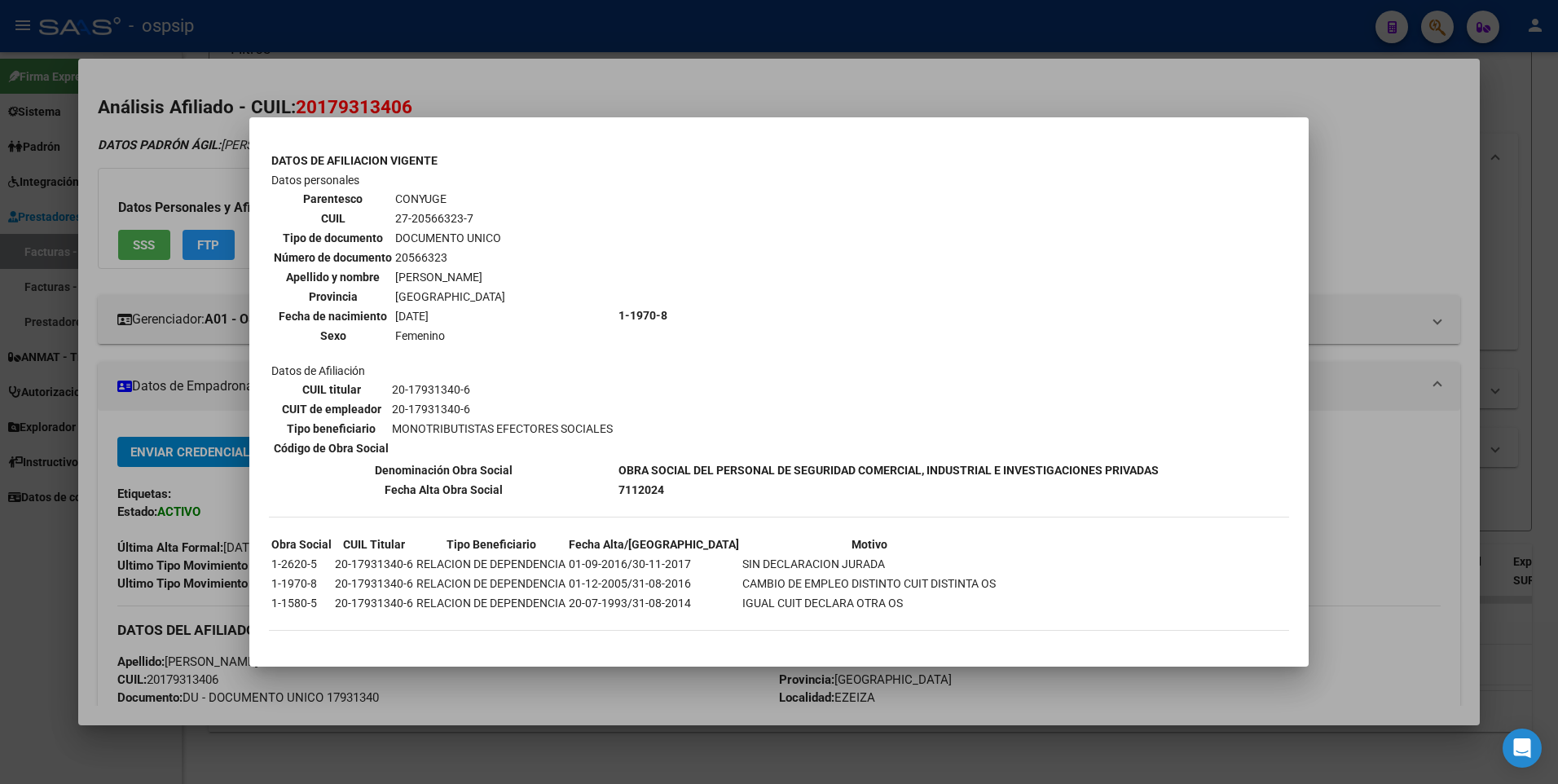
click at [1372, 163] on div at bounding box center [779, 392] width 1558 height 784
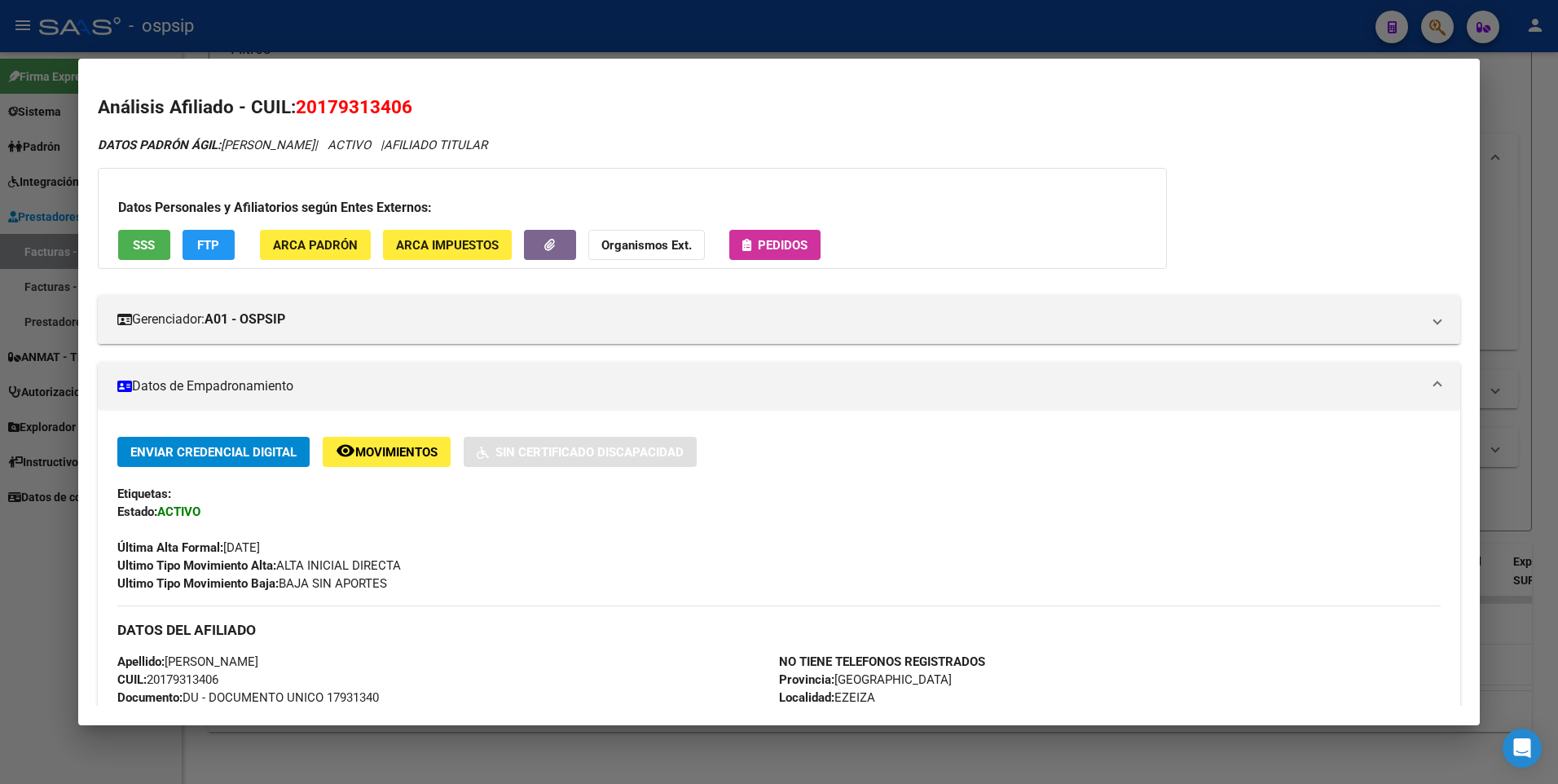
click at [1524, 129] on div at bounding box center [779, 392] width 1558 height 784
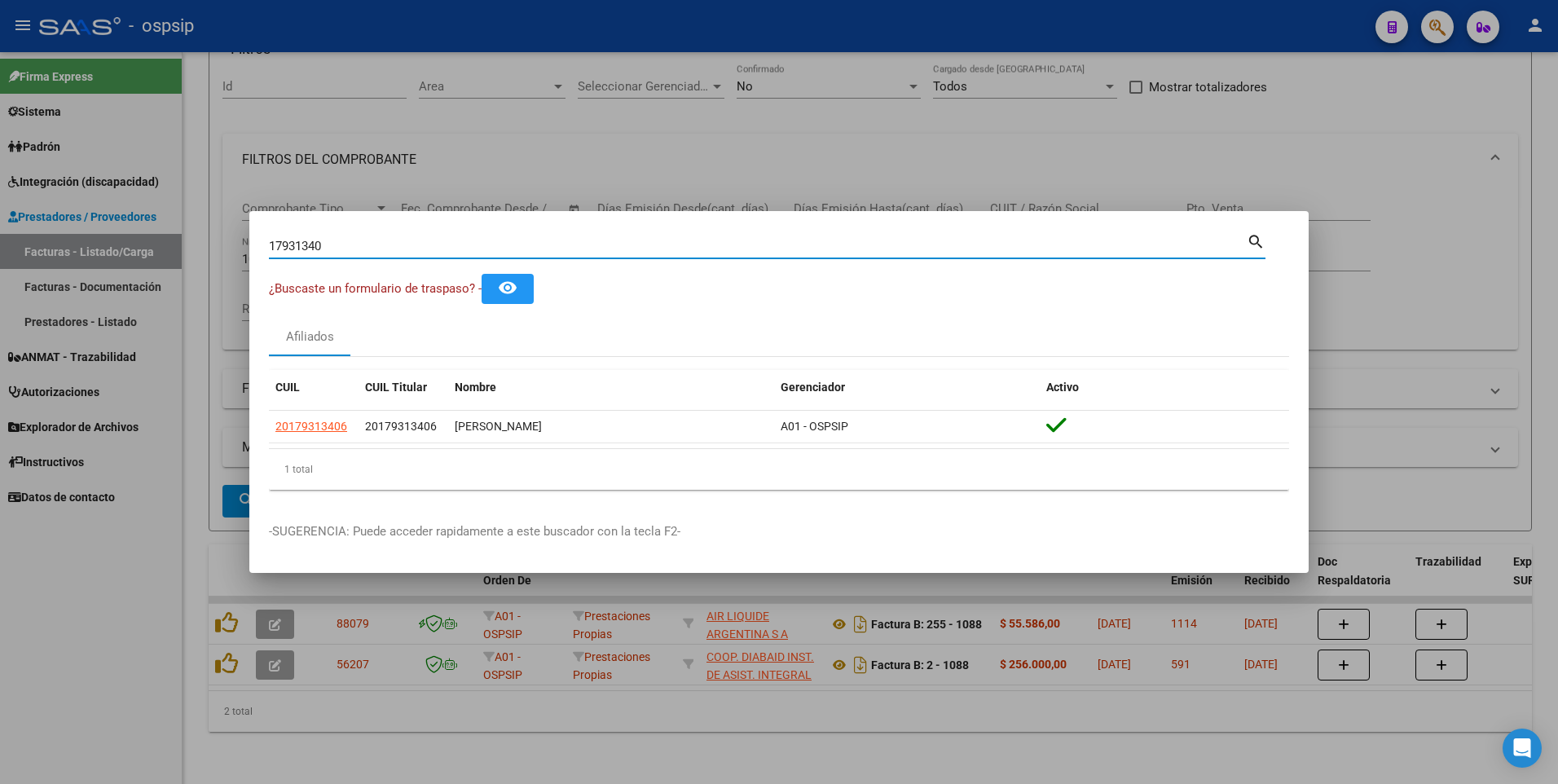
drag, startPoint x: 328, startPoint y: 248, endPoint x: 18, endPoint y: 304, distance: 315.0
click at [18, 304] on div "17931340 Buscar (apellido, dni, cuil, nro traspaso, cuit, obra social) search ¿…" at bounding box center [779, 392] width 1558 height 784
type input "16444012"
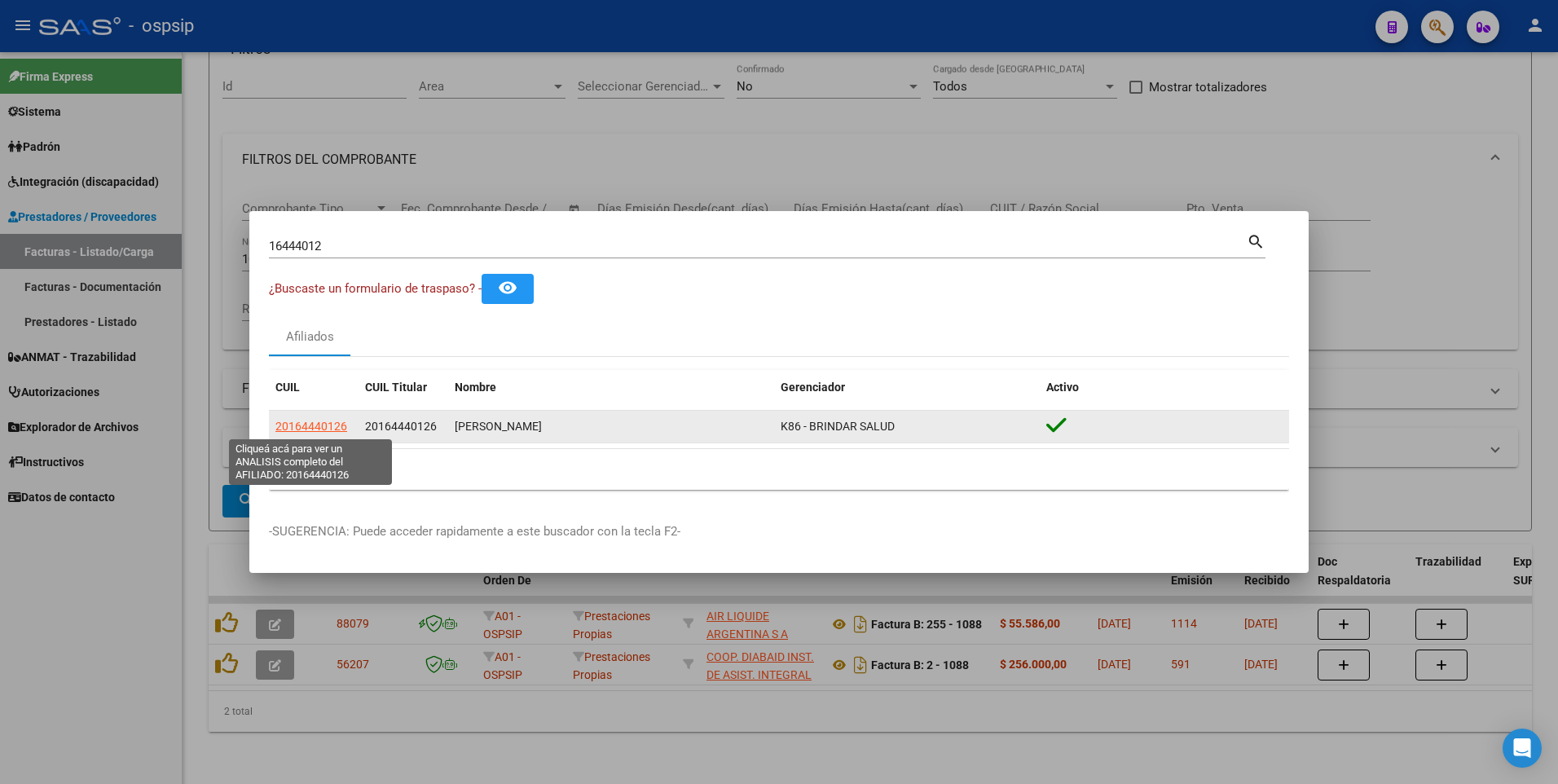
click at [323, 432] on span "20164440126" at bounding box center [311, 426] width 72 height 13
type textarea "20164440126"
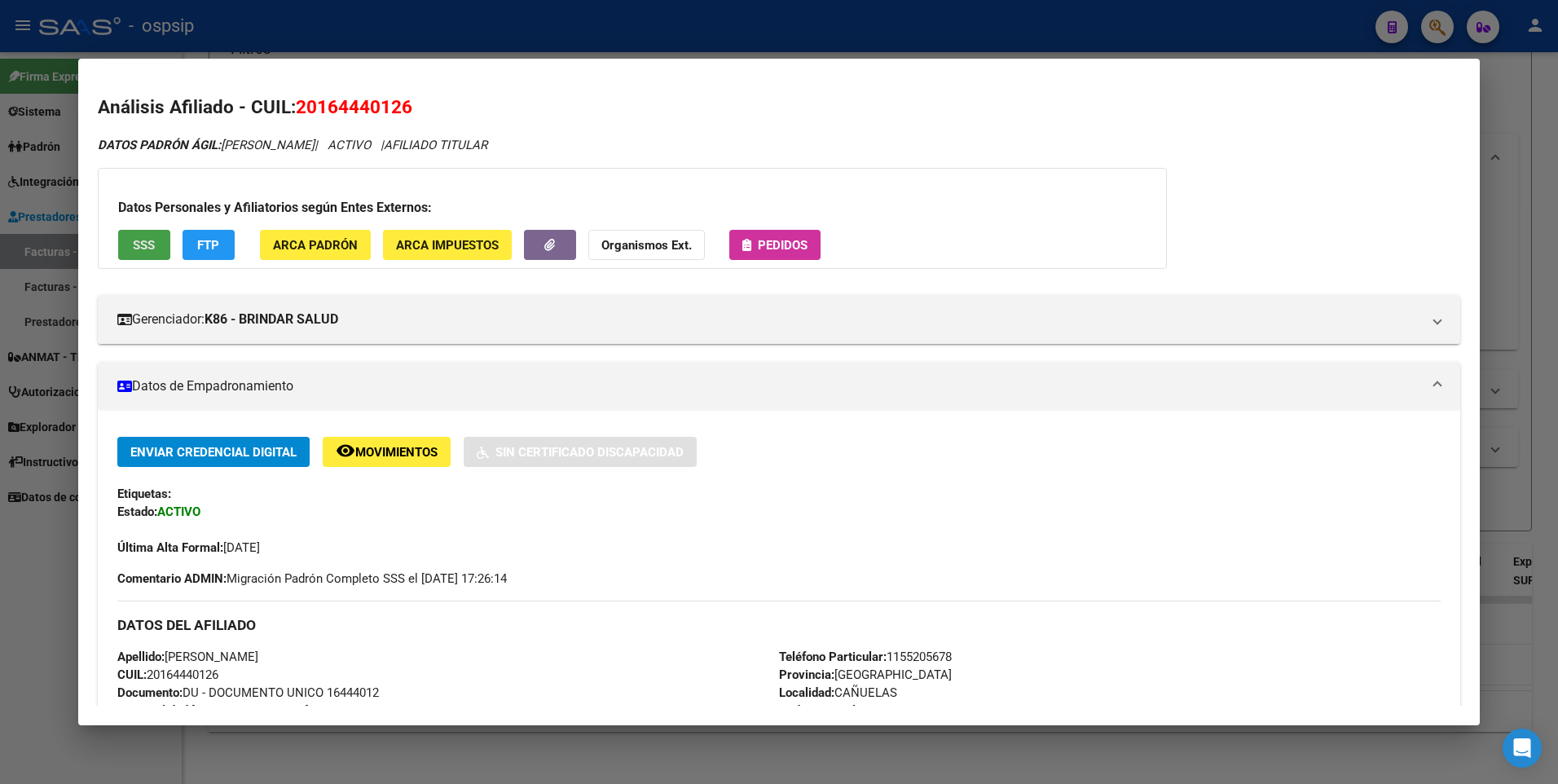
click at [127, 251] on button "SSS" at bounding box center [144, 245] width 52 height 30
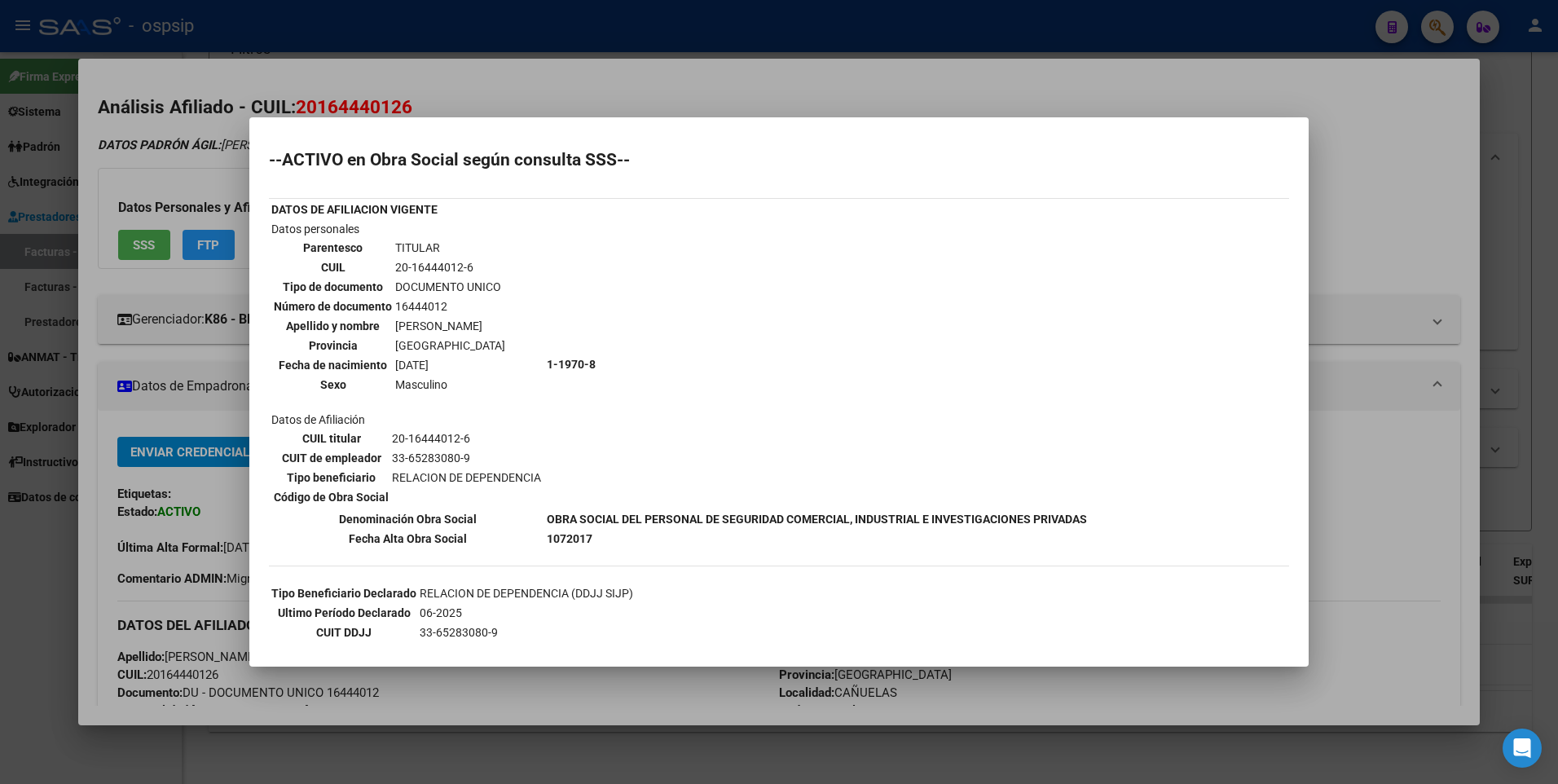
click at [1369, 196] on div at bounding box center [779, 392] width 1558 height 784
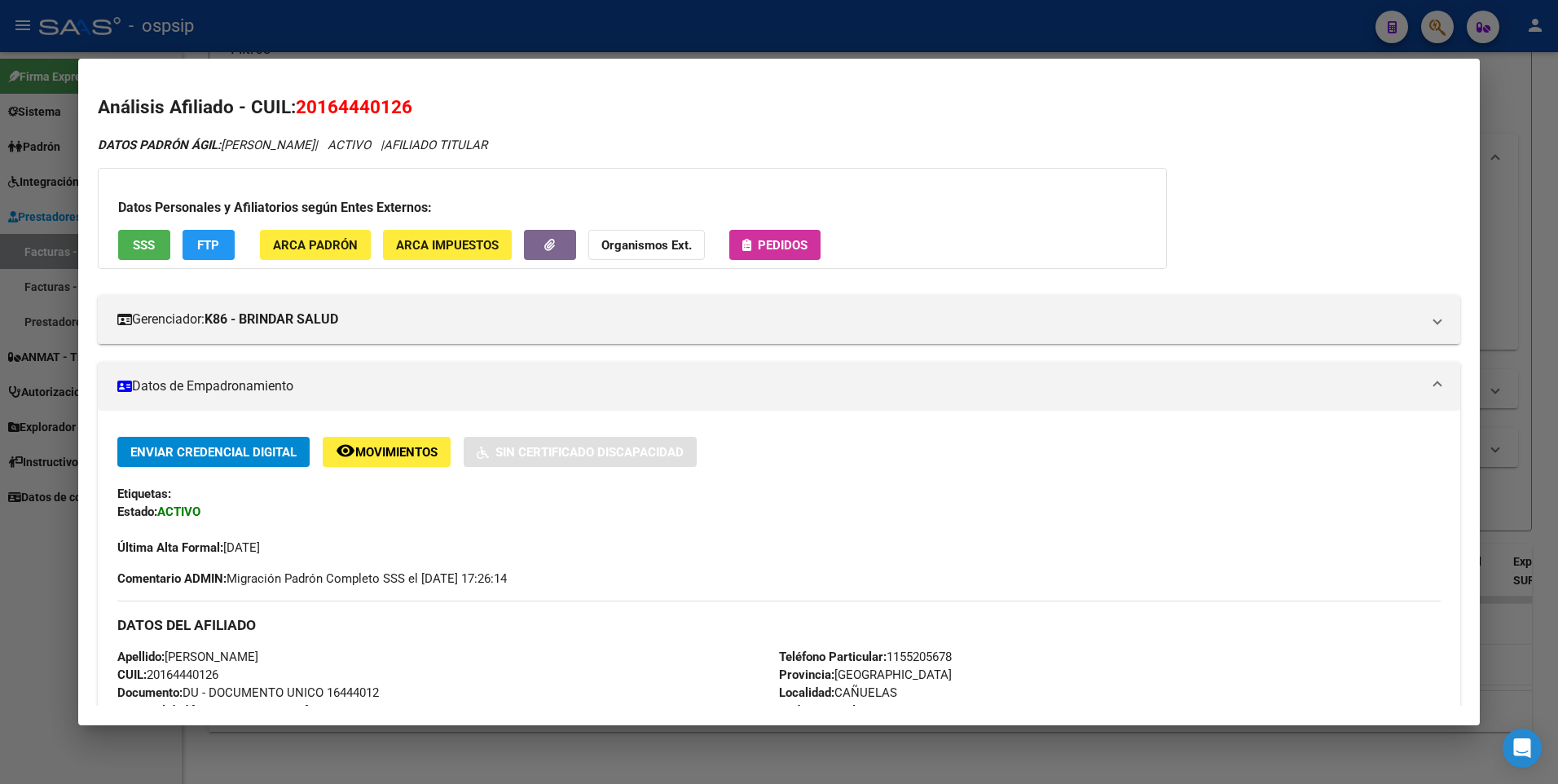
click at [1530, 115] on div at bounding box center [779, 392] width 1558 height 784
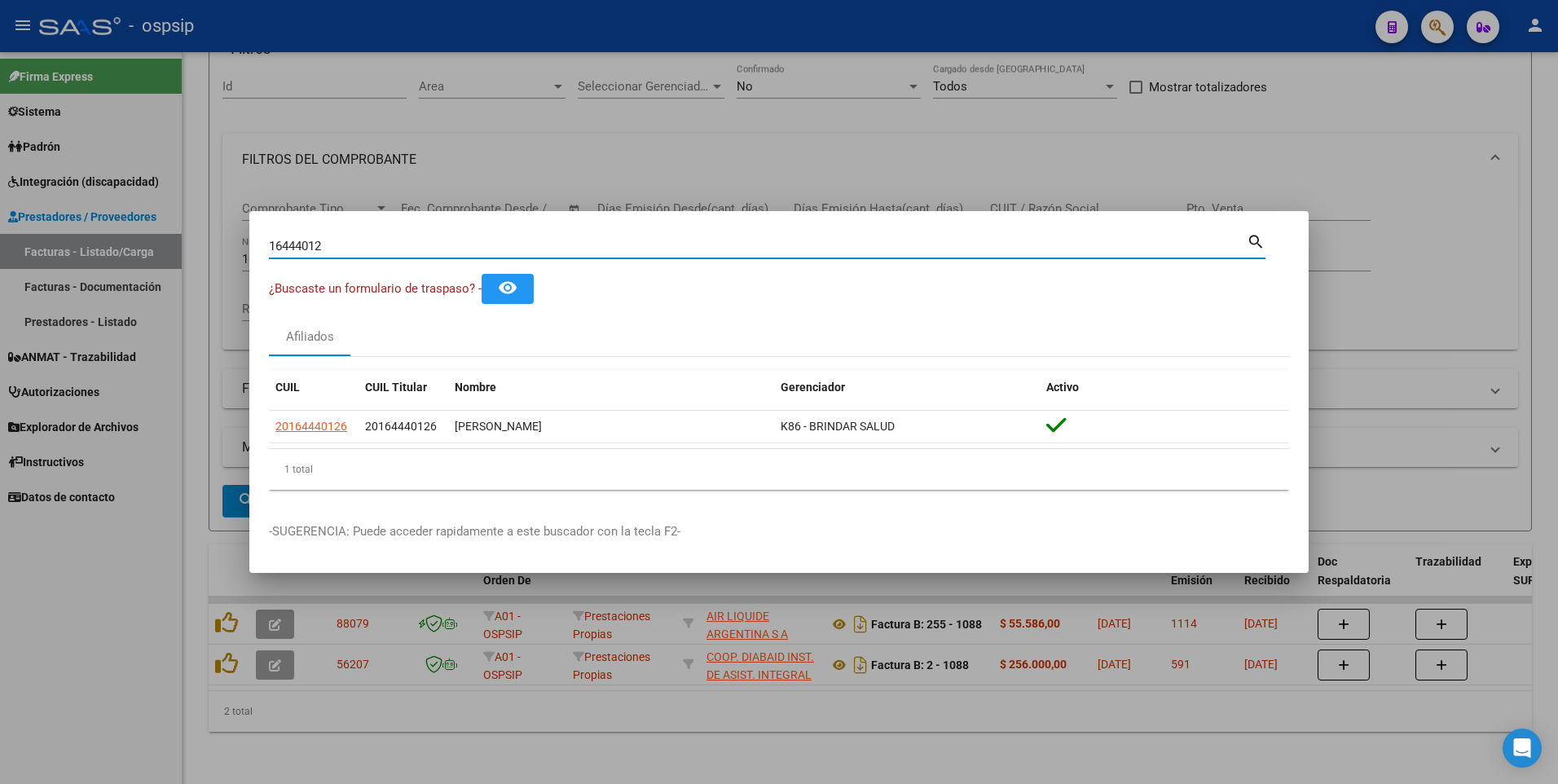
drag, startPoint x: 332, startPoint y: 249, endPoint x: 20, endPoint y: 269, distance: 312.6
click at [20, 269] on div "16444012 Buscar (apellido, dni, cuil, nro traspaso, cuit, obra social) search ¿…" at bounding box center [779, 392] width 1558 height 784
type input "13844542"
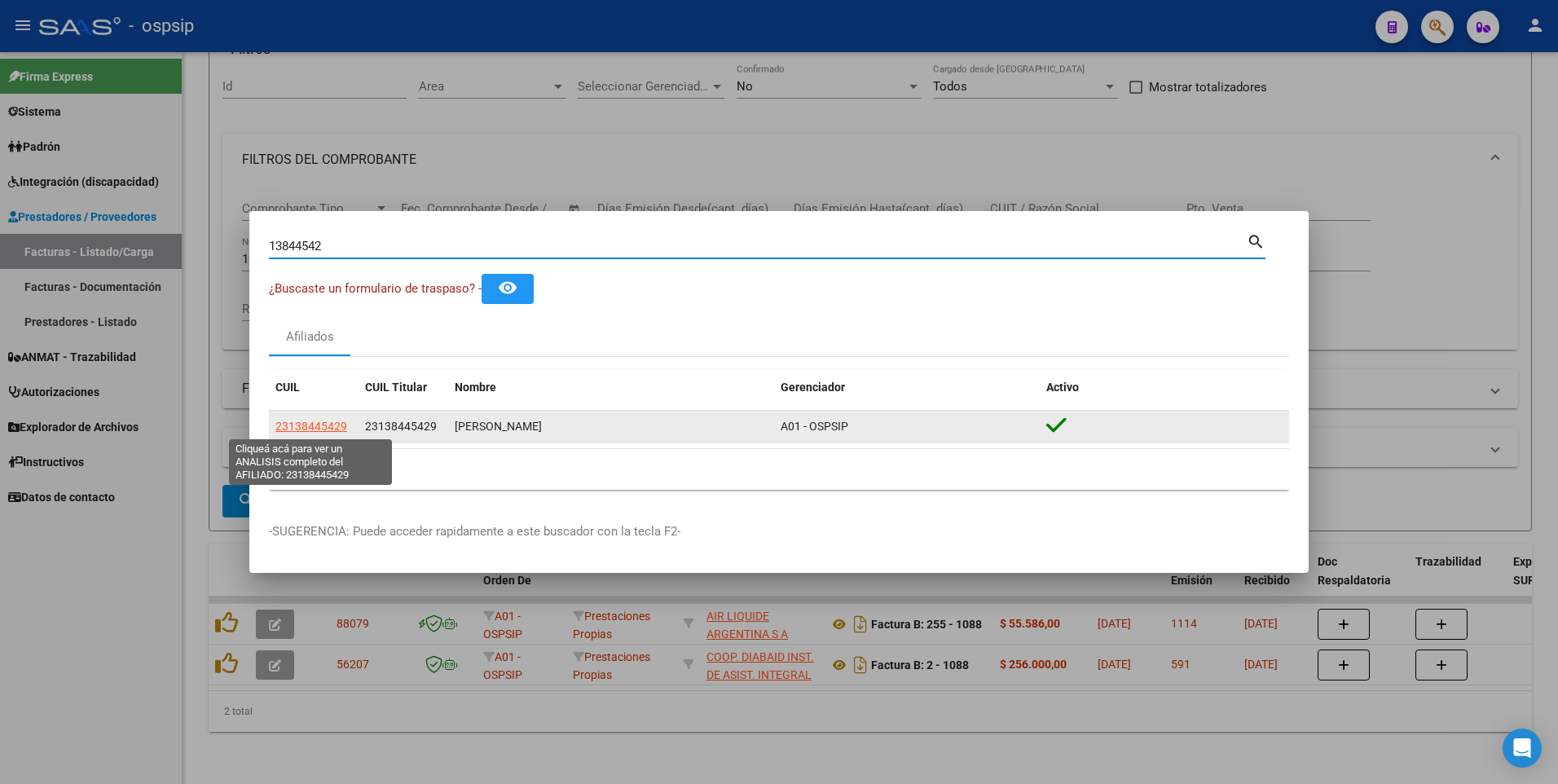
click at [304, 426] on span "23138445429" at bounding box center [311, 426] width 72 height 13
type textarea "23138445429"
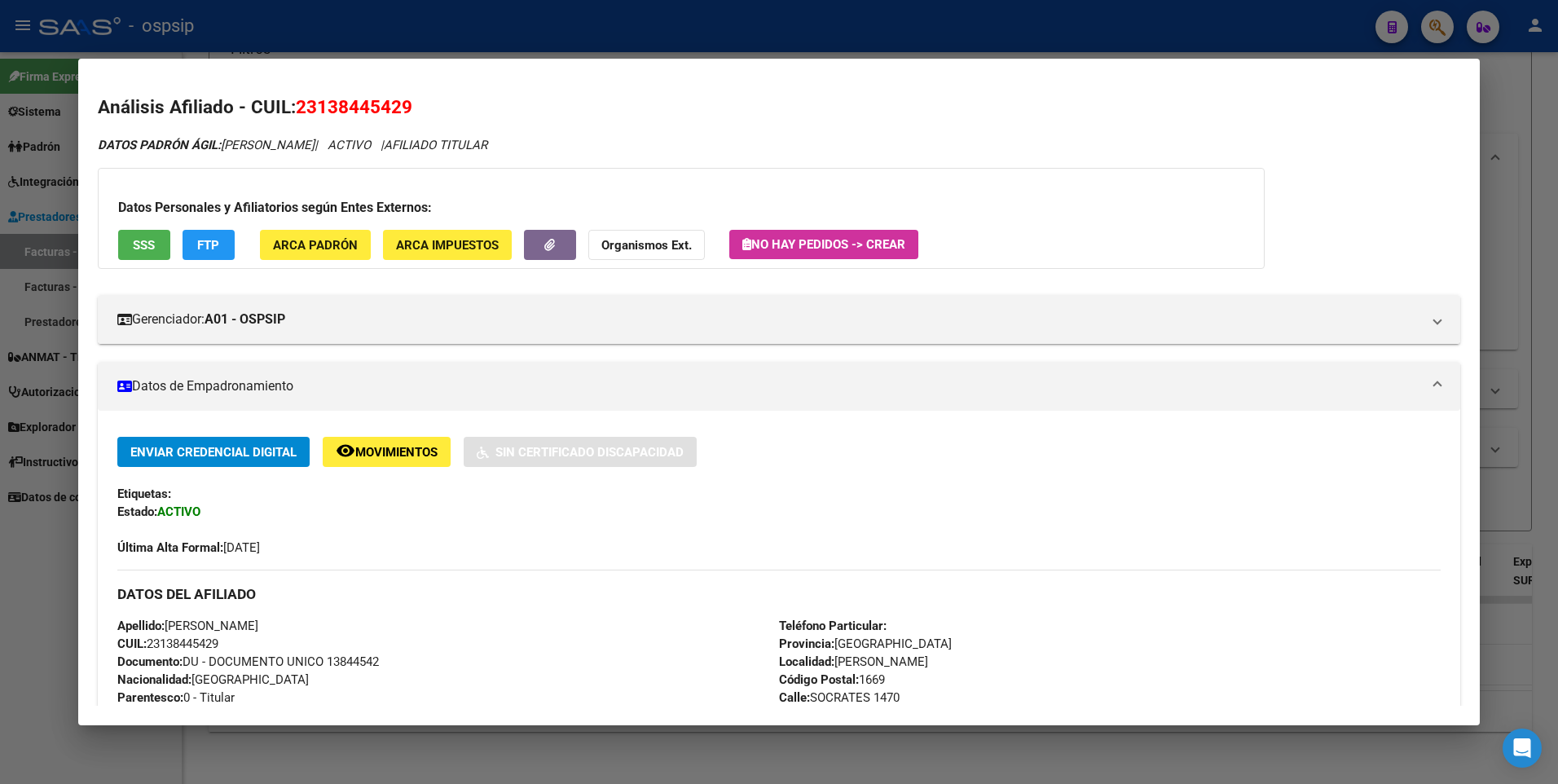
click at [141, 246] on span "SSS" at bounding box center [144, 246] width 22 height 15
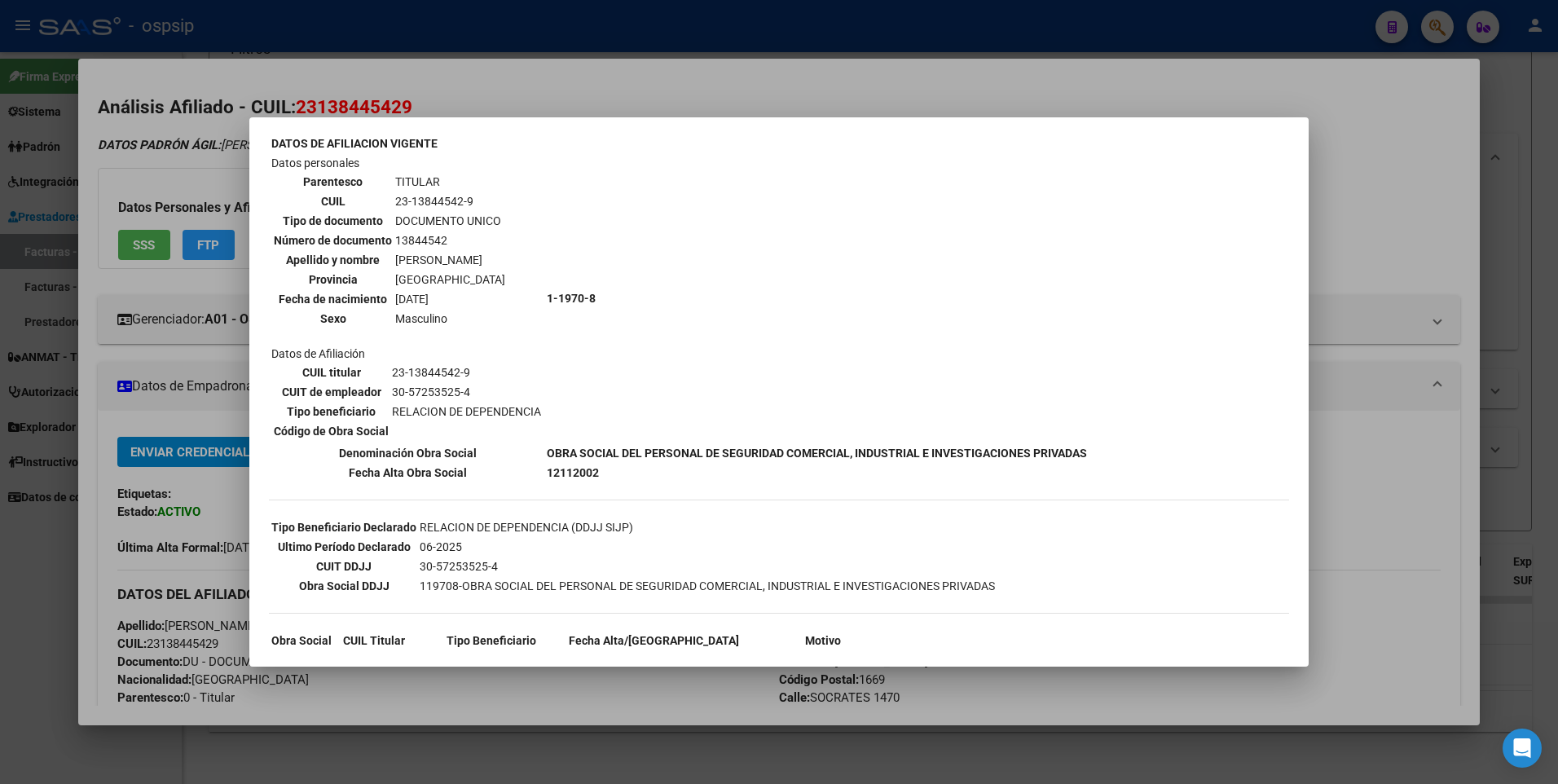
scroll to position [0, 0]
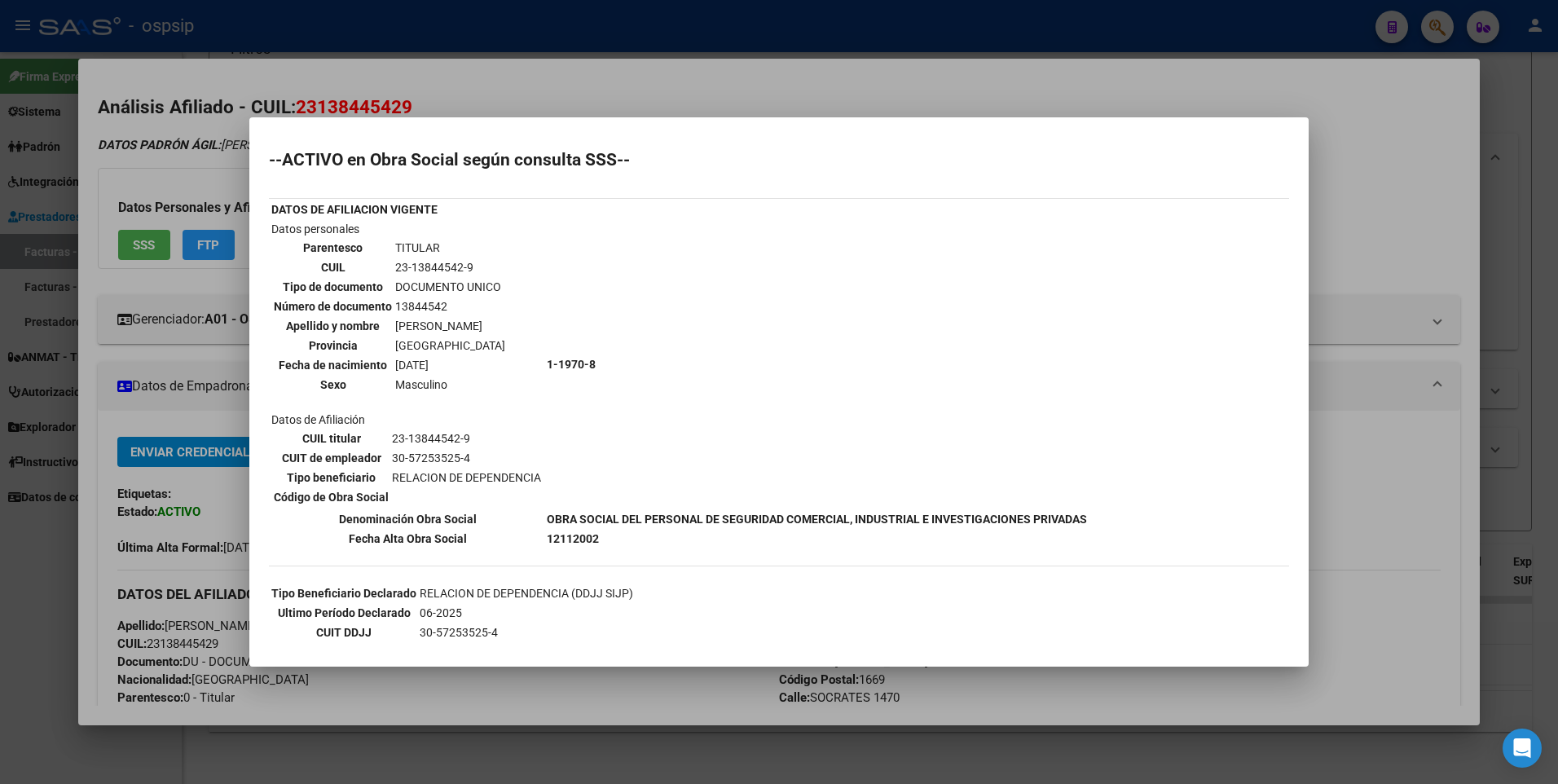
click at [1365, 159] on div at bounding box center [779, 392] width 1558 height 784
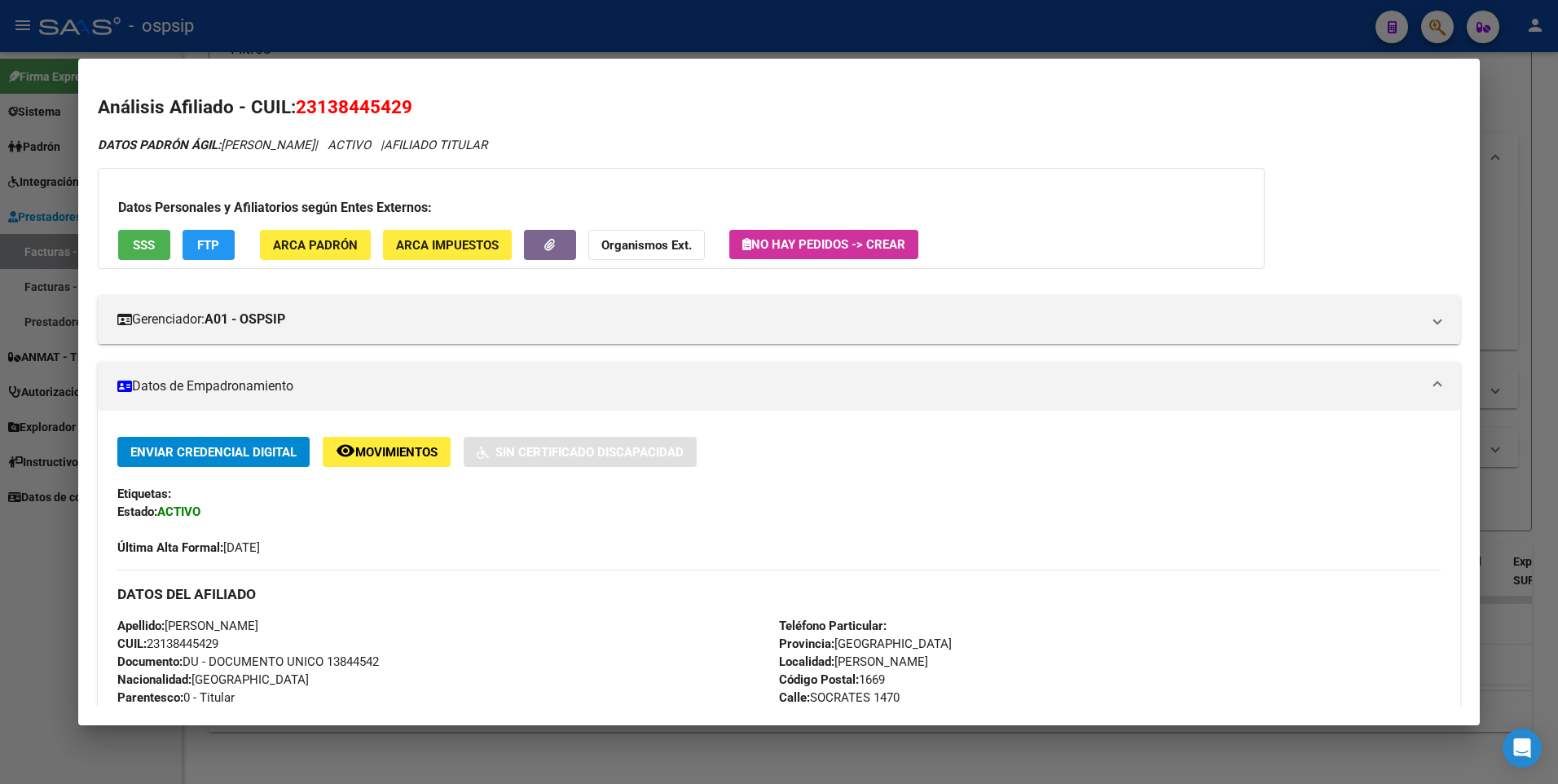
click at [1557, 115] on html "menu - ospsip person Firma Express Sistema Usuarios Todos los Usuarios Padrón A…" at bounding box center [779, 392] width 1558 height 784
click at [1537, 112] on div at bounding box center [779, 392] width 1558 height 784
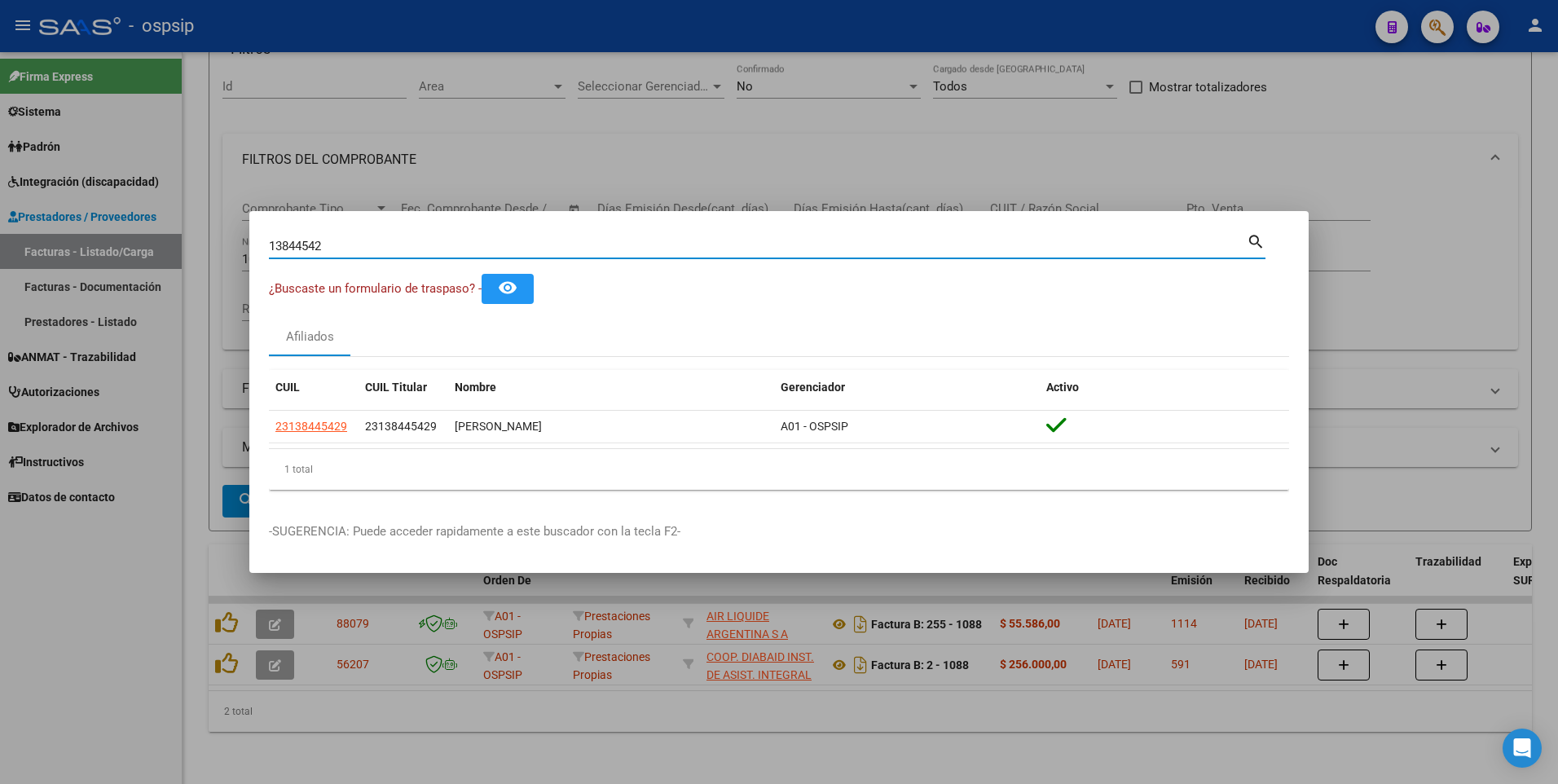
drag, startPoint x: 339, startPoint y: 245, endPoint x: 82, endPoint y: 260, distance: 257.4
click at [98, 256] on div "13844542 Buscar (apellido, dni, cuil, nro traspaso, cuit, obra social) search ¿…" at bounding box center [779, 392] width 1558 height 784
type input "23035930"
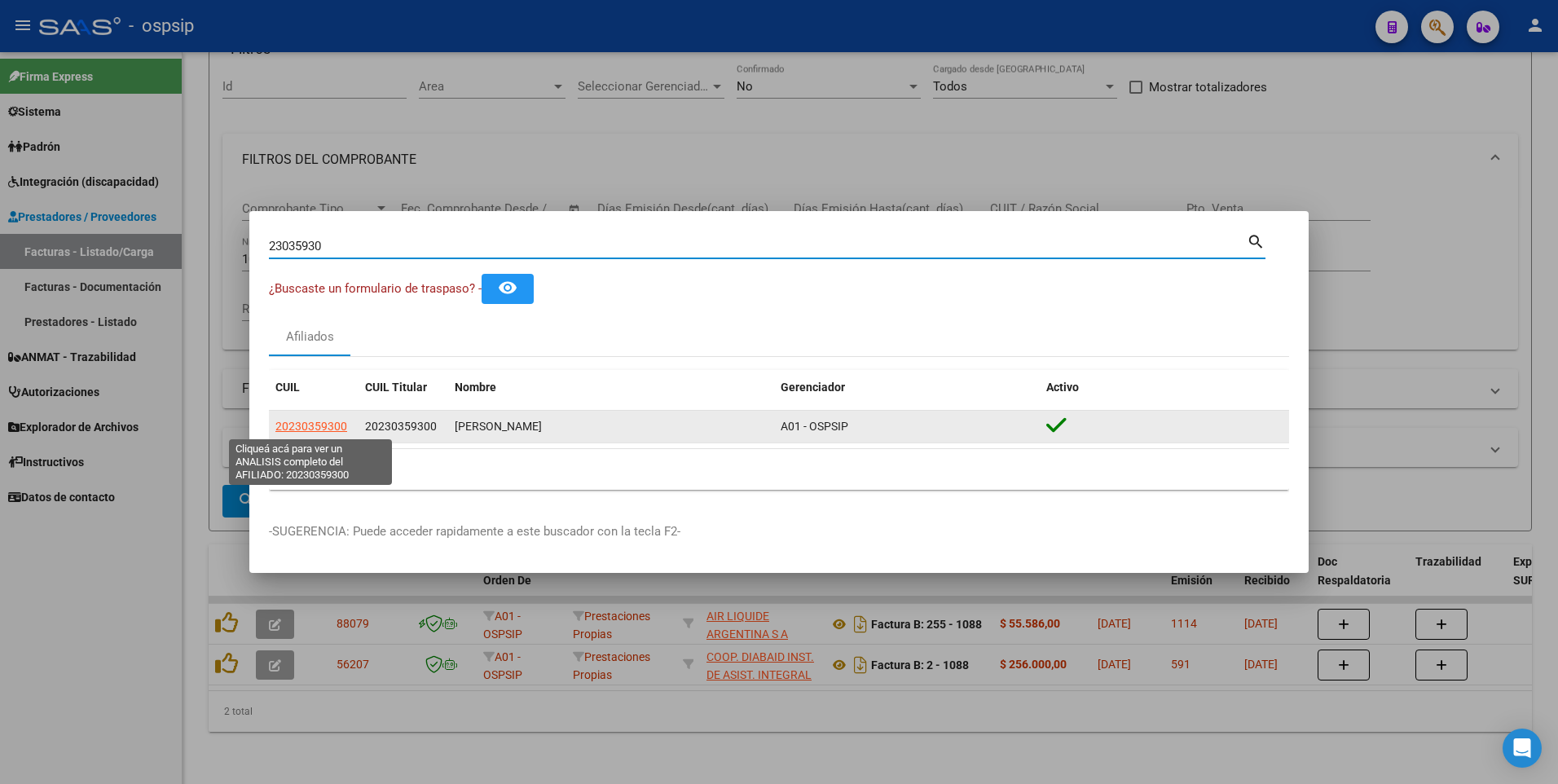
click at [342, 425] on span "20230359300" at bounding box center [311, 426] width 72 height 13
type textarea "20230359300"
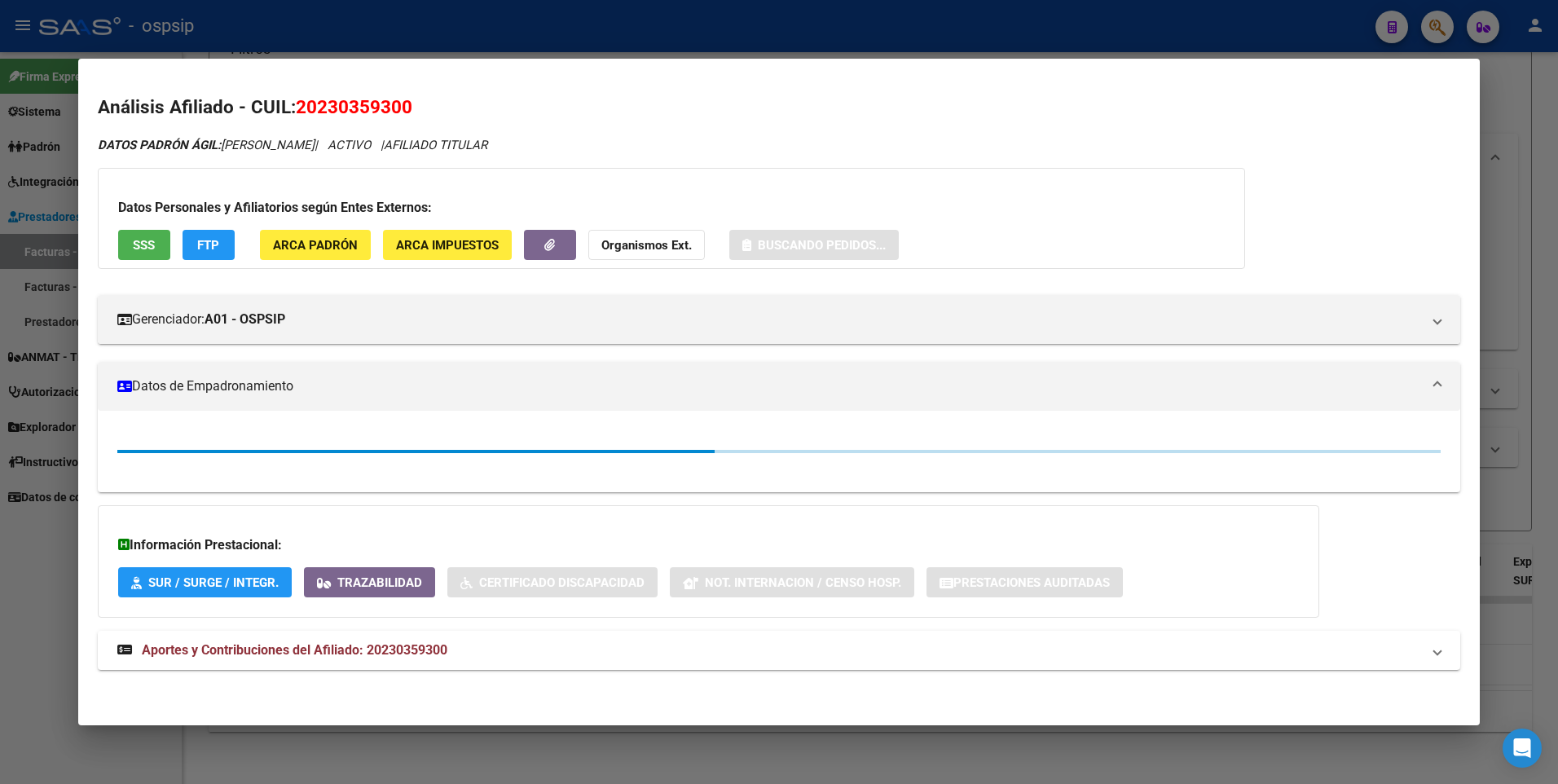
click at [157, 234] on button "SSS" at bounding box center [144, 245] width 52 height 30
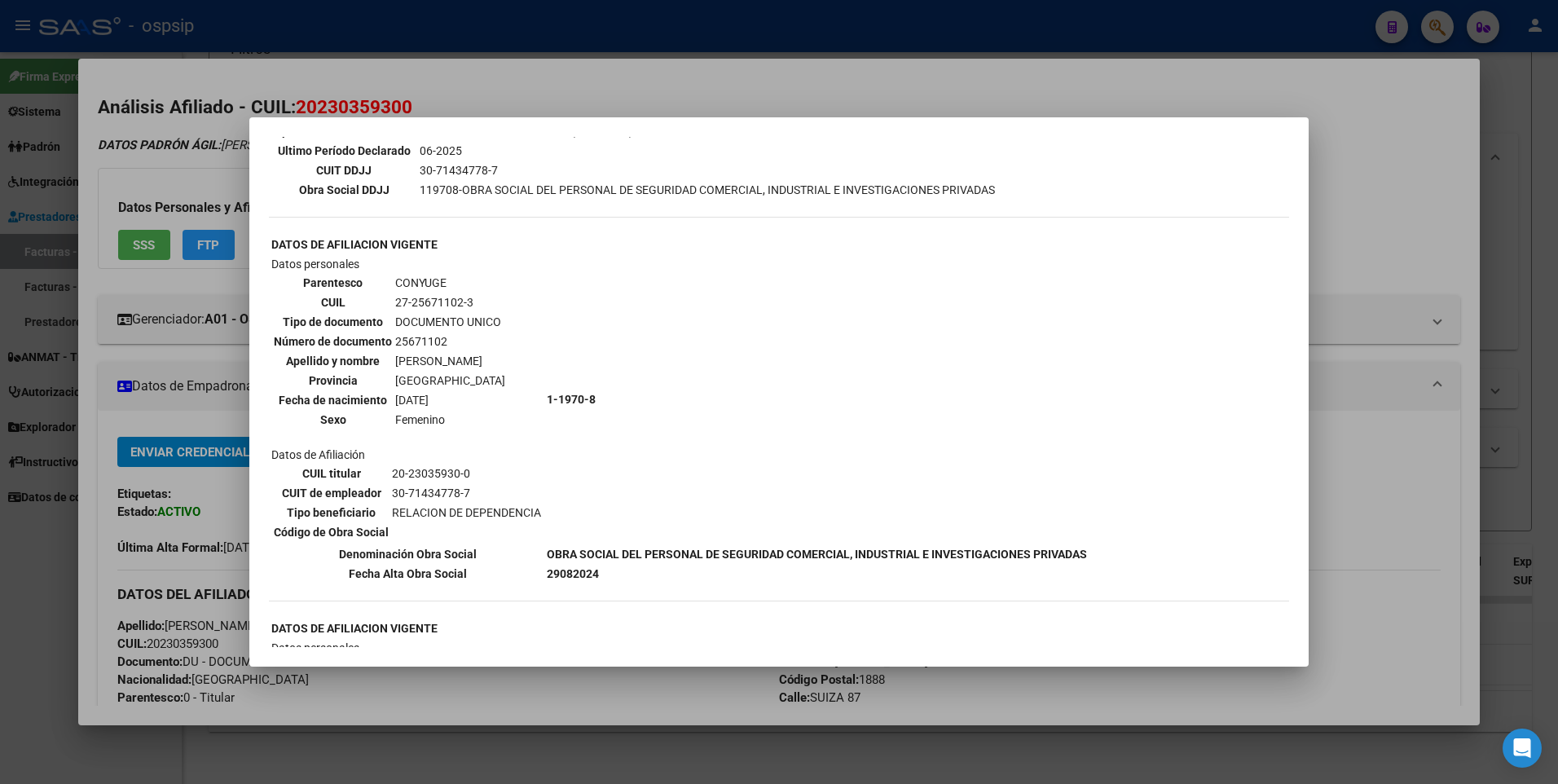
scroll to position [489, 0]
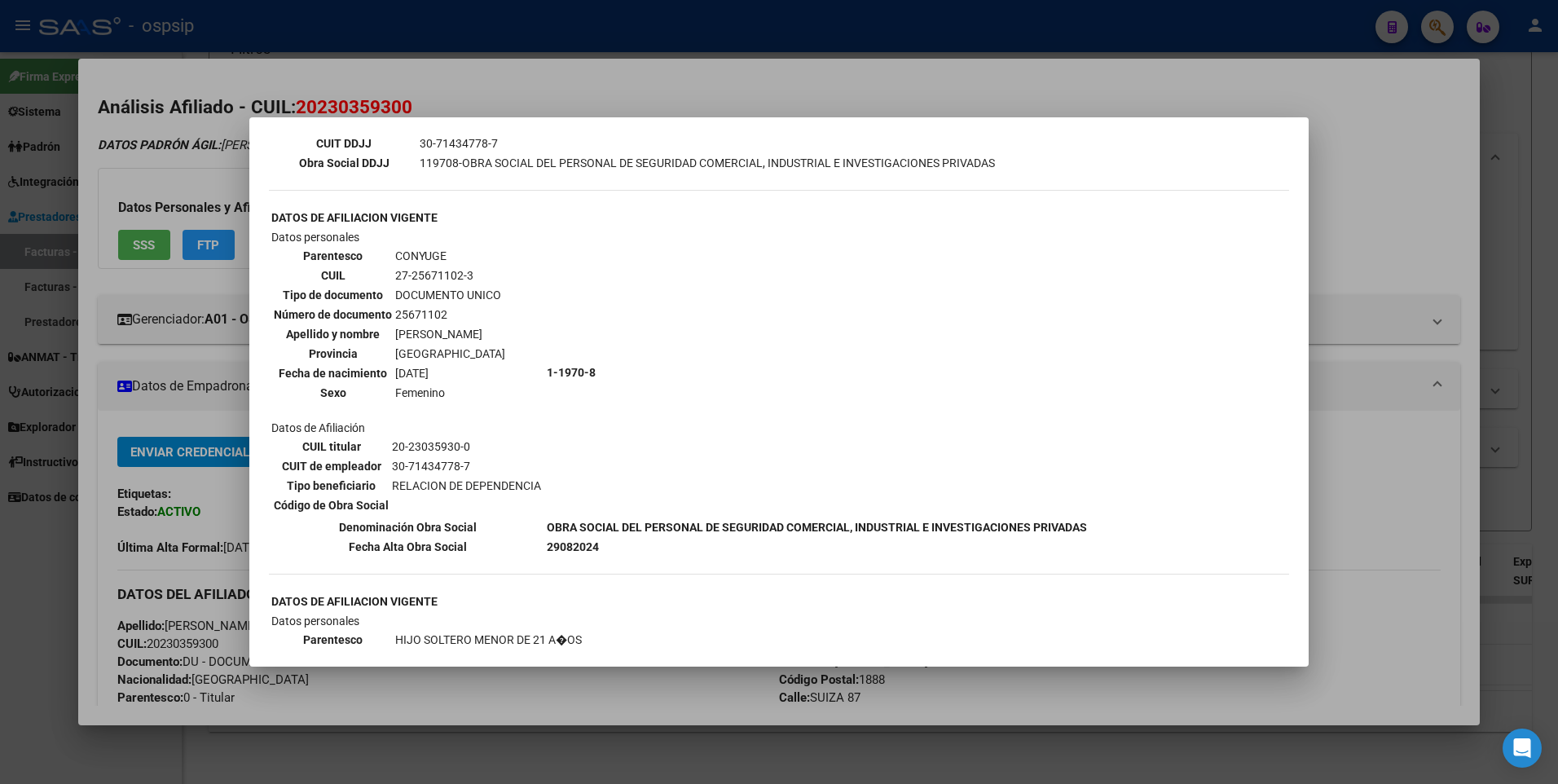
click at [1314, 159] on div at bounding box center [779, 392] width 1558 height 784
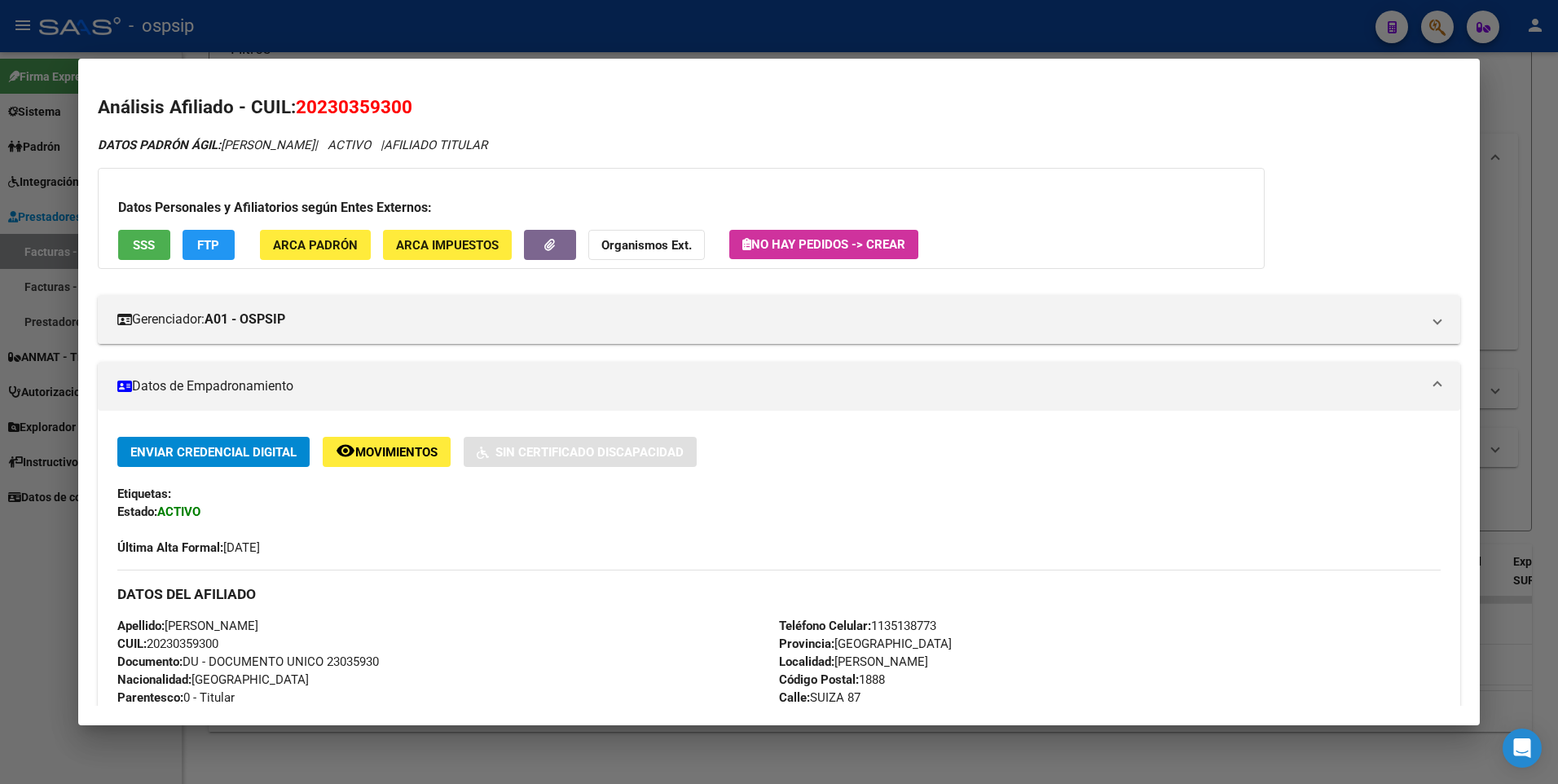
click at [1542, 88] on div at bounding box center [779, 392] width 1558 height 784
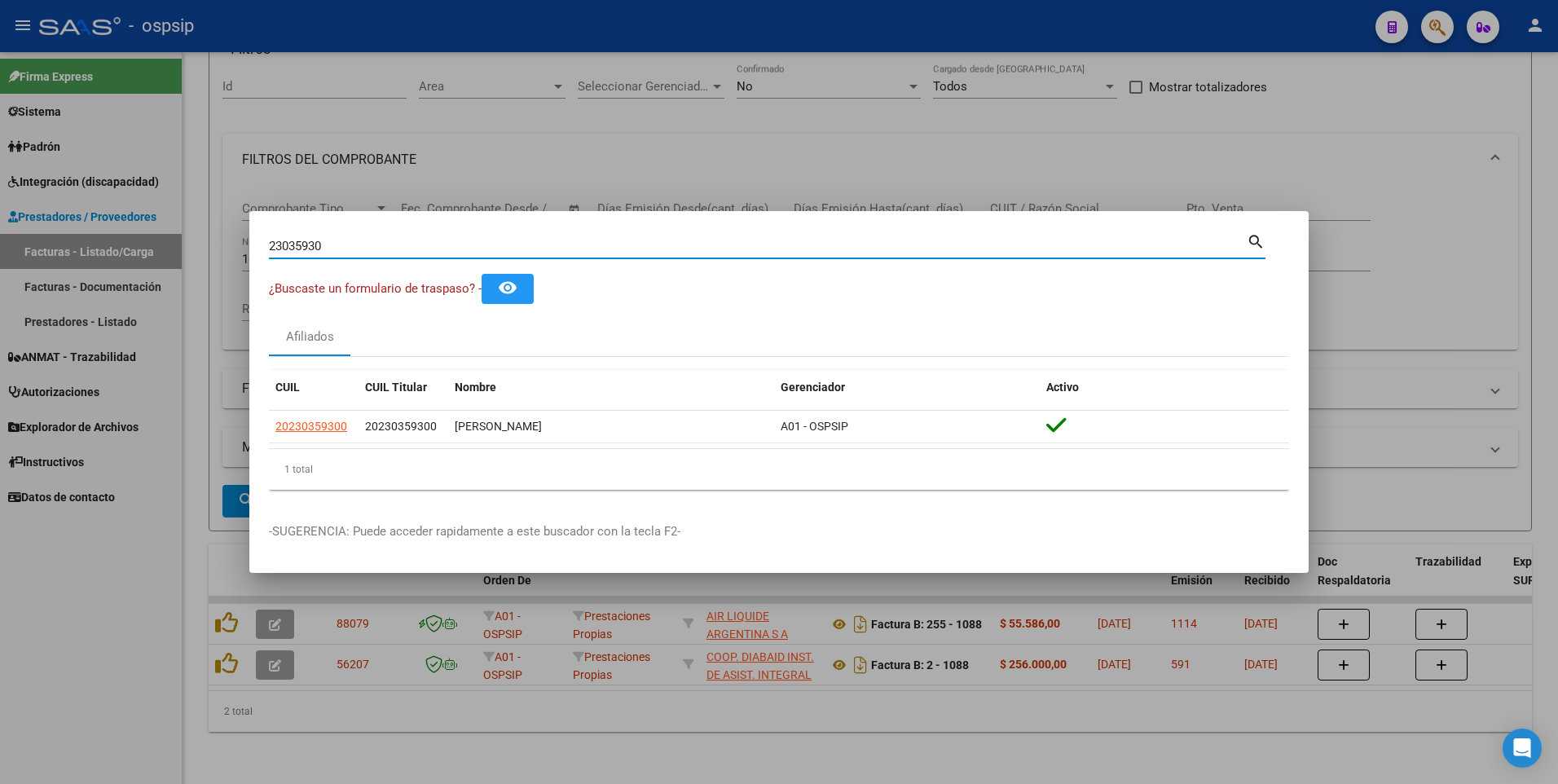
drag, startPoint x: 336, startPoint y: 245, endPoint x: 230, endPoint y: 252, distance: 106.2
click at [230, 252] on div "23035930 Buscar (apellido, dni, cuil, nro traspaso, cuit, obra social) search ¿…" at bounding box center [779, 392] width 1558 height 784
type input "37984962"
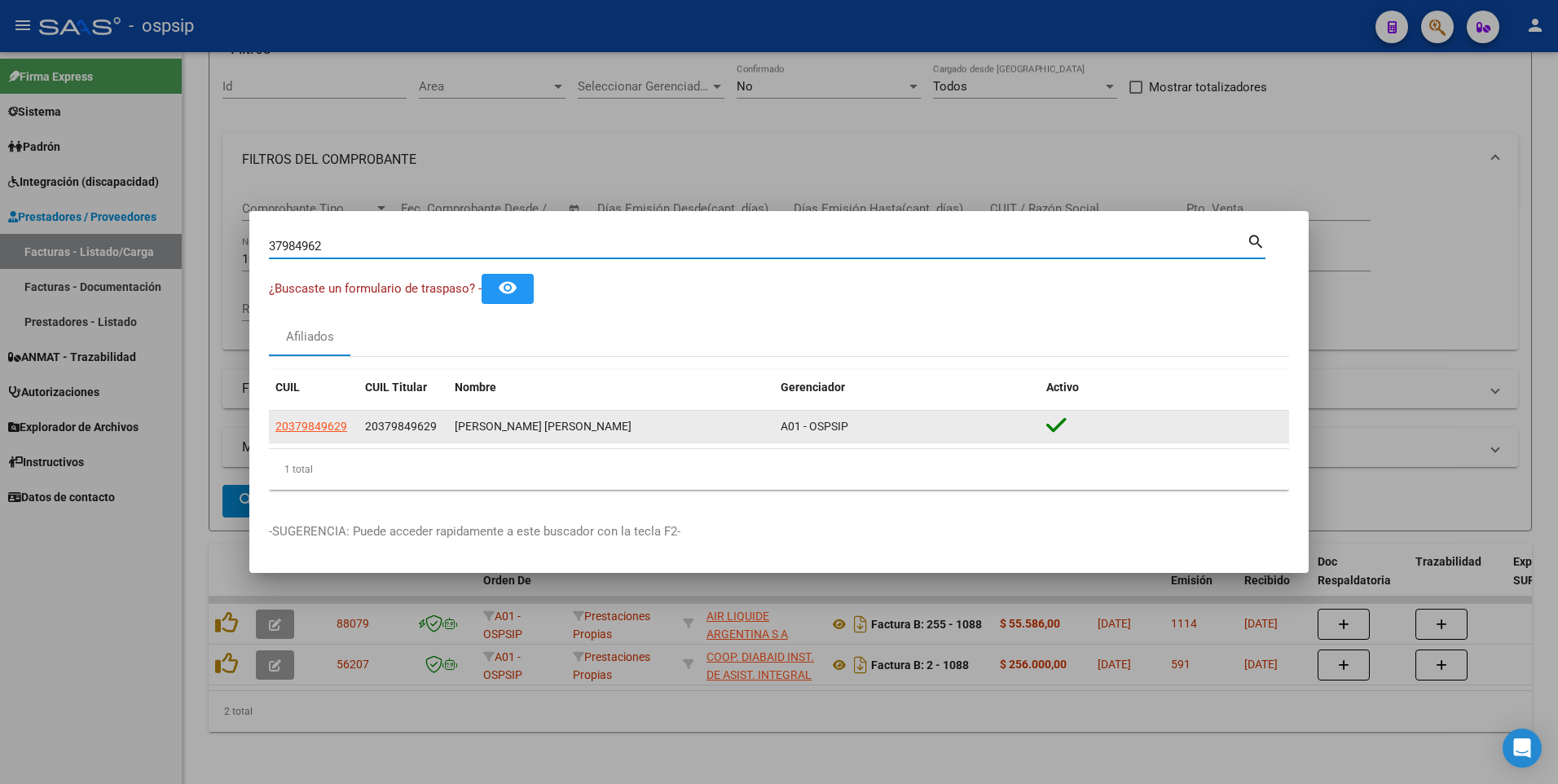
click at [291, 412] on datatable-body-cell "20379849629" at bounding box center [314, 426] width 89 height 32
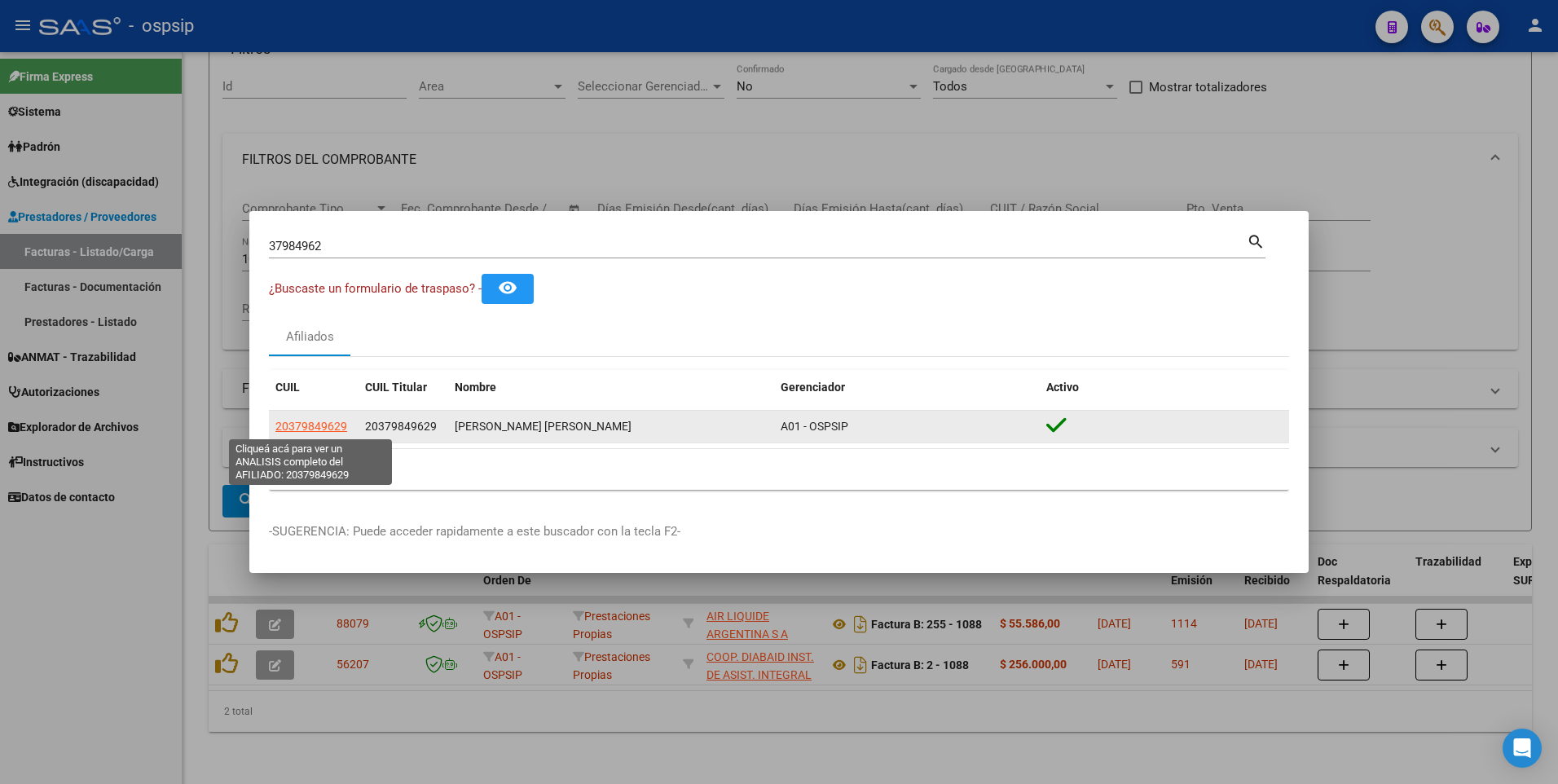
click at [294, 425] on span "20379849629" at bounding box center [311, 426] width 72 height 13
type textarea "20379849629"
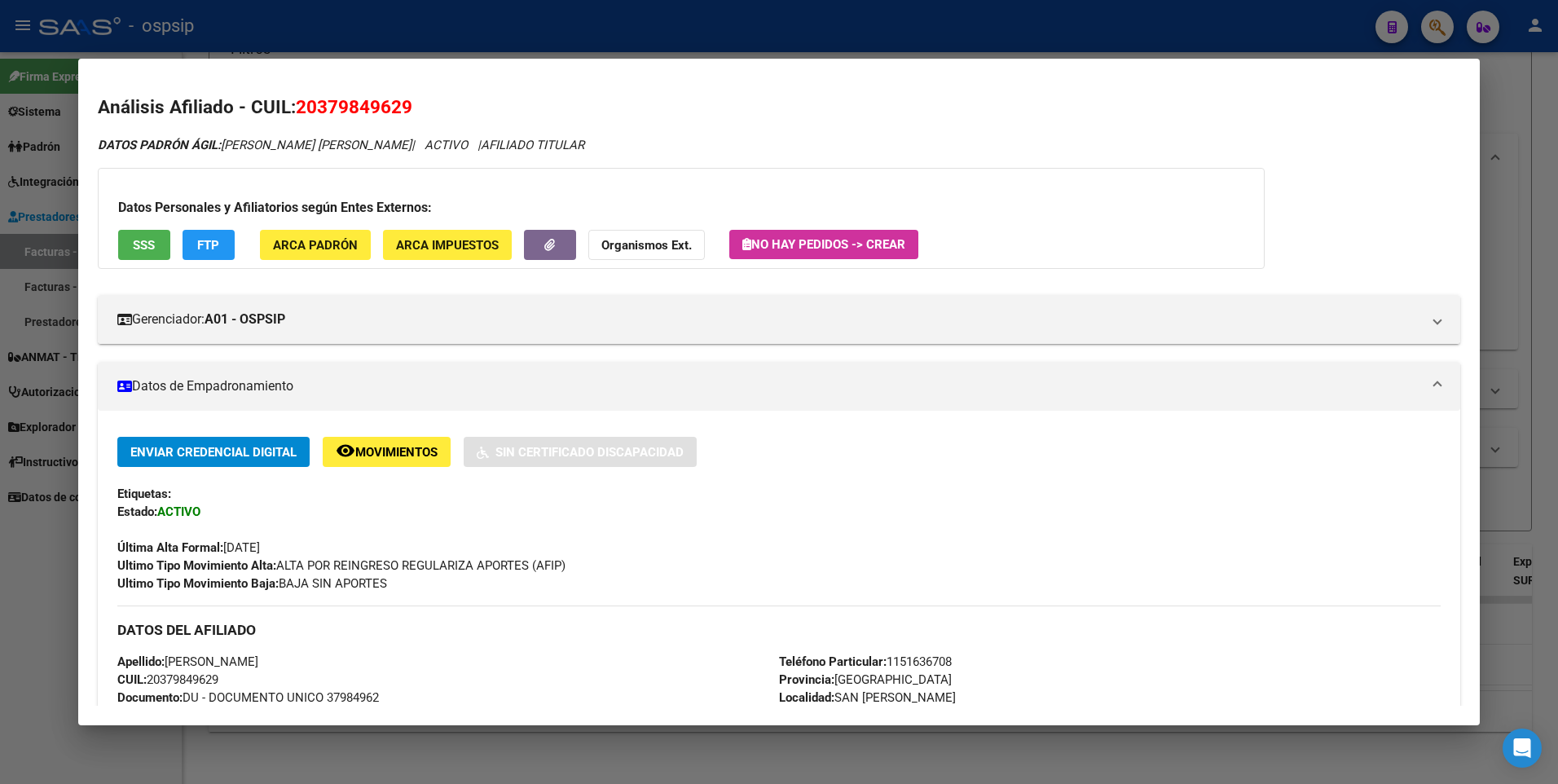
click at [139, 250] on span "SSS" at bounding box center [144, 246] width 22 height 15
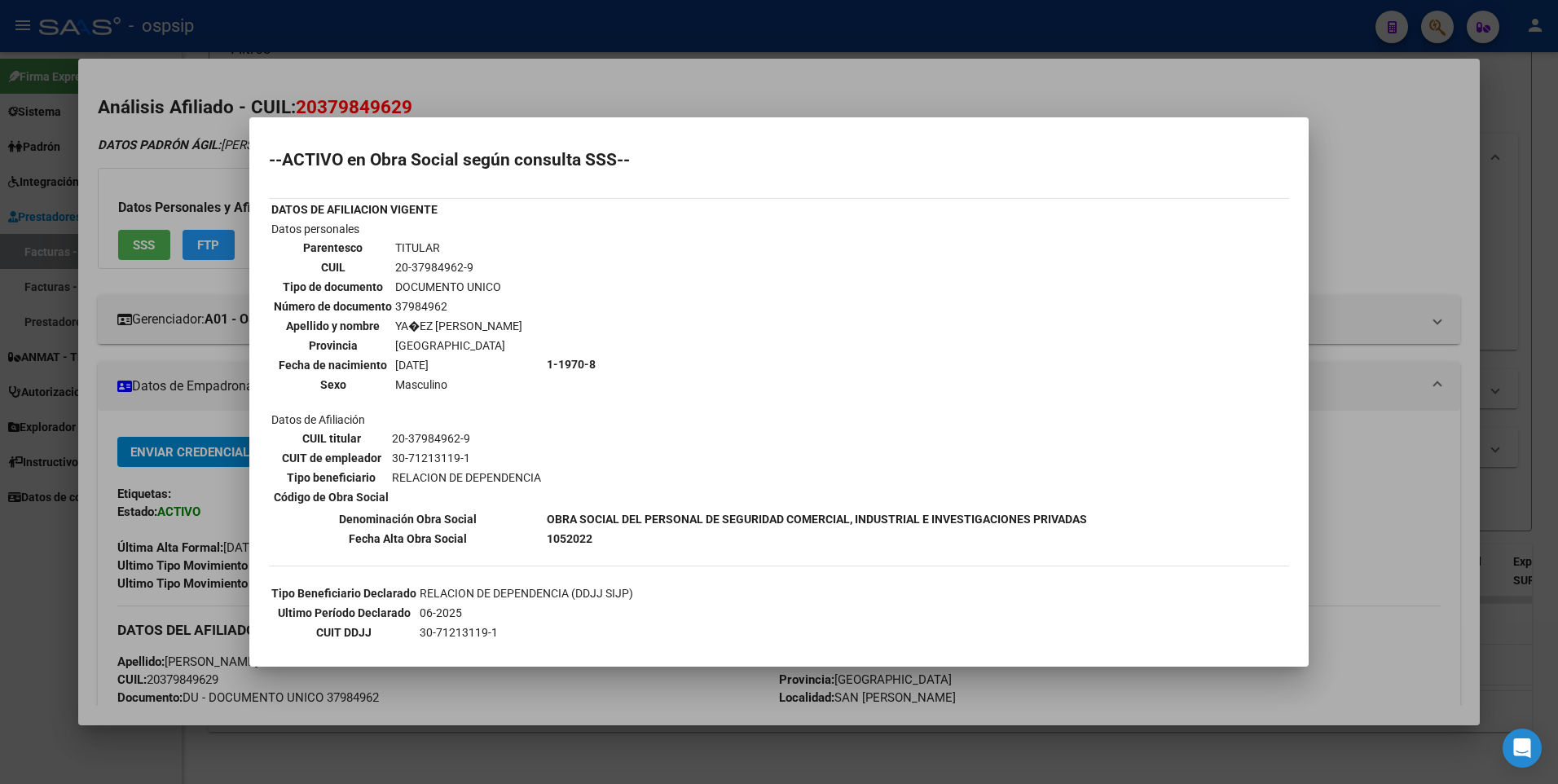
click at [1425, 141] on div at bounding box center [779, 392] width 1558 height 784
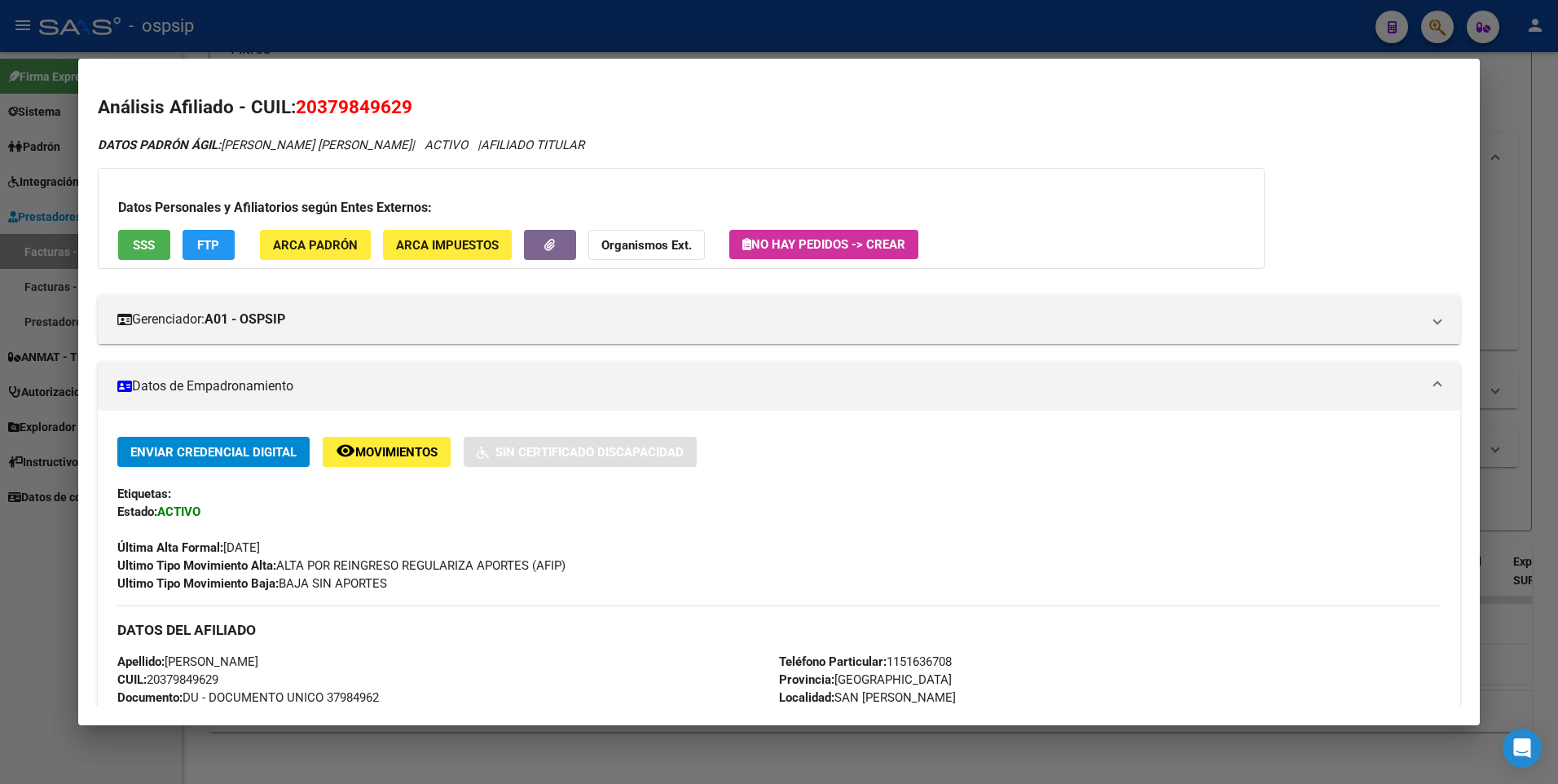
drag, startPoint x: 1508, startPoint y: 106, endPoint x: 1373, endPoint y: 145, distance: 140.5
click at [1509, 106] on div at bounding box center [779, 392] width 1558 height 784
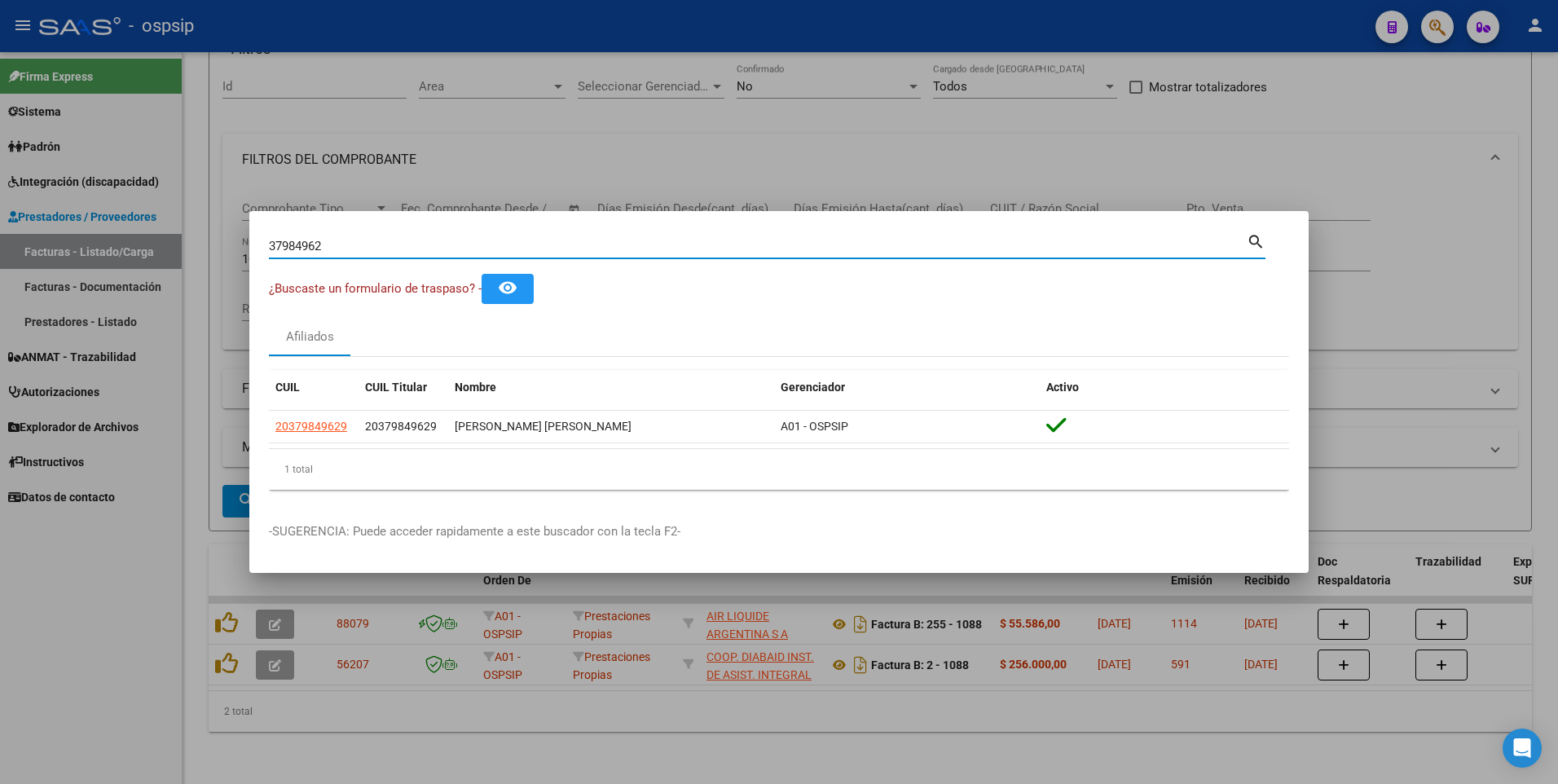
drag, startPoint x: 348, startPoint y: 251, endPoint x: 146, endPoint y: 251, distance: 202.0
click at [146, 251] on div "37984962 Buscar (apellido, dni, cuil, nro traspaso, cuit, obra social) search ¿…" at bounding box center [779, 392] width 1558 height 784
type input "23172155"
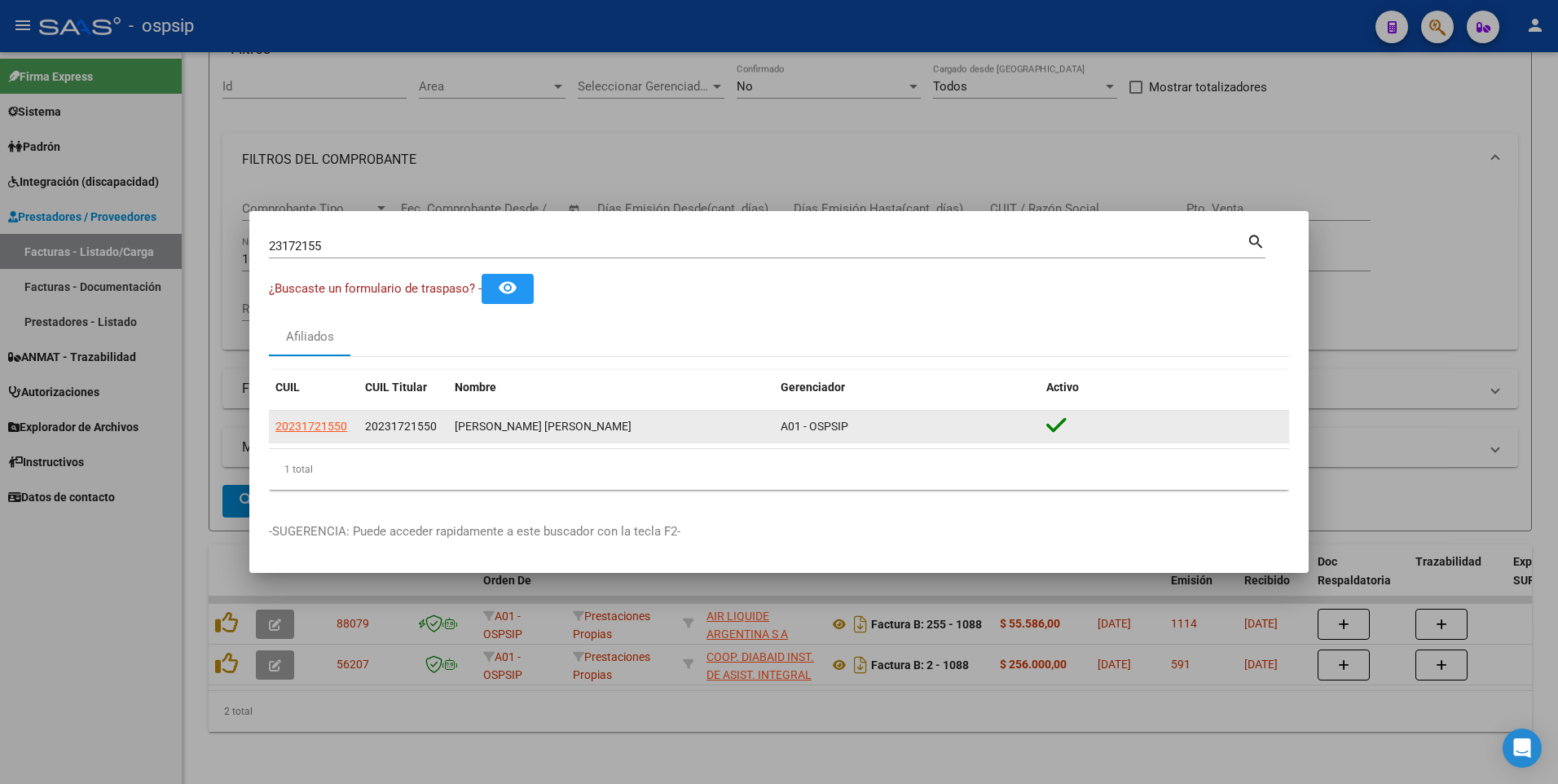
click at [324, 434] on app-link-go-to "20231721550" at bounding box center [311, 426] width 72 height 19
click at [319, 433] on span "20231721550" at bounding box center [311, 426] width 72 height 13
type textarea "20231721550"
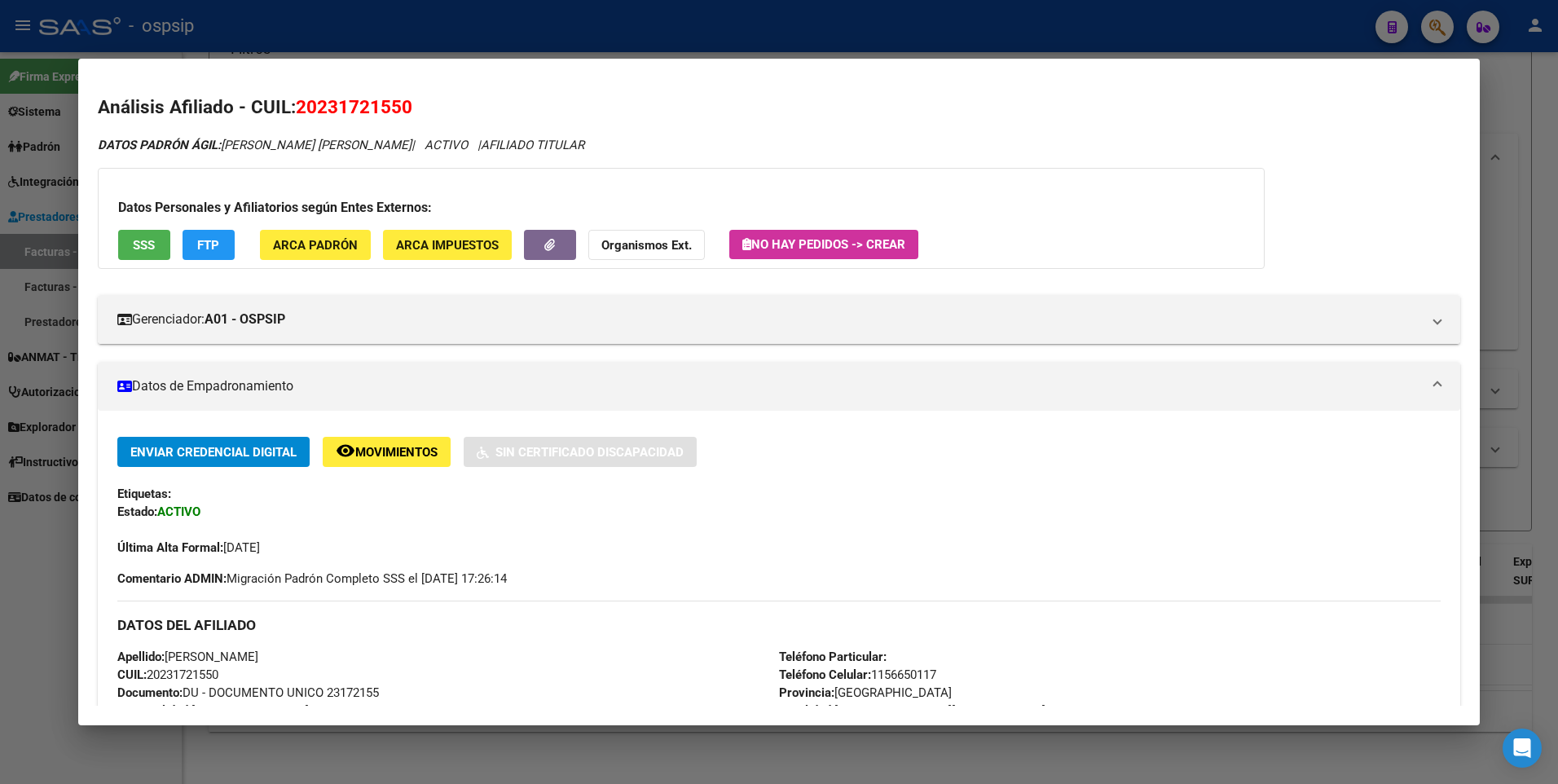
click at [141, 256] on button "SSS" at bounding box center [144, 245] width 52 height 30
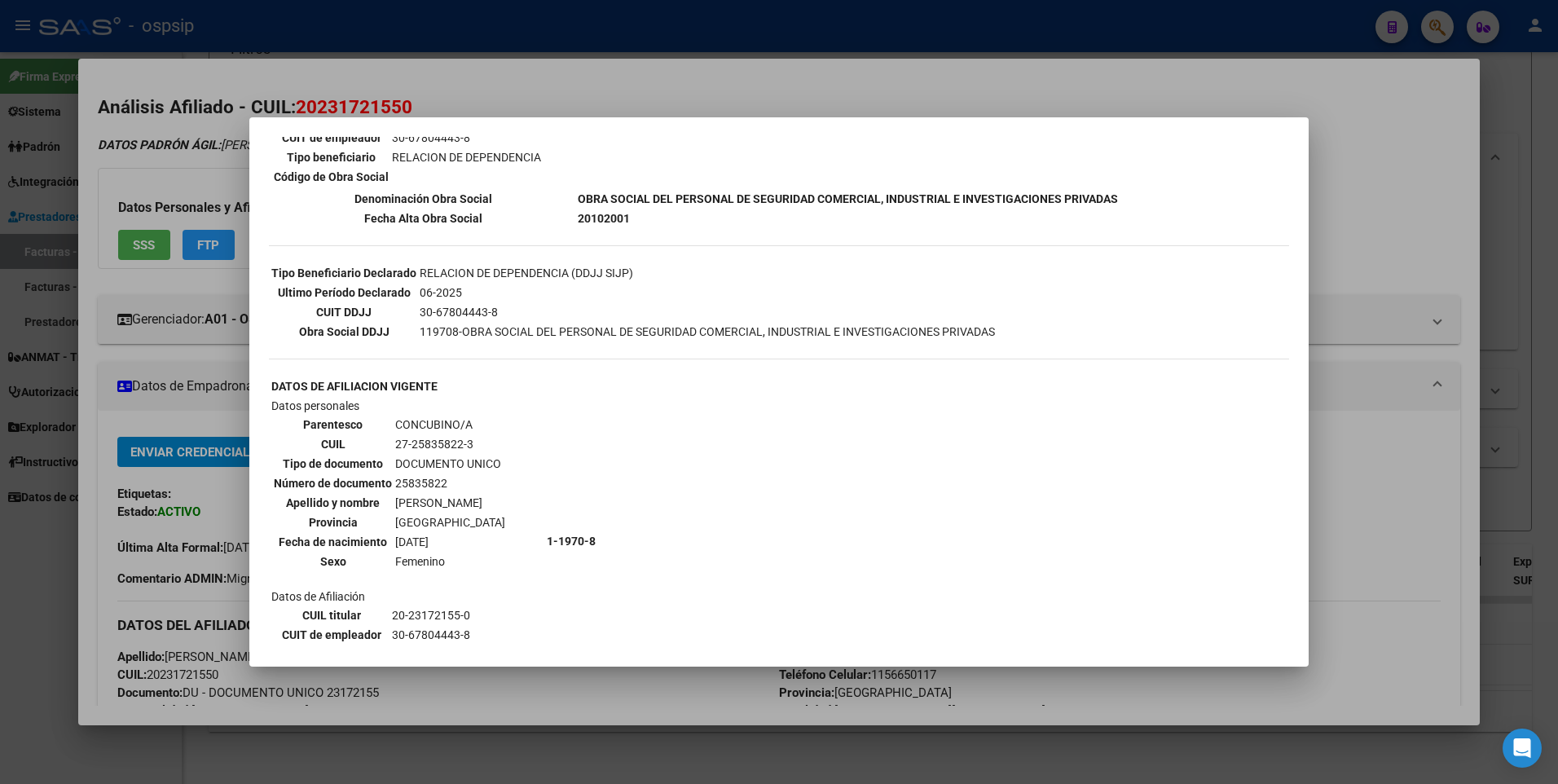
scroll to position [0, 0]
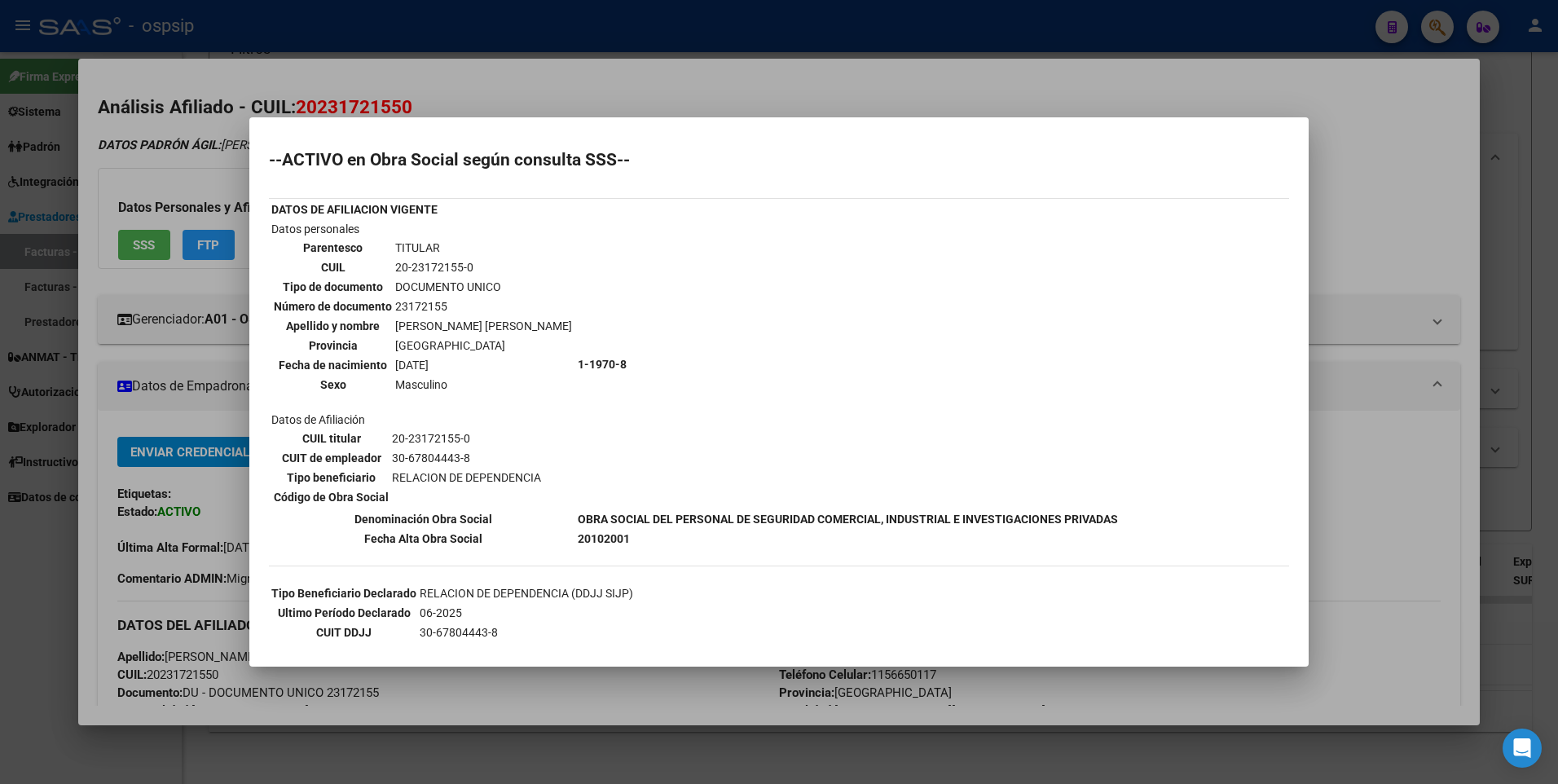
click at [1403, 143] on div at bounding box center [779, 392] width 1558 height 784
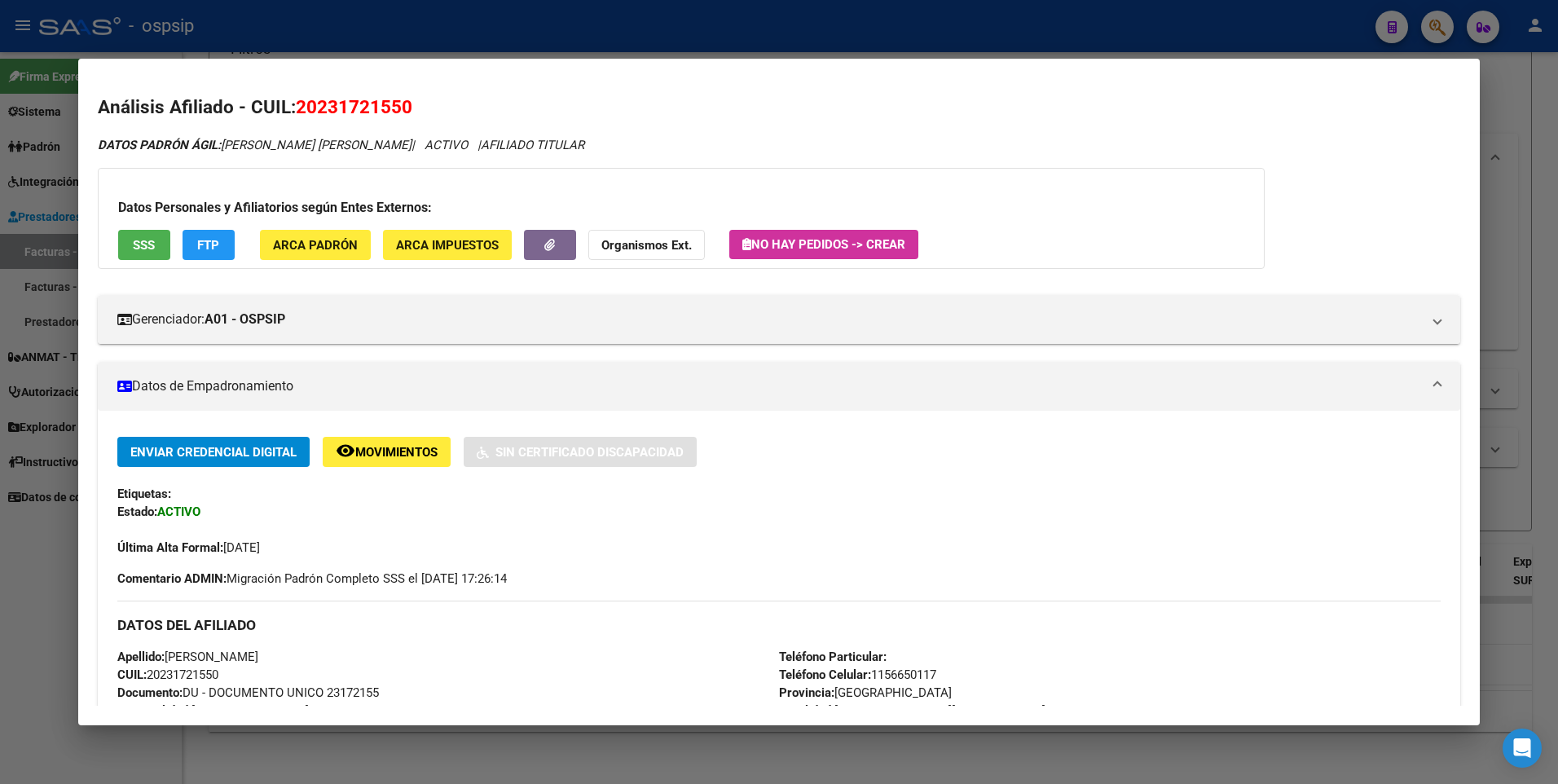
click at [1485, 95] on div at bounding box center [779, 392] width 1558 height 784
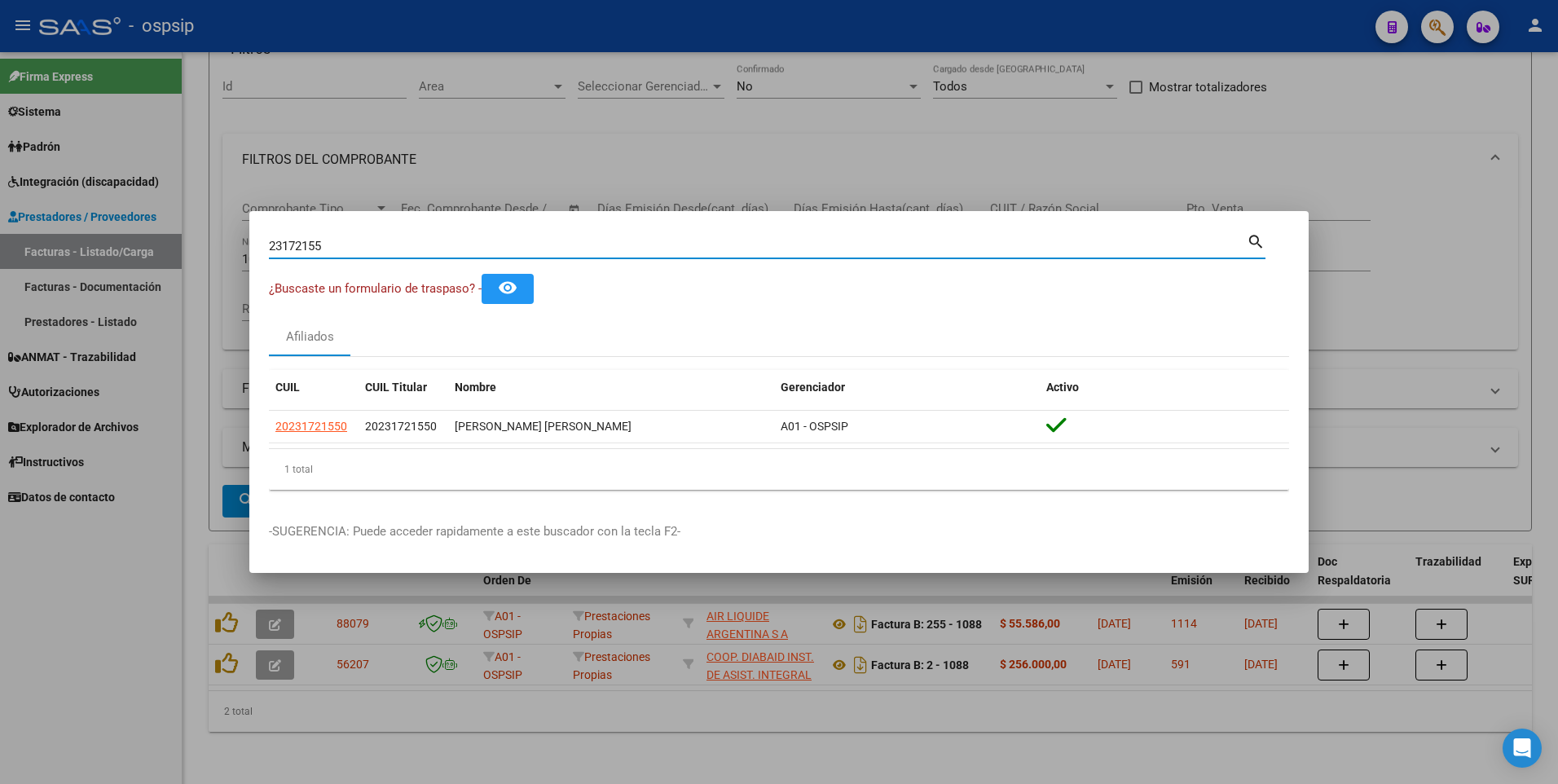
drag, startPoint x: 333, startPoint y: 245, endPoint x: 79, endPoint y: 283, distance: 256.8
click at [79, 279] on div "23172155 Buscar (apellido, dni, cuil, nro traspaso, cuit, obra social) search ¿…" at bounding box center [779, 392] width 1558 height 784
type input "27326487"
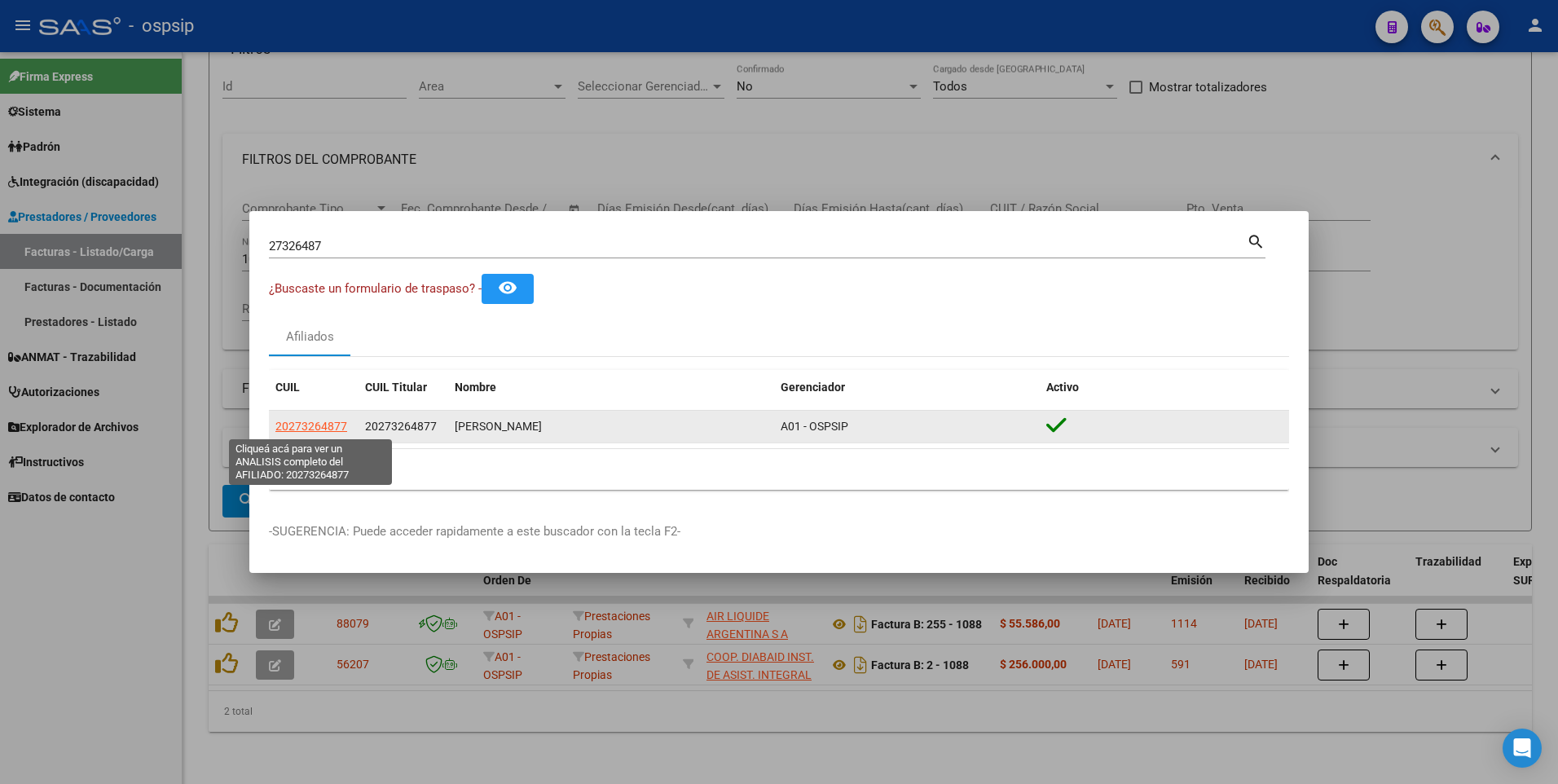
click at [282, 423] on span "20273264877" at bounding box center [311, 426] width 72 height 13
type textarea "20273264877"
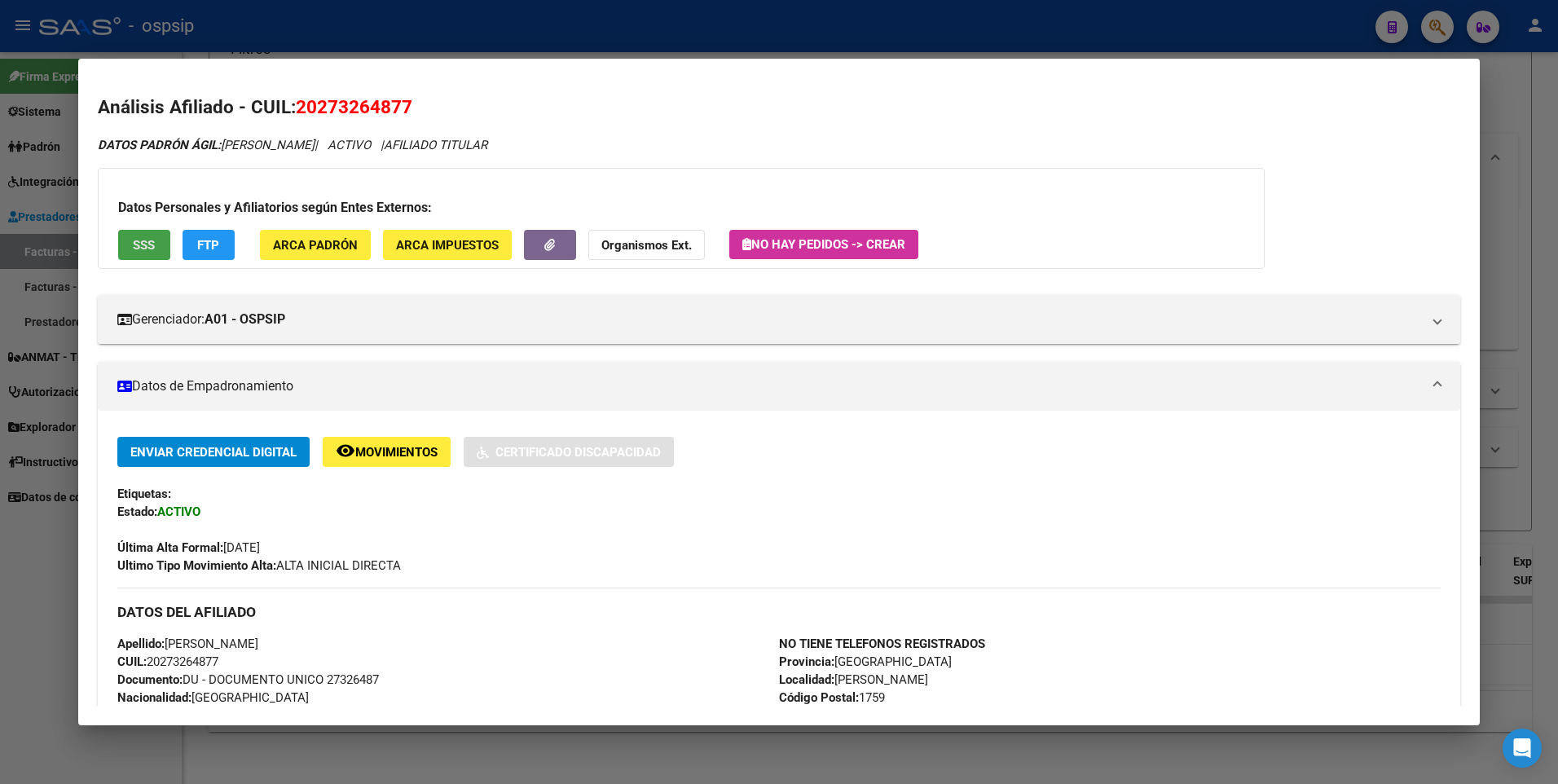
click at [133, 245] on span "SSS" at bounding box center [144, 246] width 22 height 15
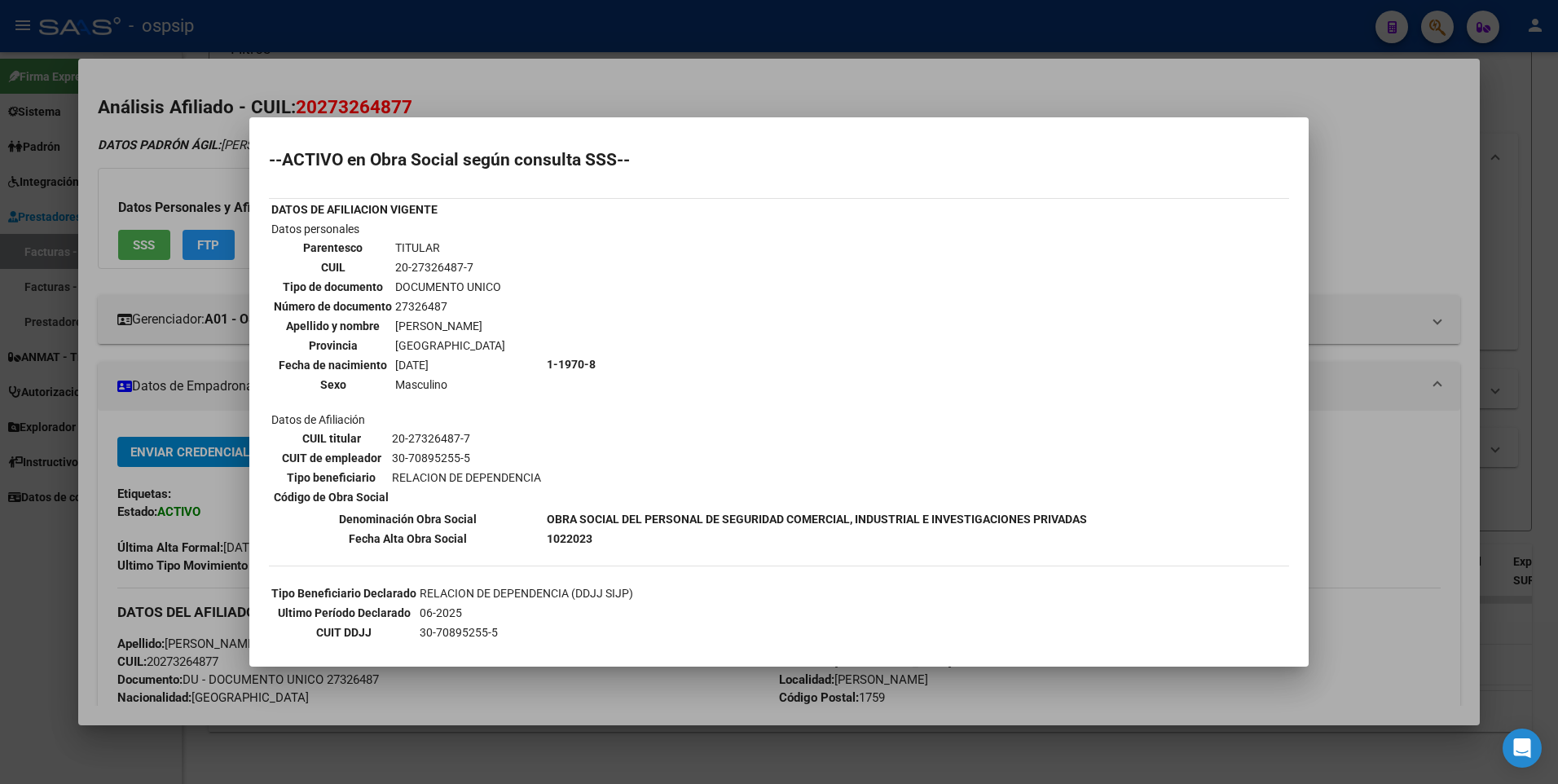
click at [1411, 155] on div at bounding box center [779, 392] width 1558 height 784
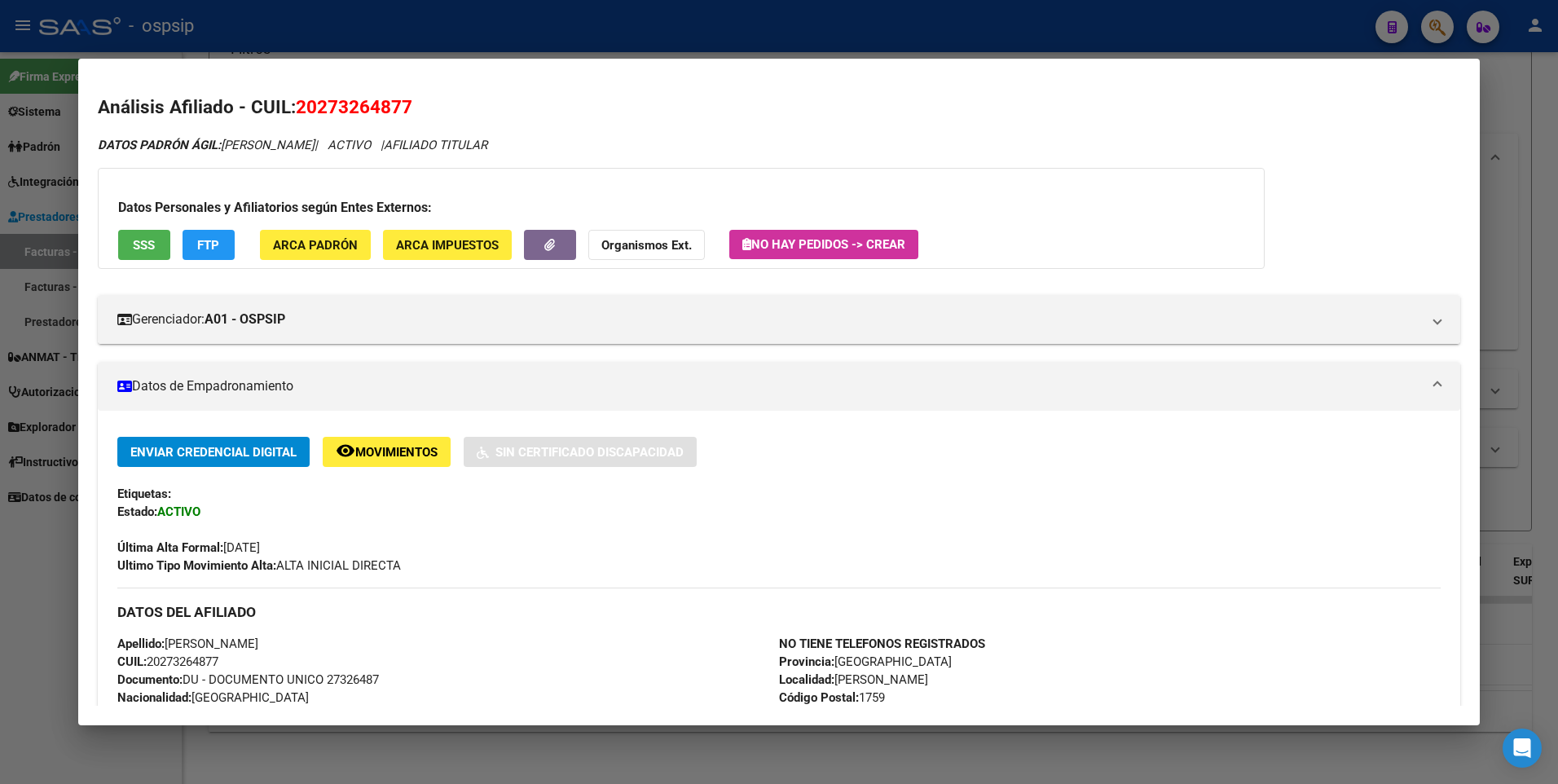
click at [1517, 87] on div at bounding box center [779, 392] width 1558 height 784
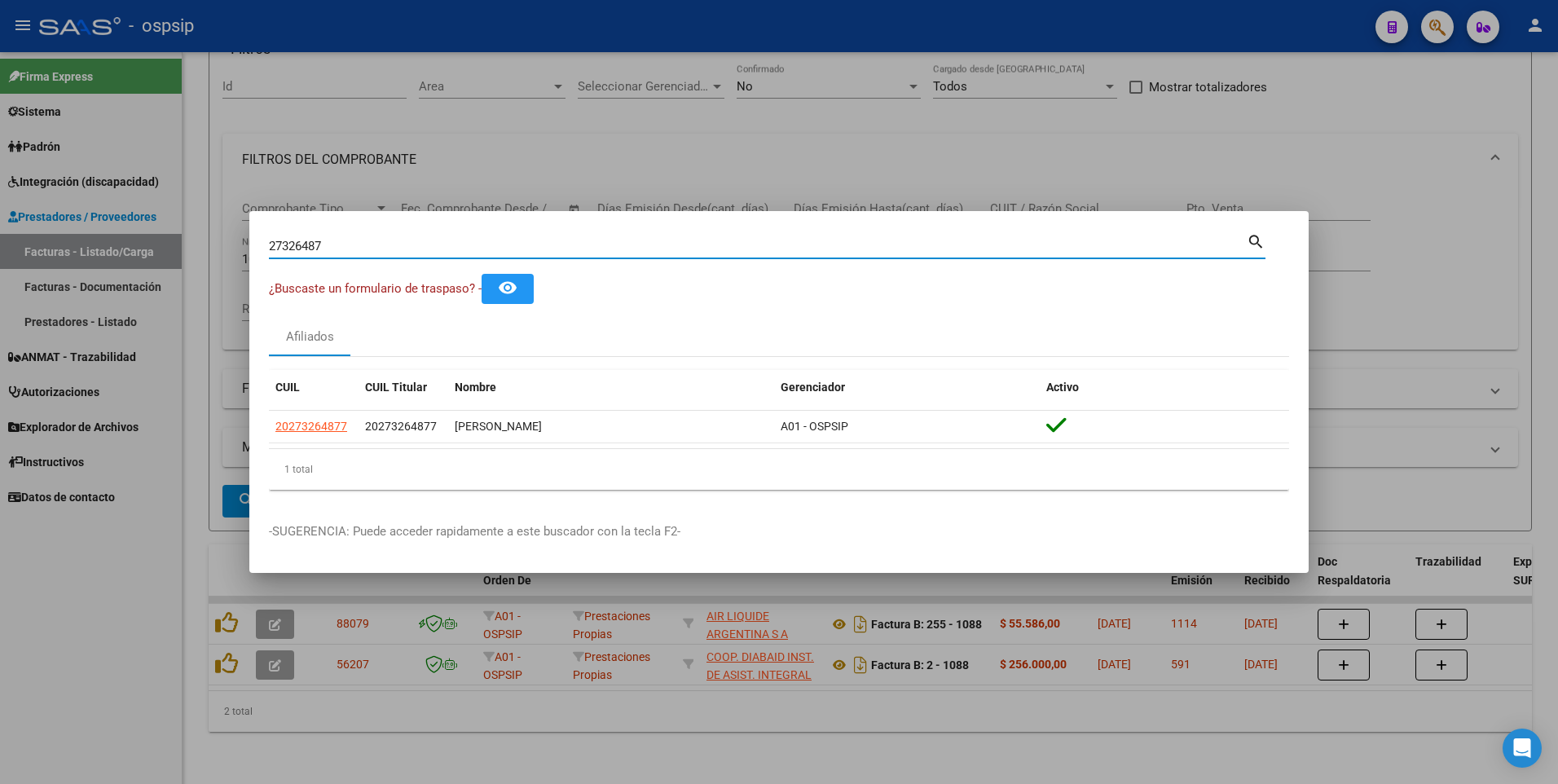
drag, startPoint x: 330, startPoint y: 245, endPoint x: 48, endPoint y: 288, distance: 285.3
click at [48, 288] on div "27326487 Buscar (apellido, dni, cuil, nro traspaso, cuit, obra social) search ¿…" at bounding box center [779, 392] width 1558 height 784
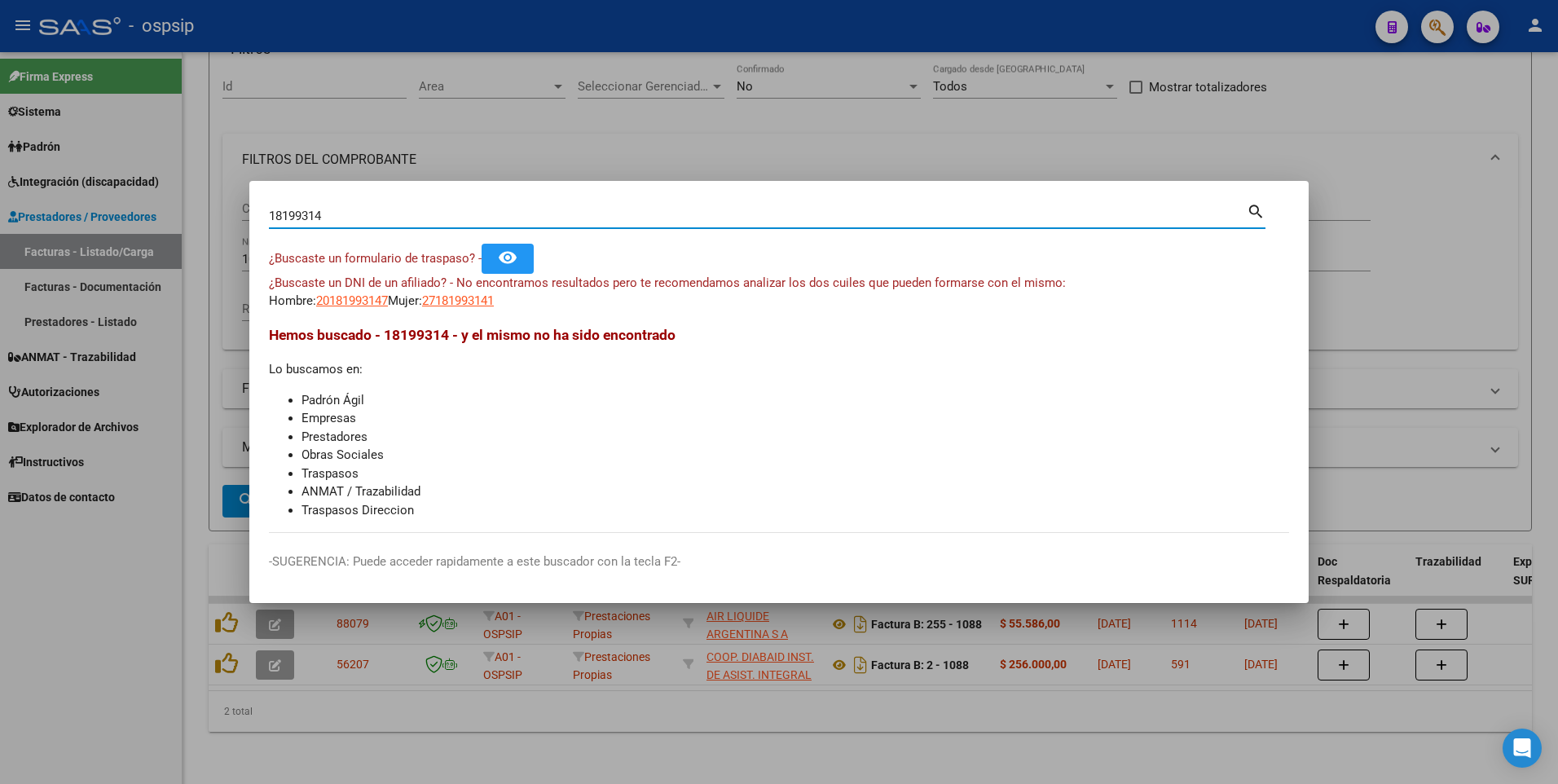
click at [361, 210] on input "18199314" at bounding box center [758, 216] width 978 height 15
type input "18199131"
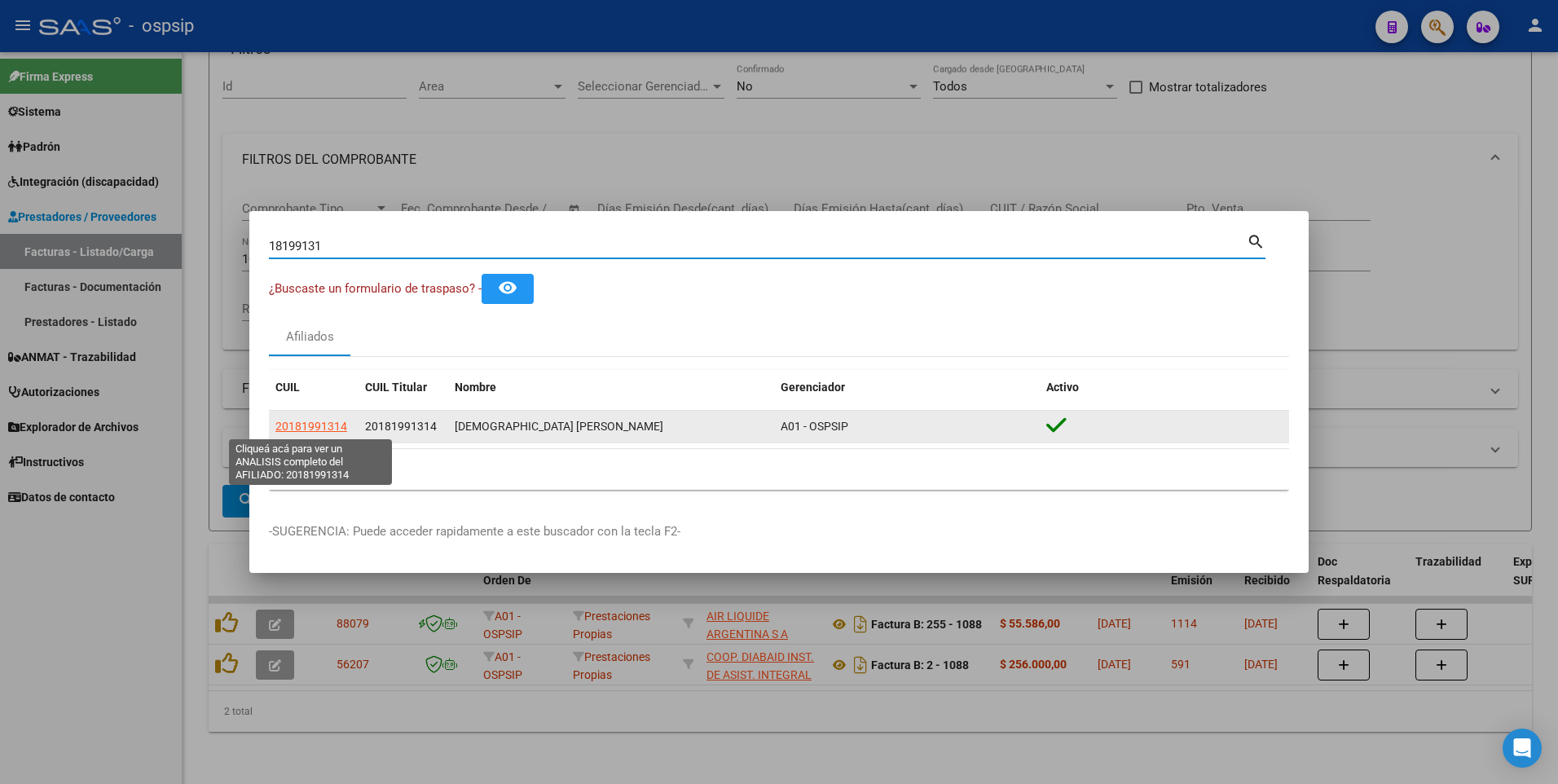
click at [309, 426] on span "20181991314" at bounding box center [311, 426] width 72 height 13
type textarea "20181991314"
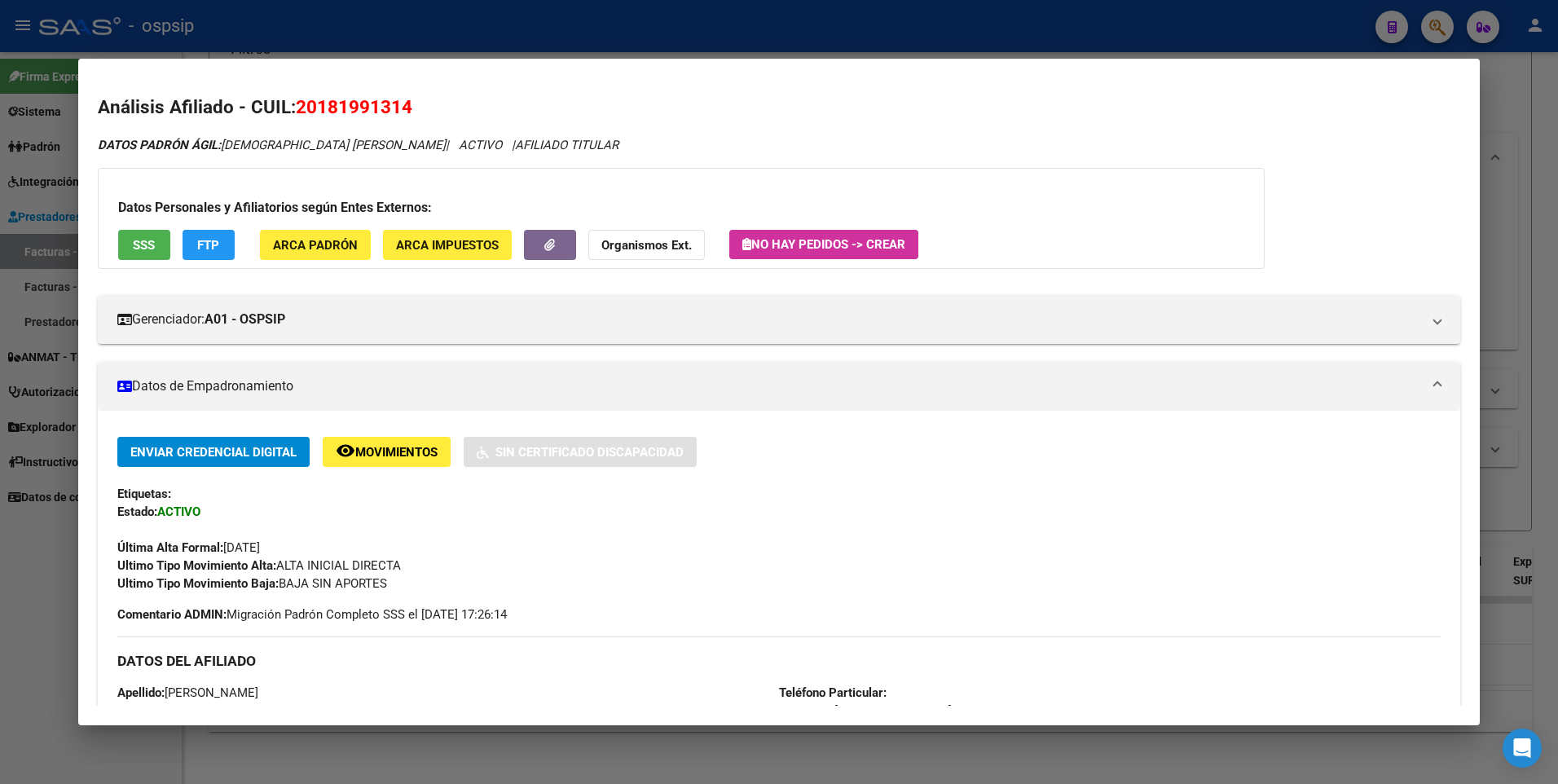
click at [144, 226] on div "Datos Personales y Afiliatorios según Entes Externos: SSS FTP ARCA Padrón ARCA …" at bounding box center [681, 218] width 1167 height 101
click at [145, 244] on span "SSS" at bounding box center [144, 246] width 22 height 15
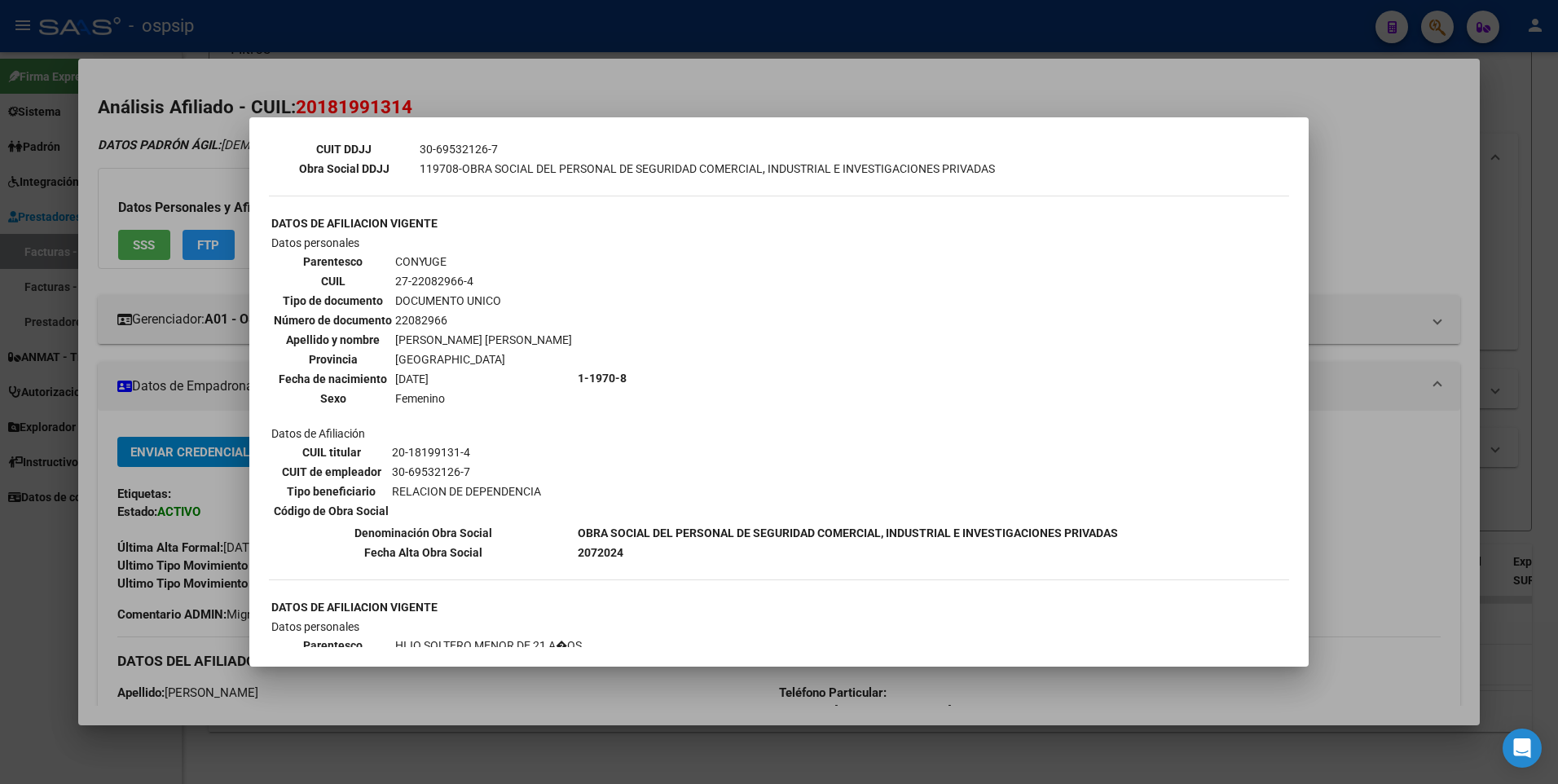
scroll to position [489, 0]
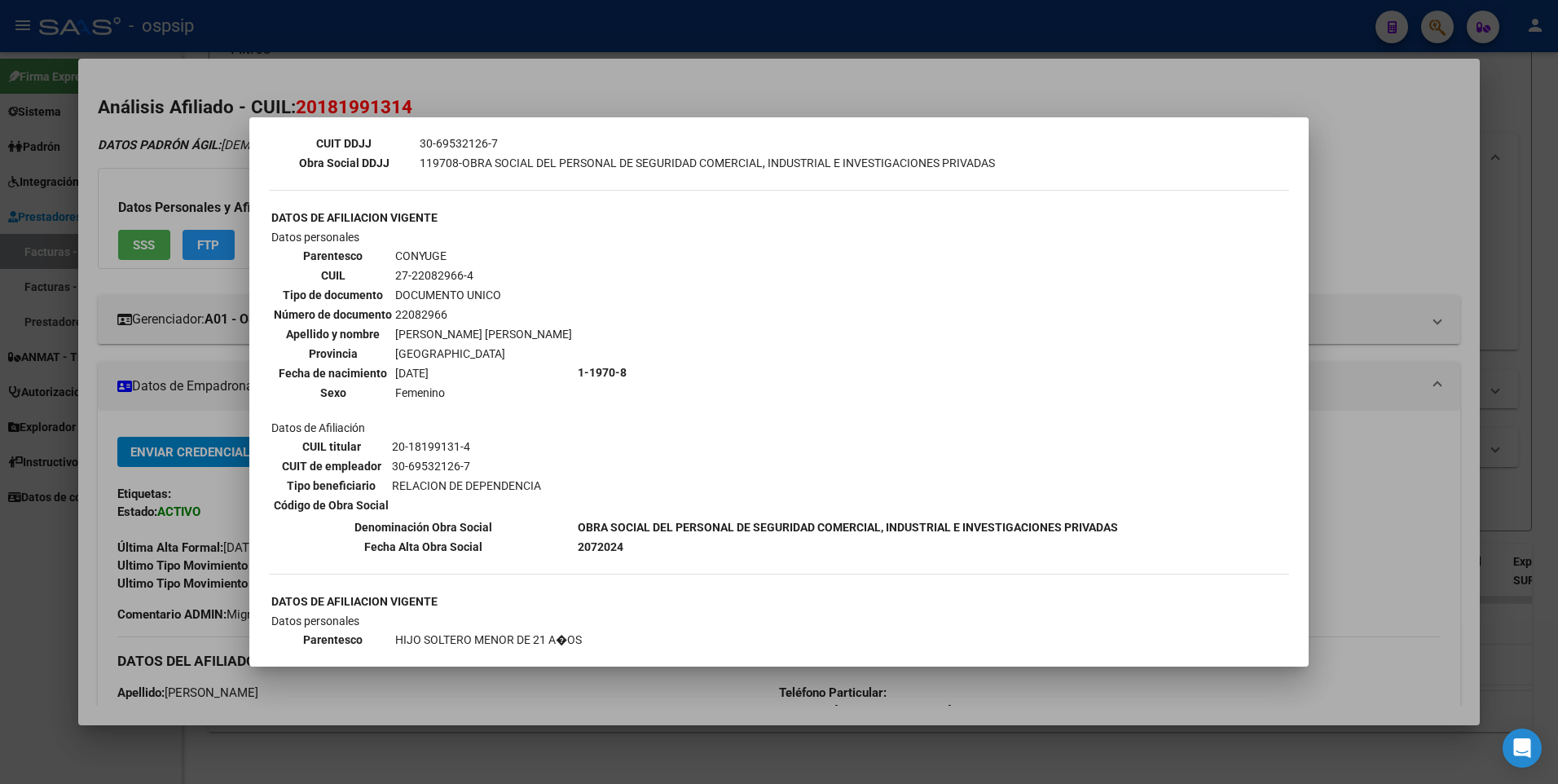
click at [1334, 143] on div at bounding box center [779, 392] width 1558 height 784
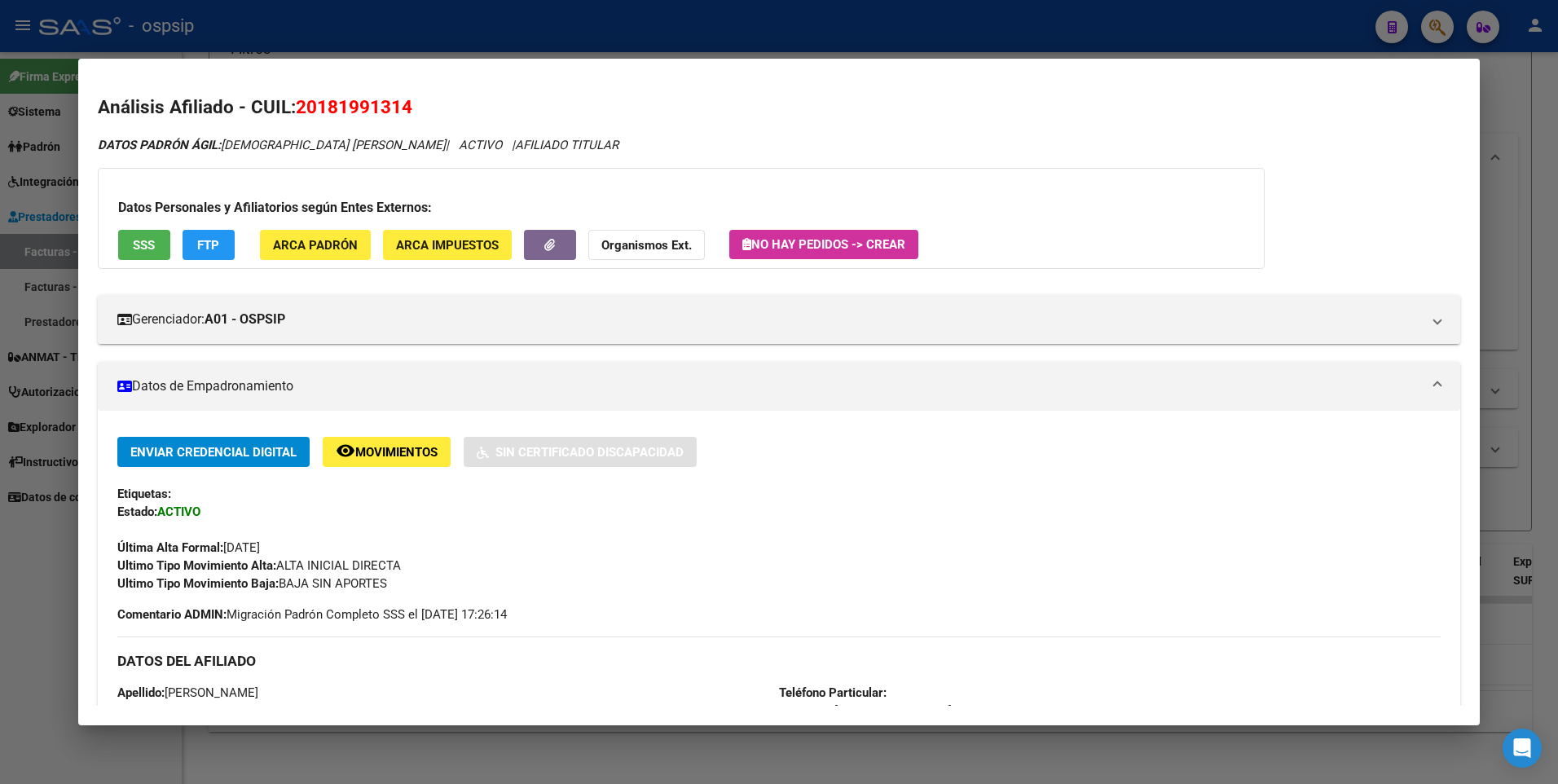
click at [1524, 119] on div at bounding box center [779, 392] width 1558 height 784
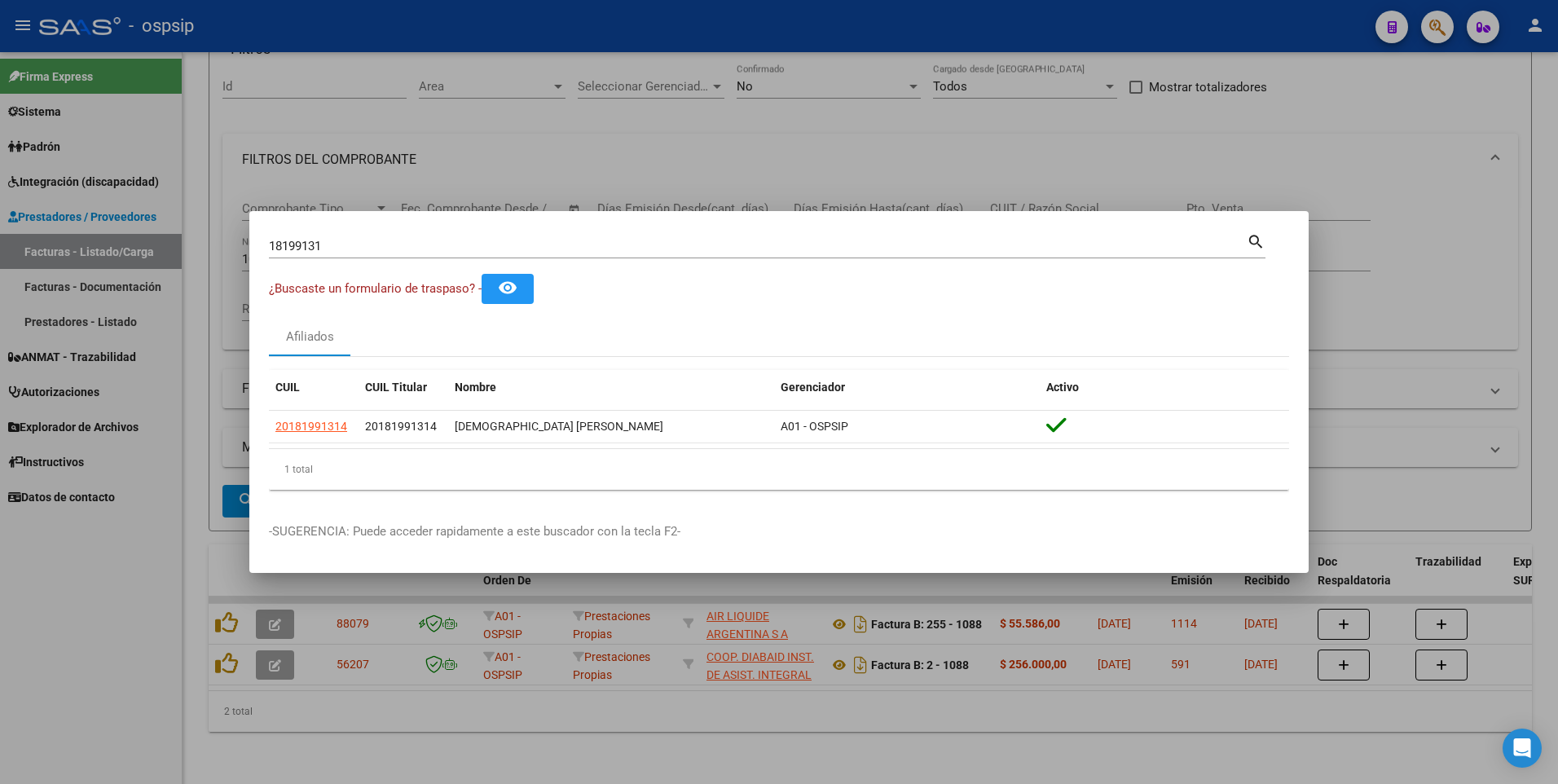
drag, startPoint x: 345, startPoint y: 237, endPoint x: 305, endPoint y: 239, distance: 40.0
click at [335, 237] on div "18199131 Buscar (apellido, dni, cuil, nro traspaso, cuit, obra social)" at bounding box center [758, 246] width 978 height 24
drag, startPoint x: 345, startPoint y: 244, endPoint x: 177, endPoint y: 274, distance: 170.7
click at [177, 274] on div "18199131 Buscar (apellido, dni, cuil, nro traspaso, cuit, obra social) search ¿…" at bounding box center [779, 392] width 1558 height 784
type input "18584914"
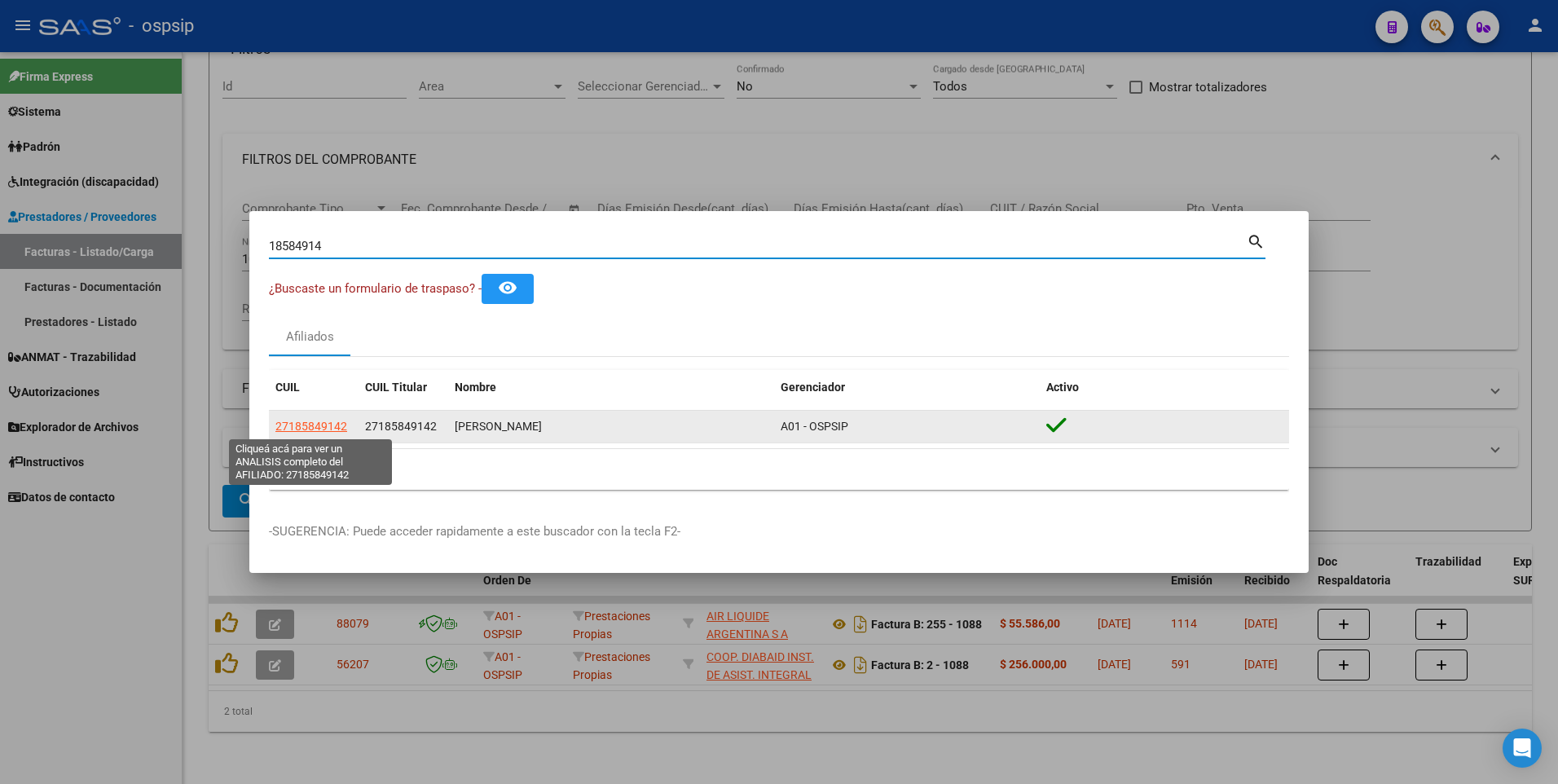
click at [316, 431] on span "27185849142" at bounding box center [311, 426] width 72 height 13
type textarea "27185849142"
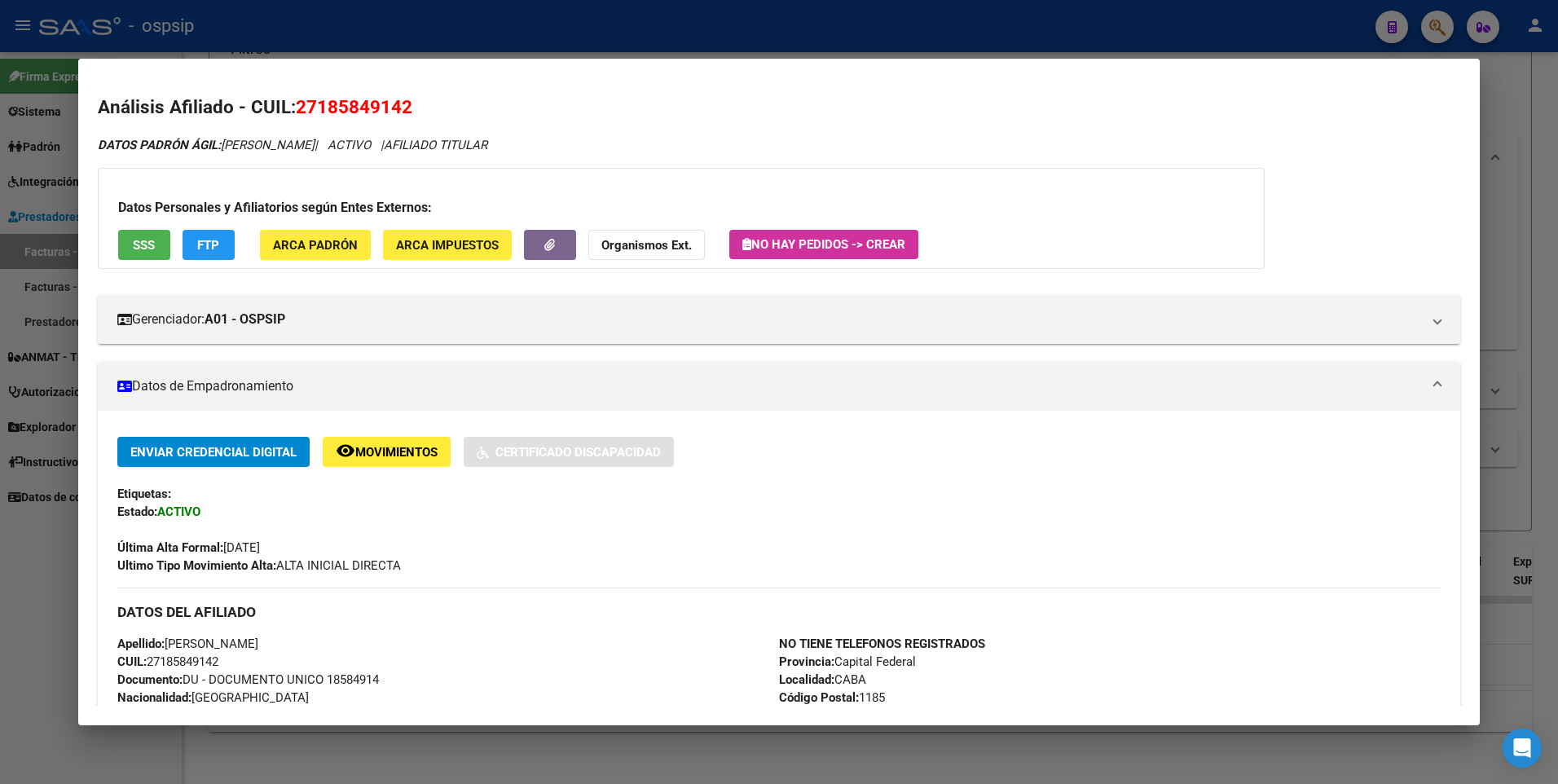
click at [130, 238] on button "SSS" at bounding box center [144, 245] width 52 height 30
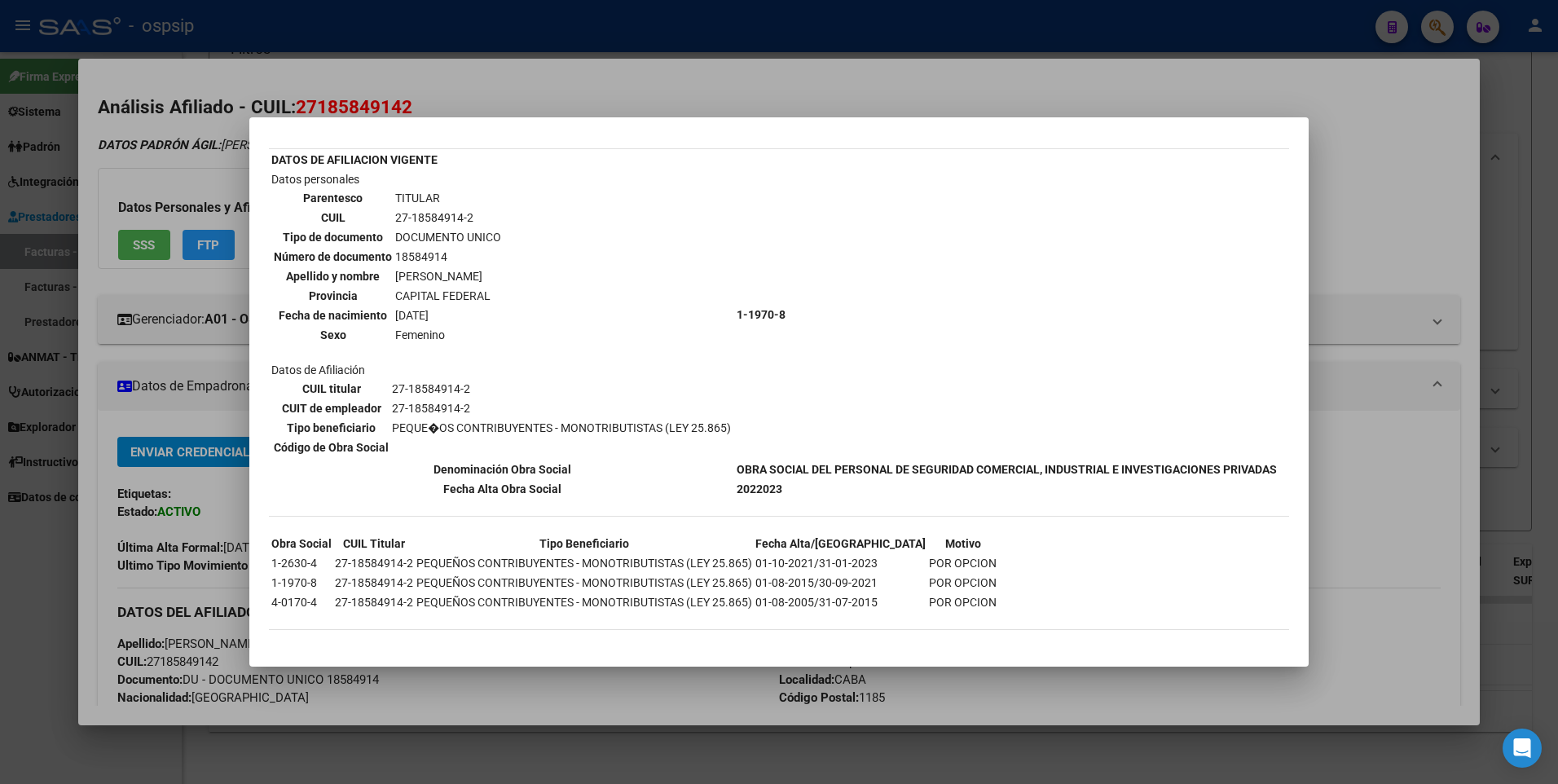
scroll to position [0, 0]
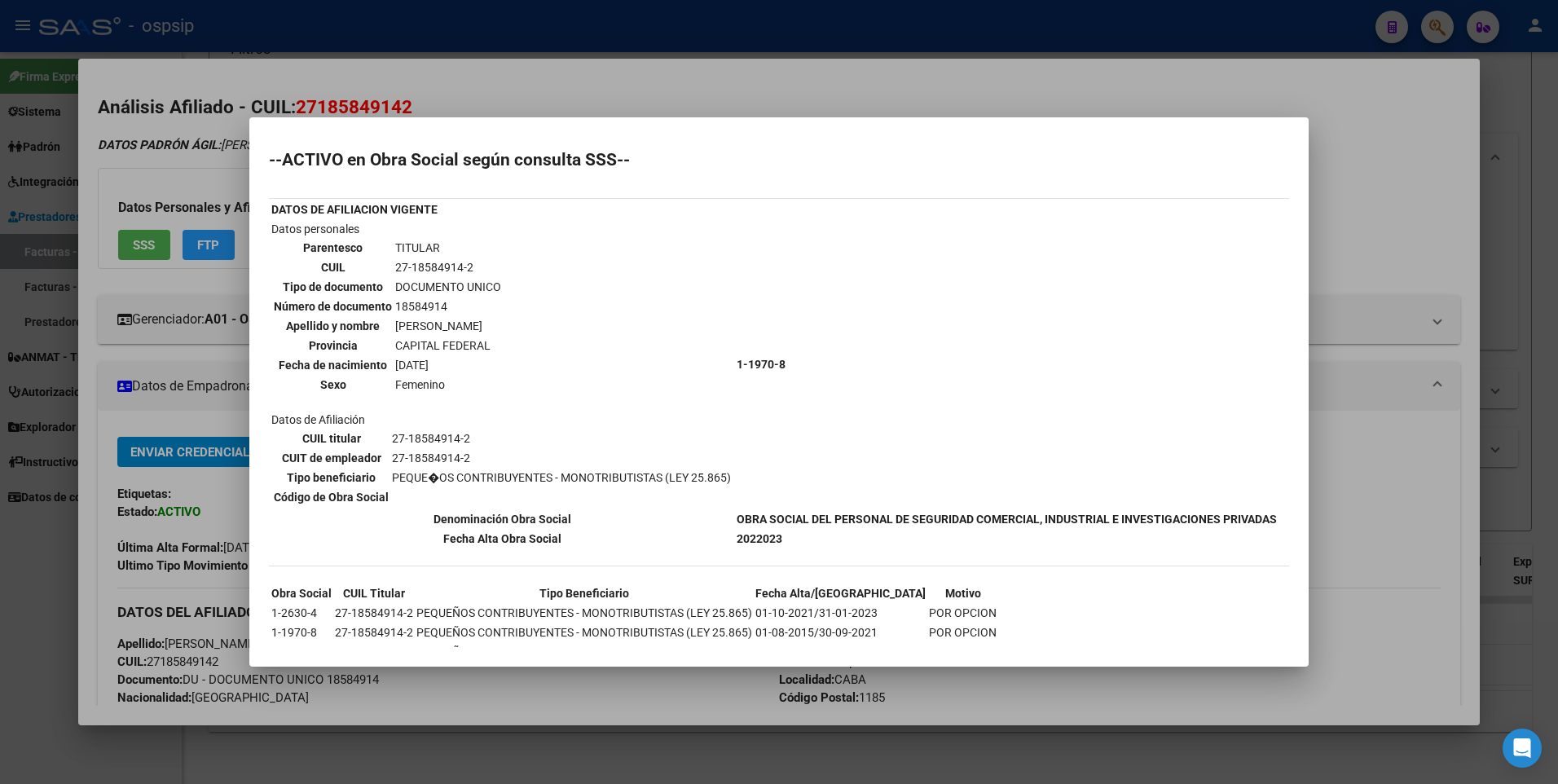
click at [1425, 210] on div at bounding box center [779, 392] width 1558 height 784
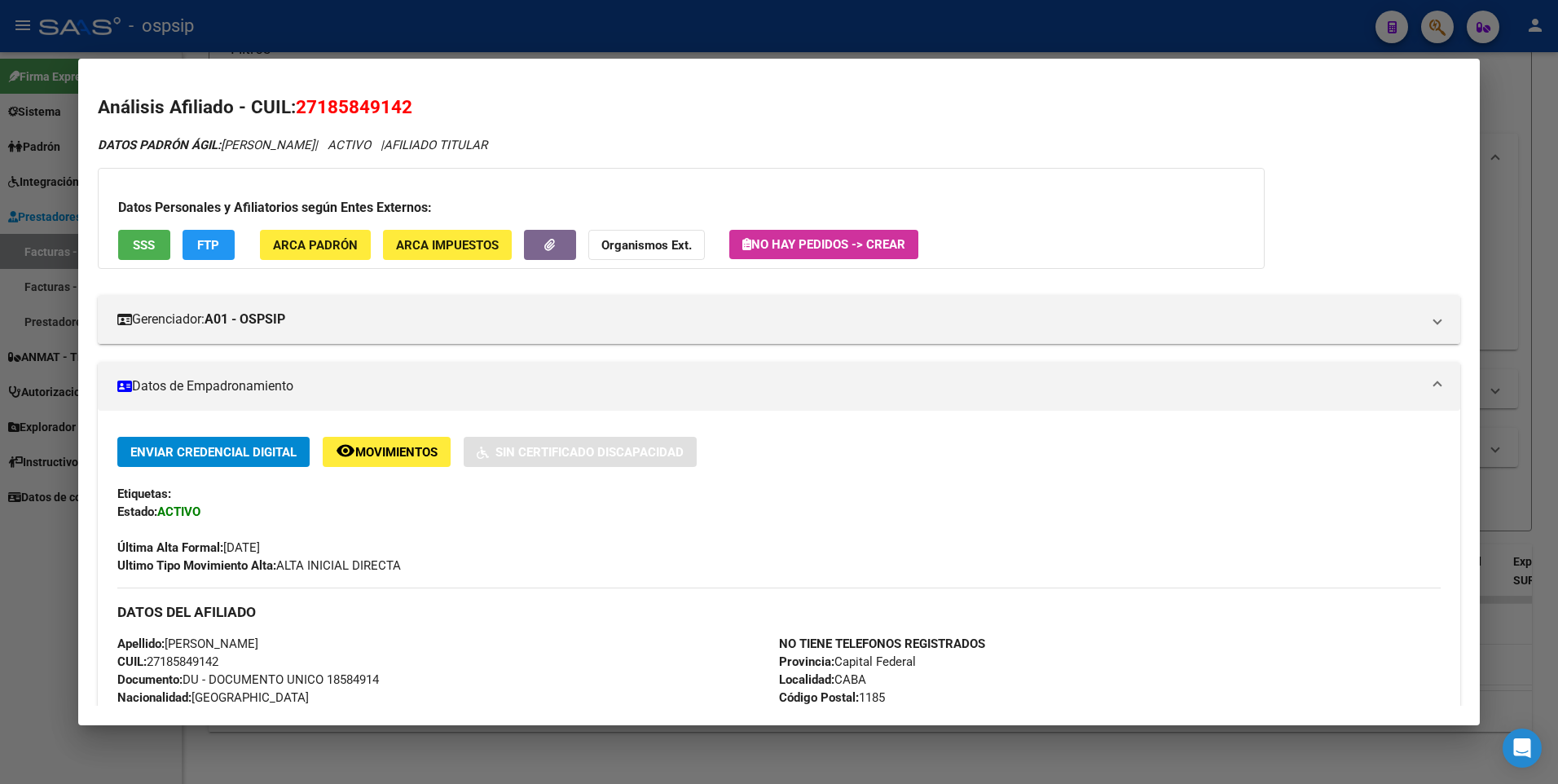
click at [1529, 142] on div at bounding box center [779, 392] width 1558 height 784
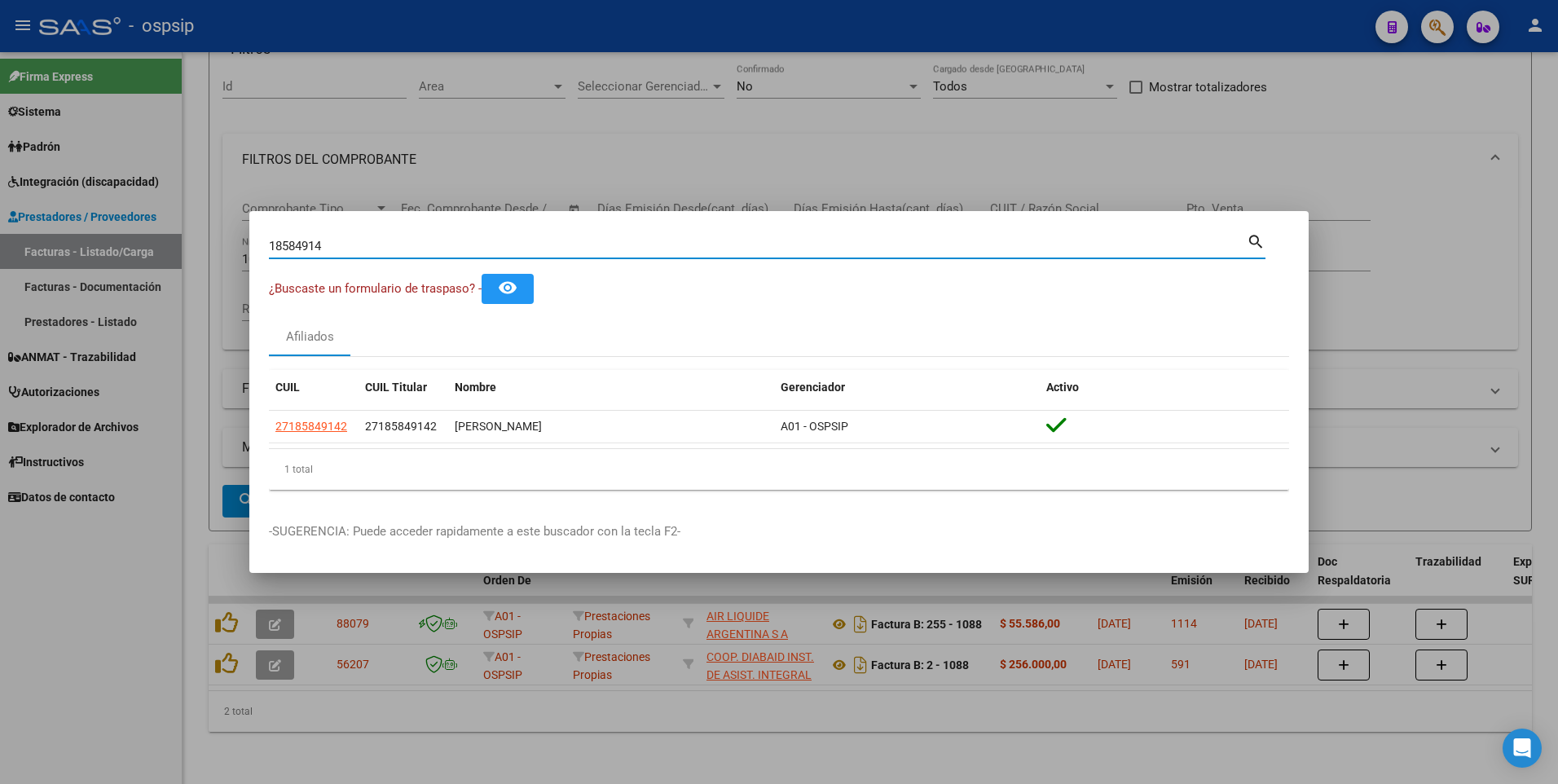
drag, startPoint x: 341, startPoint y: 245, endPoint x: 102, endPoint y: 272, distance: 240.5
click at [102, 272] on div "18584914 Buscar (apellido, dni, cuil, nro traspaso, cuit, obra social) search ¿…" at bounding box center [779, 392] width 1558 height 784
type input "27326487"
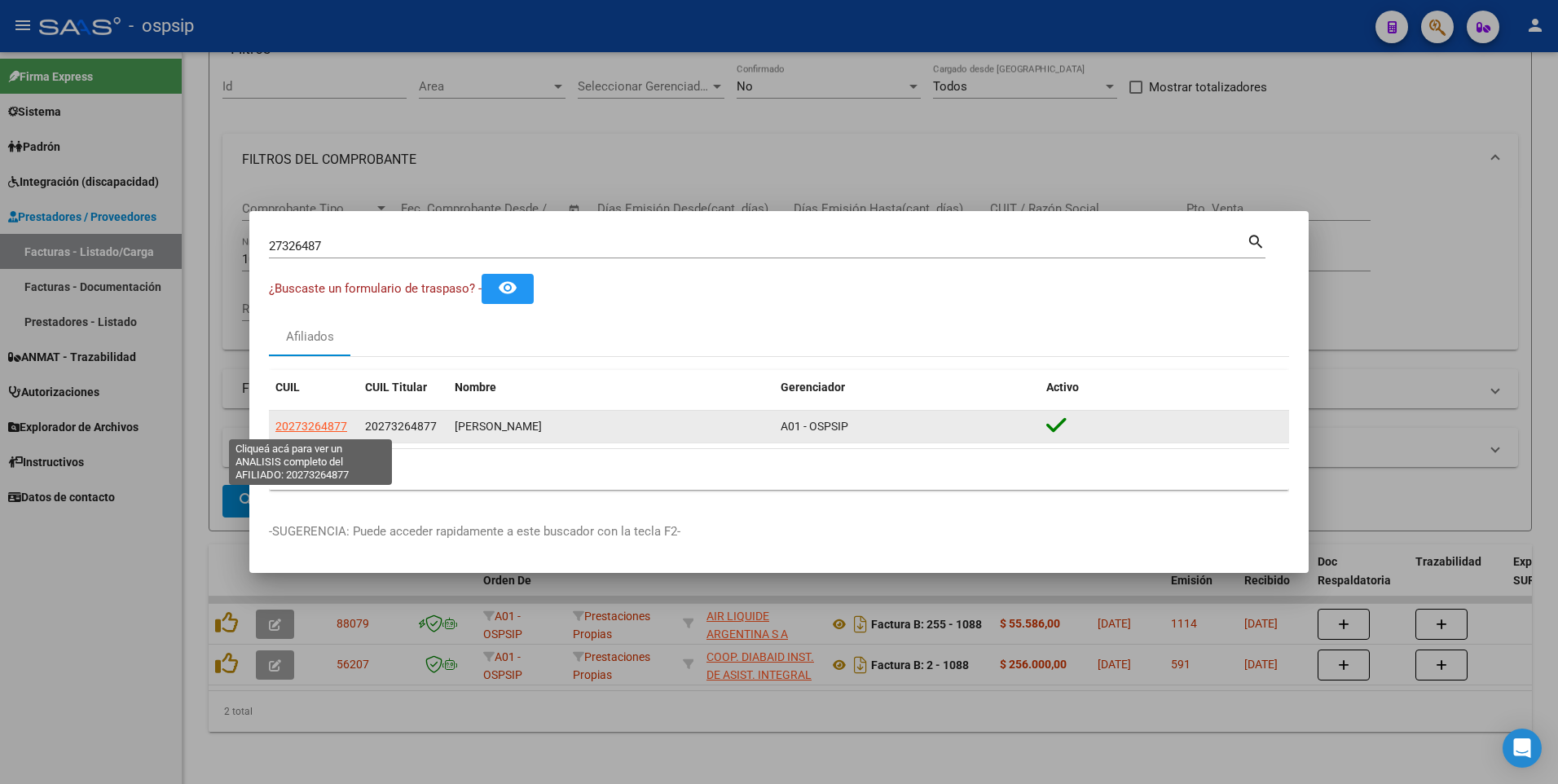
click at [305, 432] on span "20273264877" at bounding box center [311, 426] width 72 height 13
type textarea "20273264877"
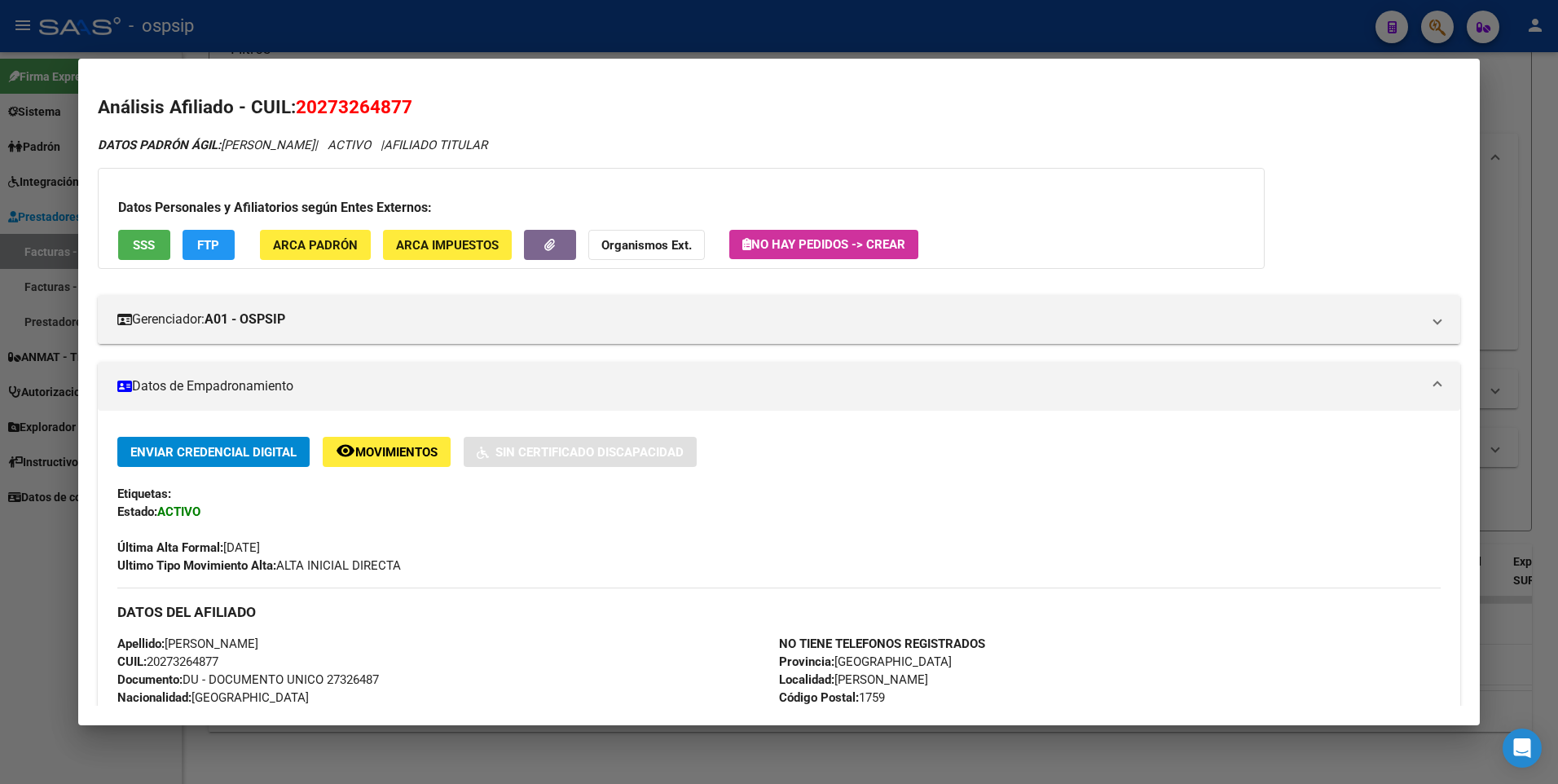
click at [139, 247] on span "SSS" at bounding box center [144, 246] width 22 height 15
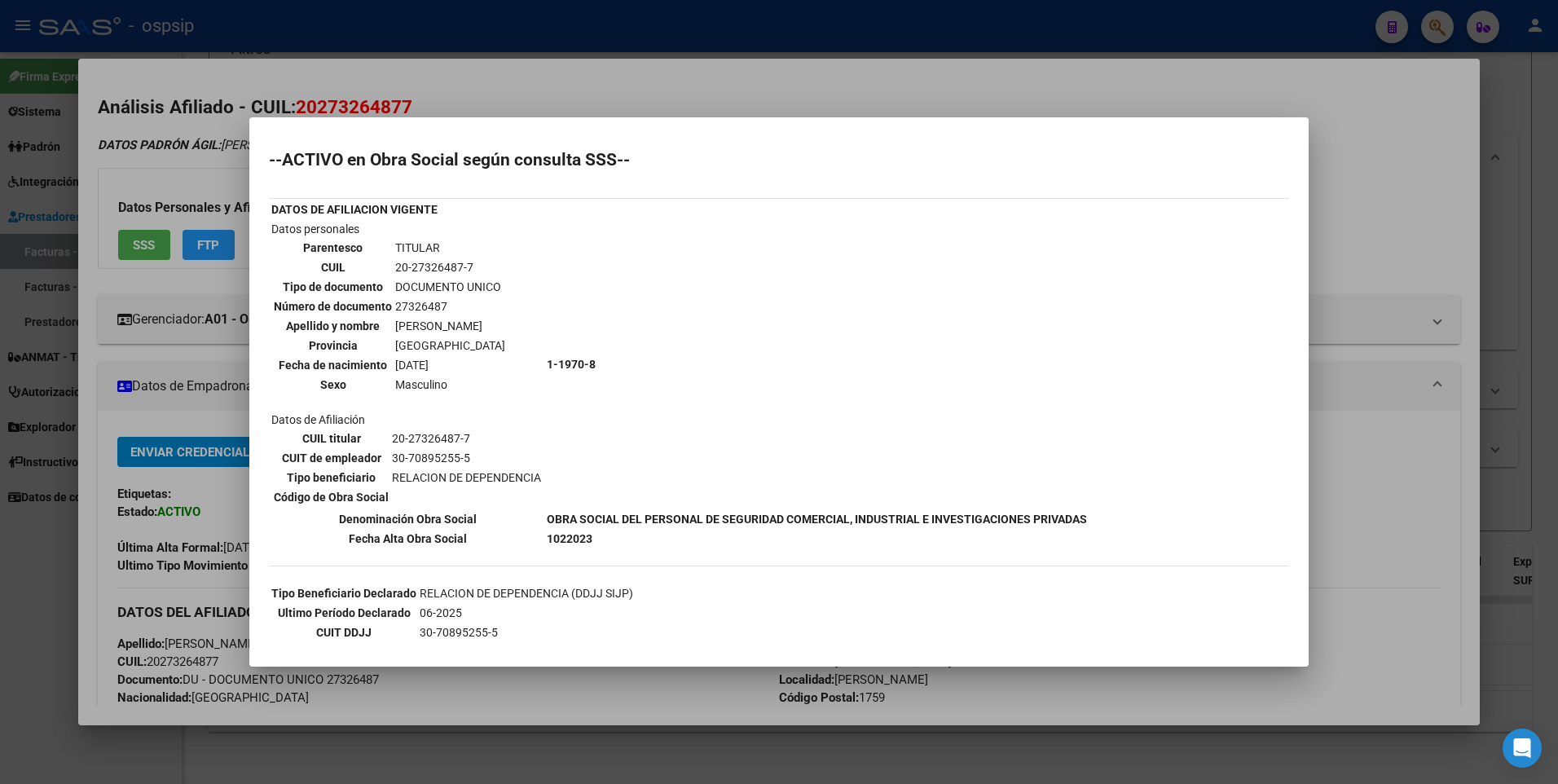
click at [1358, 210] on div at bounding box center [779, 392] width 1558 height 784
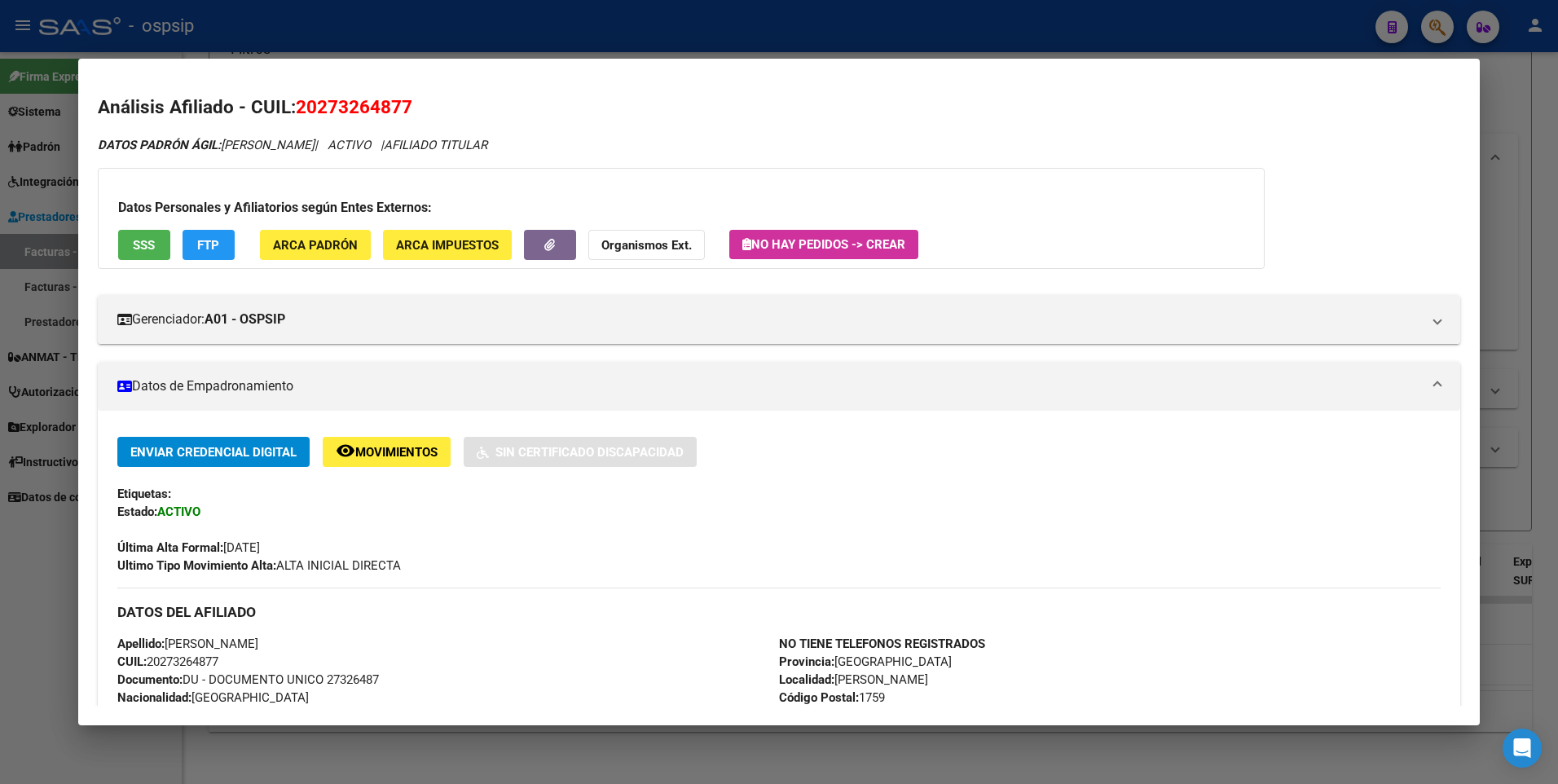
click at [1537, 157] on div at bounding box center [779, 392] width 1558 height 784
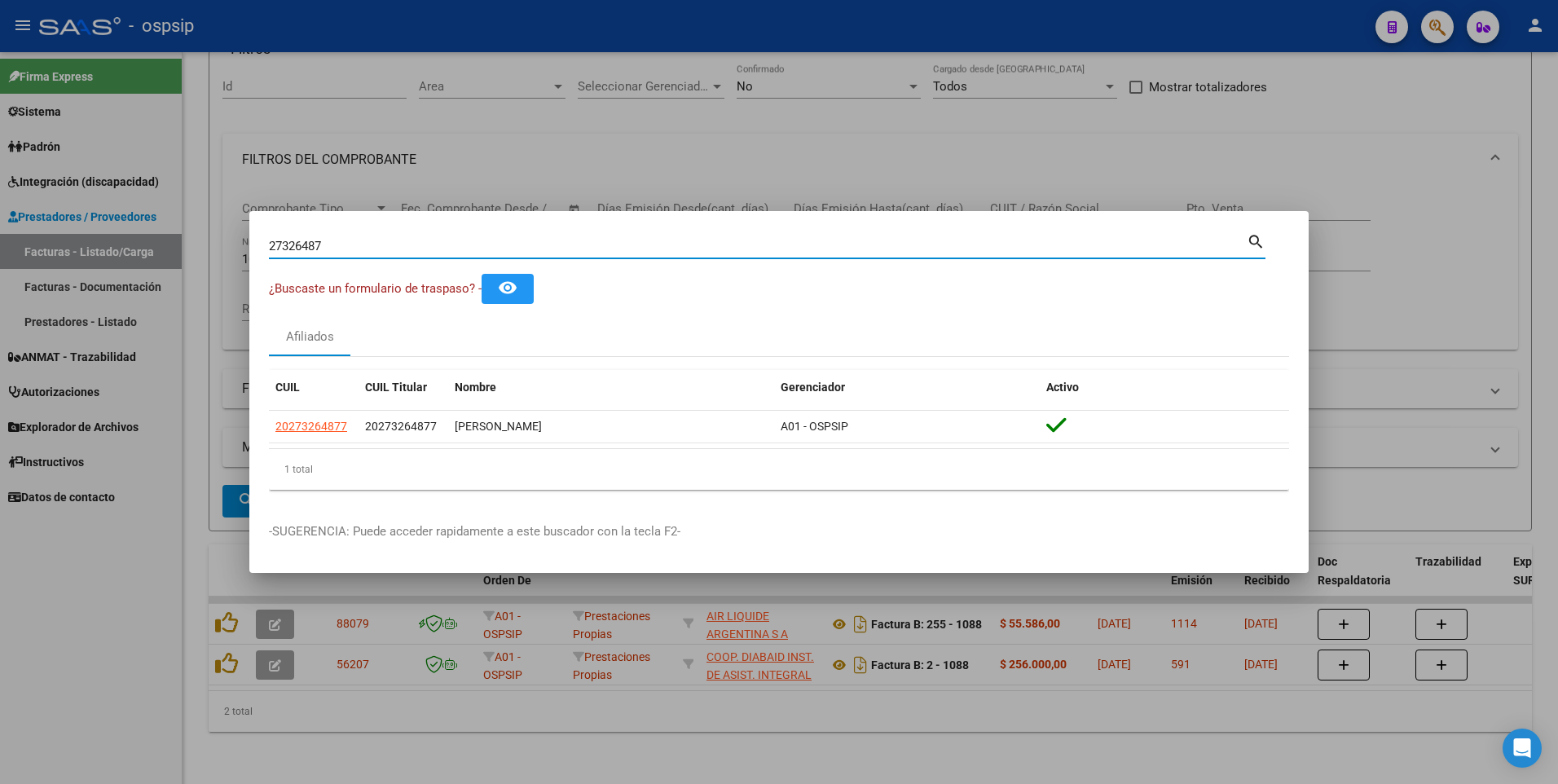
drag, startPoint x: 341, startPoint y: 245, endPoint x: 64, endPoint y: 279, distance: 279.1
click at [64, 279] on div "27326487 Buscar (apellido, dni, cuil, nro traspaso, cuit, obra social) search ¿…" at bounding box center [779, 392] width 1558 height 784
type input "13755364"
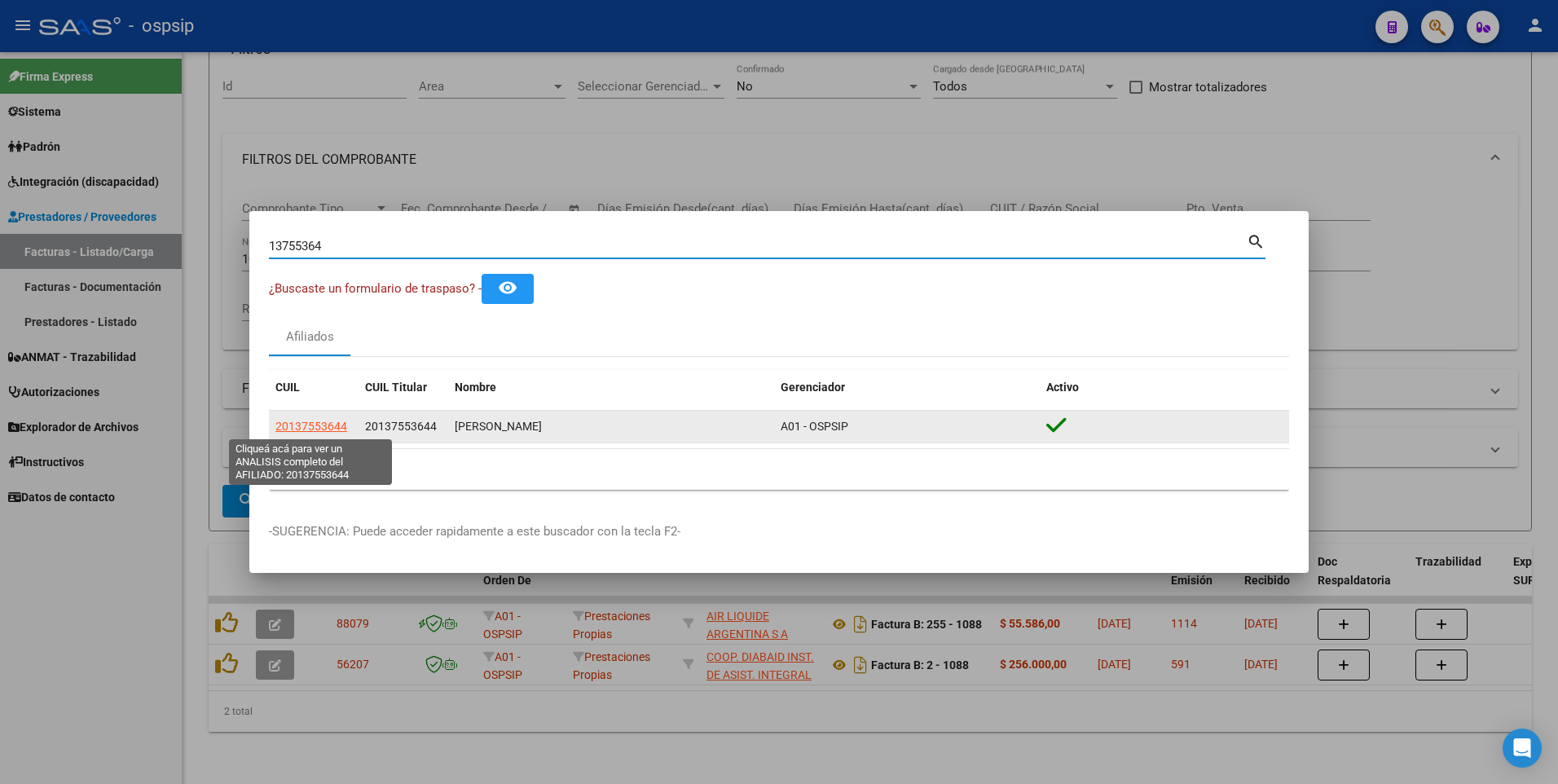
click at [330, 420] on span "20137553644" at bounding box center [311, 426] width 72 height 13
type textarea "20137553644"
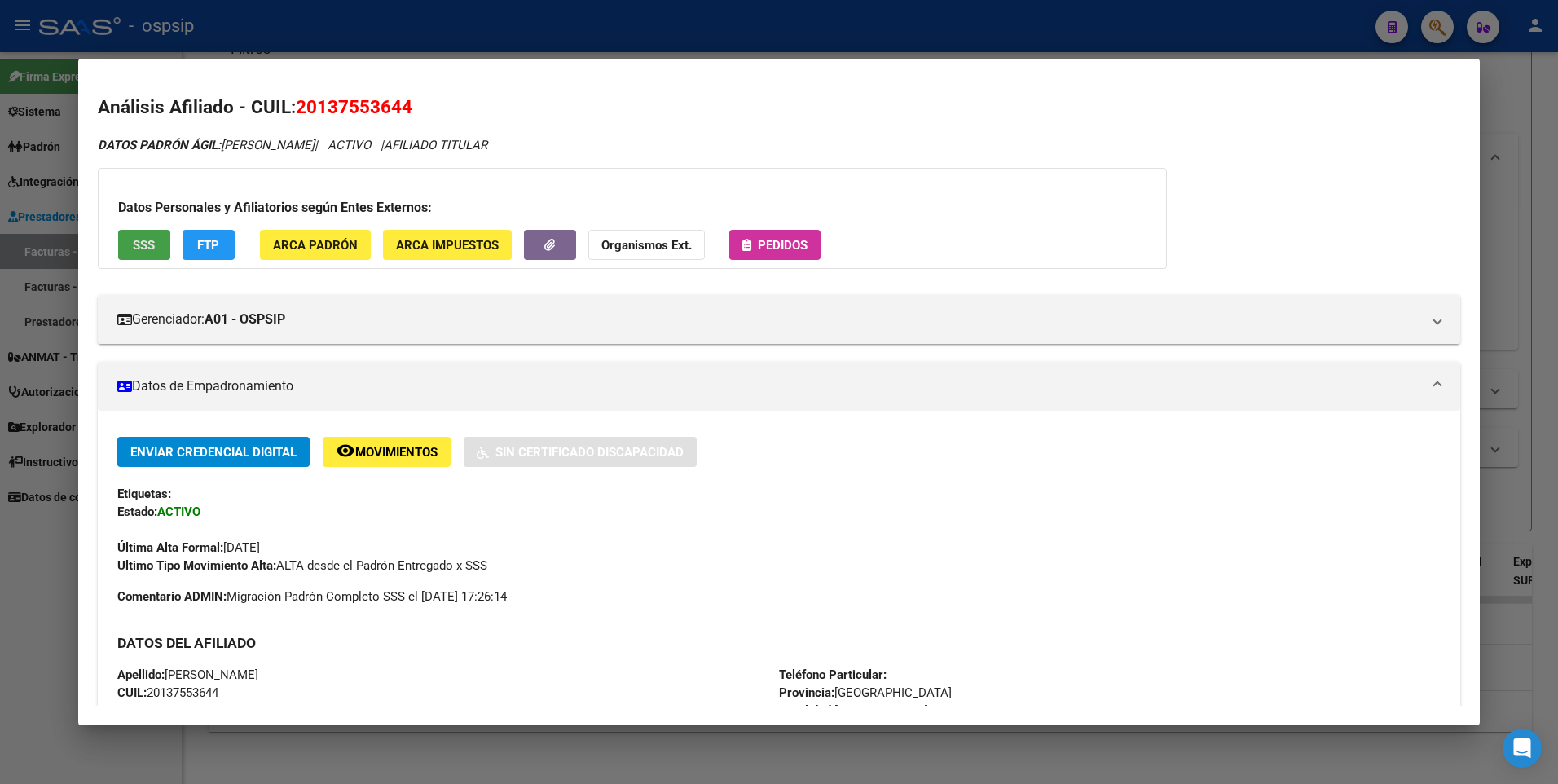
click at [146, 232] on button "SSS" at bounding box center [144, 245] width 52 height 30
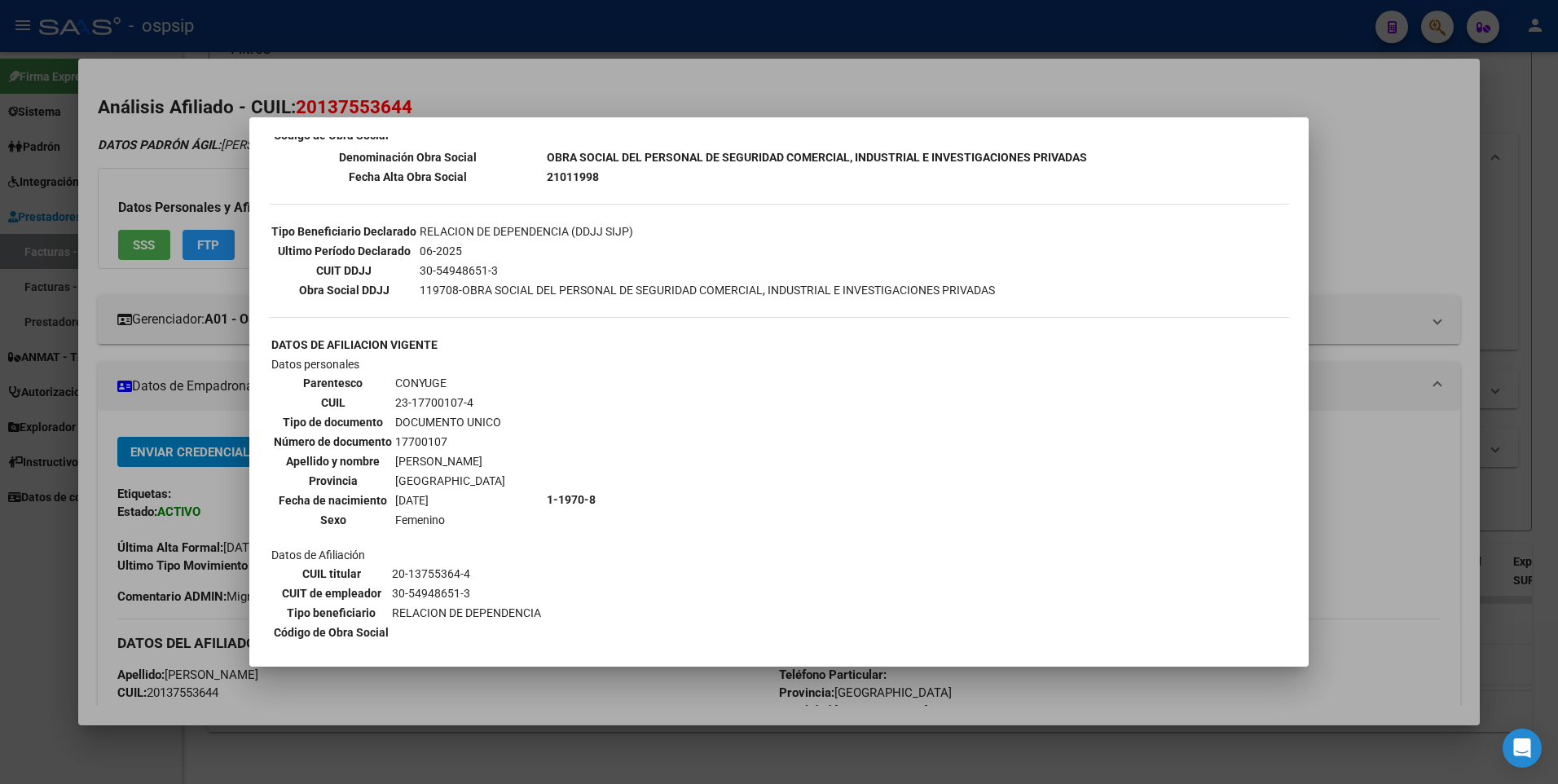
scroll to position [408, 0]
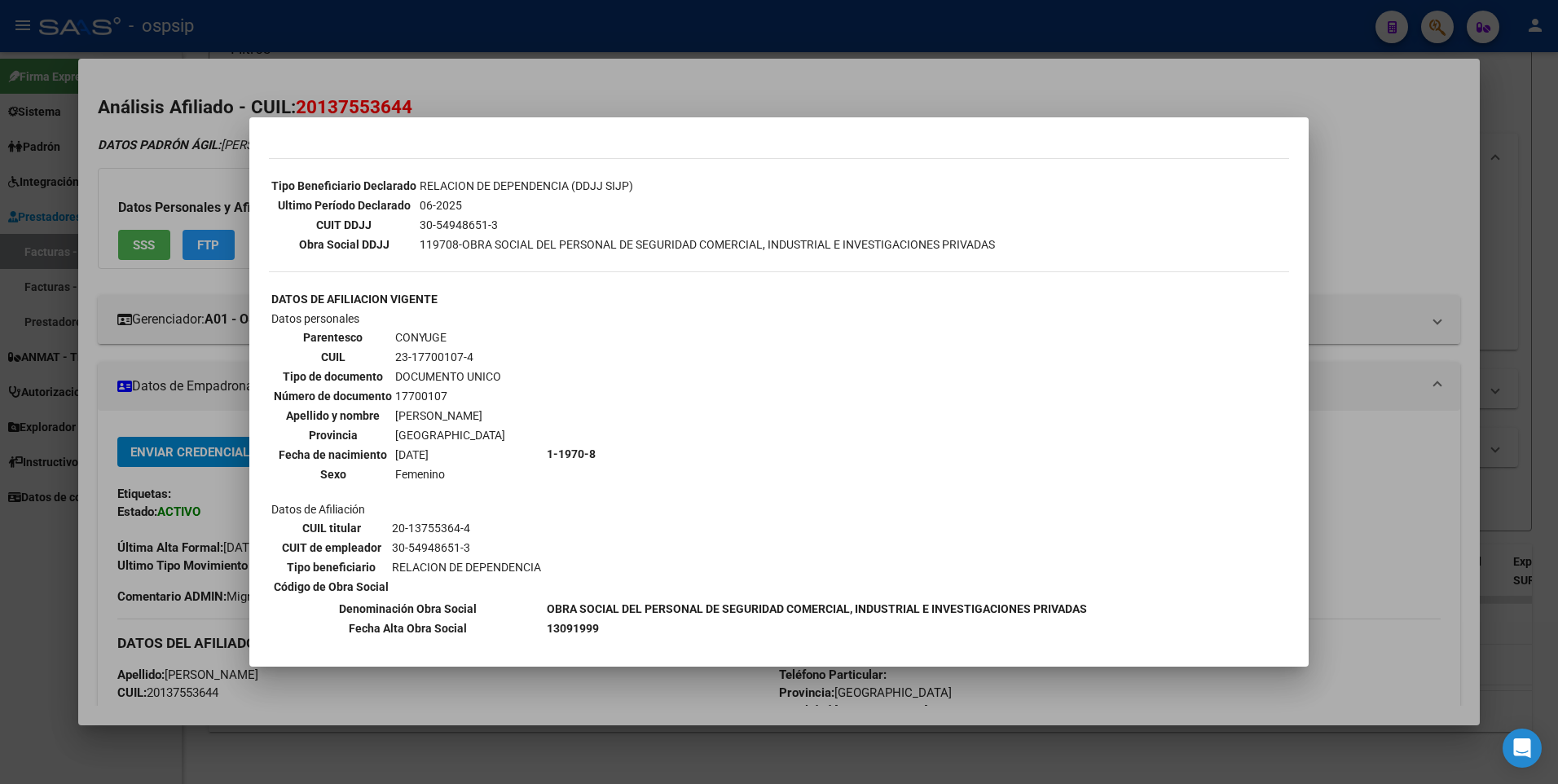
click at [1388, 155] on div at bounding box center [779, 392] width 1558 height 784
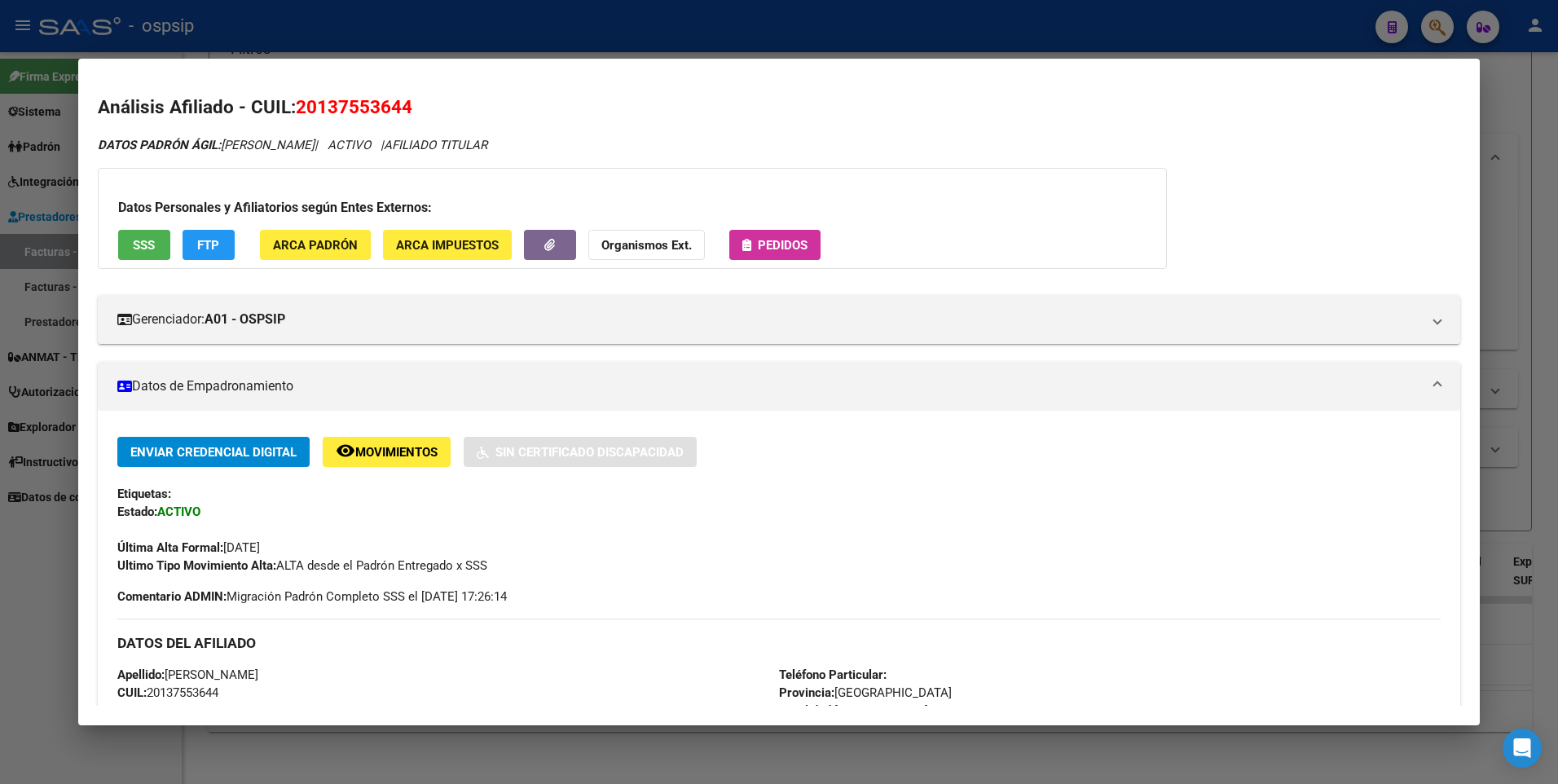
click at [1557, 106] on div at bounding box center [779, 392] width 1558 height 784
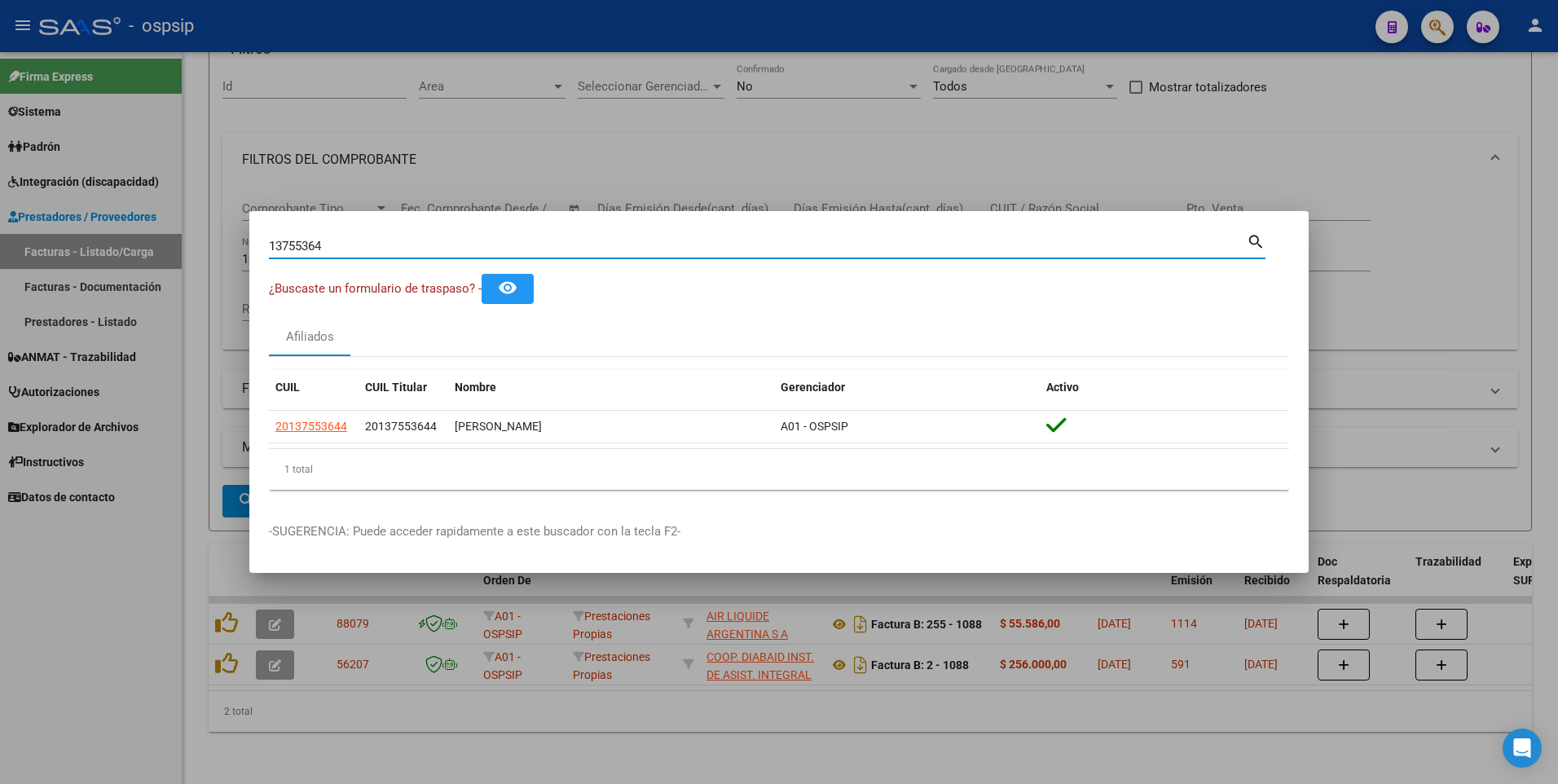
drag, startPoint x: 341, startPoint y: 251, endPoint x: 172, endPoint y: 264, distance: 169.5
click at [172, 264] on div "13755364 Buscar (apellido, dni, cuil, nro traspaso, cuit, obra social) search ¿…" at bounding box center [779, 392] width 1558 height 784
click at [1363, 121] on div at bounding box center [779, 392] width 1558 height 784
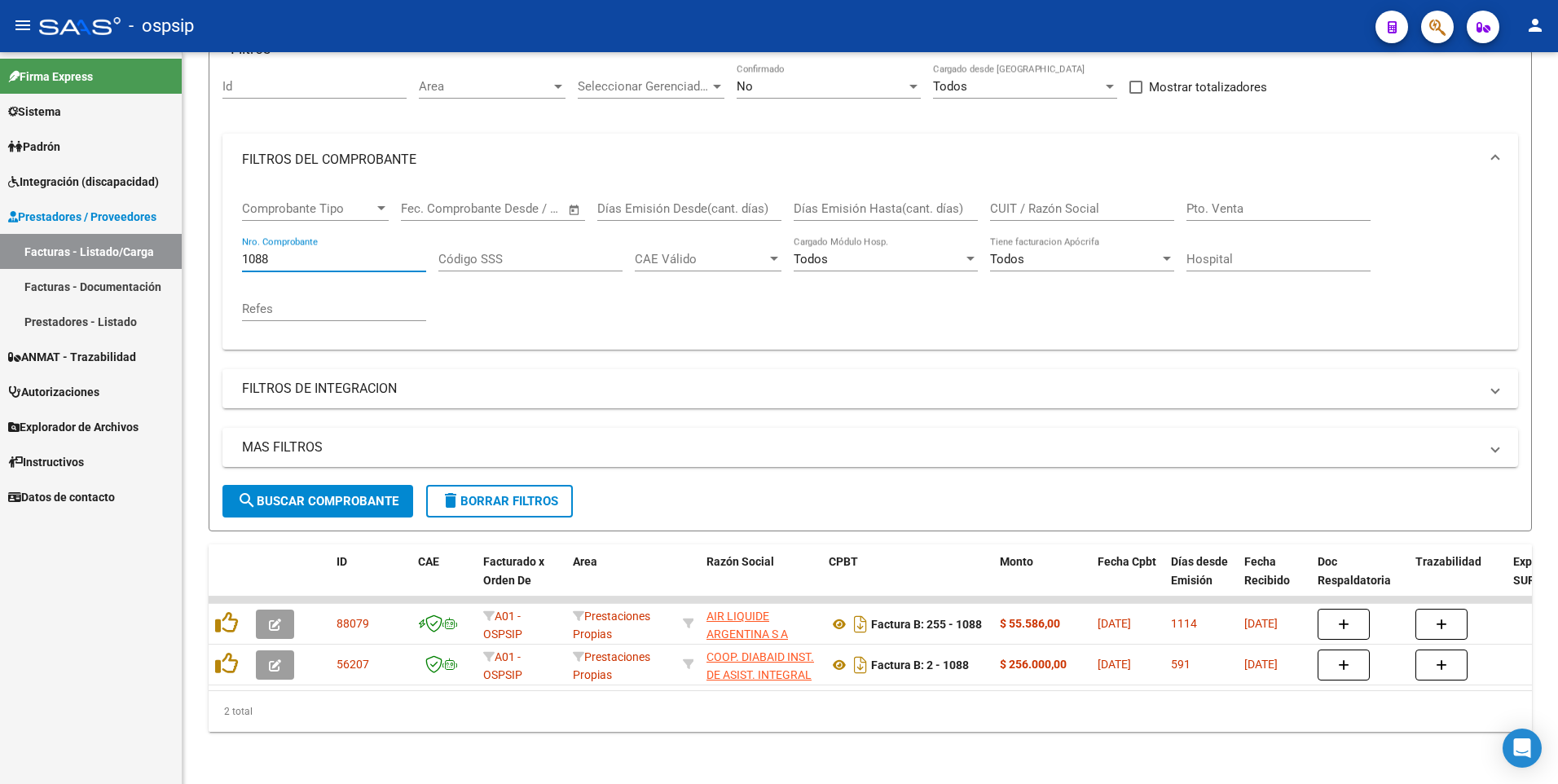
drag, startPoint x: 286, startPoint y: 245, endPoint x: 112, endPoint y: 271, distance: 175.9
click at [115, 273] on mat-sidenav-container "Firma Express Sistema Usuarios Todos los Usuarios Padrón Afiliados Empadronados…" at bounding box center [779, 418] width 1558 height 732
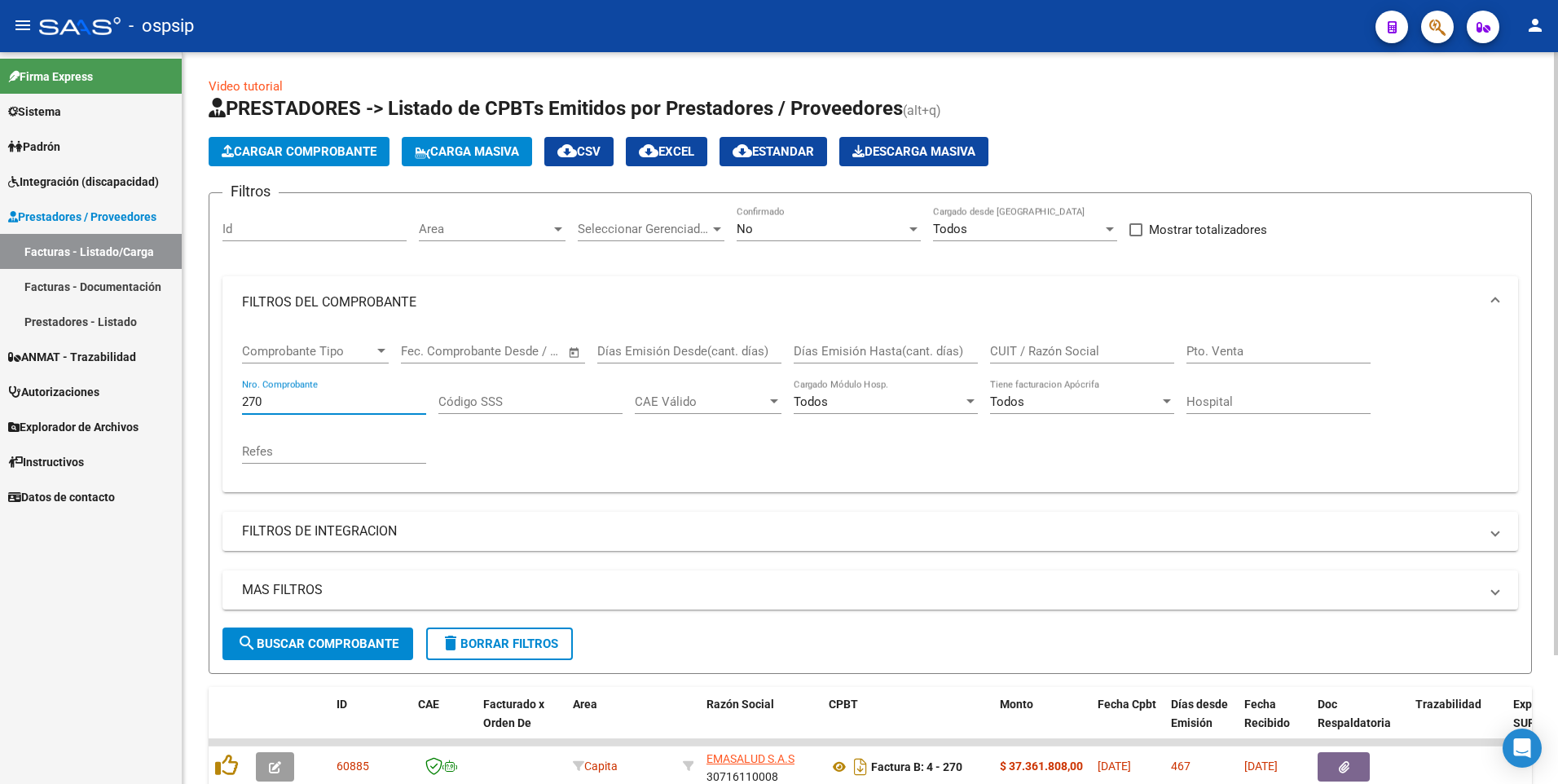
scroll to position [0, 0]
click at [778, 238] on div "No Confirmado" at bounding box center [829, 224] width 184 height 35
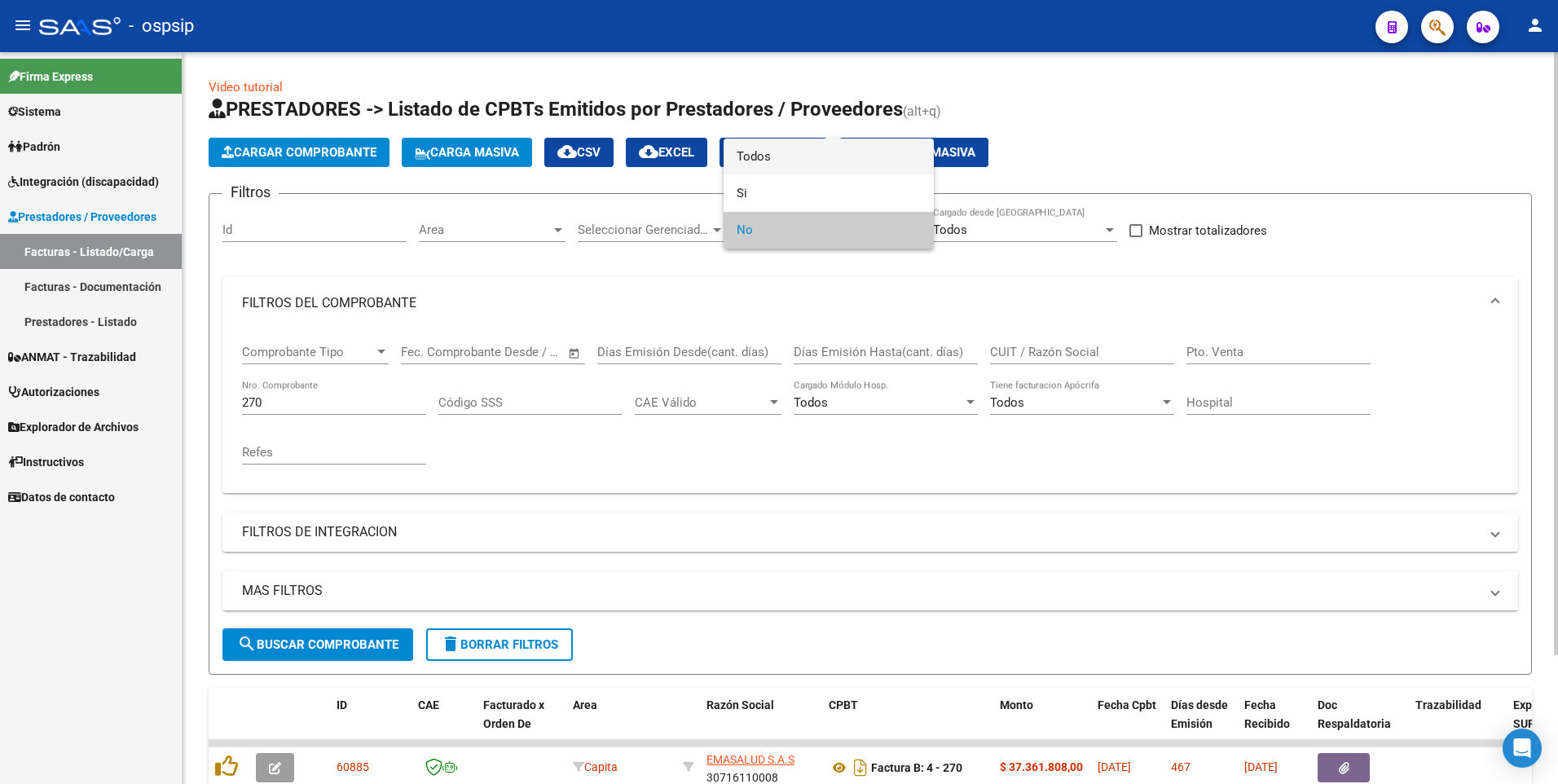
click at [765, 150] on span "Todos" at bounding box center [829, 156] width 184 height 36
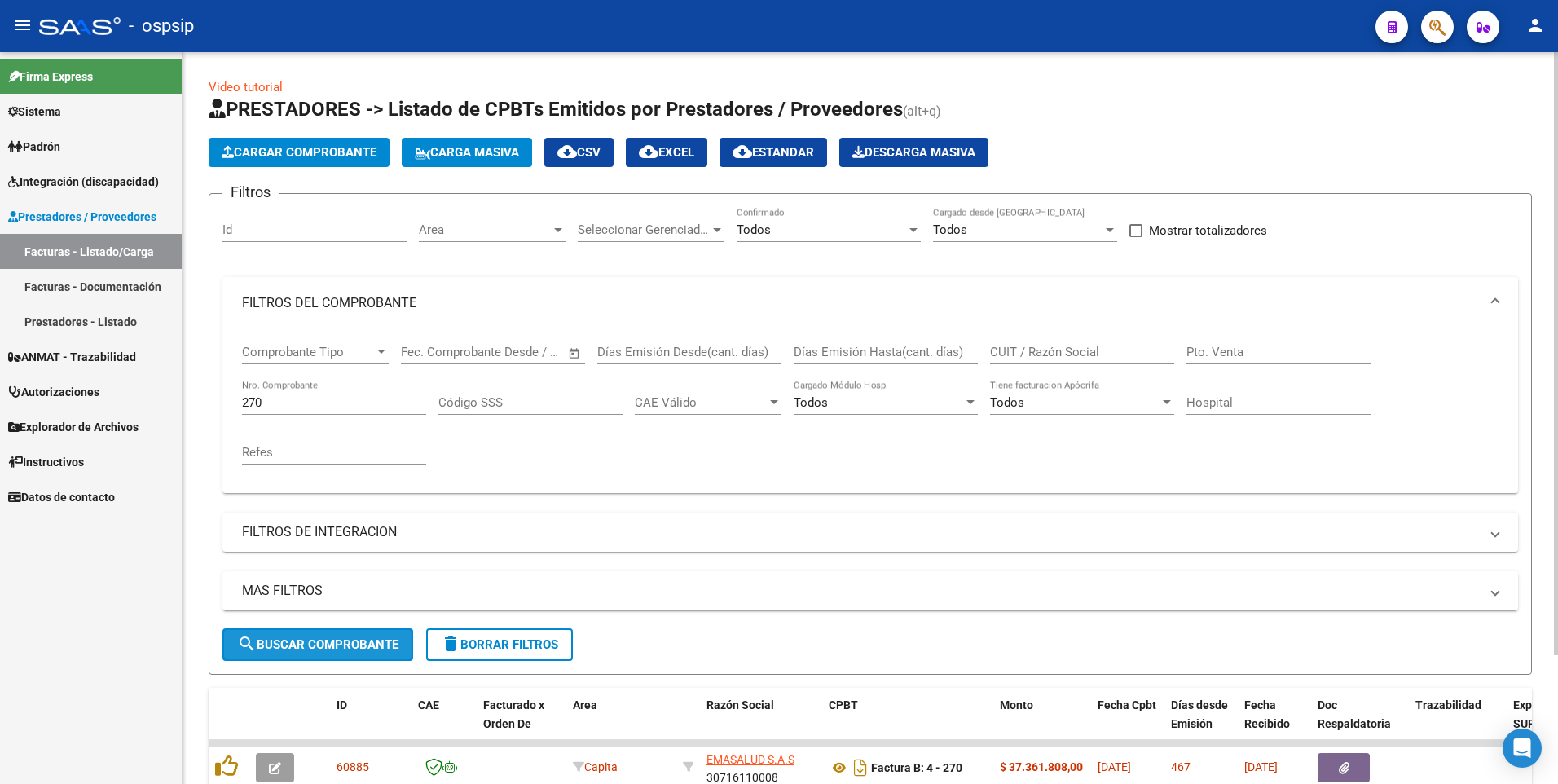
click at [359, 633] on button "search Buscar Comprobante" at bounding box center [318, 644] width 191 height 33
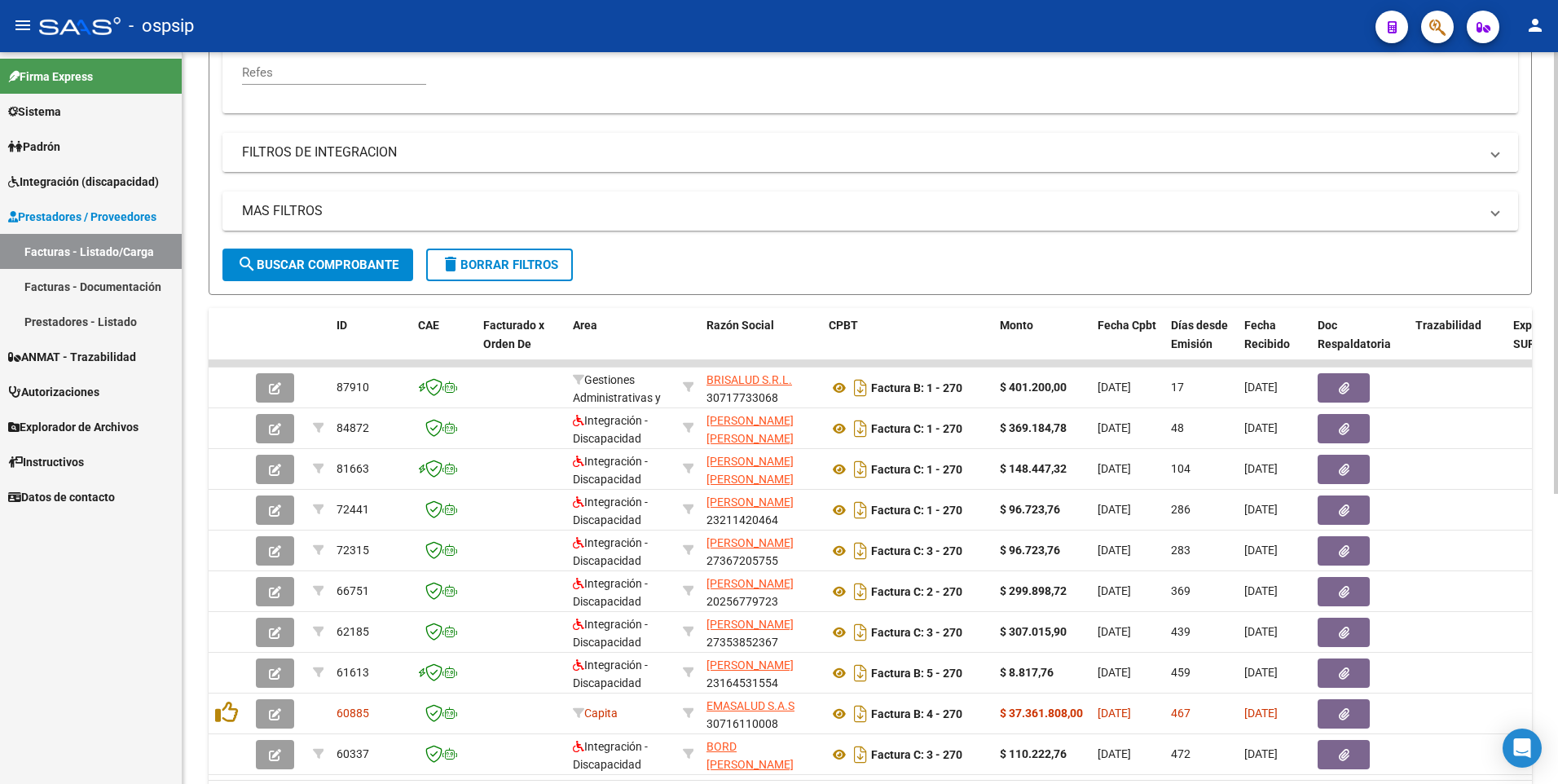
scroll to position [404, 0]
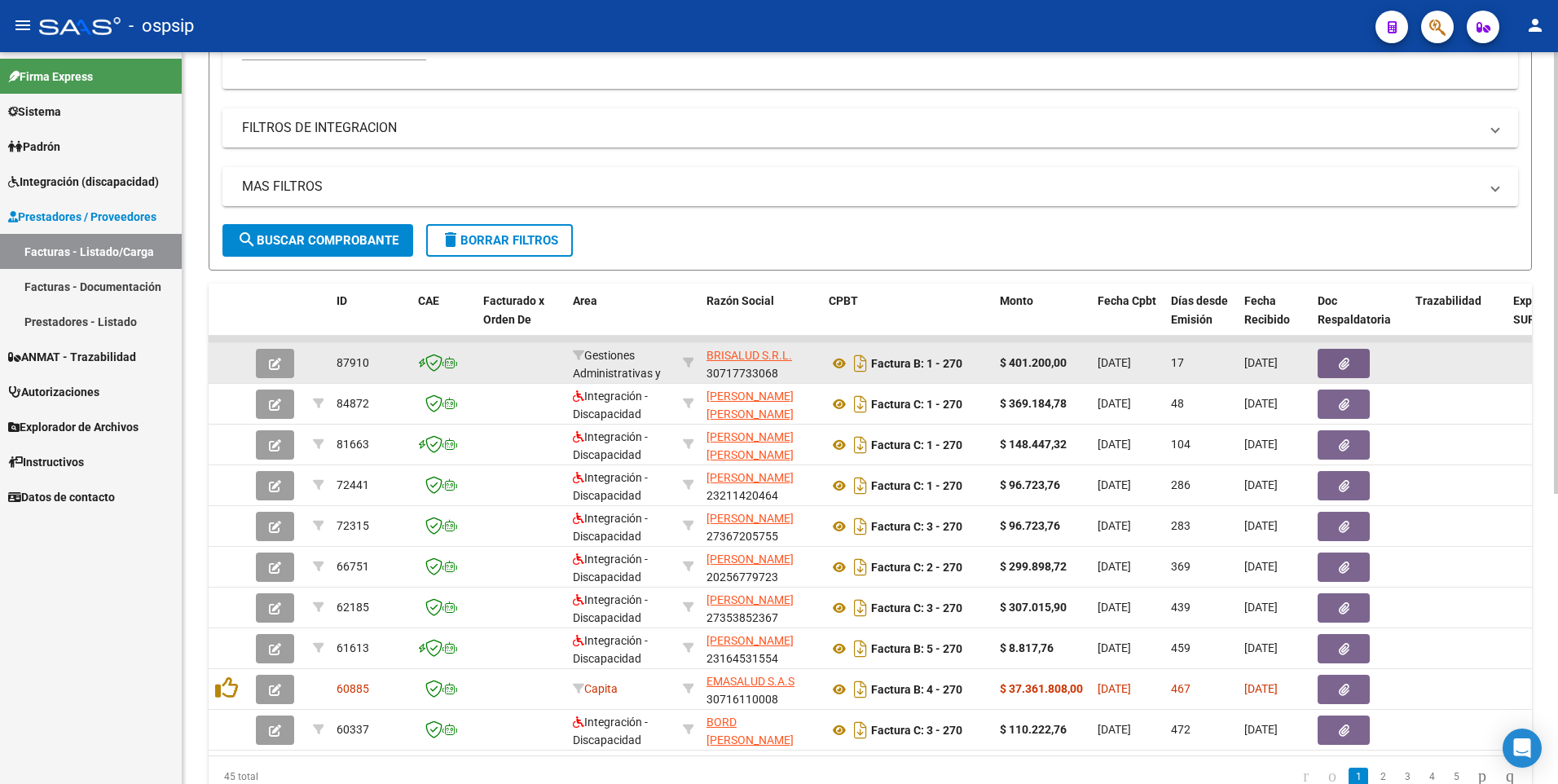
click at [1355, 359] on button "button" at bounding box center [1344, 364] width 52 height 30
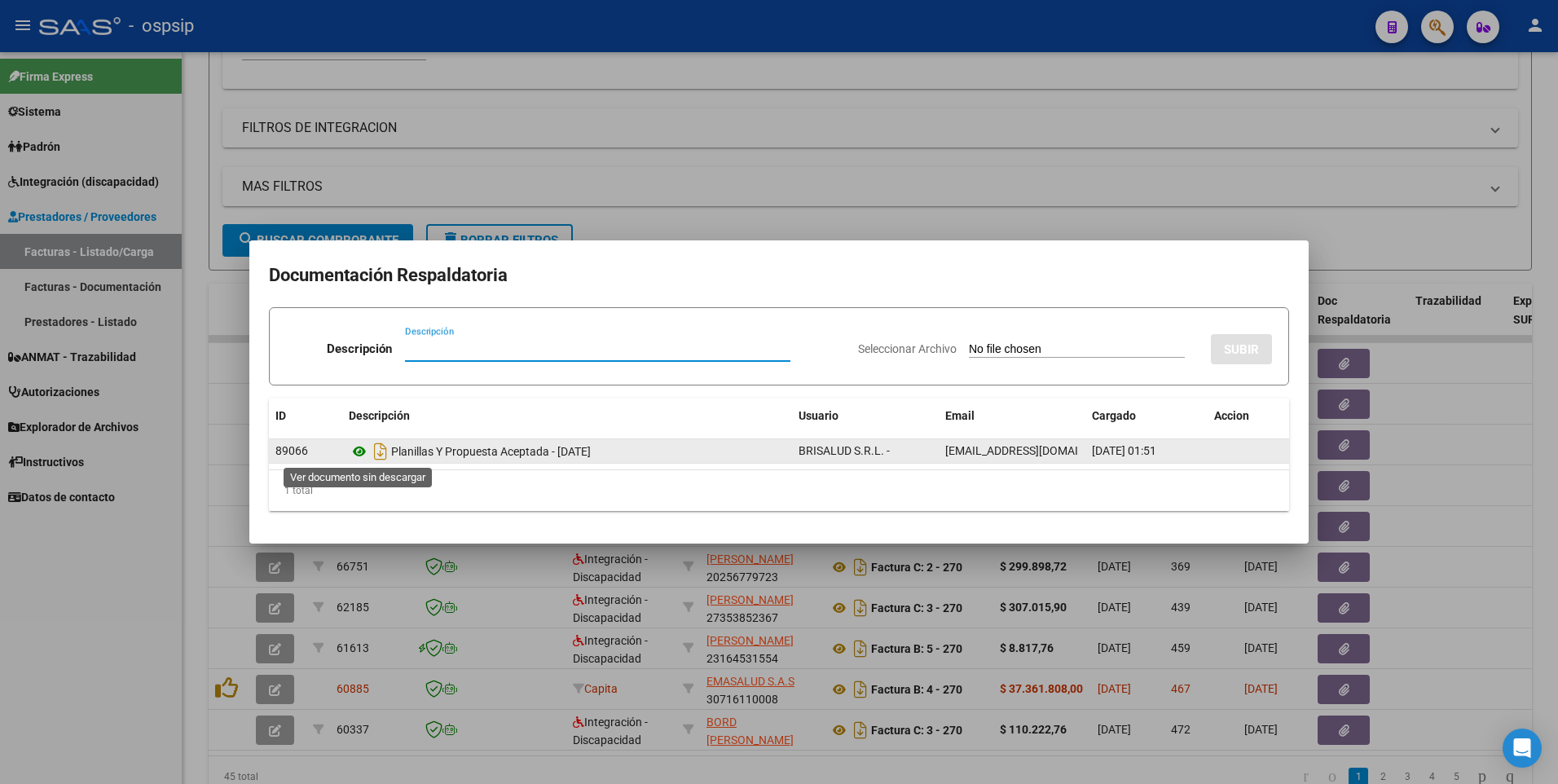
click at [358, 446] on icon at bounding box center [359, 451] width 21 height 20
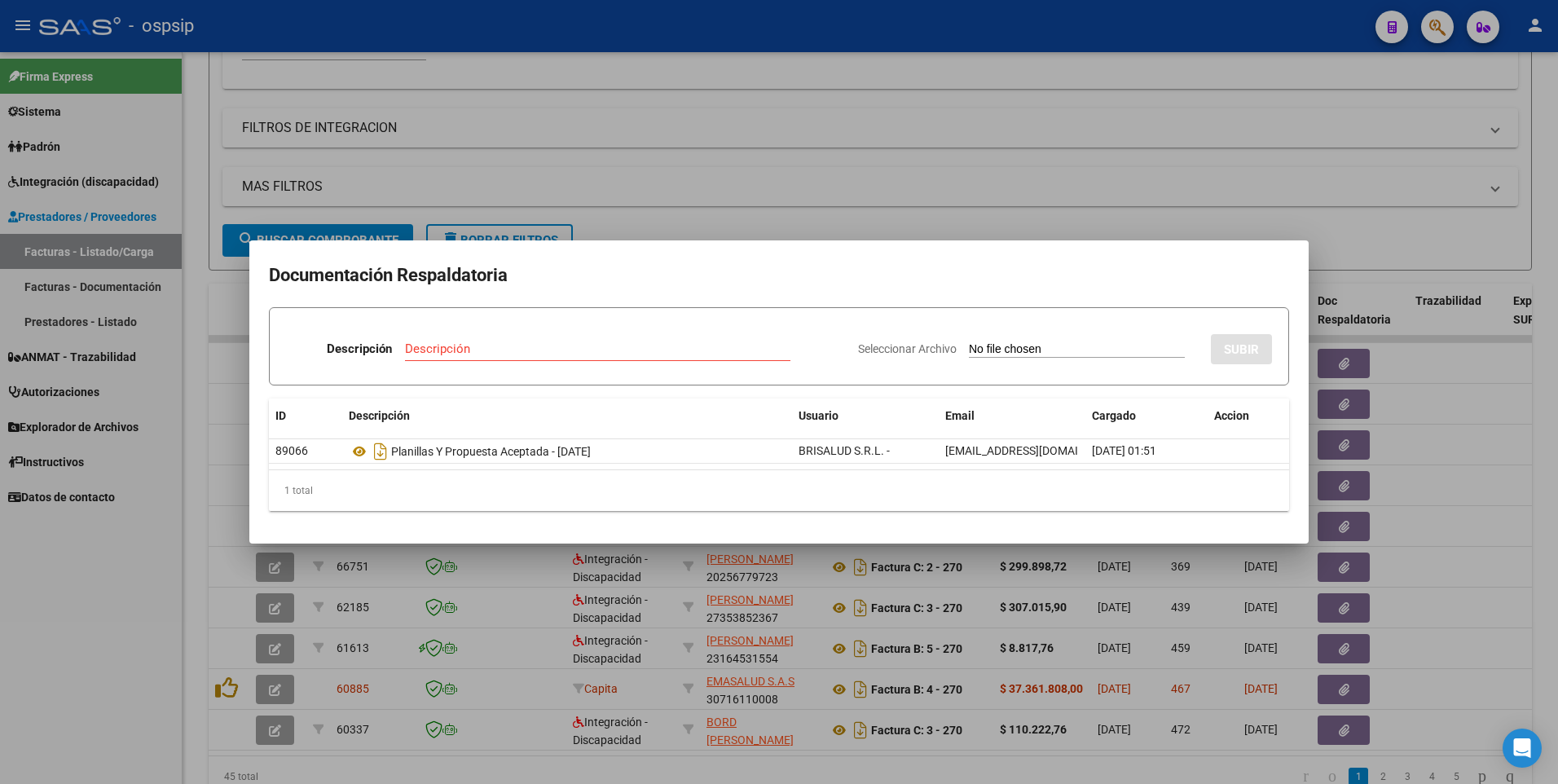
click at [186, 502] on div at bounding box center [779, 392] width 1558 height 784
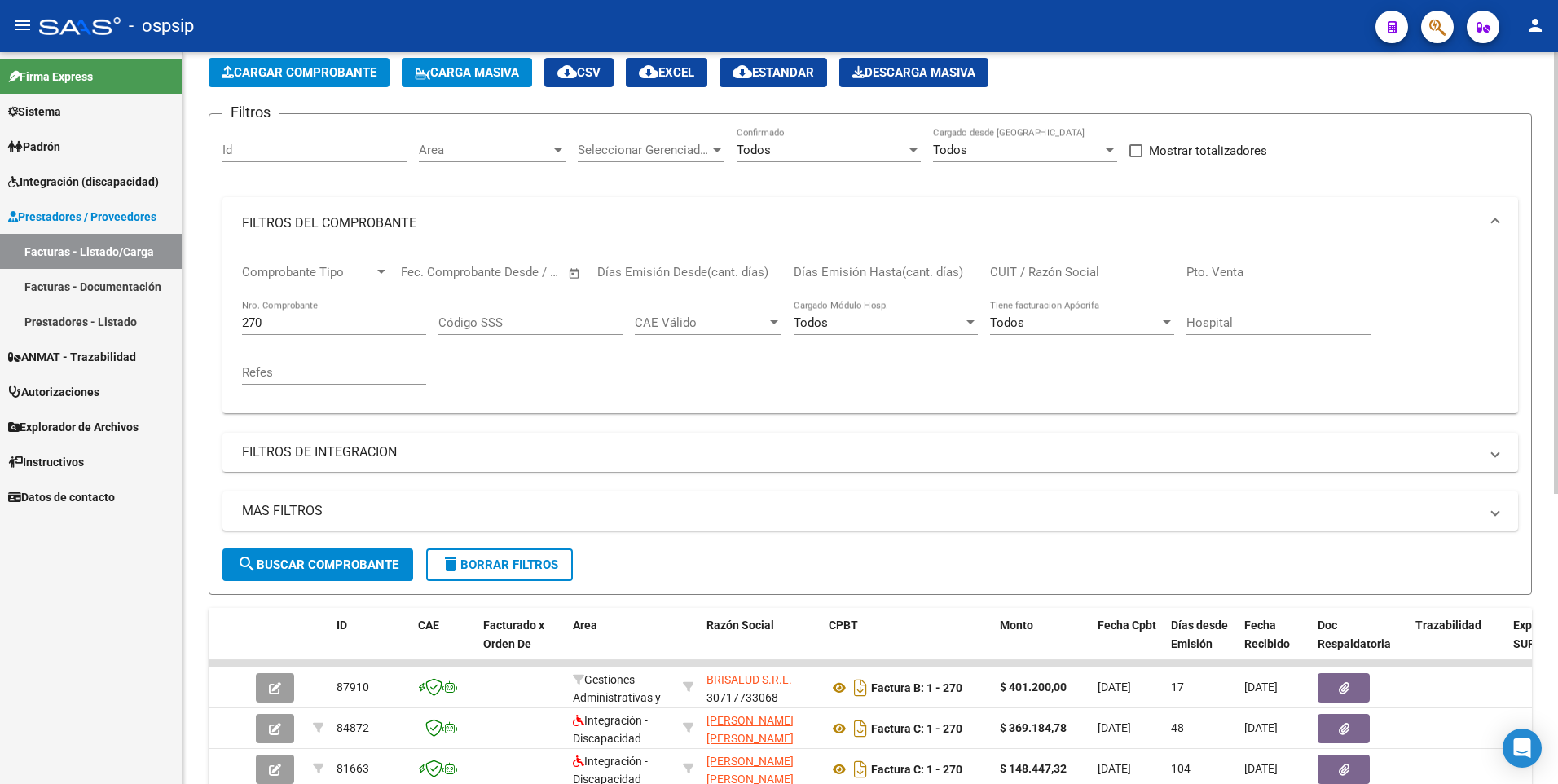
scroll to position [78, 0]
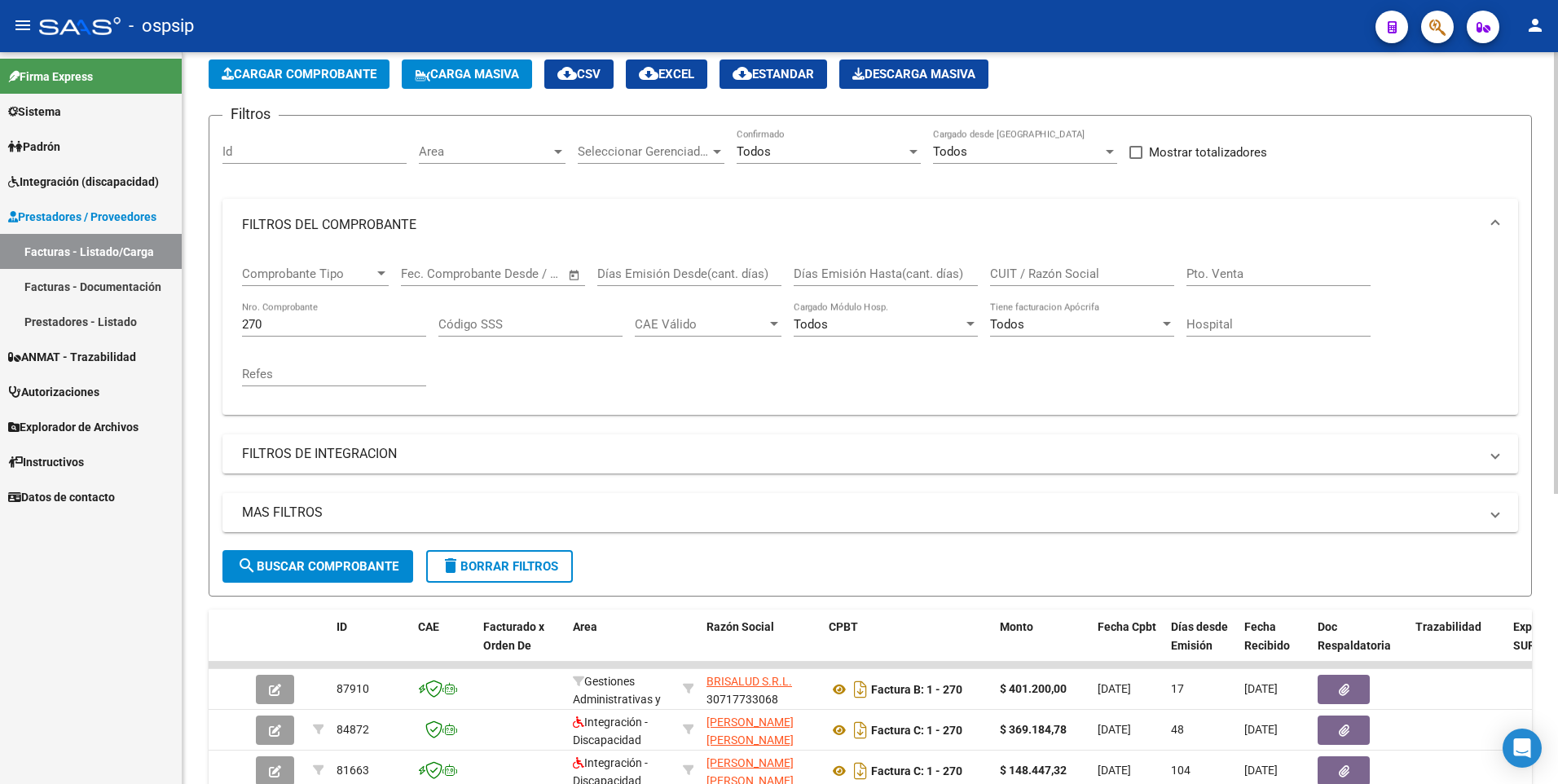
click at [286, 323] on input "270" at bounding box center [334, 324] width 184 height 15
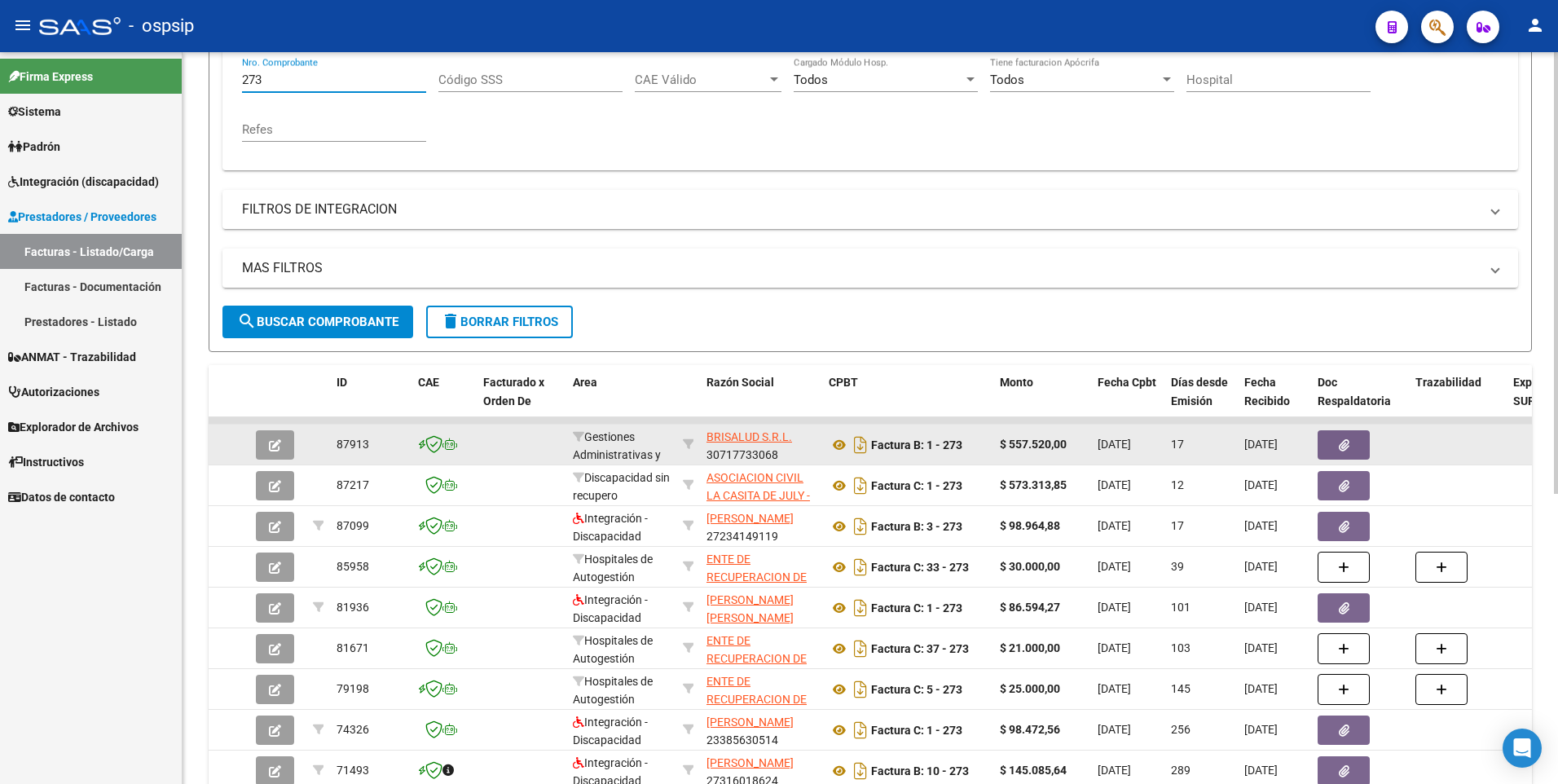
type input "273"
click at [1374, 450] on div at bounding box center [1360, 445] width 85 height 30
click at [1352, 444] on button "button" at bounding box center [1344, 445] width 52 height 30
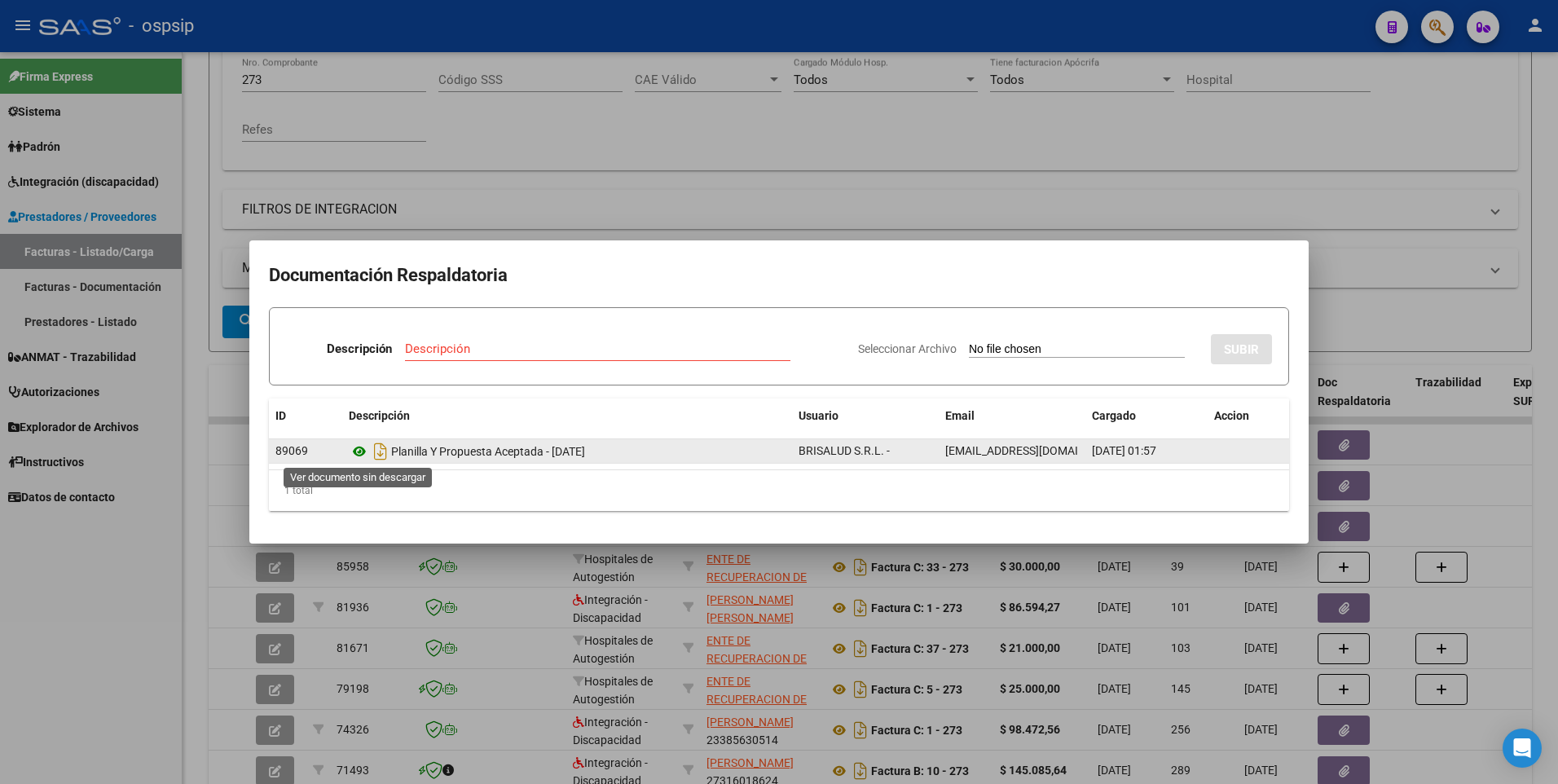
click at [352, 449] on icon at bounding box center [359, 451] width 21 height 20
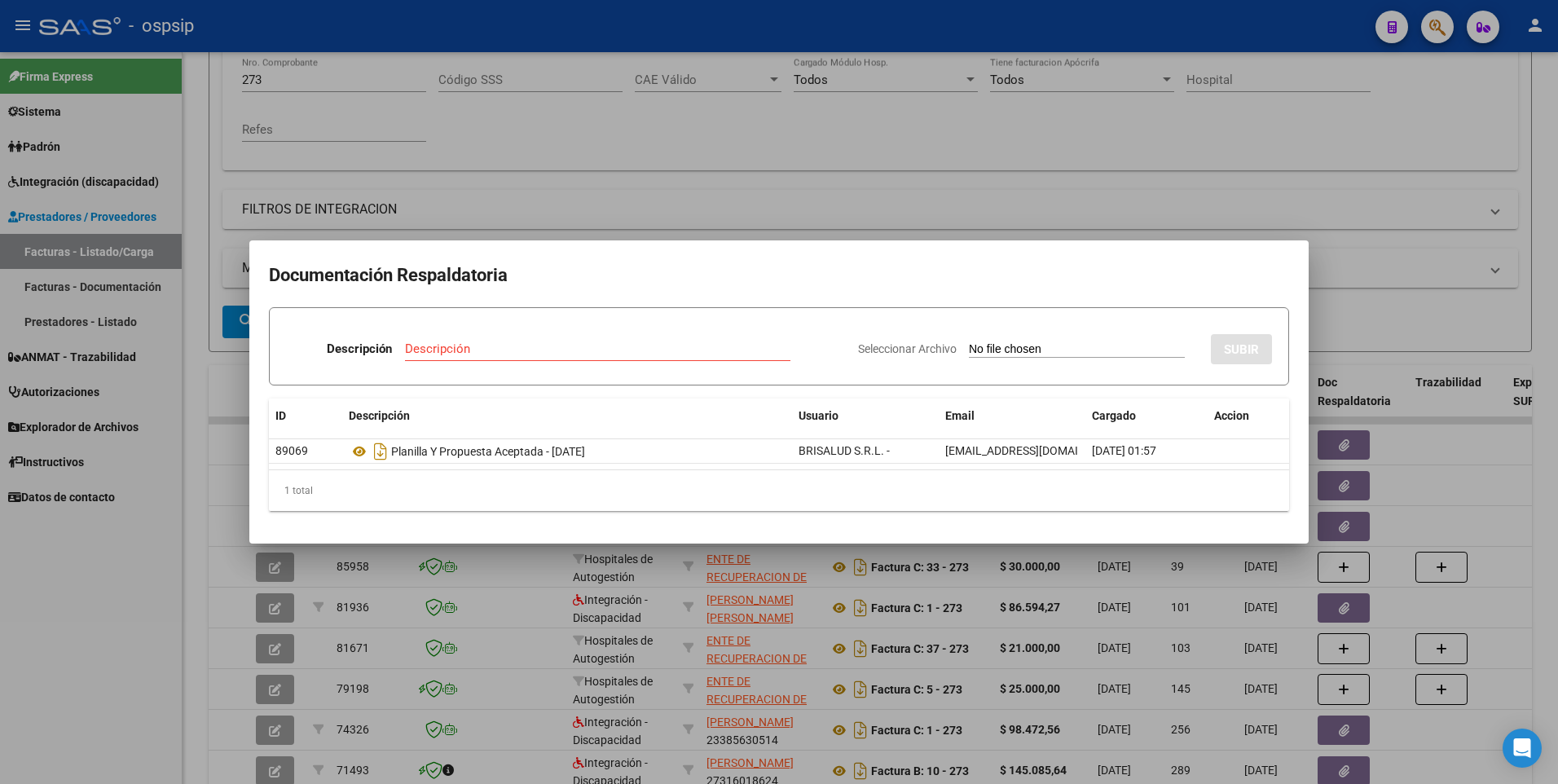
click at [1196, 168] on div at bounding box center [779, 392] width 1558 height 784
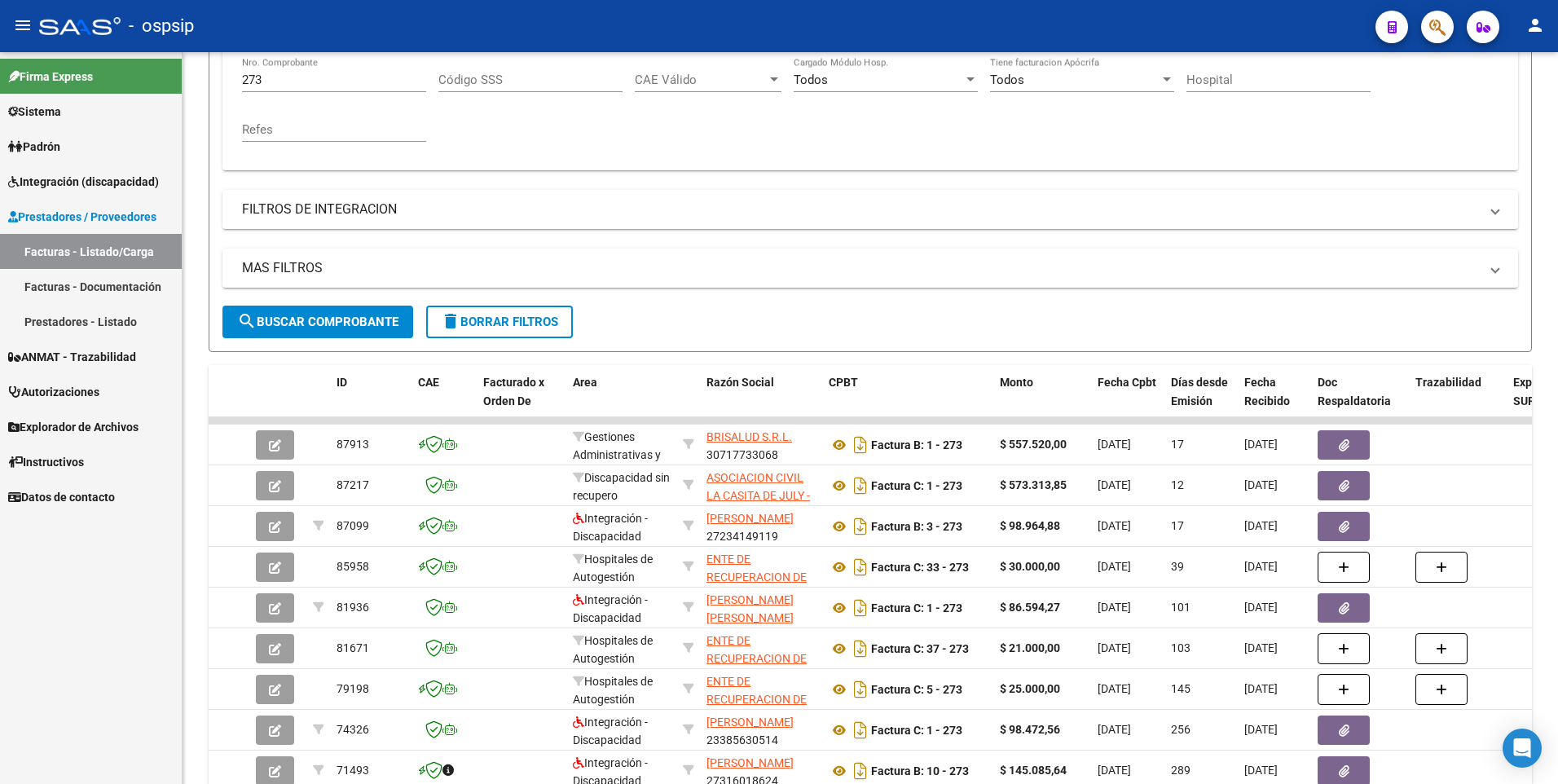
click at [1421, 37] on div at bounding box center [1430, 27] width 46 height 34
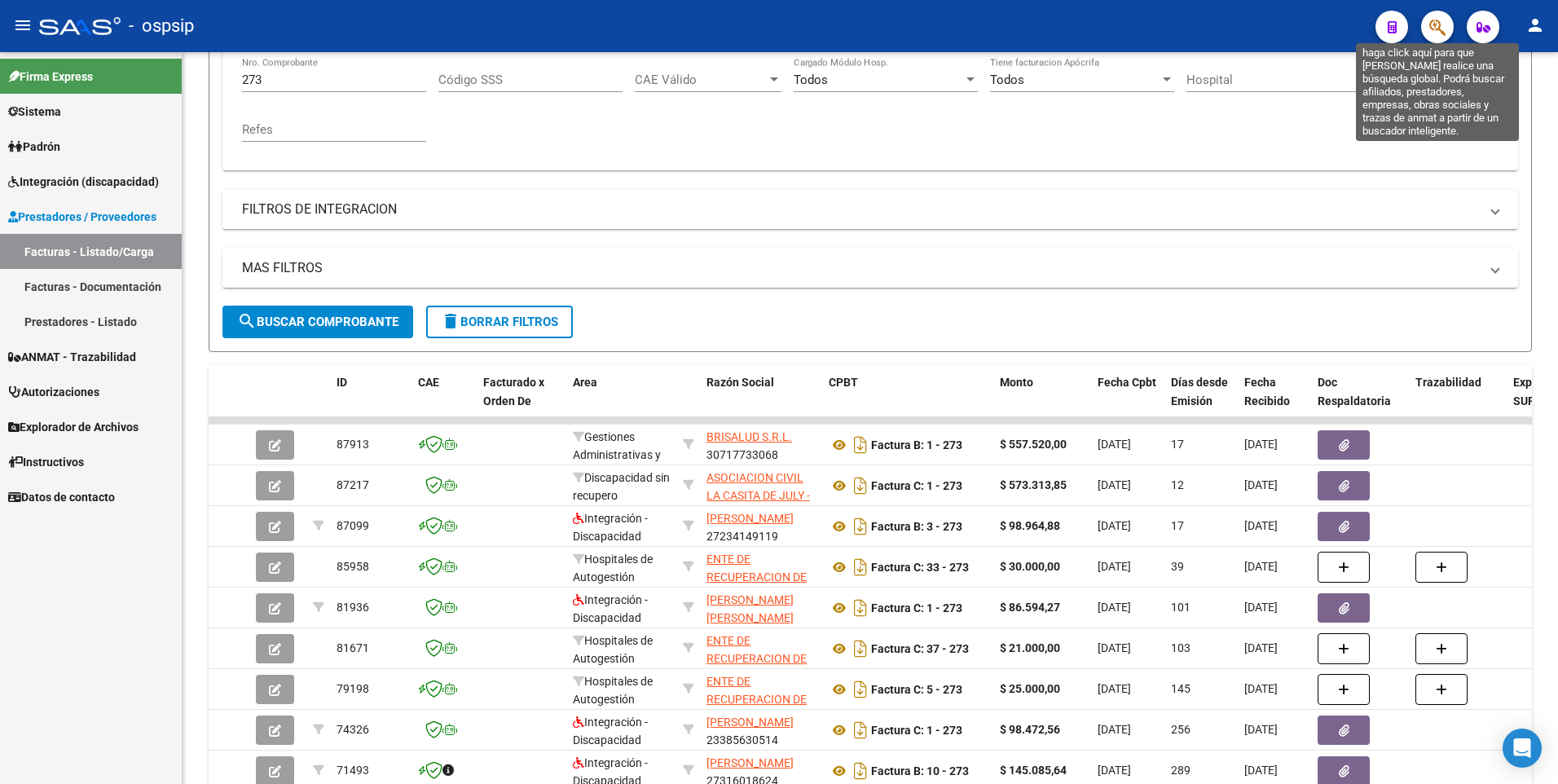
click at [1432, 19] on icon "button" at bounding box center [1438, 27] width 17 height 19
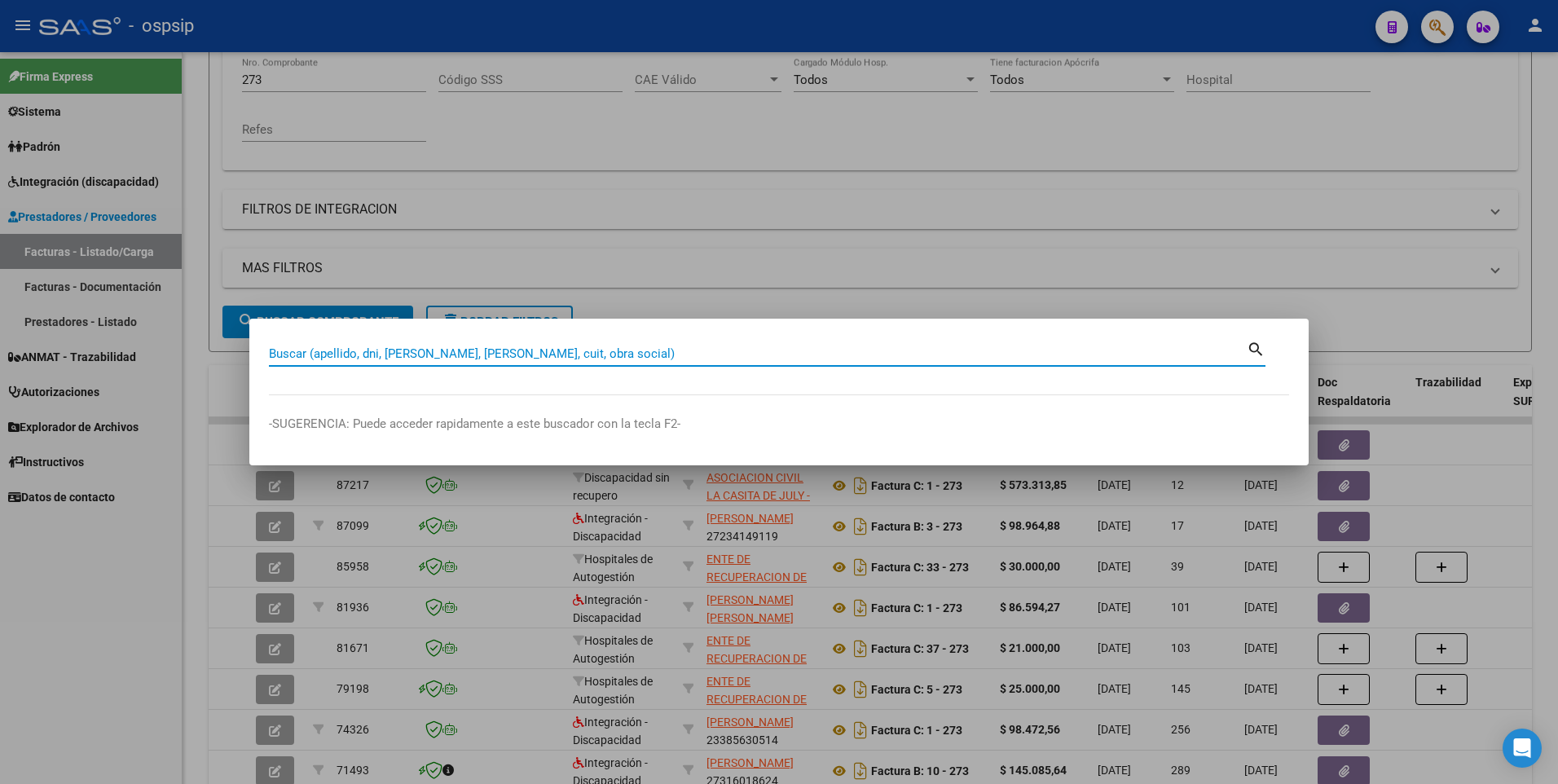
click at [349, 354] on input "Buscar (apellido, dni, [PERSON_NAME], [PERSON_NAME], cuit, obra social)" at bounding box center [758, 354] width 978 height 15
type input "17200274"
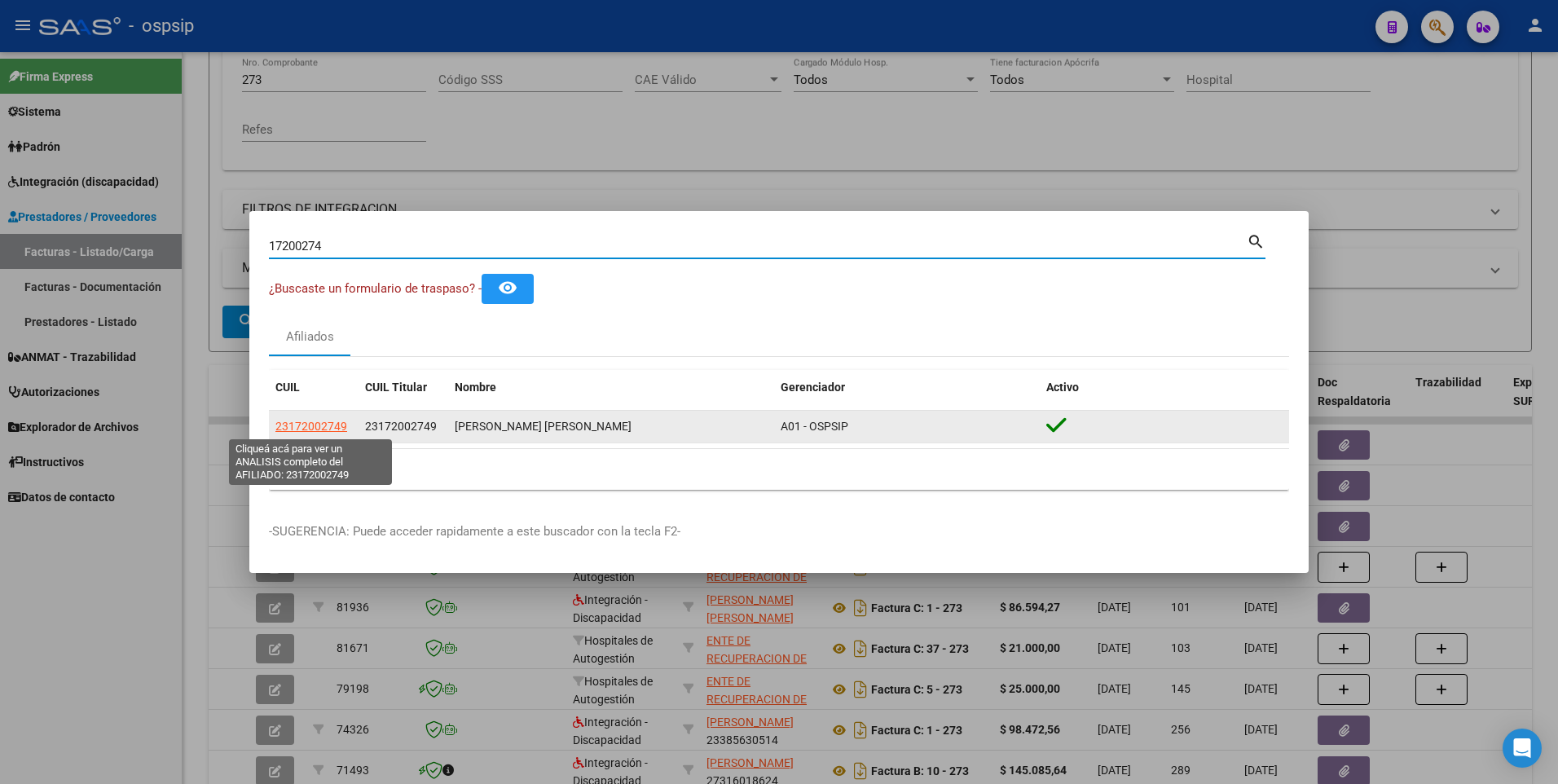
click at [303, 424] on span "23172002749" at bounding box center [311, 426] width 72 height 13
type textarea "23172002749"
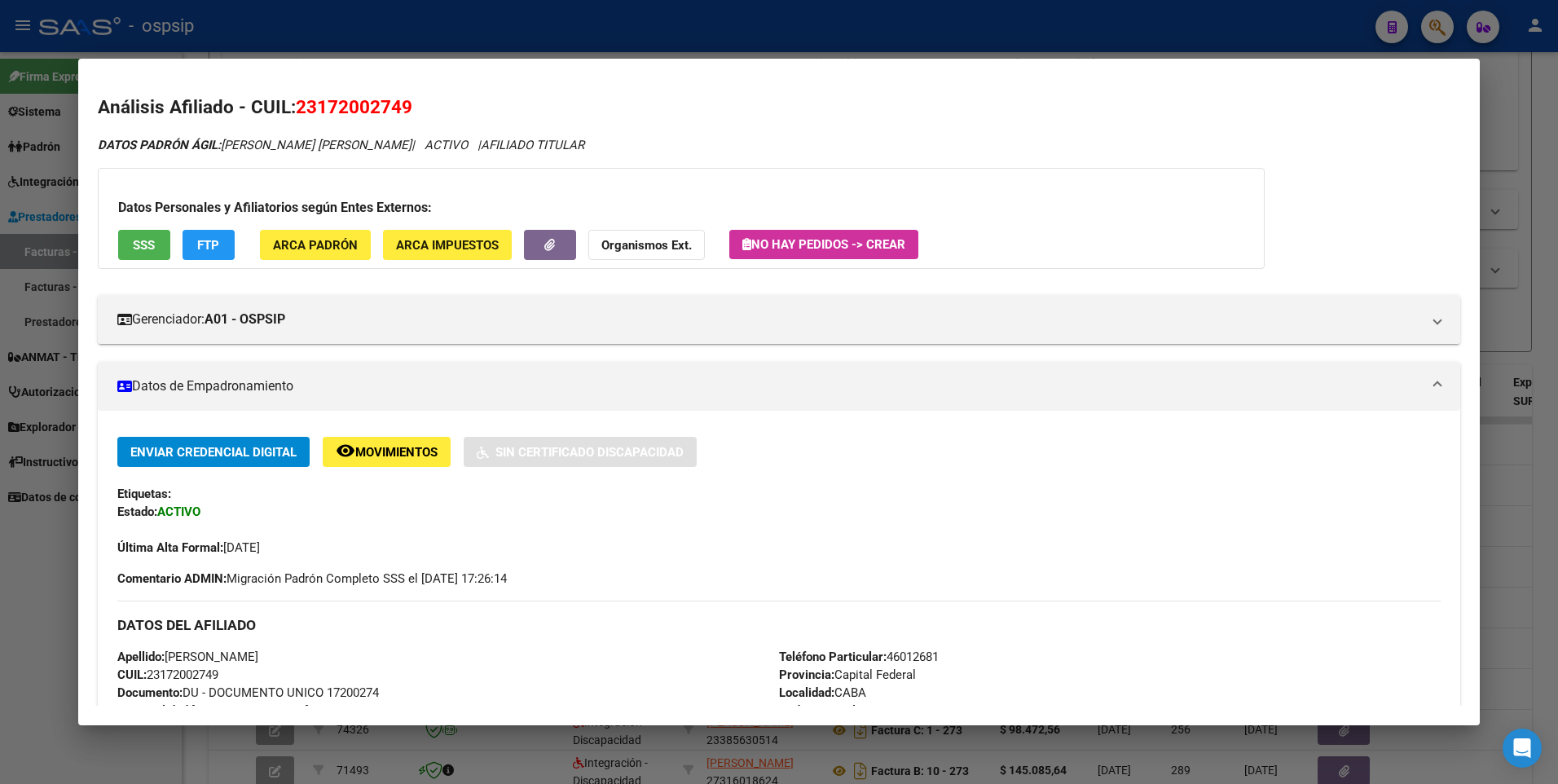
click at [154, 248] on span "SSS" at bounding box center [144, 246] width 22 height 15
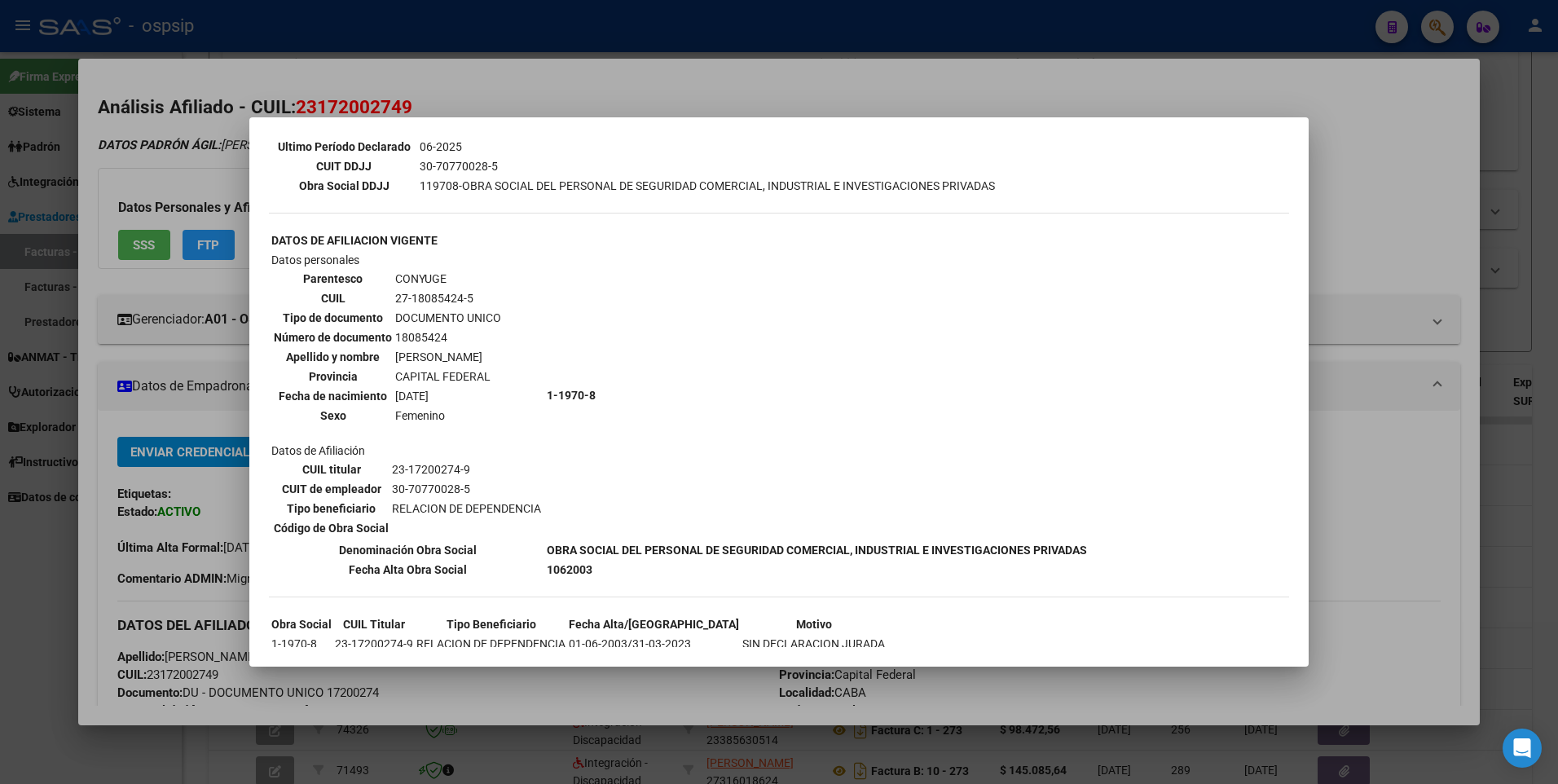
scroll to position [489, 0]
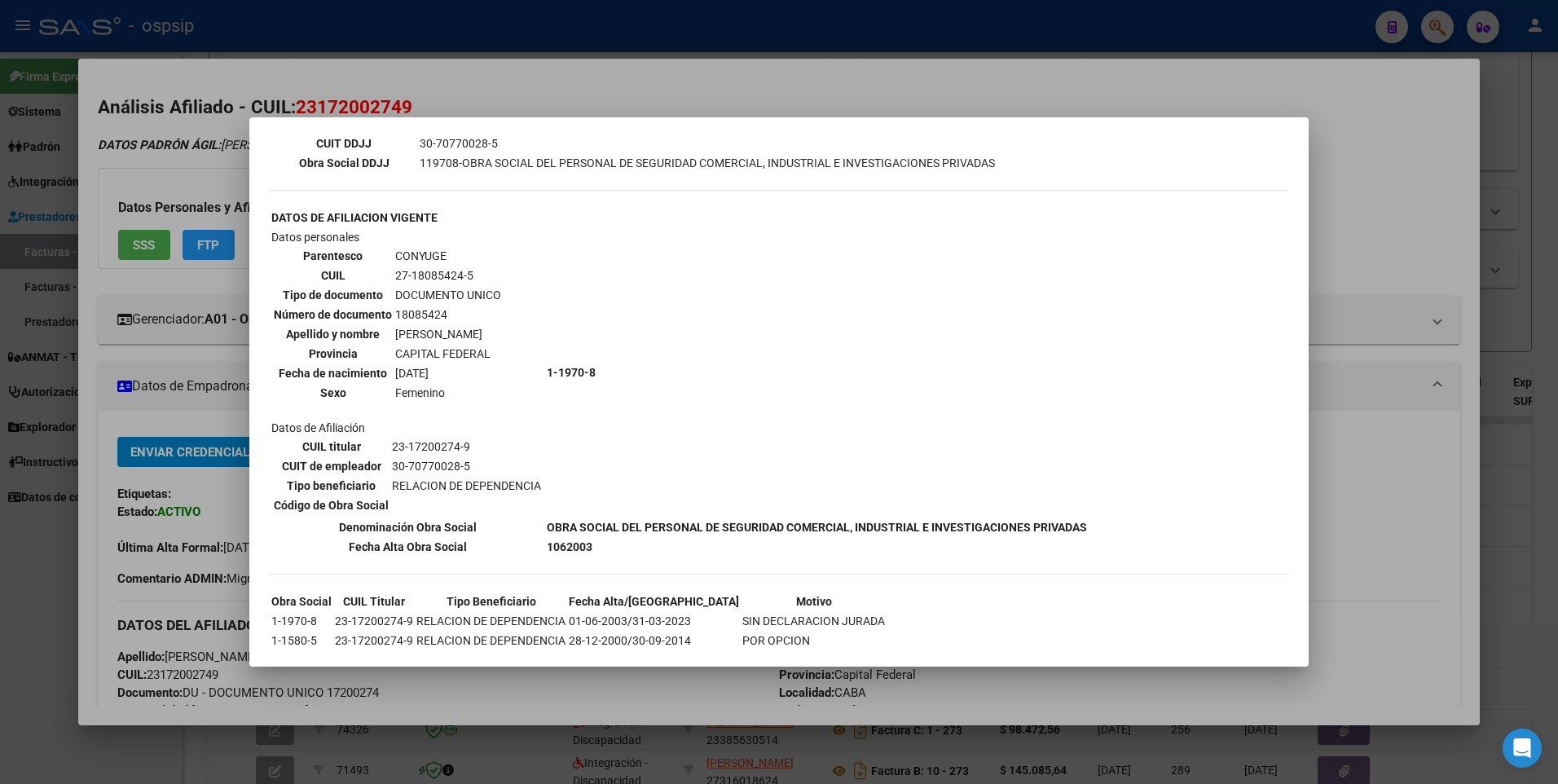
click at [1380, 162] on div at bounding box center [779, 392] width 1558 height 784
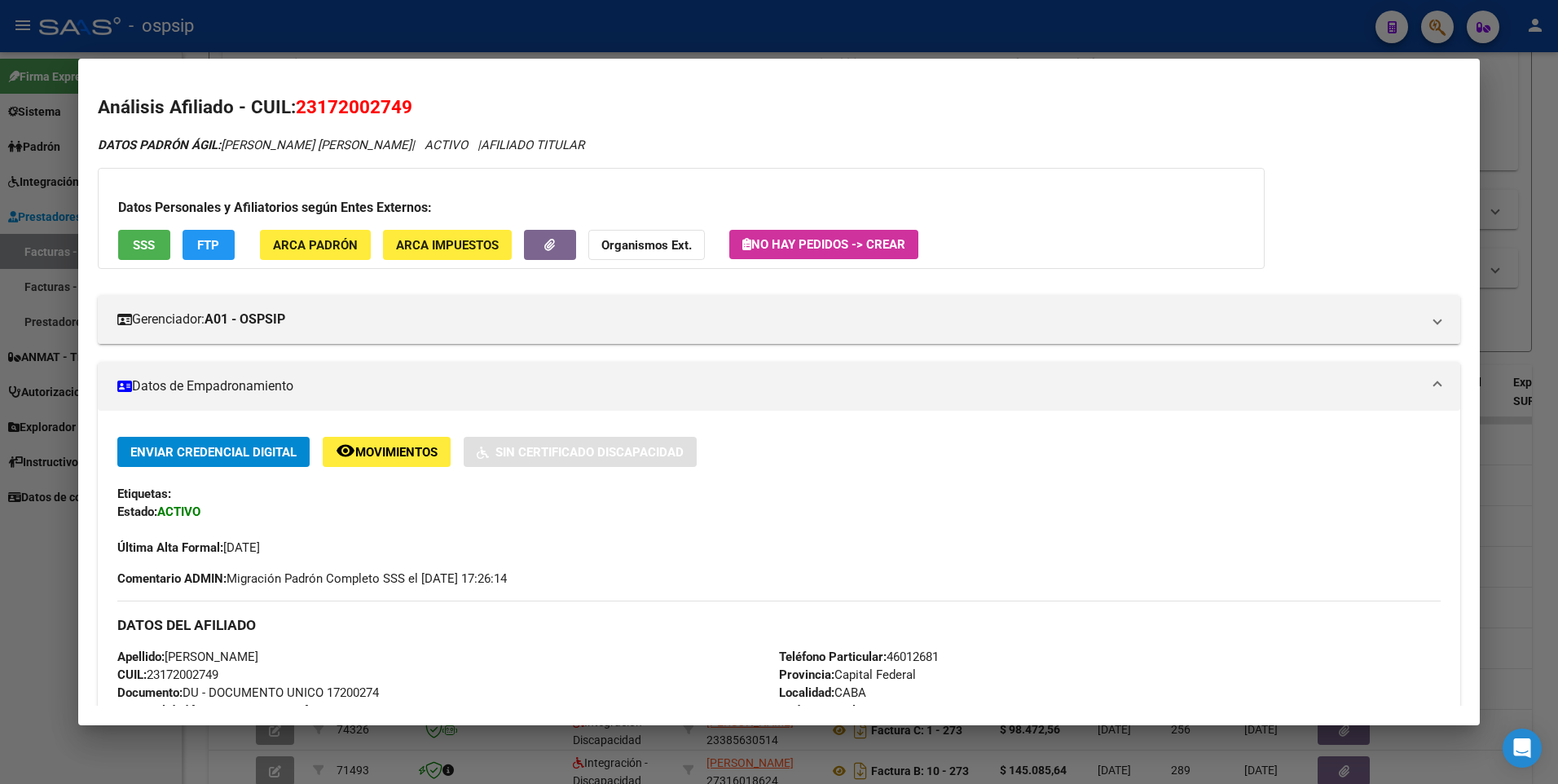
click at [1518, 95] on div at bounding box center [779, 392] width 1558 height 784
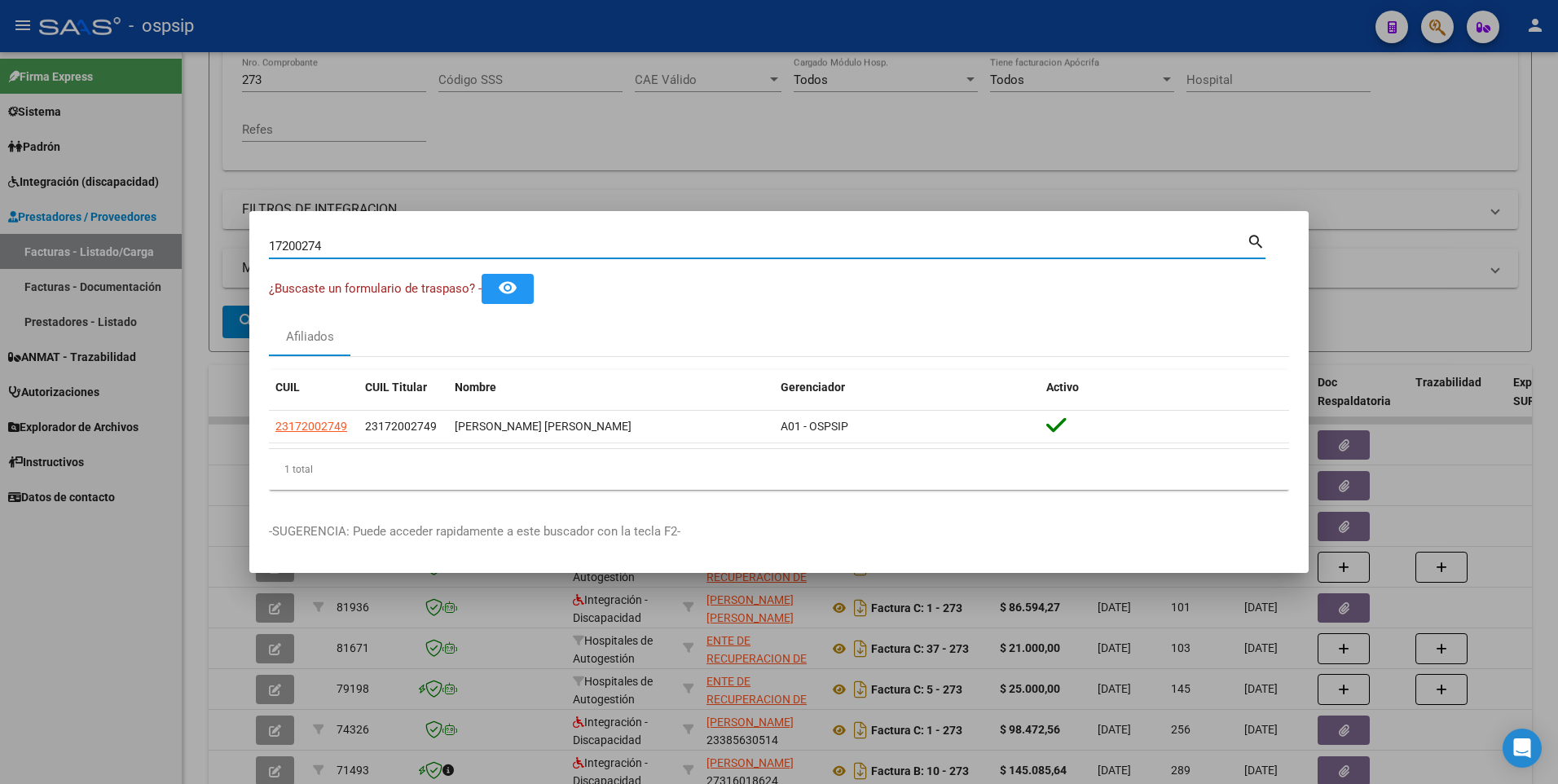
drag, startPoint x: 340, startPoint y: 244, endPoint x: 81, endPoint y: 282, distance: 261.8
click at [82, 281] on div "17200274 Buscar (apellido, dni, cuil, nro traspaso, cuit, obra social) search ¿…" at bounding box center [779, 392] width 1558 height 784
type input "18689783"
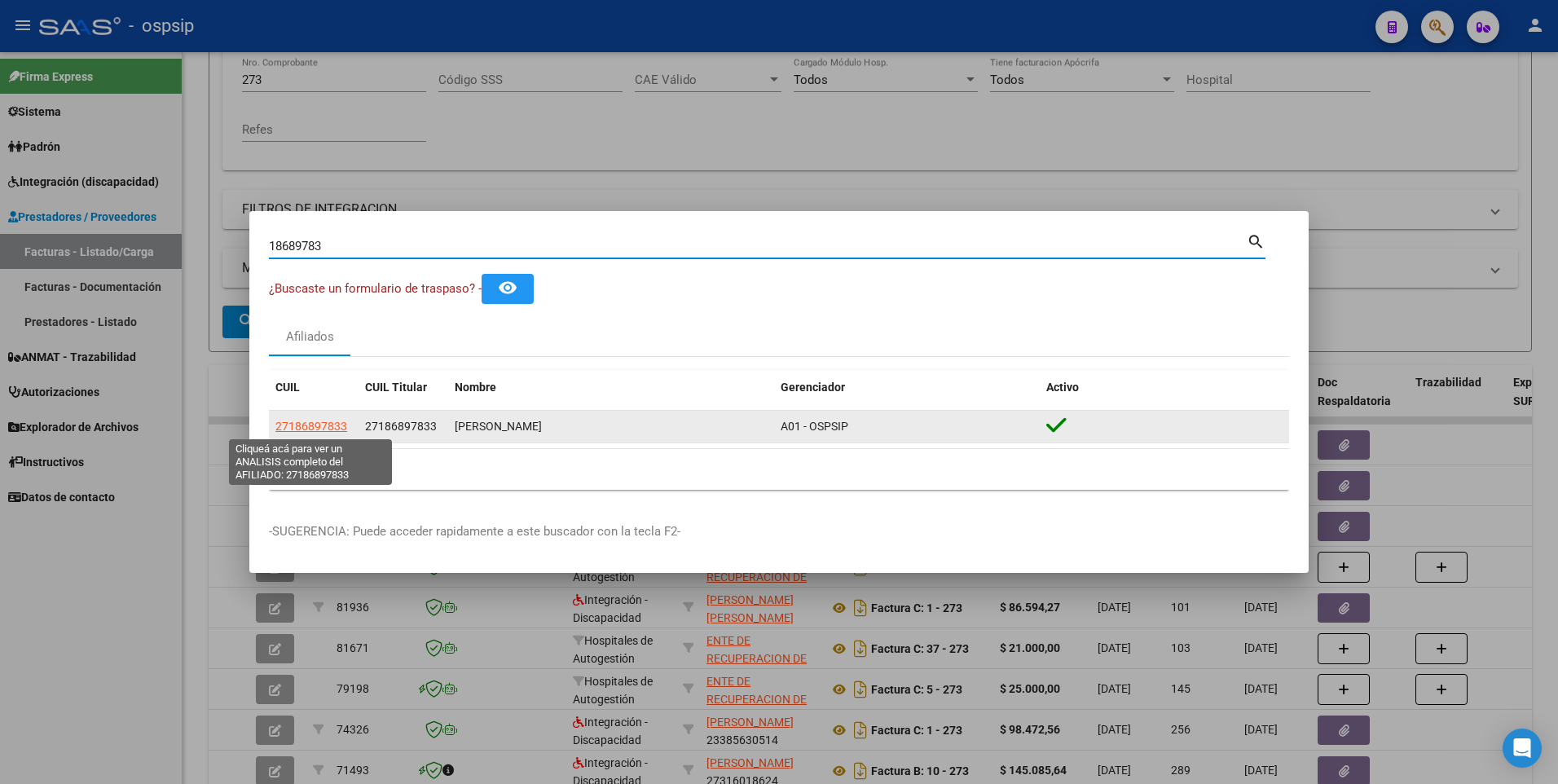
click at [330, 427] on span "27186897833" at bounding box center [311, 426] width 72 height 13
type textarea "27186897833"
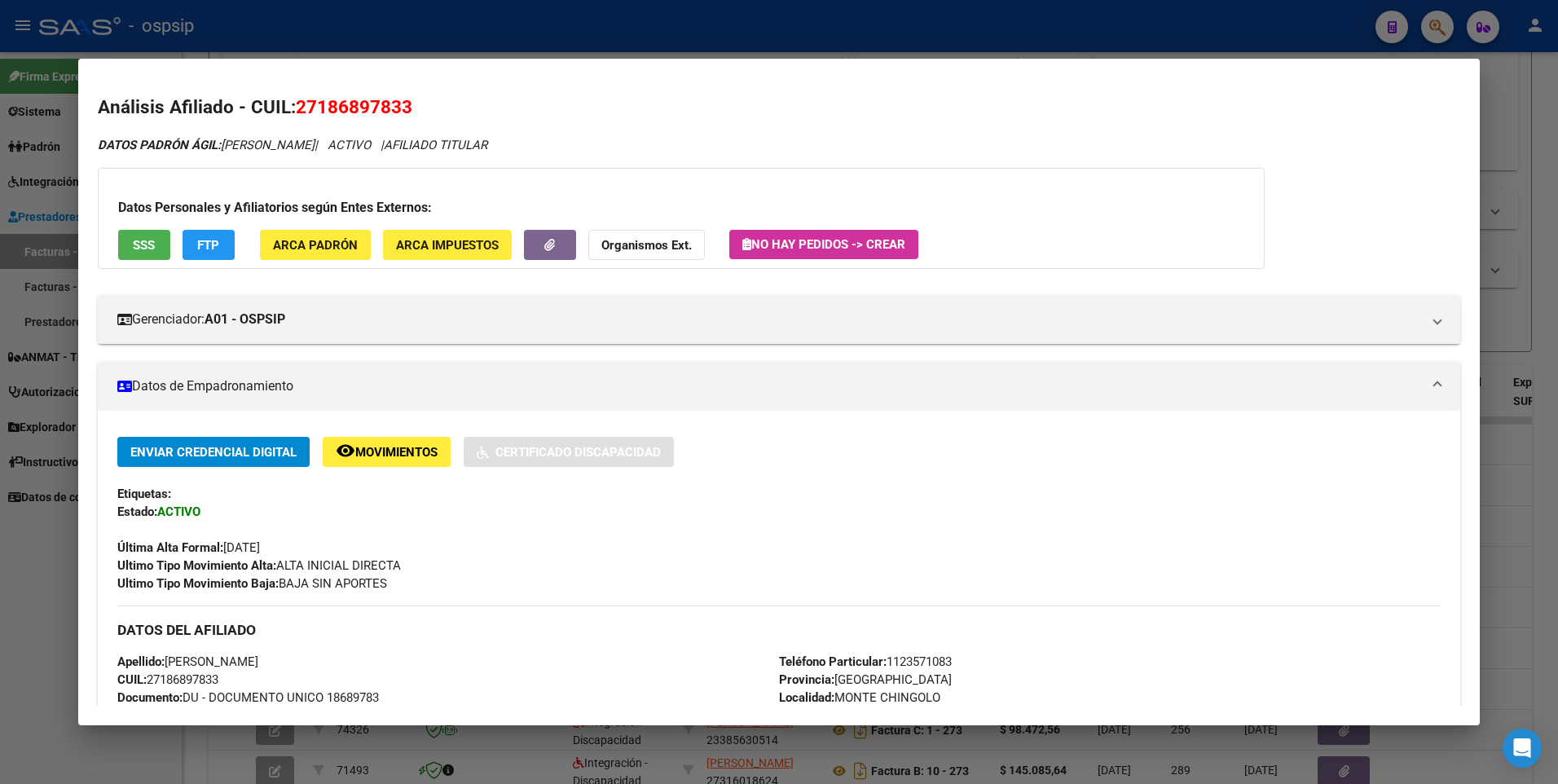
click at [126, 247] on button "SSS" at bounding box center [144, 245] width 52 height 30
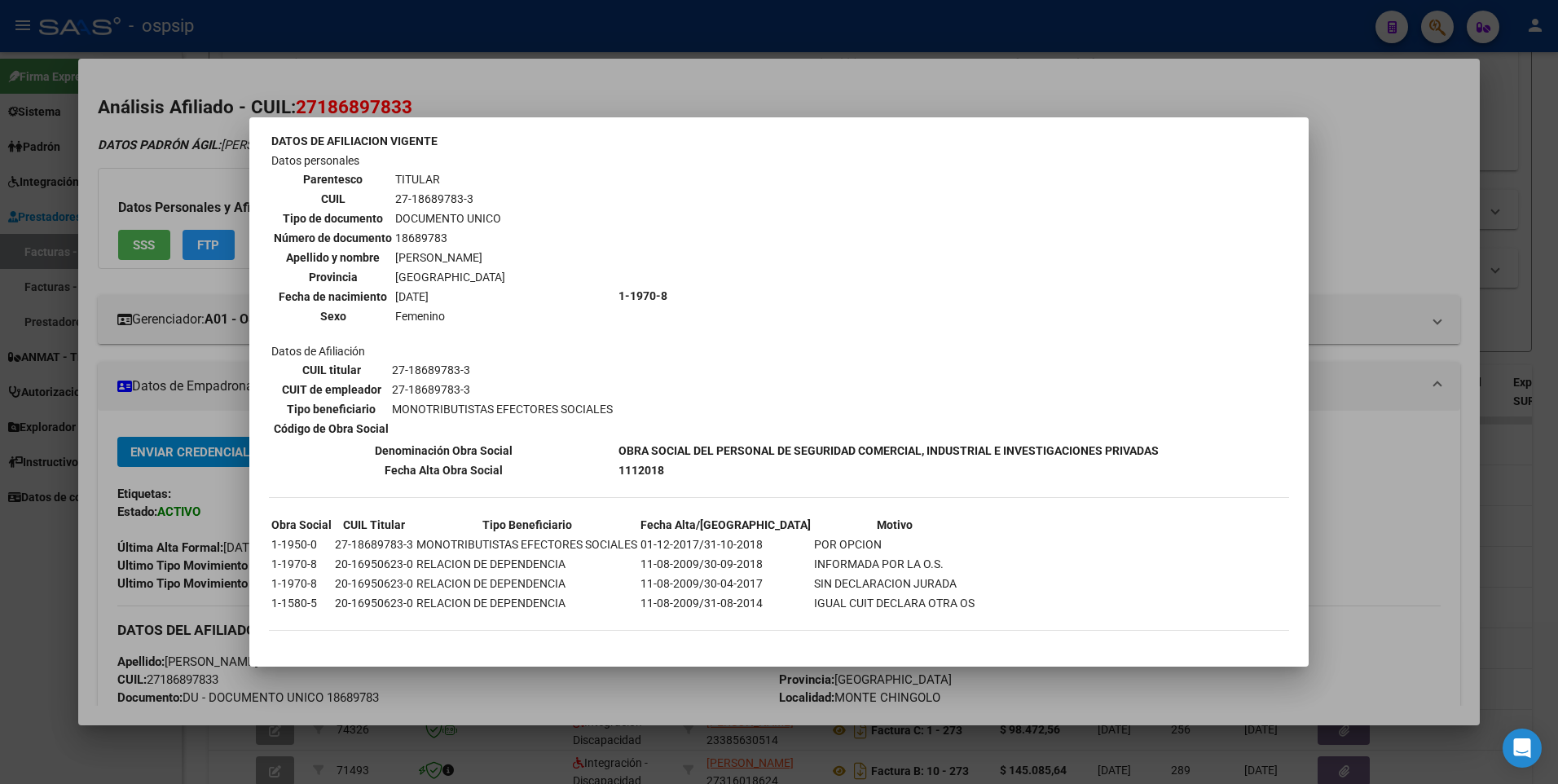
scroll to position [0, 0]
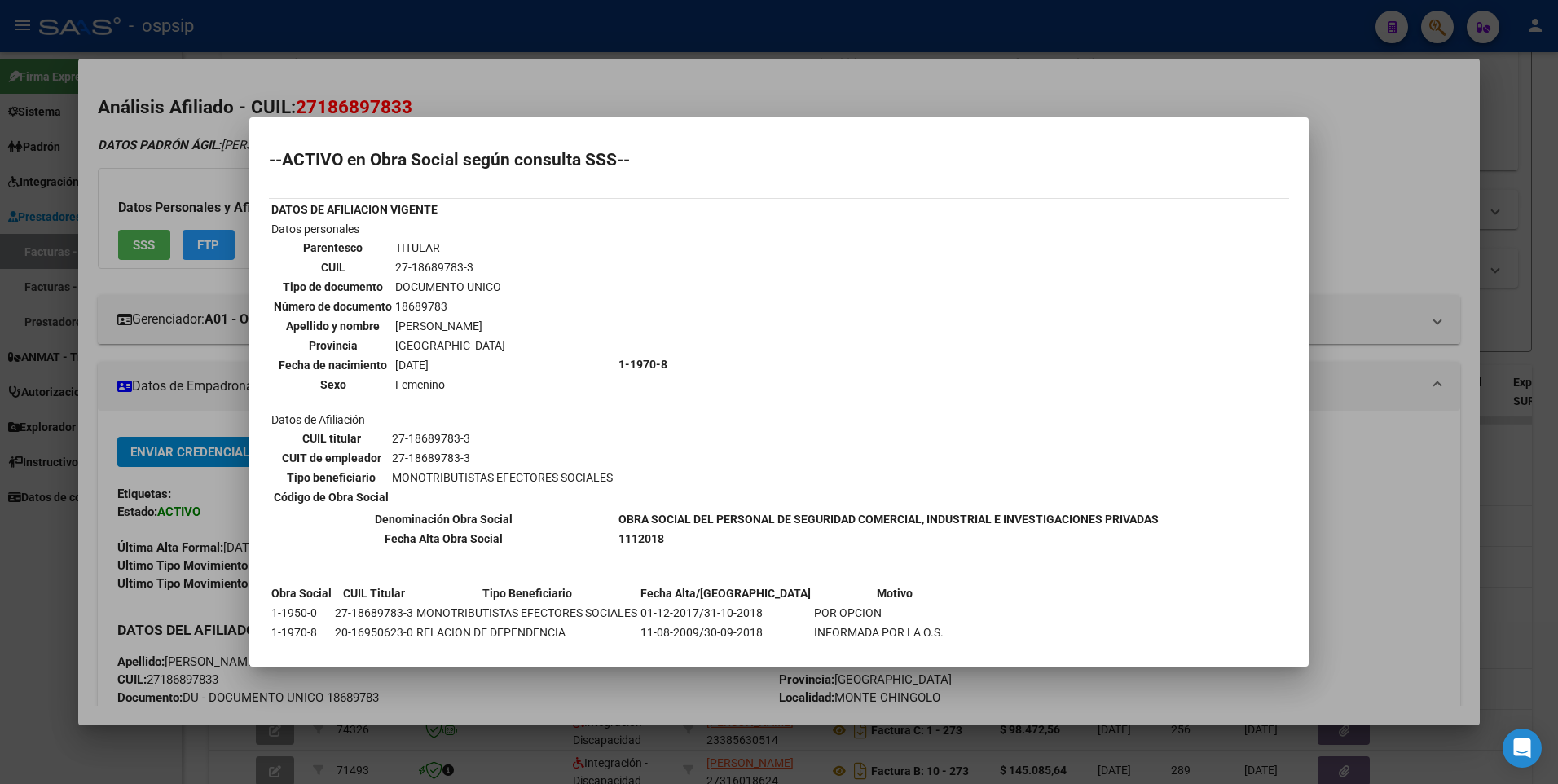
click at [1429, 176] on div at bounding box center [779, 392] width 1558 height 784
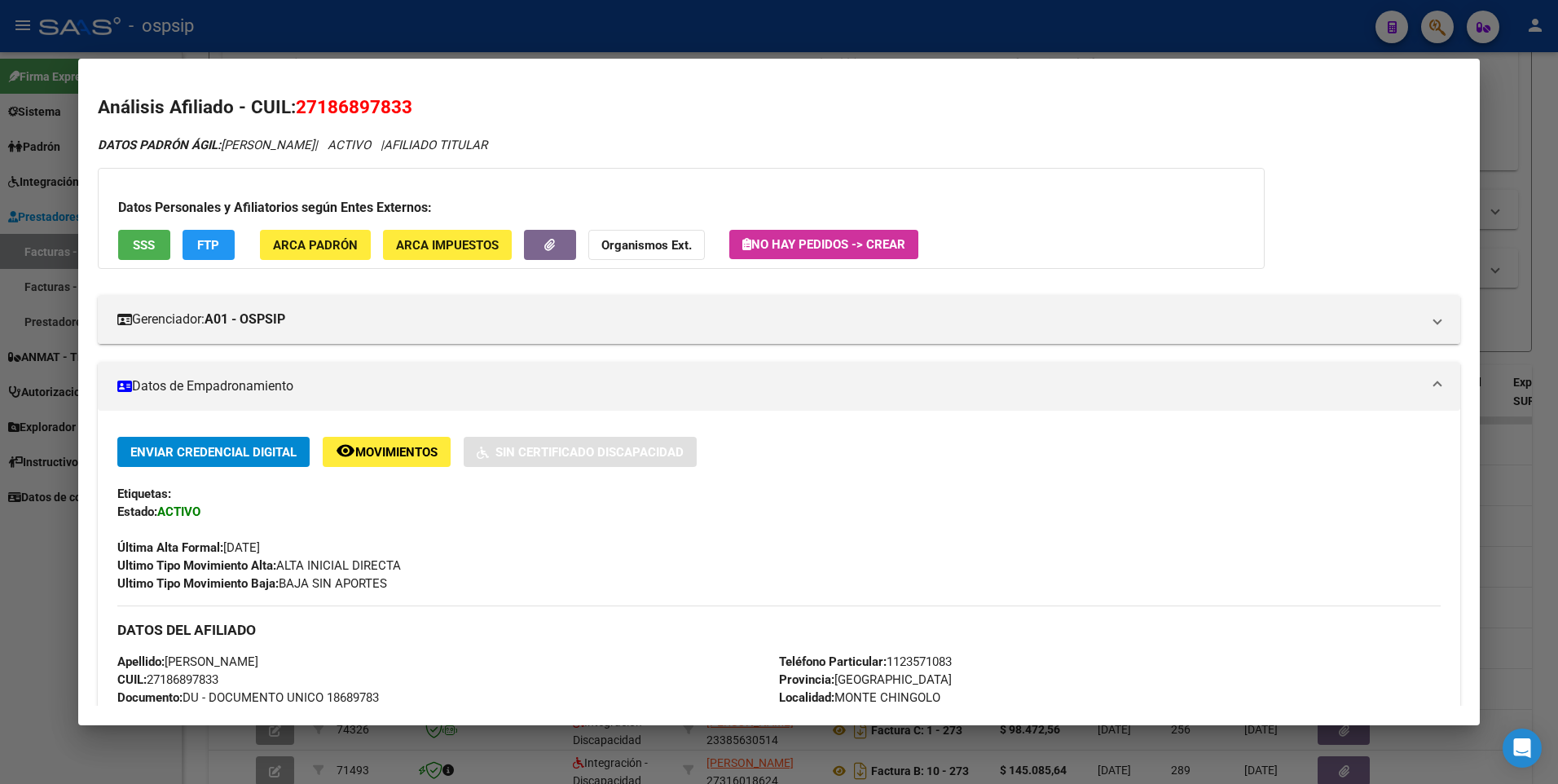
click at [1538, 103] on div at bounding box center [779, 392] width 1558 height 784
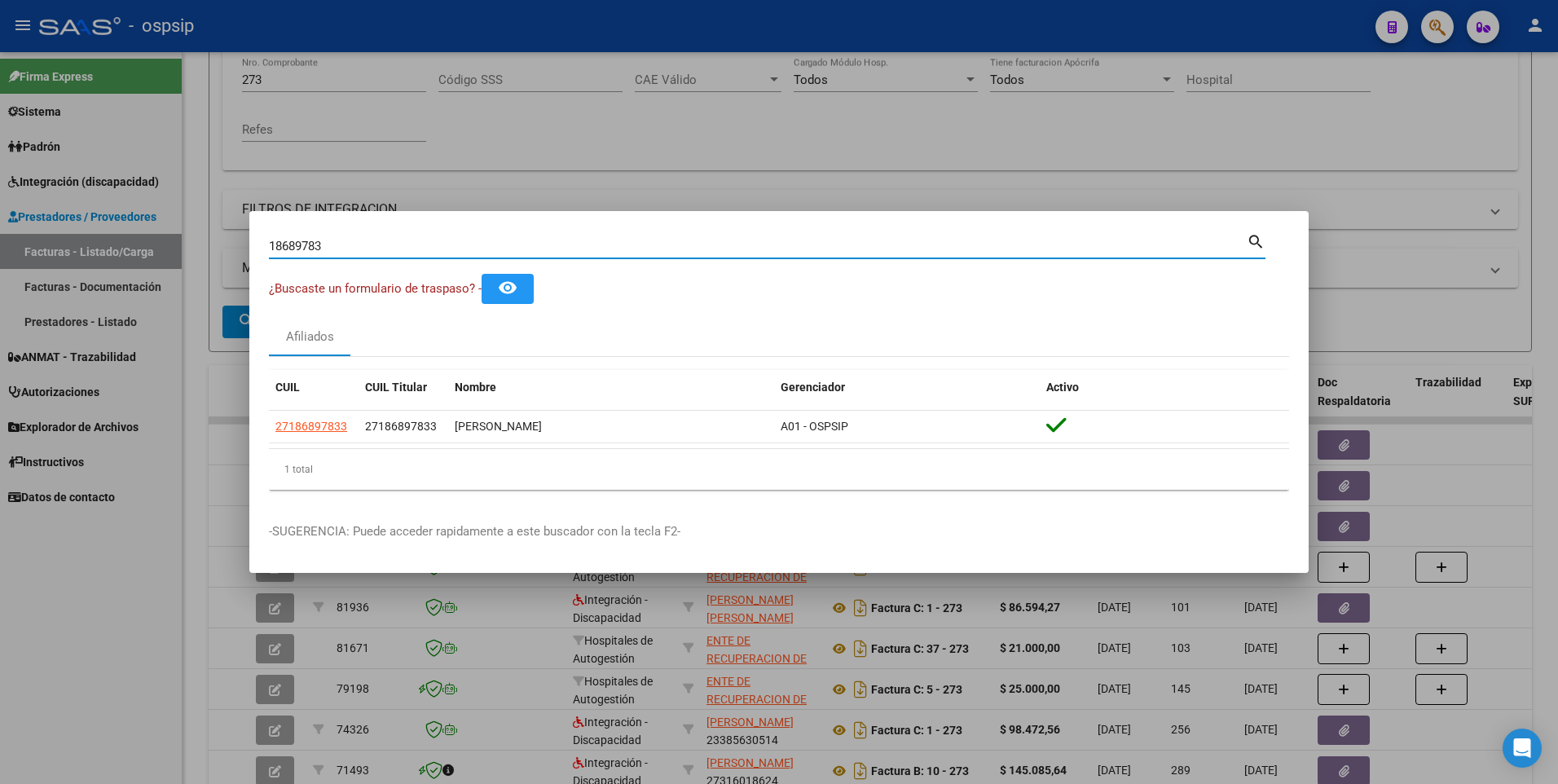
drag, startPoint x: 337, startPoint y: 248, endPoint x: 12, endPoint y: 263, distance: 325.3
click at [12, 263] on div "18689783 Buscar (apellido, dni, cuil, nro traspaso, cuit, obra social) search ¿…" at bounding box center [779, 392] width 1558 height 784
type input "32576877"
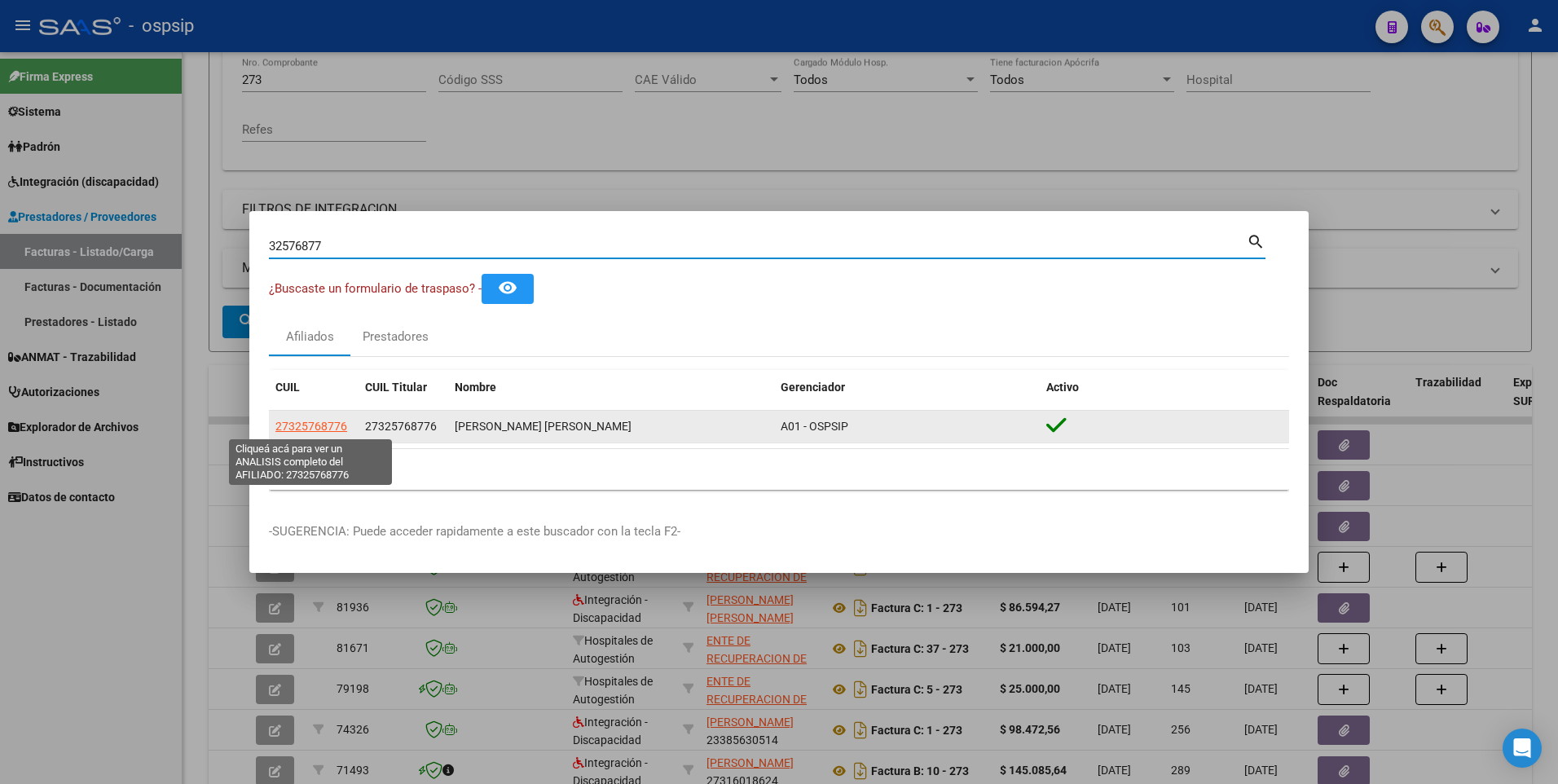
click at [343, 424] on span "27325768776" at bounding box center [311, 426] width 72 height 13
type textarea "27325768776"
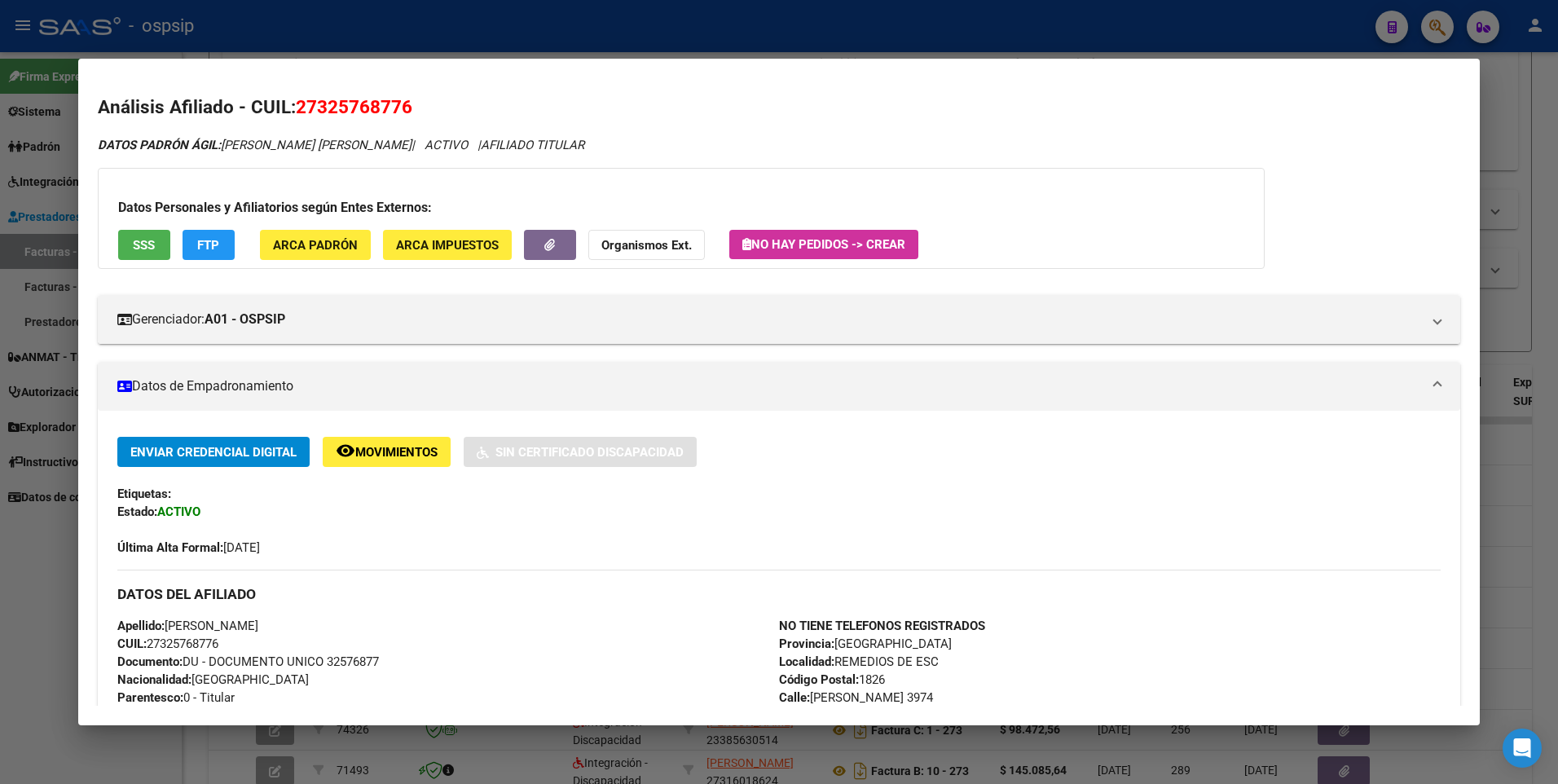
click at [159, 245] on button "SSS" at bounding box center [144, 245] width 52 height 30
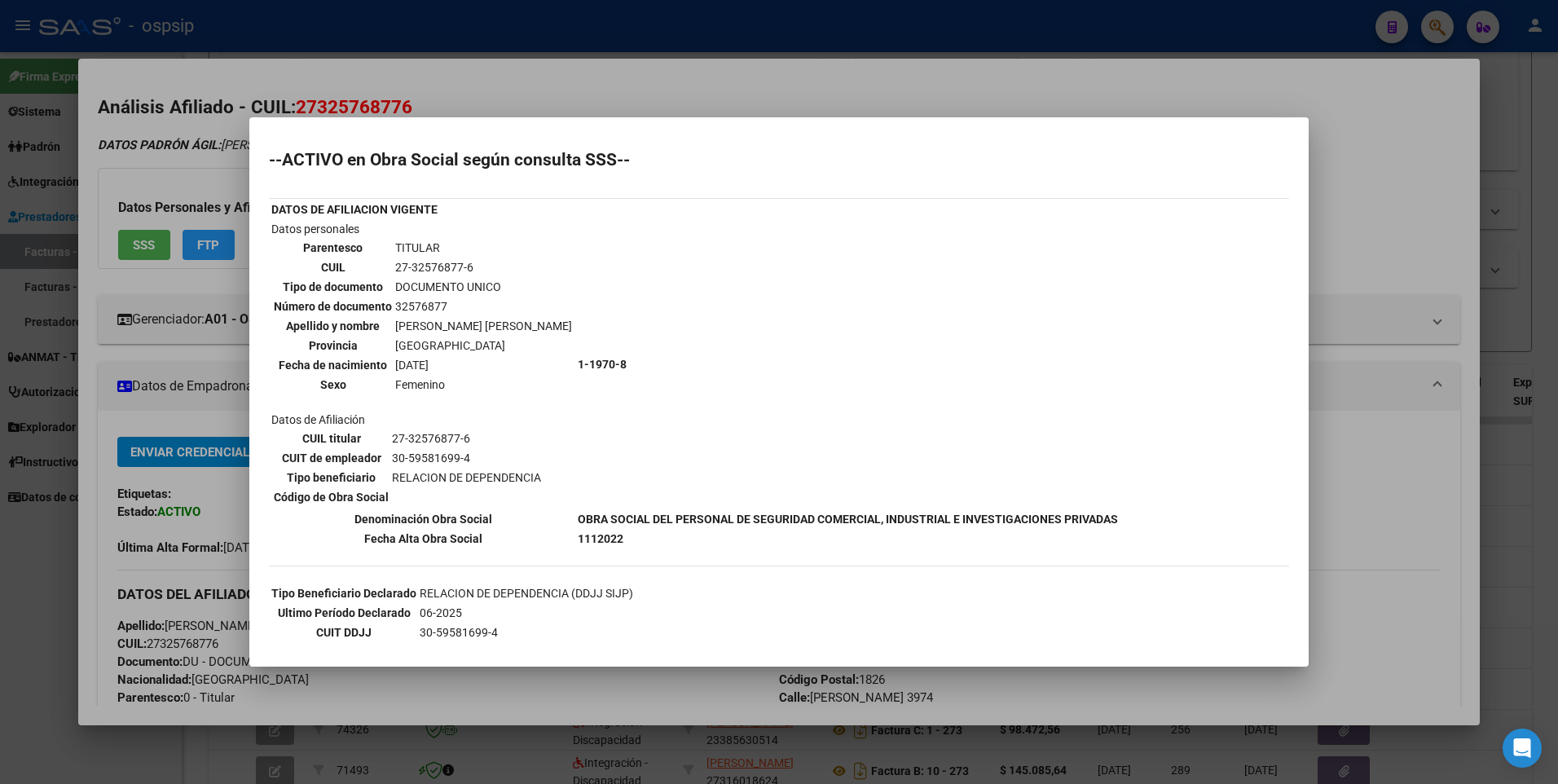
click at [1389, 160] on div at bounding box center [779, 392] width 1558 height 784
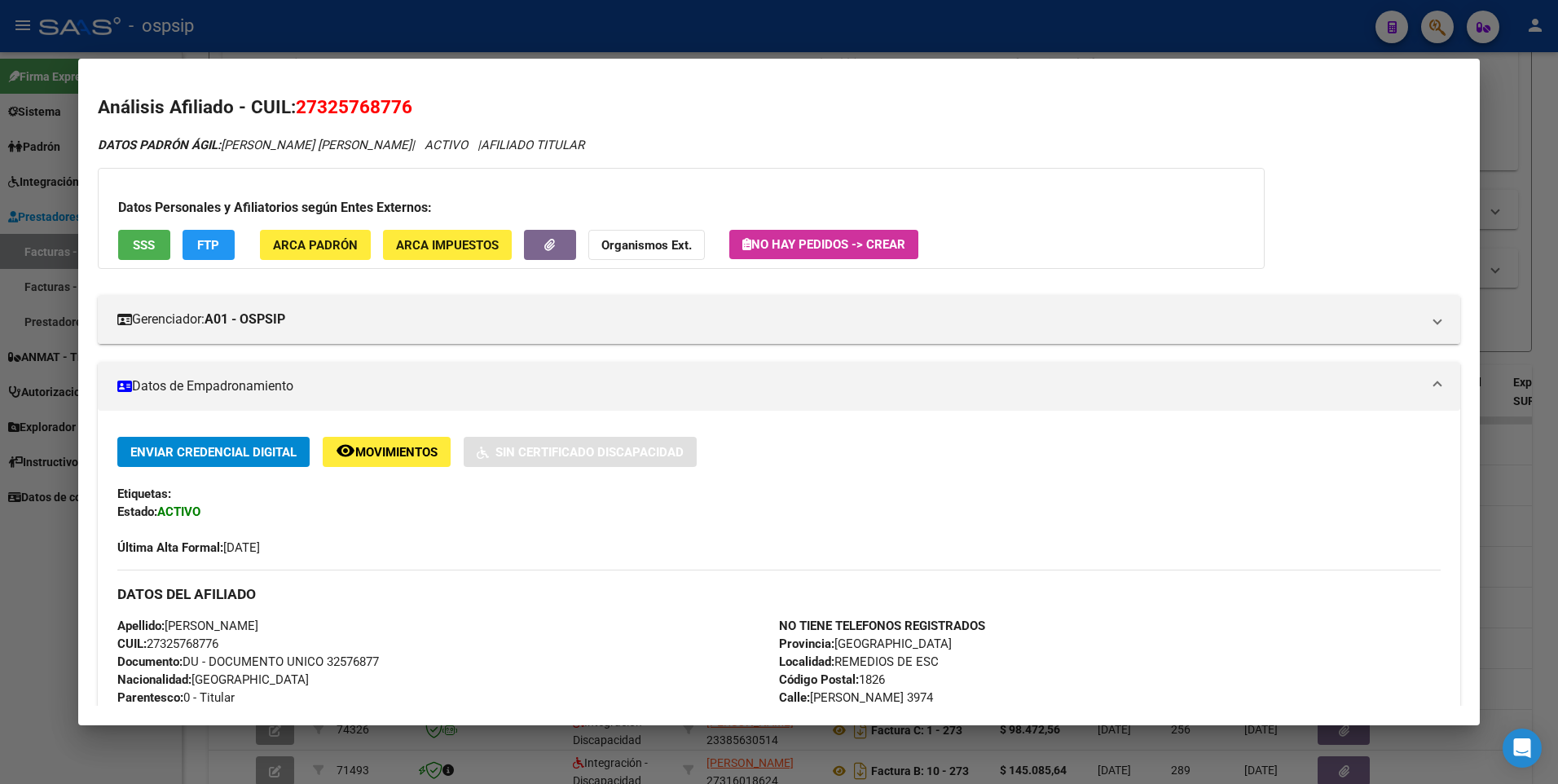
click at [1512, 116] on div at bounding box center [779, 392] width 1558 height 784
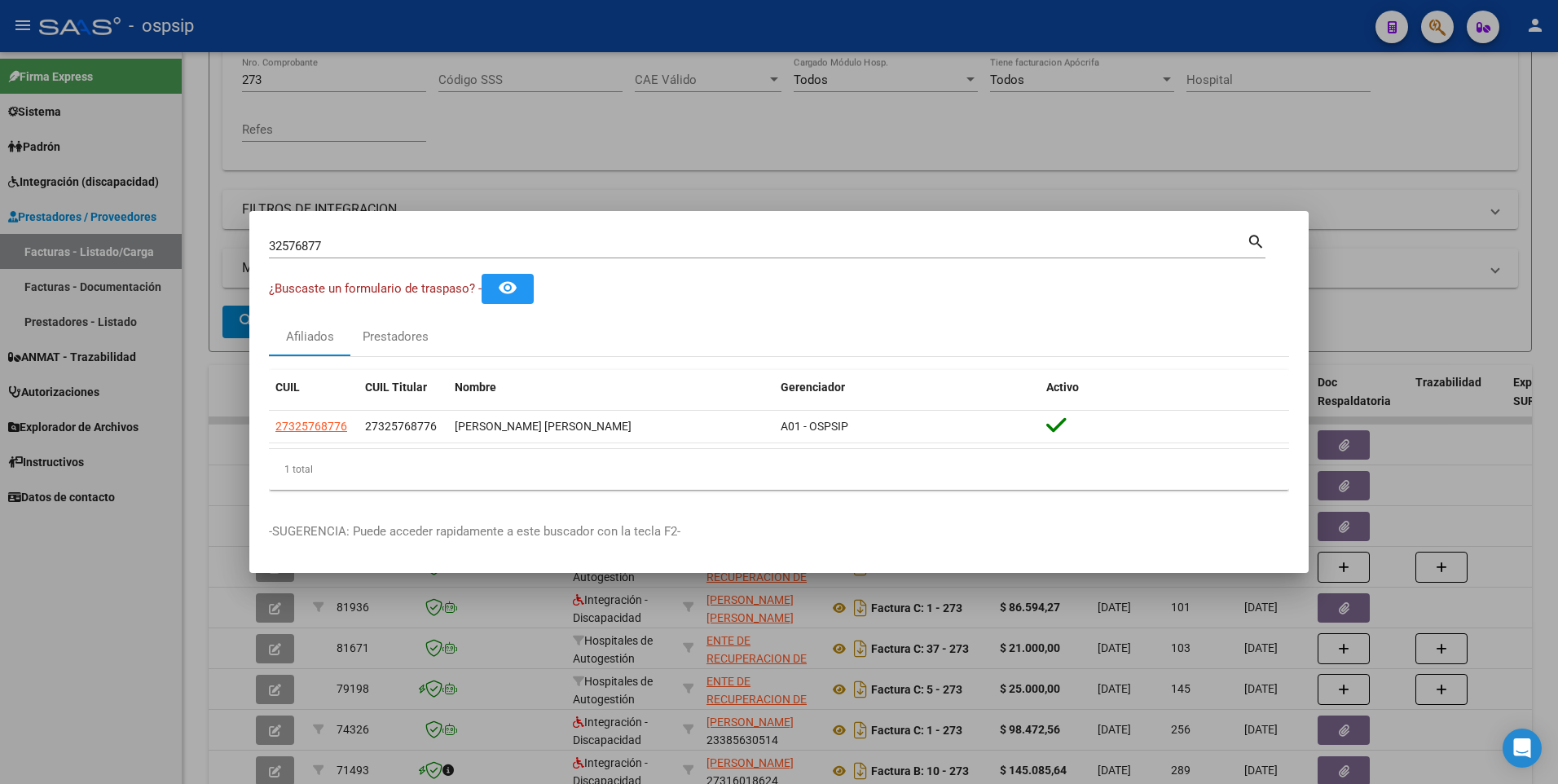
click at [1356, 114] on div at bounding box center [779, 392] width 1558 height 784
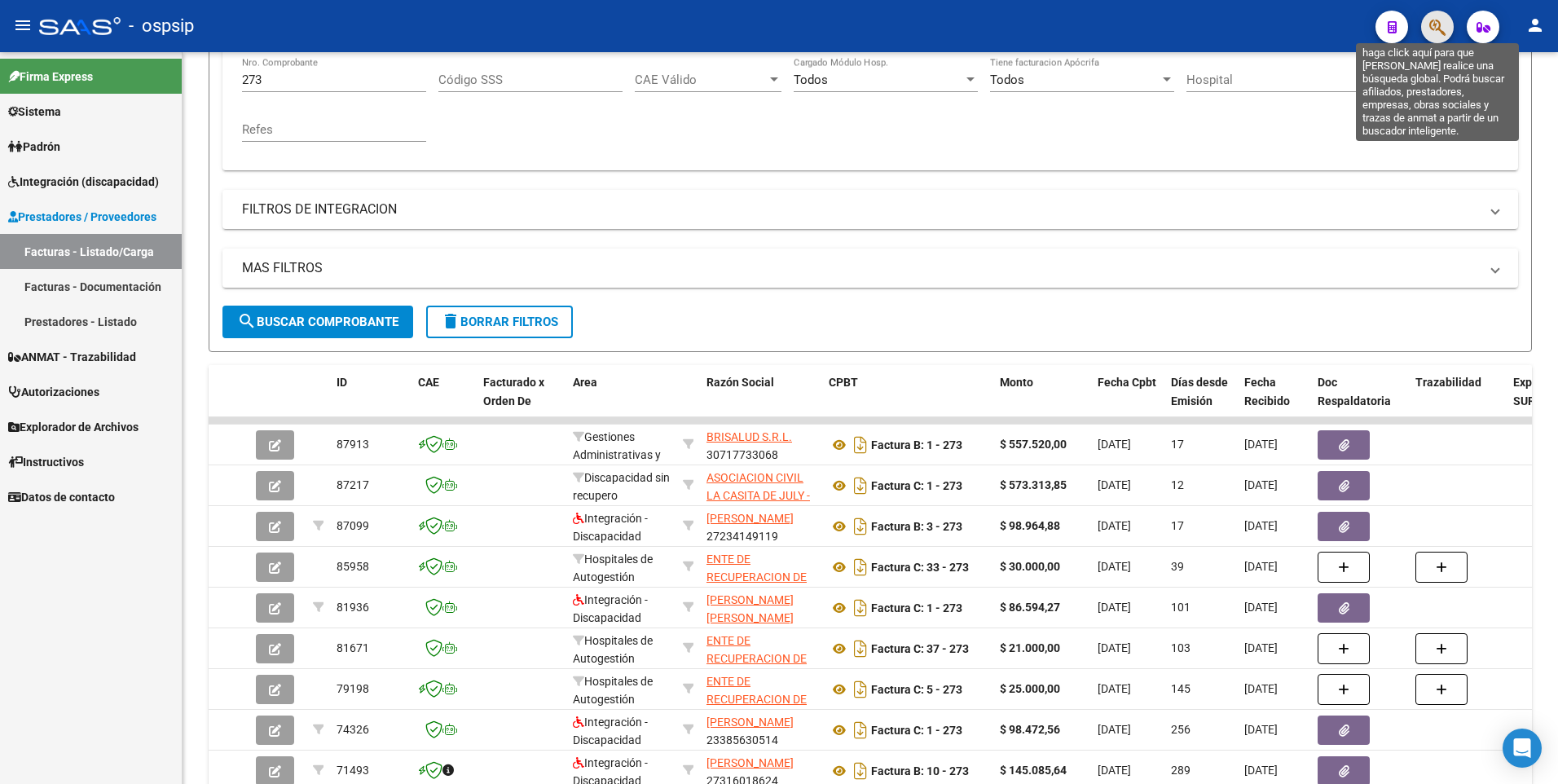
click at [1432, 31] on icon "button" at bounding box center [1438, 27] width 17 height 19
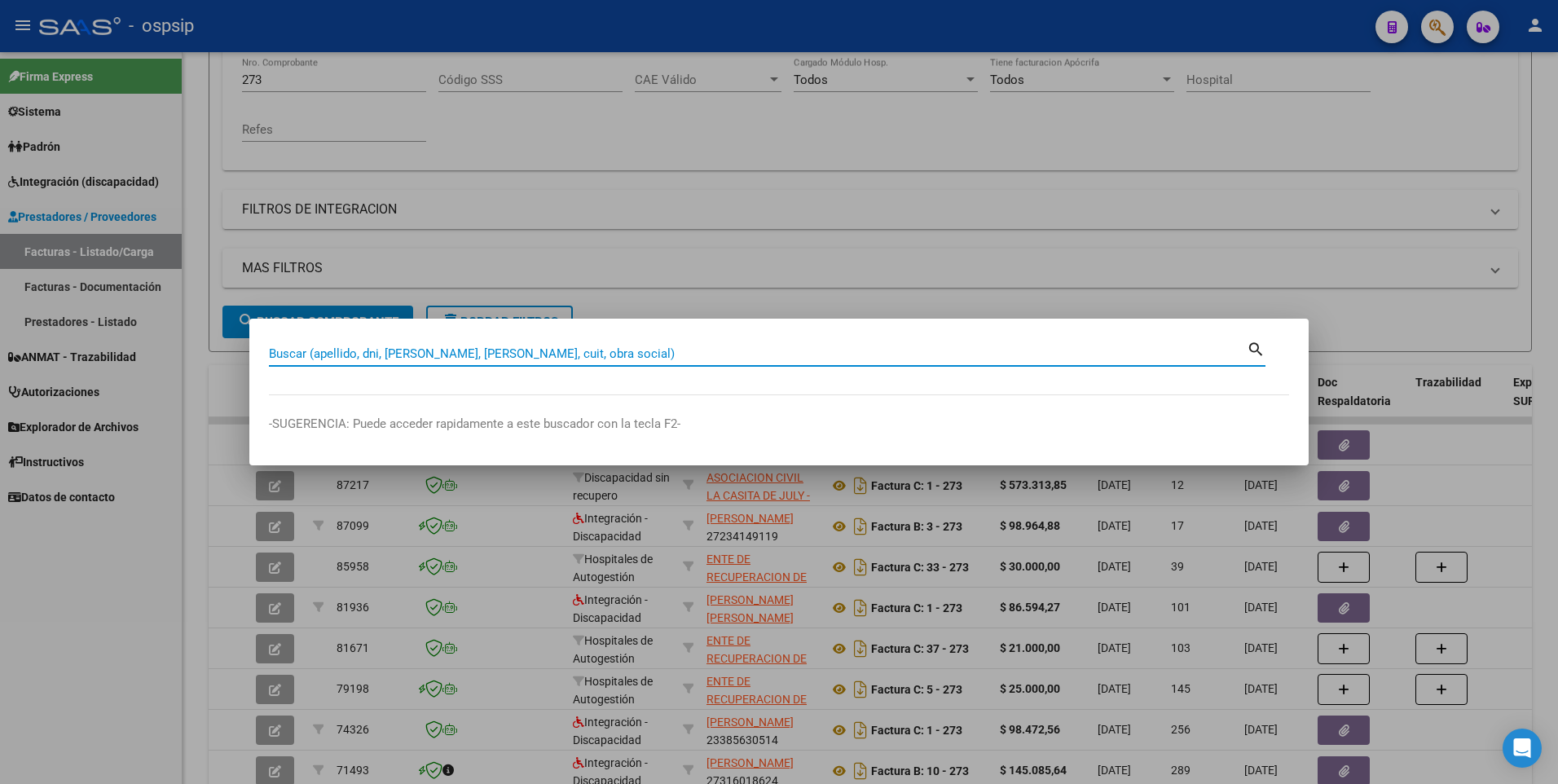
click at [354, 350] on input "Buscar (apellido, dni, [PERSON_NAME], [PERSON_NAME], cuit, obra social)" at bounding box center [758, 354] width 978 height 15
type input "29440024"
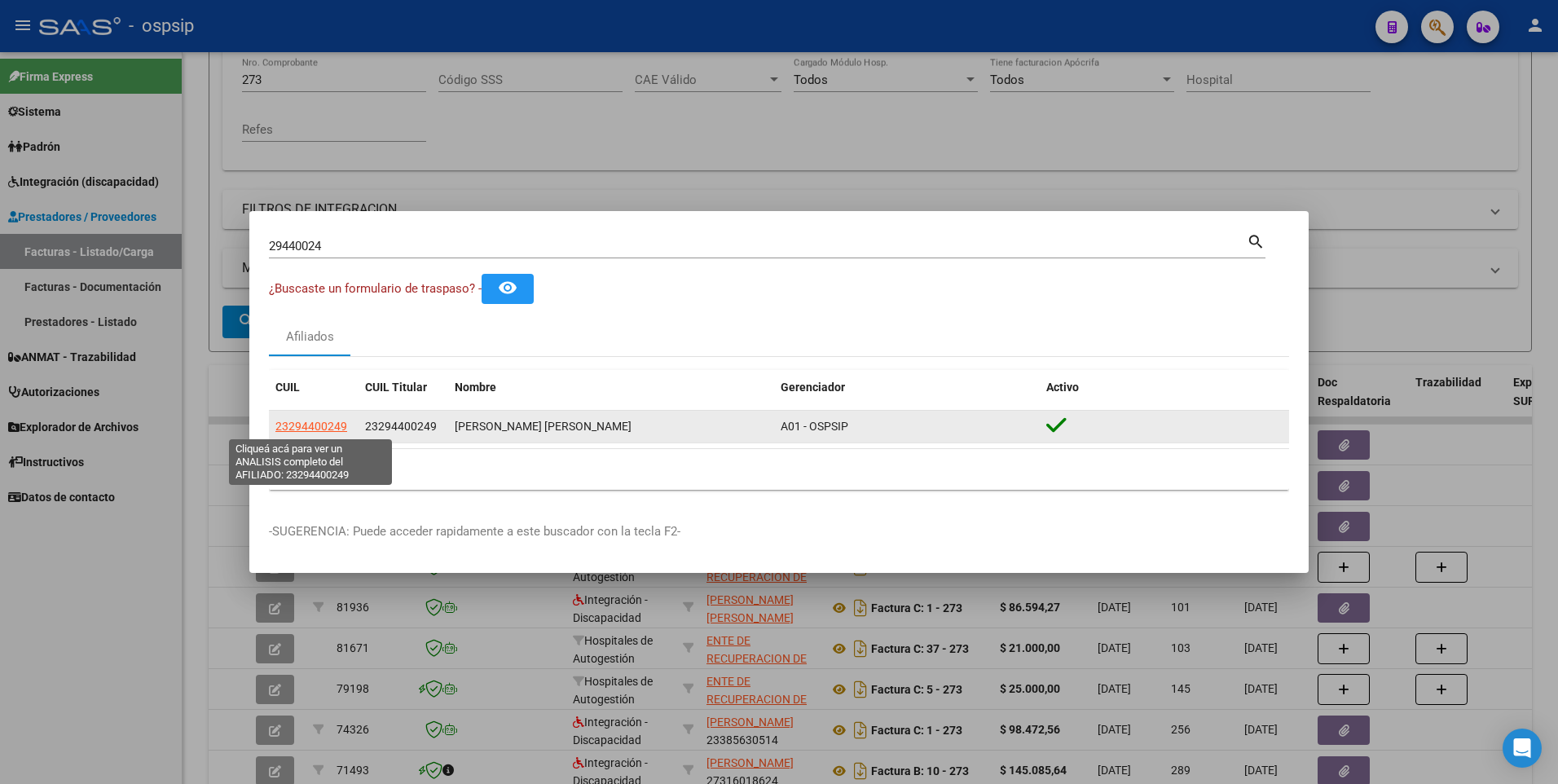
click at [309, 427] on span "23294400249" at bounding box center [311, 426] width 72 height 13
type textarea "23294400249"
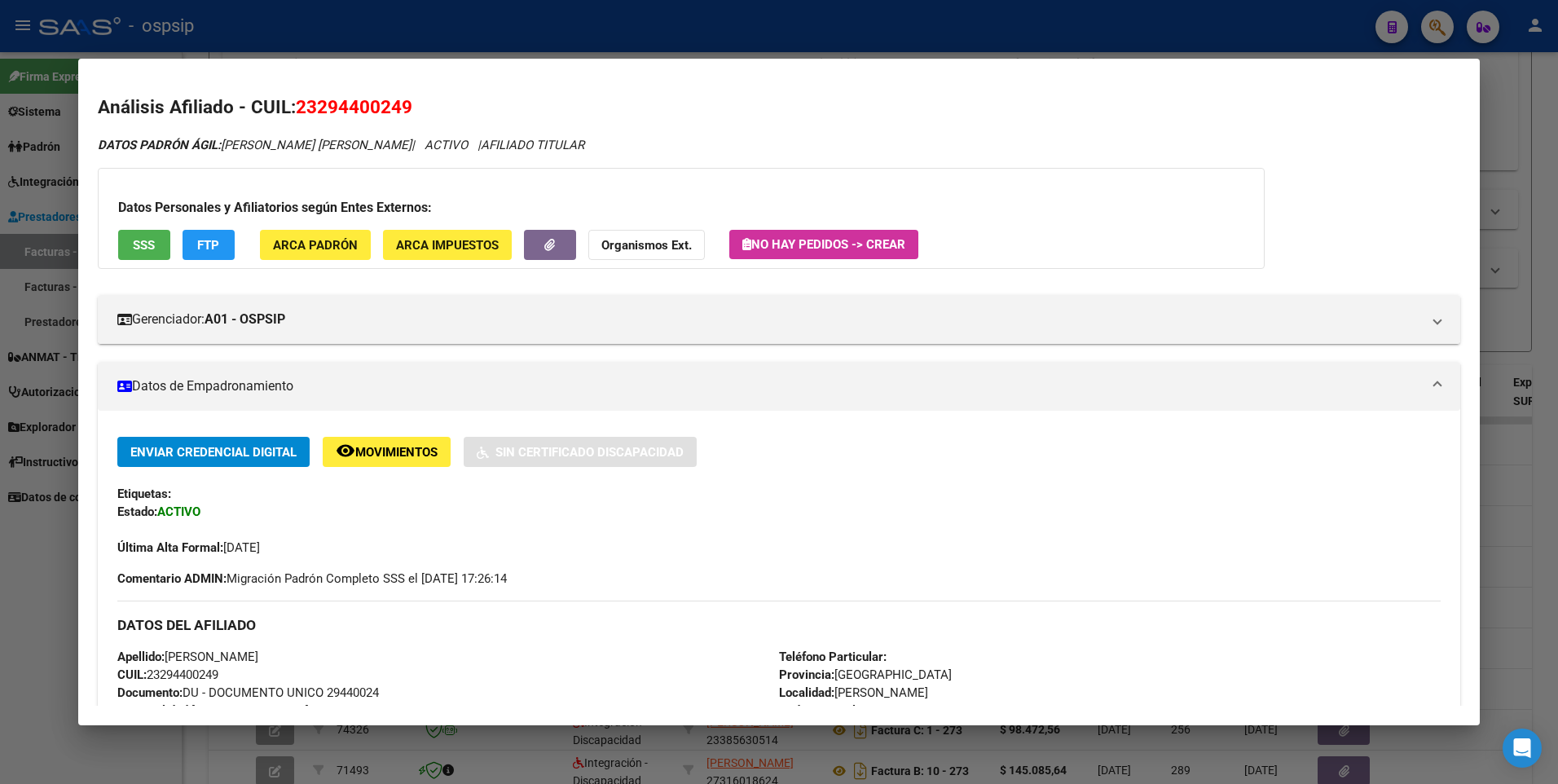
click at [149, 251] on span "SSS" at bounding box center [144, 246] width 22 height 15
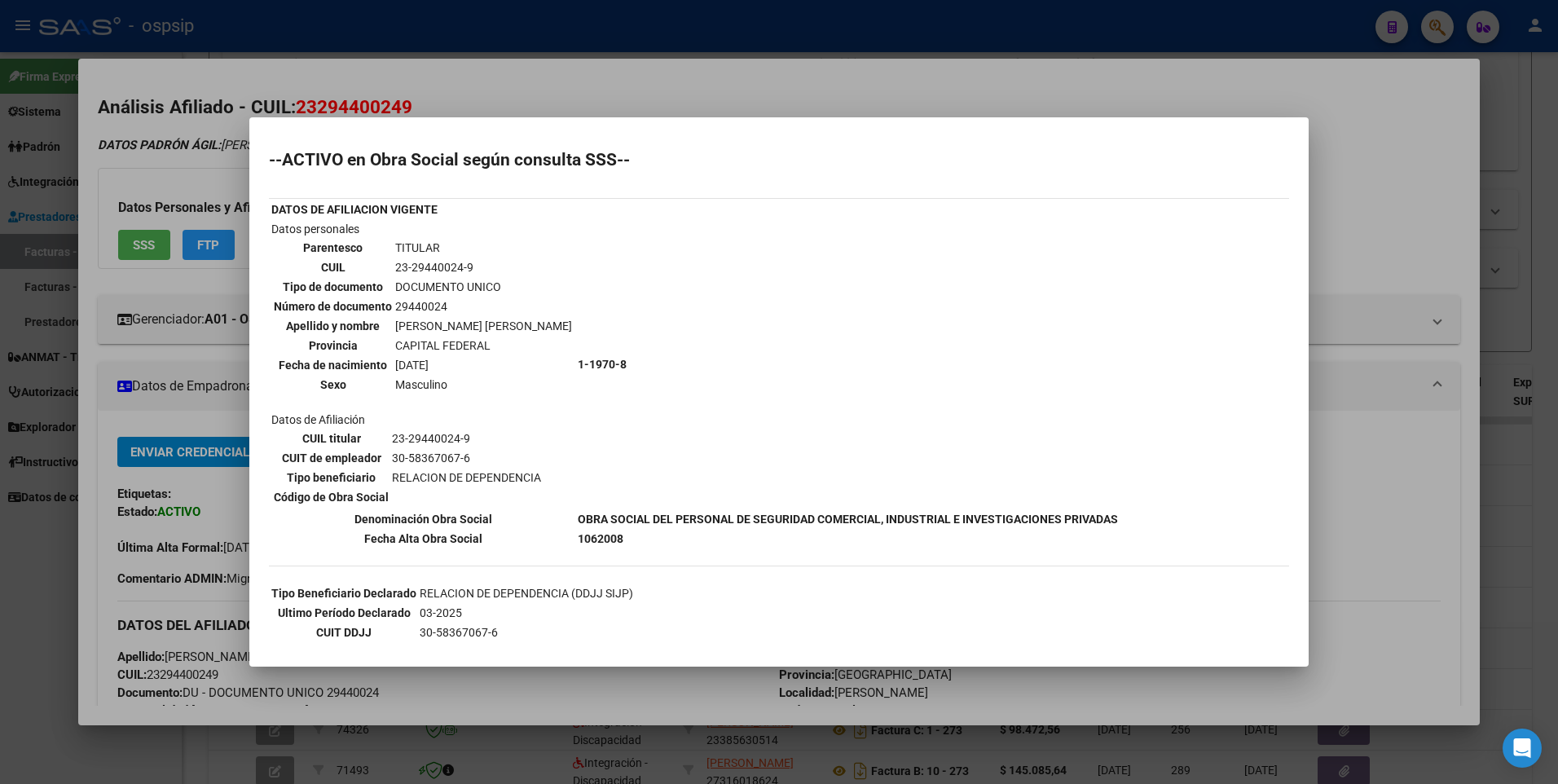
click at [1344, 199] on div at bounding box center [779, 392] width 1558 height 784
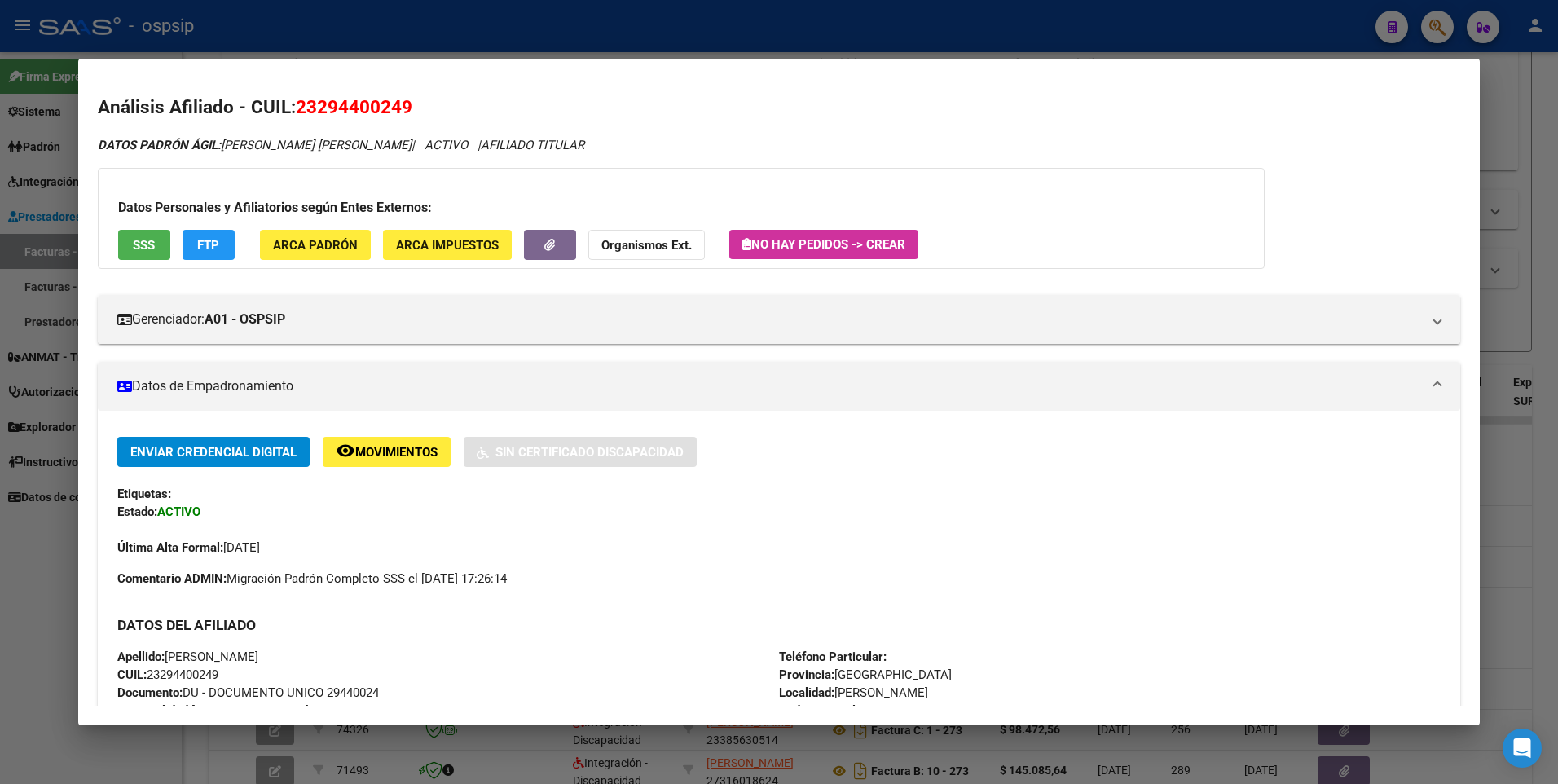
click at [1556, 116] on div at bounding box center [779, 392] width 1558 height 784
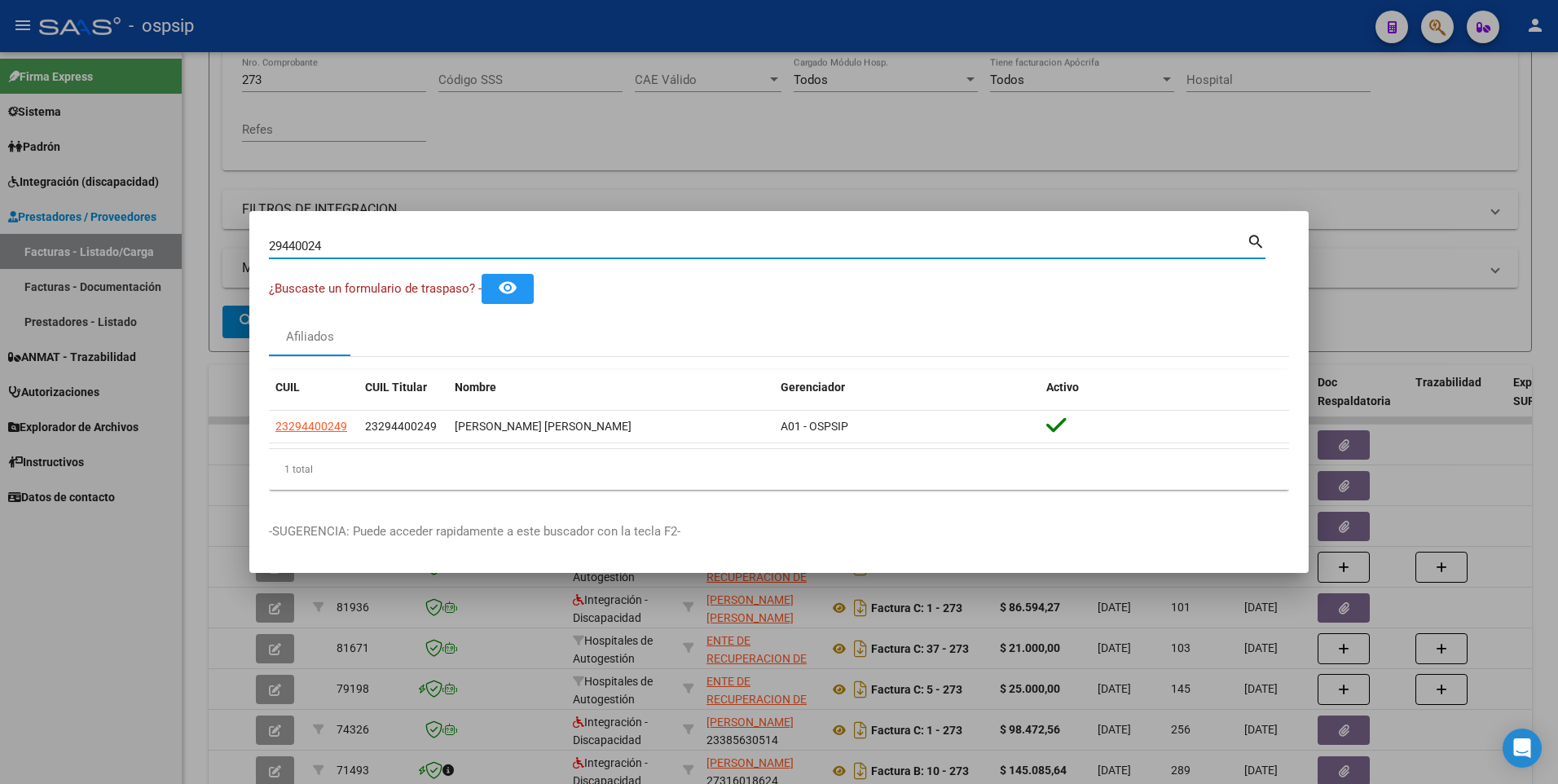
drag, startPoint x: 329, startPoint y: 250, endPoint x: 108, endPoint y: 280, distance: 223.0
click at [108, 280] on div "29440024 Buscar (apellido, dni, cuil, nro traspaso, cuit, obra social) search ¿…" at bounding box center [779, 392] width 1558 height 784
type input "16019018"
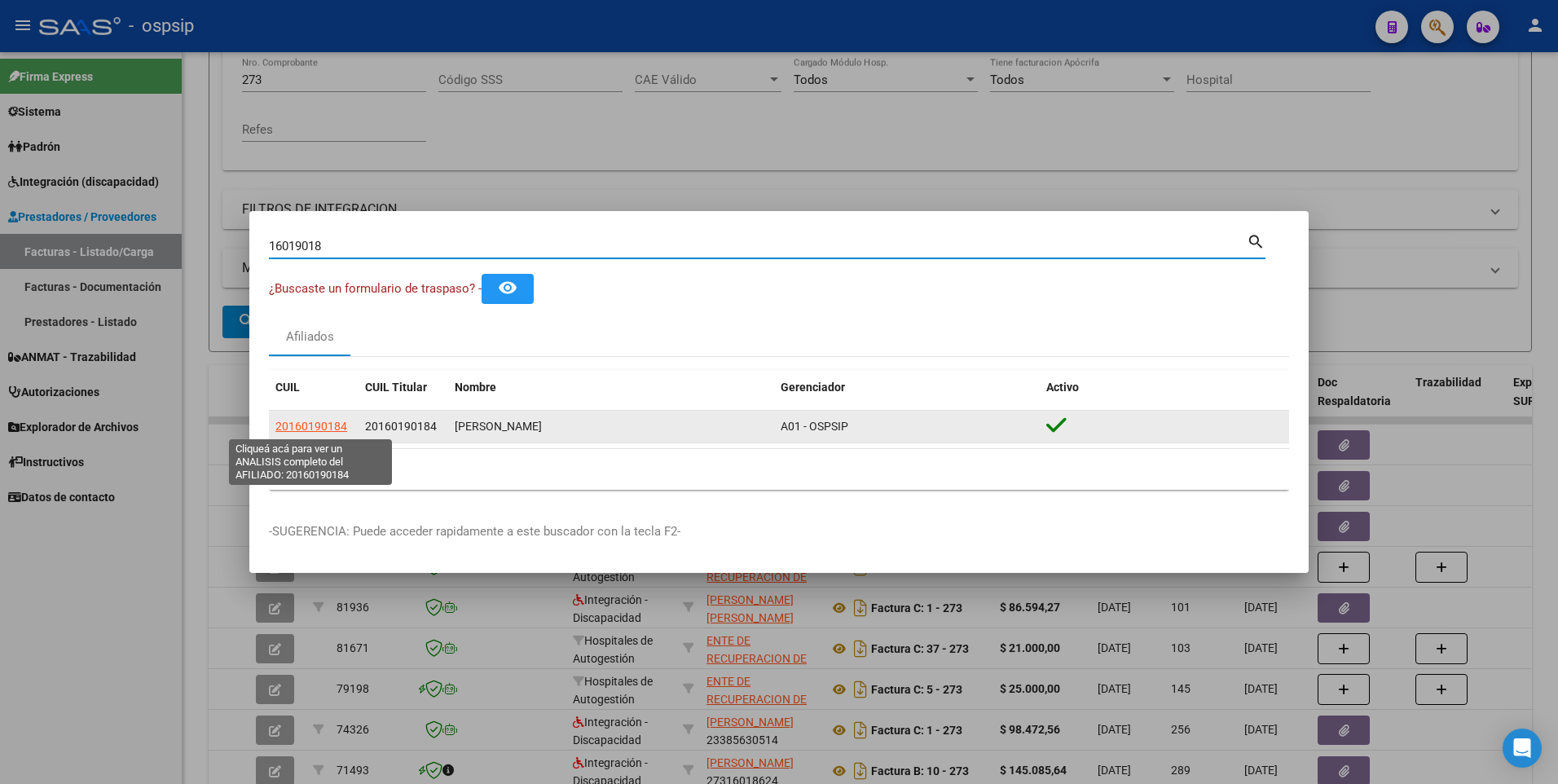
click at [309, 420] on span "20160190184" at bounding box center [311, 426] width 72 height 13
type textarea "20160190184"
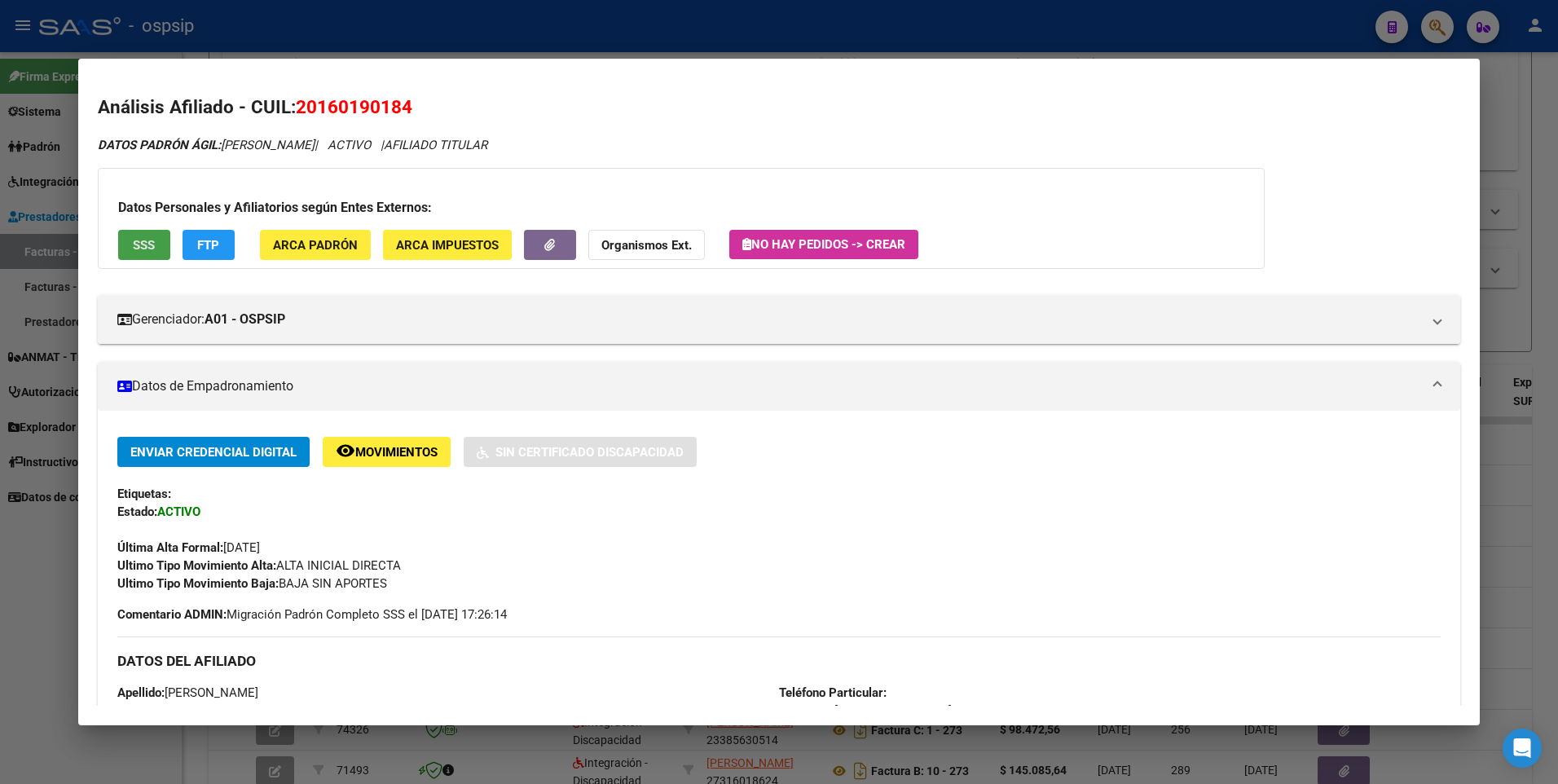
click at [141, 240] on span "SSS" at bounding box center [144, 246] width 22 height 15
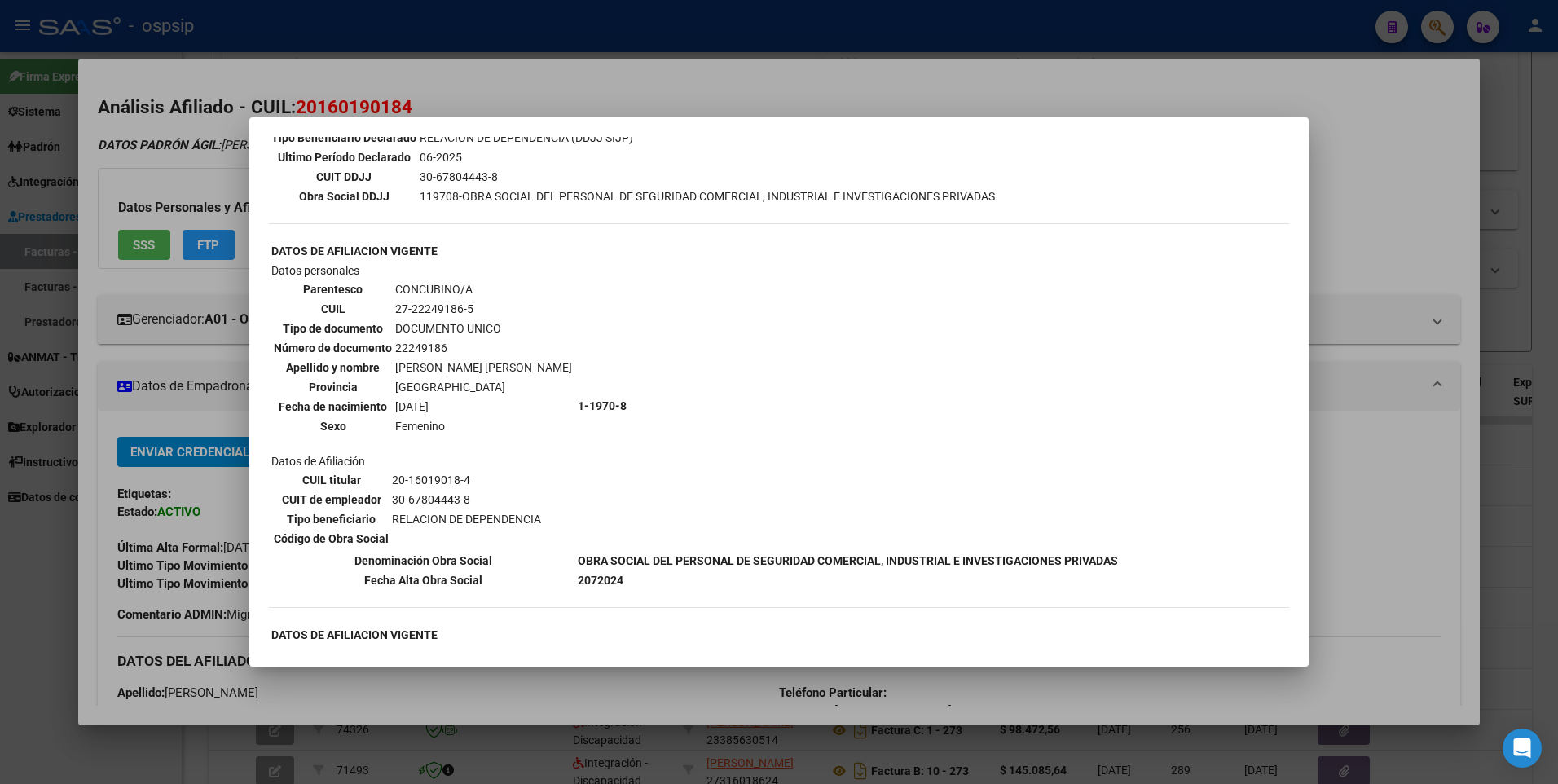
scroll to position [489, 0]
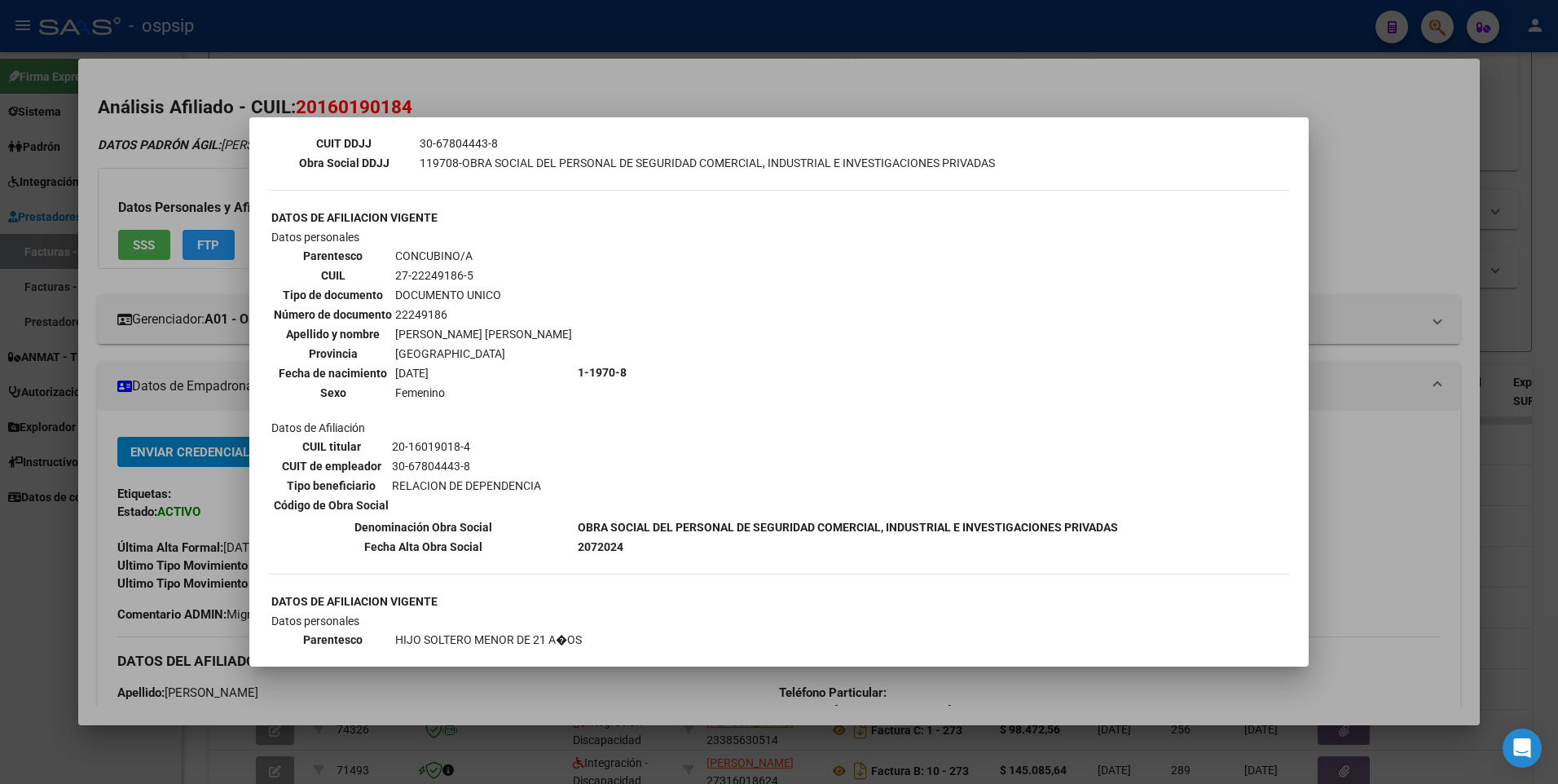
click at [1389, 146] on div at bounding box center [779, 392] width 1558 height 784
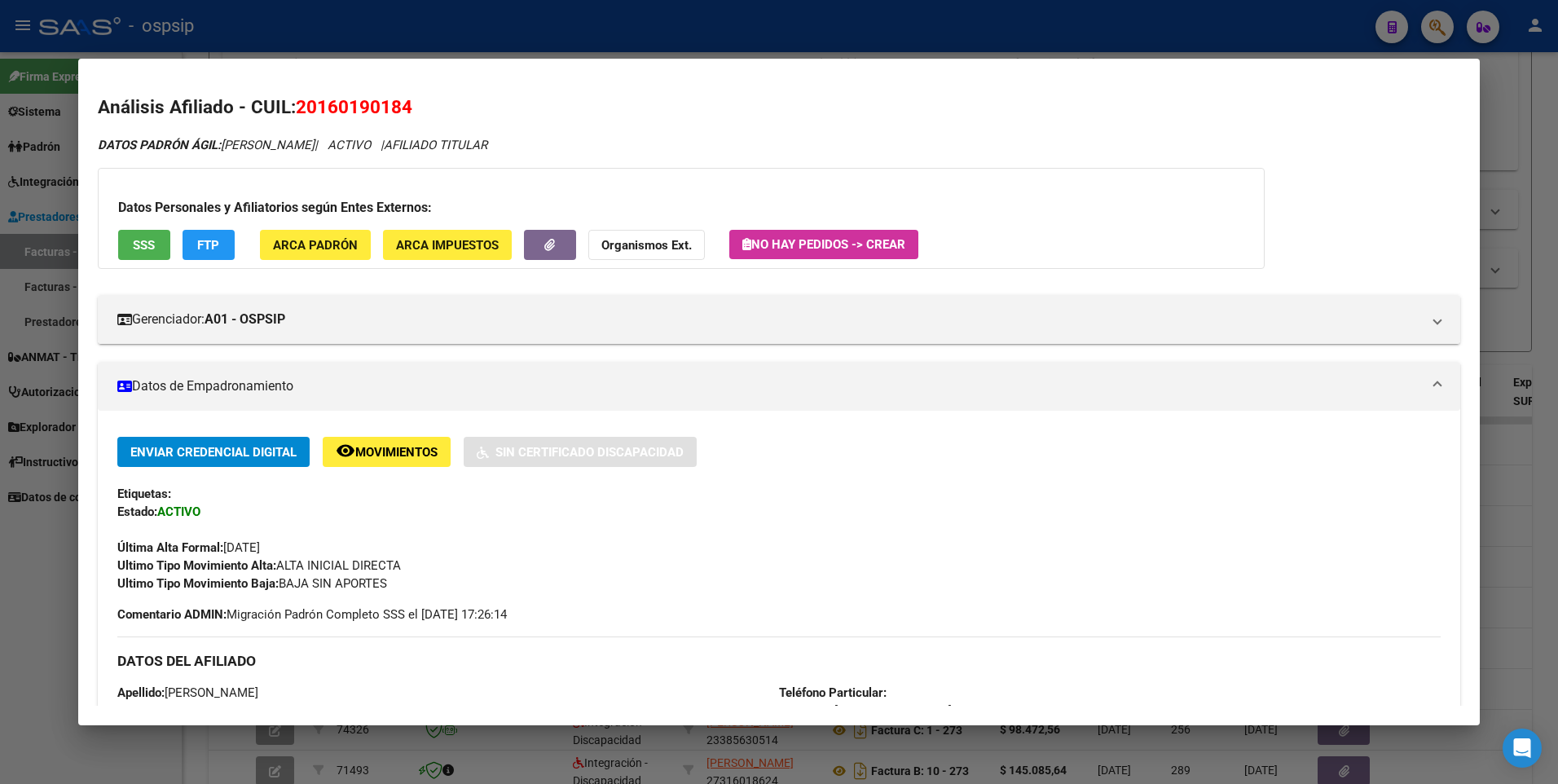
click at [1511, 132] on div at bounding box center [779, 392] width 1558 height 784
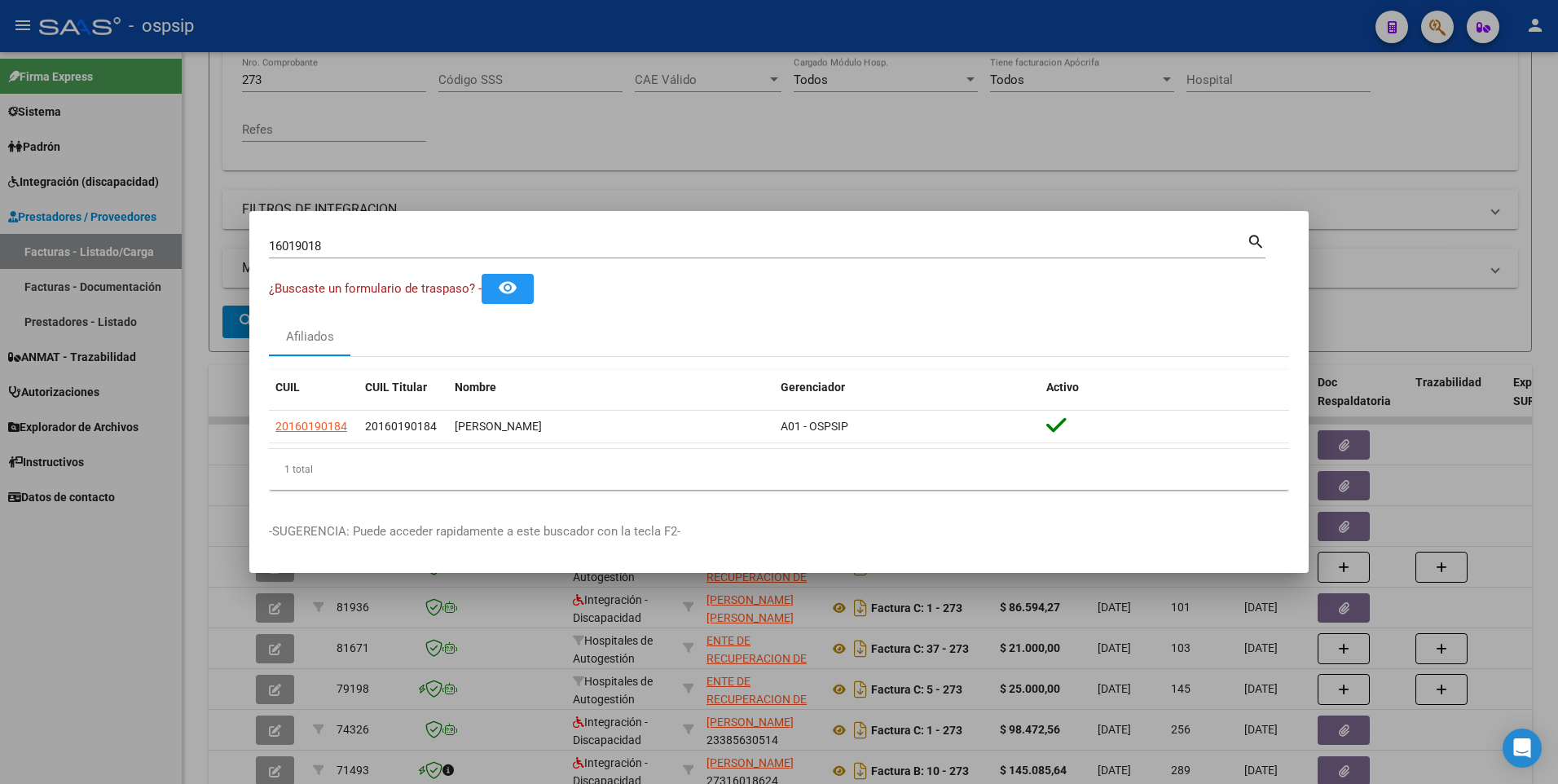
click at [338, 257] on div "16019018 Buscar (apellido, dni, cuil, [PERSON_NAME], cuit, obra social)" at bounding box center [758, 246] width 978 height 24
drag, startPoint x: 336, startPoint y: 251, endPoint x: 51, endPoint y: 263, distance: 285.3
click at [8, 253] on div "16019018 Buscar (apellido, dni, cuil, nro traspaso, cuit, obra social) search ¿…" at bounding box center [779, 392] width 1558 height 784
type input "14709519"
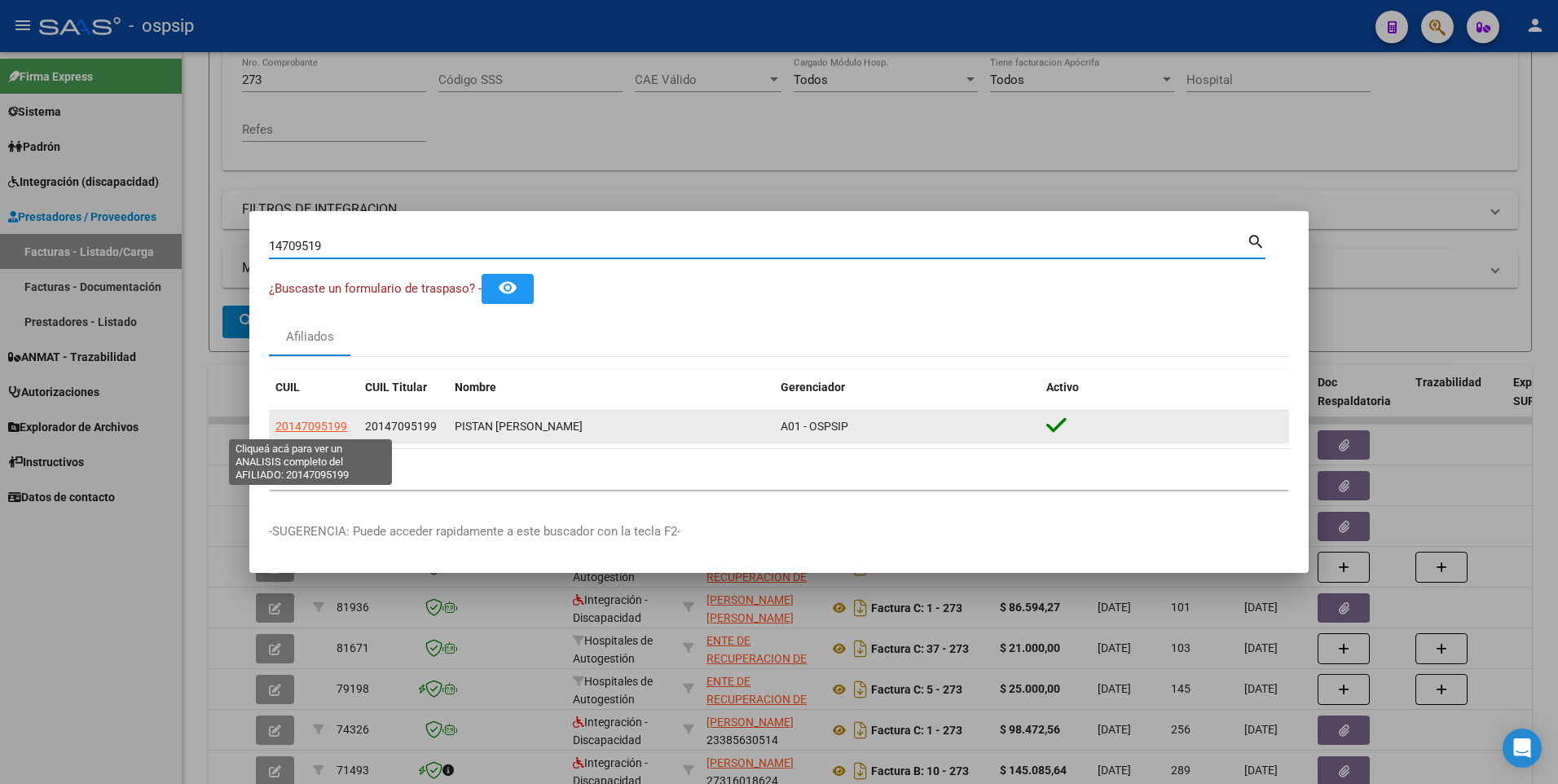
click at [336, 432] on span "20147095199" at bounding box center [311, 426] width 72 height 13
type textarea "20147095199"
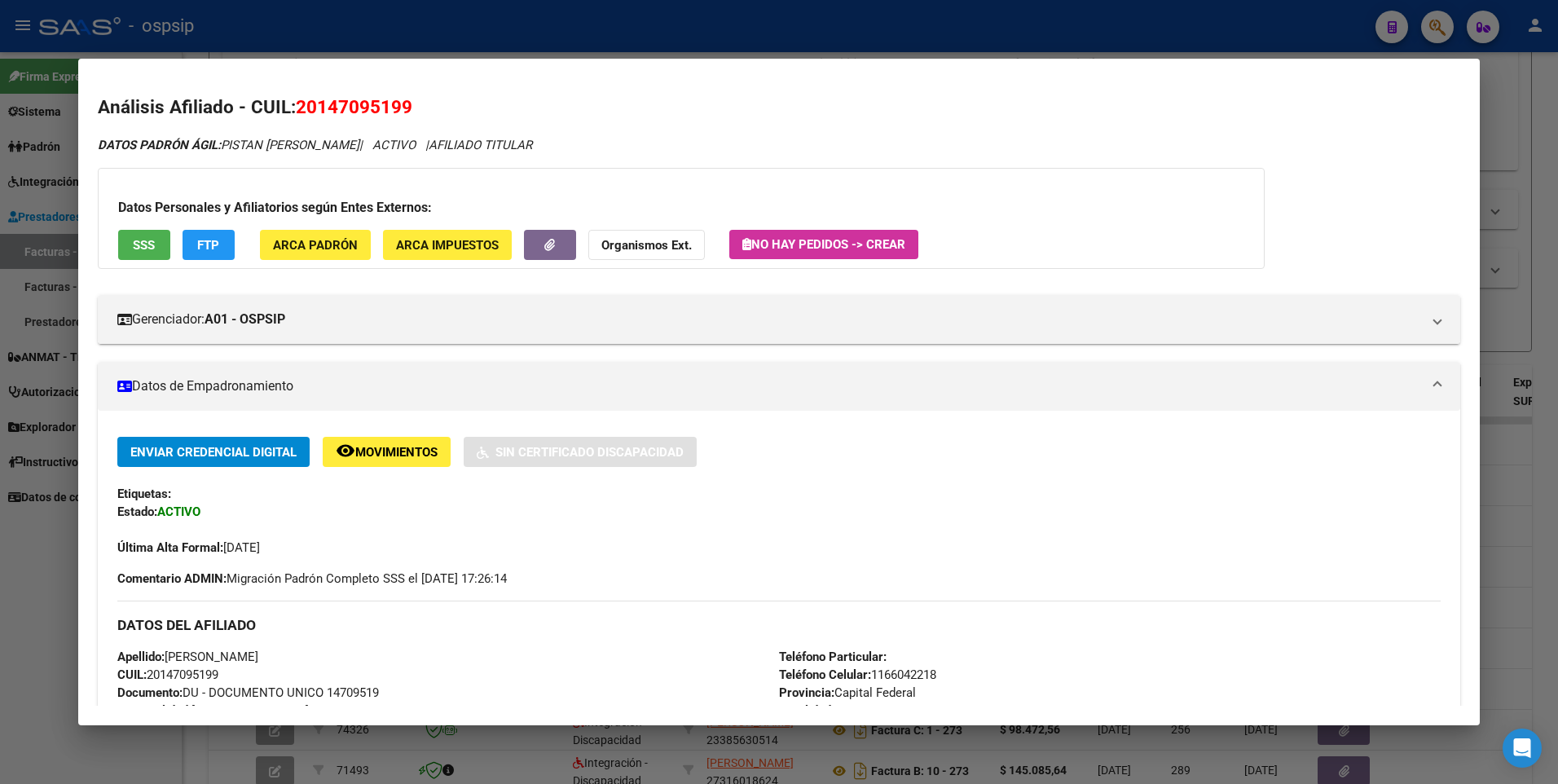
click at [147, 245] on span "SSS" at bounding box center [144, 246] width 22 height 15
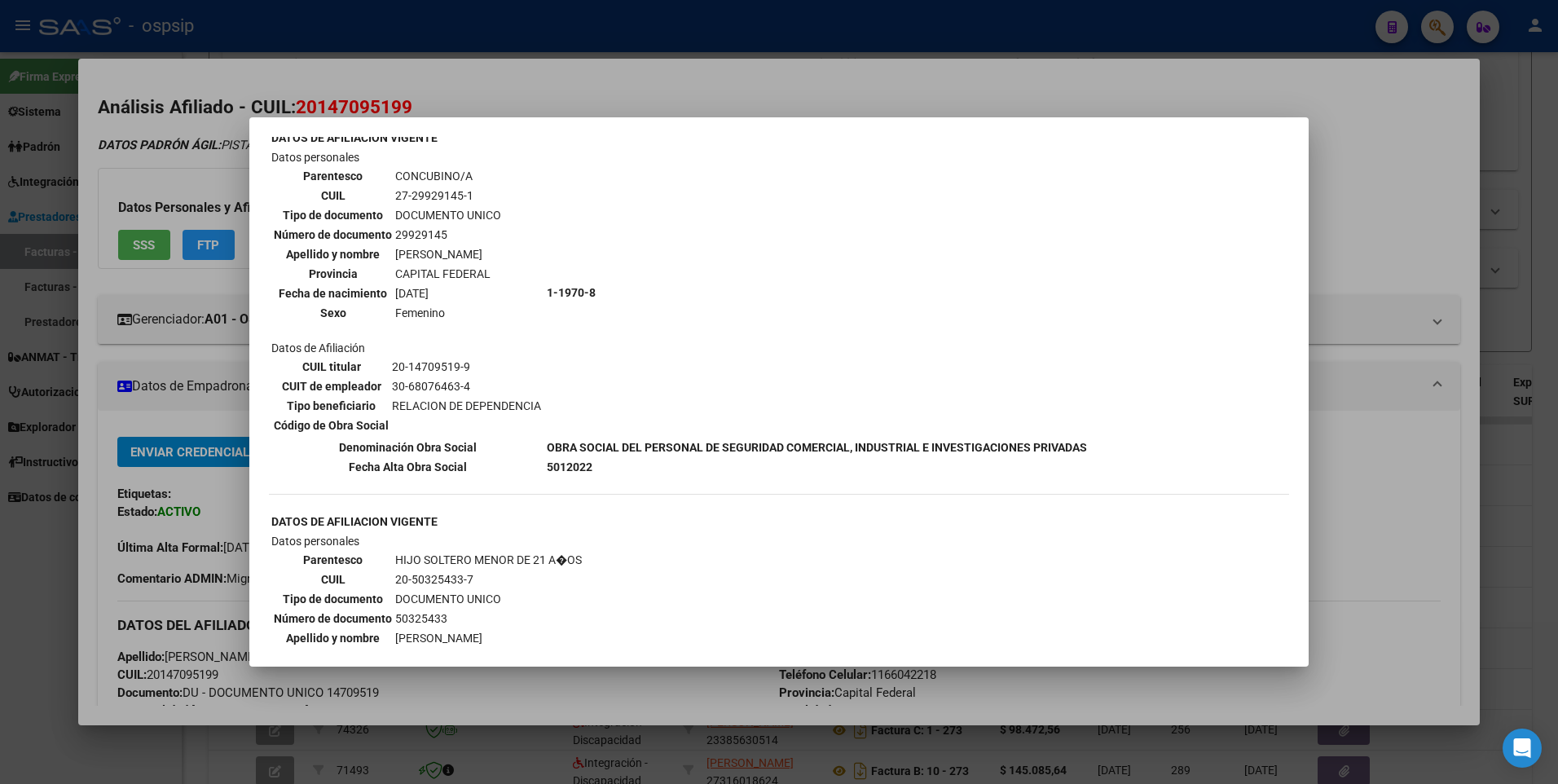
scroll to position [571, 0]
click at [1354, 167] on div at bounding box center [779, 392] width 1558 height 784
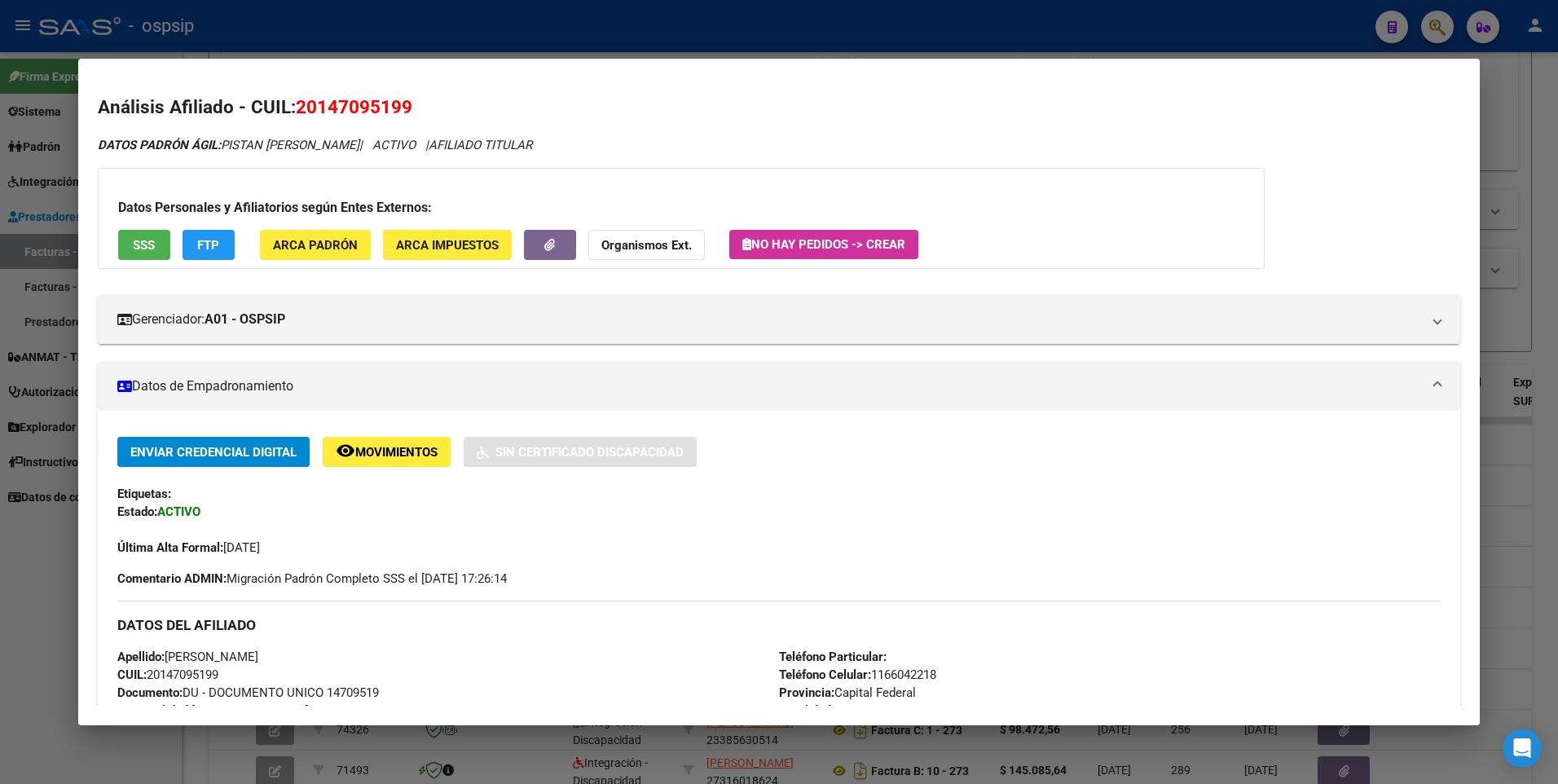
click at [1526, 92] on div at bounding box center [779, 392] width 1558 height 784
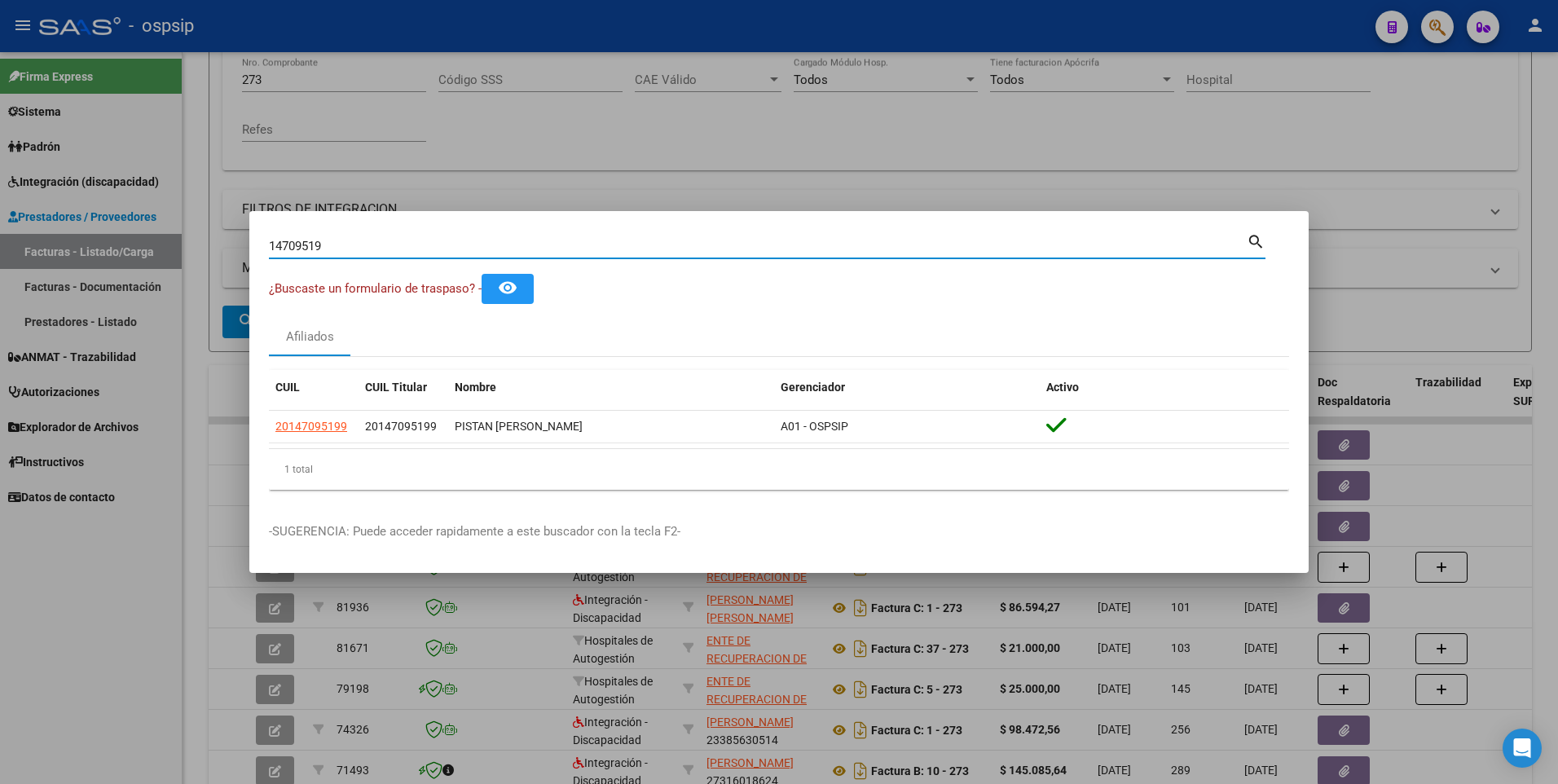
drag, startPoint x: 337, startPoint y: 245, endPoint x: 7, endPoint y: 258, distance: 330.3
click at [7, 258] on div "14709519 Buscar (apellido, dni, cuil, nro traspaso, cuit, obra social) search ¿…" at bounding box center [779, 392] width 1558 height 784
type input "18519077"
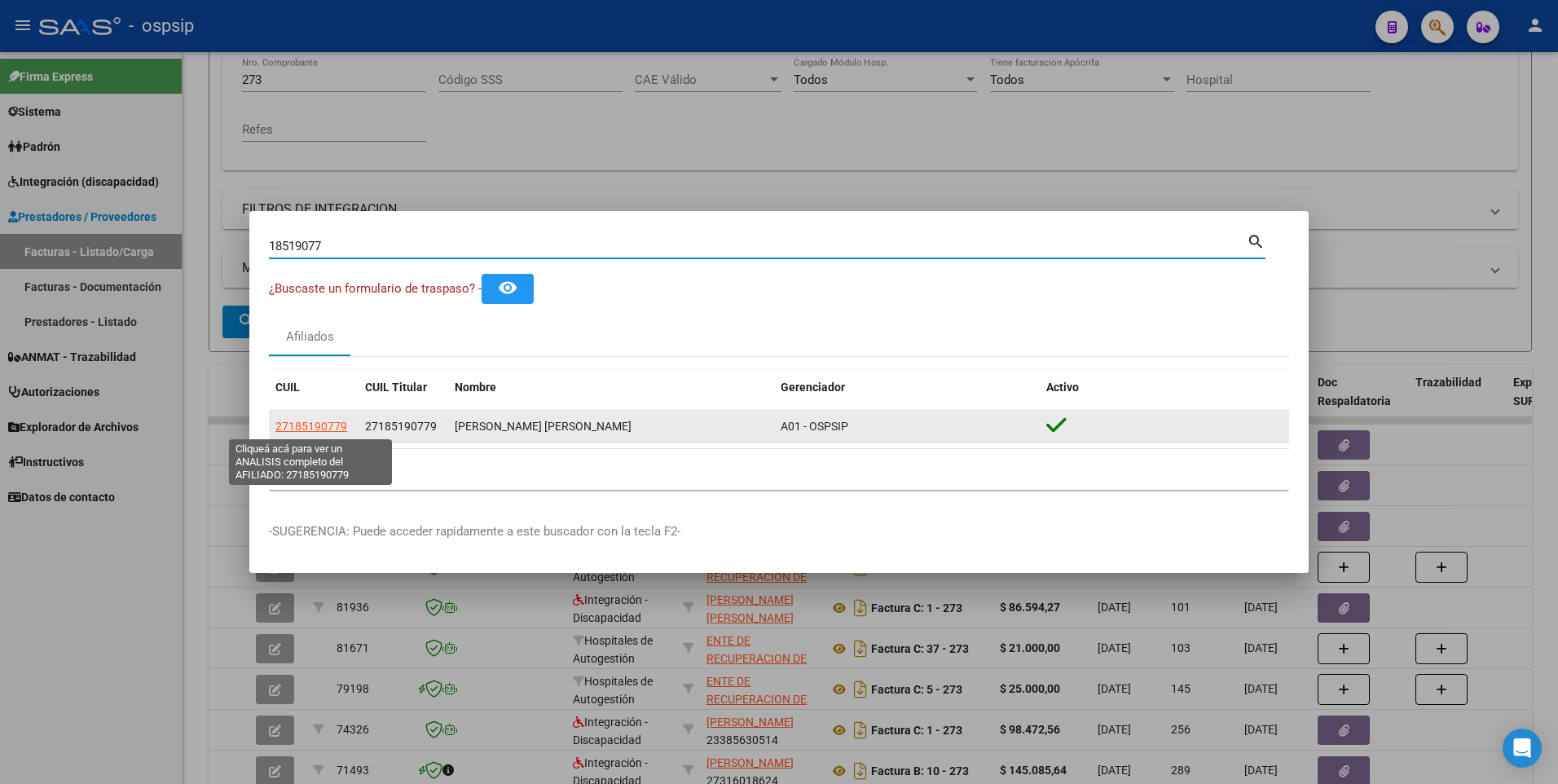
click at [309, 426] on span "27185190779" at bounding box center [311, 426] width 72 height 13
type textarea "27185190779"
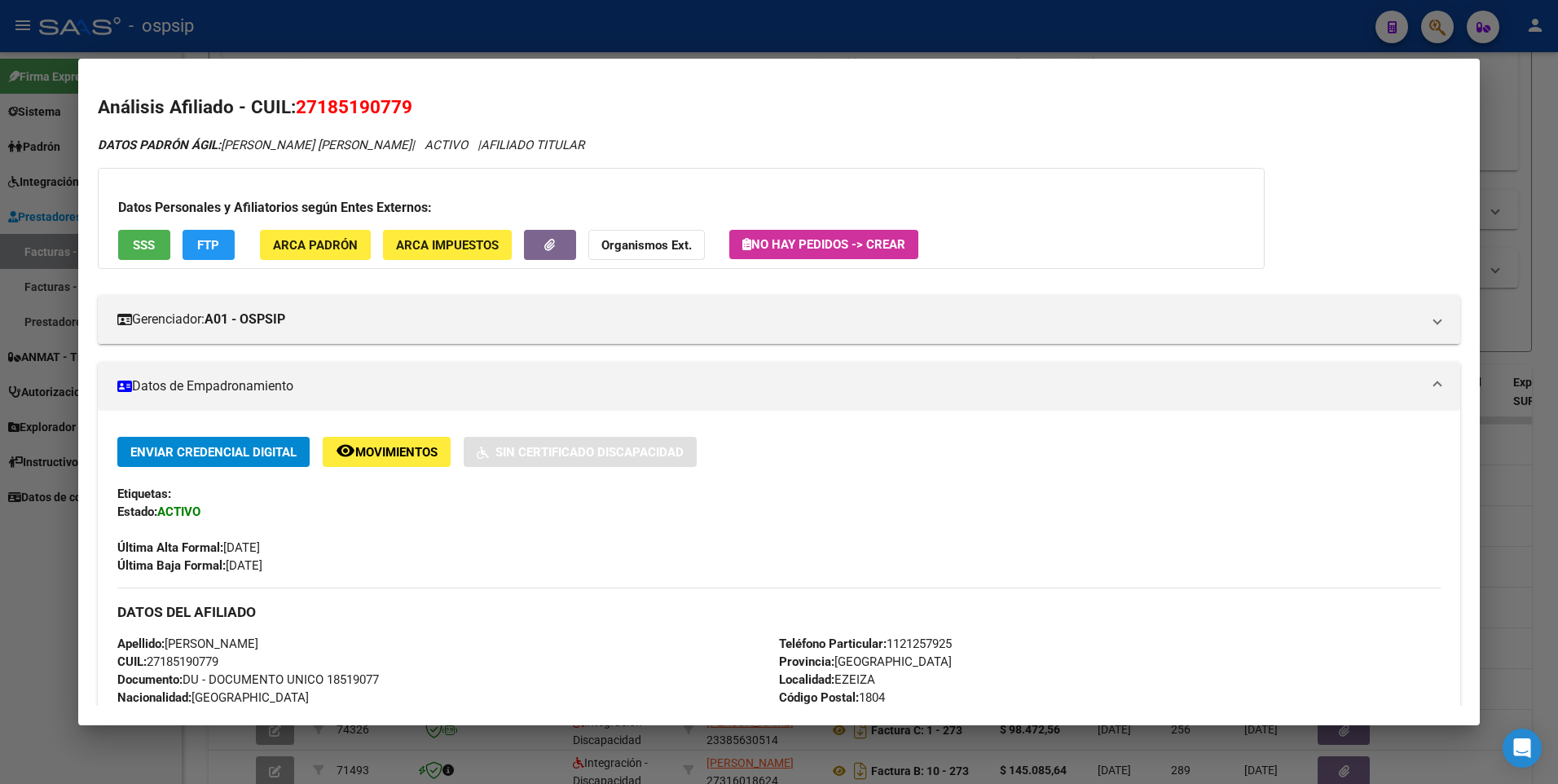
click at [137, 245] on span "SSS" at bounding box center [144, 246] width 22 height 15
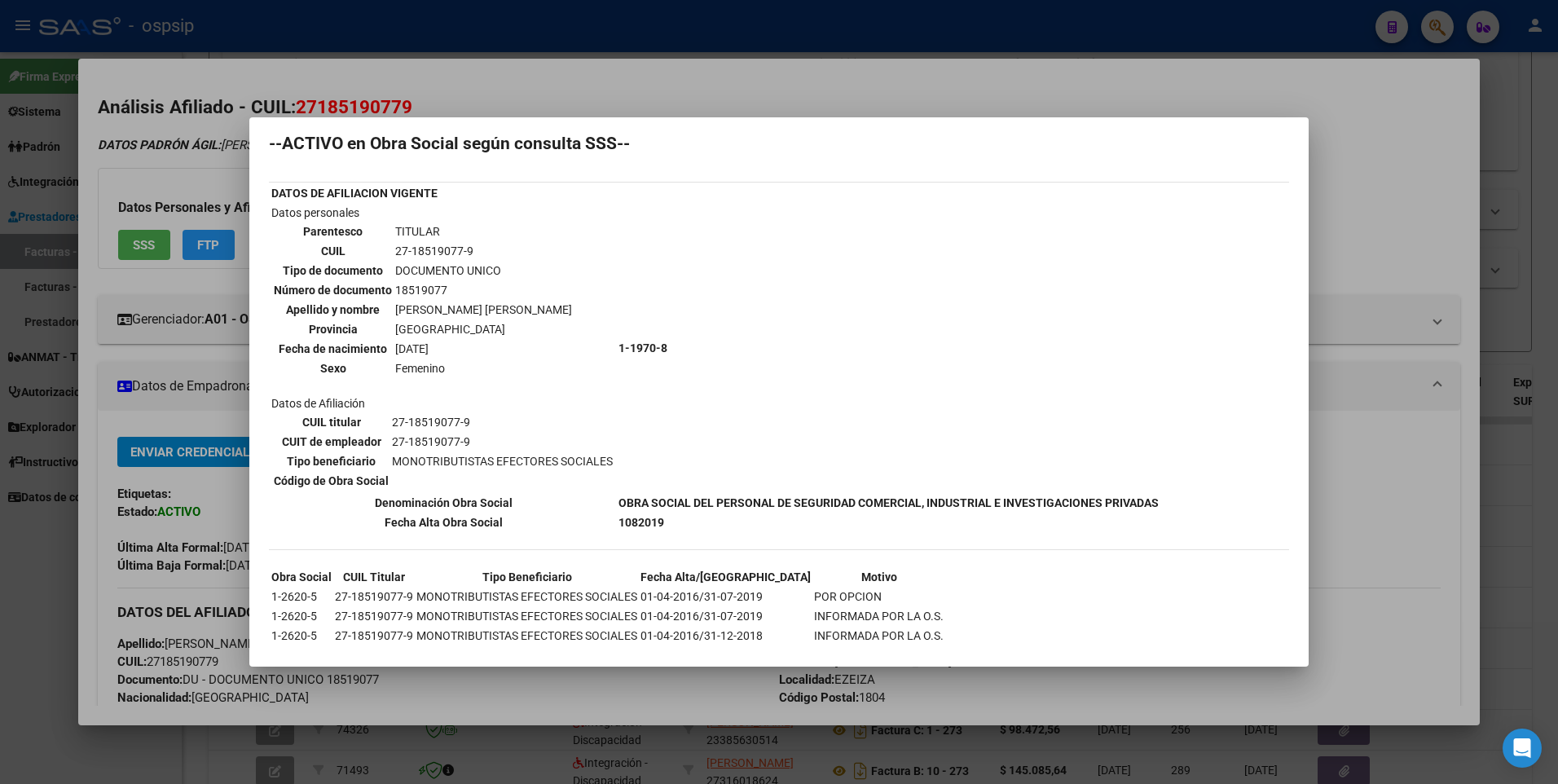
scroll to position [0, 0]
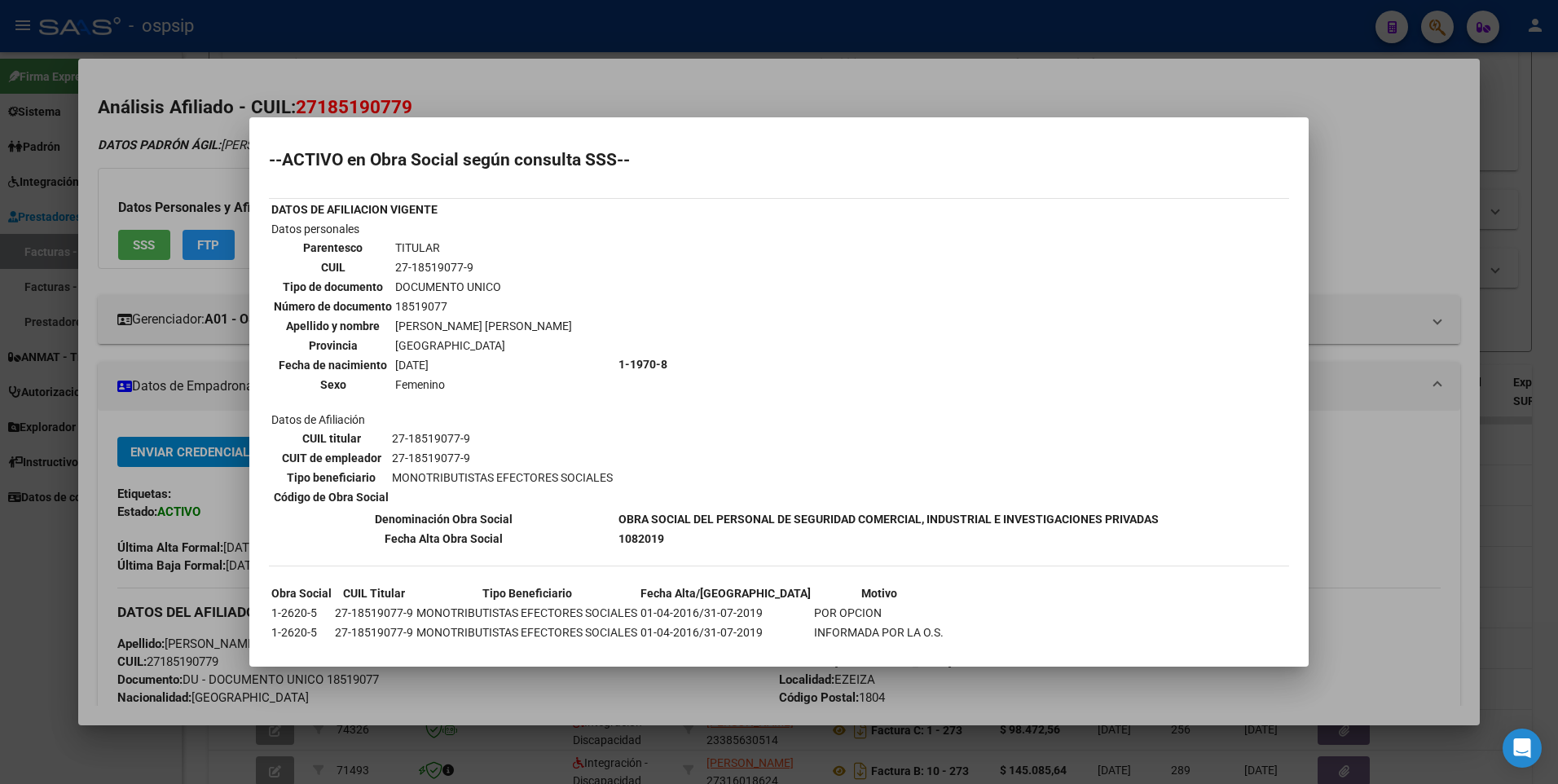
click at [1347, 169] on div at bounding box center [779, 392] width 1558 height 784
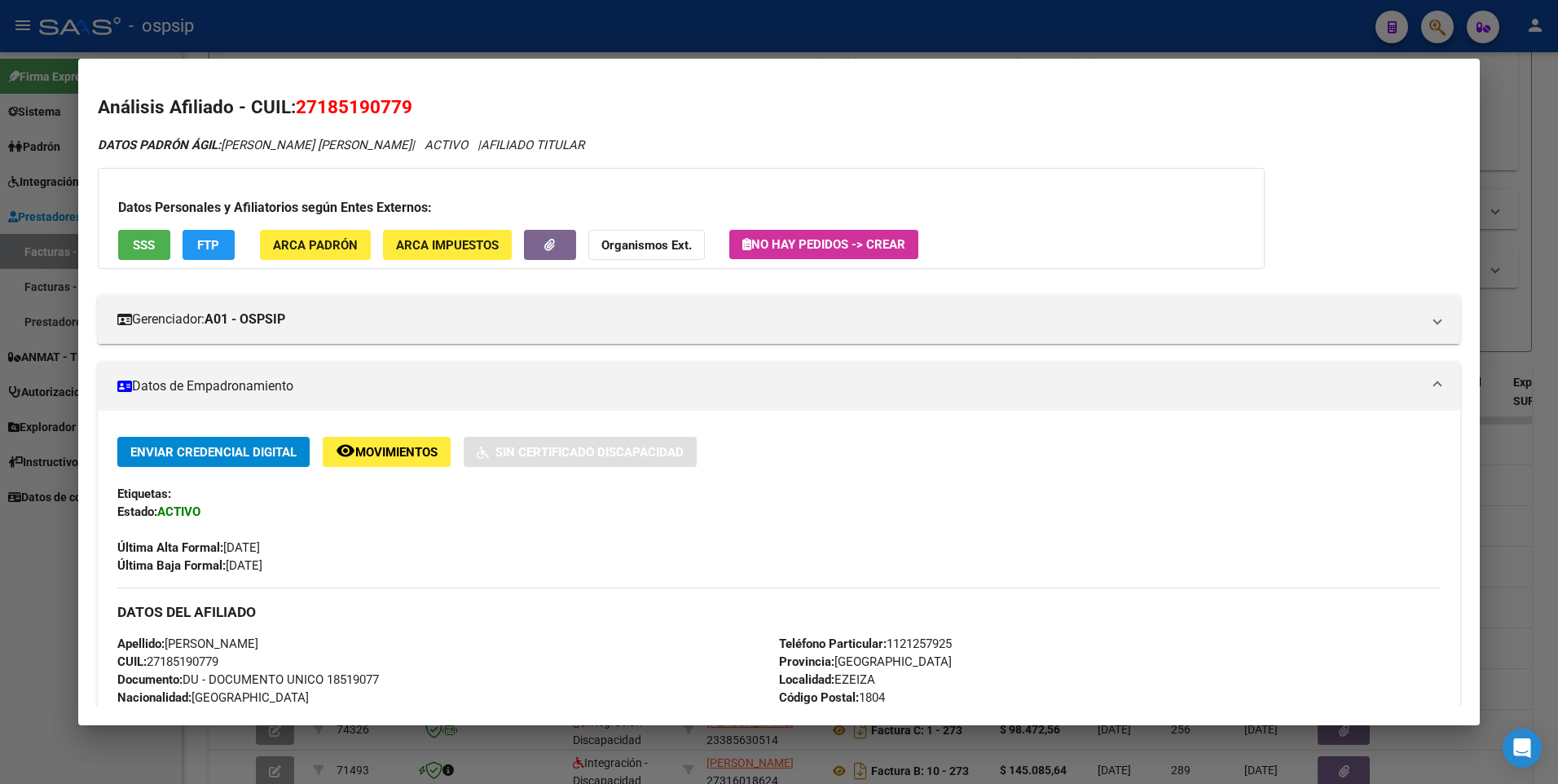
click at [1511, 95] on div at bounding box center [779, 392] width 1558 height 784
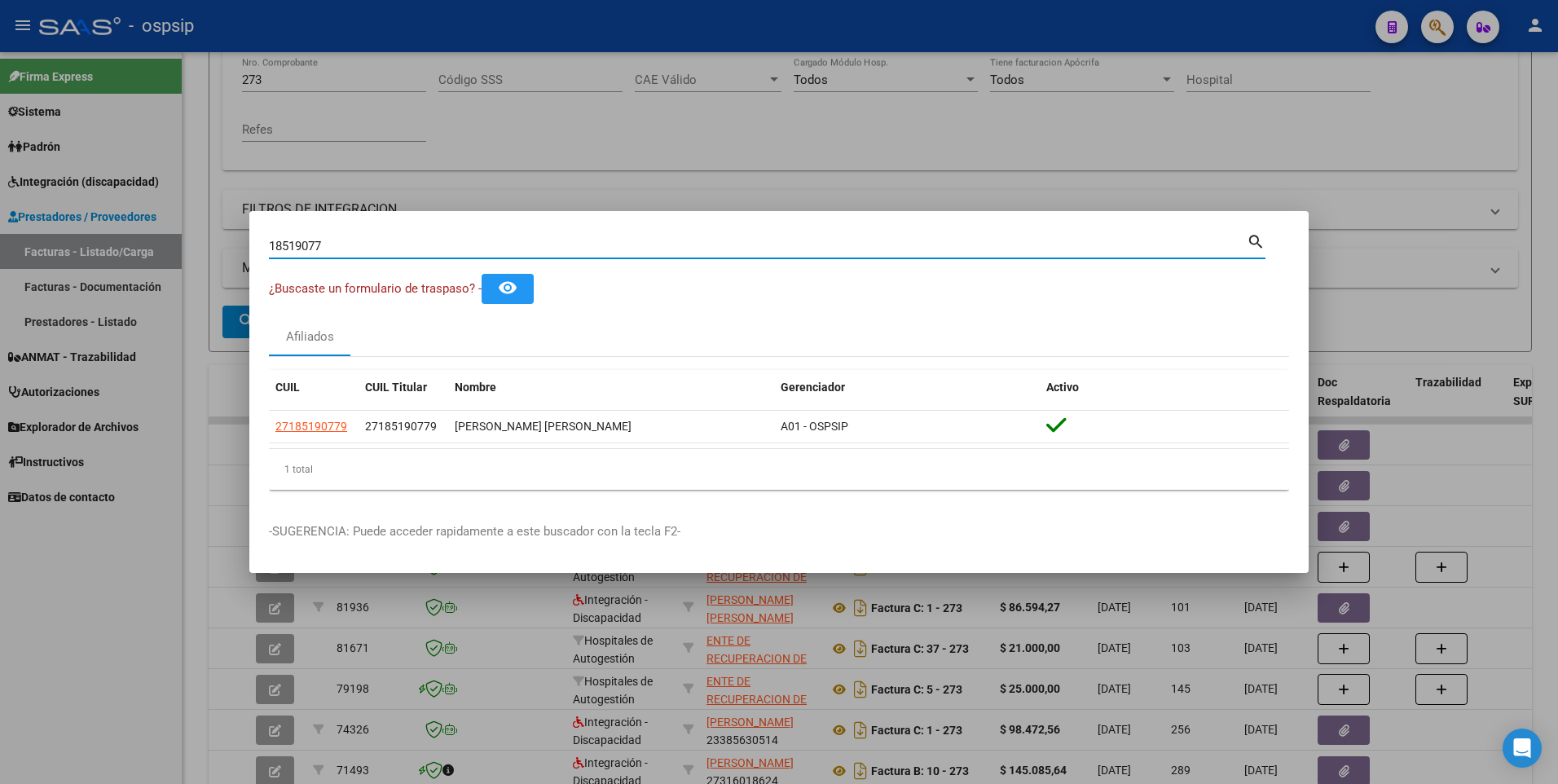
drag, startPoint x: 359, startPoint y: 244, endPoint x: 63, endPoint y: 259, distance: 296.4
click at [63, 259] on div "18519077 Buscar (apellido, dni, cuil, nro traspaso, cuit, obra social) search ¿…" at bounding box center [779, 392] width 1558 height 784
type input "14755245"
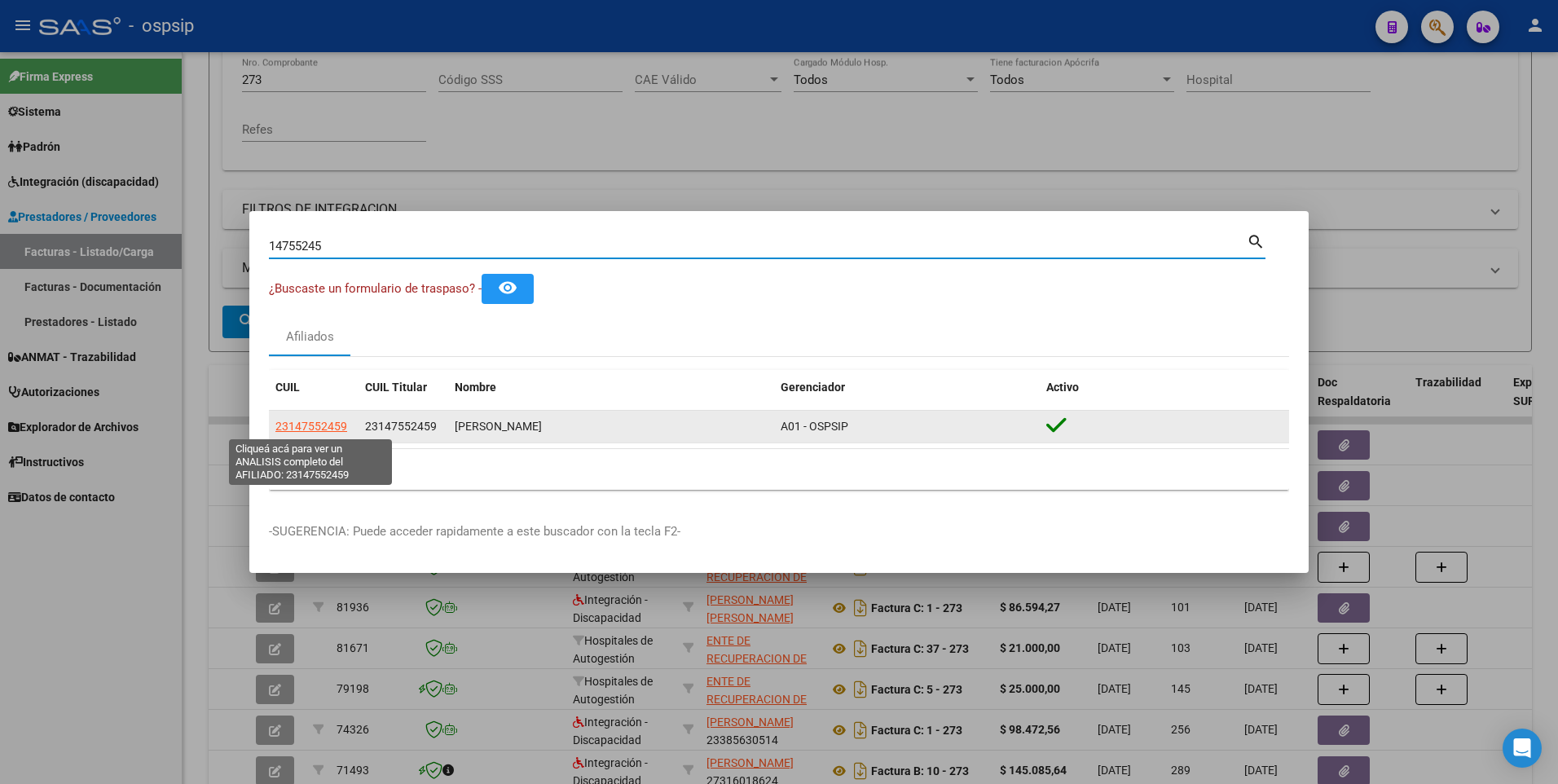
click at [291, 424] on span "23147552459" at bounding box center [311, 426] width 72 height 13
type textarea "23147552459"
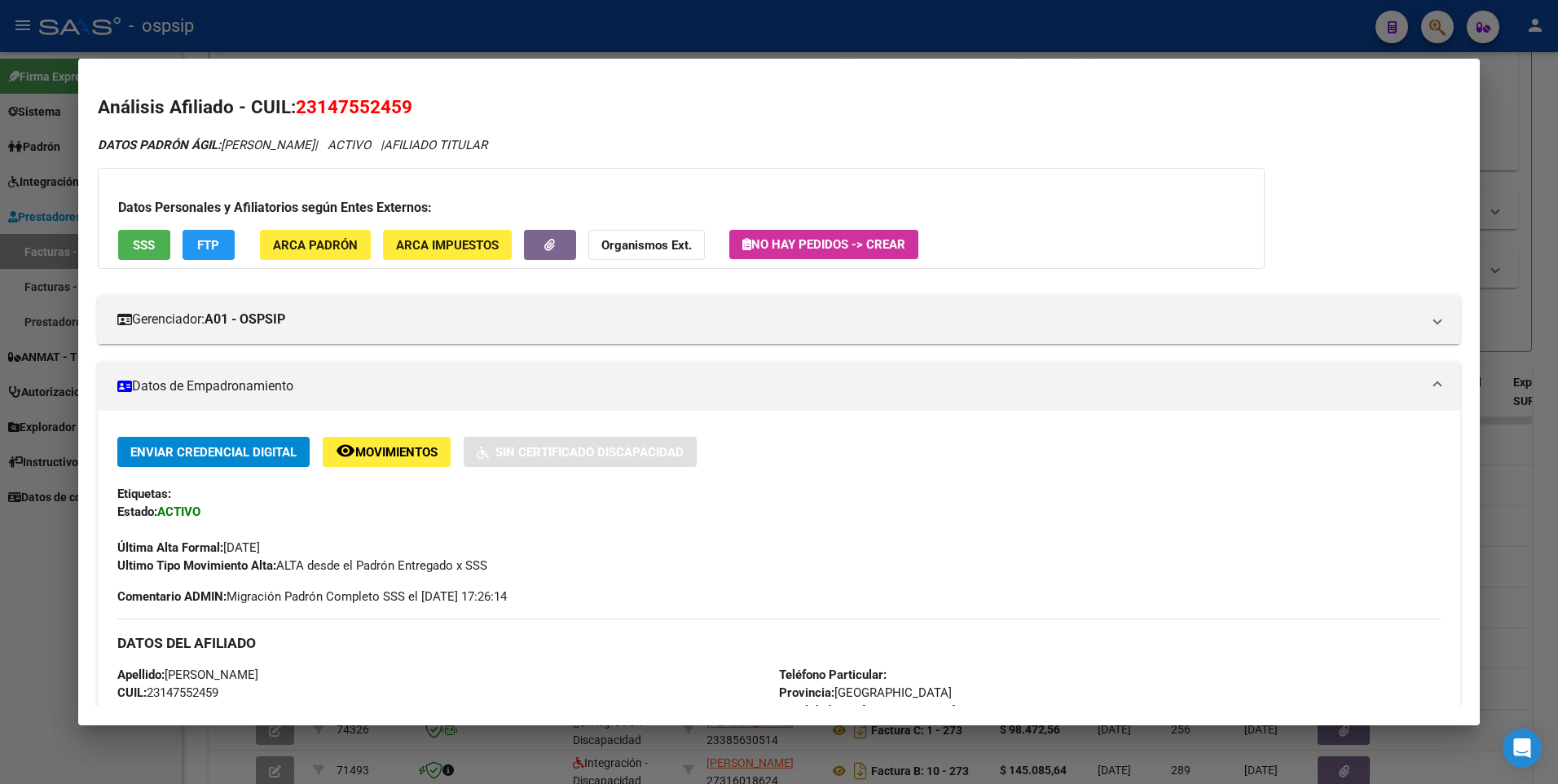
click at [131, 247] on button "SSS" at bounding box center [144, 245] width 52 height 30
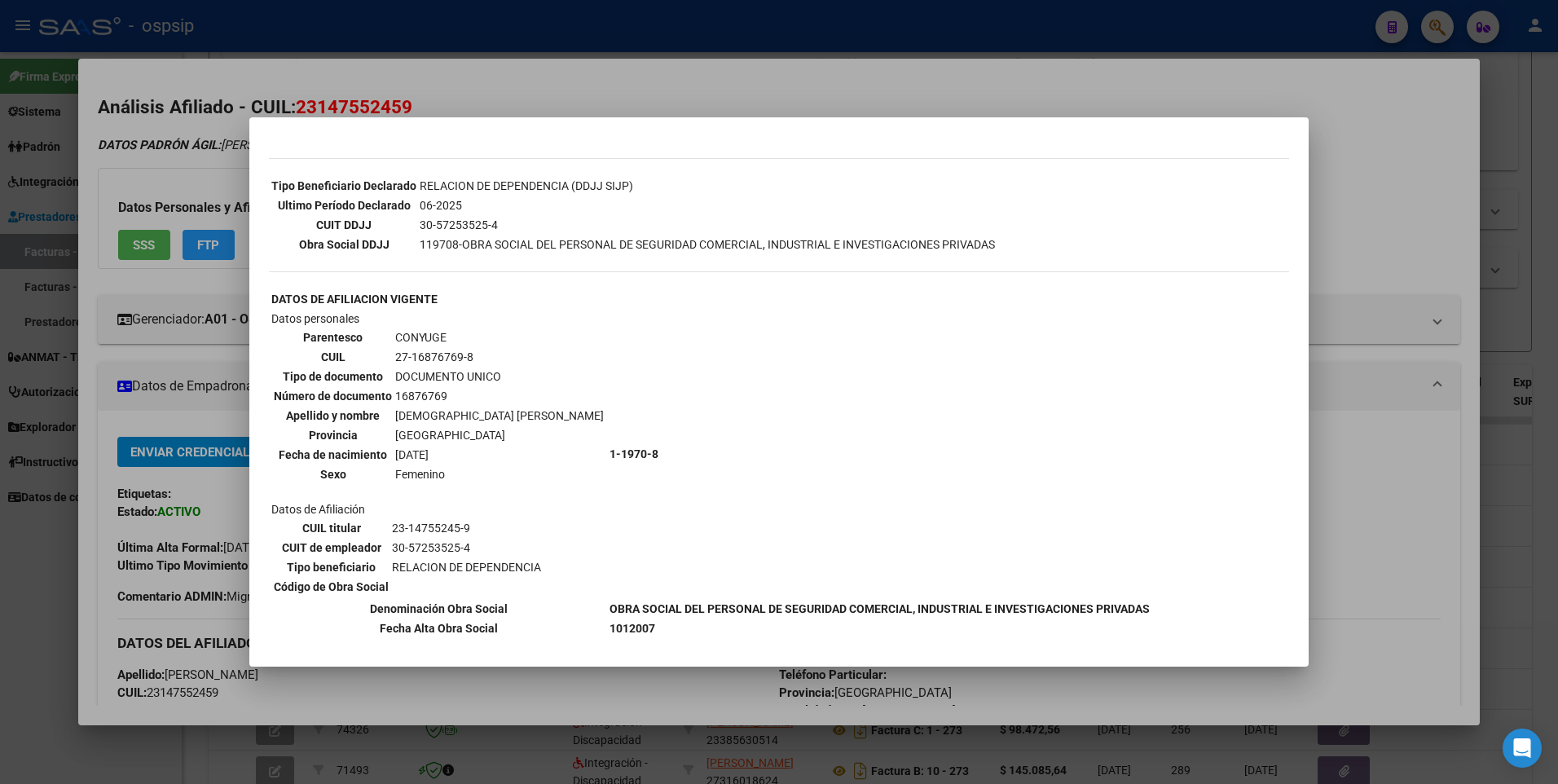
scroll to position [489, 0]
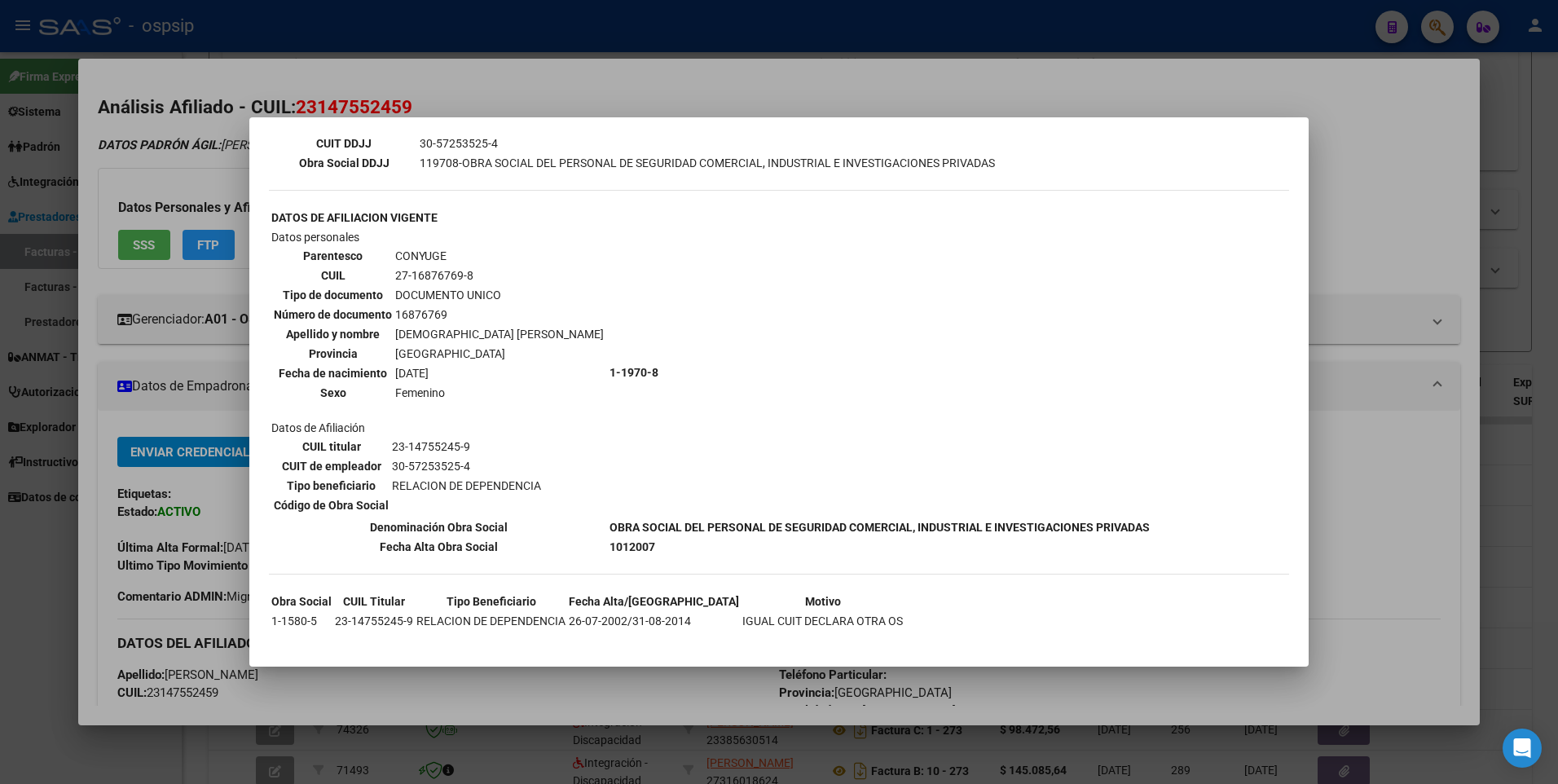
click at [1353, 141] on div at bounding box center [779, 392] width 1558 height 784
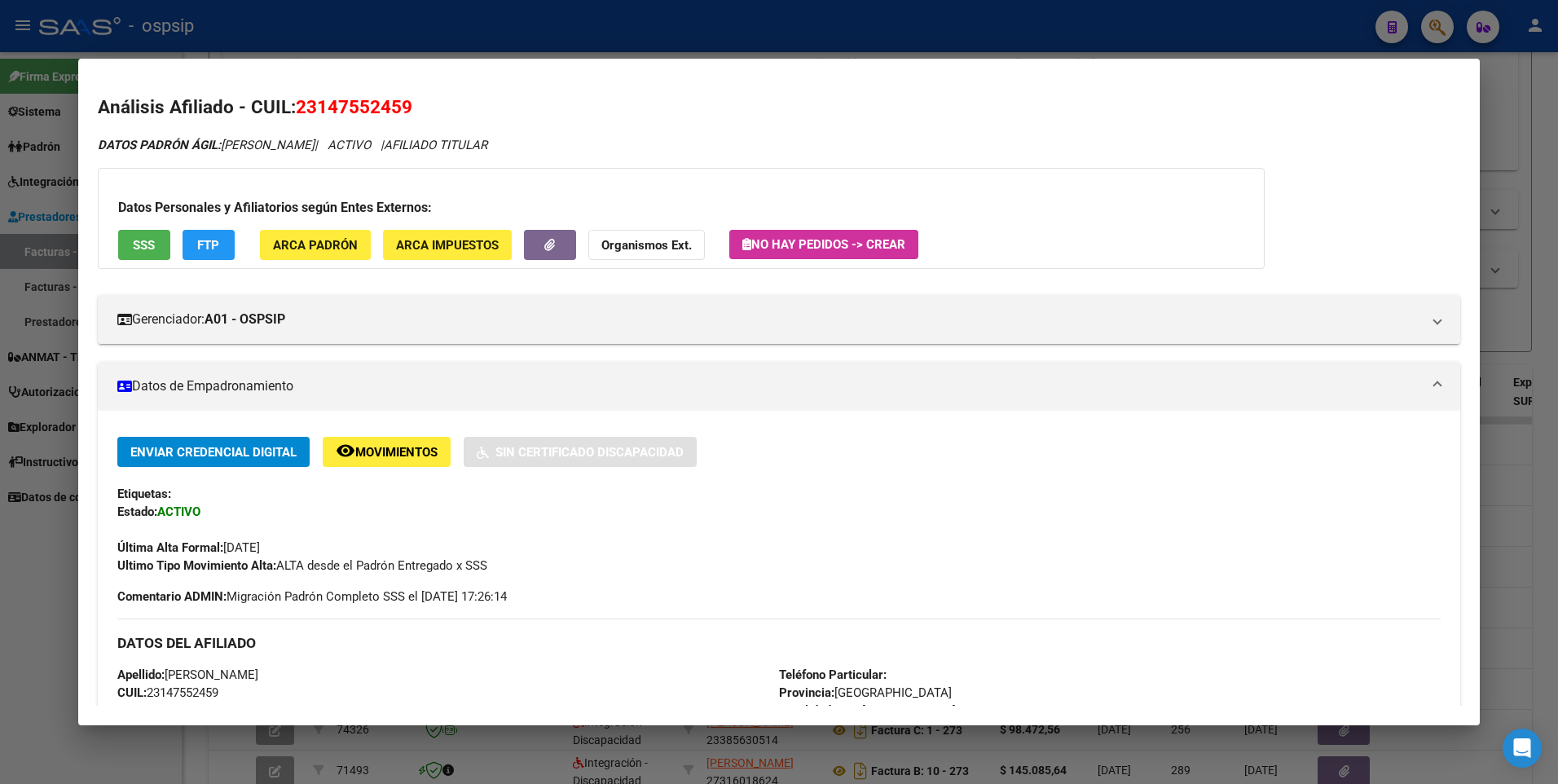
click at [1513, 115] on div at bounding box center [779, 392] width 1558 height 784
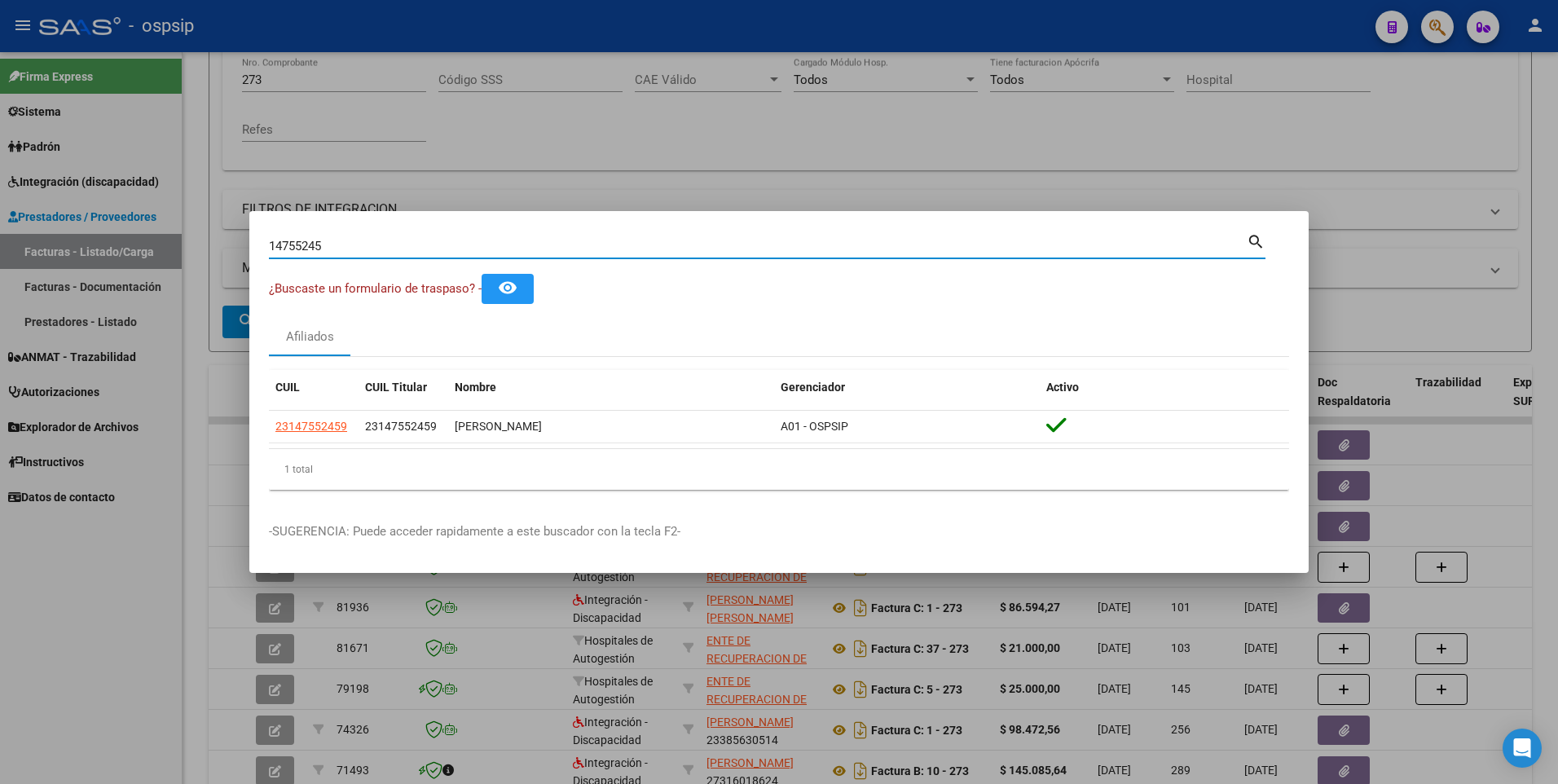
drag, startPoint x: 330, startPoint y: 238, endPoint x: 38, endPoint y: 318, distance: 302.8
click at [38, 318] on div "14755245 Buscar (apellido, dni, cuil, nro traspaso, cuit, obra social) search ¿…" at bounding box center [779, 392] width 1558 height 784
type input "94569140"
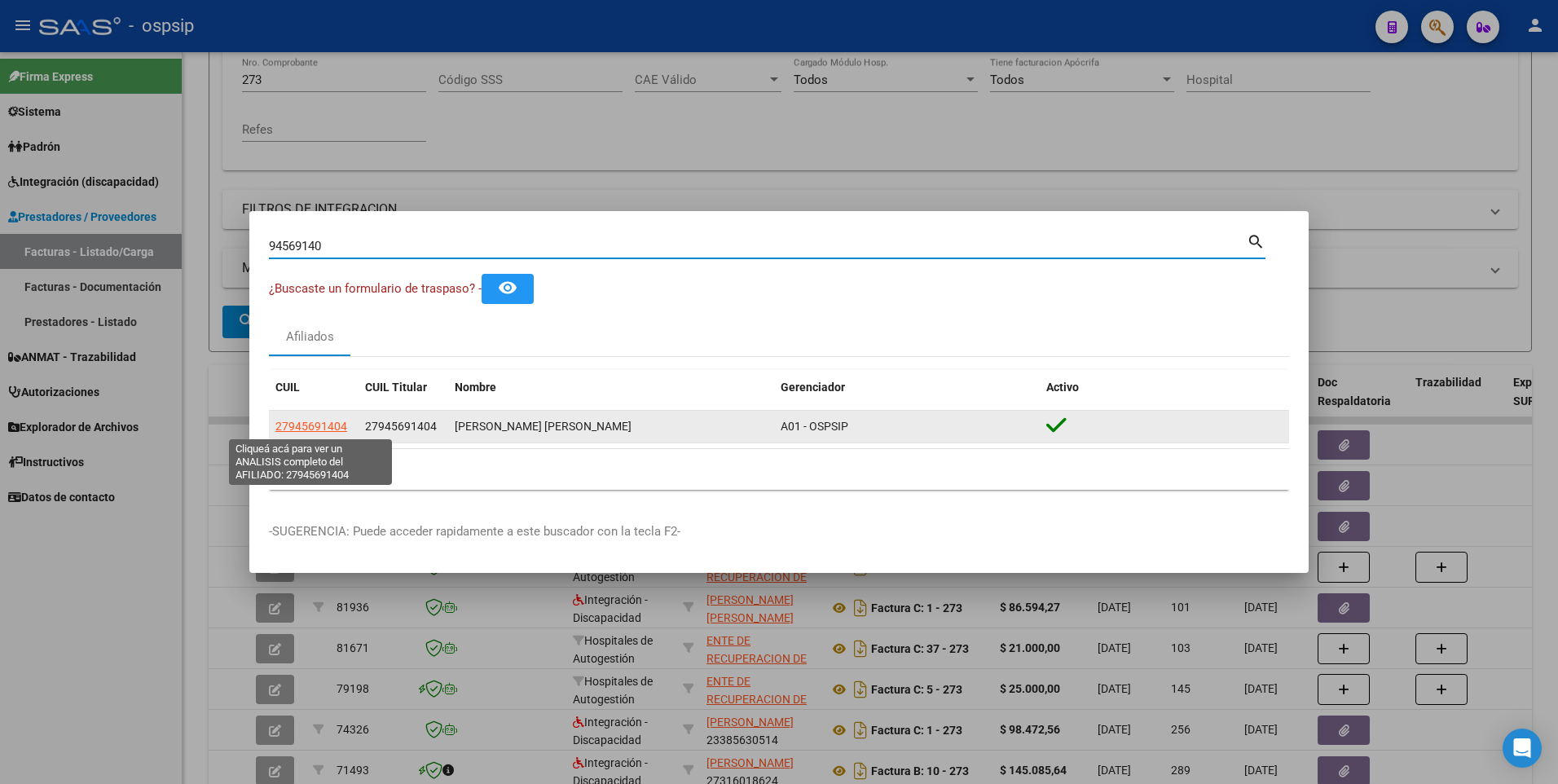
click at [317, 429] on span "27945691404" at bounding box center [311, 426] width 72 height 13
type textarea "27945691404"
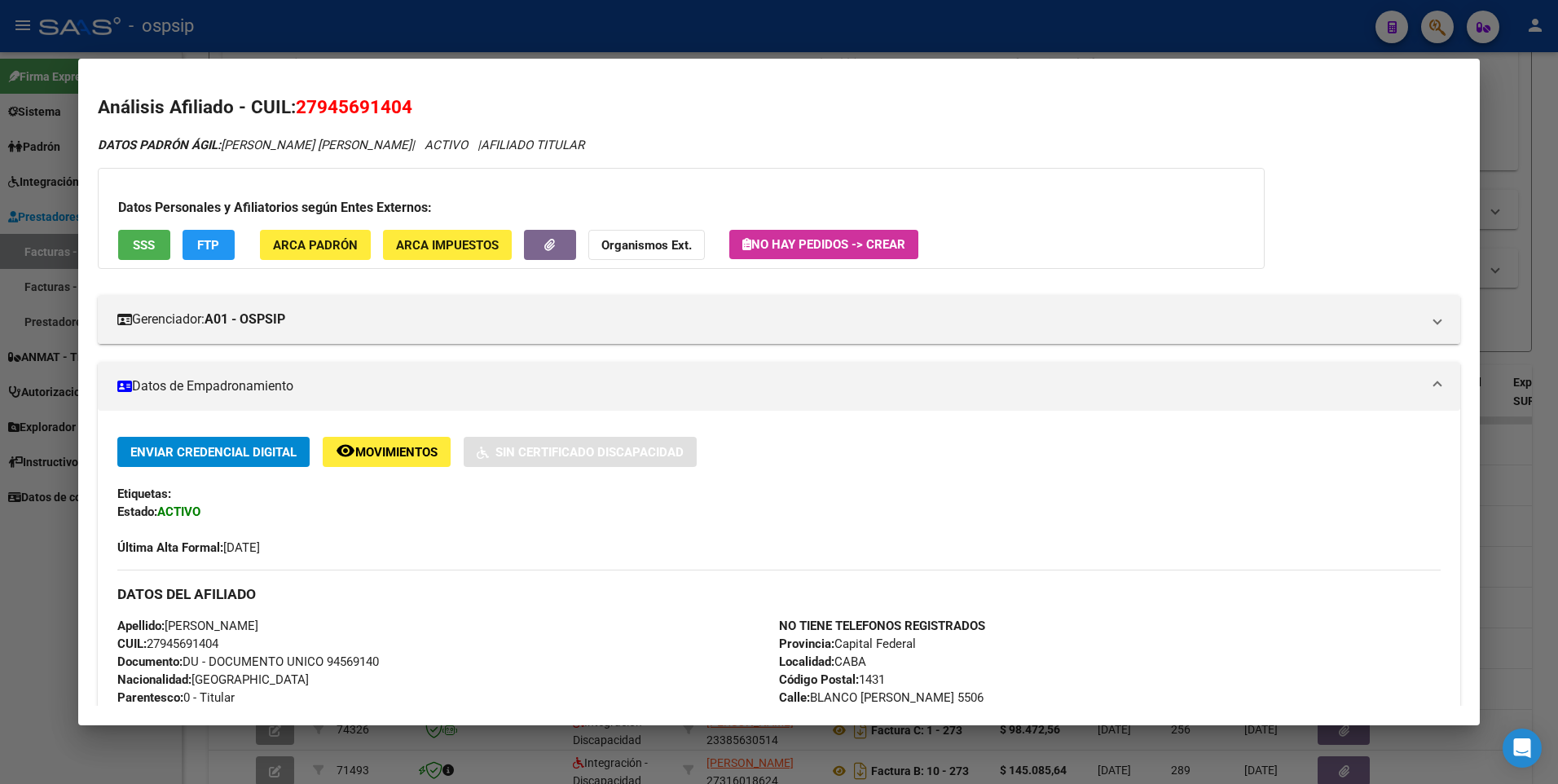
click at [128, 239] on button "SSS" at bounding box center [144, 245] width 52 height 30
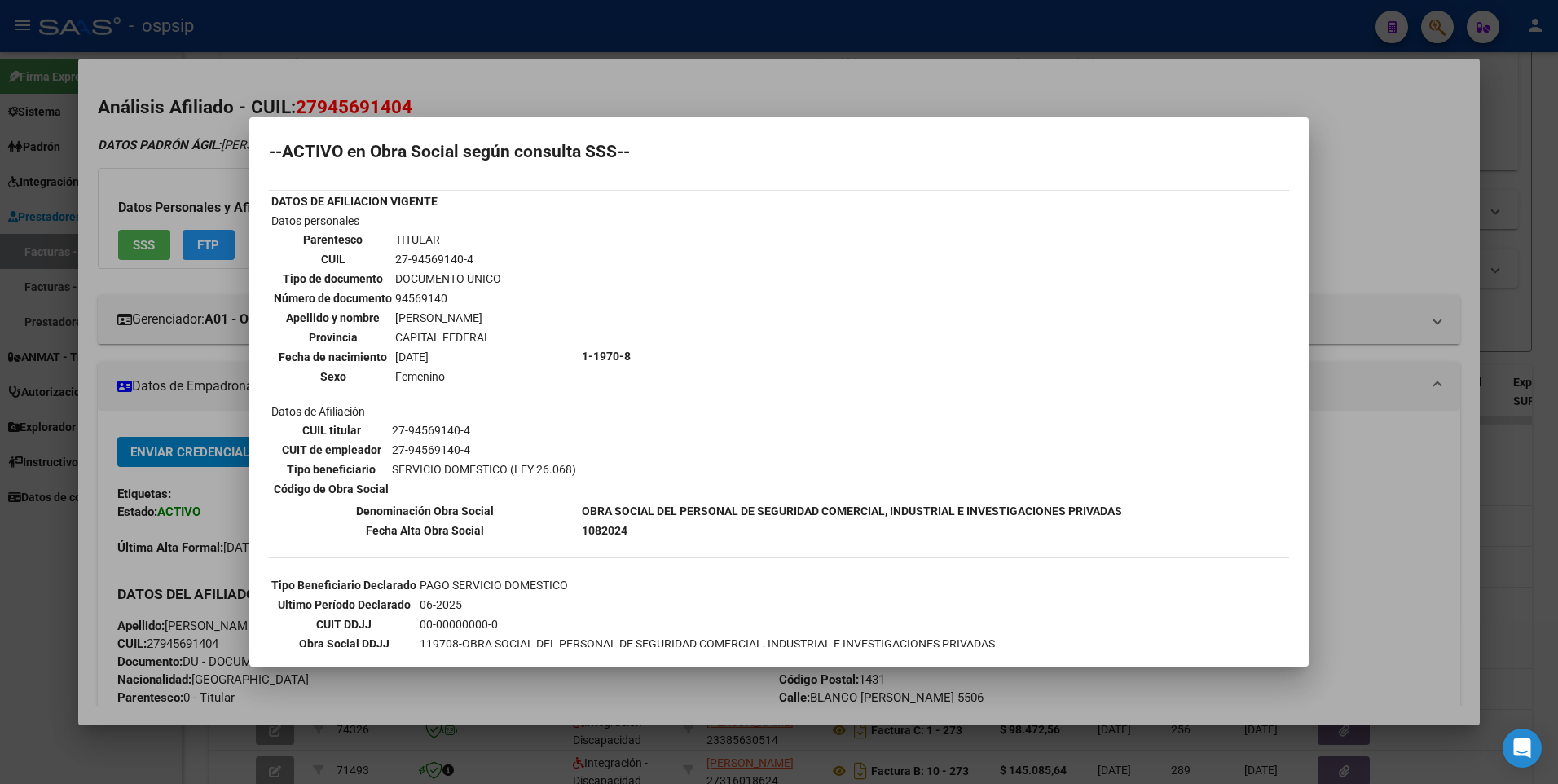
scroll to position [0, 0]
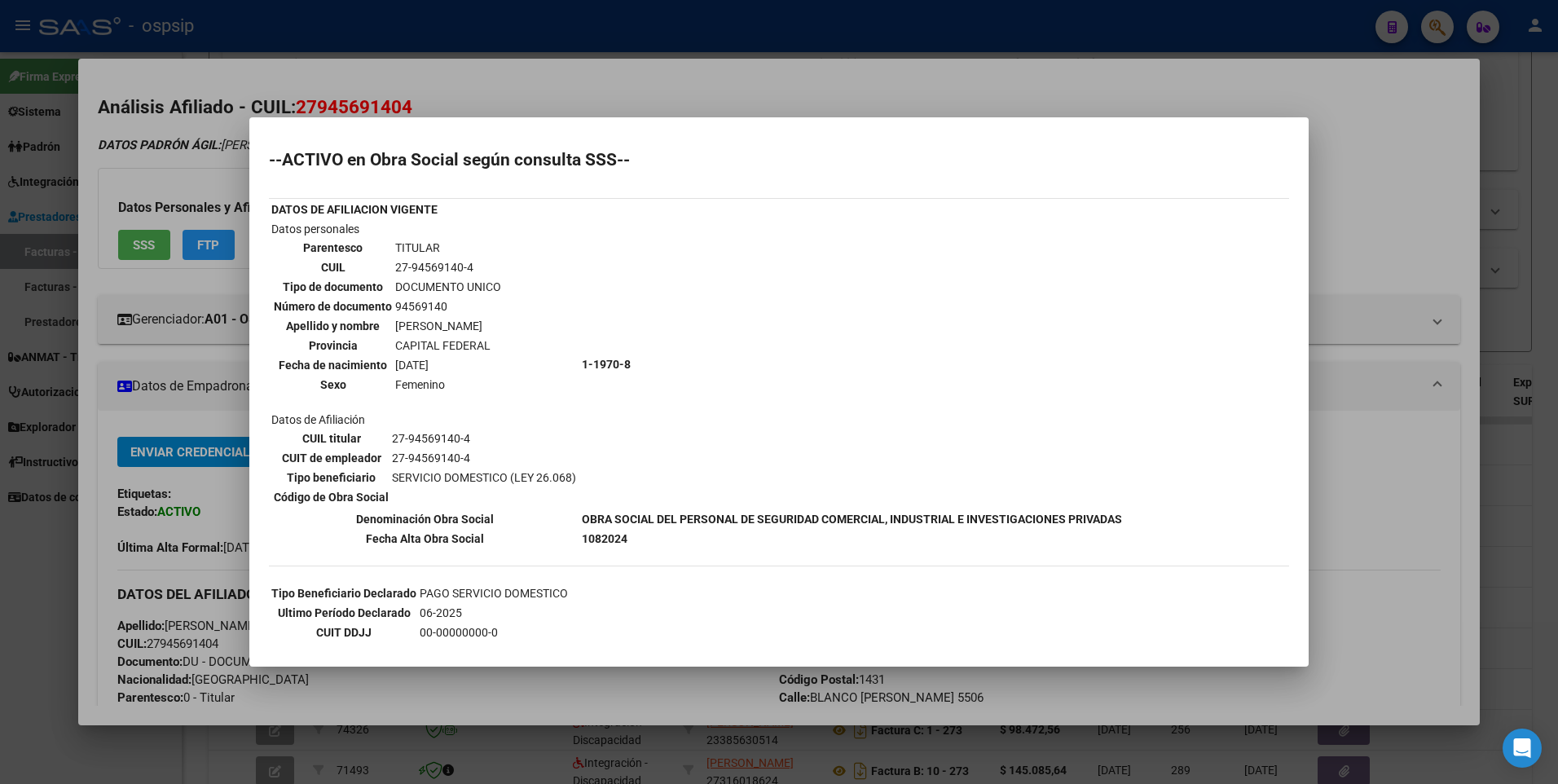
click at [1340, 153] on div at bounding box center [779, 392] width 1558 height 784
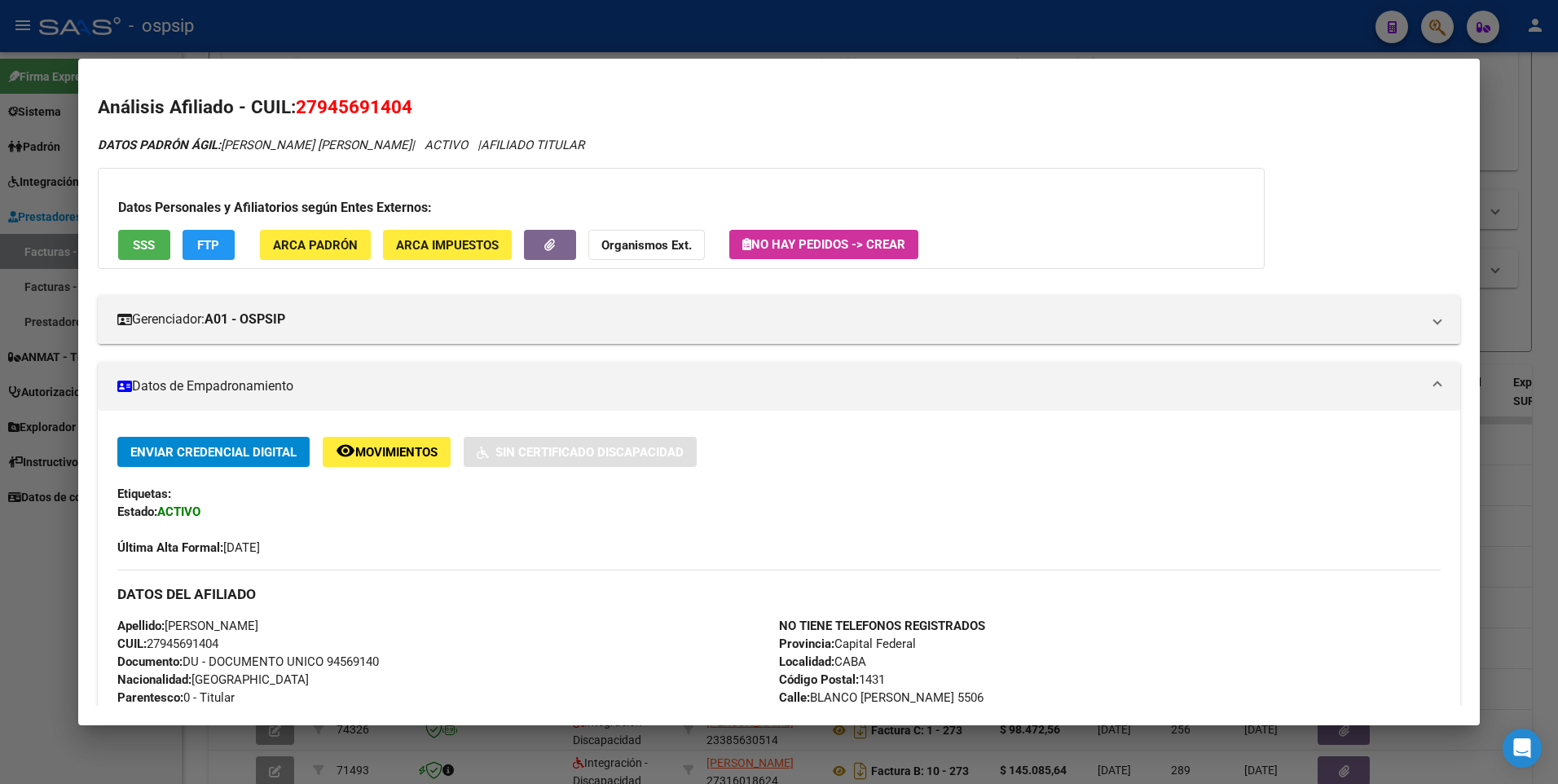
click at [1514, 88] on div at bounding box center [779, 392] width 1558 height 784
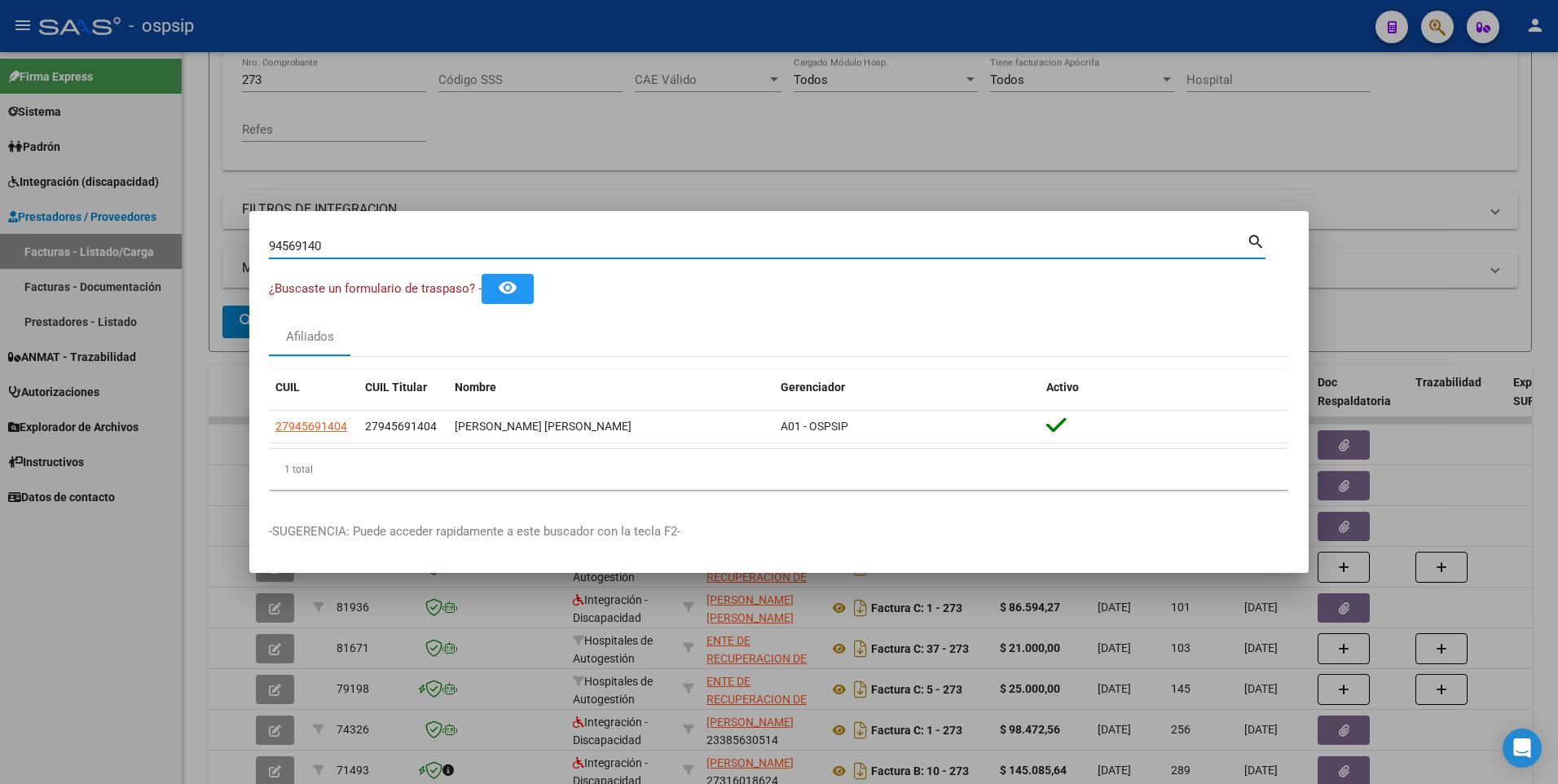
drag, startPoint x: 358, startPoint y: 250, endPoint x: 81, endPoint y: 260, distance: 277.2
click at [81, 260] on div "94569140 Buscar (apellido, dni, cuil, nro traspaso, cuit, obra social) search ¿…" at bounding box center [779, 392] width 1558 height 784
type input "92993277"
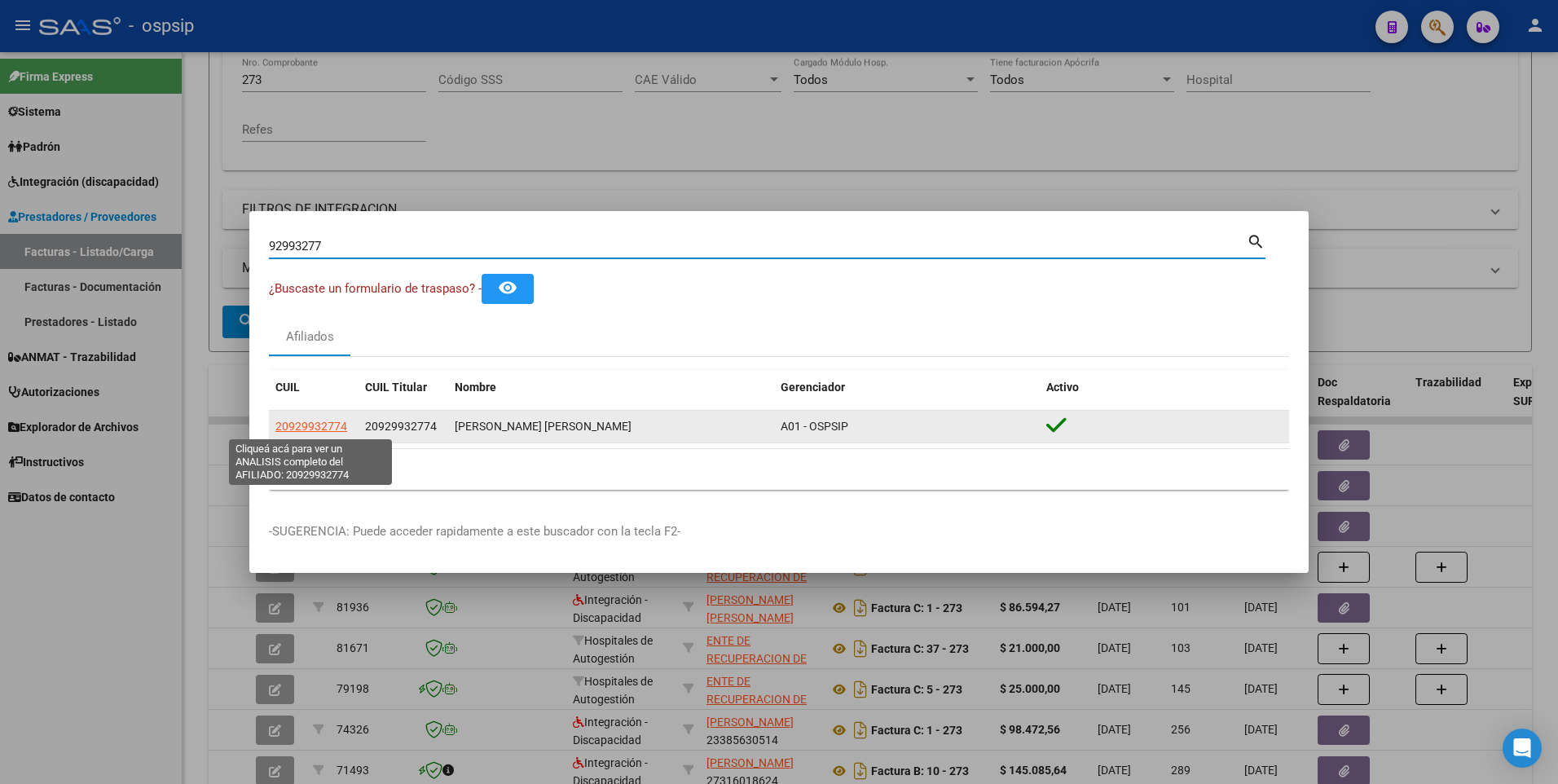
click at [332, 429] on span "20929932774" at bounding box center [311, 426] width 72 height 13
type textarea "20929932774"
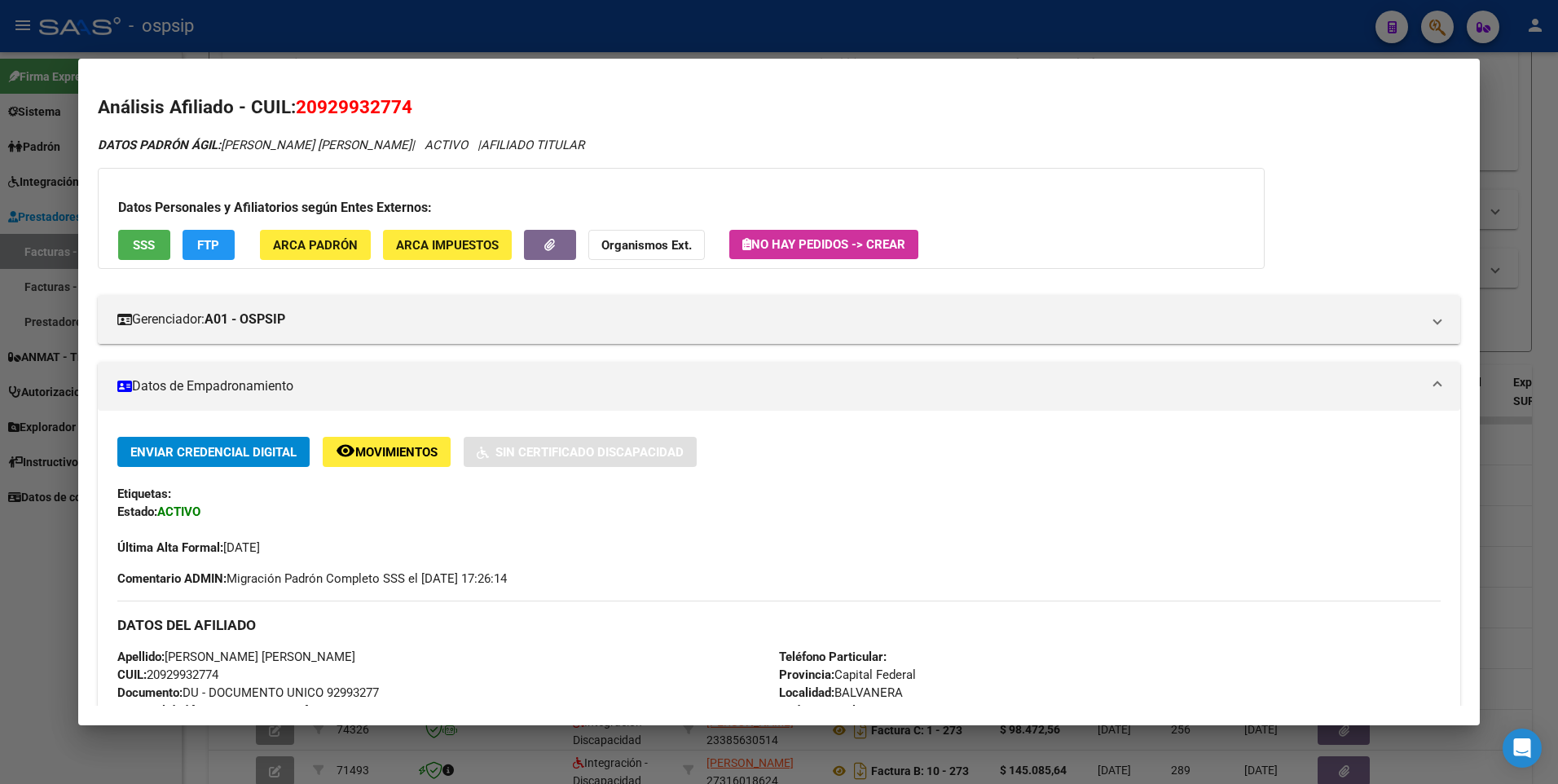
click at [145, 240] on span "SSS" at bounding box center [144, 246] width 22 height 15
